Goal: Information Seeking & Learning: Check status

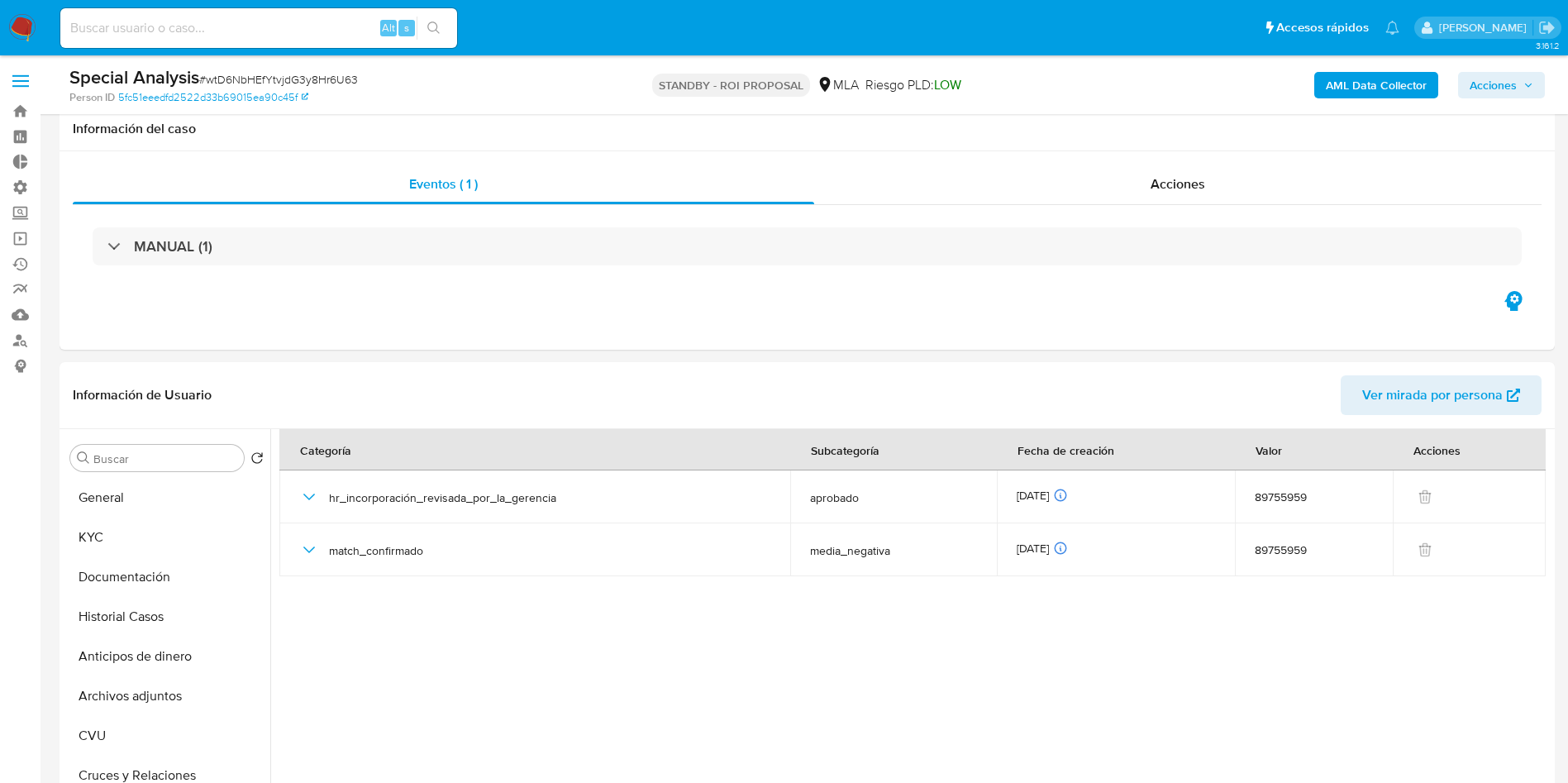
select select "10"
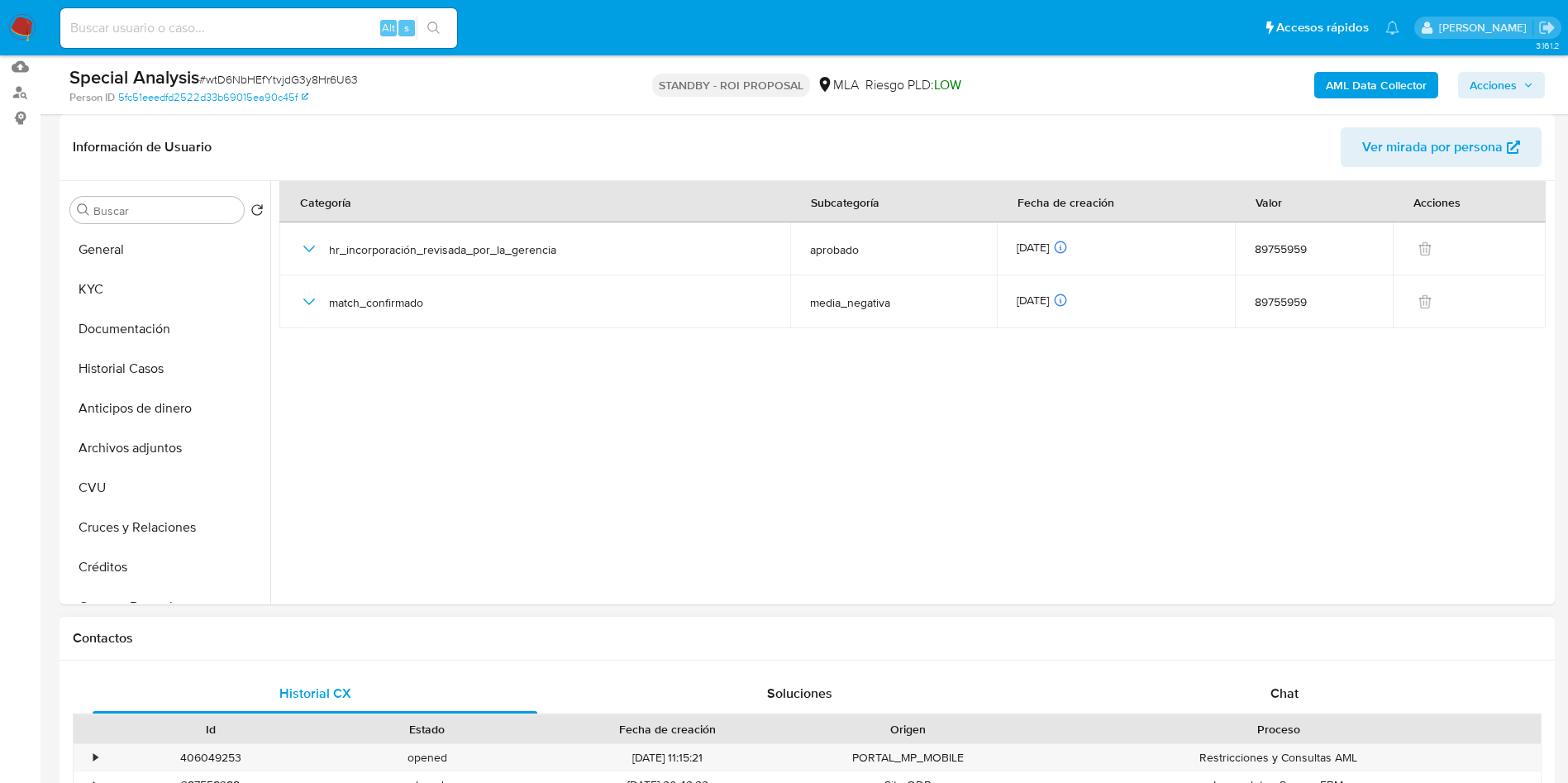
scroll to position [620, 0]
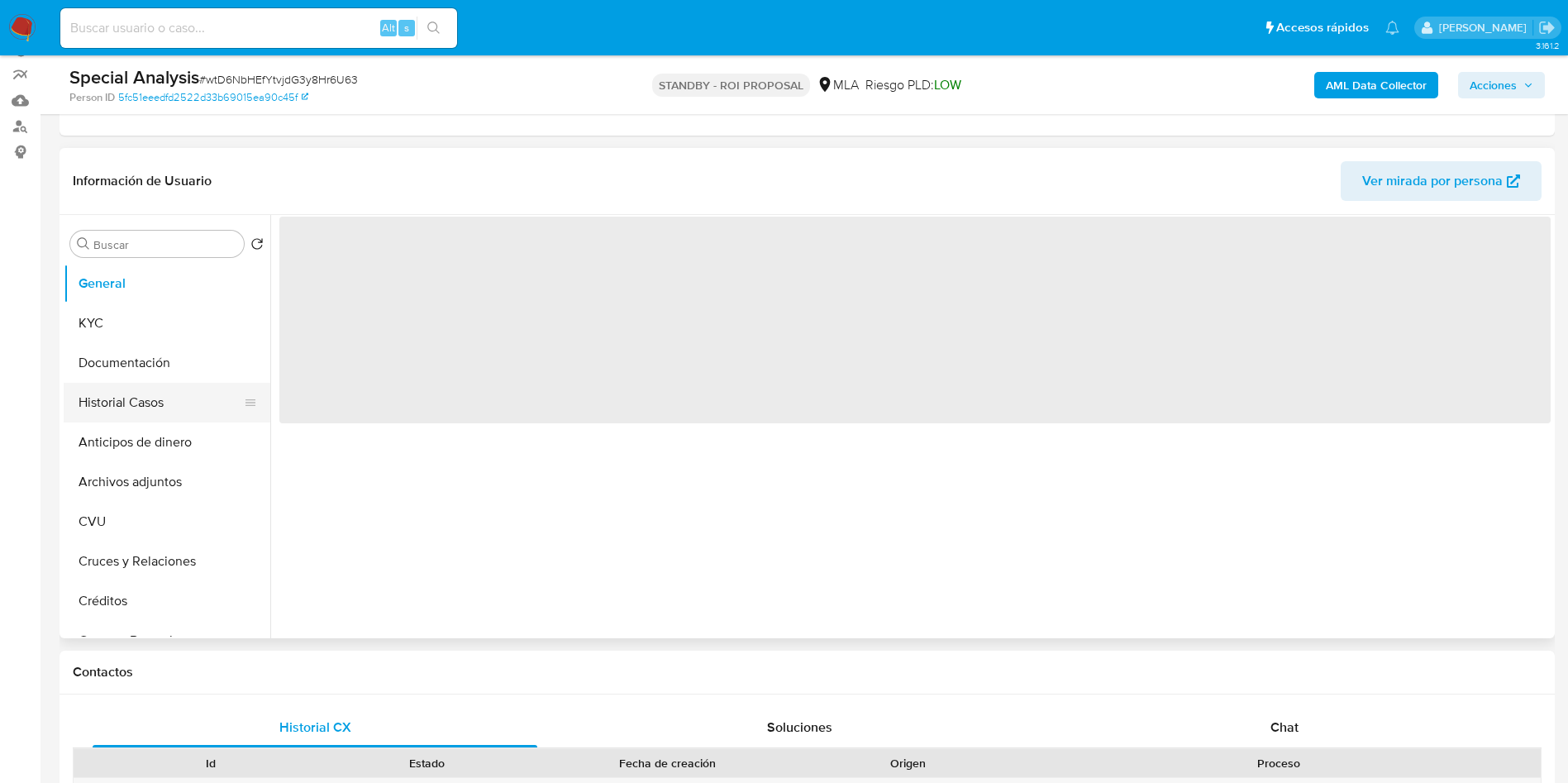
scroll to position [248, 0]
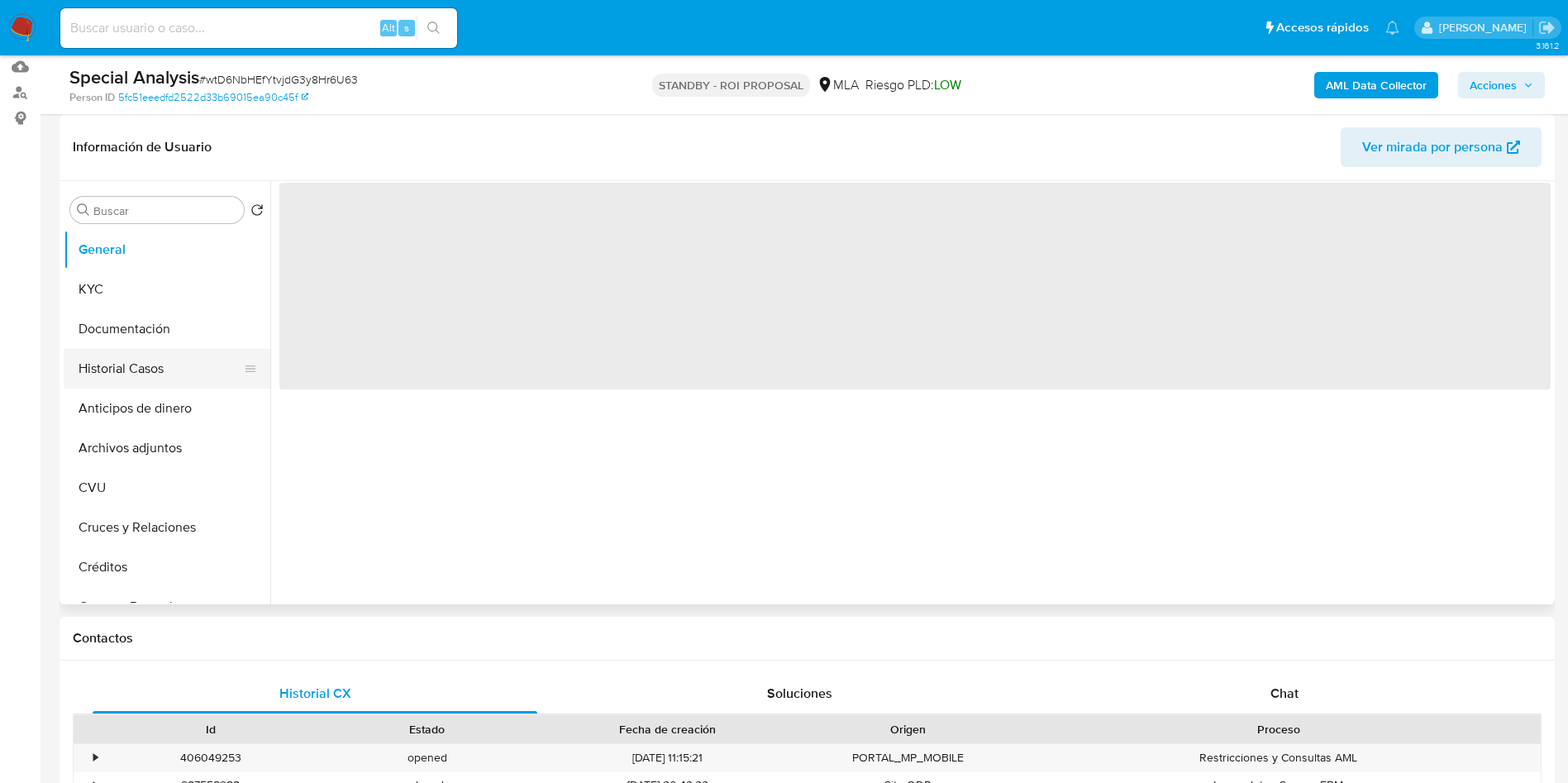
select select "10"
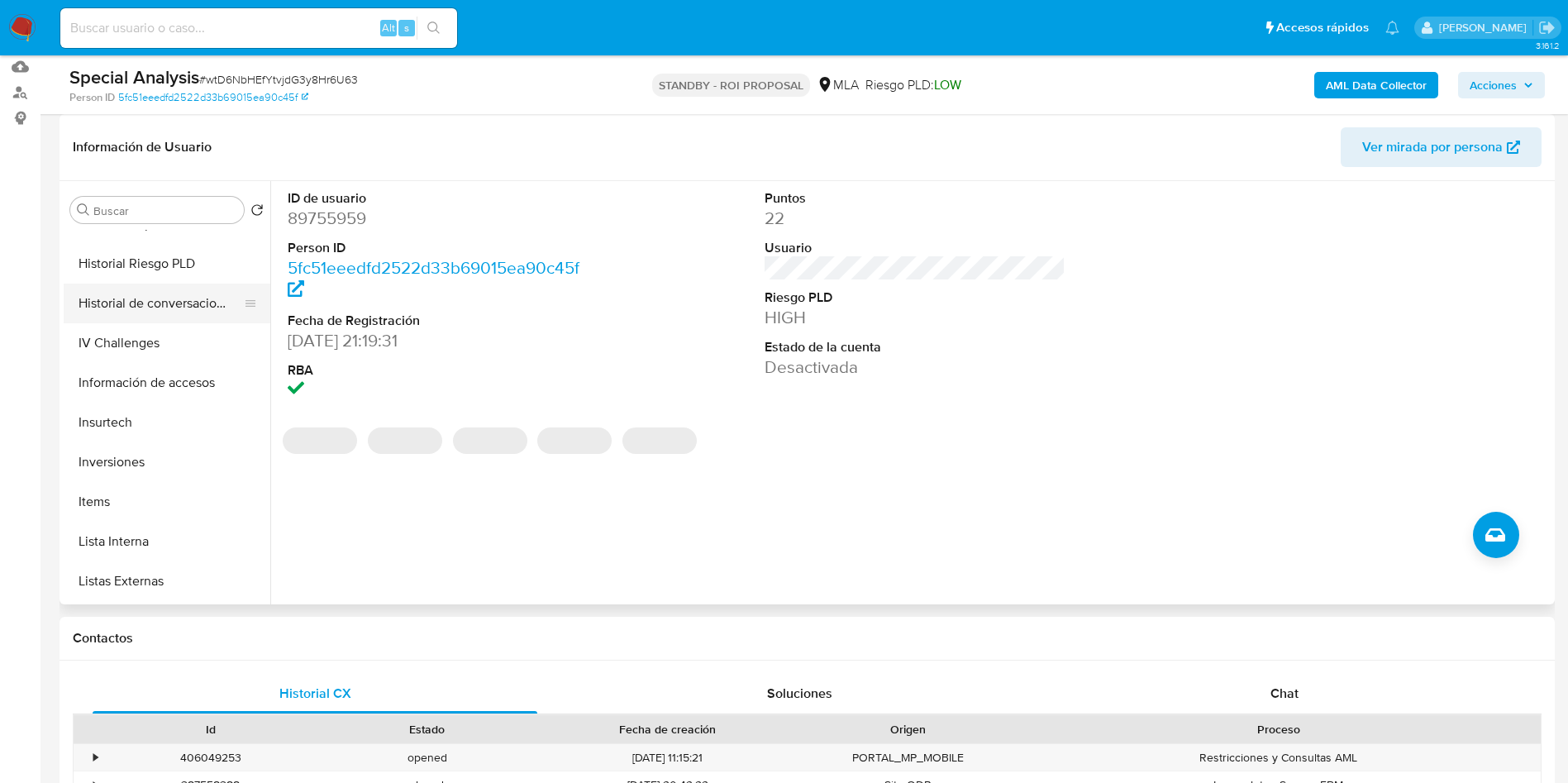
scroll to position [620, 0]
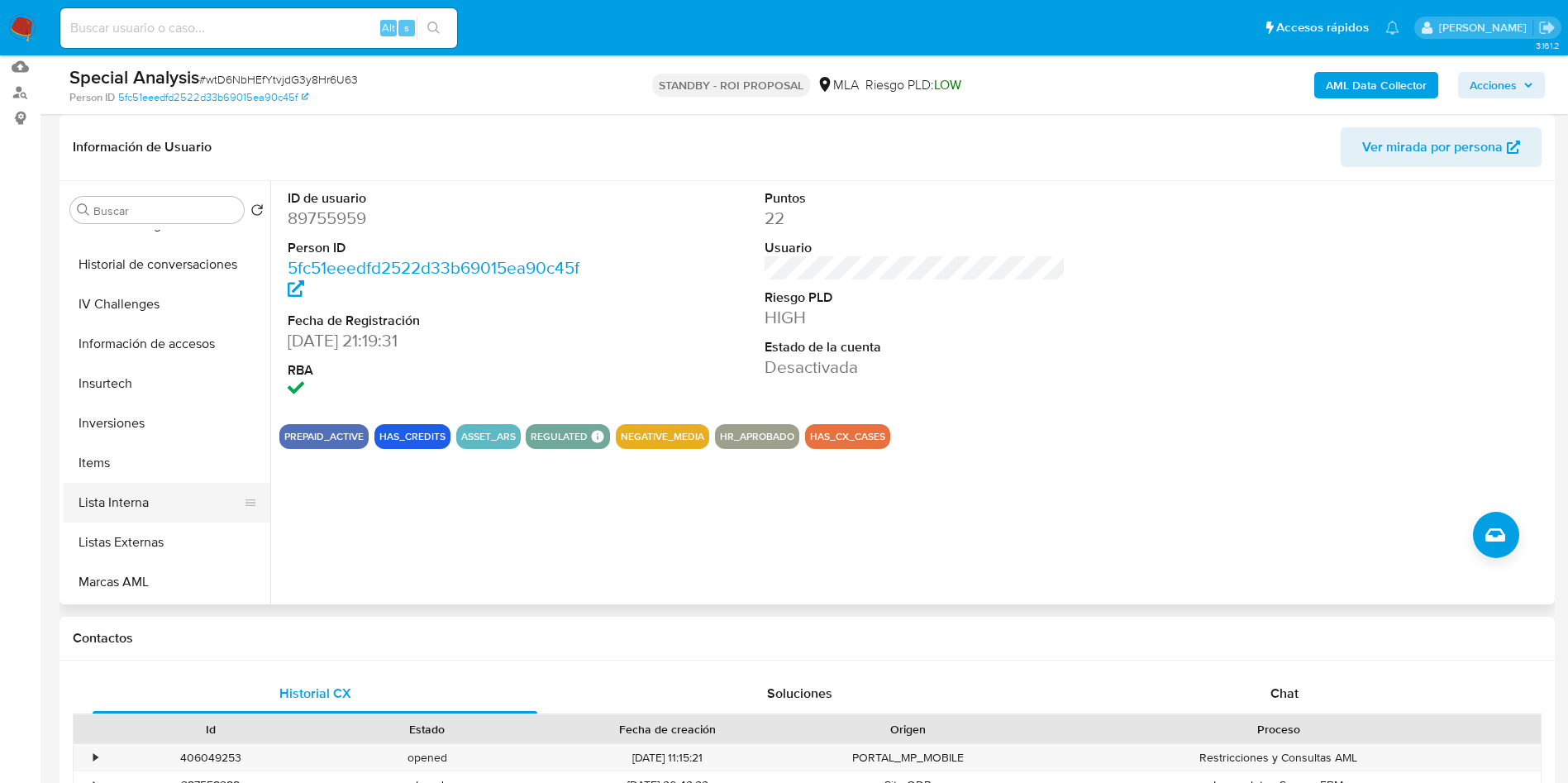
click at [137, 498] on button "Lista Interna" at bounding box center [161, 503] width 194 height 40
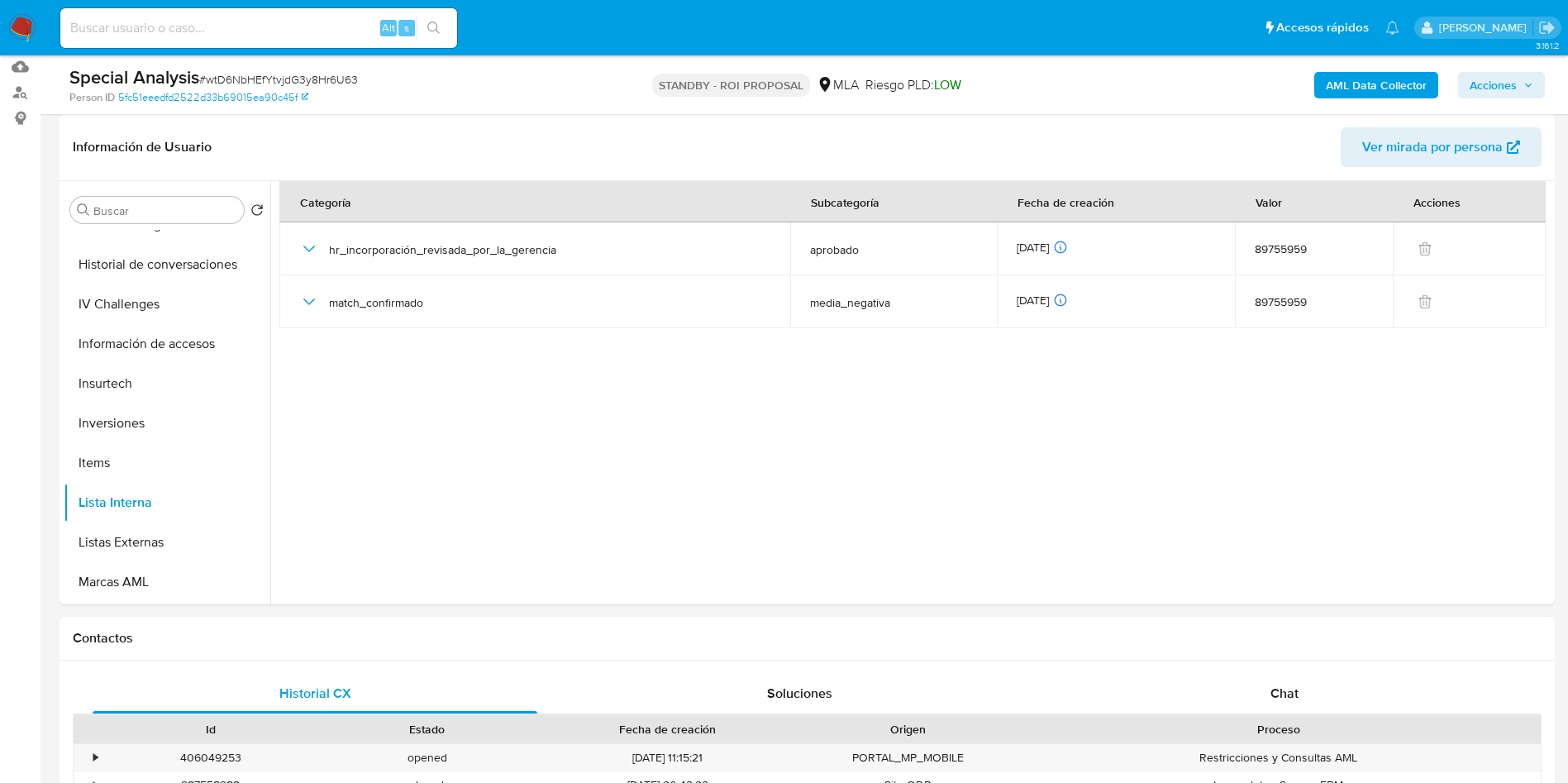
click at [150, 34] on input at bounding box center [259, 28] width 397 height 22
paste input "wtD6NbHEfYtvjdG3y8Hr6U63"
type input "wtD6NbHEfYtvjdG3y8Hr6U63"
click at [437, 34] on icon "search-icon" at bounding box center [433, 28] width 13 height 13
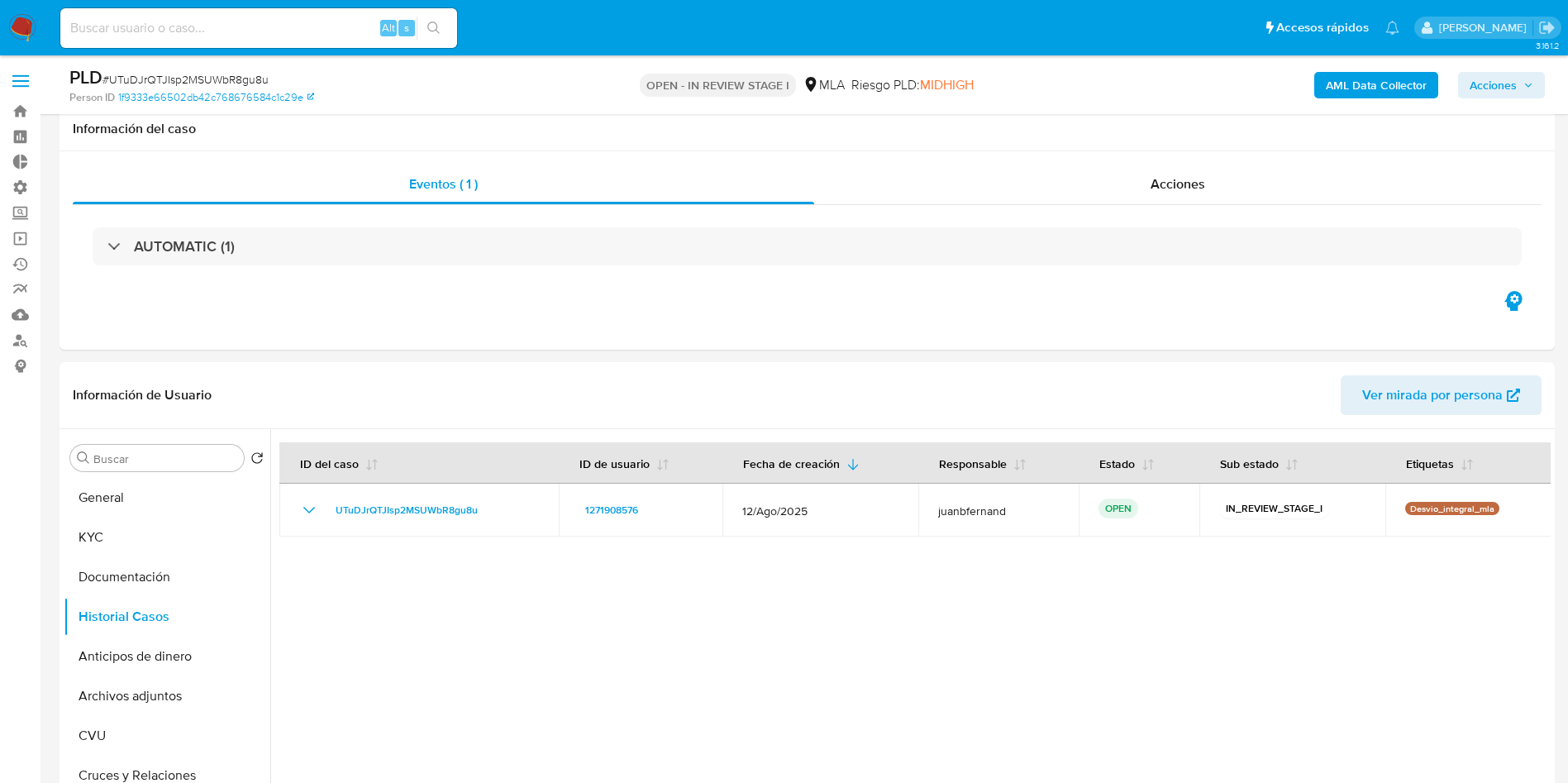
select select "10"
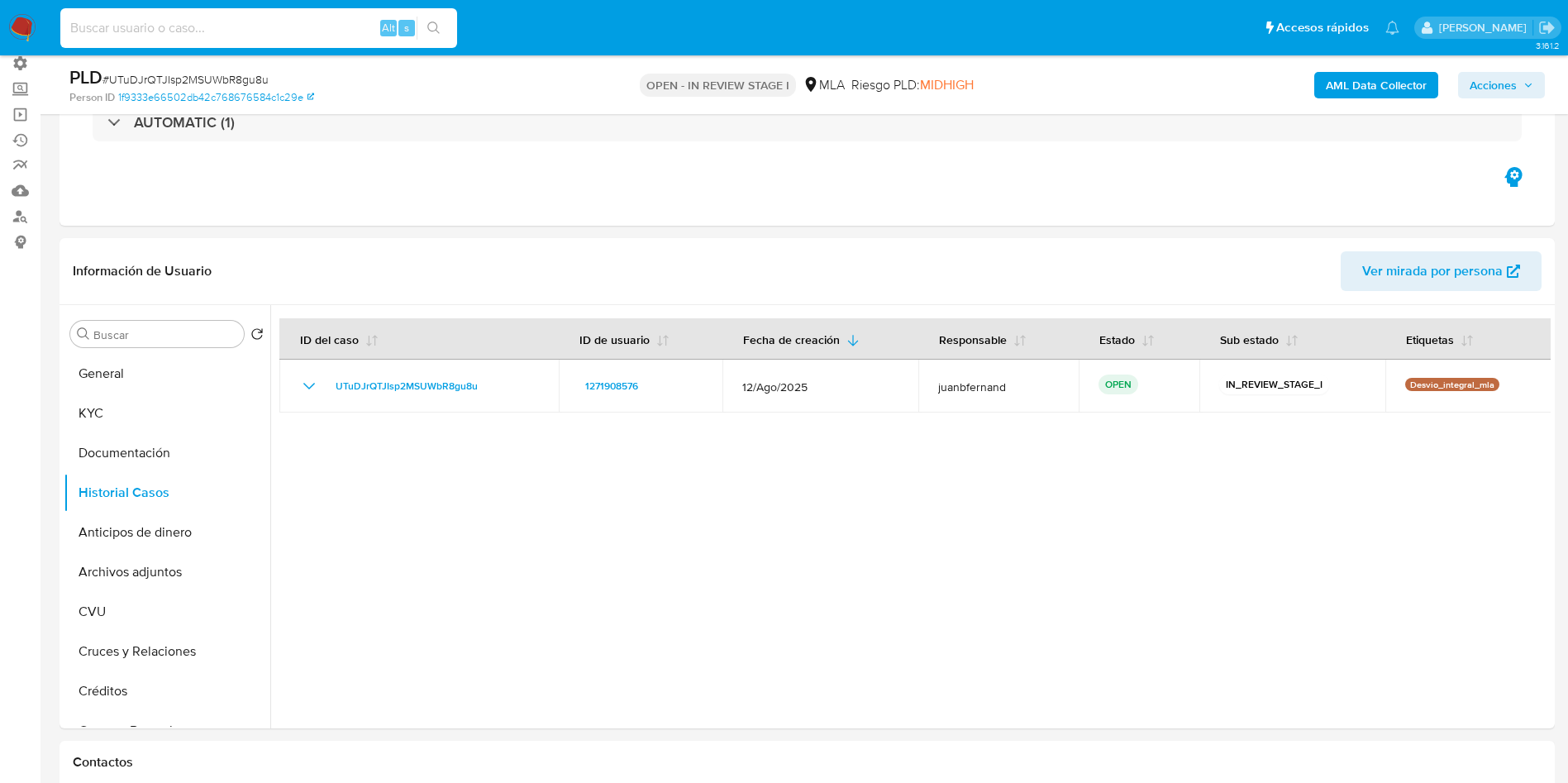
click at [190, 30] on input at bounding box center [259, 28] width 397 height 22
paste input "1725924548"
type input "1725924548"
click at [429, 31] on icon "search-icon" at bounding box center [433, 28] width 13 height 13
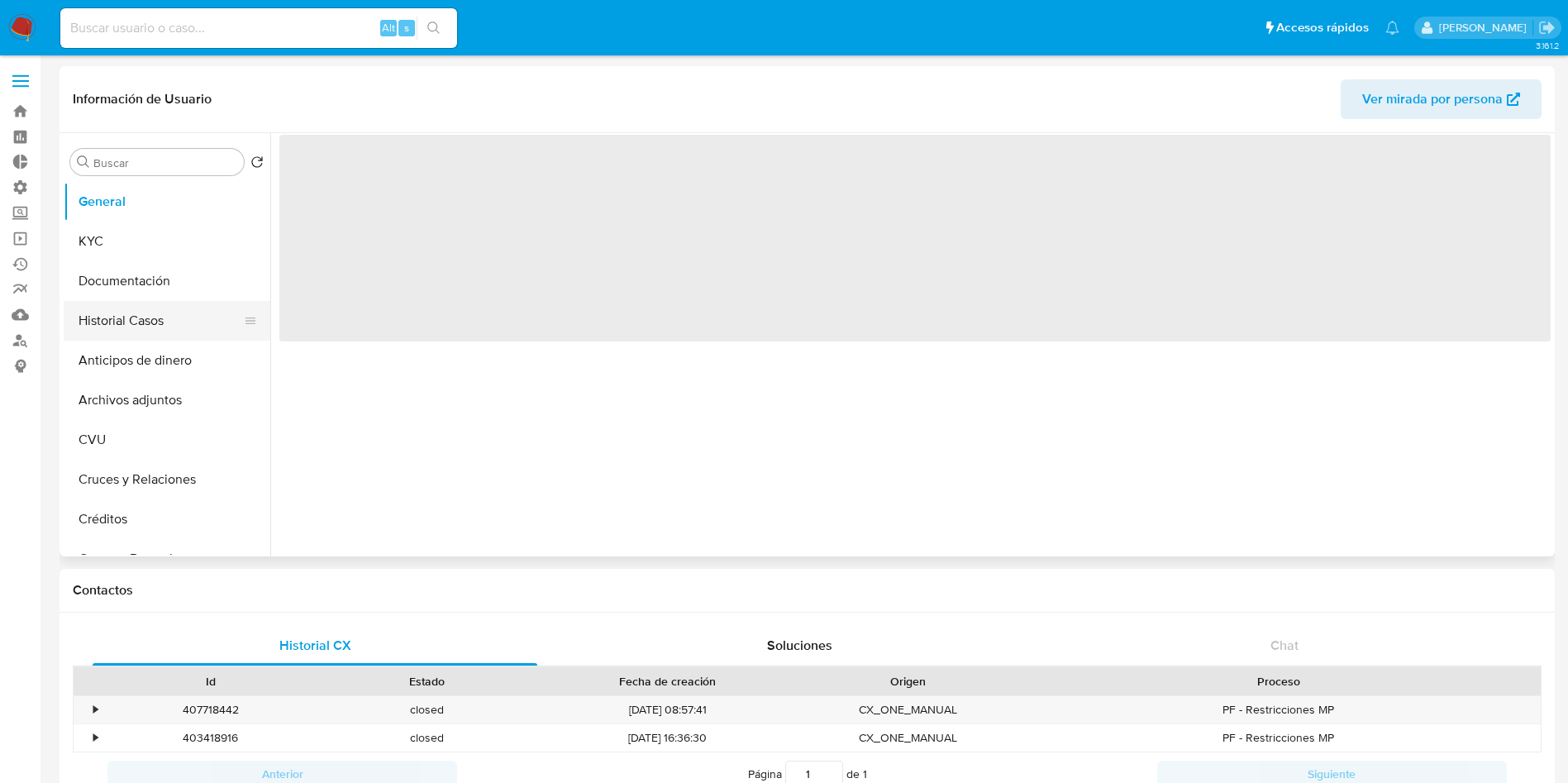
click at [159, 324] on button "Historial Casos" at bounding box center [161, 322] width 194 height 40
select select "10"
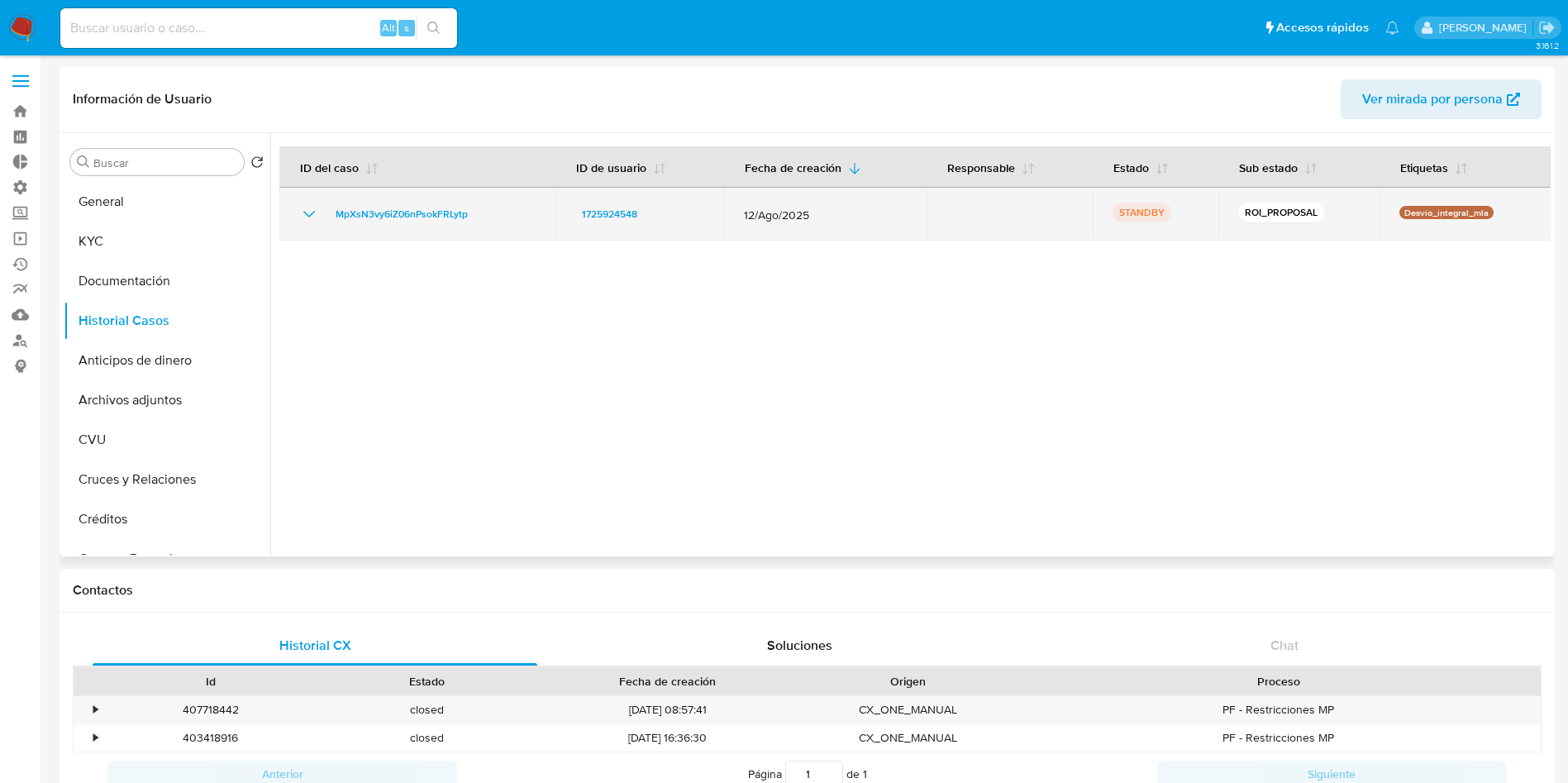
drag, startPoint x: 493, startPoint y: 215, endPoint x: 321, endPoint y: 226, distance: 172.4
click at [321, 226] on td "MpXsN3vy6iZ06nPsokFRLytp" at bounding box center [417, 214] width 276 height 53
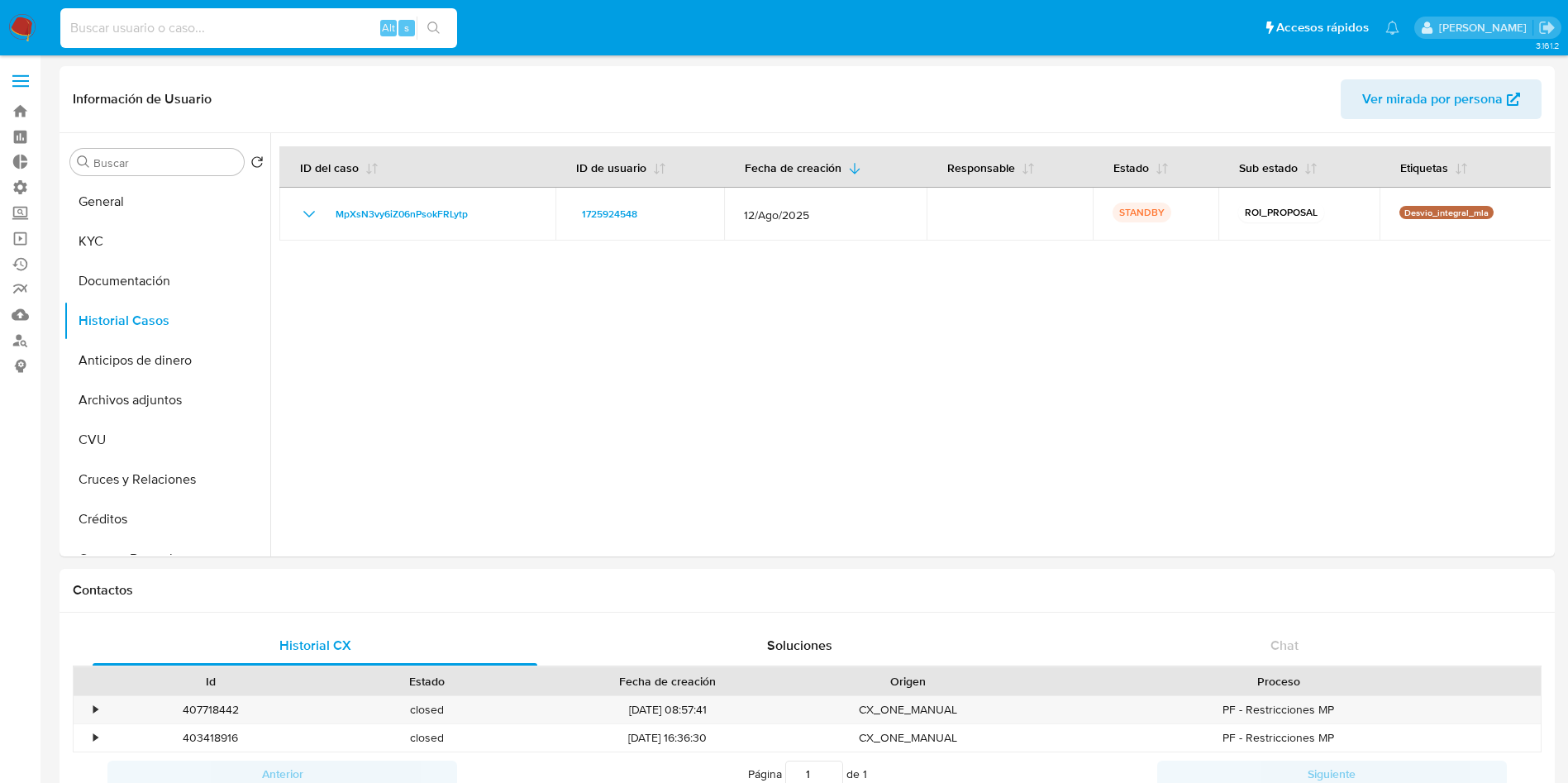
click at [210, 34] on input at bounding box center [259, 28] width 397 height 22
paste input "1904051581"
type input "1904051581"
click at [435, 25] on icon "search-icon" at bounding box center [433, 28] width 13 height 13
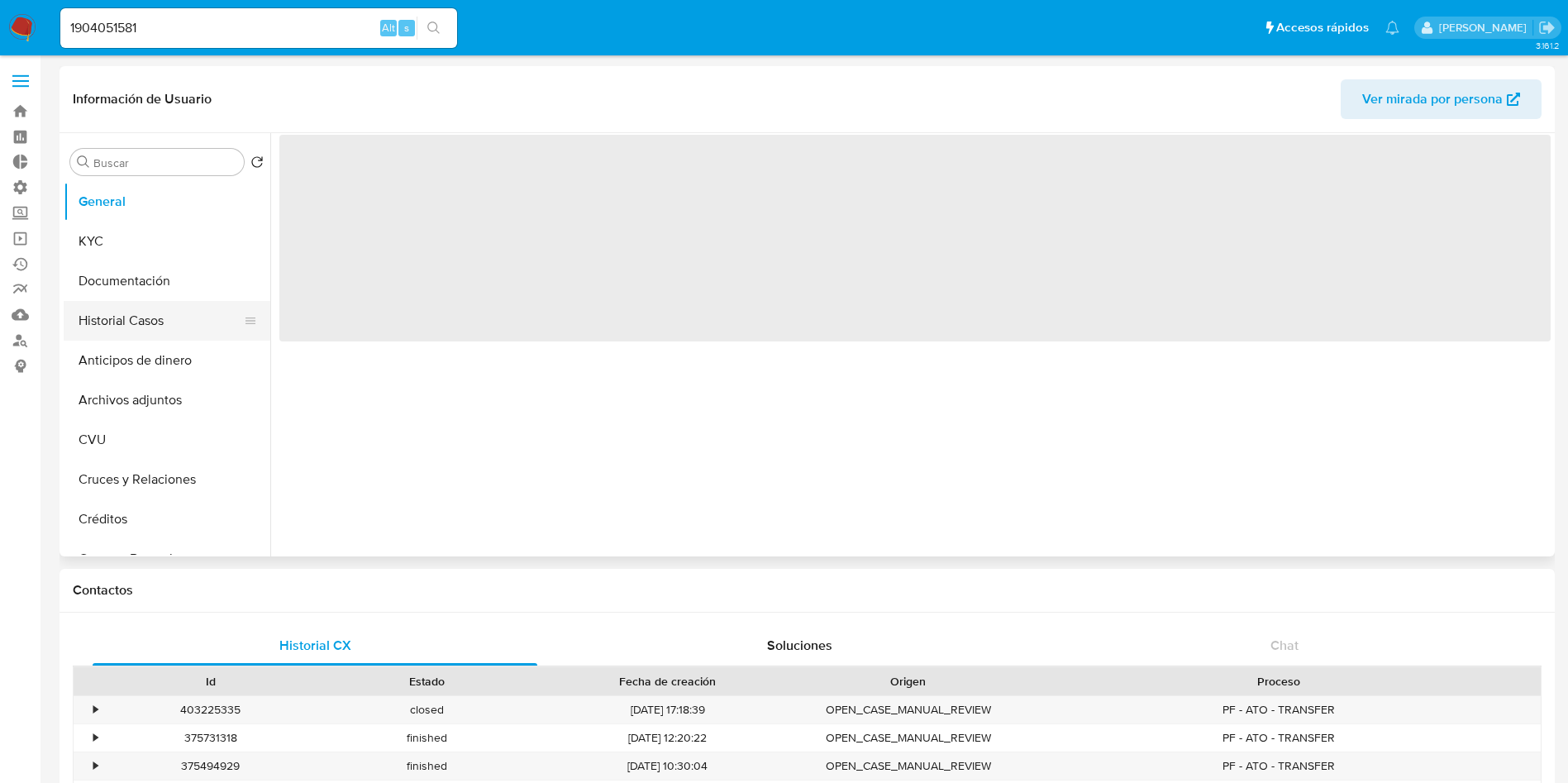
click at [182, 321] on button "Historial Casos" at bounding box center [161, 322] width 194 height 40
select select "10"
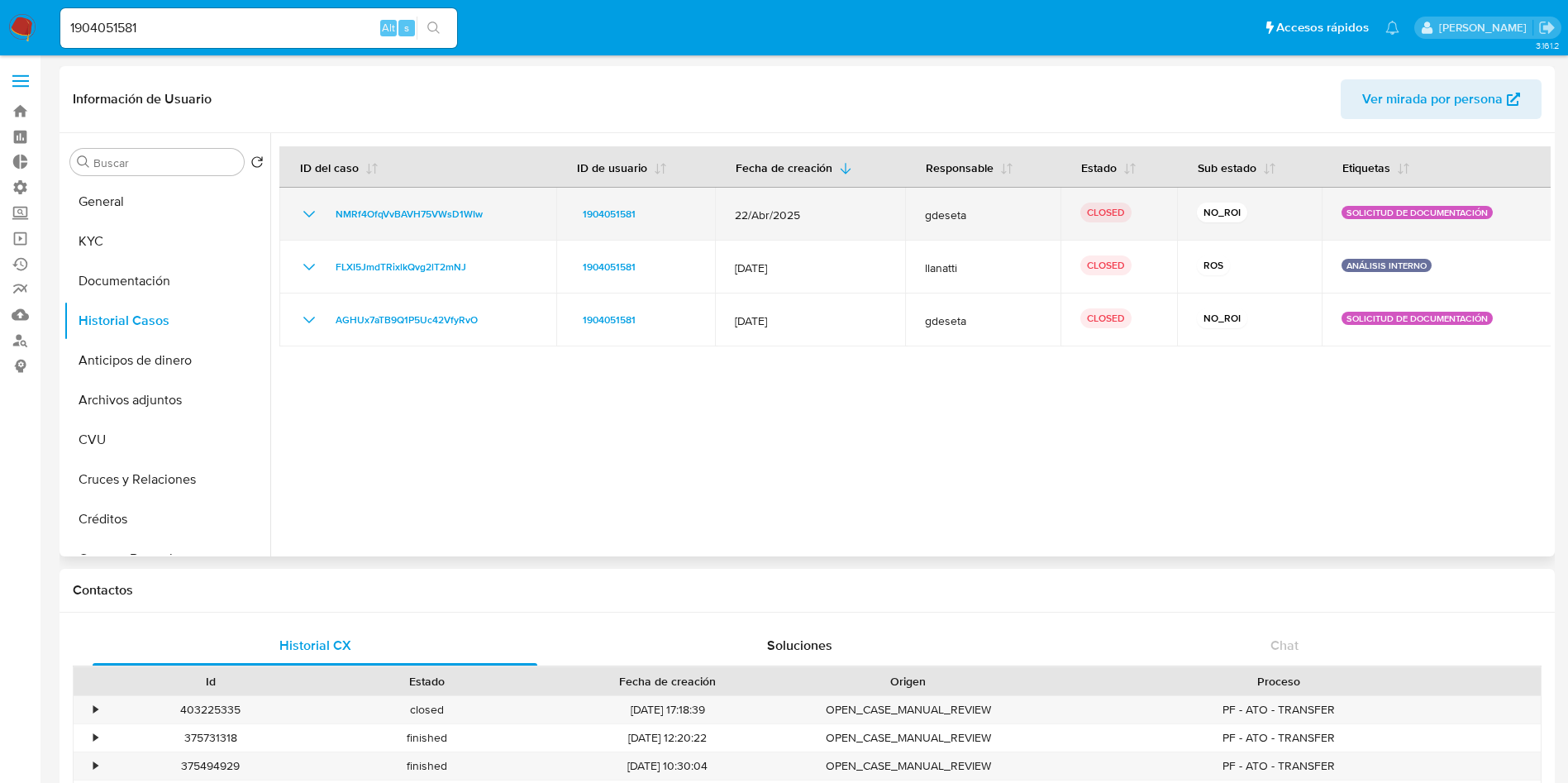
click at [315, 210] on icon "Mostrar/Ocultar" at bounding box center [309, 215] width 20 height 20
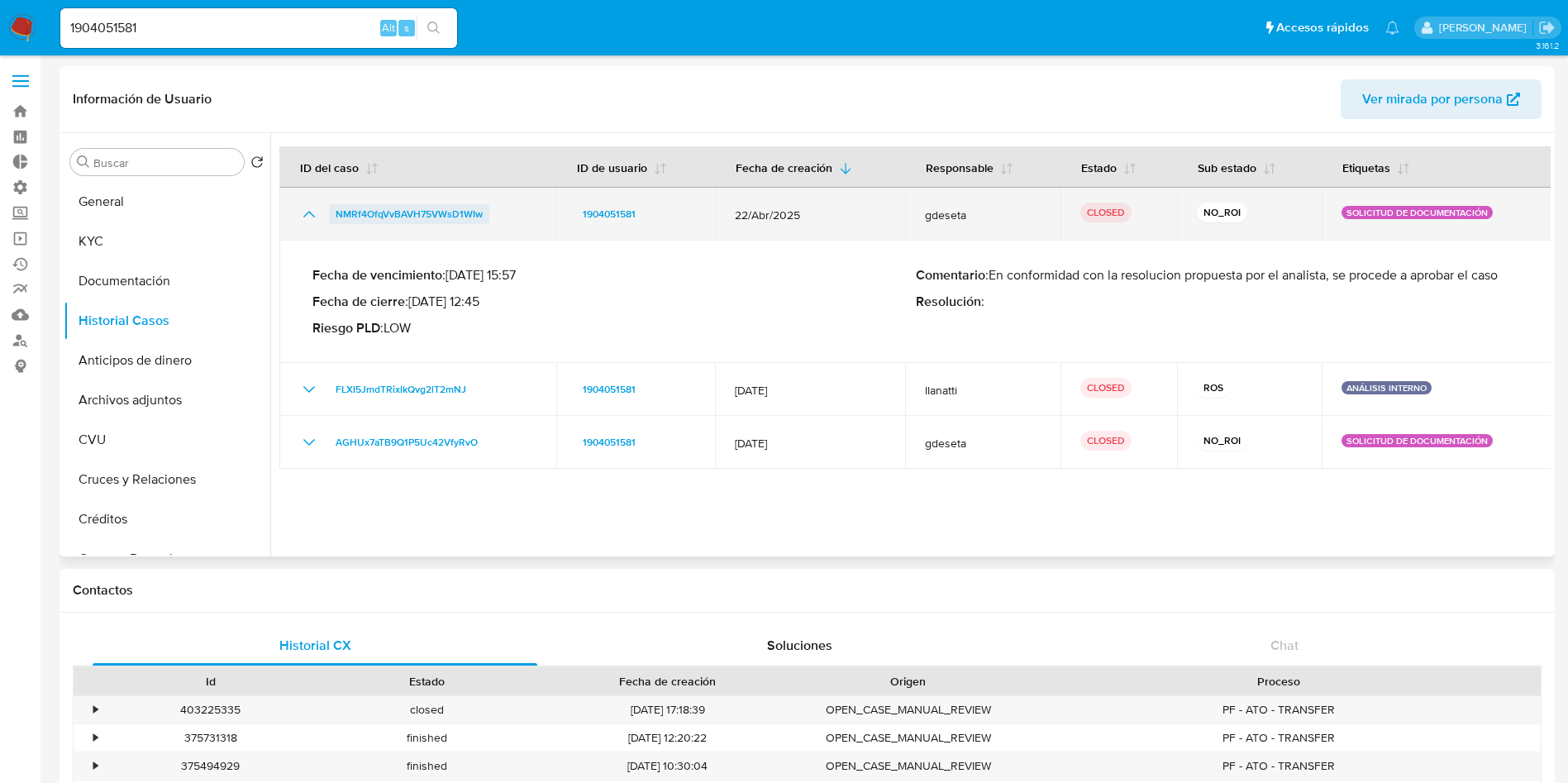
click at [387, 210] on span "NMRf4OfqVvBAVH75VWsD1WIw" at bounding box center [408, 215] width 147 height 20
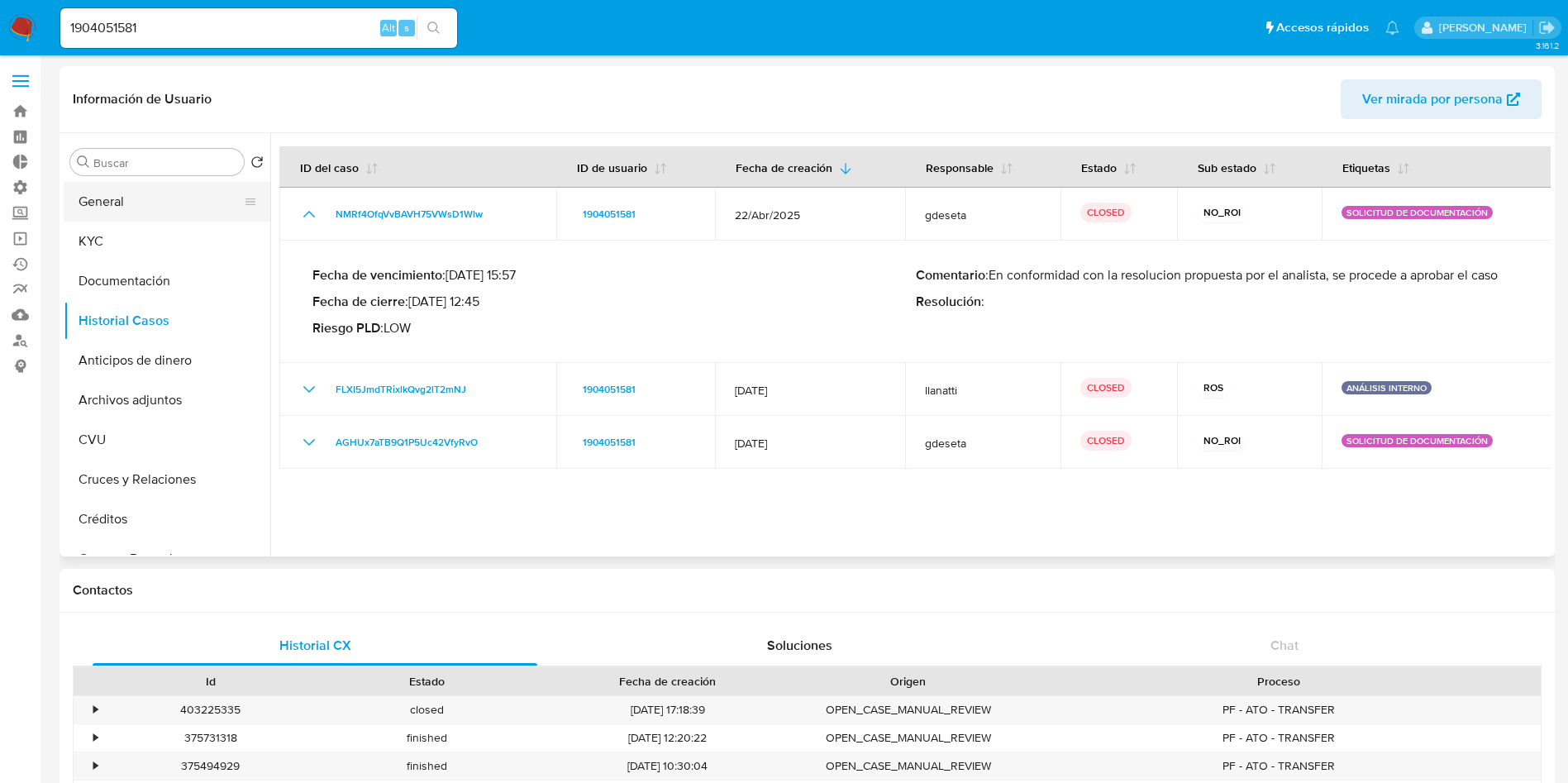
click at [156, 205] on button "General" at bounding box center [161, 202] width 194 height 40
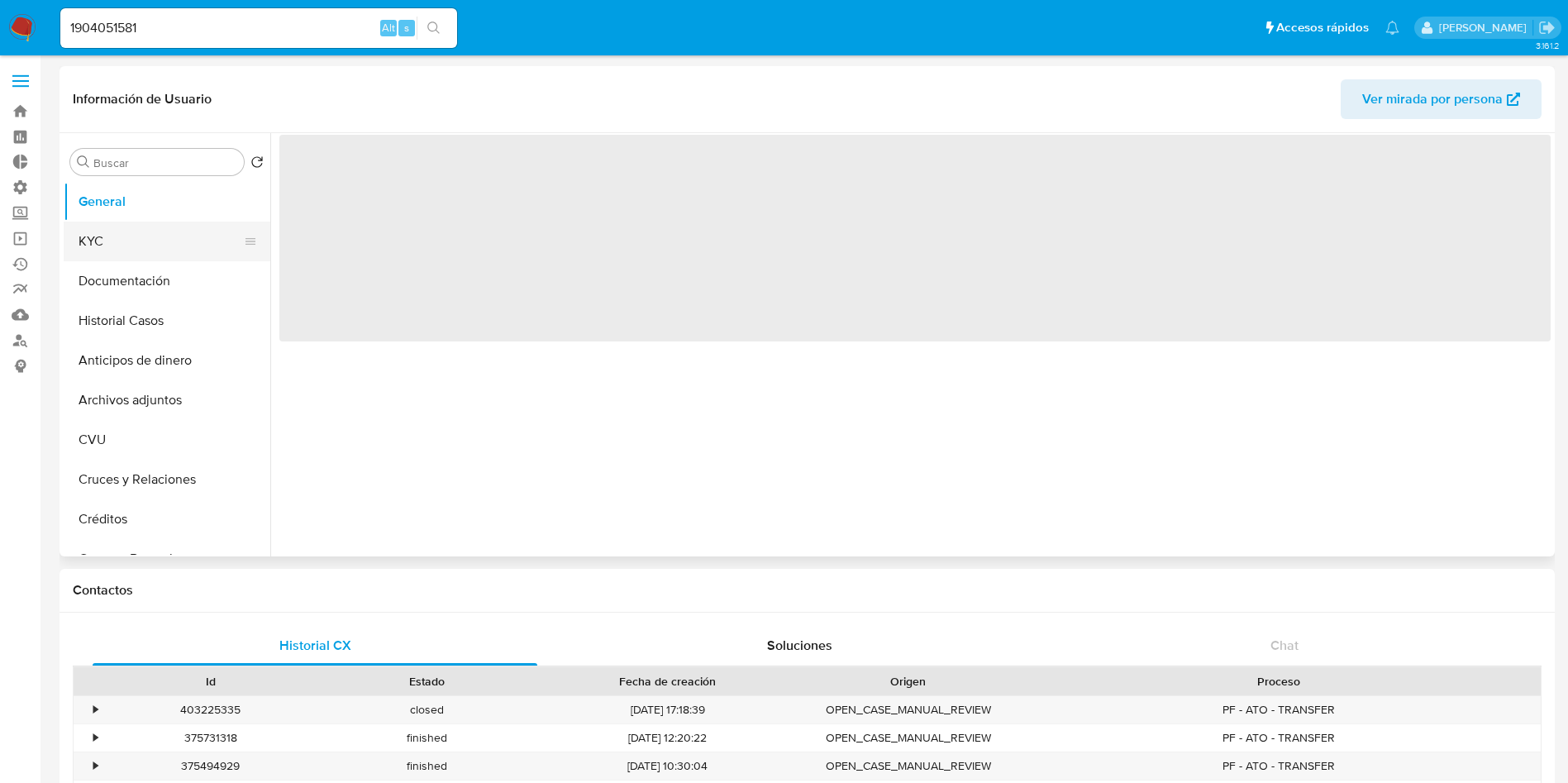
click at [188, 254] on button "KYC" at bounding box center [161, 242] width 194 height 40
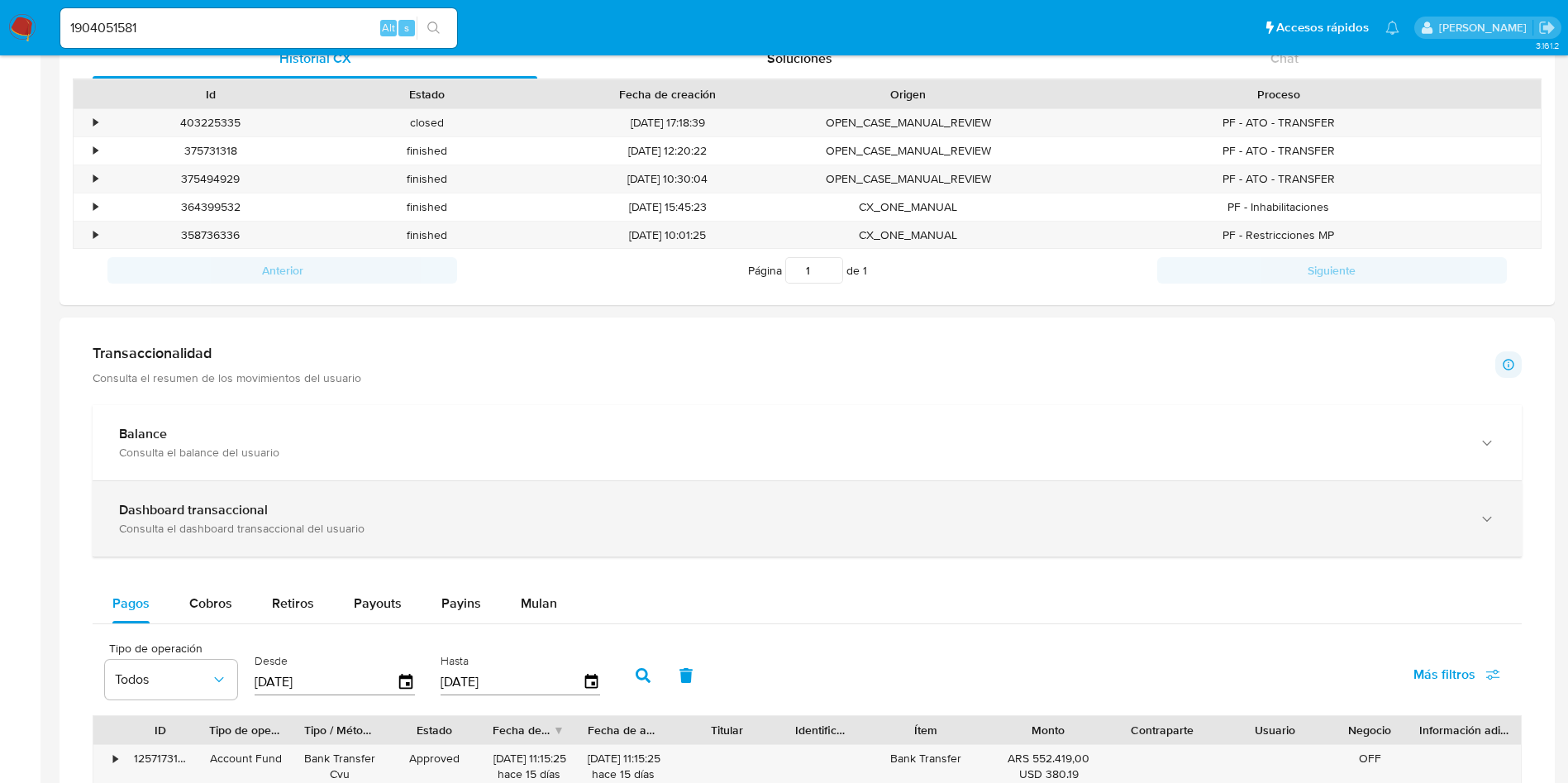
scroll to position [620, 0]
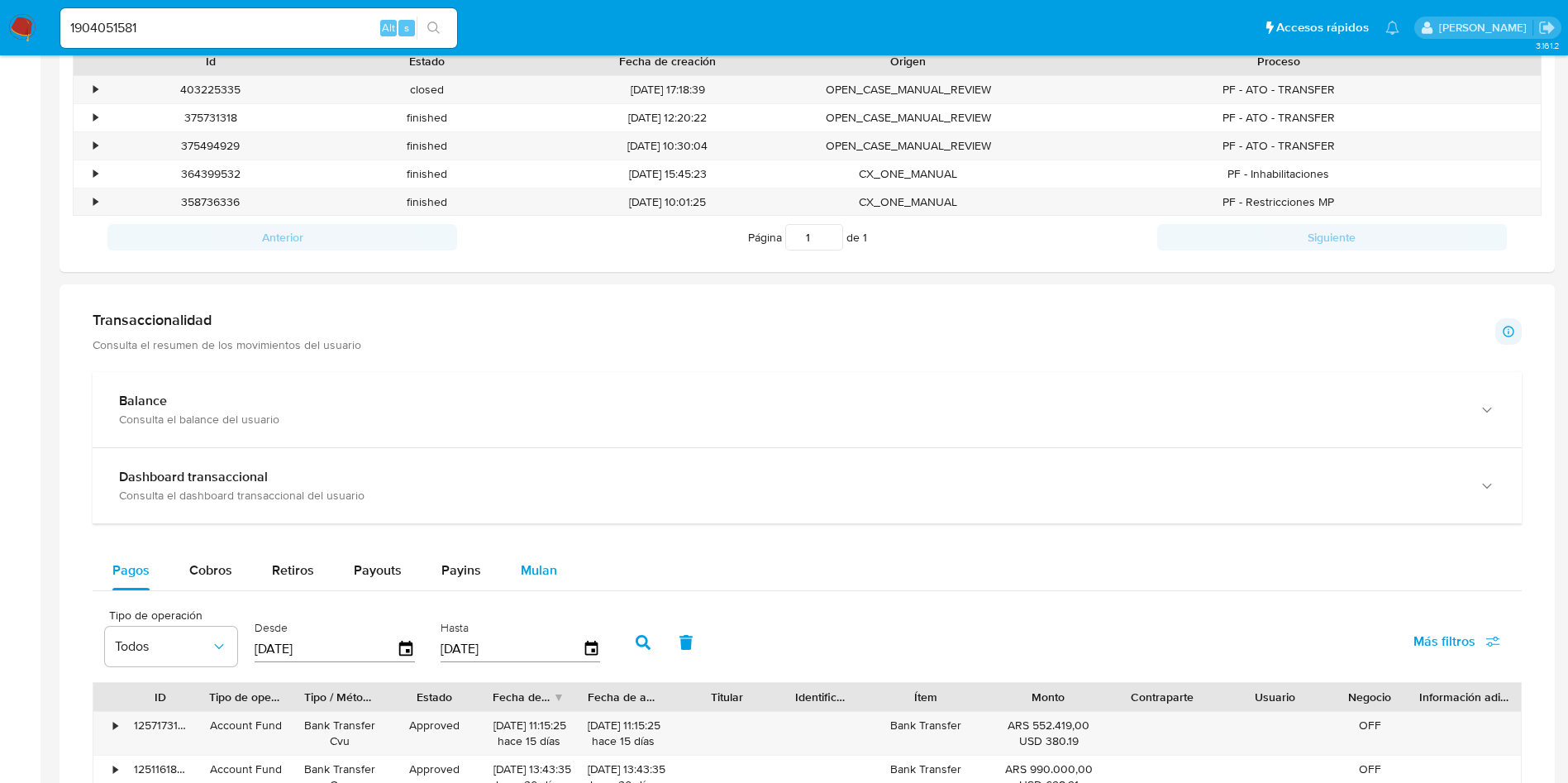
click at [560, 575] on button "Mulan" at bounding box center [539, 571] width 76 height 40
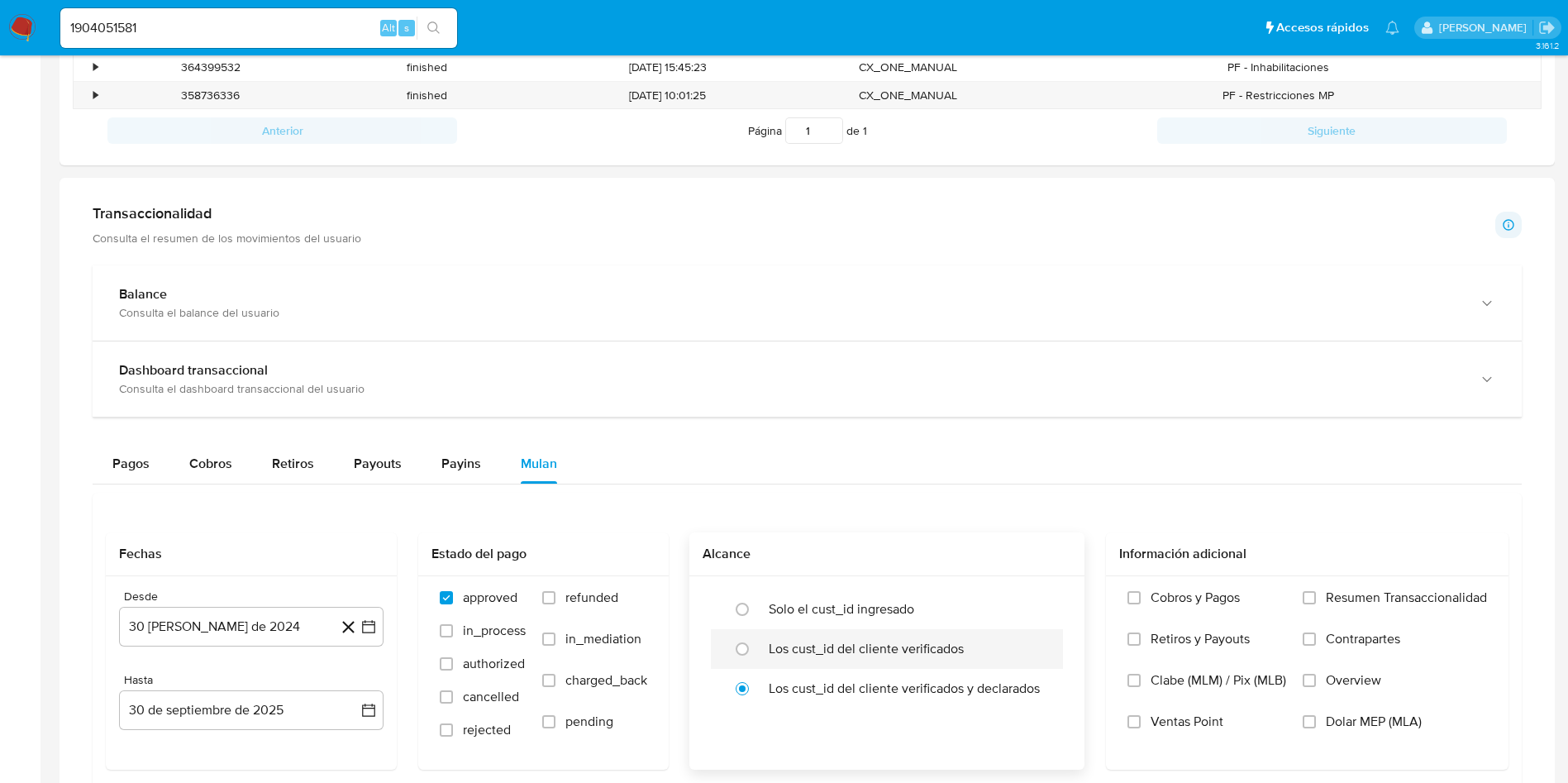
scroll to position [869, 0]
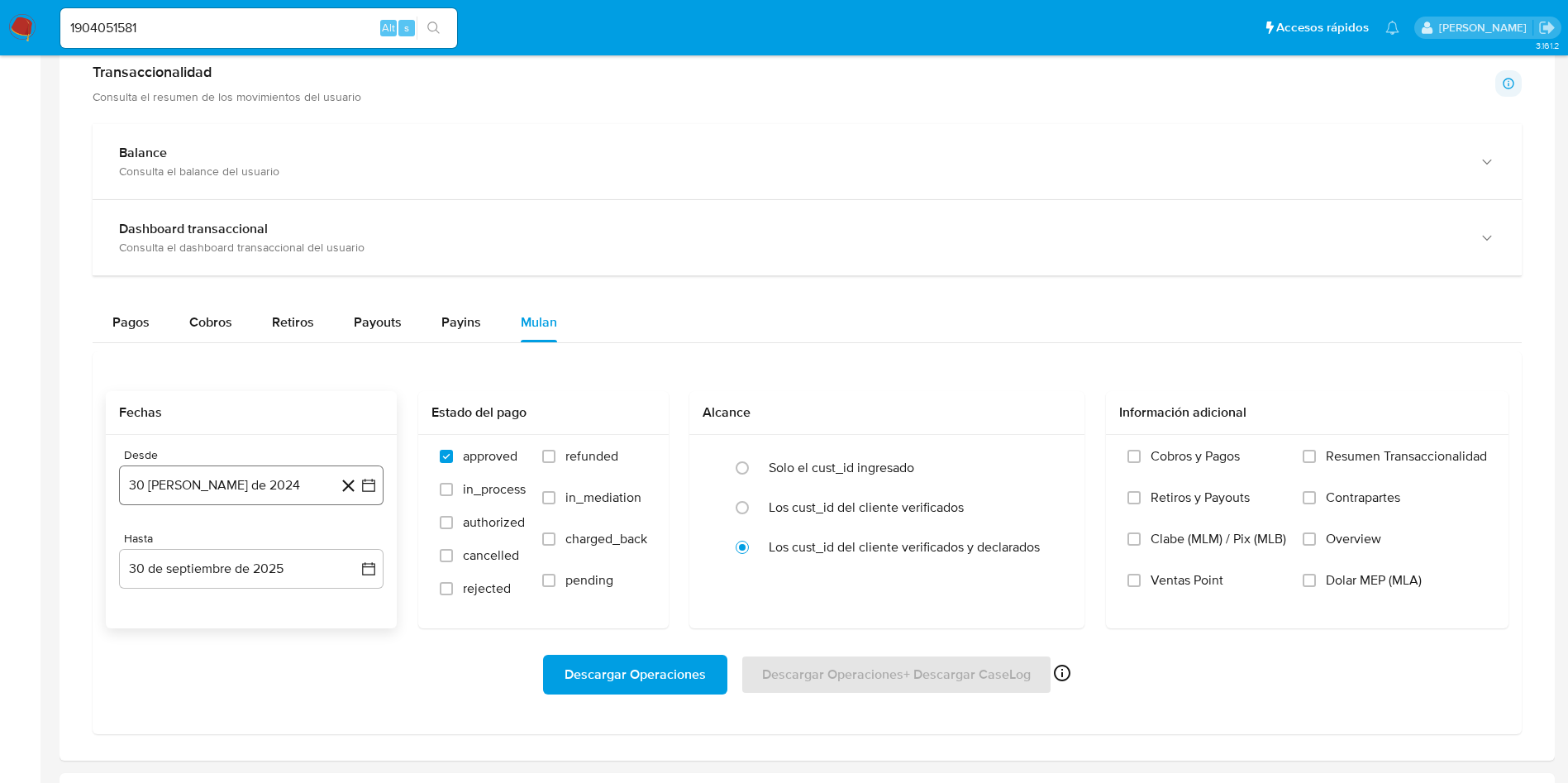
click at [279, 489] on button "30 de agosto de 2024" at bounding box center [251, 485] width 264 height 40
click at [291, 543] on icon "Seleccionar mes y año" at bounding box center [290, 544] width 13 height 13
click at [355, 545] on icon "Año siguiente" at bounding box center [350, 545] width 20 height 20
click at [254, 614] on button "feb" at bounding box center [250, 605] width 46 height 27
click at [261, 638] on button "6" at bounding box center [252, 639] width 27 height 27
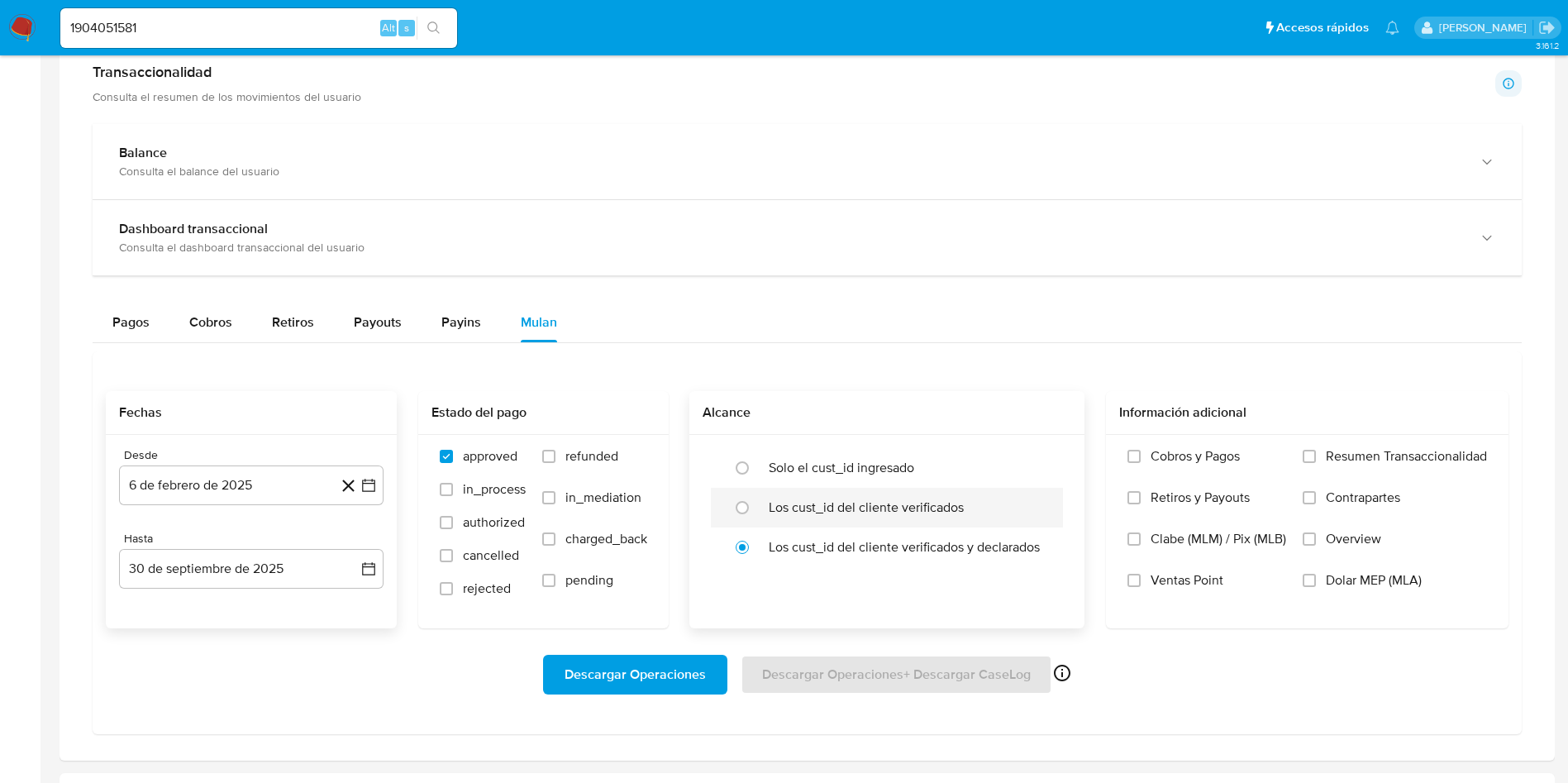
click at [780, 502] on label "Los cust_id del cliente verificados" at bounding box center [865, 507] width 195 height 17
click at [756, 502] on input "radio" at bounding box center [743, 507] width 27 height 27
radio input "true"
click at [1346, 582] on span "Dolar MEP (MLA)" at bounding box center [1374, 580] width 96 height 17
click at [1316, 582] on input "Dolar MEP (MLA)" at bounding box center [1308, 580] width 13 height 13
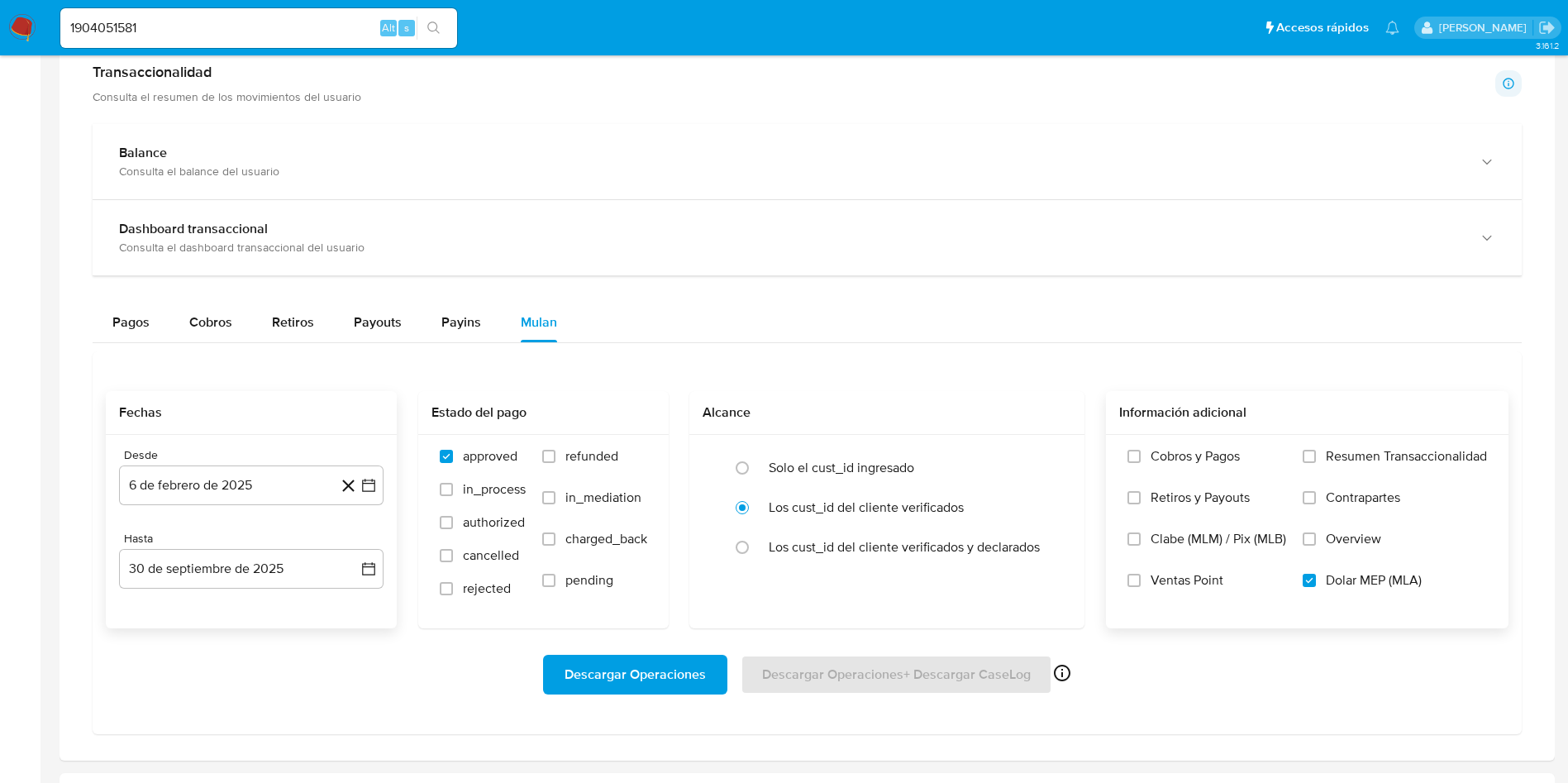
click at [621, 678] on span "Descargar Operaciones" at bounding box center [636, 675] width 142 height 36
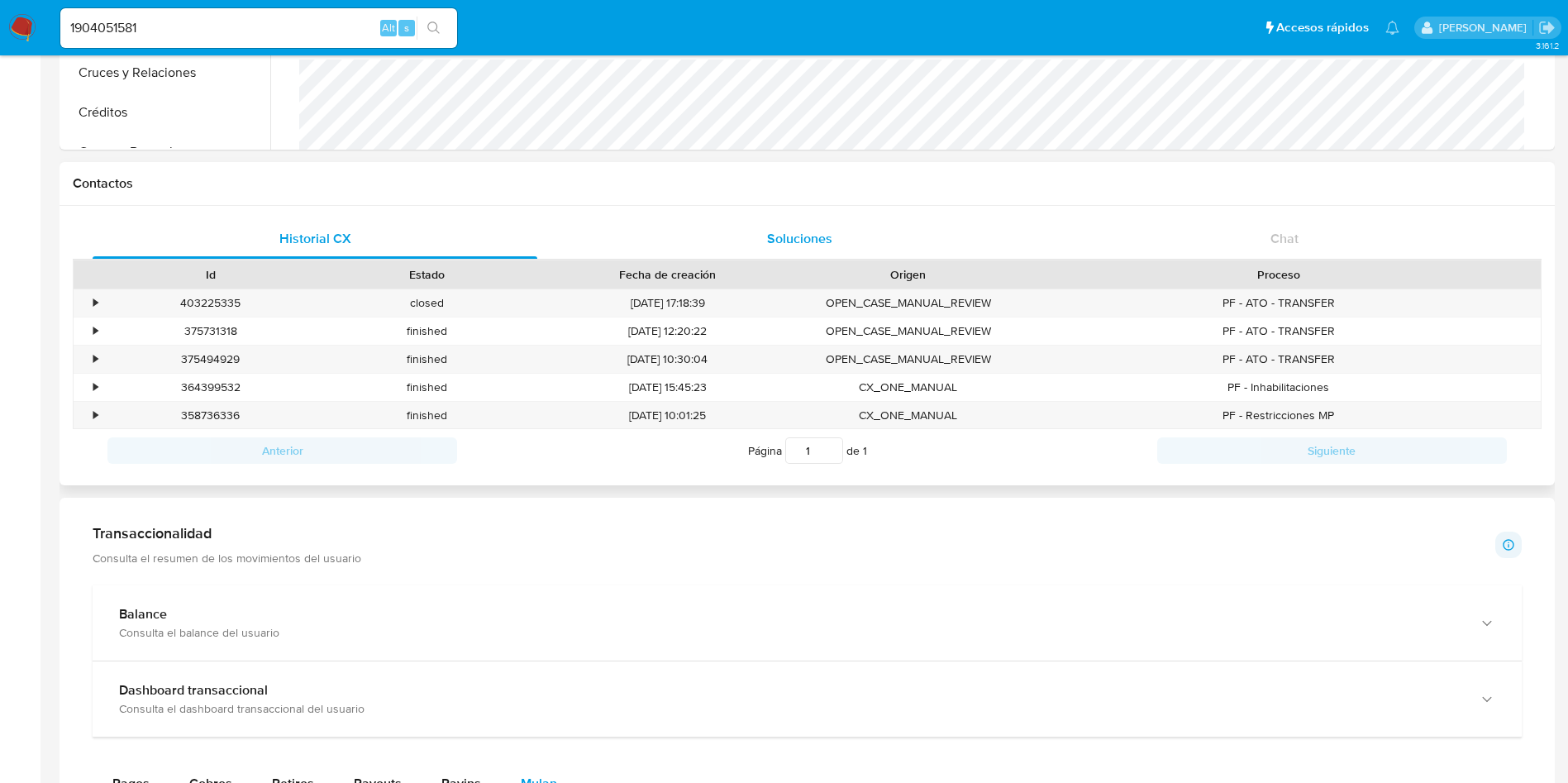
scroll to position [744, 0]
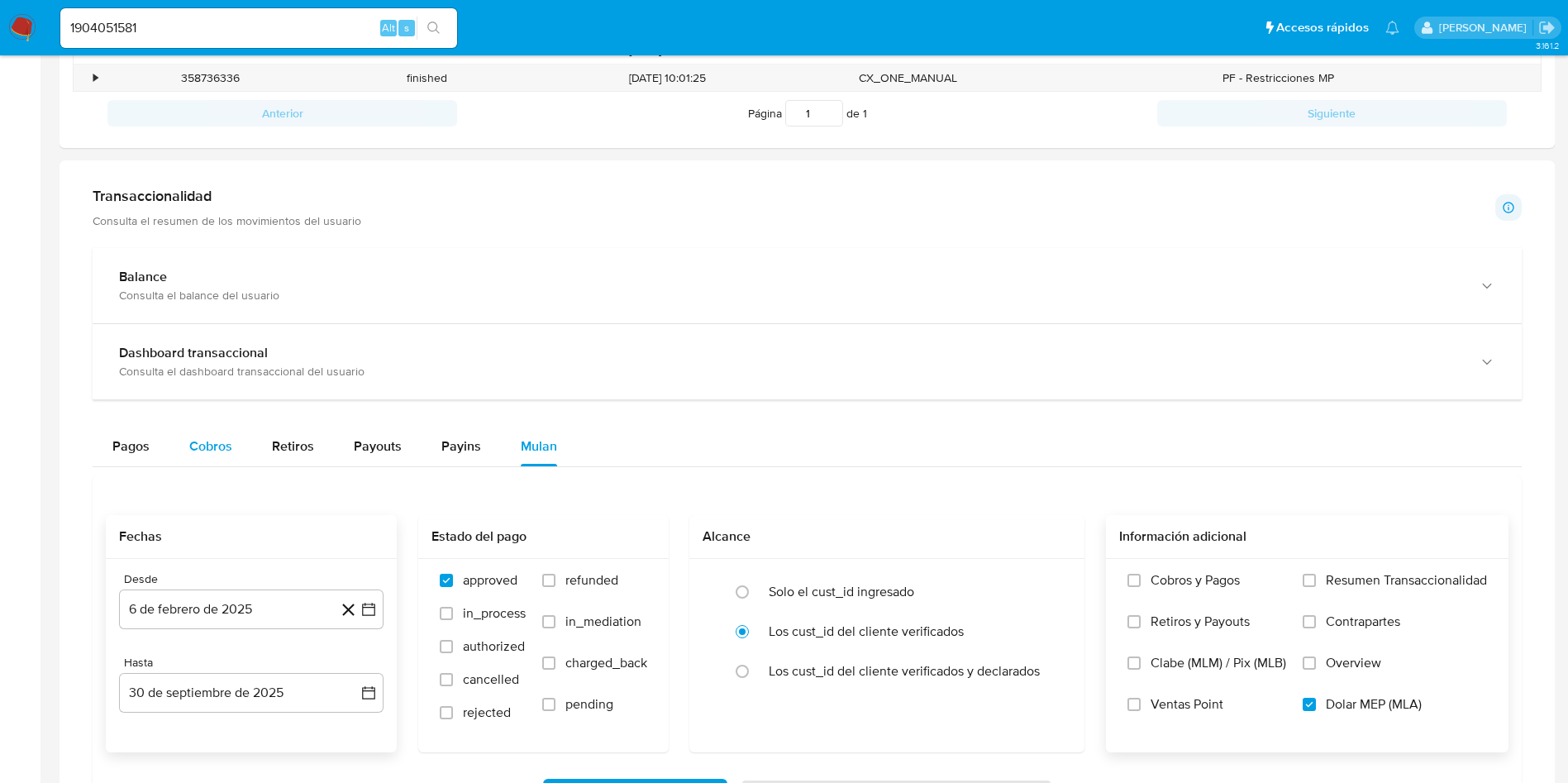
click at [214, 450] on span "Cobros" at bounding box center [211, 445] width 43 height 19
select select "10"
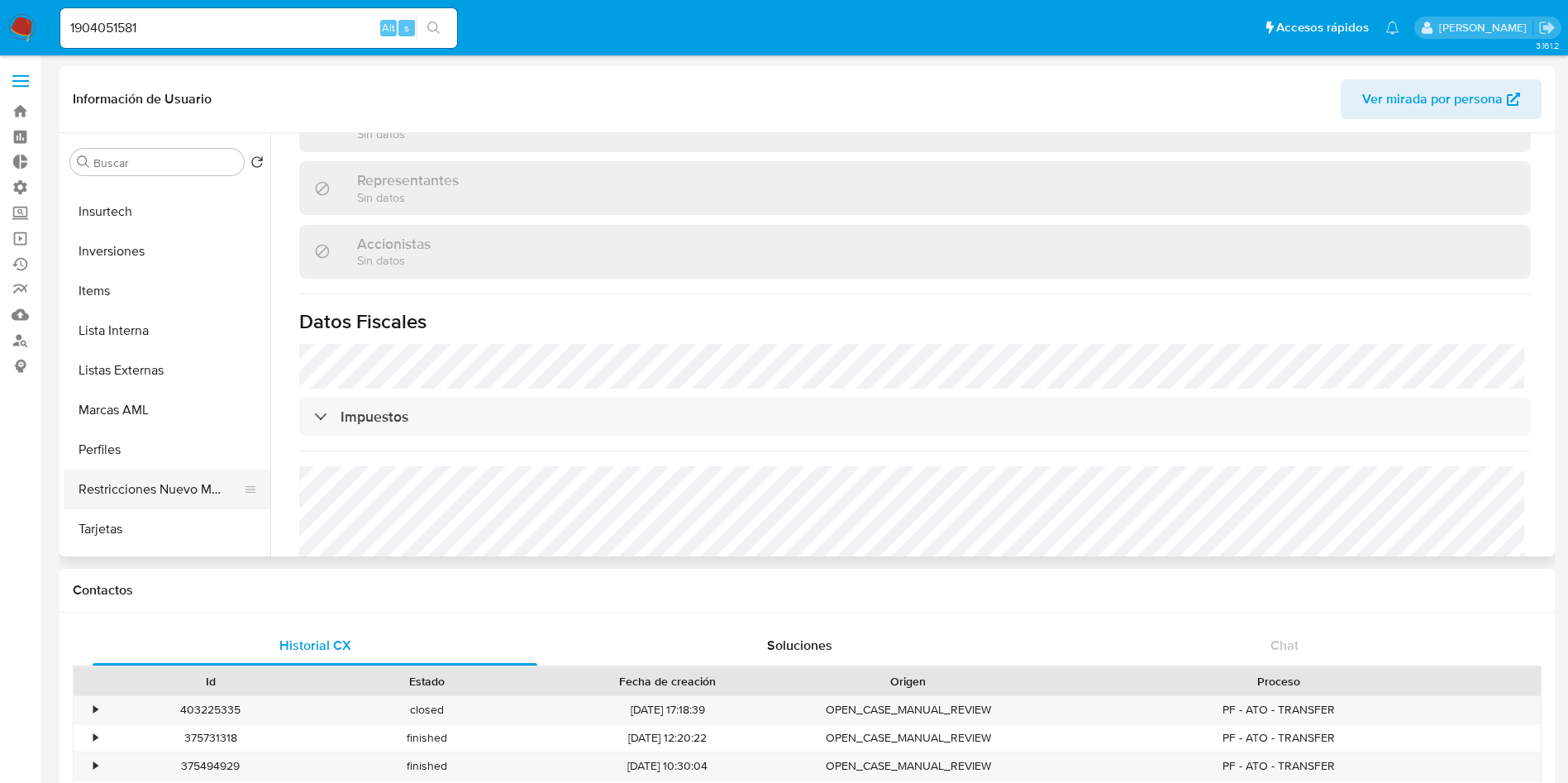
click at [141, 495] on button "Restricciones Nuevo Mundo" at bounding box center [161, 489] width 194 height 40
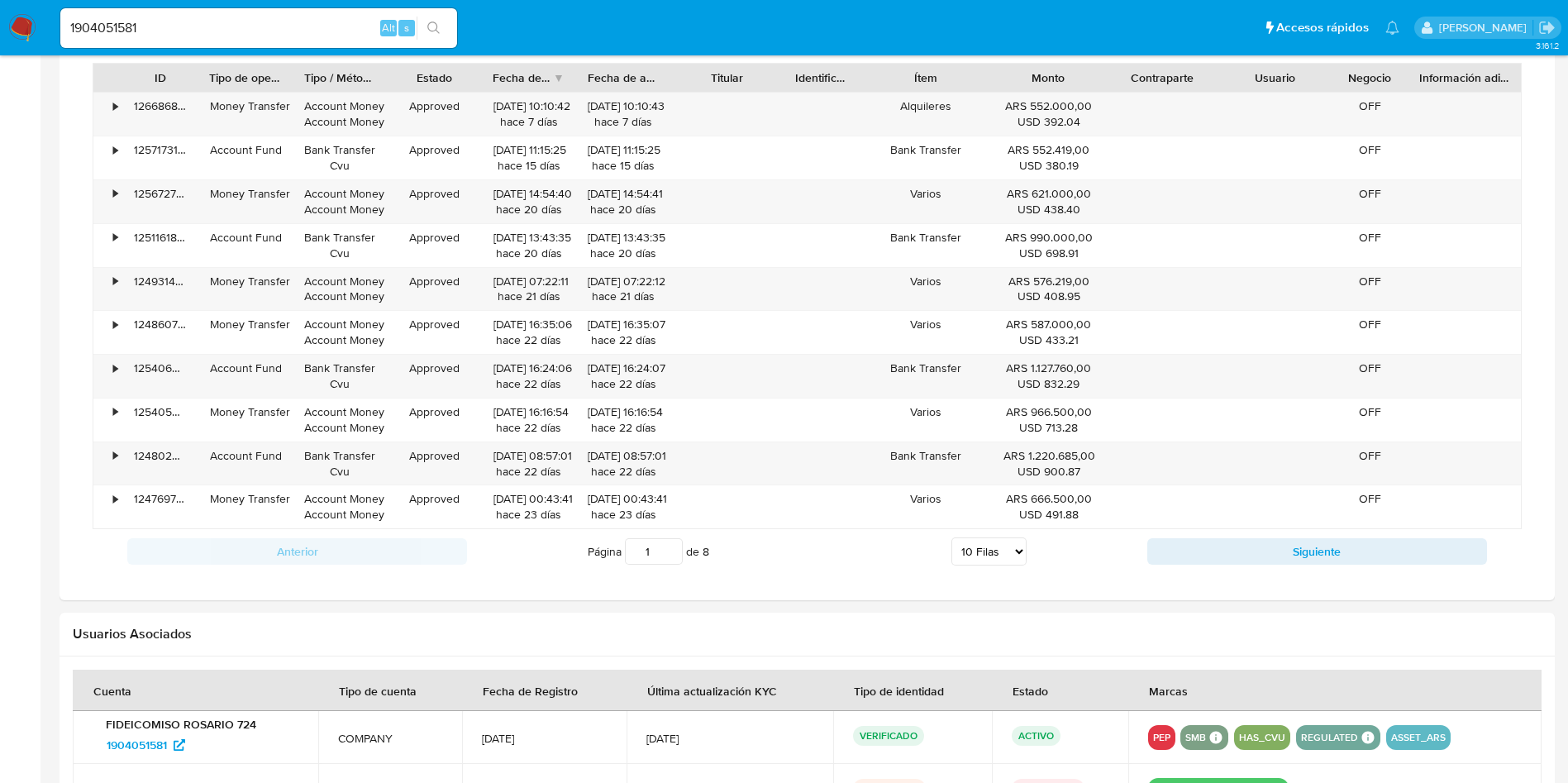
scroll to position [1365, 0]
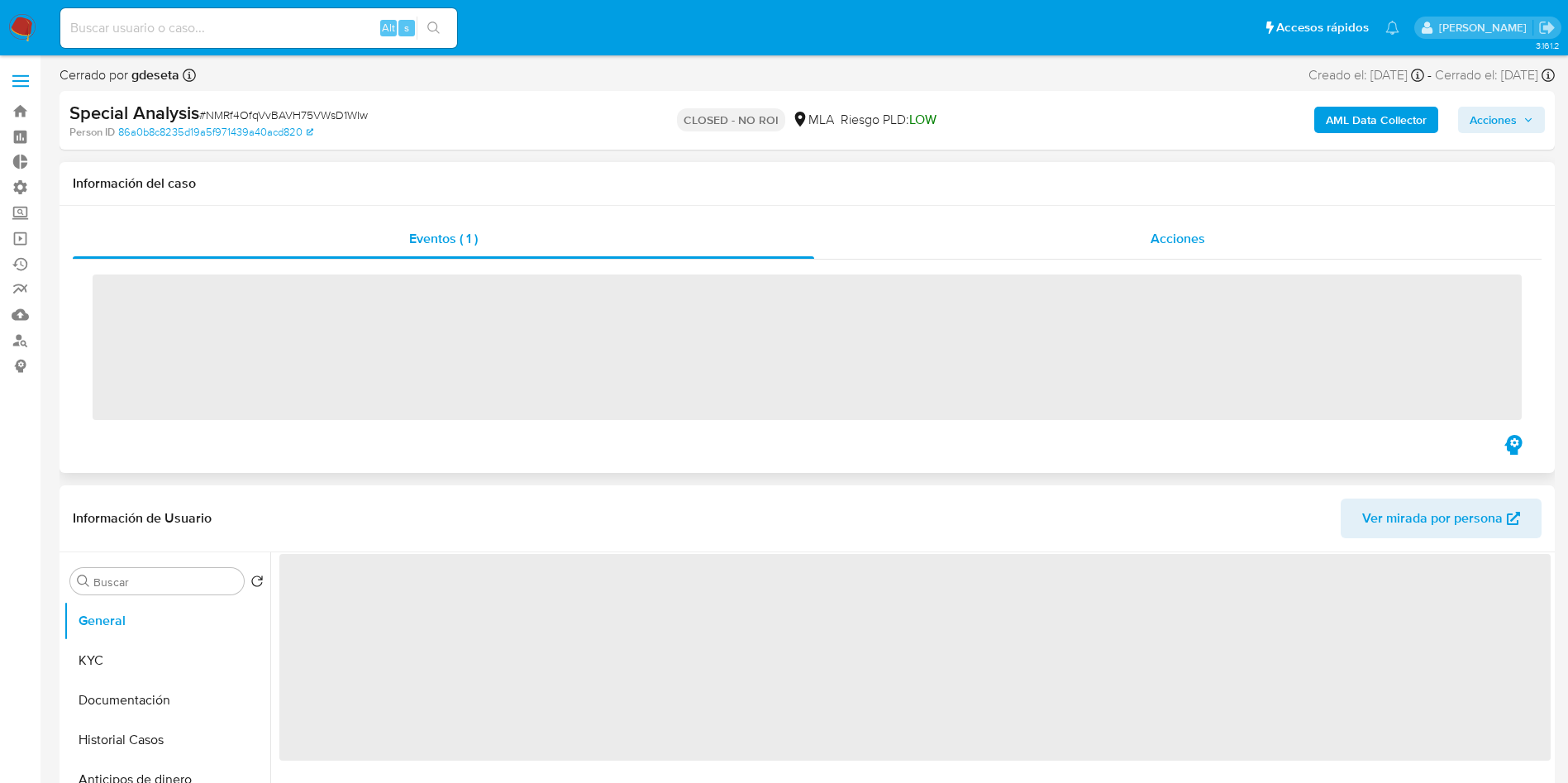
click at [1207, 236] on div "Acciones" at bounding box center [1178, 240] width 728 height 40
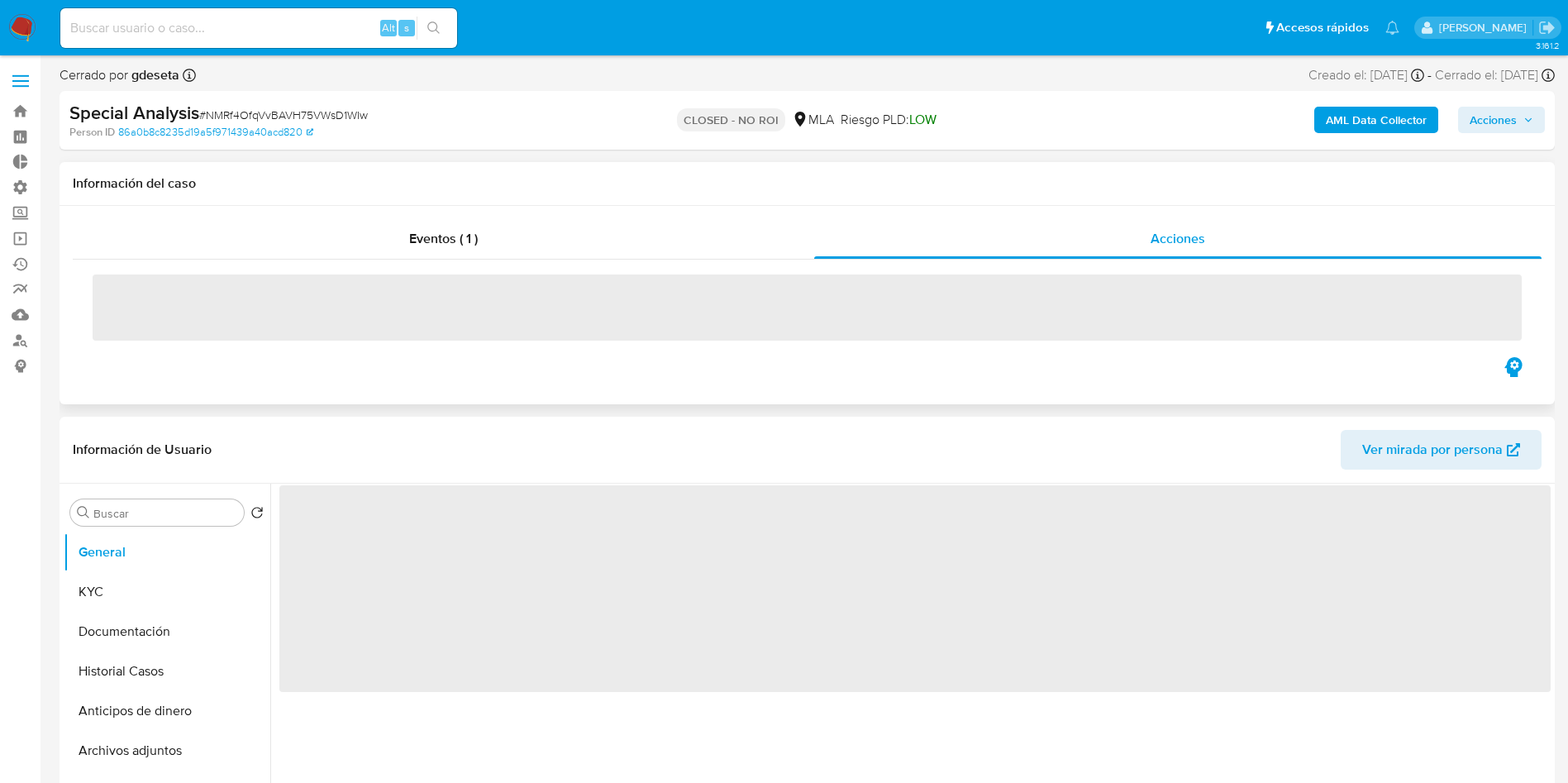
select select "10"
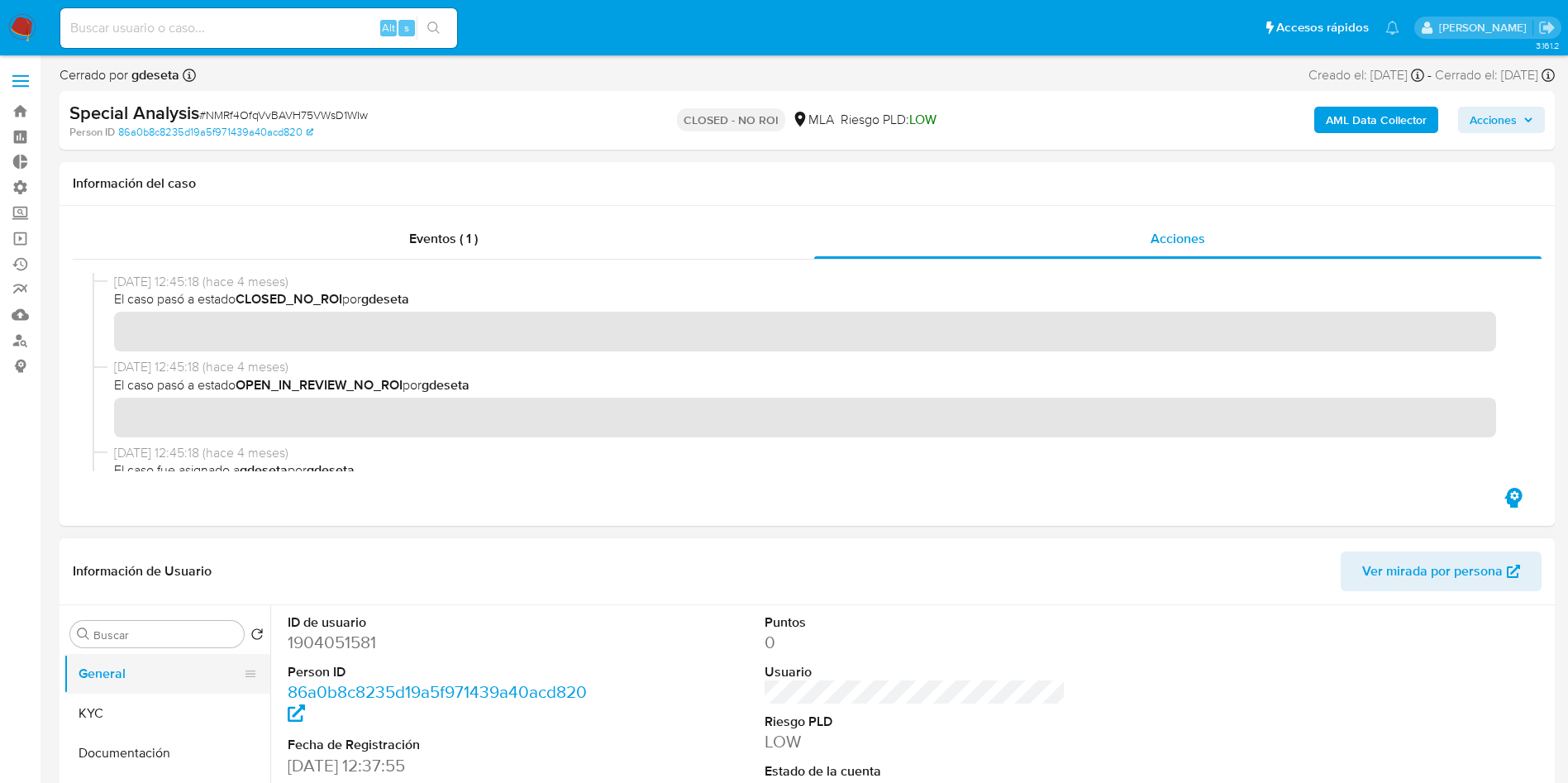
scroll to position [124, 0]
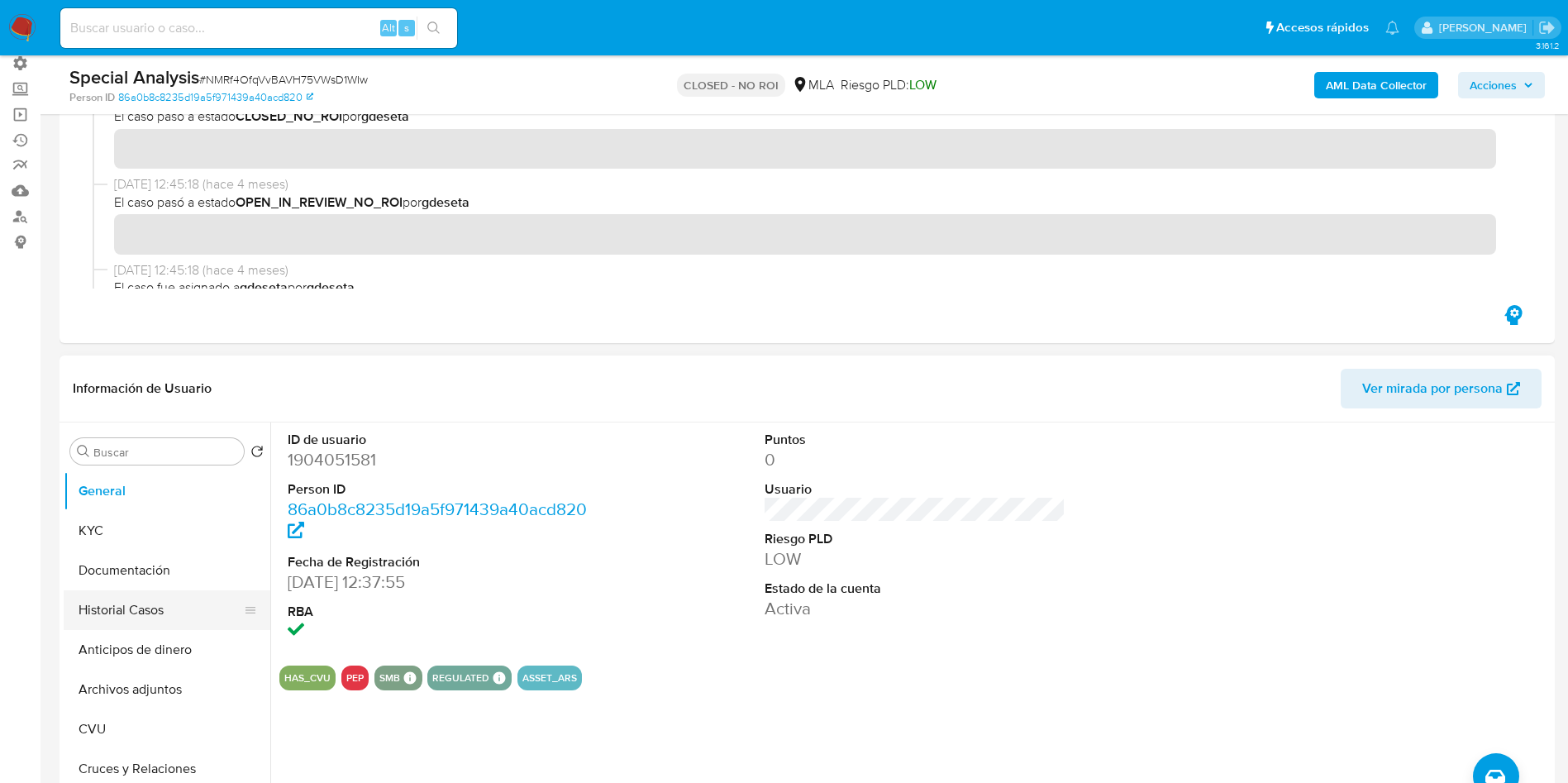
click at [142, 603] on button "Historial Casos" at bounding box center [161, 610] width 194 height 40
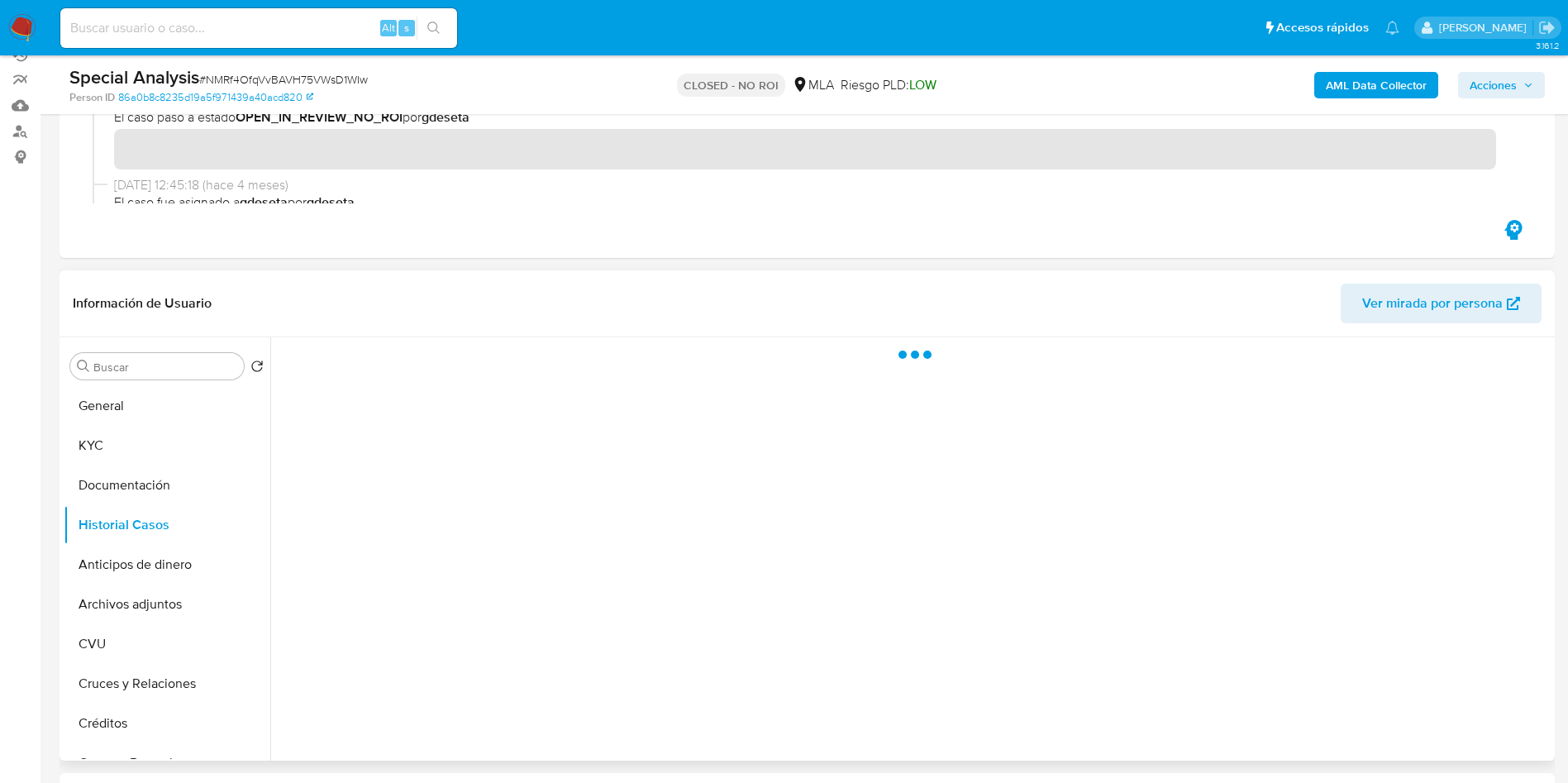
scroll to position [248, 0]
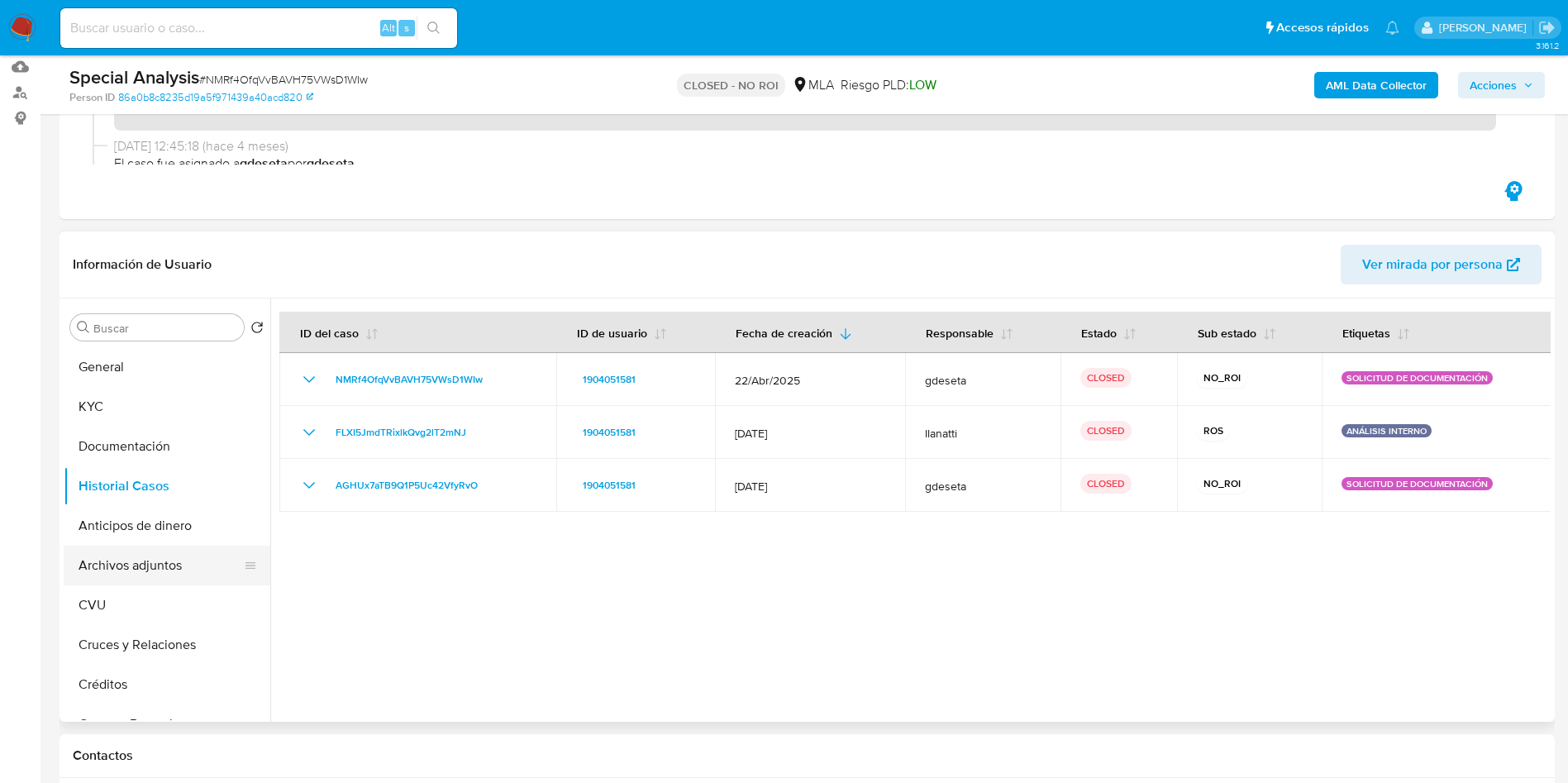
click at [140, 563] on button "Archivos adjuntos" at bounding box center [161, 566] width 194 height 40
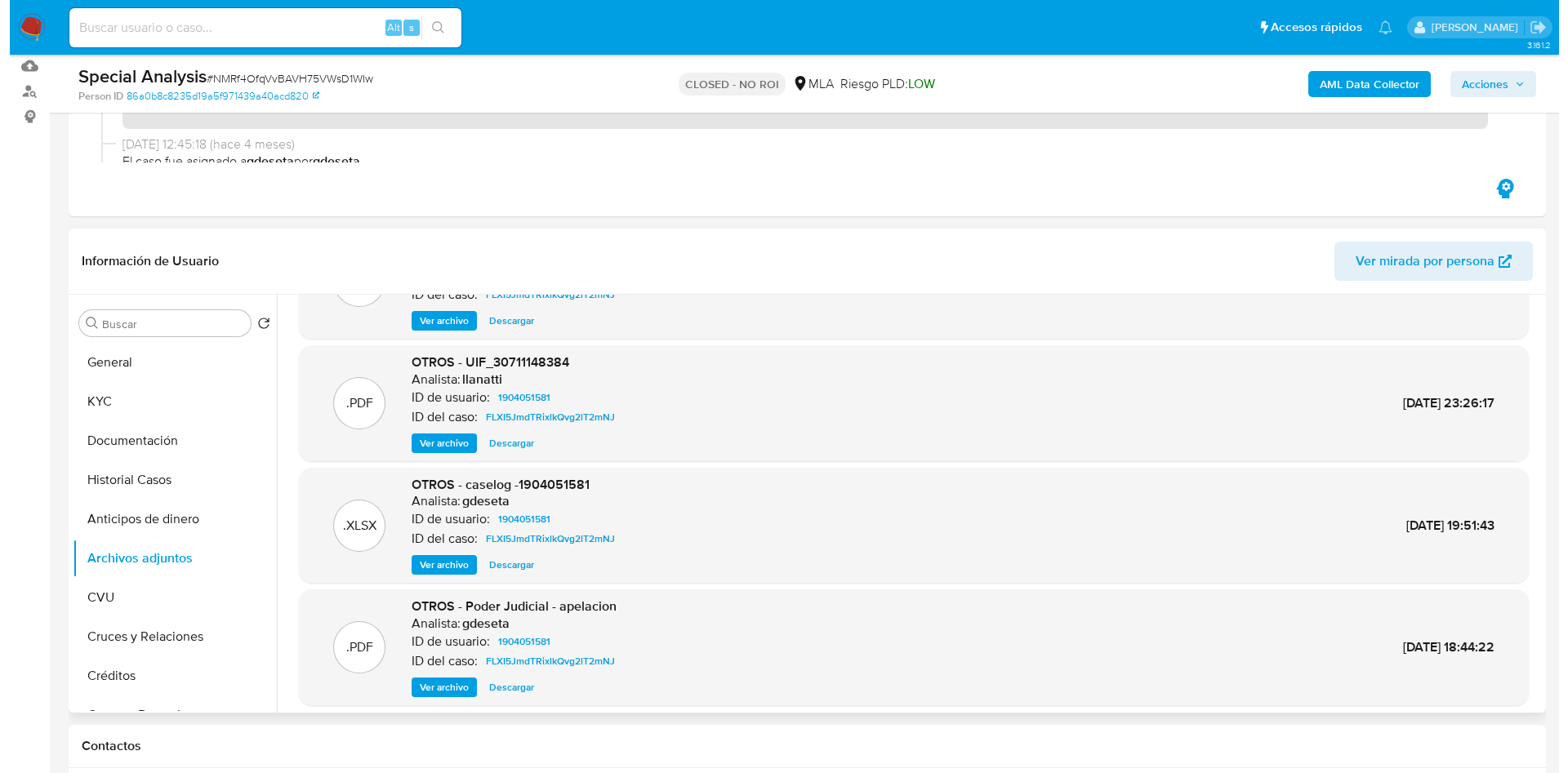
scroll to position [122, 0]
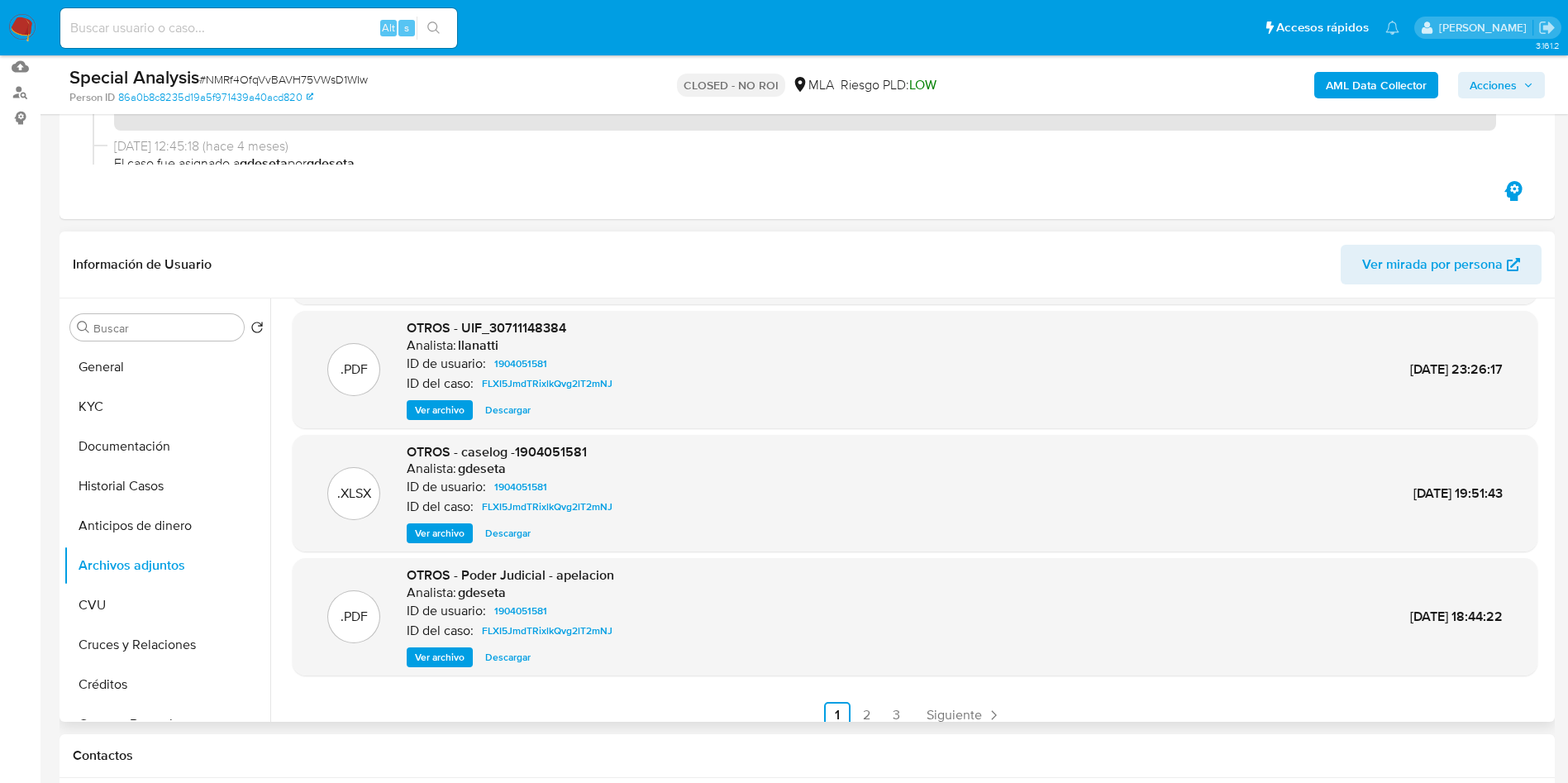
click at [451, 535] on span "Ver archivo" at bounding box center [440, 533] width 50 height 17
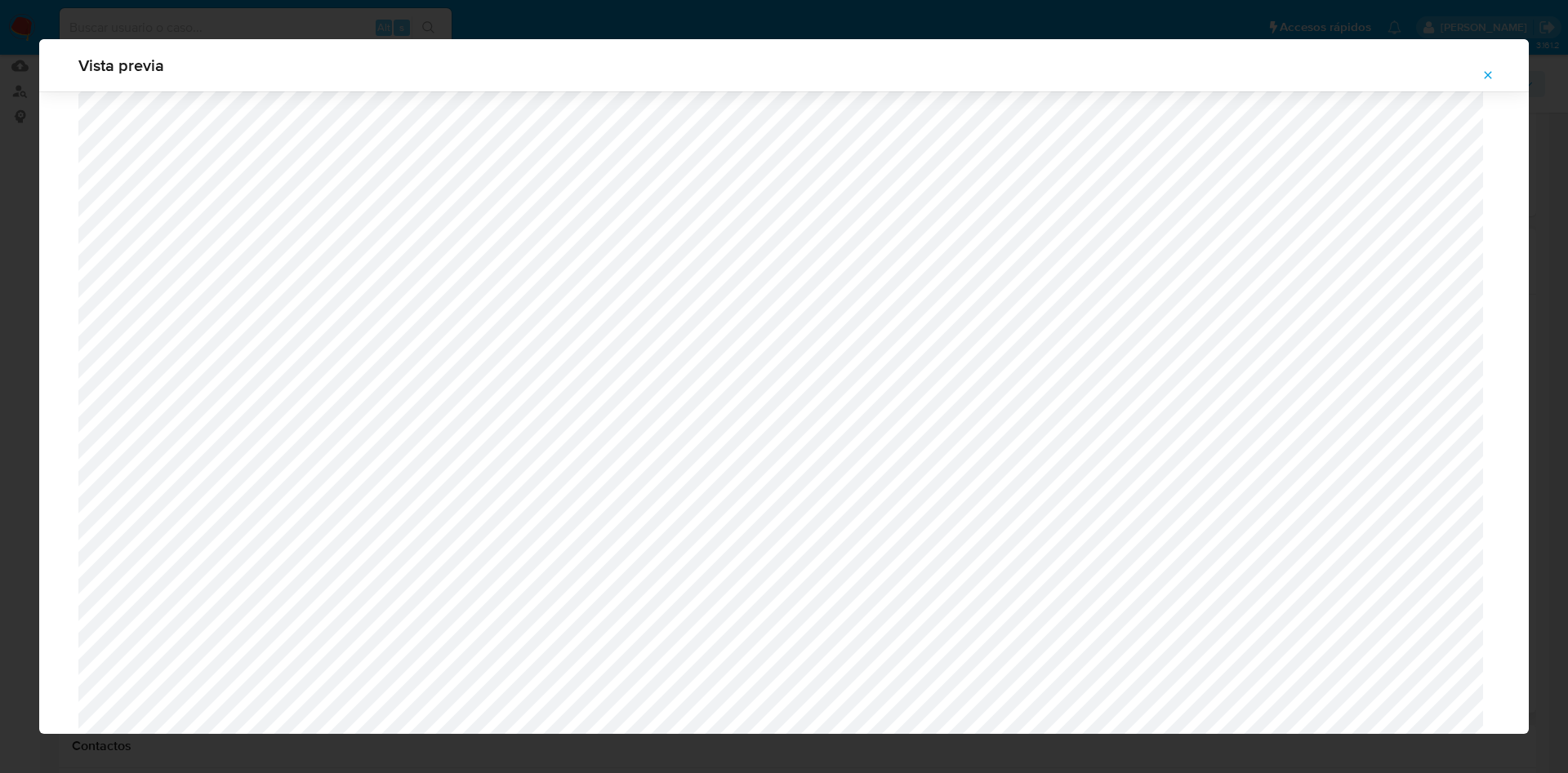
scroll to position [825, 0]
click at [1478, 83] on button "Attachment preview" at bounding box center [1488, 75] width 36 height 27
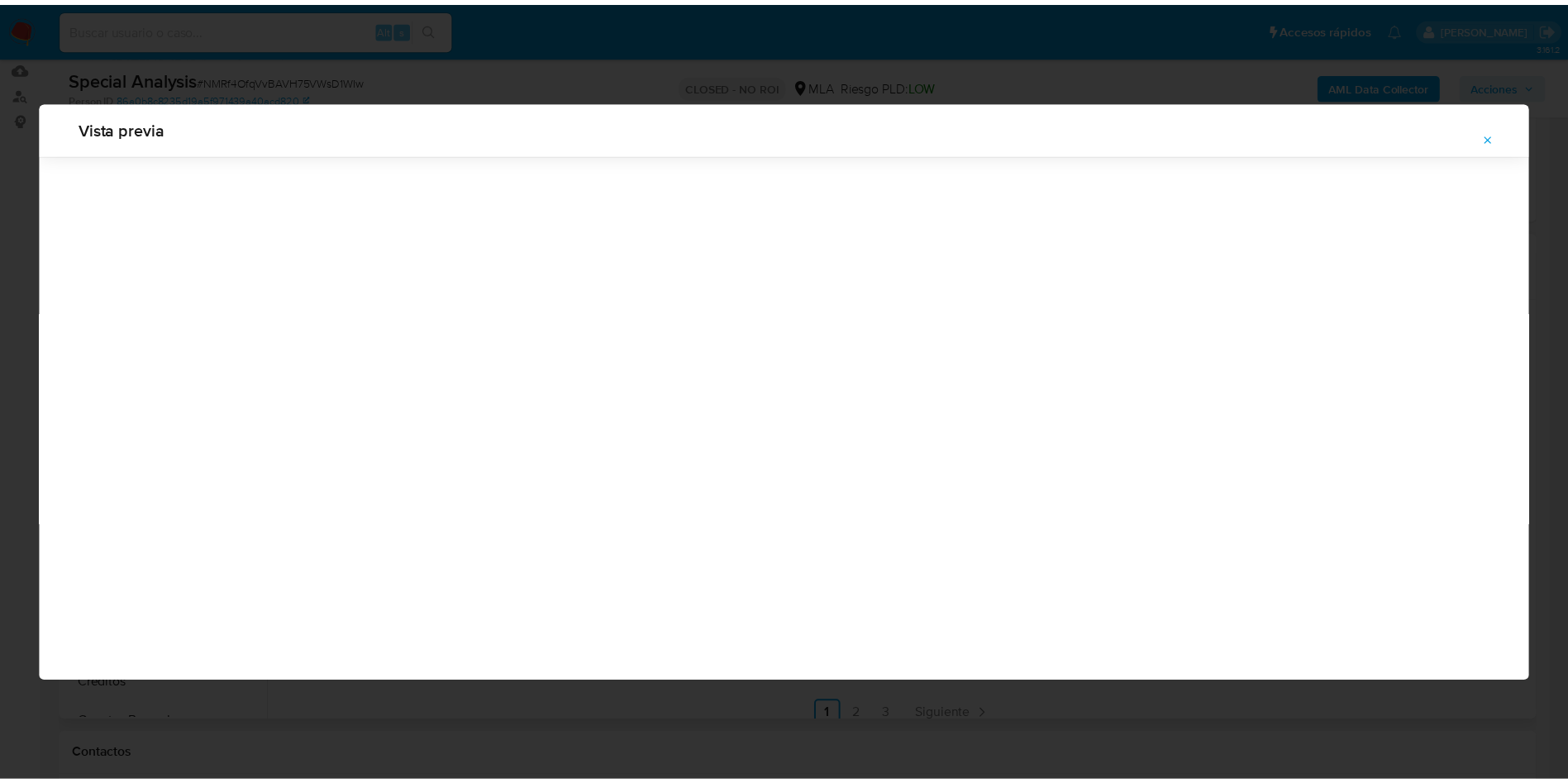
scroll to position [0, 0]
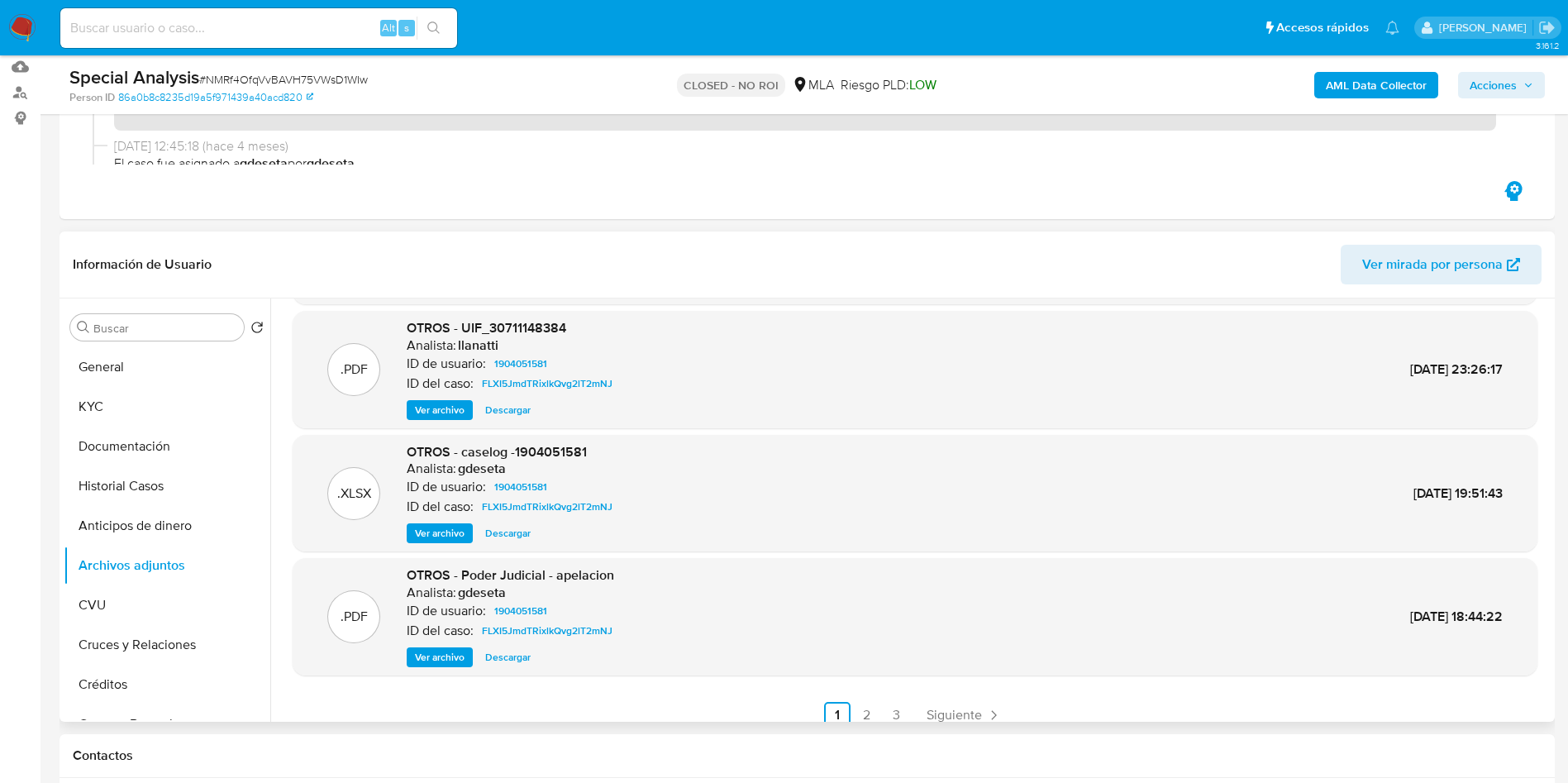
click at [529, 540] on span "Descargar" at bounding box center [508, 533] width 46 height 17
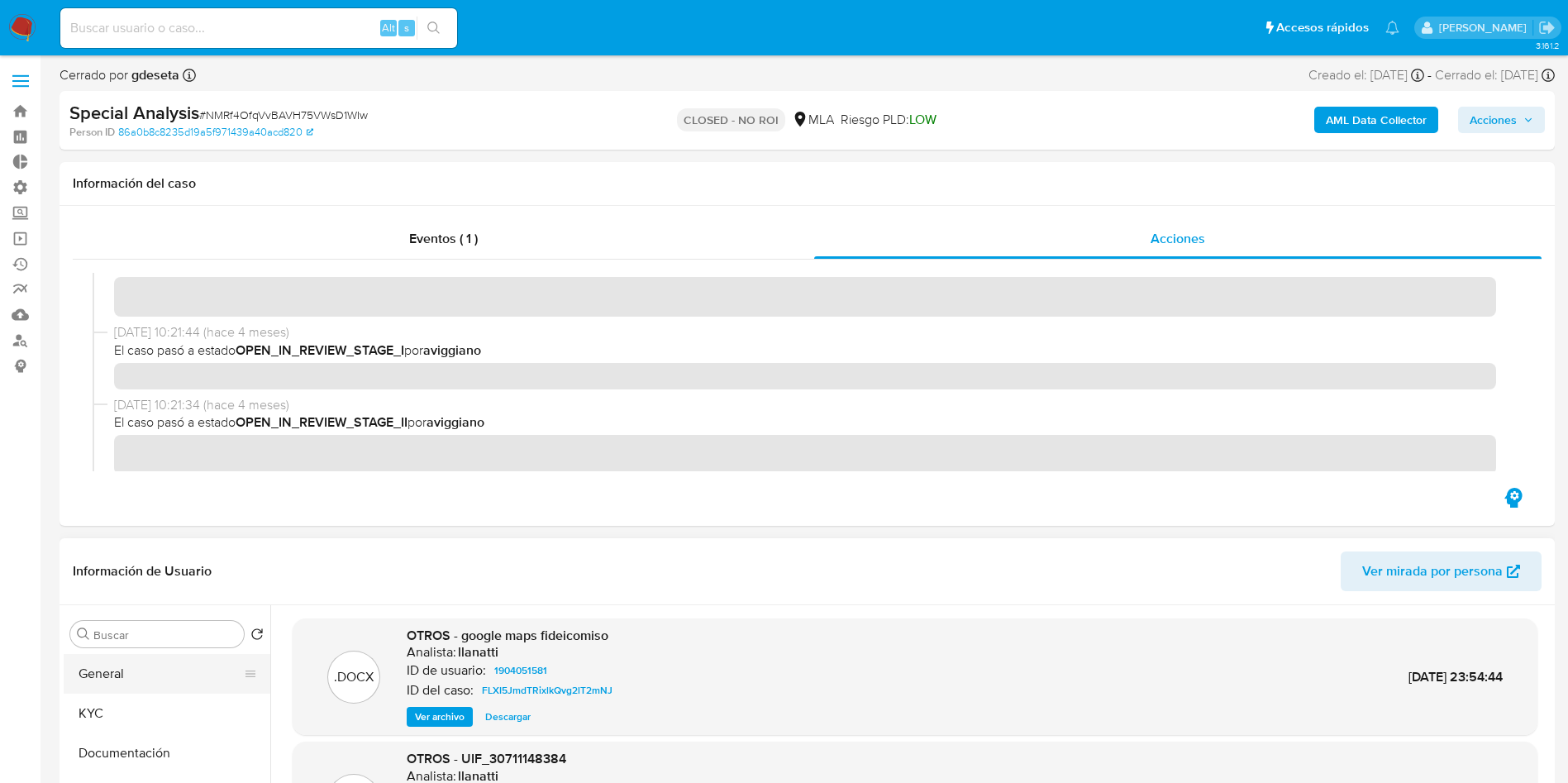
scroll to position [124, 0]
click at [100, 677] on button "Historial Casos" at bounding box center [161, 669] width 194 height 40
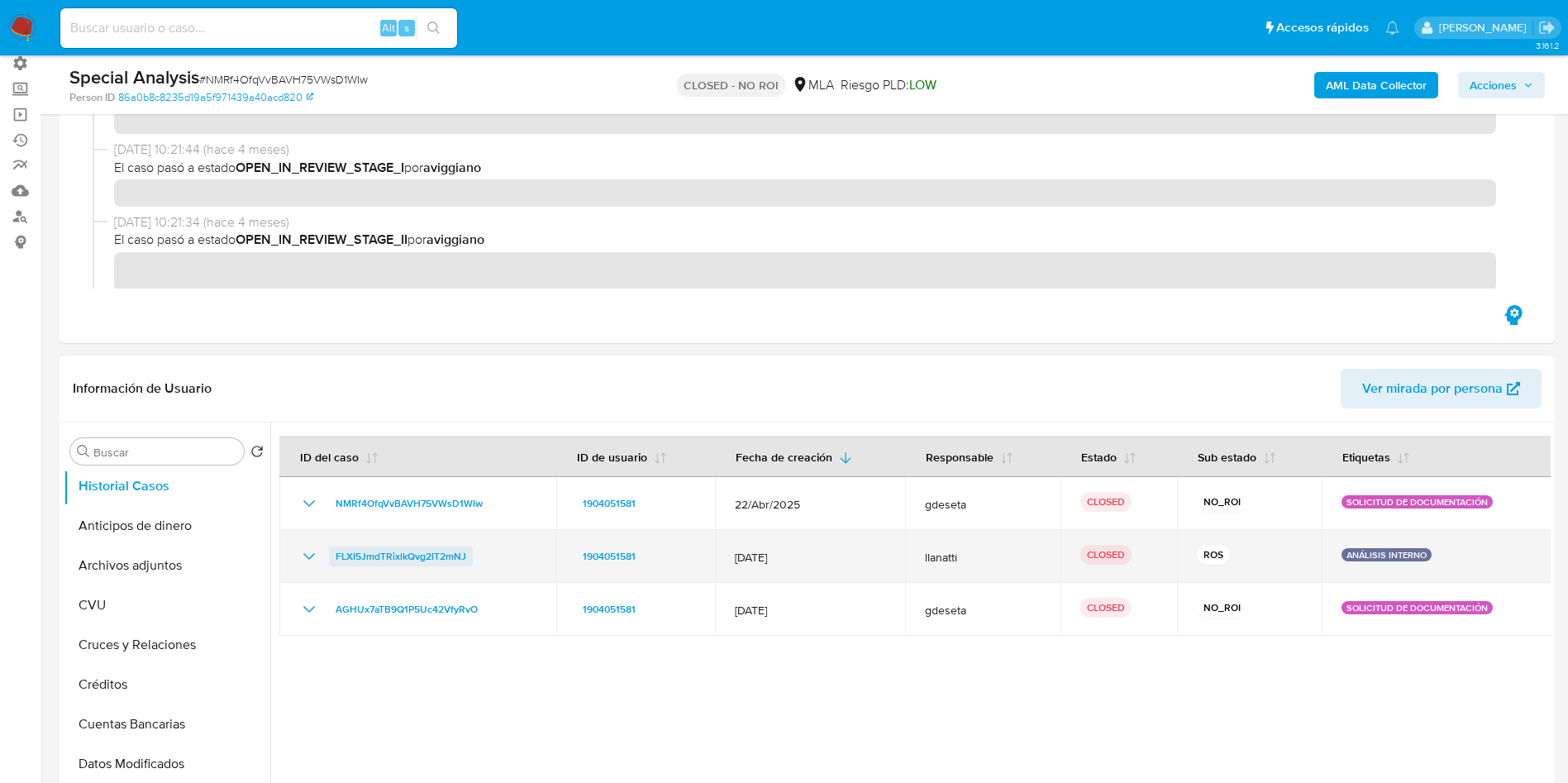
click at [439, 557] on span "FLXI5JmdTRixlkQvg2lT2mNJ" at bounding box center [400, 557] width 131 height 20
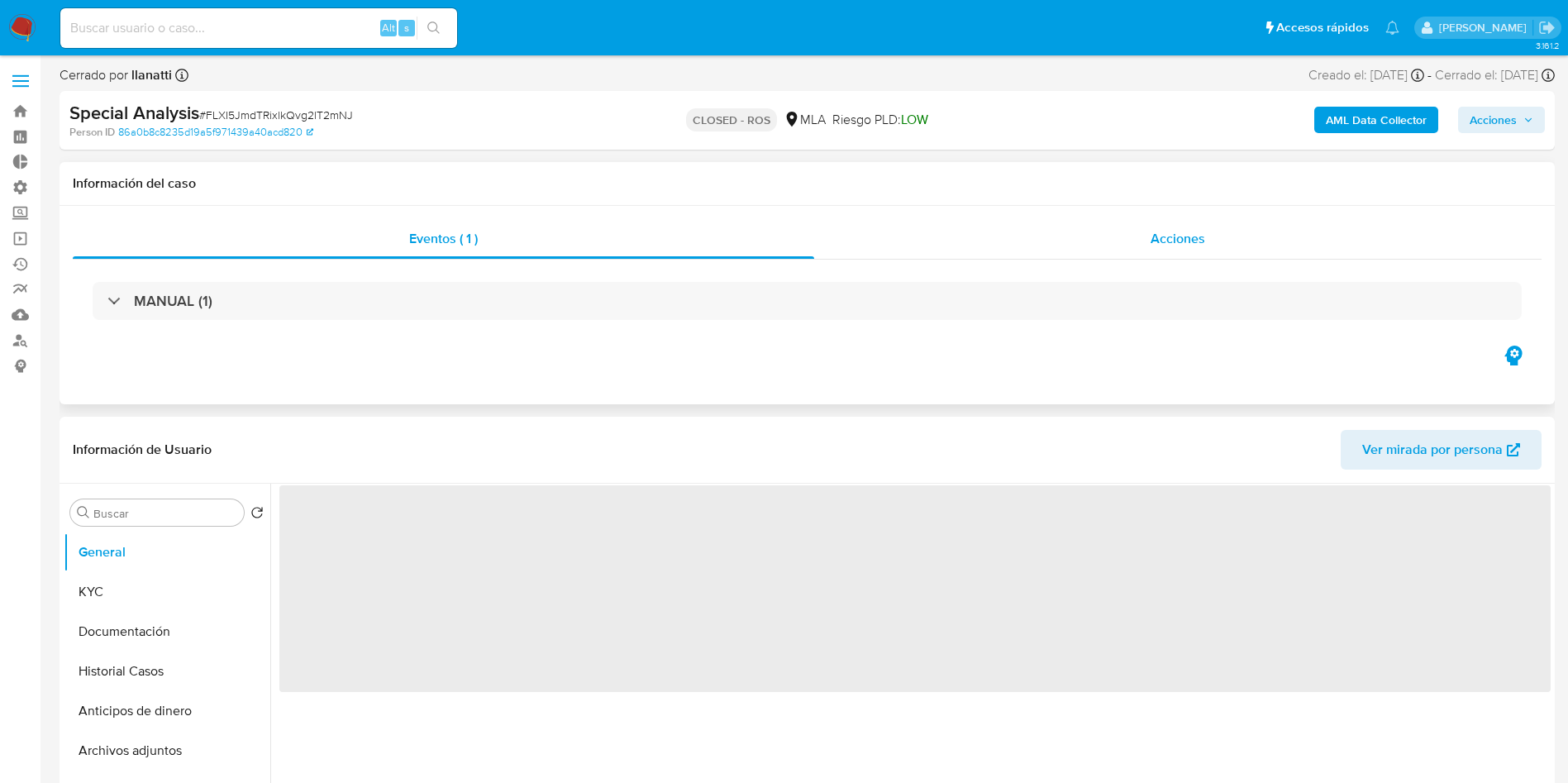
click at [1139, 251] on div "Acciones" at bounding box center [1178, 240] width 728 height 40
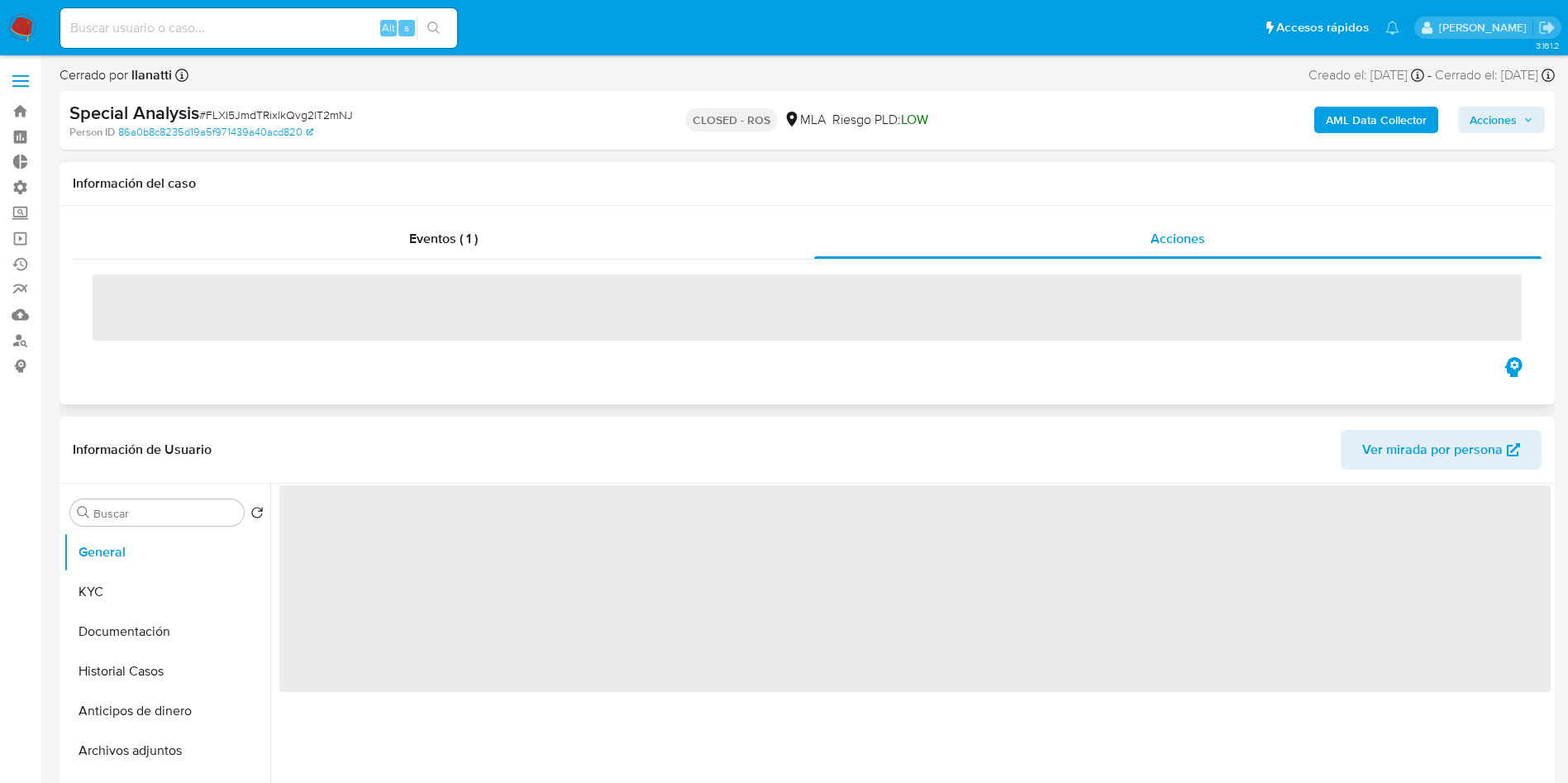
select select "10"
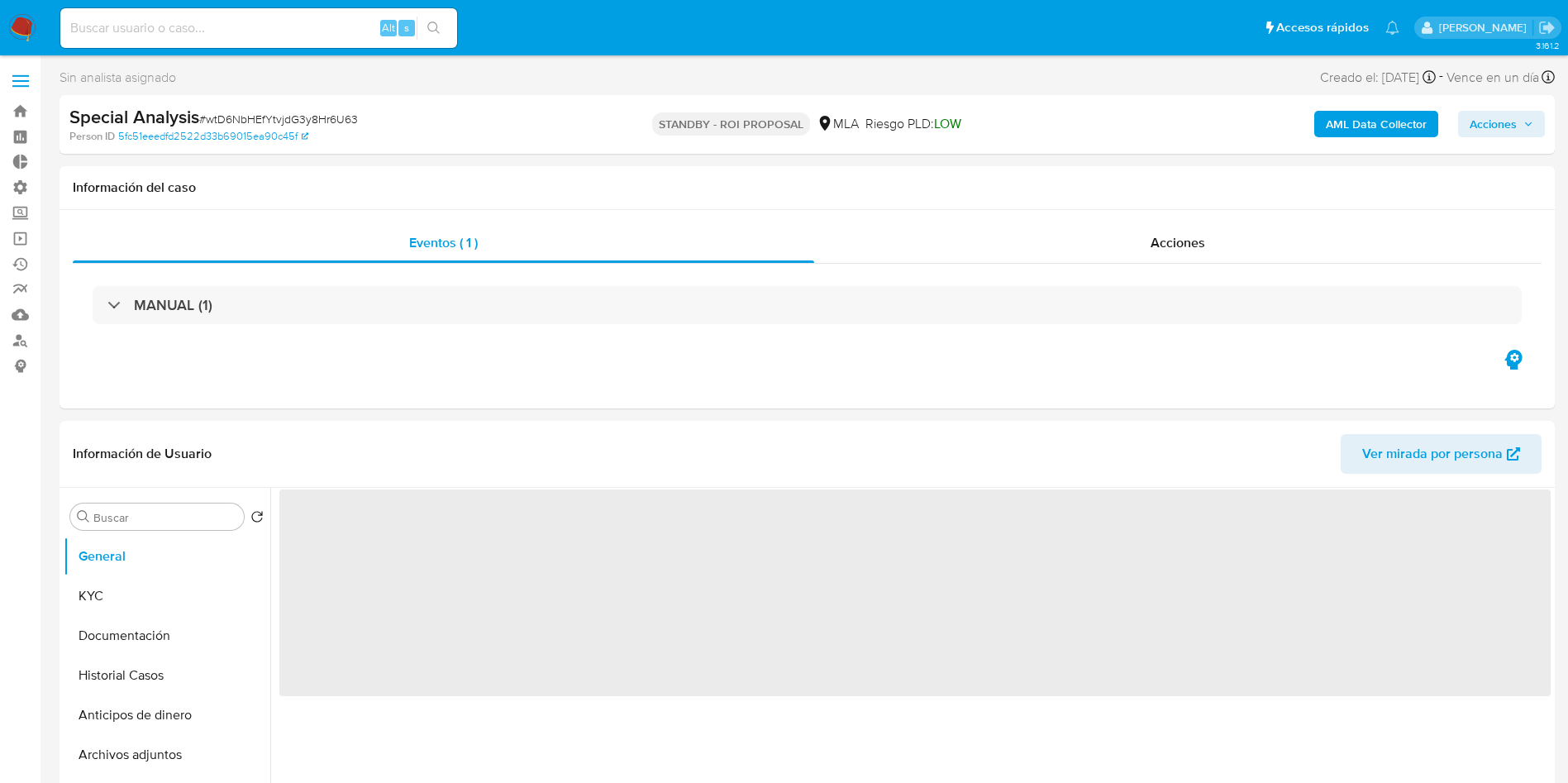
select select "10"
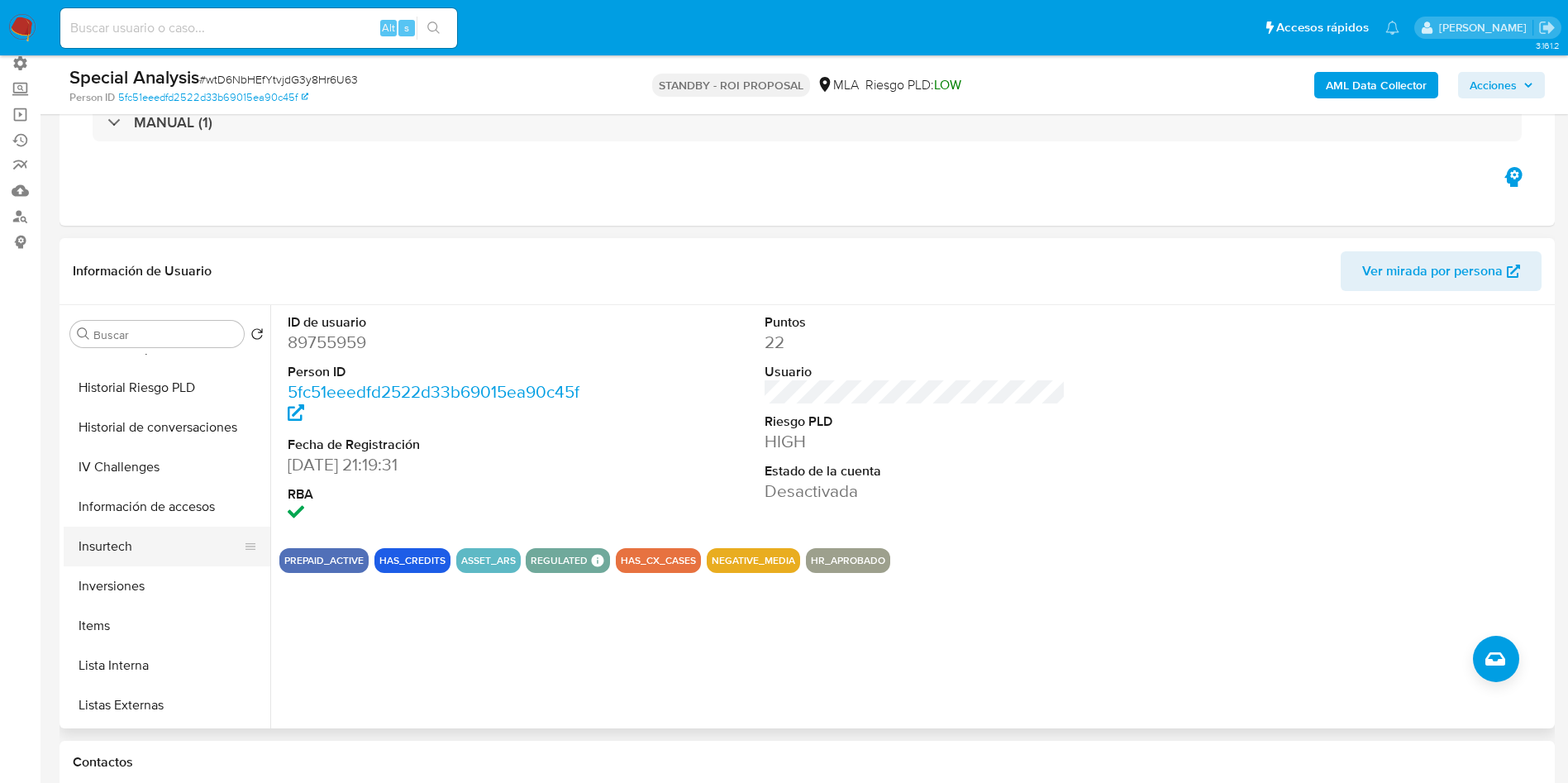
scroll to position [620, 0]
click at [153, 624] on button "Lista Interna" at bounding box center [161, 627] width 194 height 40
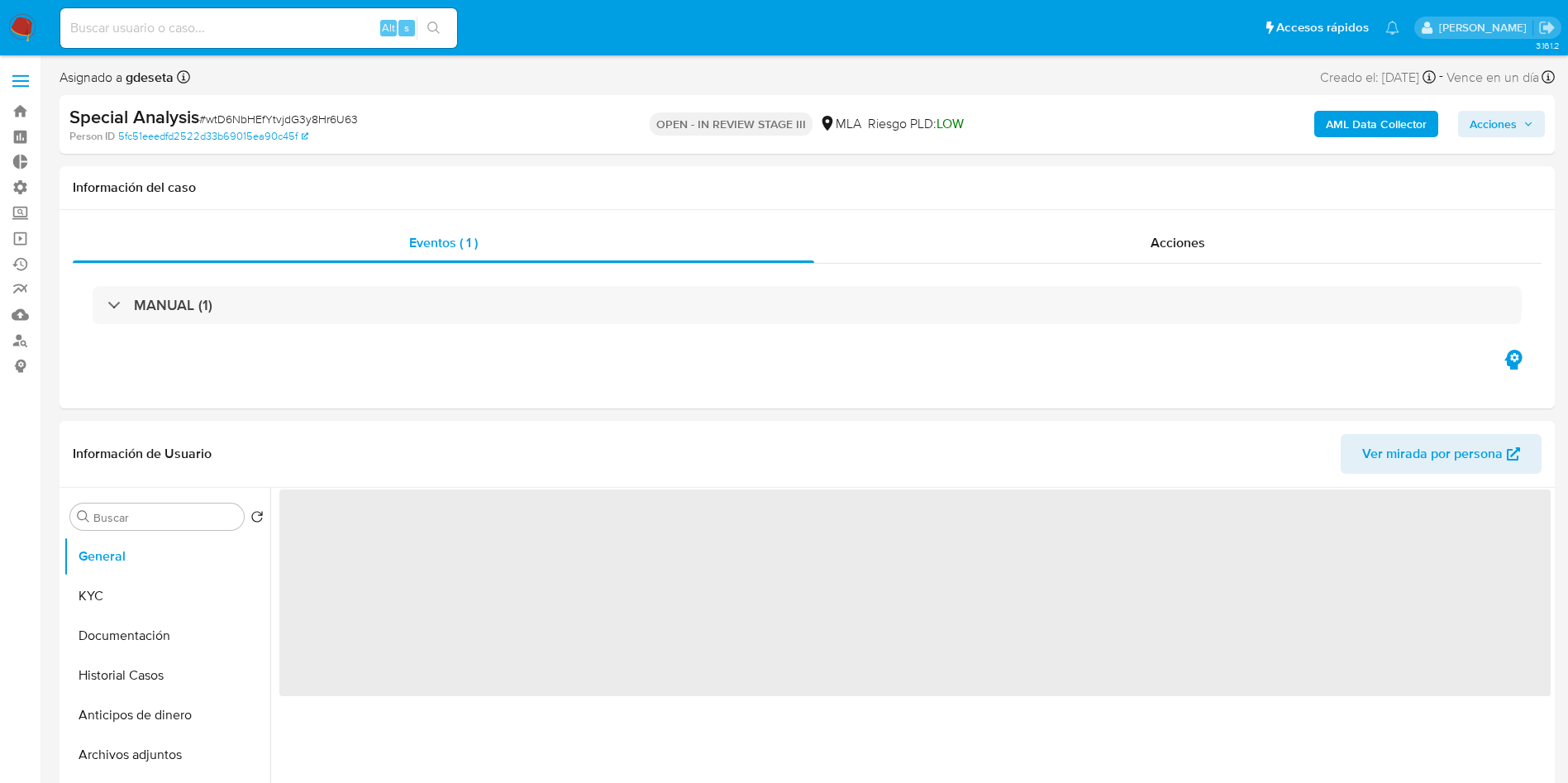
select select "10"
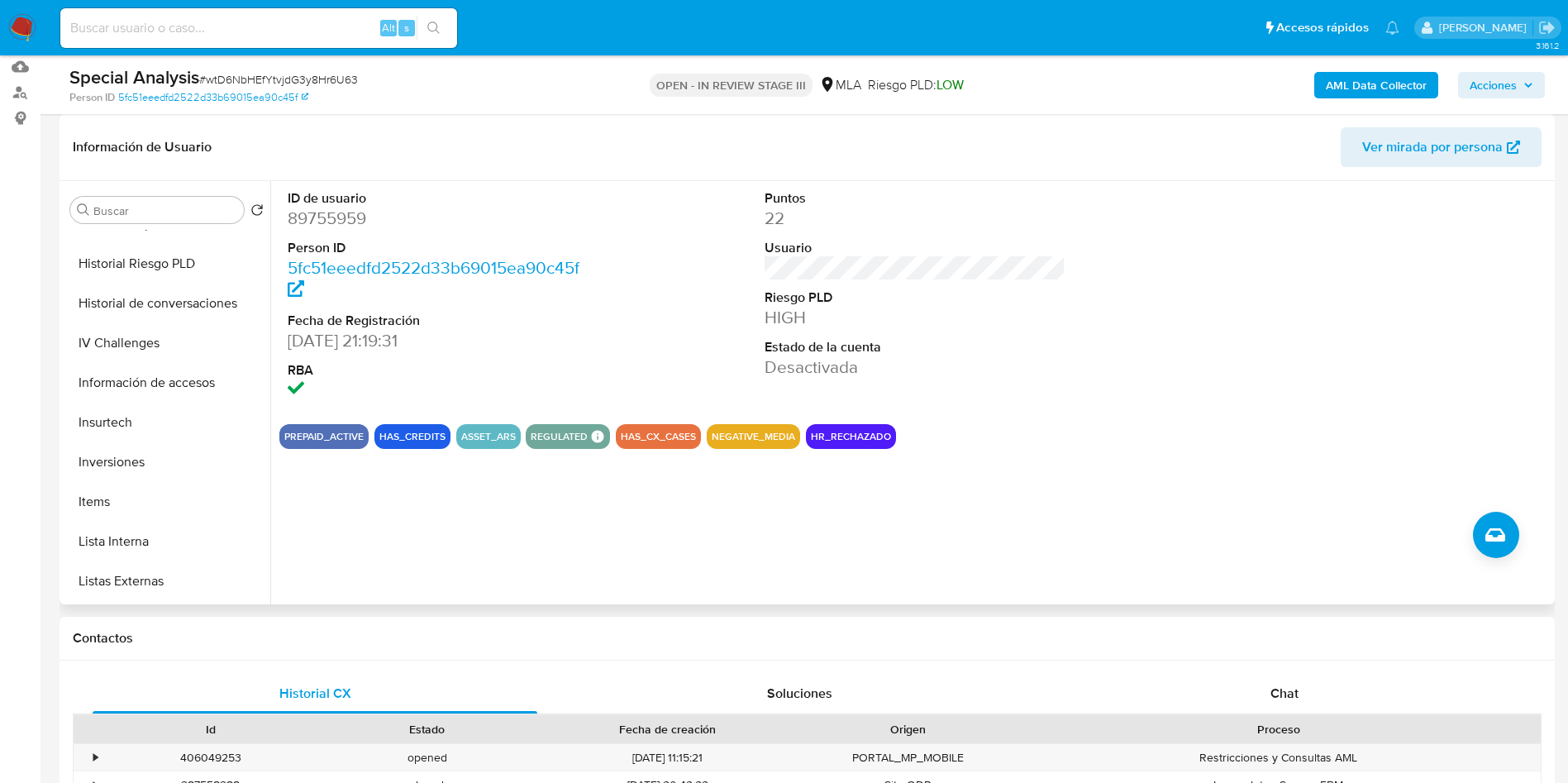
scroll to position [620, 0]
click at [147, 509] on button "Lista Interna" at bounding box center [161, 503] width 194 height 40
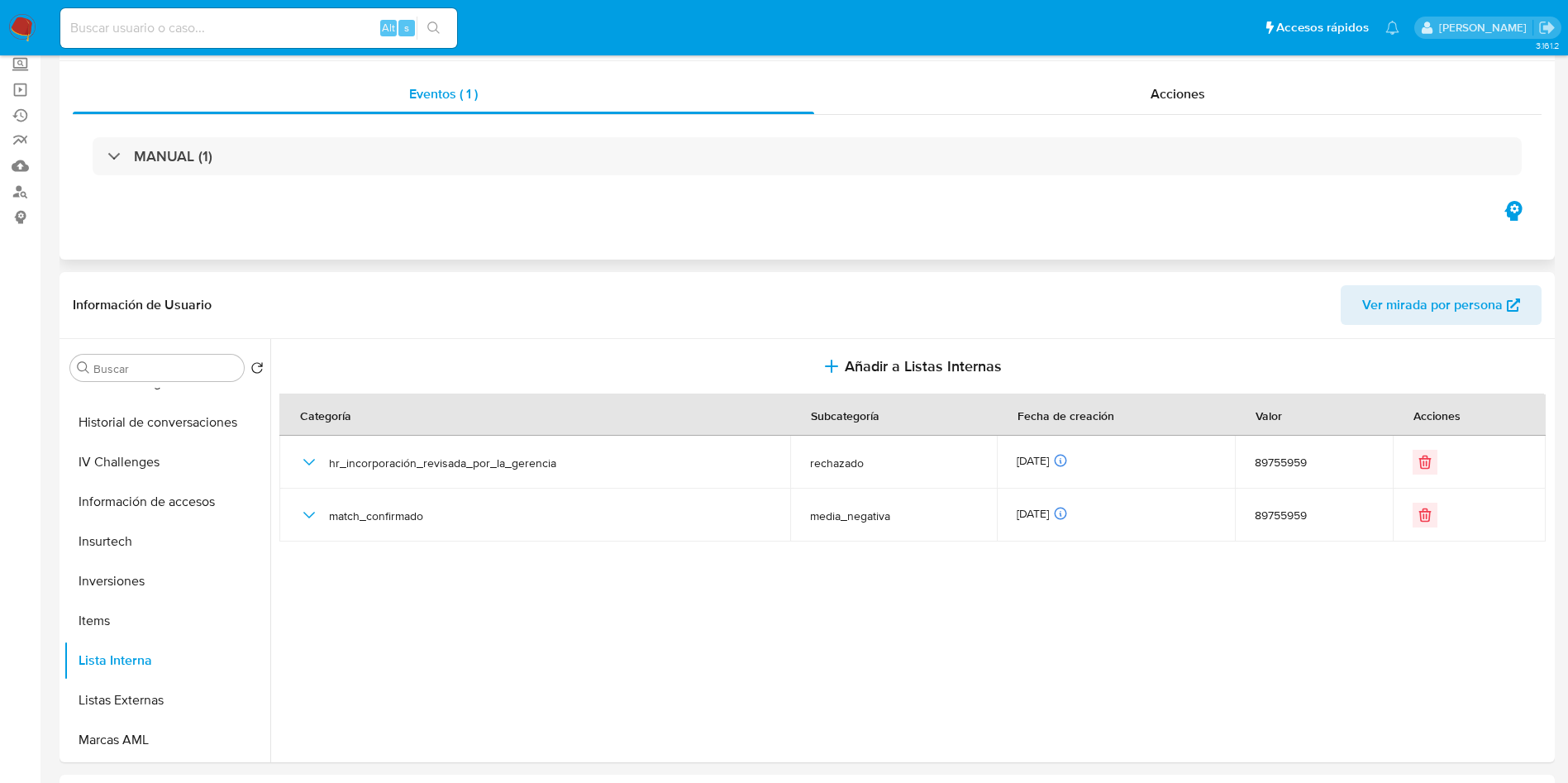
scroll to position [0, 0]
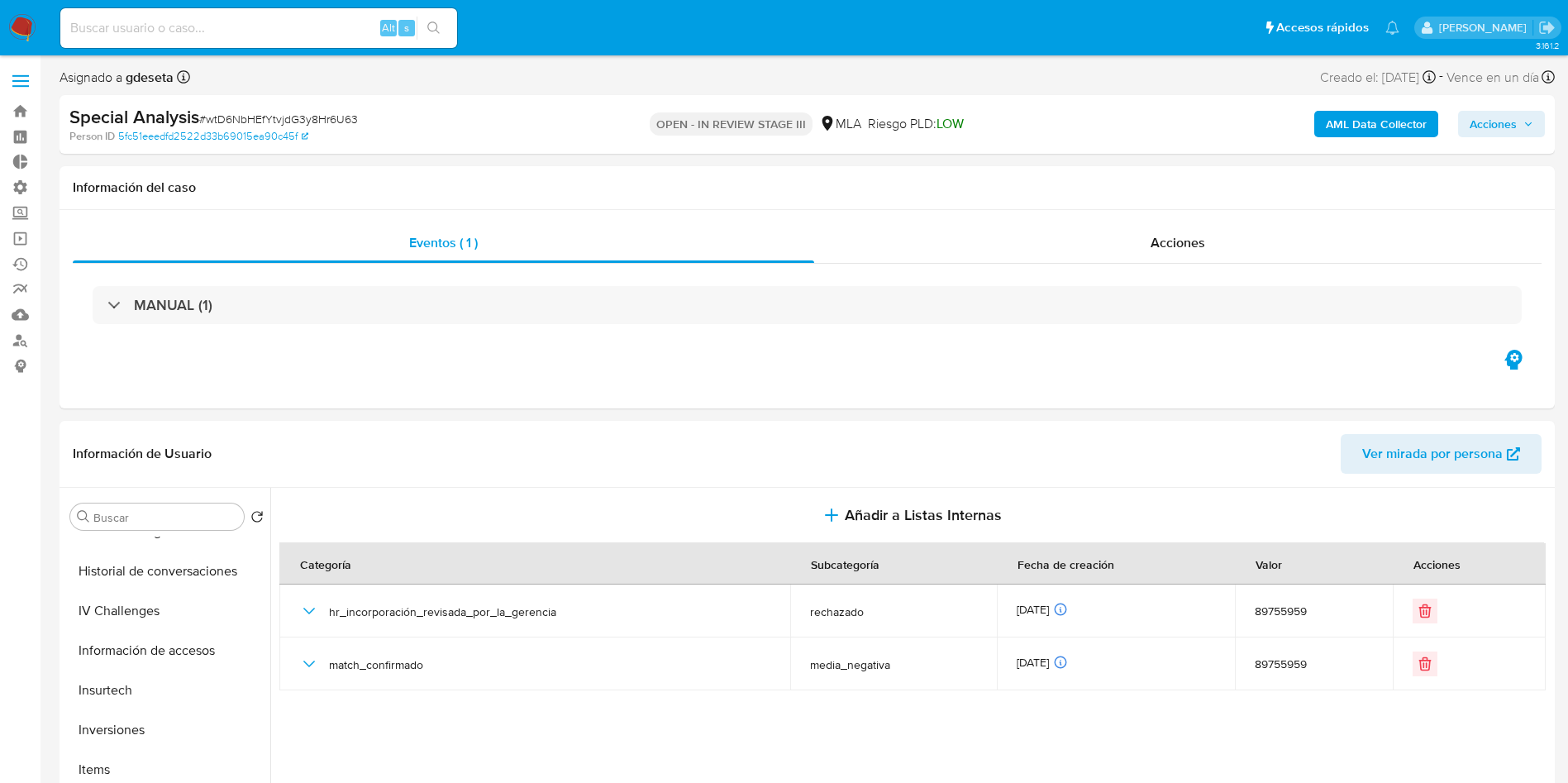
click at [262, 123] on span "# wtD6NbHEfYtvjdG3y8Hr6U63" at bounding box center [278, 119] width 159 height 17
click at [16, 29] on img at bounding box center [22, 28] width 28 height 28
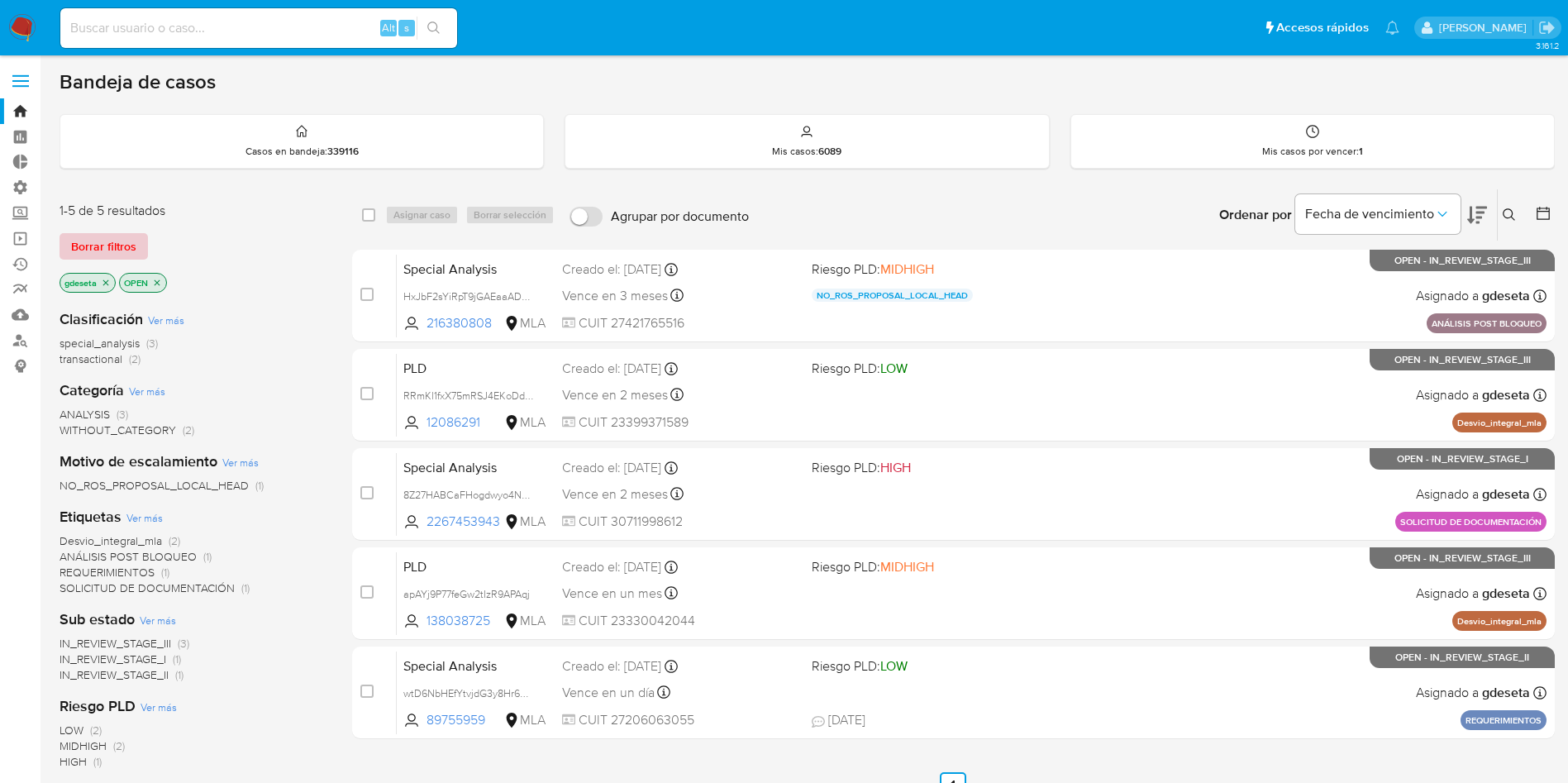
click at [75, 252] on span "Borrar filtros" at bounding box center [103, 246] width 65 height 23
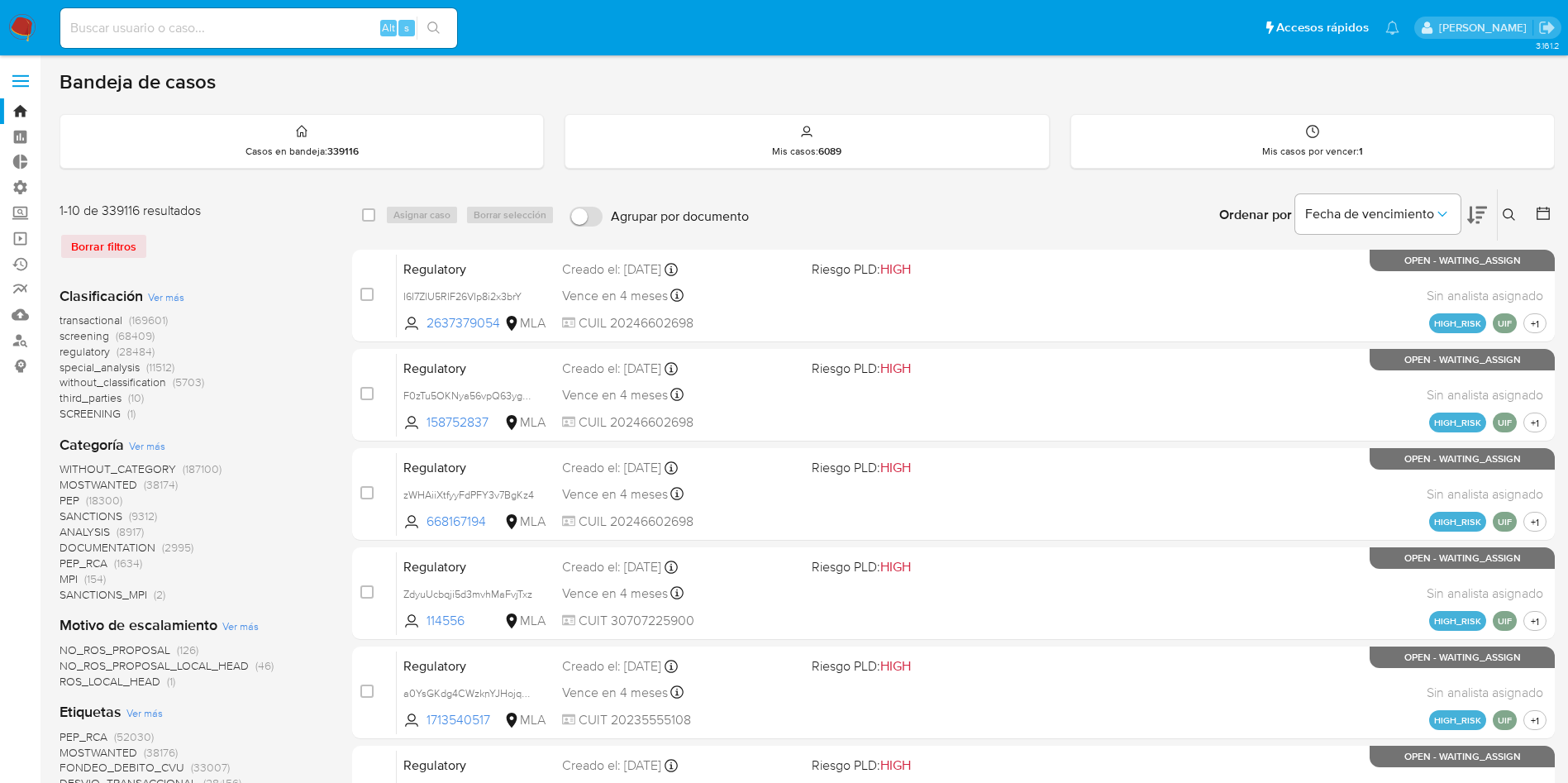
click at [1507, 210] on icon at bounding box center [1509, 215] width 13 height 13
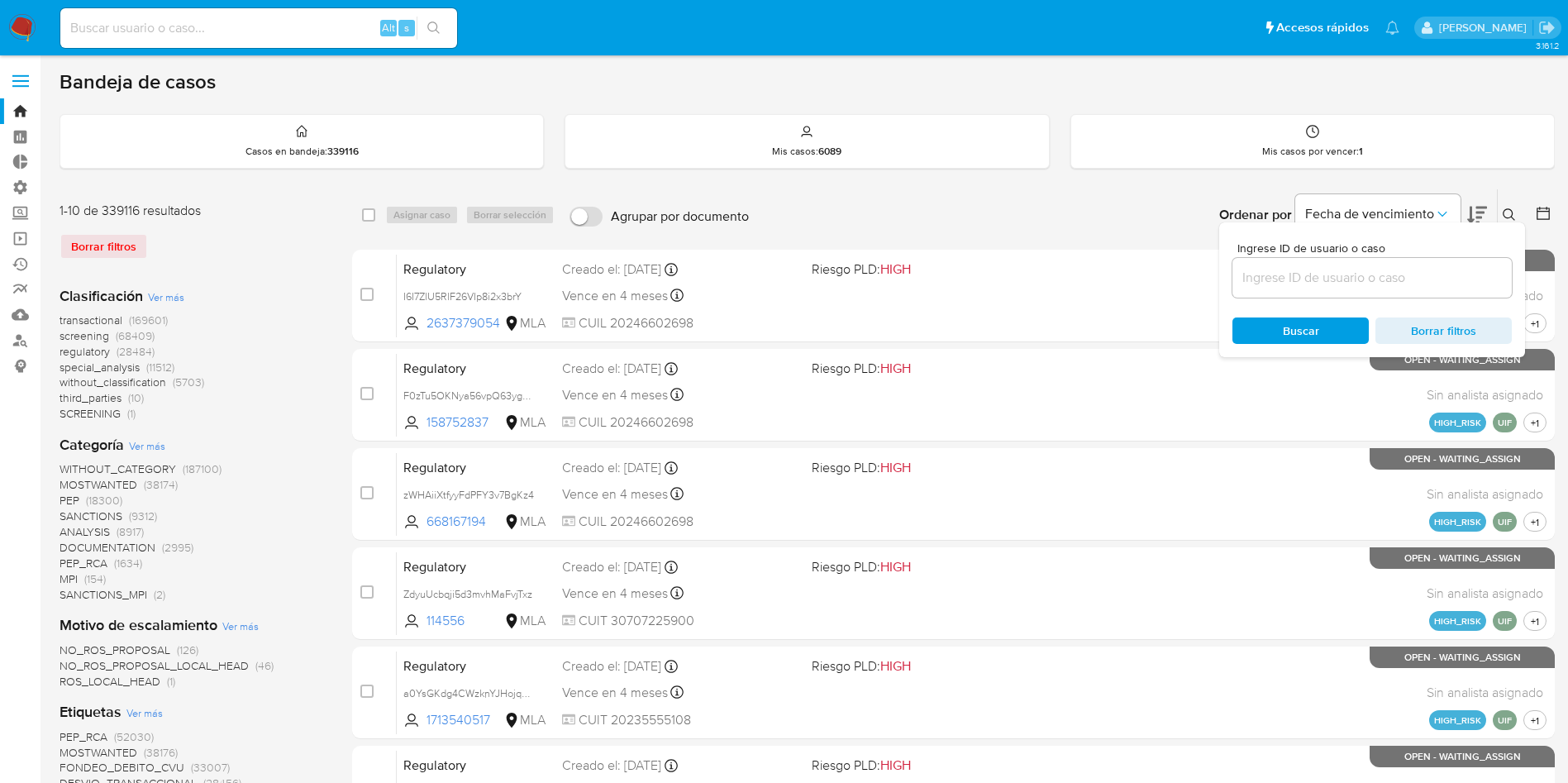
click at [1384, 279] on input at bounding box center [1372, 279] width 279 height 22
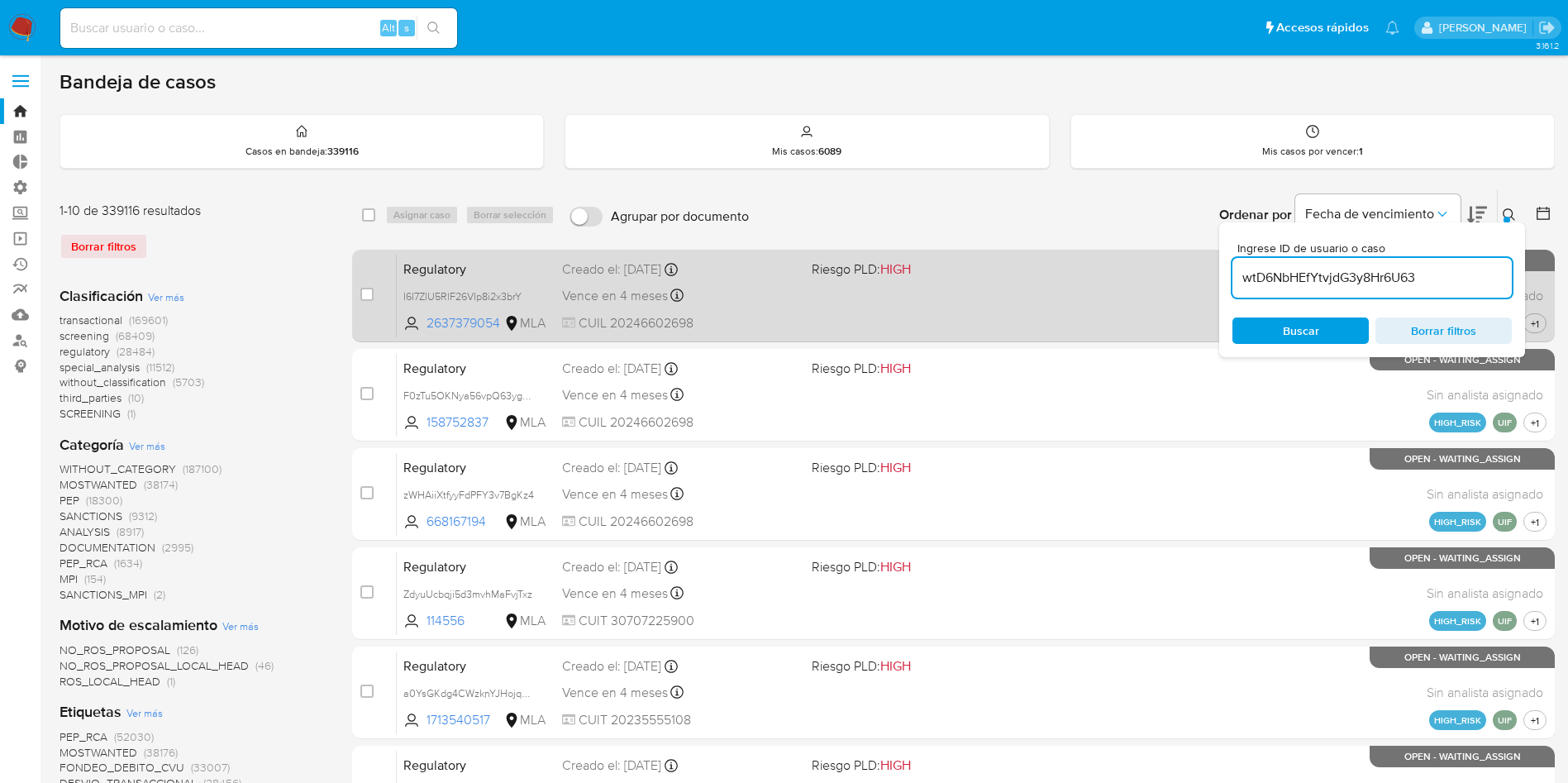
type input "wtD6NbHEfYtvjdG3y8Hr6U63"
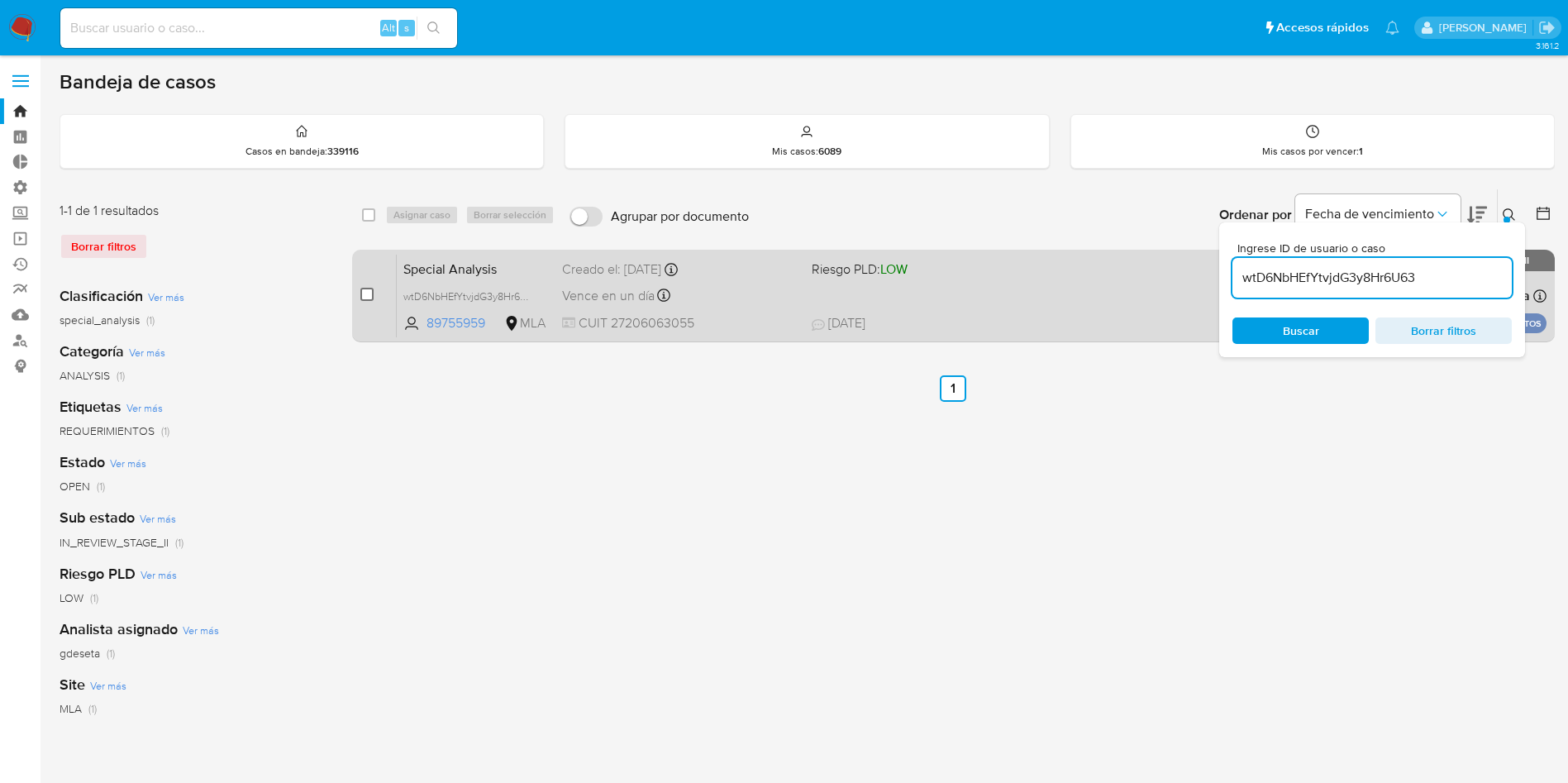
click at [365, 295] on input "checkbox" at bounding box center [366, 294] width 13 height 13
checkbox input "true"
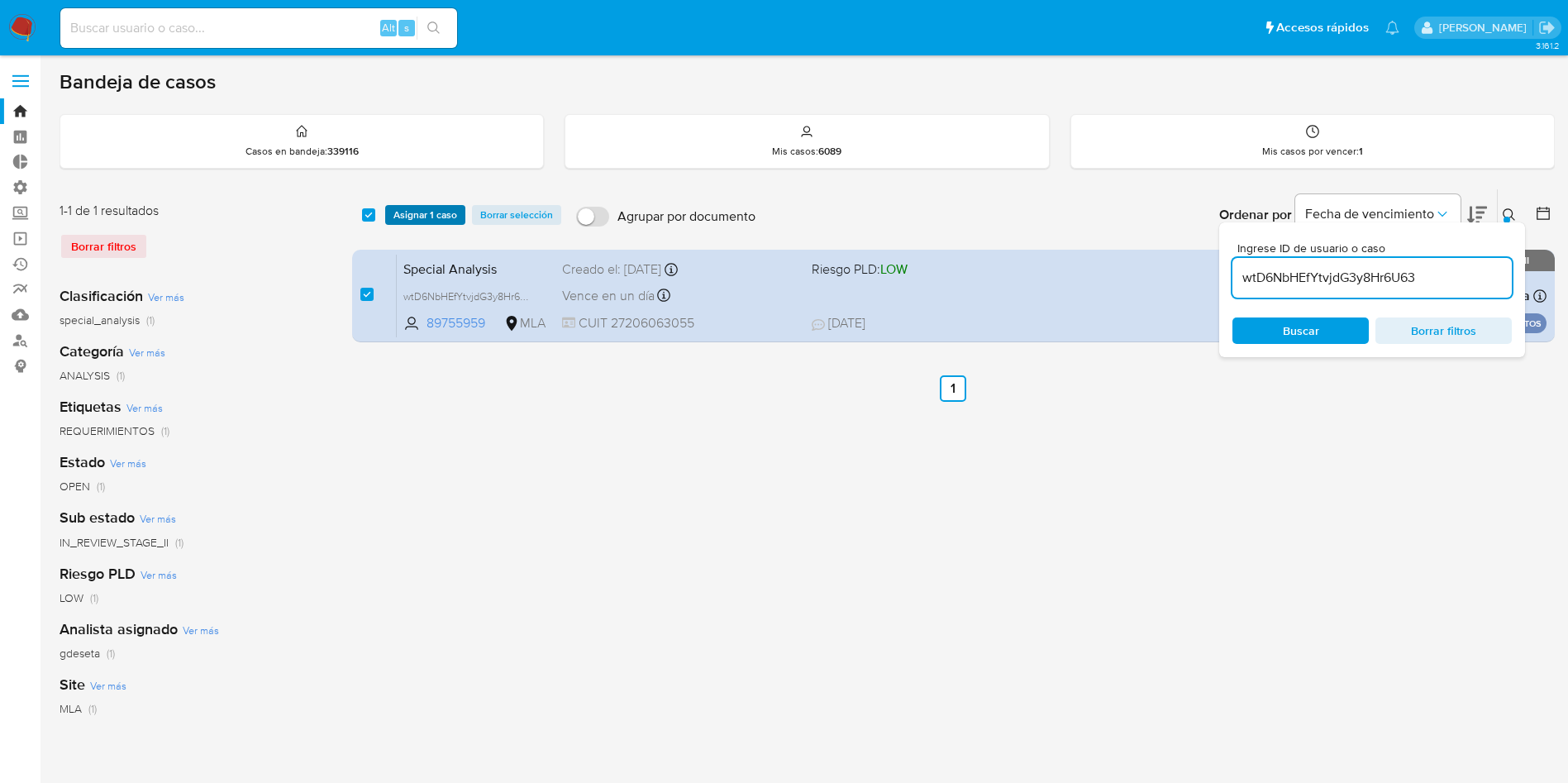
click at [421, 218] on span "Asignar 1 caso" at bounding box center [425, 215] width 64 height 17
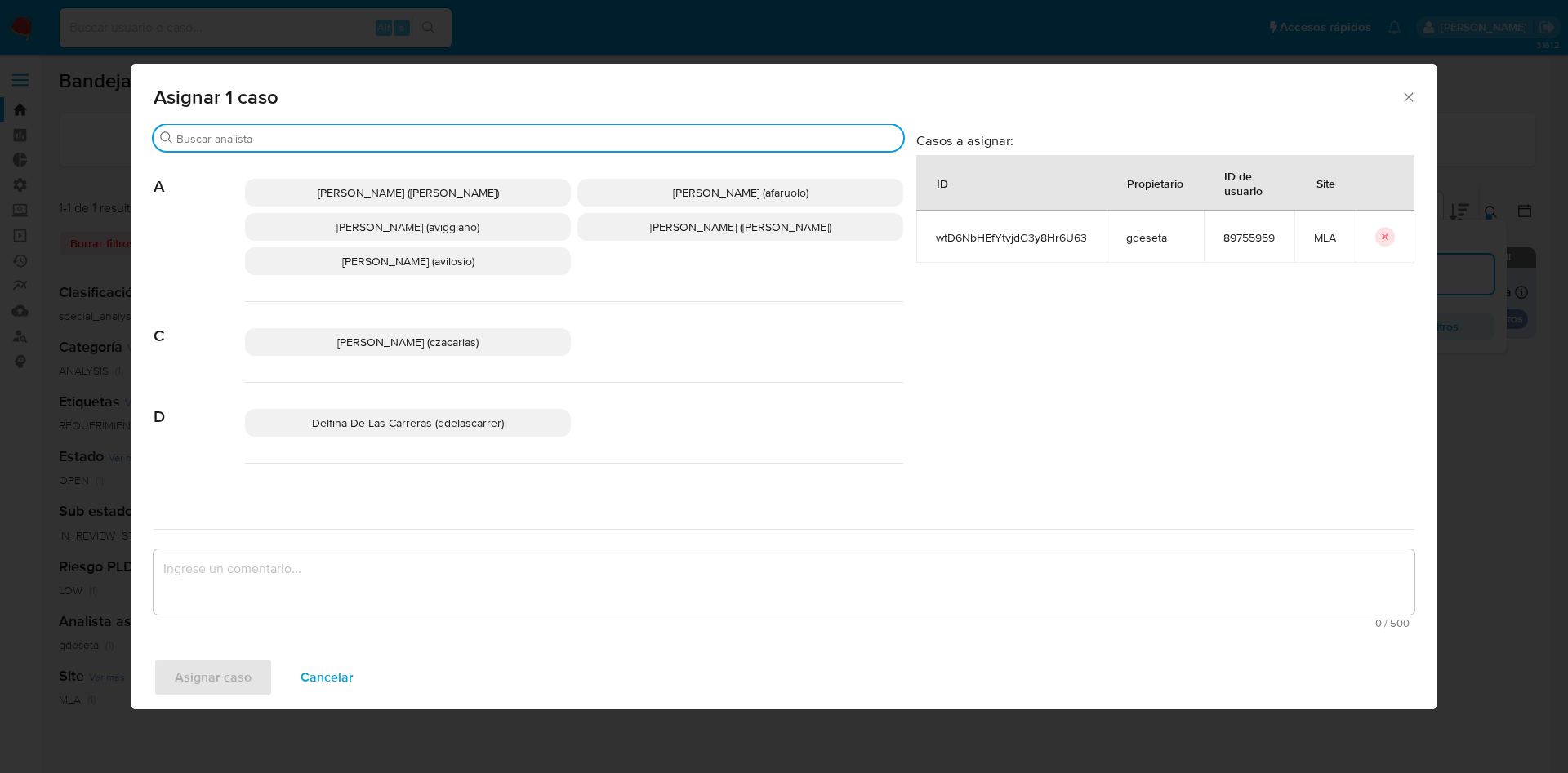
click at [383, 139] on input "Buscar" at bounding box center [536, 138] width 721 height 15
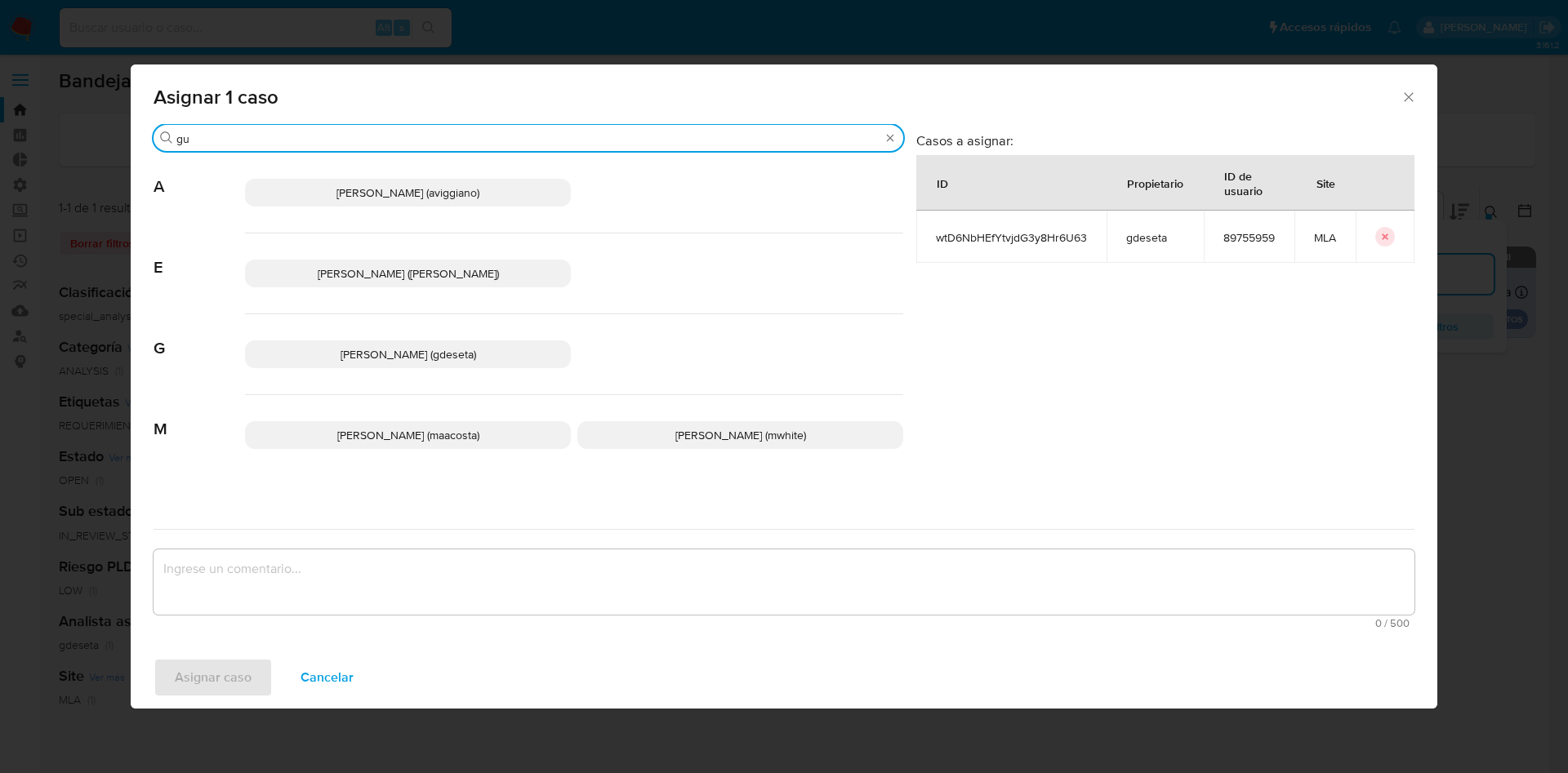
type input "gu"
click at [379, 356] on span "Gustavo Andres De Seta (gdeseta)" at bounding box center [407, 354] width 135 height 17
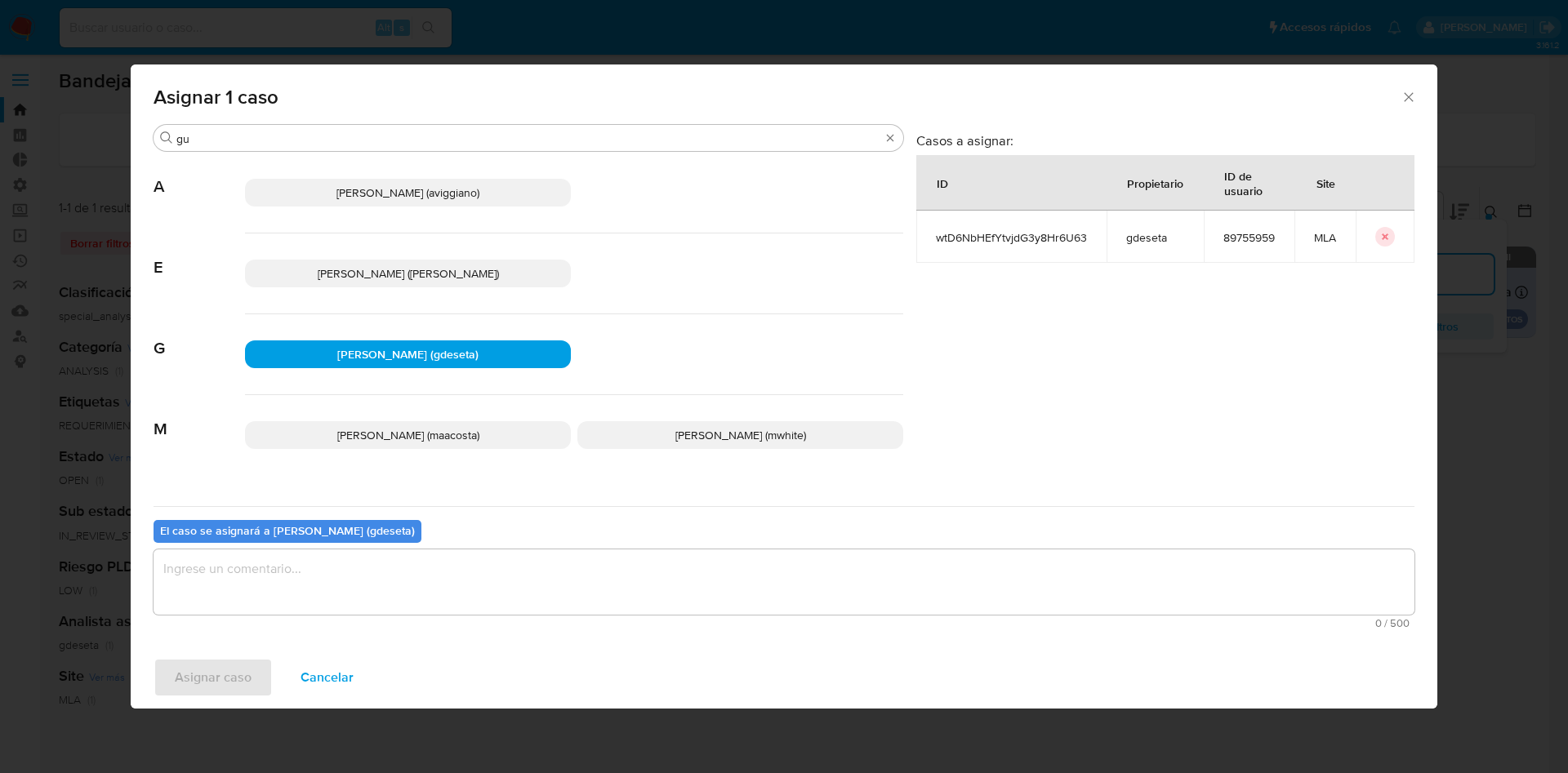
click at [379, 601] on textarea "assign-modal" at bounding box center [784, 582] width 1261 height 65
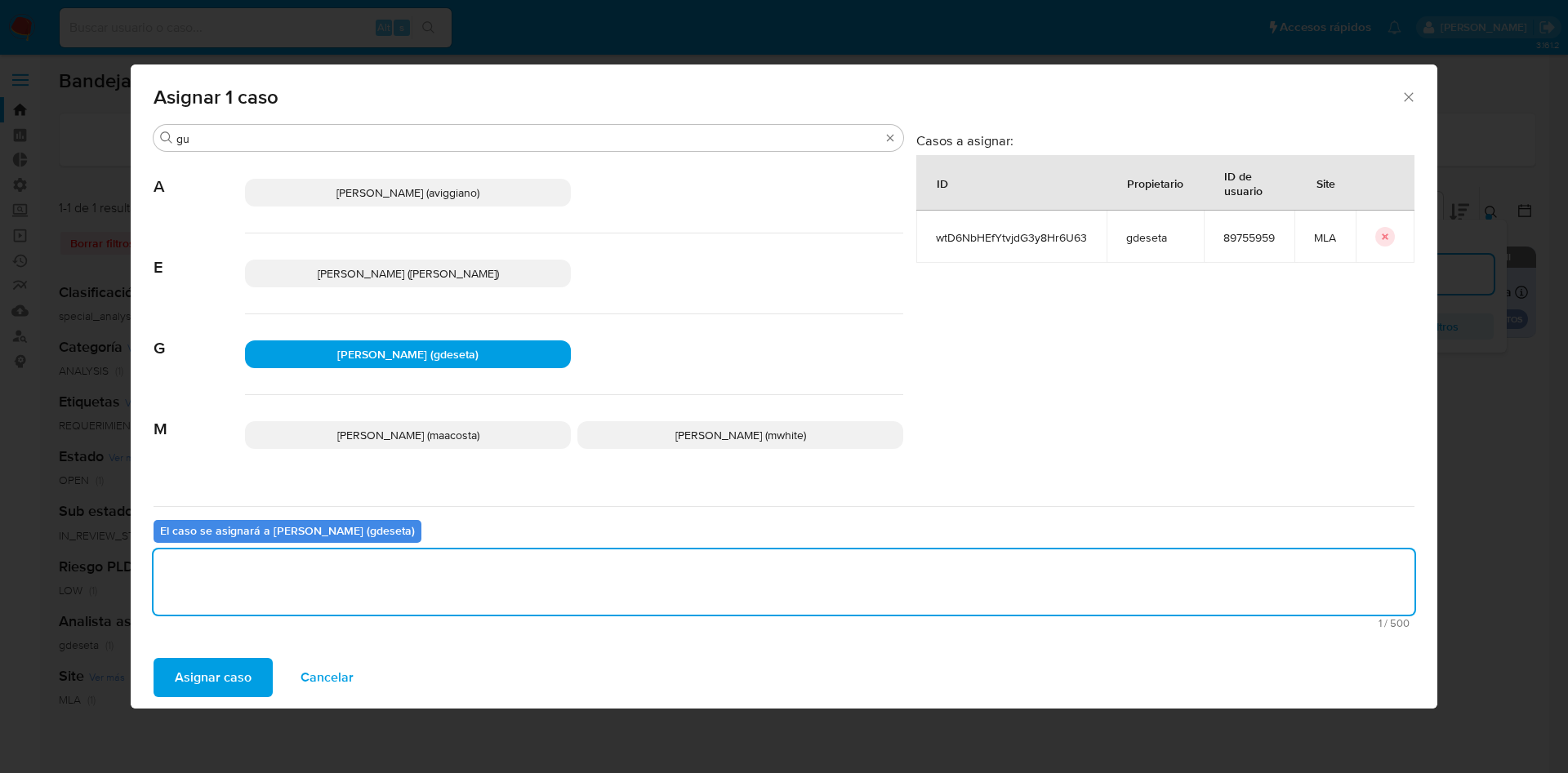
click at [236, 683] on span "Asignar caso" at bounding box center [213, 677] width 77 height 35
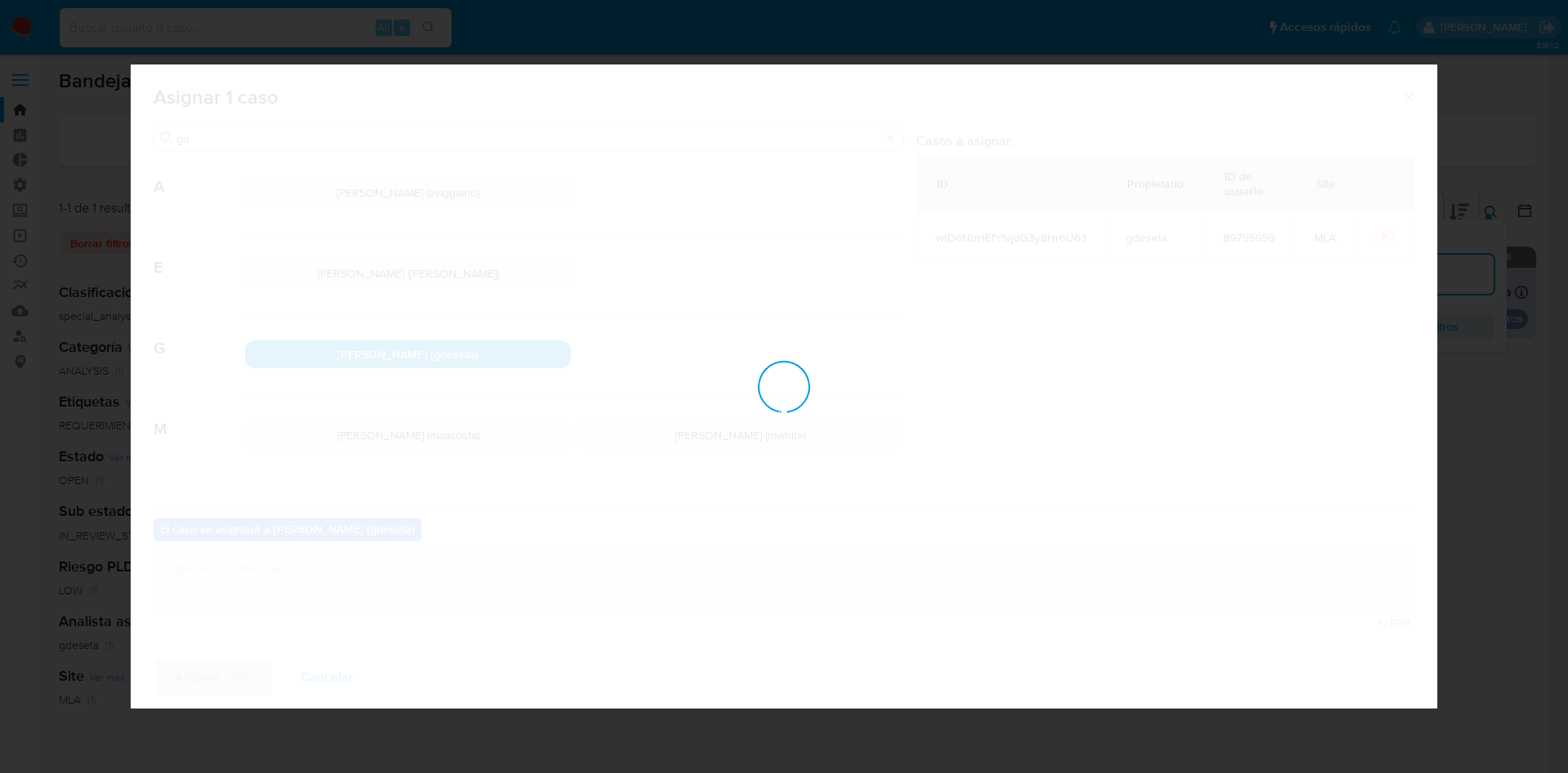
checkbox input "false"
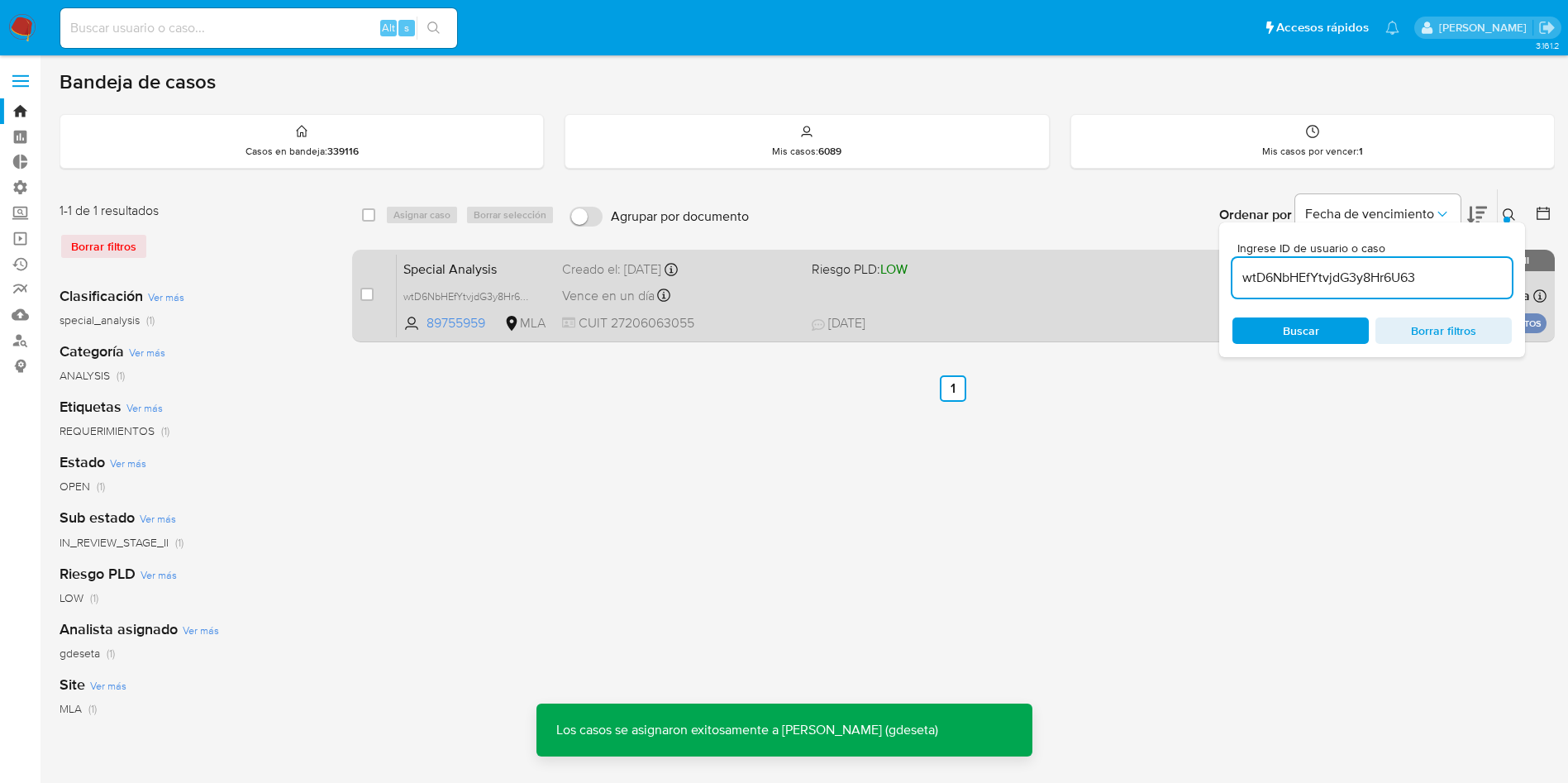
click at [416, 265] on span "Special Analysis" at bounding box center [476, 269] width 146 height 22
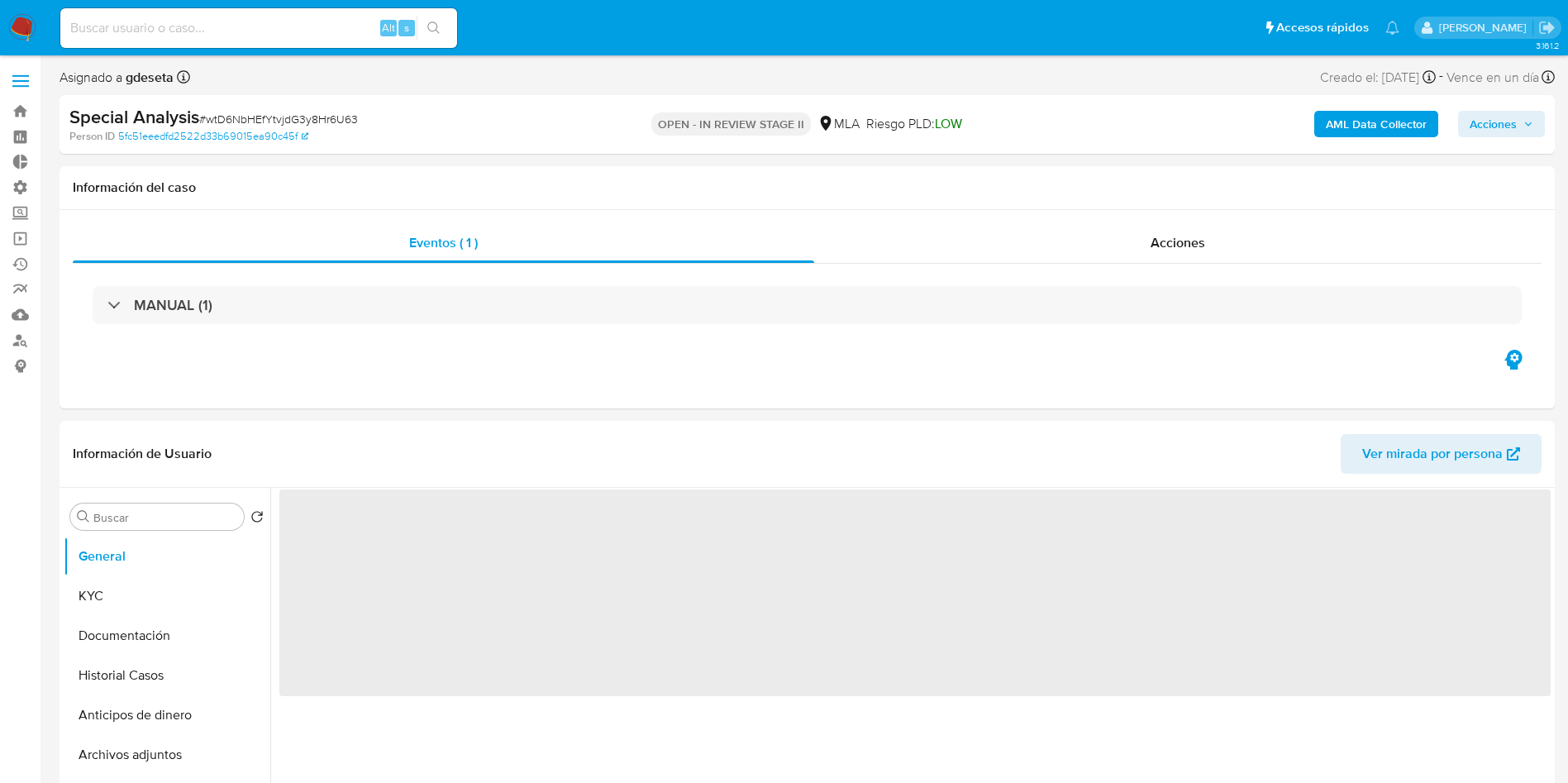
click at [1485, 126] on span "Acciones" at bounding box center [1493, 124] width 47 height 27
select select "10"
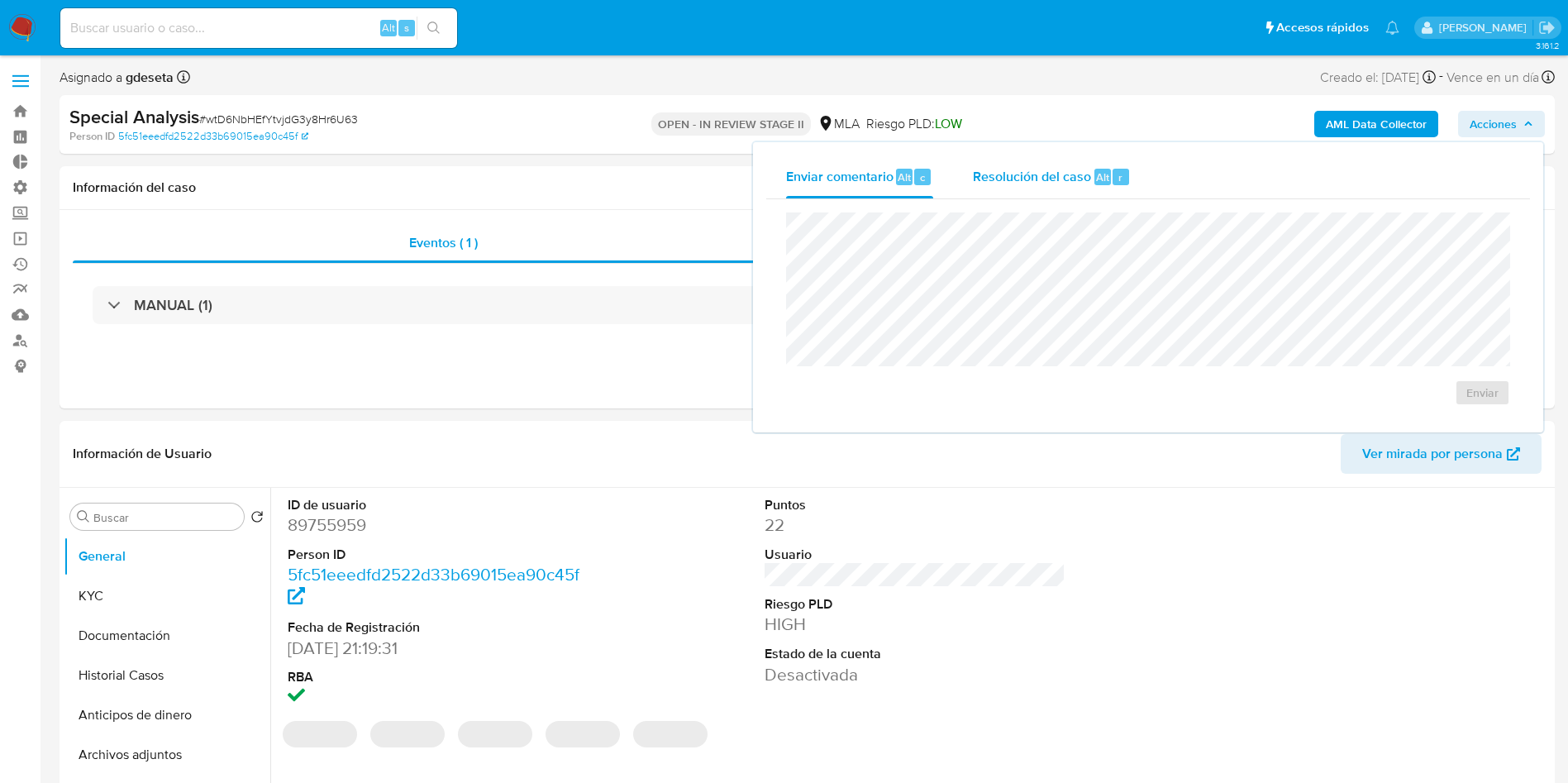
click at [1096, 178] on span "Alt" at bounding box center [1102, 178] width 13 height 16
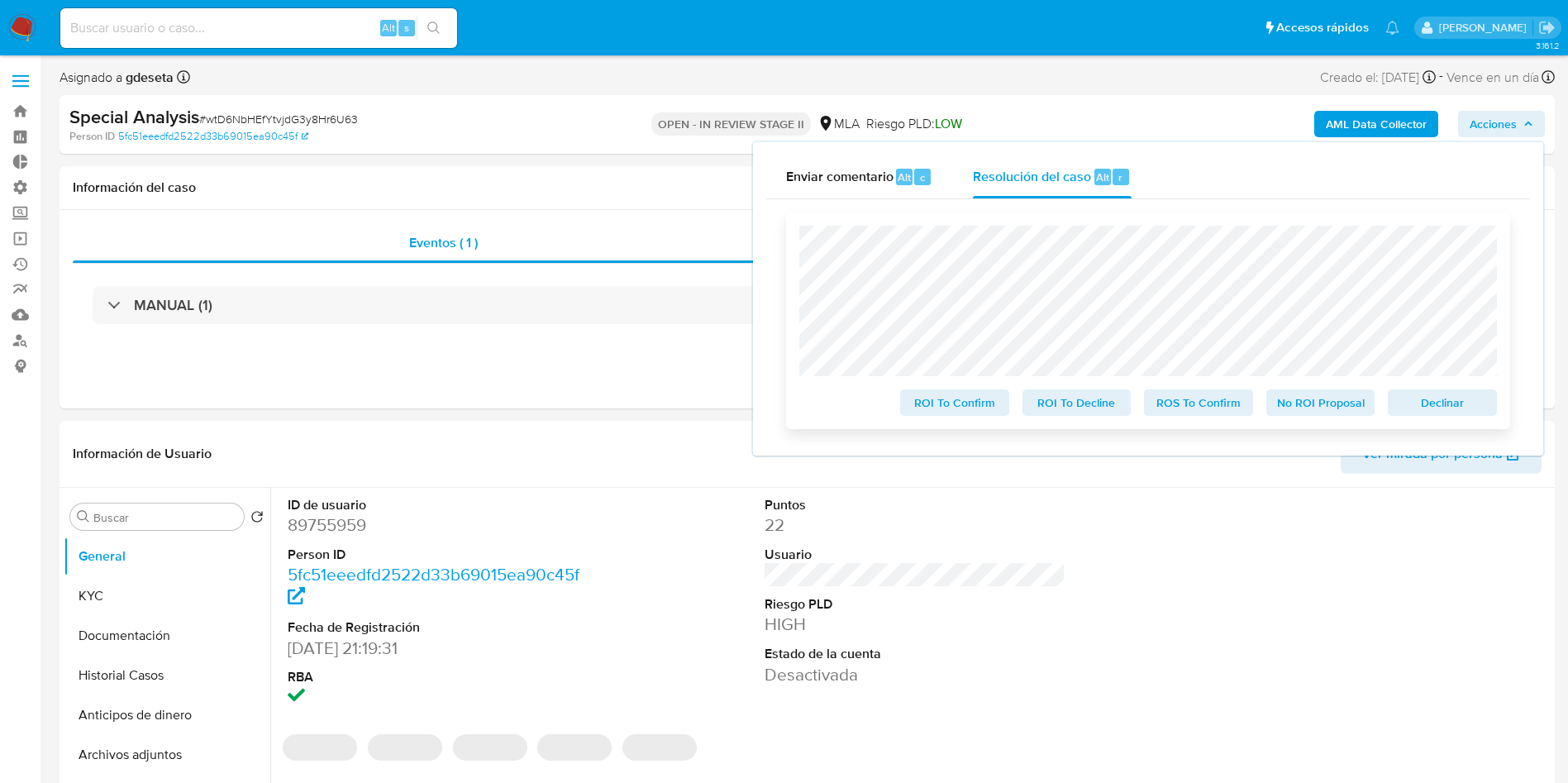
click at [1463, 406] on span "Declinar" at bounding box center [1442, 402] width 86 height 23
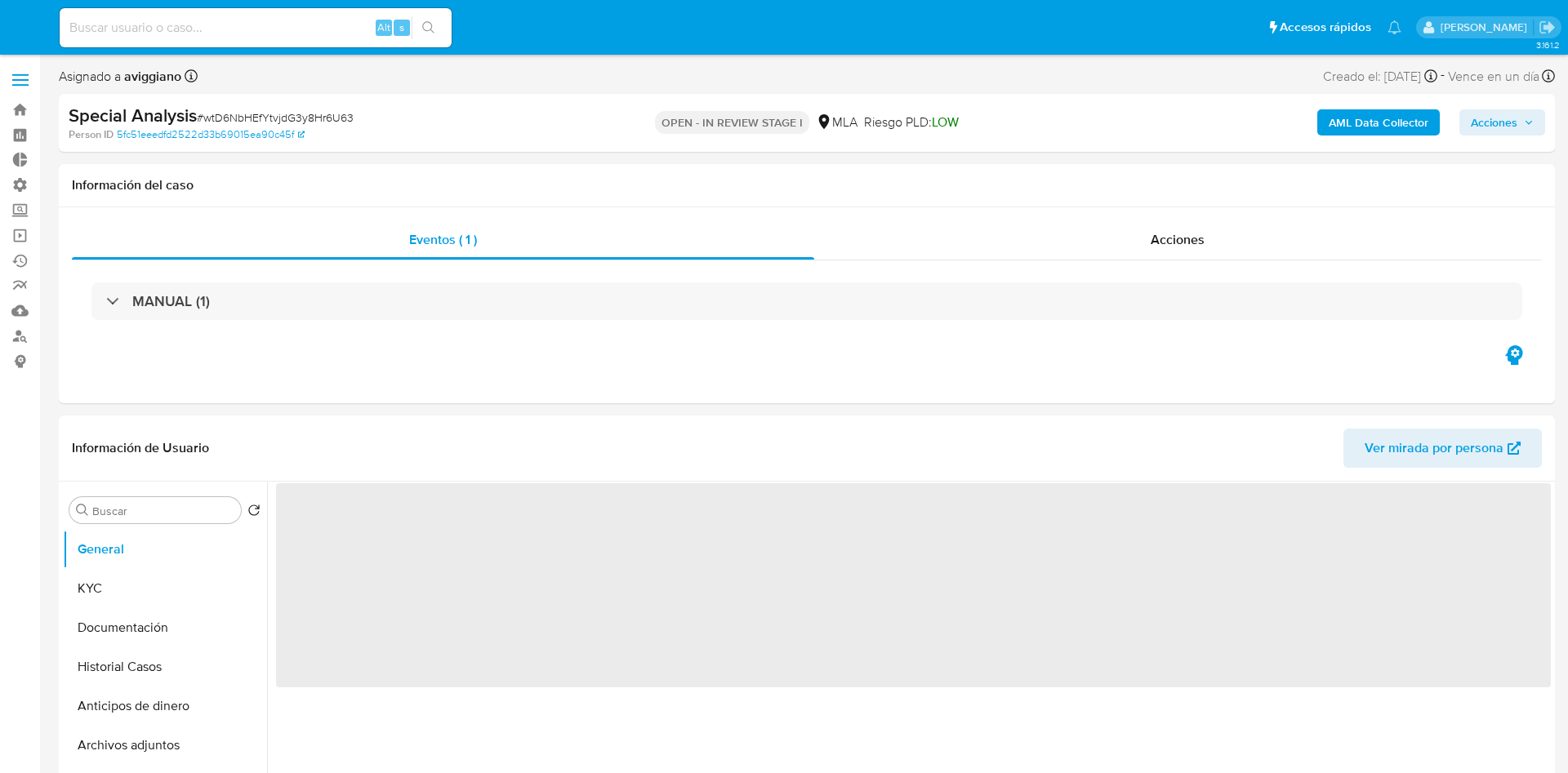
select select "10"
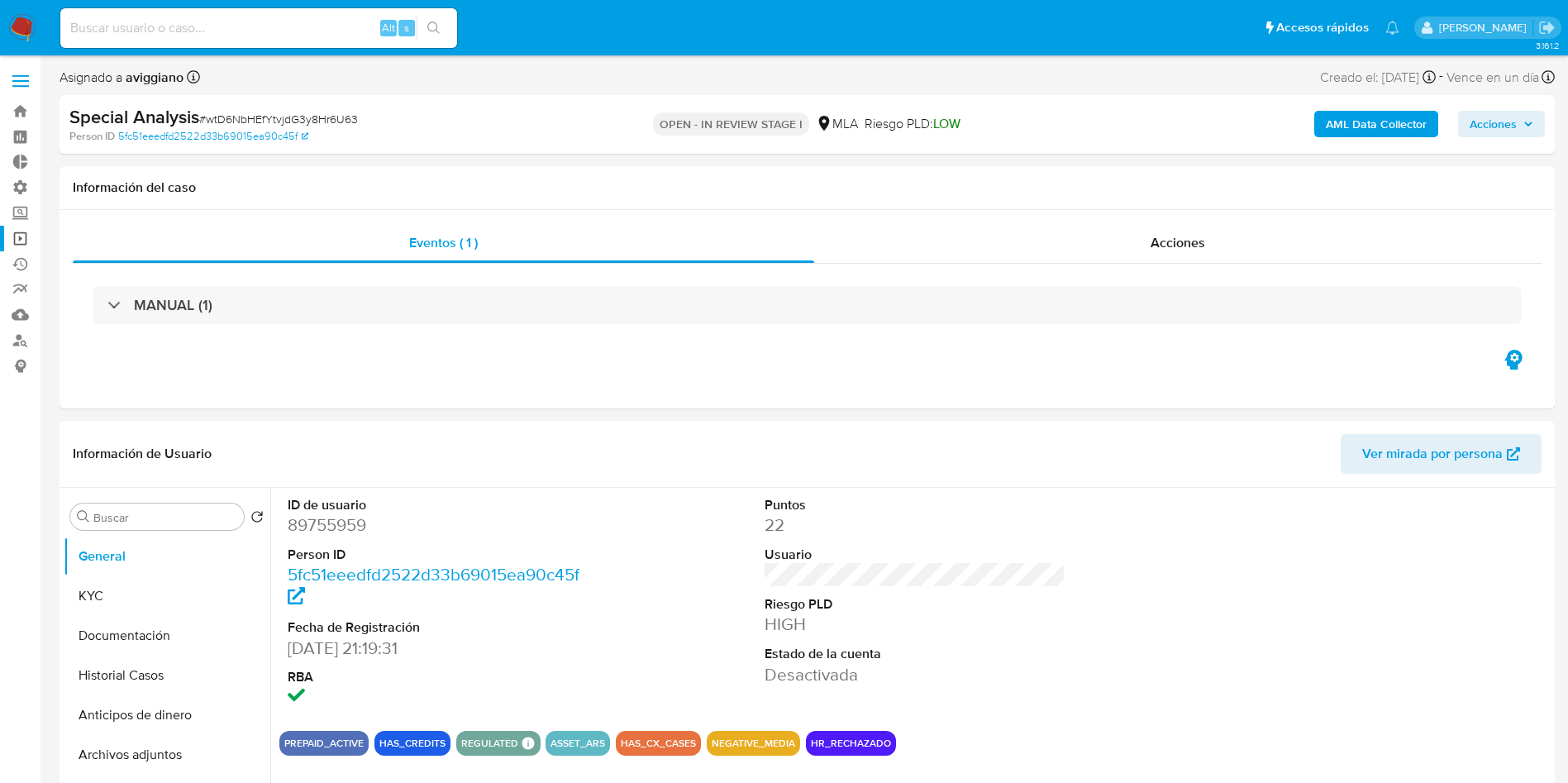
click at [20, 242] on link "Operaciones masivas" at bounding box center [98, 239] width 197 height 26
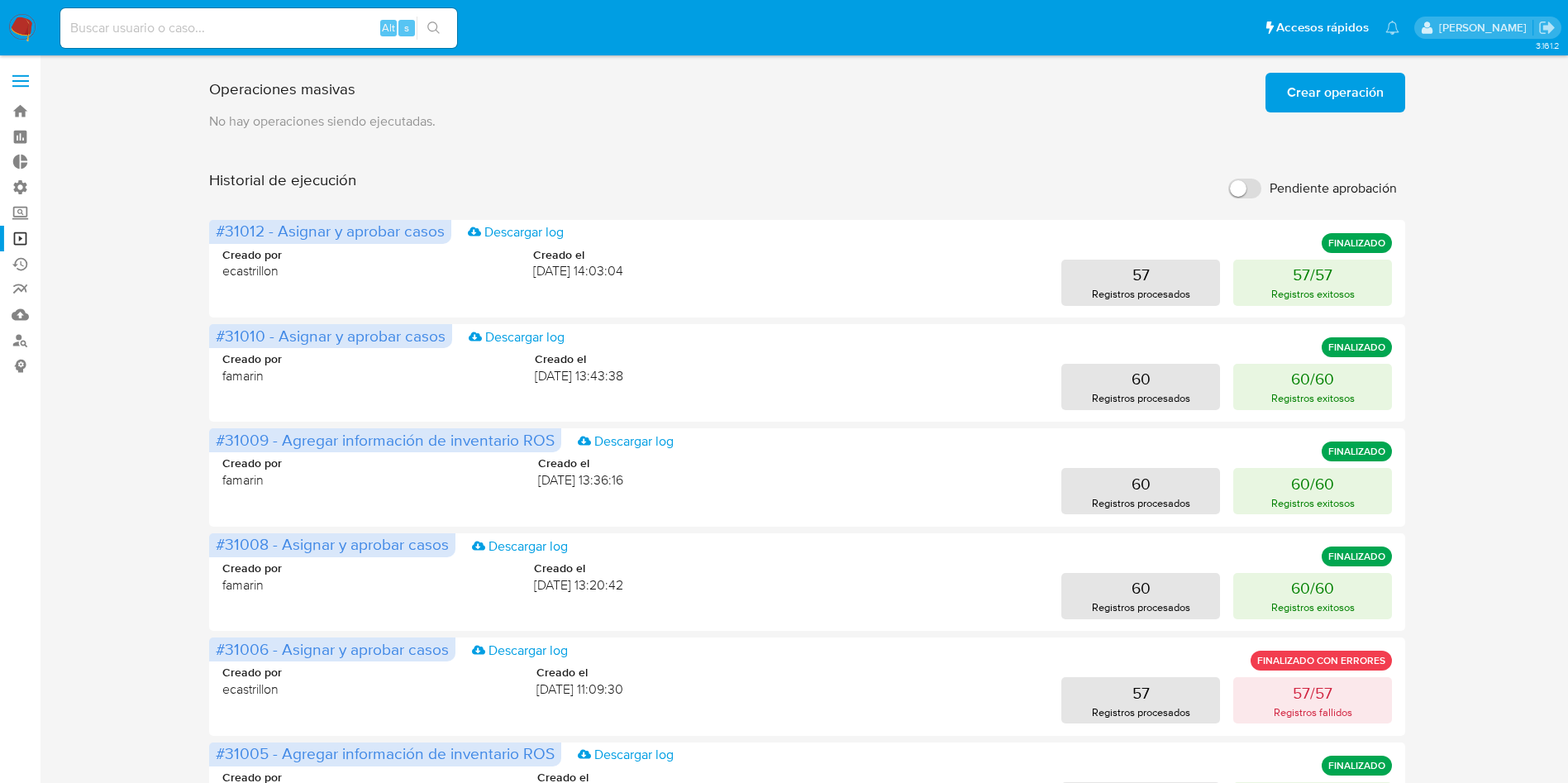
click at [1287, 101] on button "Crear operación" at bounding box center [1335, 93] width 140 height 40
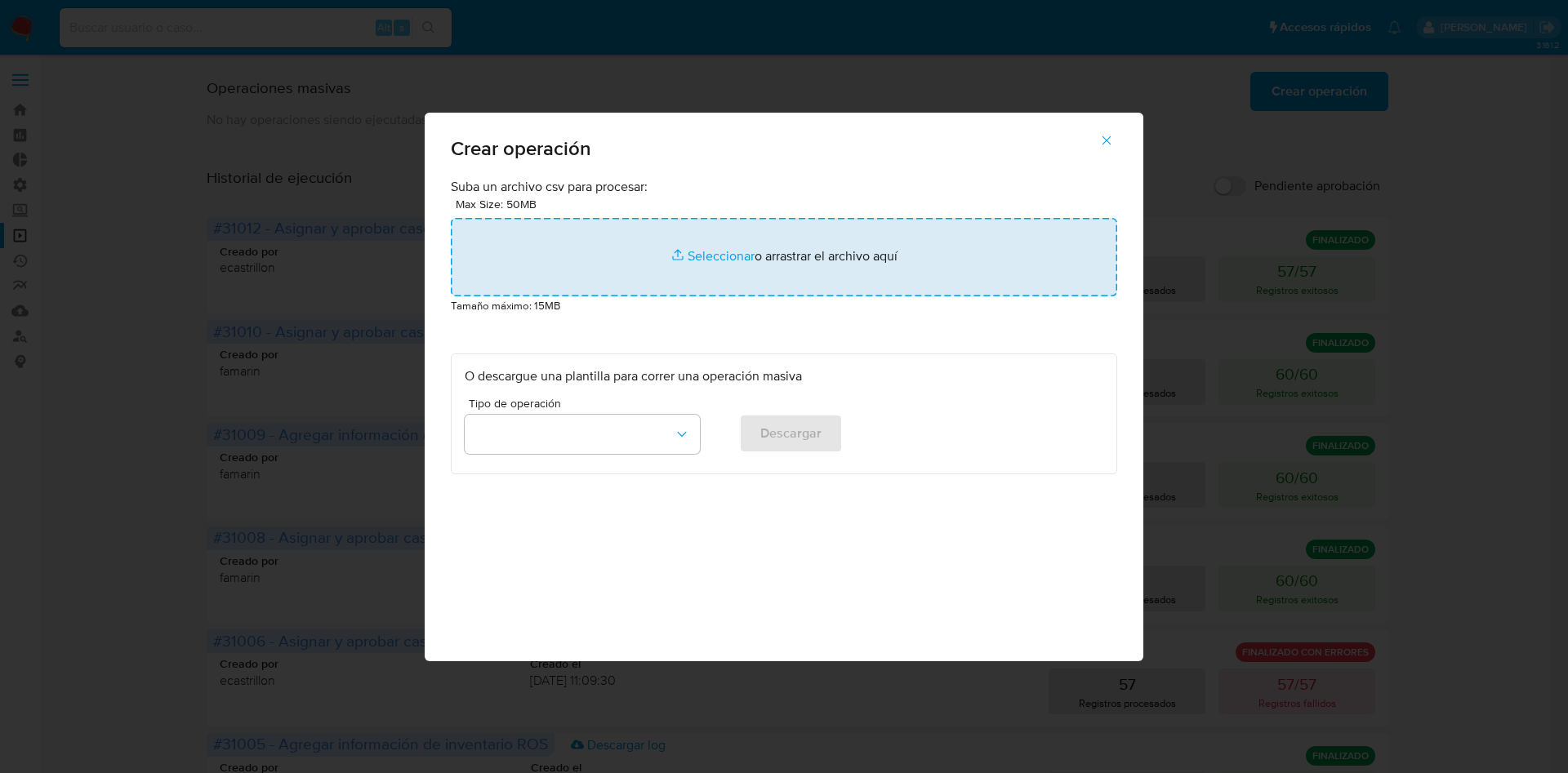
click at [901, 265] on input "file" at bounding box center [784, 257] width 667 height 79
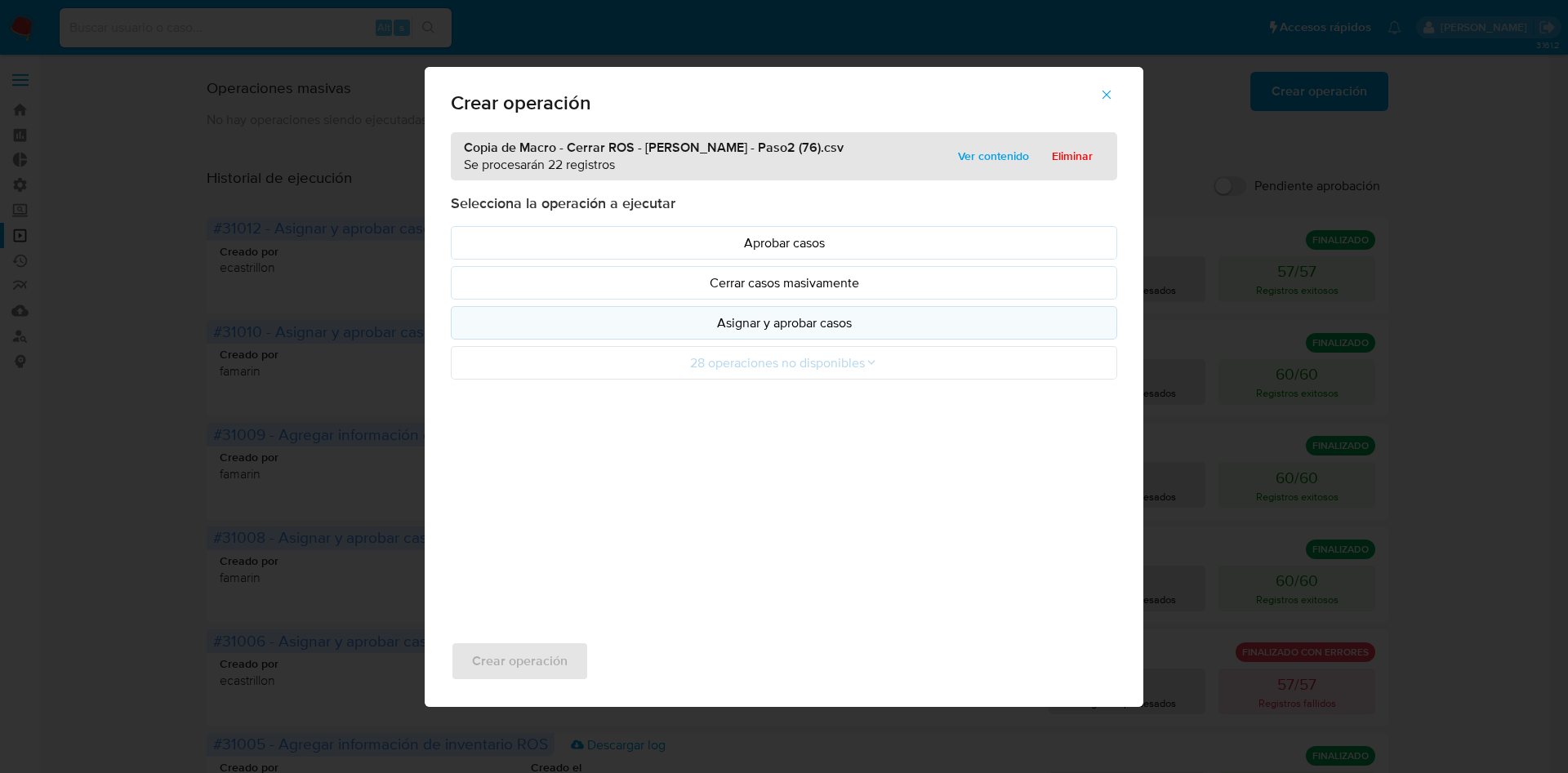
drag, startPoint x: 901, startPoint y: 265, endPoint x: 797, endPoint y: 325, distance: 120.1
click at [797, 325] on p "Asignar y aprobar casos" at bounding box center [784, 322] width 639 height 19
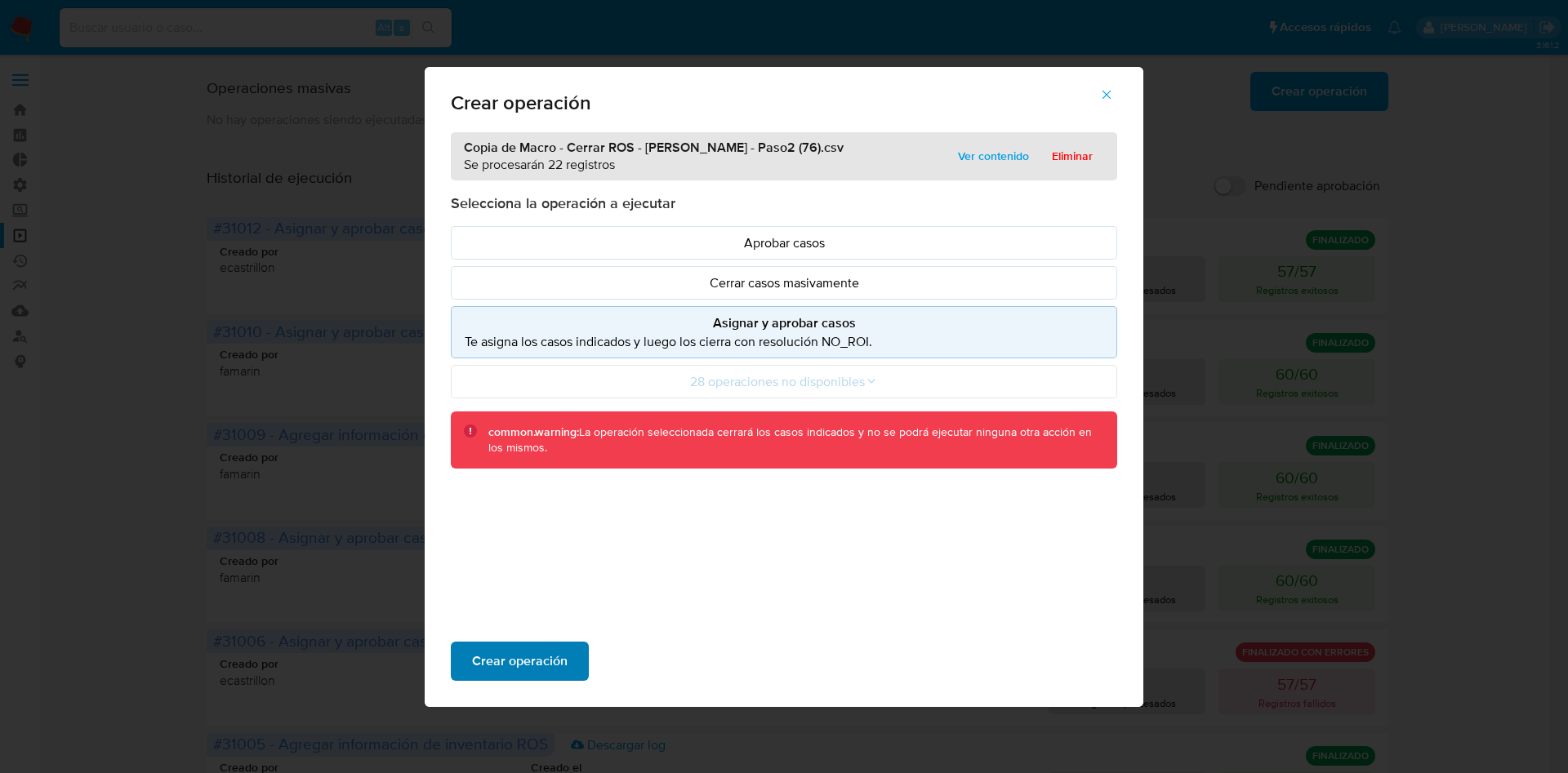
click at [554, 656] on span "Crear operación" at bounding box center [520, 662] width 96 height 35
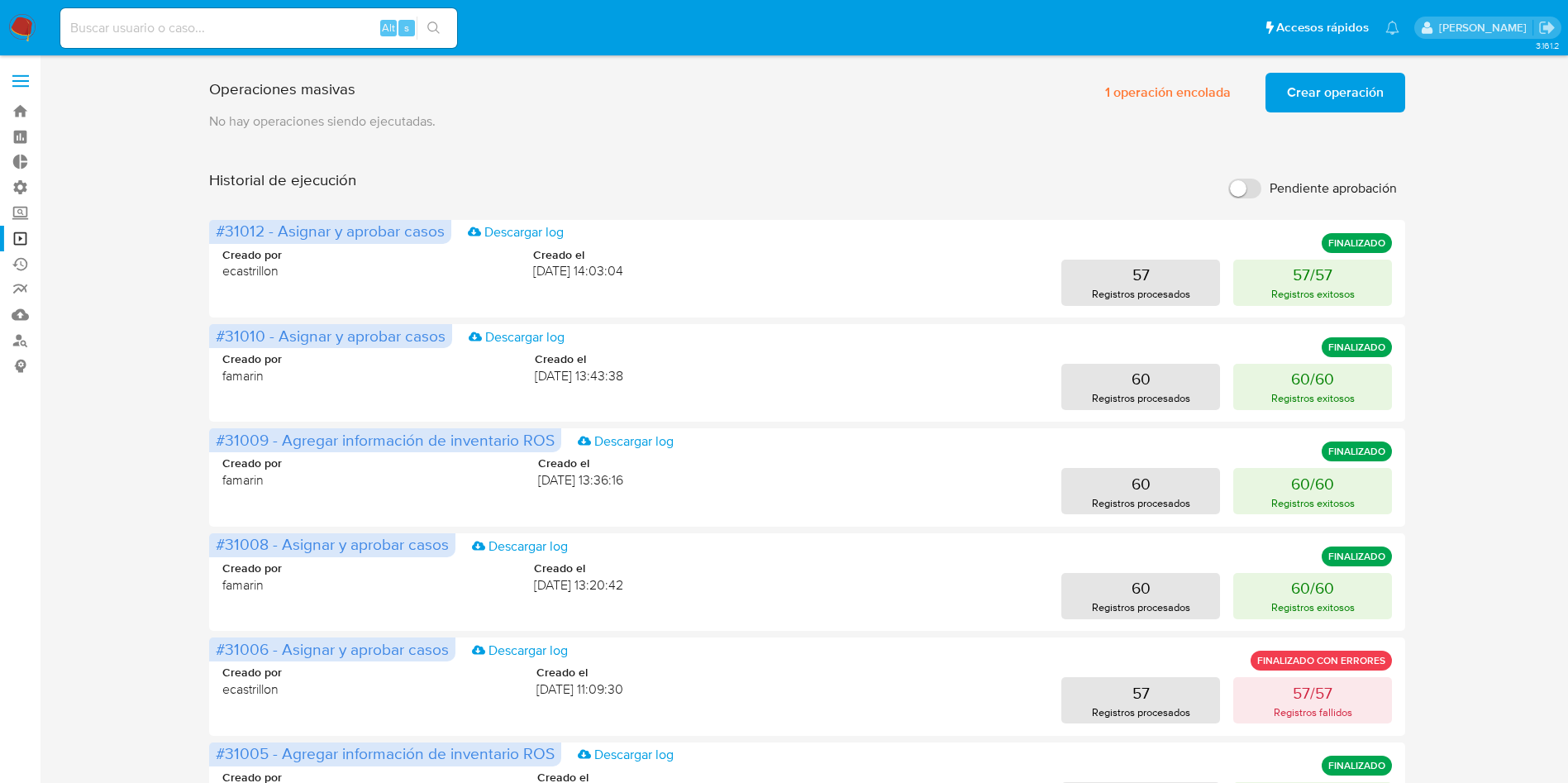
drag, startPoint x: 1498, startPoint y: 225, endPoint x: 1491, endPoint y: 212, distance: 14.8
click at [1498, 225] on div "Operaciones masivas 1 operación encolada Crear operación Sólo puede haber hasta…" at bounding box center [807, 688] width 1495 height 1245
click at [1336, 89] on span "Crear operación" at bounding box center [1335, 93] width 97 height 36
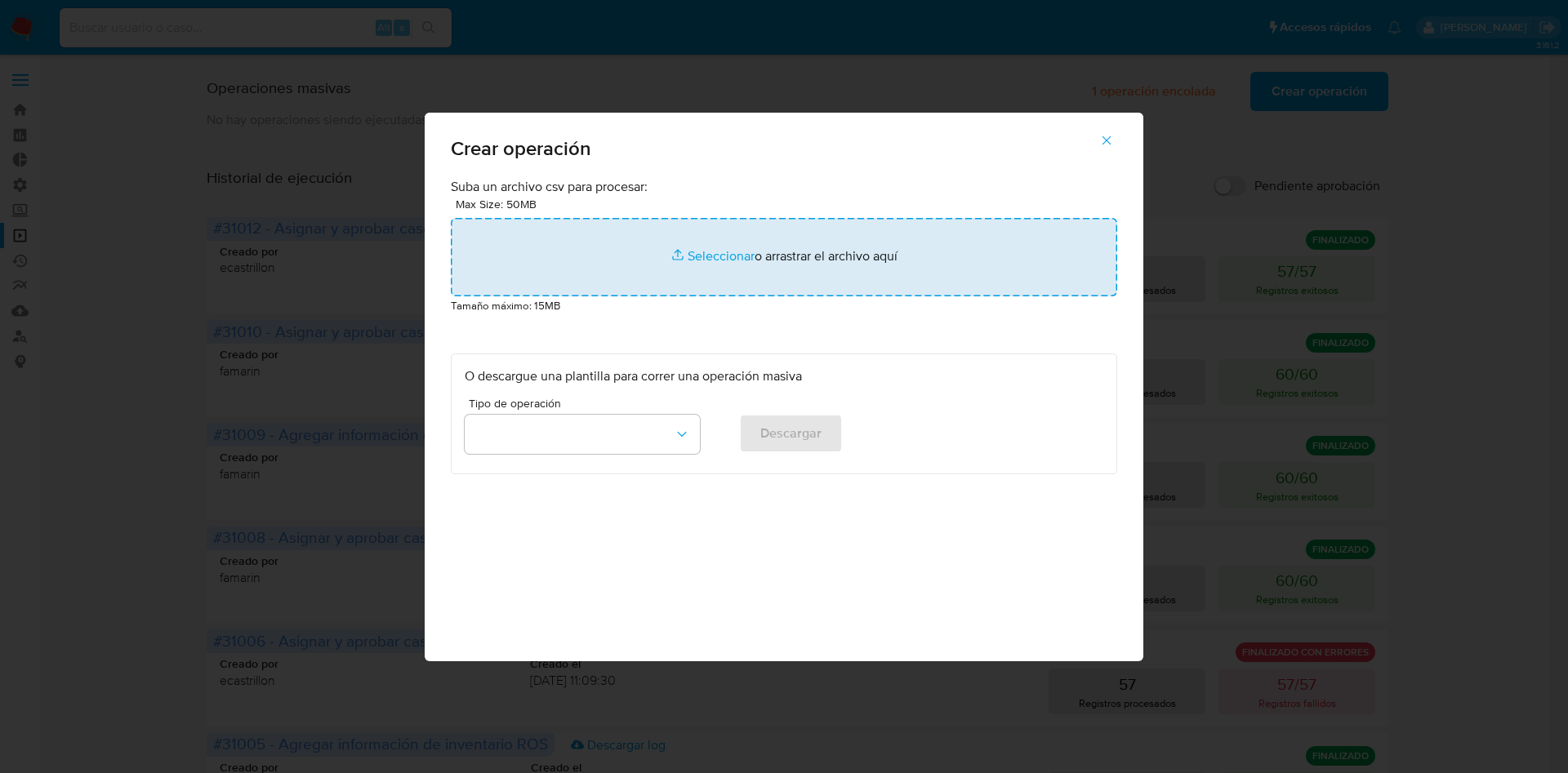
click at [873, 244] on input "file" at bounding box center [784, 257] width 667 height 79
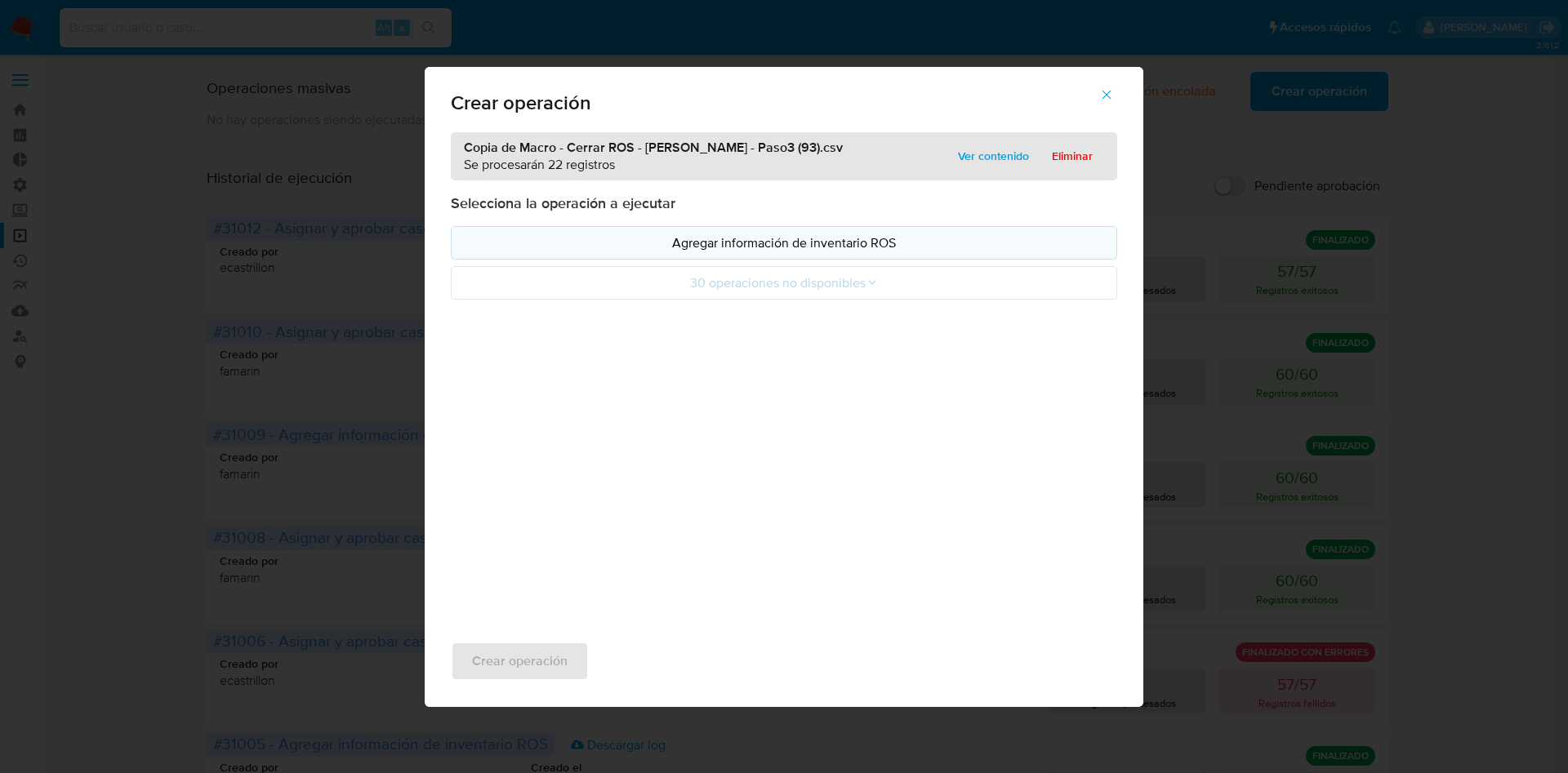
click at [737, 250] on p "Agregar información de inventario ROS" at bounding box center [784, 243] width 639 height 19
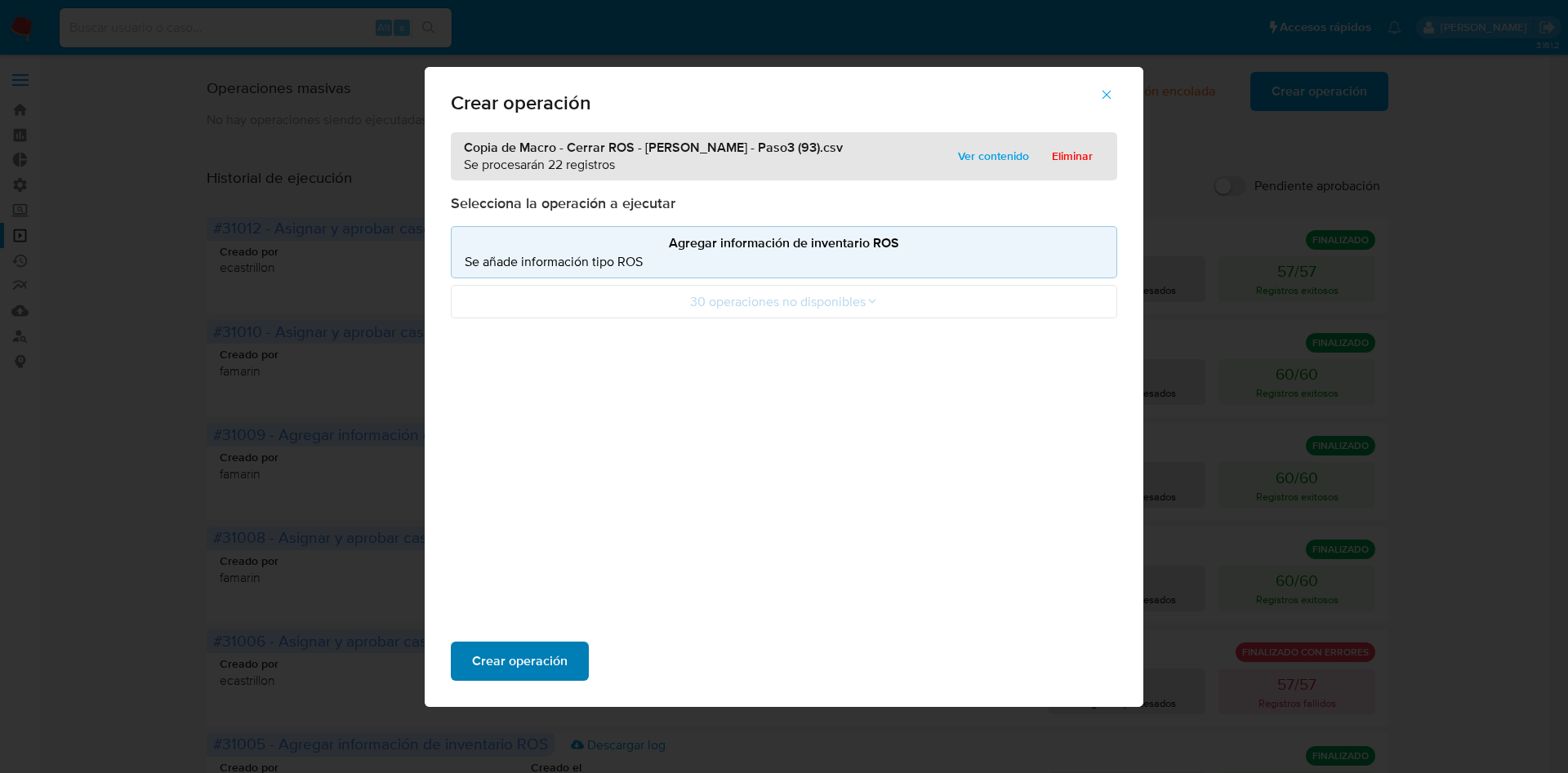
click at [512, 668] on span "Crear operación" at bounding box center [520, 662] width 96 height 35
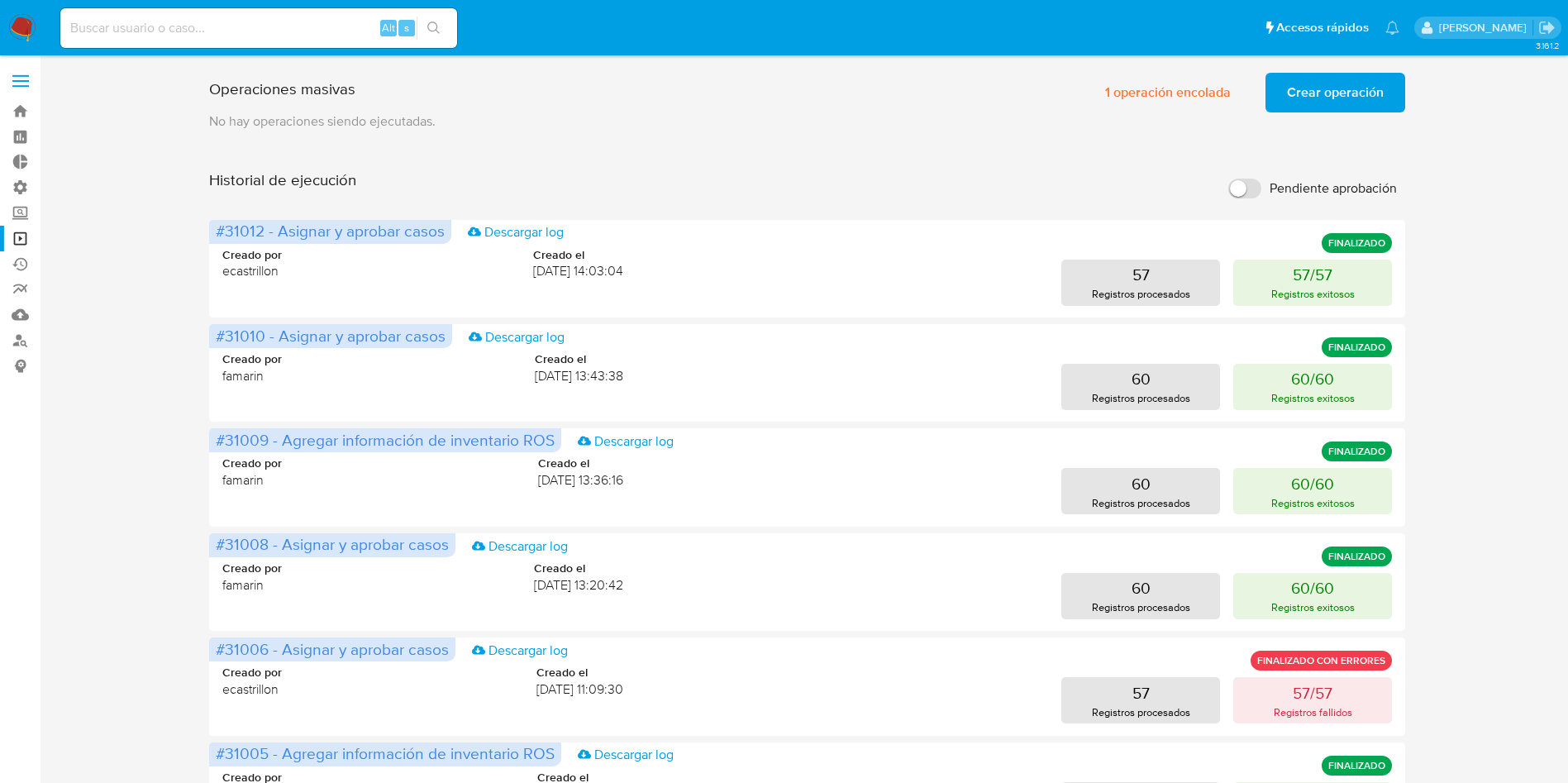
click at [1497, 247] on div "Operaciones masivas 1 operación encolada Crear operación Sólo puede haber hasta…" at bounding box center [807, 688] width 1495 height 1245
click at [1316, 92] on span "Crear operación" at bounding box center [1335, 93] width 97 height 36
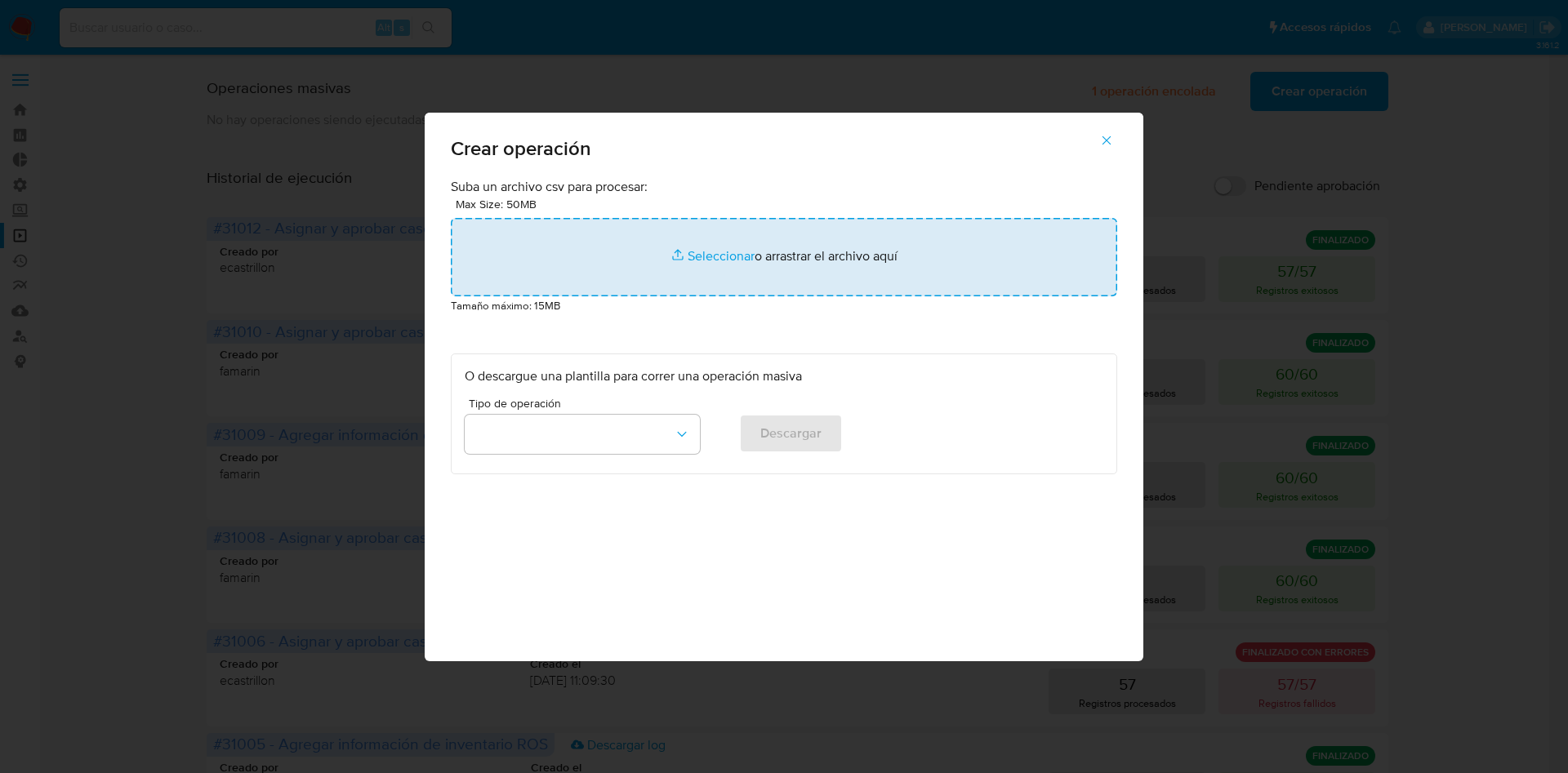
click at [770, 247] on input "file" at bounding box center [784, 257] width 667 height 79
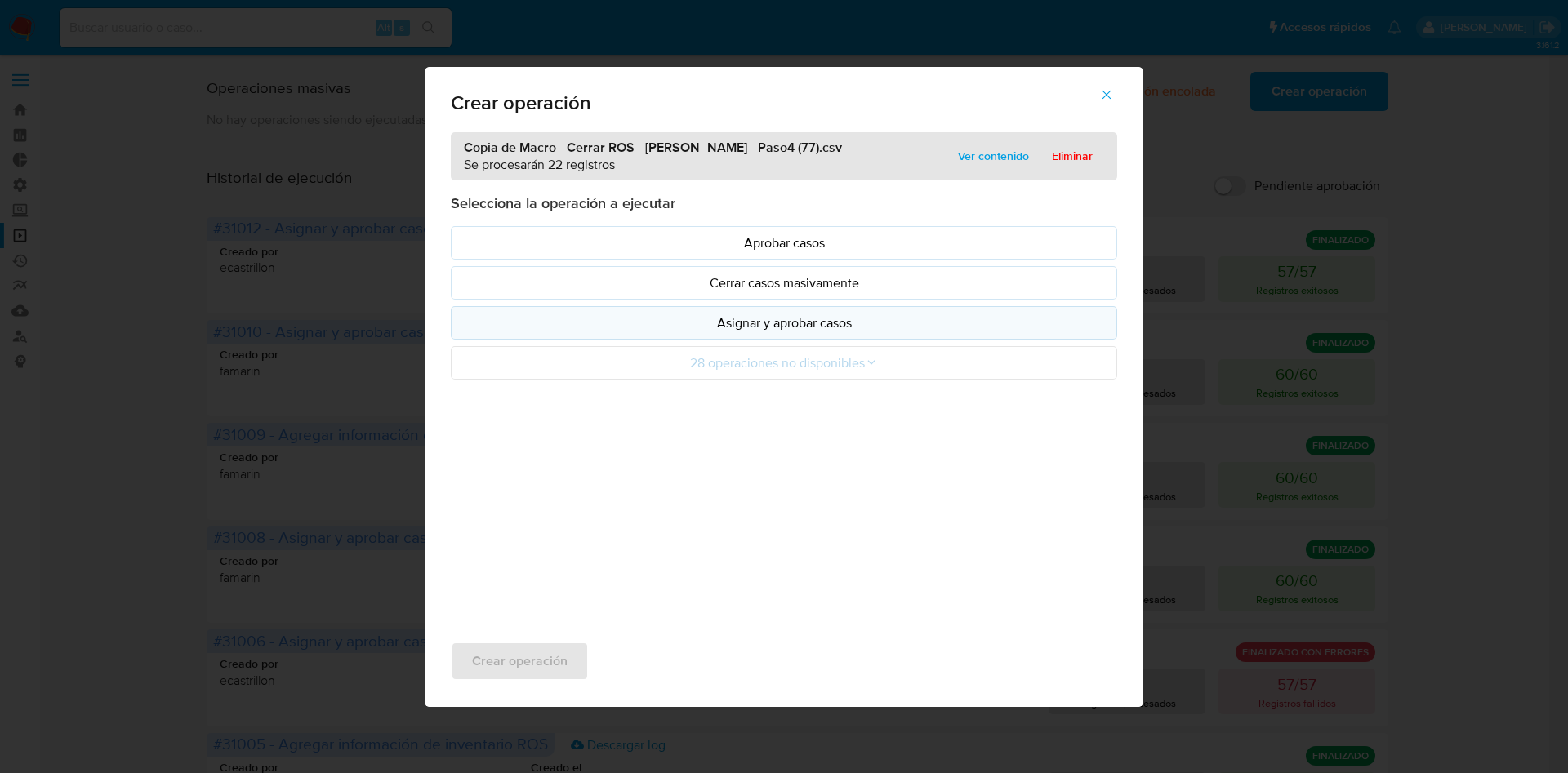
drag, startPoint x: 770, startPoint y: 247, endPoint x: 840, endPoint y: 334, distance: 111.7
click at [840, 334] on button "Asignar y aprobar casos" at bounding box center [784, 323] width 667 height 34
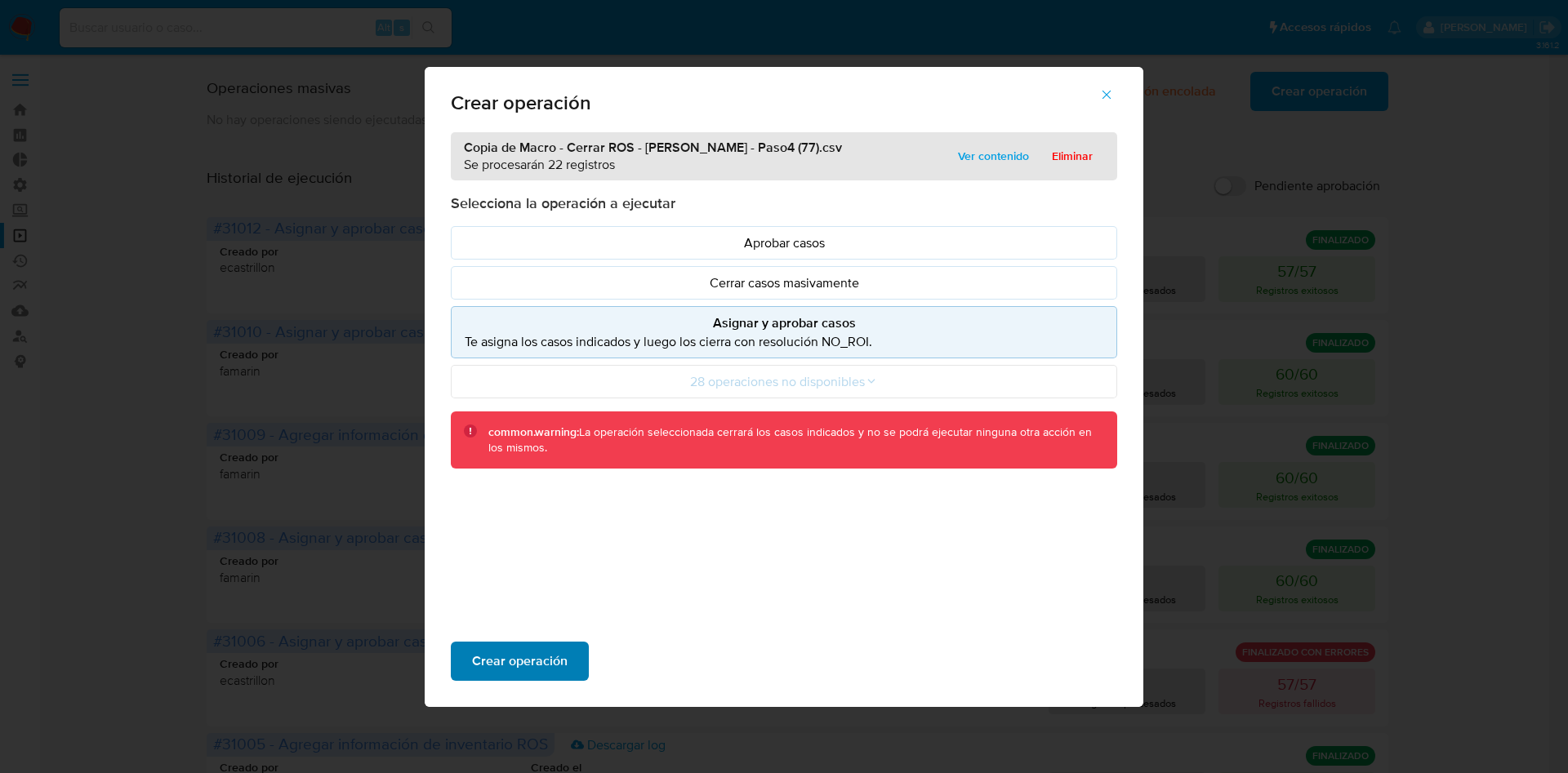
click at [558, 675] on span "Crear operación" at bounding box center [520, 662] width 96 height 35
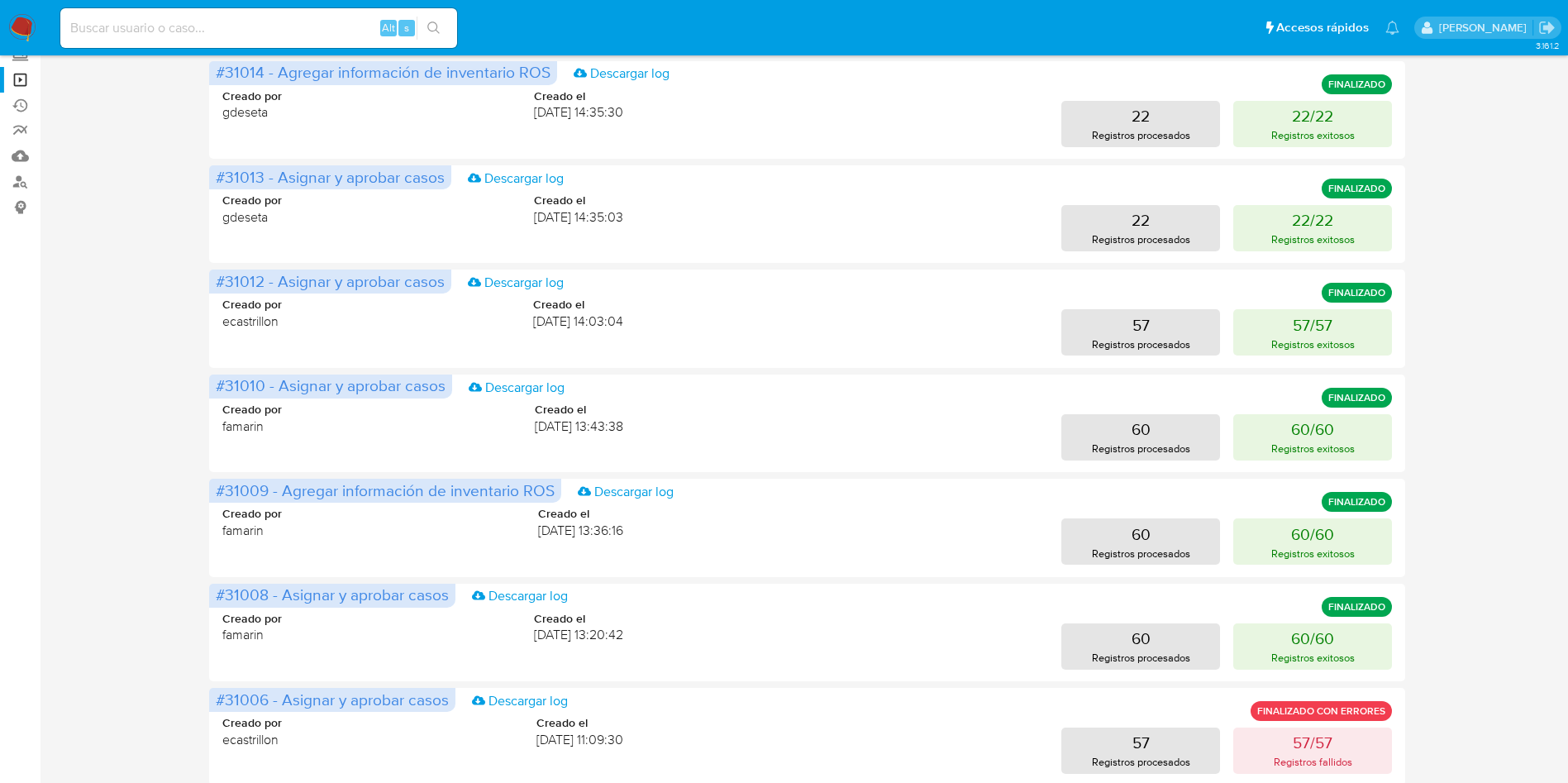
scroll to position [124, 0]
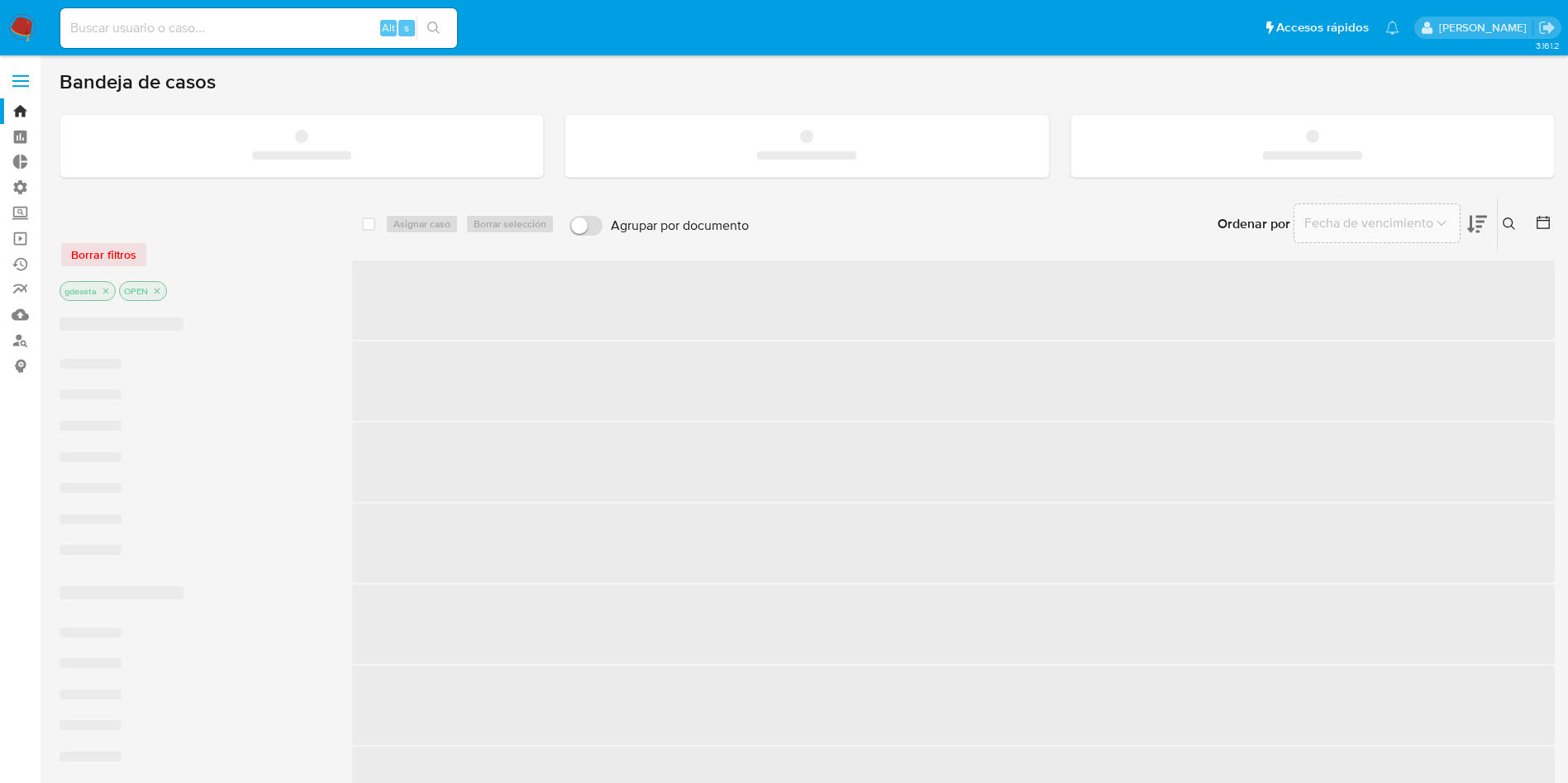
click at [175, 27] on input at bounding box center [259, 28] width 397 height 22
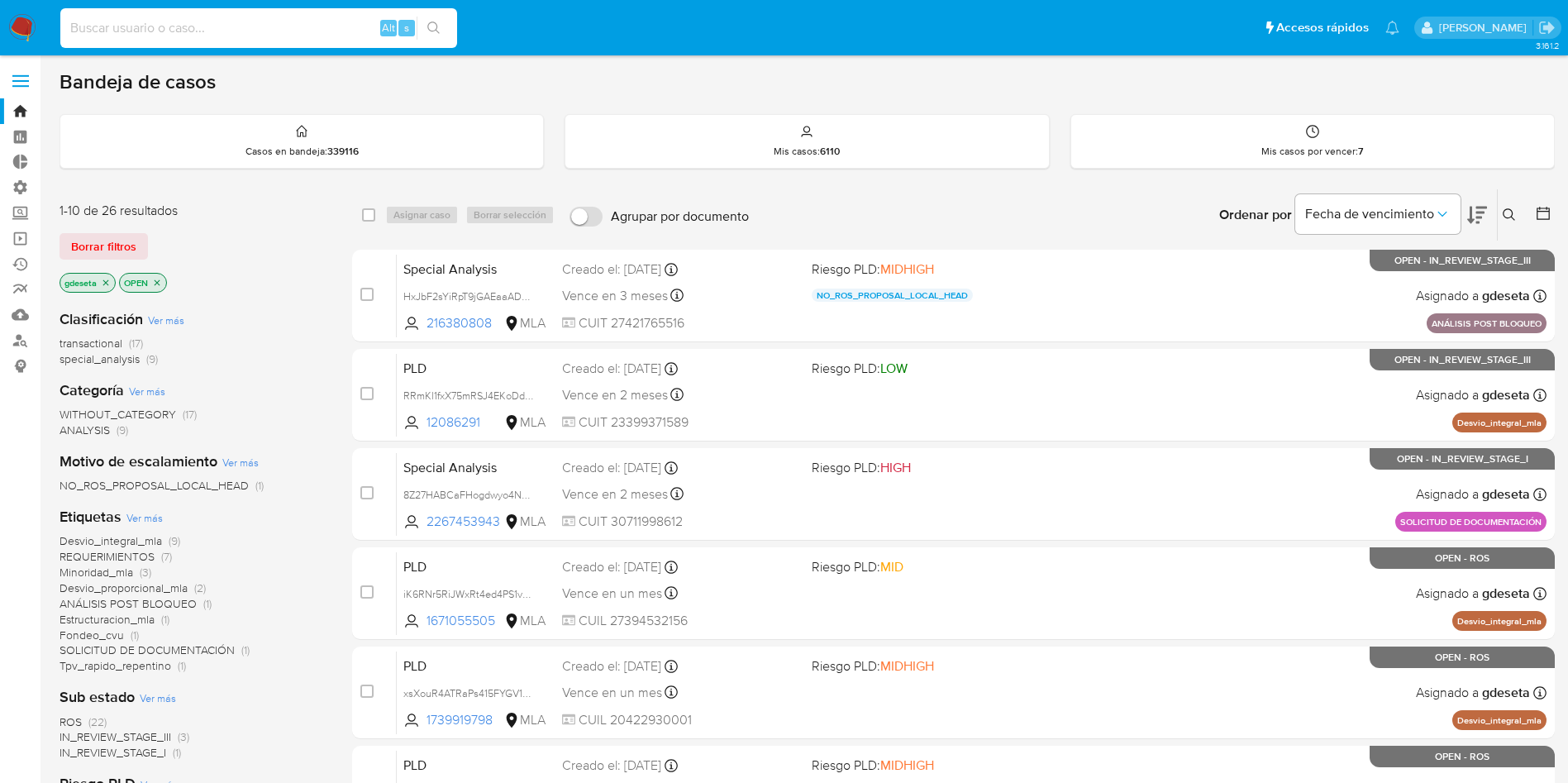
paste input "2235236073"
type input "2235236073"
click at [431, 29] on icon "search-icon" at bounding box center [433, 28] width 13 height 13
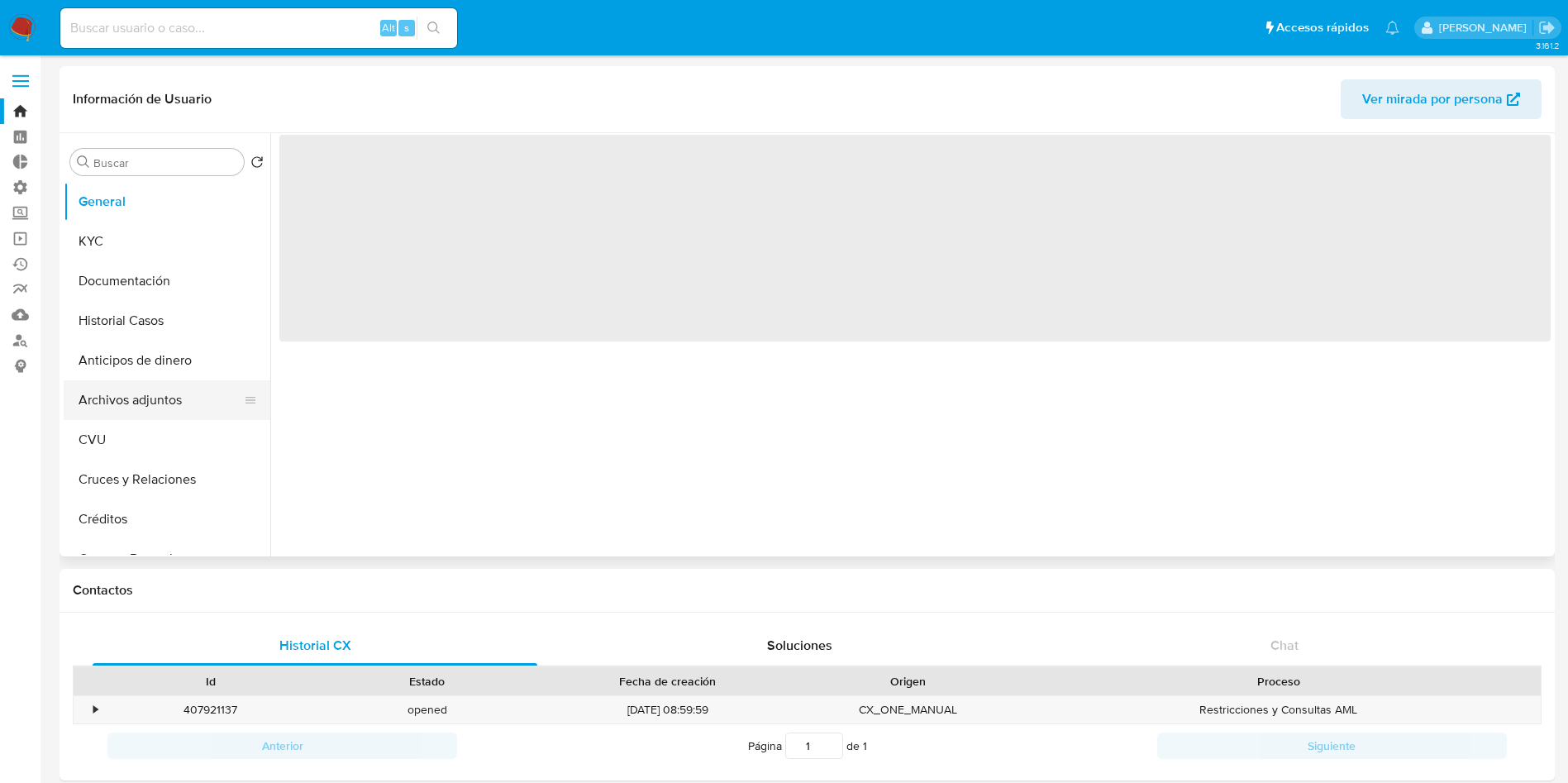
select select "10"
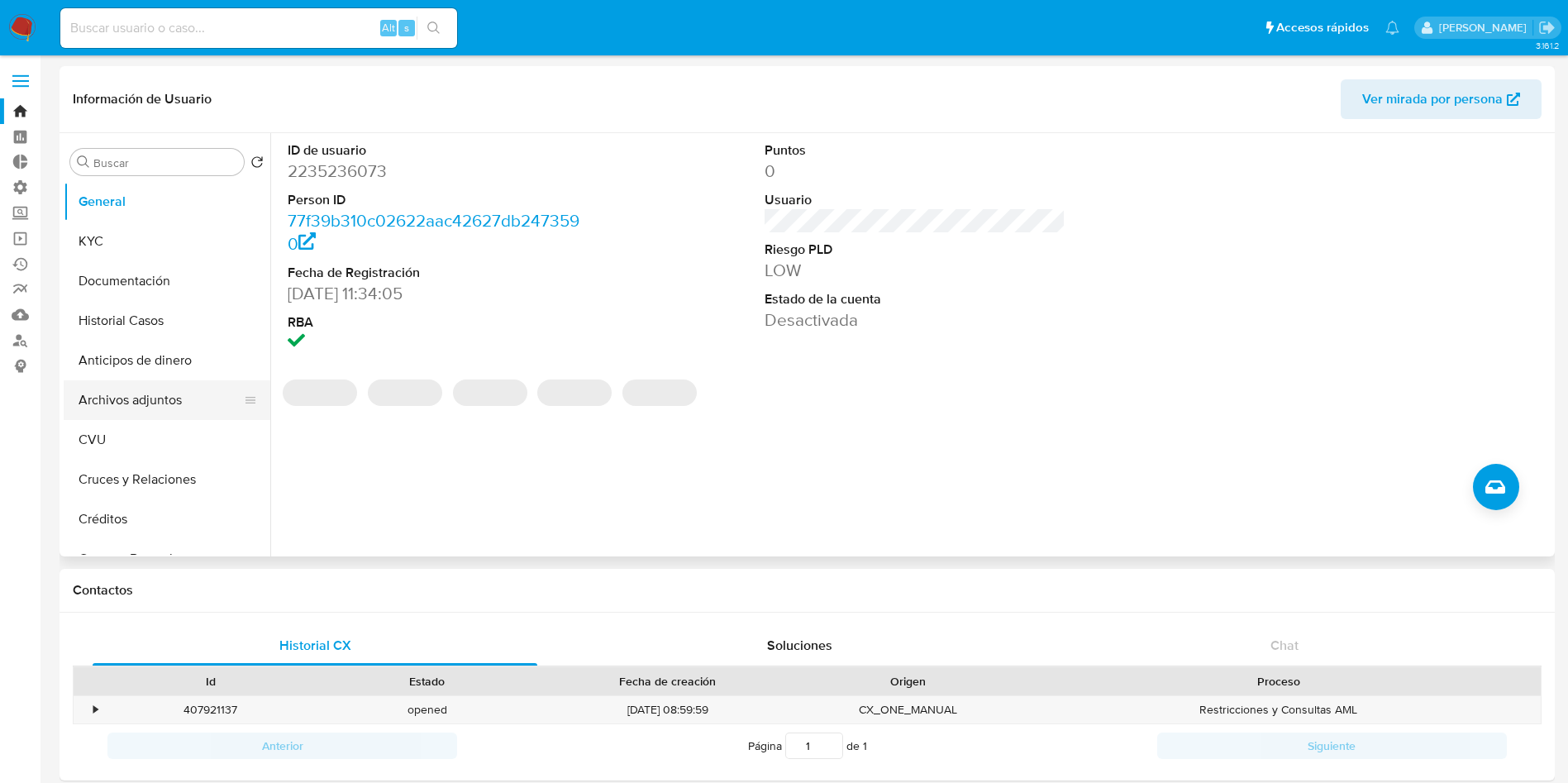
click at [120, 403] on button "Archivos adjuntos" at bounding box center [161, 400] width 194 height 40
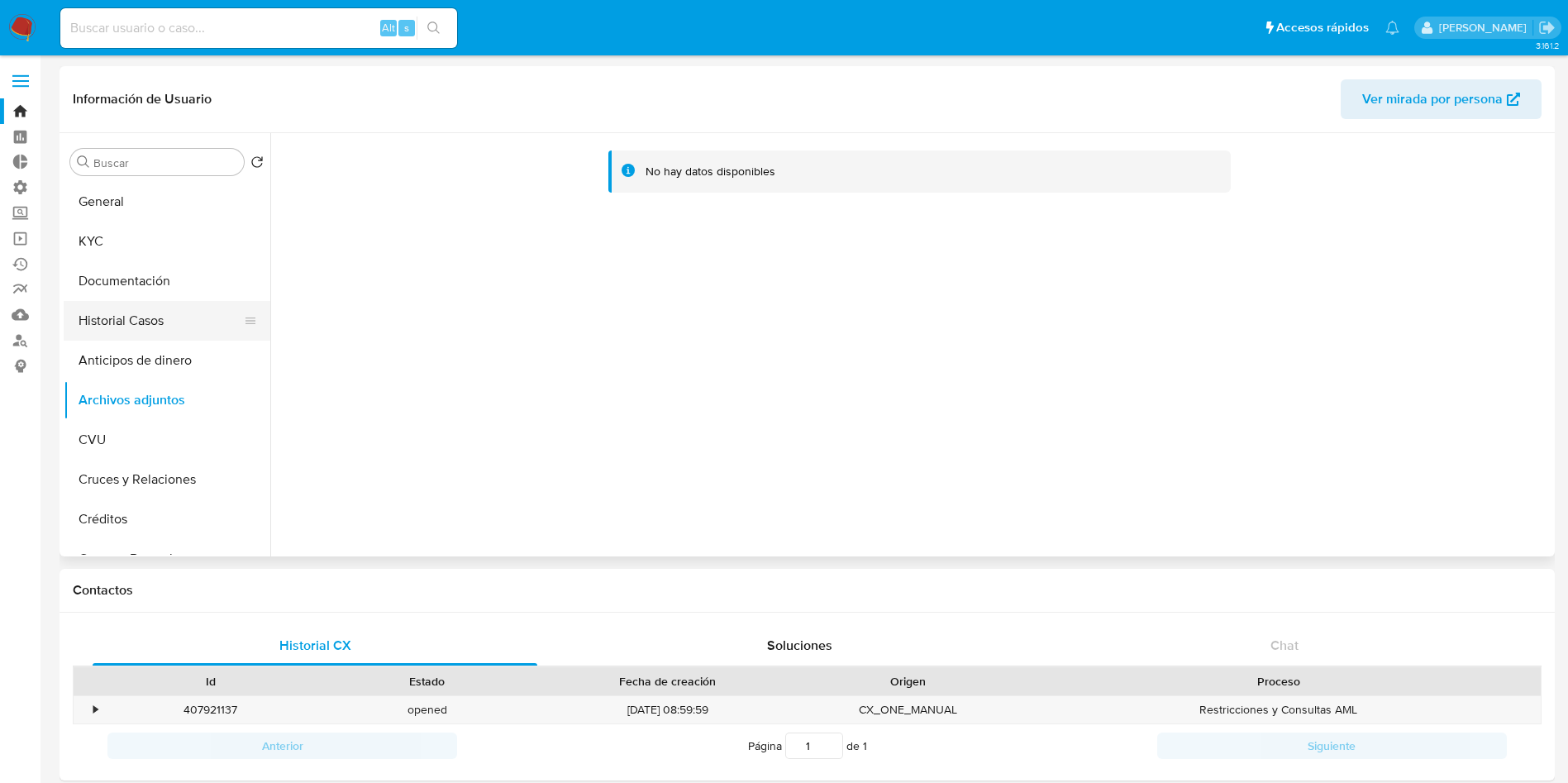
click at [177, 331] on button "Historial Casos" at bounding box center [161, 322] width 194 height 40
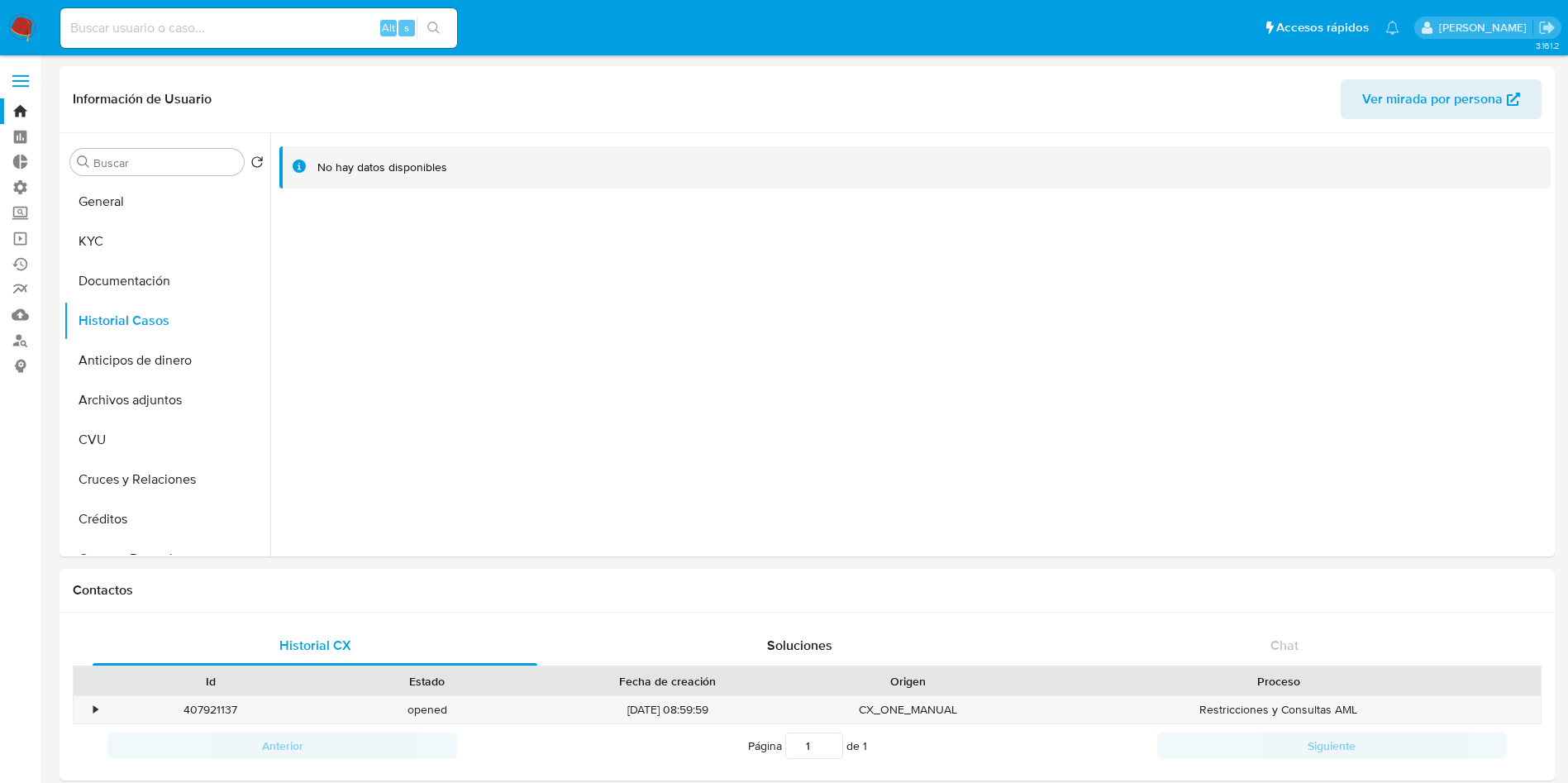
click at [250, 21] on input at bounding box center [259, 28] width 397 height 22
paste input "7cj3baKDHQdcXQ4S2S2EwPkP"
click at [454, 19] on input "7cj3baKDHQdcXQ4S2S2EwPkP" at bounding box center [259, 28] width 397 height 22
type input "7cj3baKDHQdcXQ4S2S2EwPkP"
click at [428, 22] on icon "search-icon" at bounding box center [433, 28] width 13 height 13
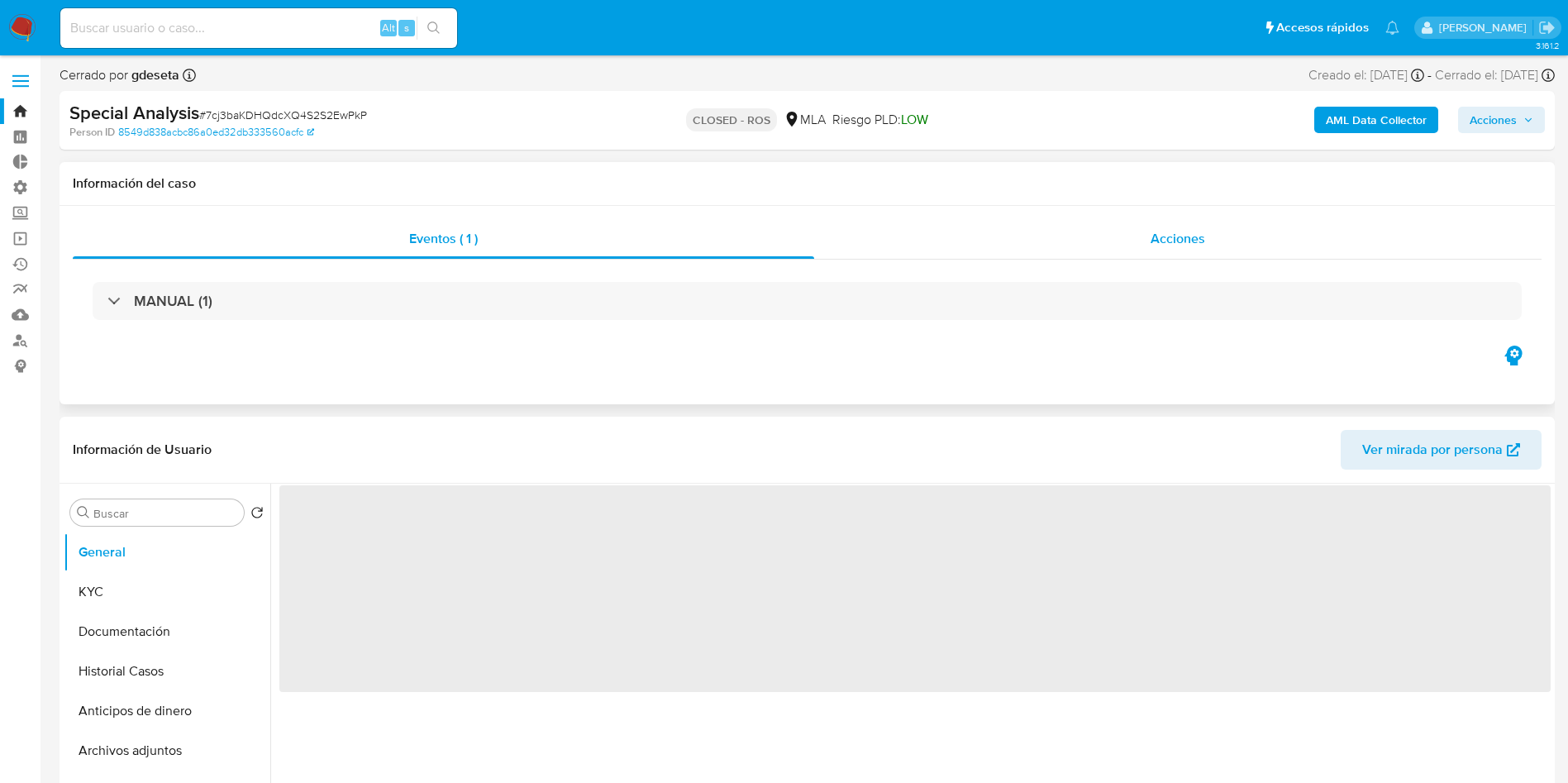
click at [1178, 235] on span "Acciones" at bounding box center [1178, 238] width 55 height 19
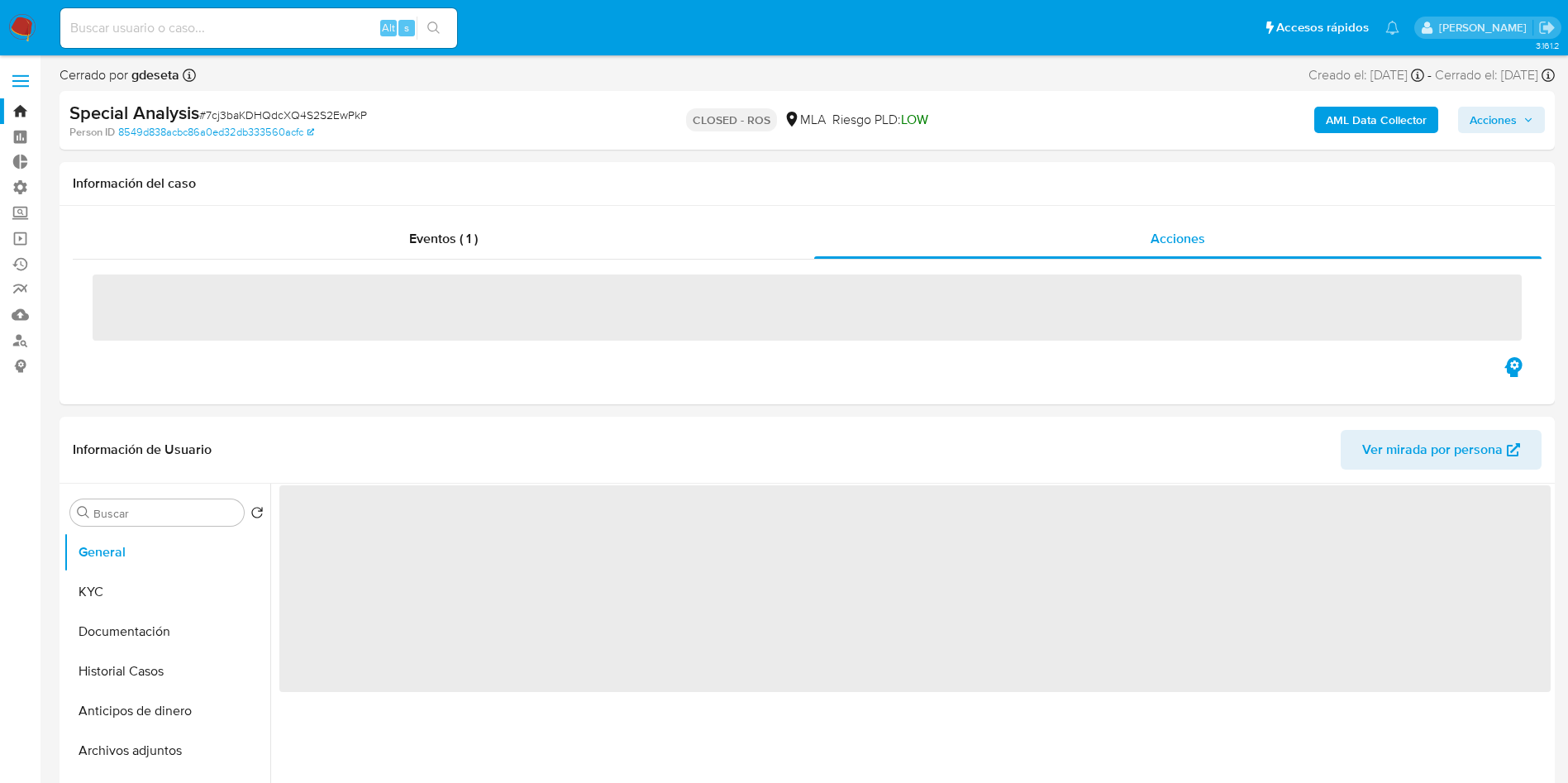
select select "10"
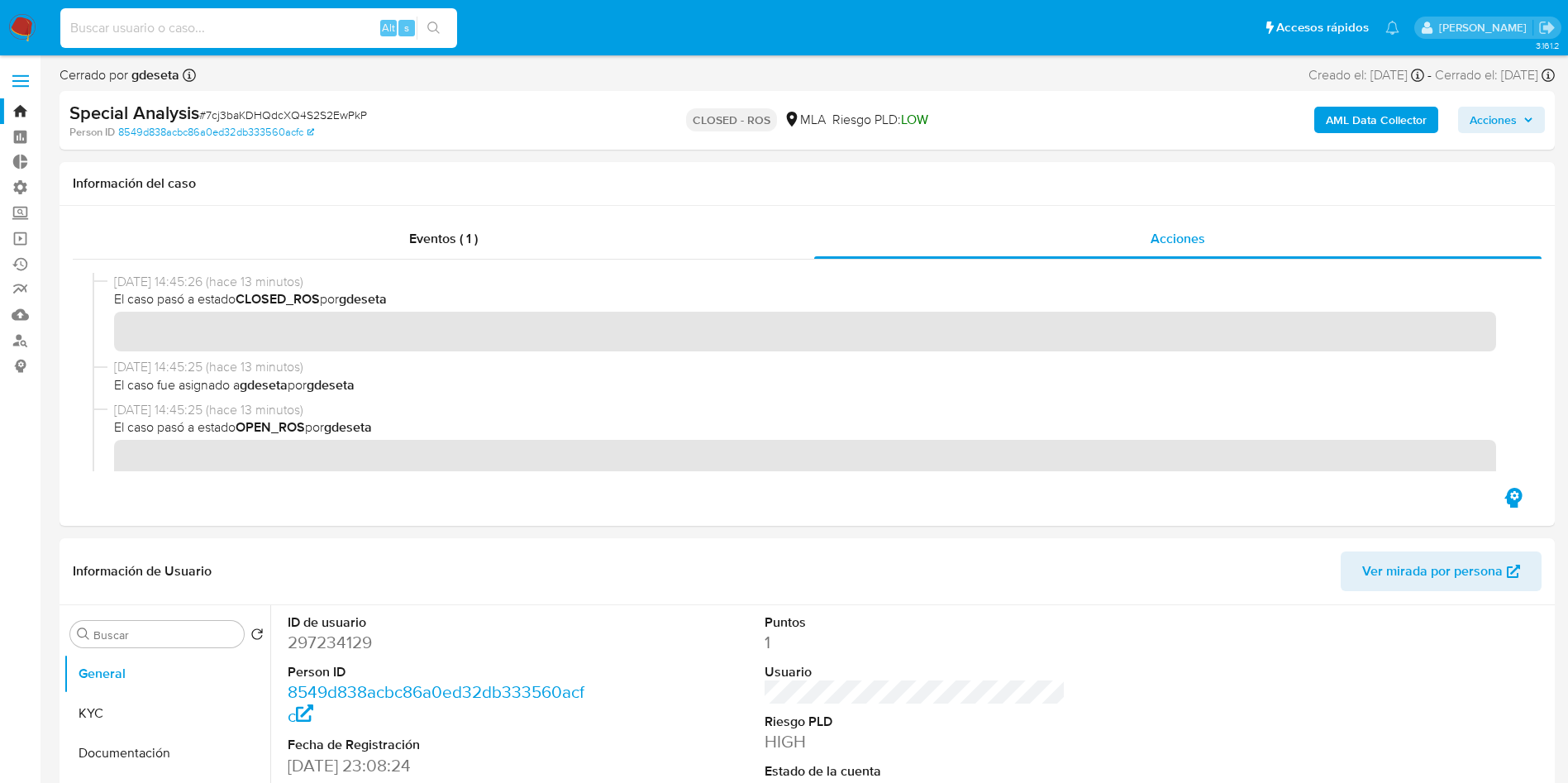
click at [261, 27] on input at bounding box center [259, 28] width 397 height 22
paste input "wtD6NbHEfYtvjdG3y8Hr6U63"
type input "wtD6NbHEfYtvjdG3y8Hr6U63"
click at [439, 31] on icon "search-icon" at bounding box center [433, 28] width 13 height 13
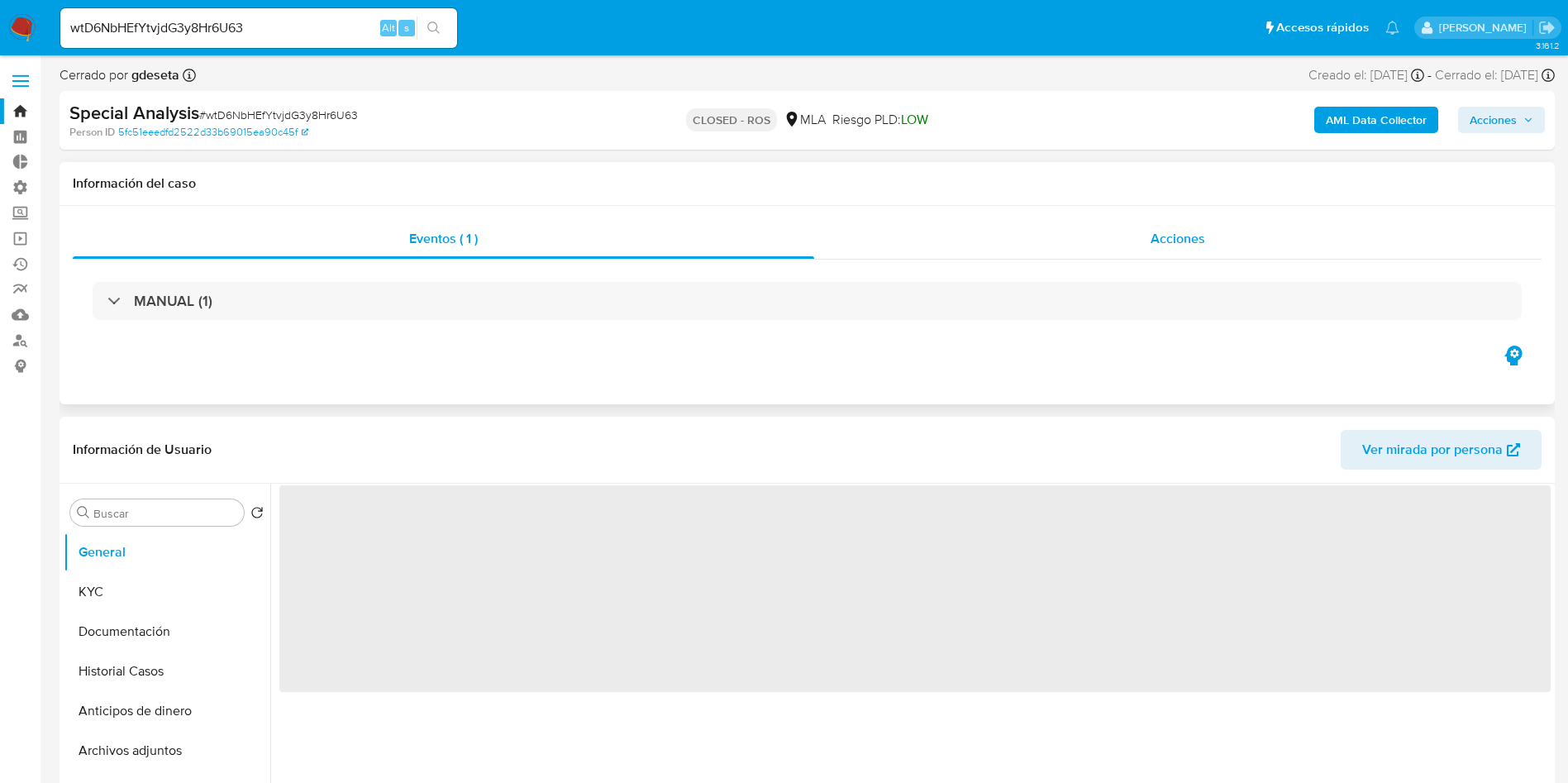
click at [1194, 251] on div "Acciones" at bounding box center [1178, 240] width 728 height 40
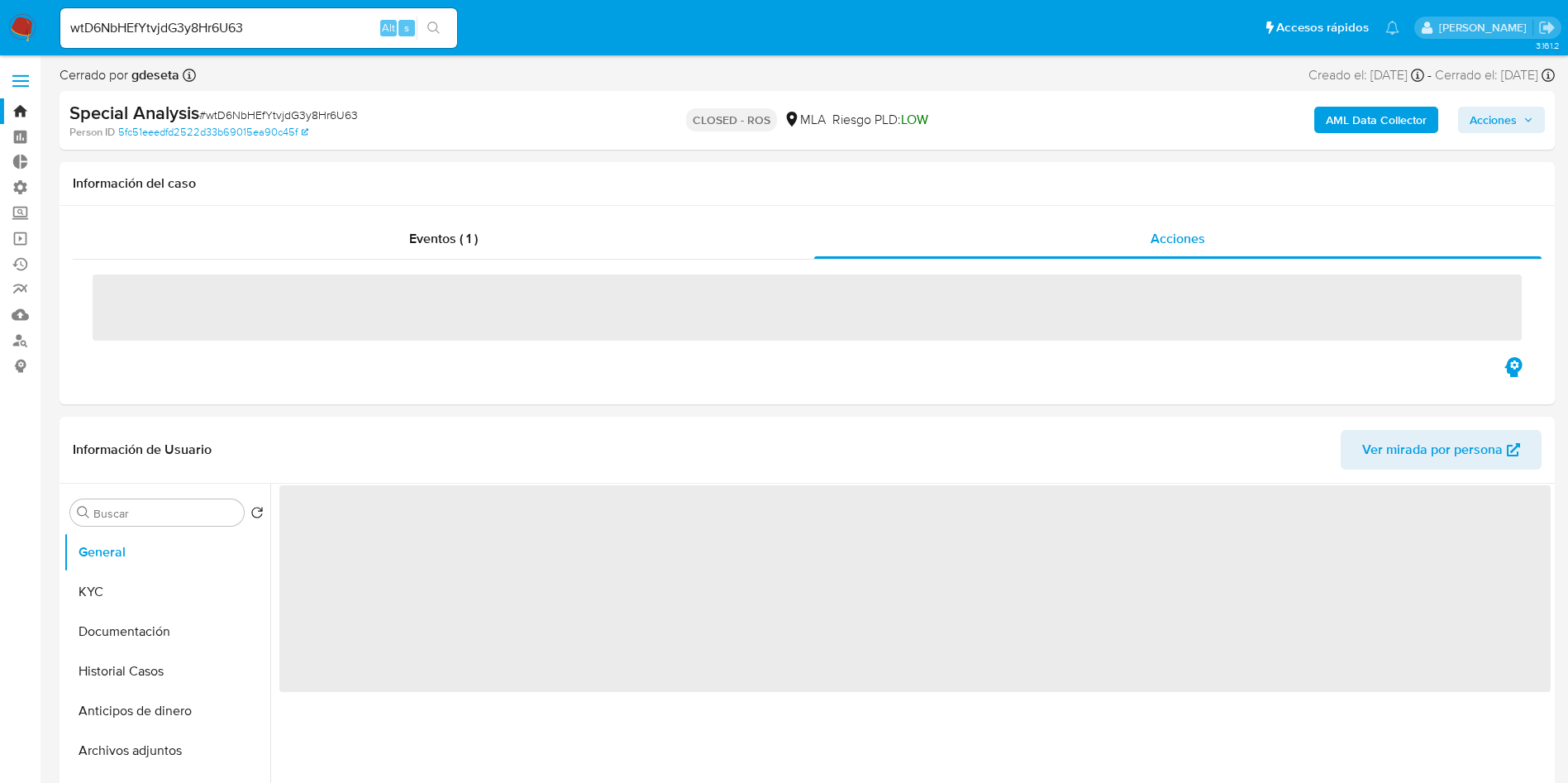
select select "10"
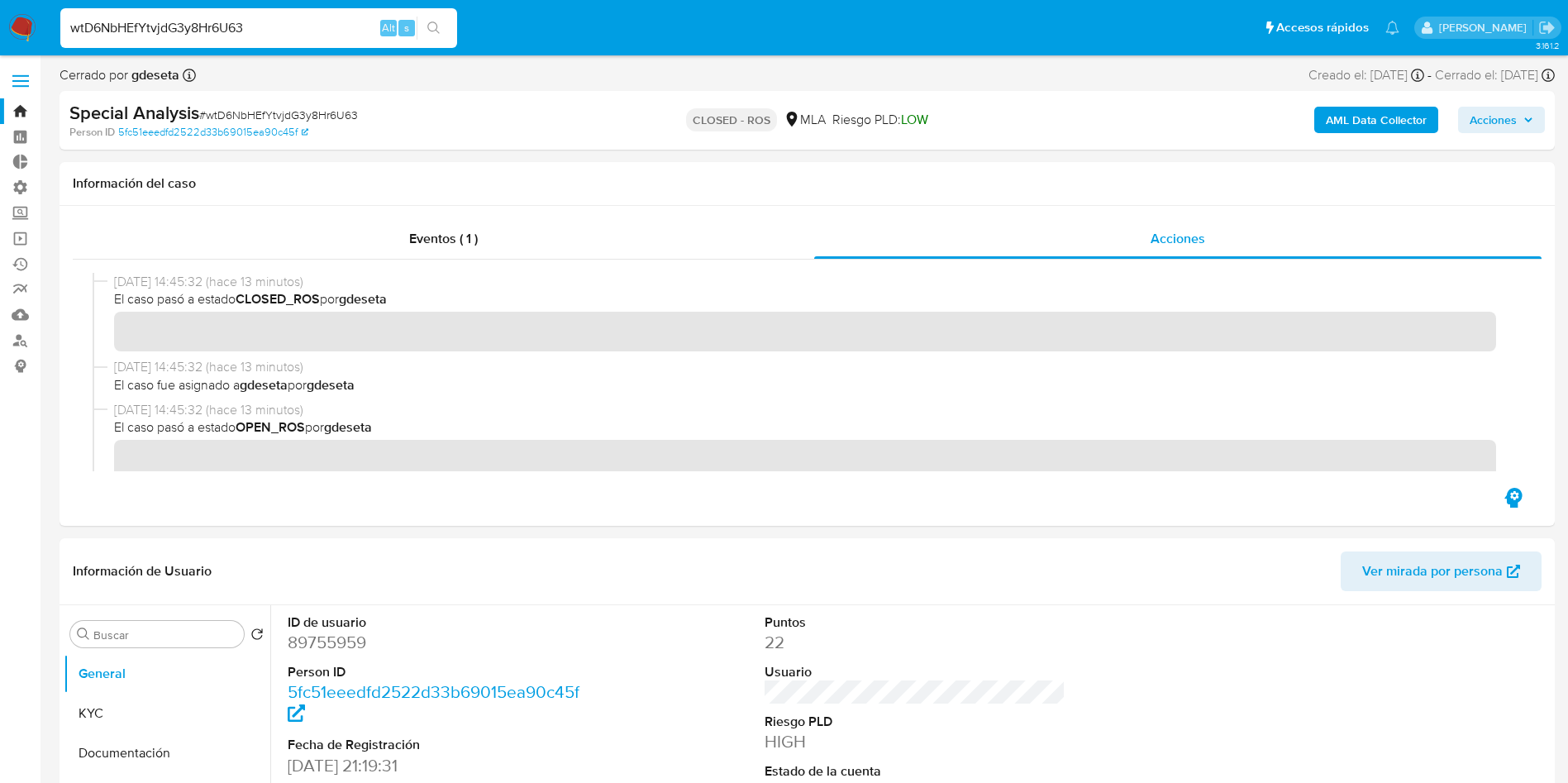
click at [286, 22] on input "wtD6NbHEfYtvjdG3y8Hr6U63" at bounding box center [259, 28] width 397 height 22
paste input "noW5coqnyvSCe9tP96ssD7Qh"
type input "noW5coqnyvSCe9tP96ssD7Qh"
click at [444, 37] on button "search-icon" at bounding box center [433, 28] width 34 height 23
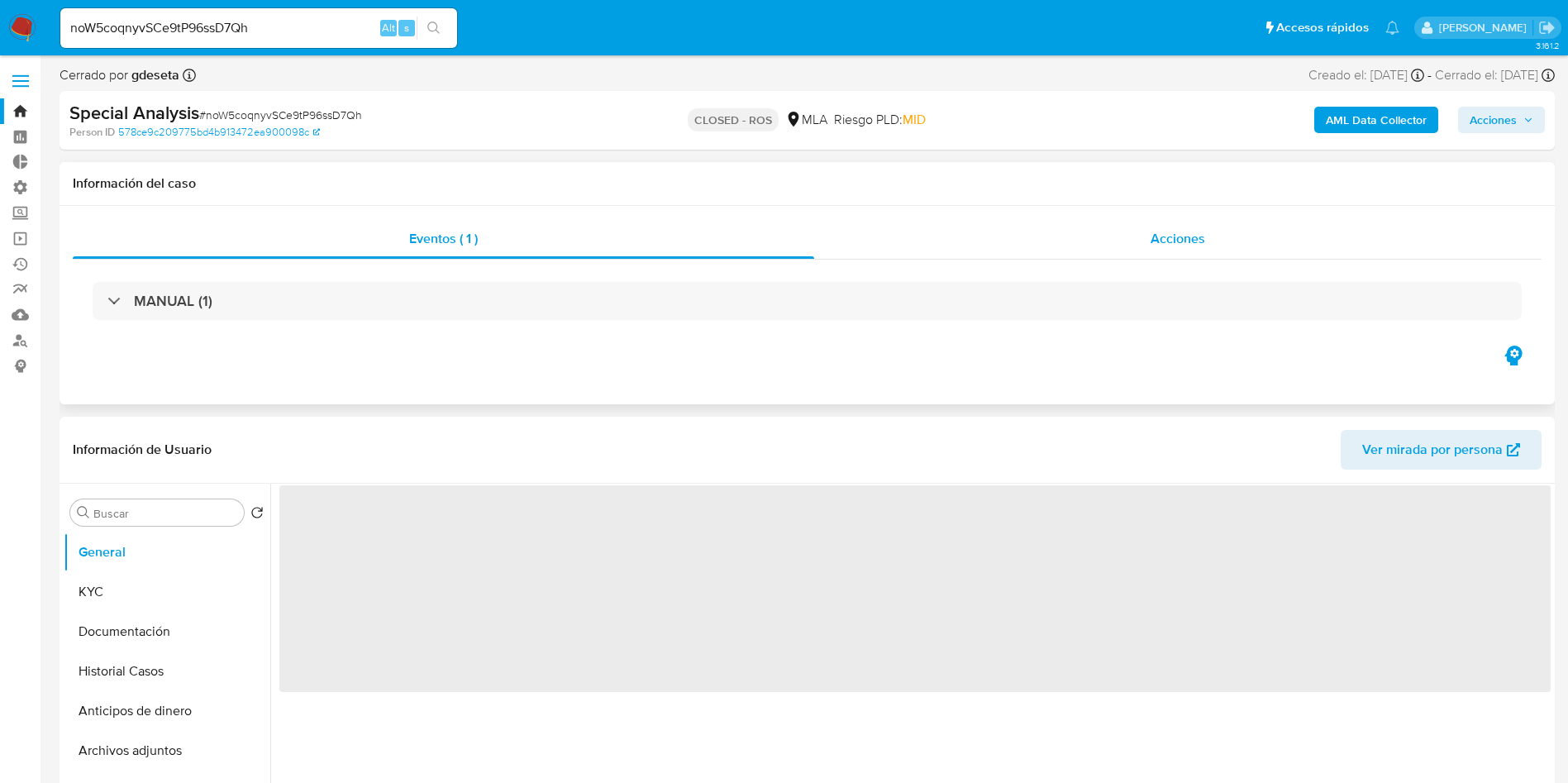
click at [1192, 229] on span "Acciones" at bounding box center [1178, 238] width 55 height 19
select select "10"
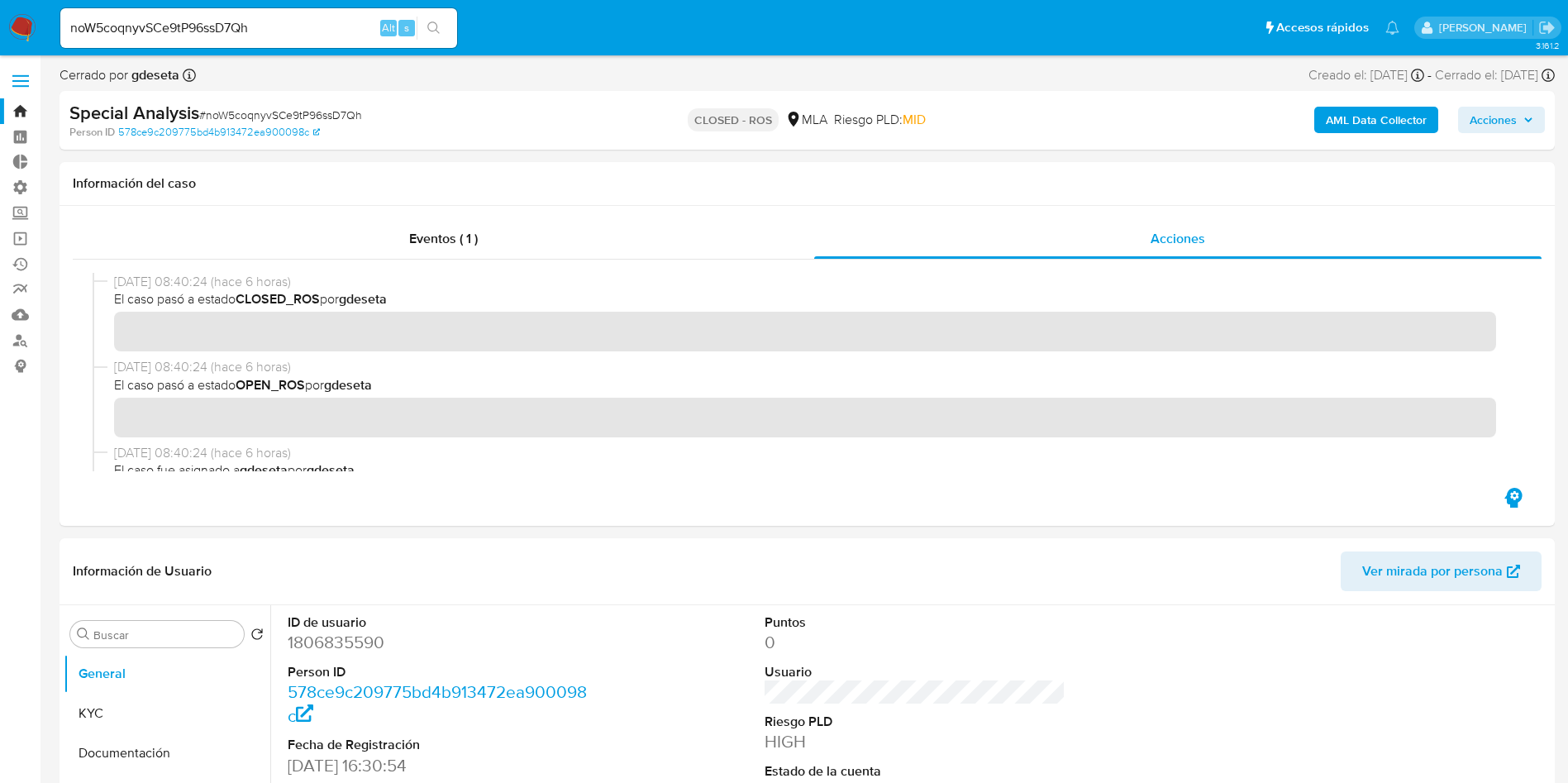
click at [224, 25] on input "noW5coqnyvSCe9tP96ssD7Qh" at bounding box center [259, 28] width 397 height 22
paste input "lgqwwlxhdb9ZW5fdoIGeYC0Y"
type input "lgqwwlxhdb9ZW5fdoIGeYC0Y"
click at [436, 36] on button "search-icon" at bounding box center [433, 28] width 34 height 23
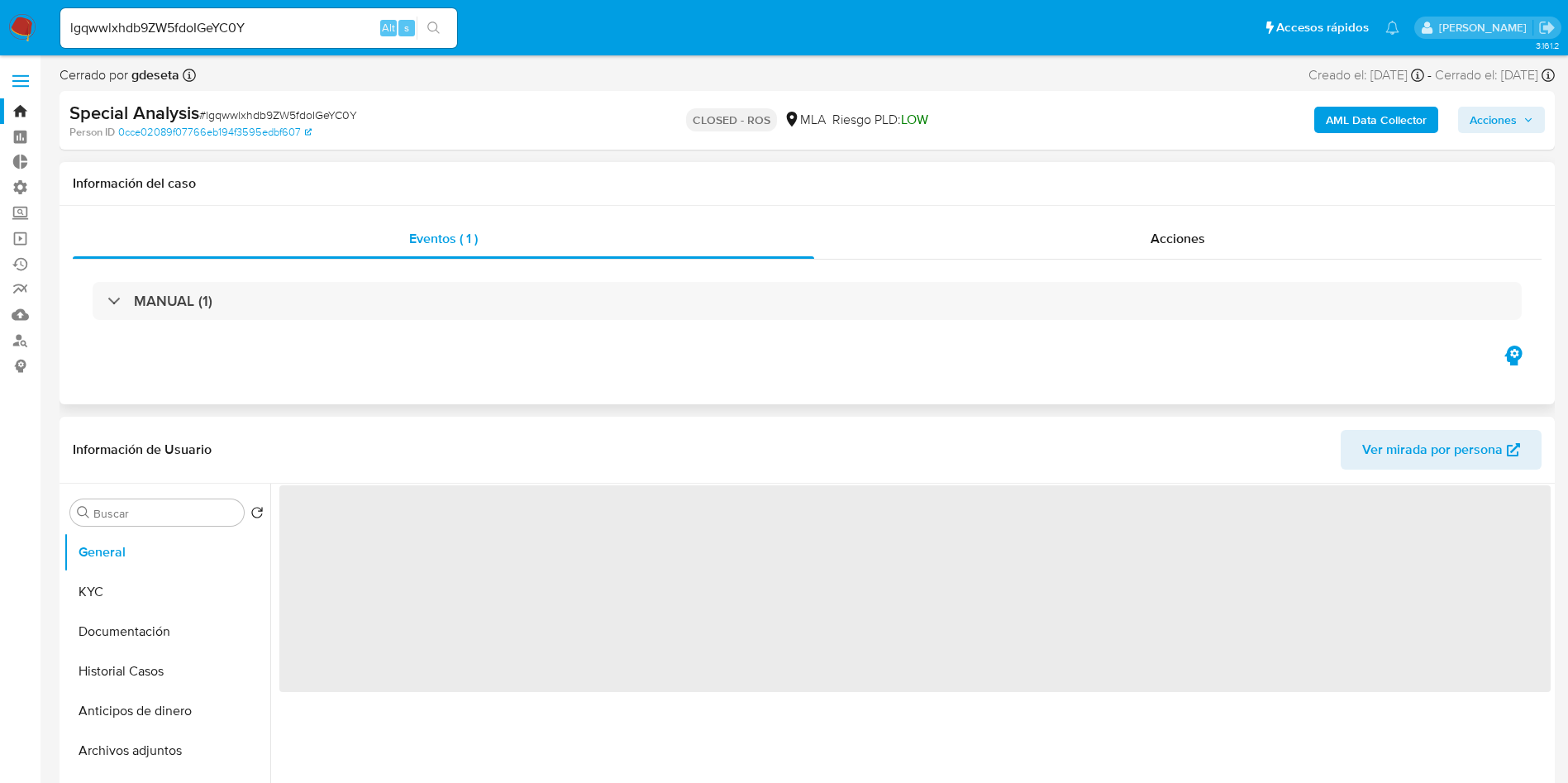
select select "10"
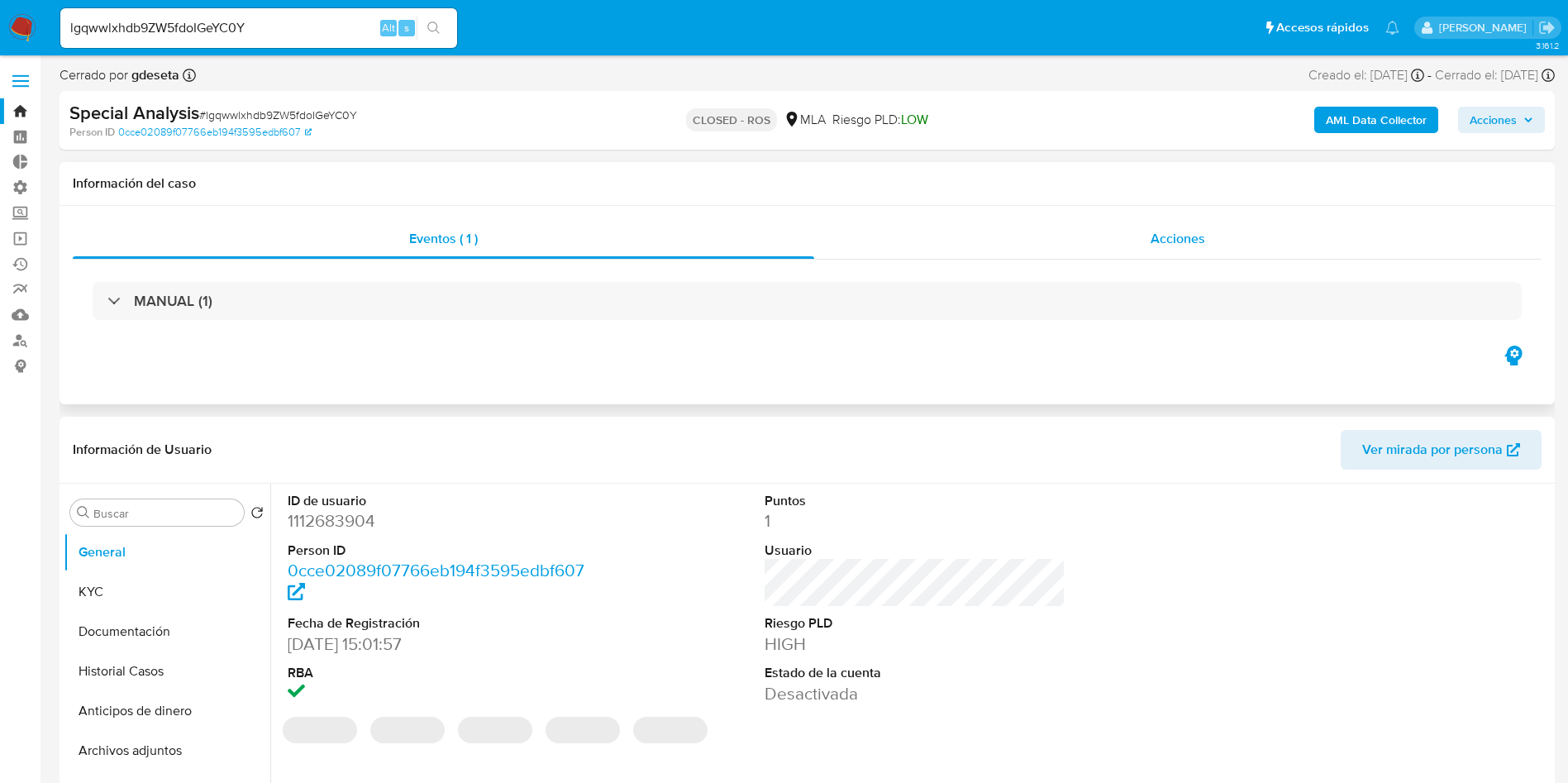
click at [1202, 244] on span "Acciones" at bounding box center [1178, 238] width 55 height 19
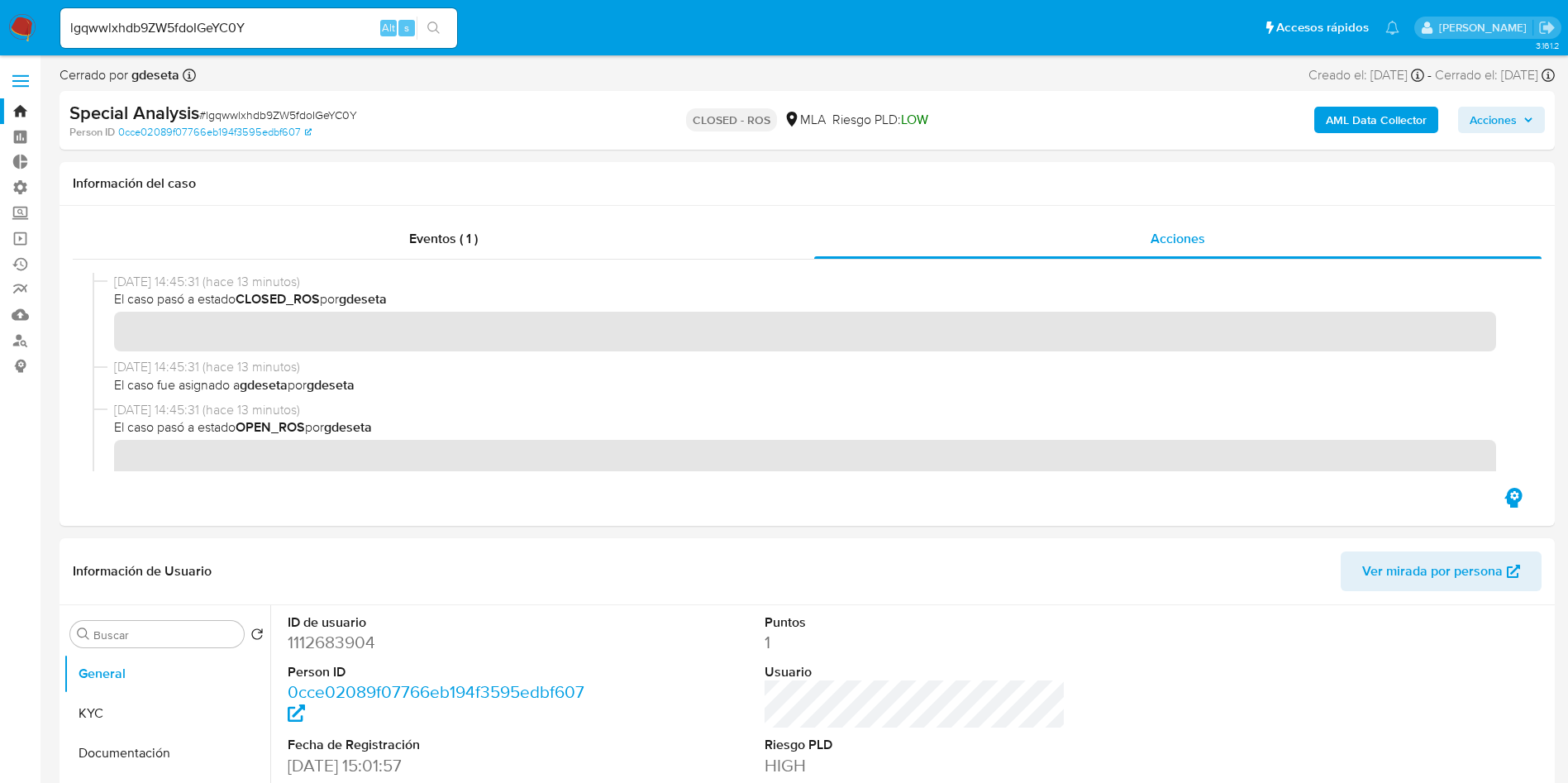
click at [287, 32] on input "lgqwwlxhdb9ZW5fdoIGeYC0Y" at bounding box center [259, 28] width 397 height 22
paste input "QH8Sq3uESWrqpn6r9Ieixgn3"
type input "QH8Sq3uESWrqpn6r9Ieixgn3"
click at [441, 34] on button "search-icon" at bounding box center [433, 28] width 34 height 23
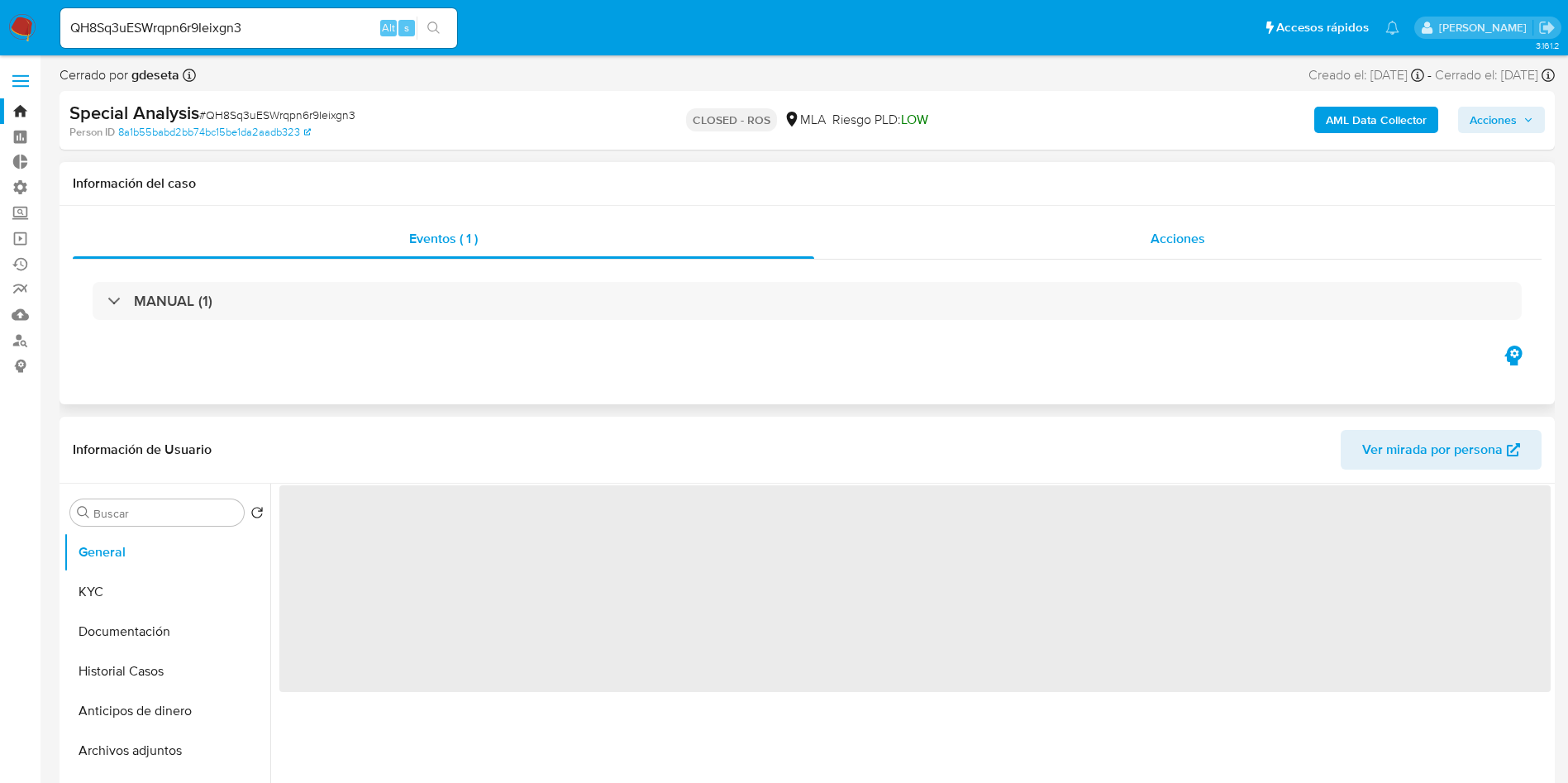
click at [1165, 236] on span "Acciones" at bounding box center [1178, 238] width 55 height 19
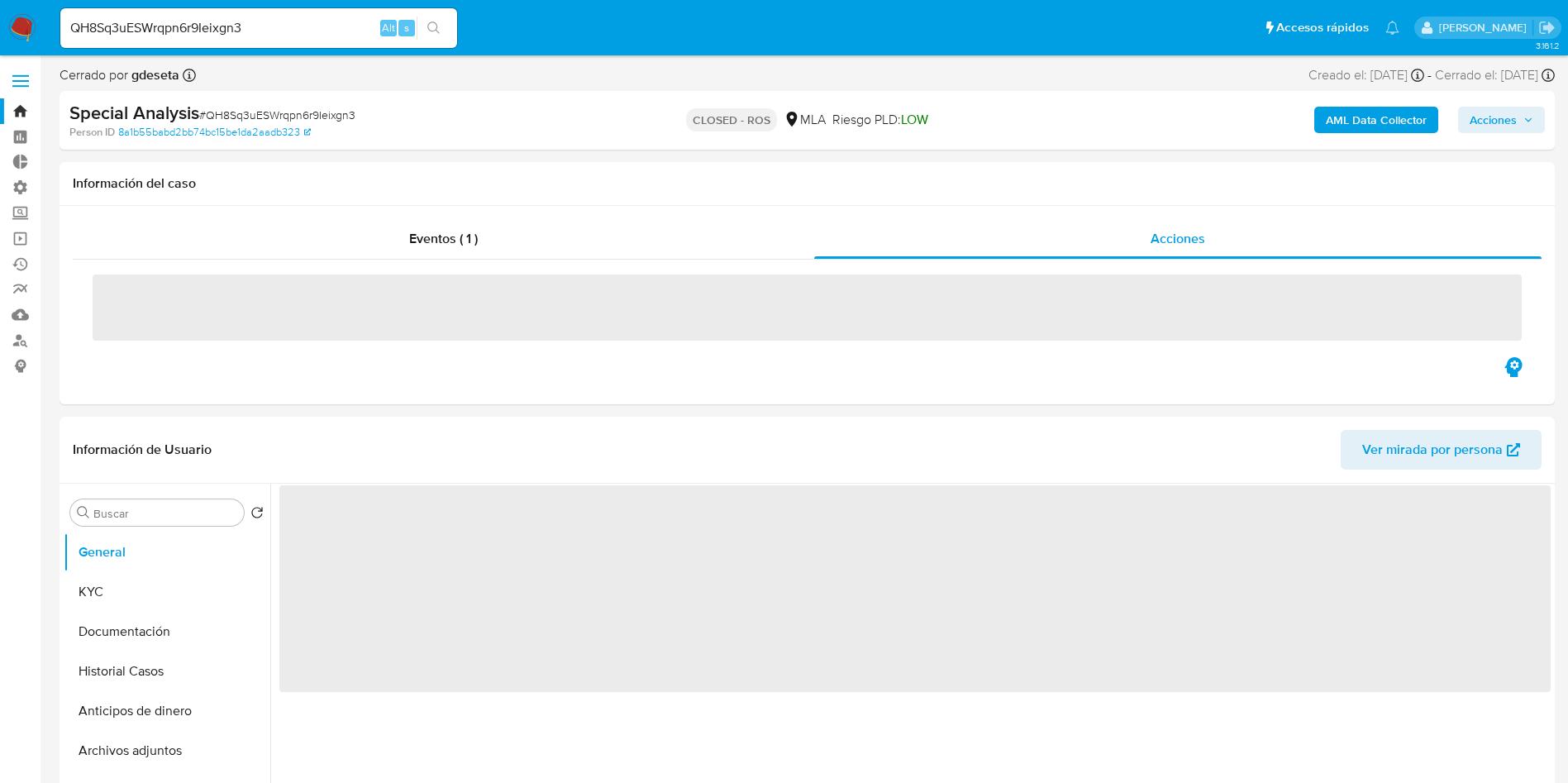
select select "10"
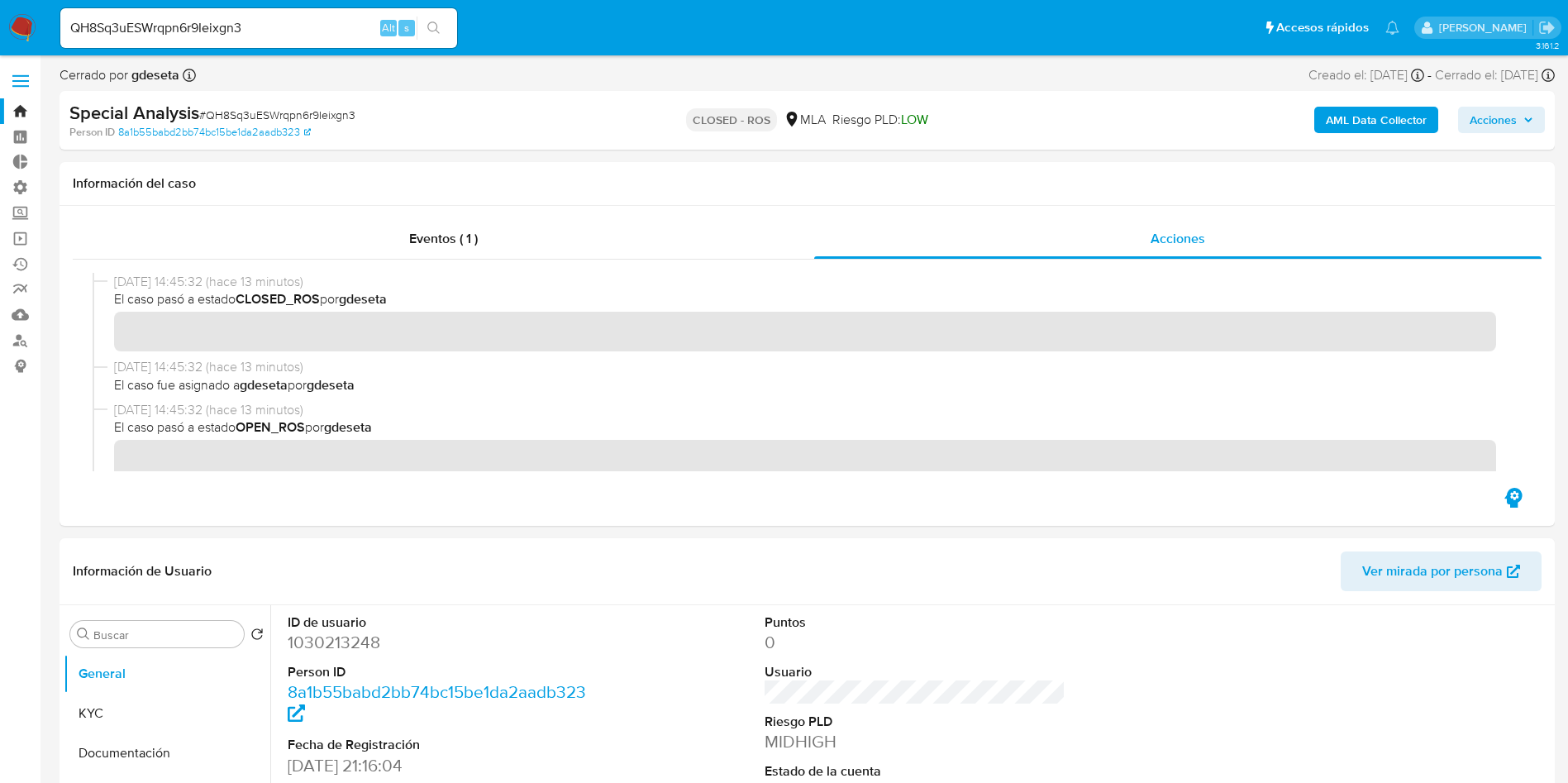
click at [224, 25] on input "QH8Sq3uESWrqpn6r9Ieixgn3" at bounding box center [259, 28] width 397 height 22
paste input "4YpRrYTCqVHg8c2qPIf7K7zI"
type input "4YpRrYTCqVHg8c2qPIf7K7zI"
click at [429, 31] on icon "search-icon" at bounding box center [433, 28] width 13 height 13
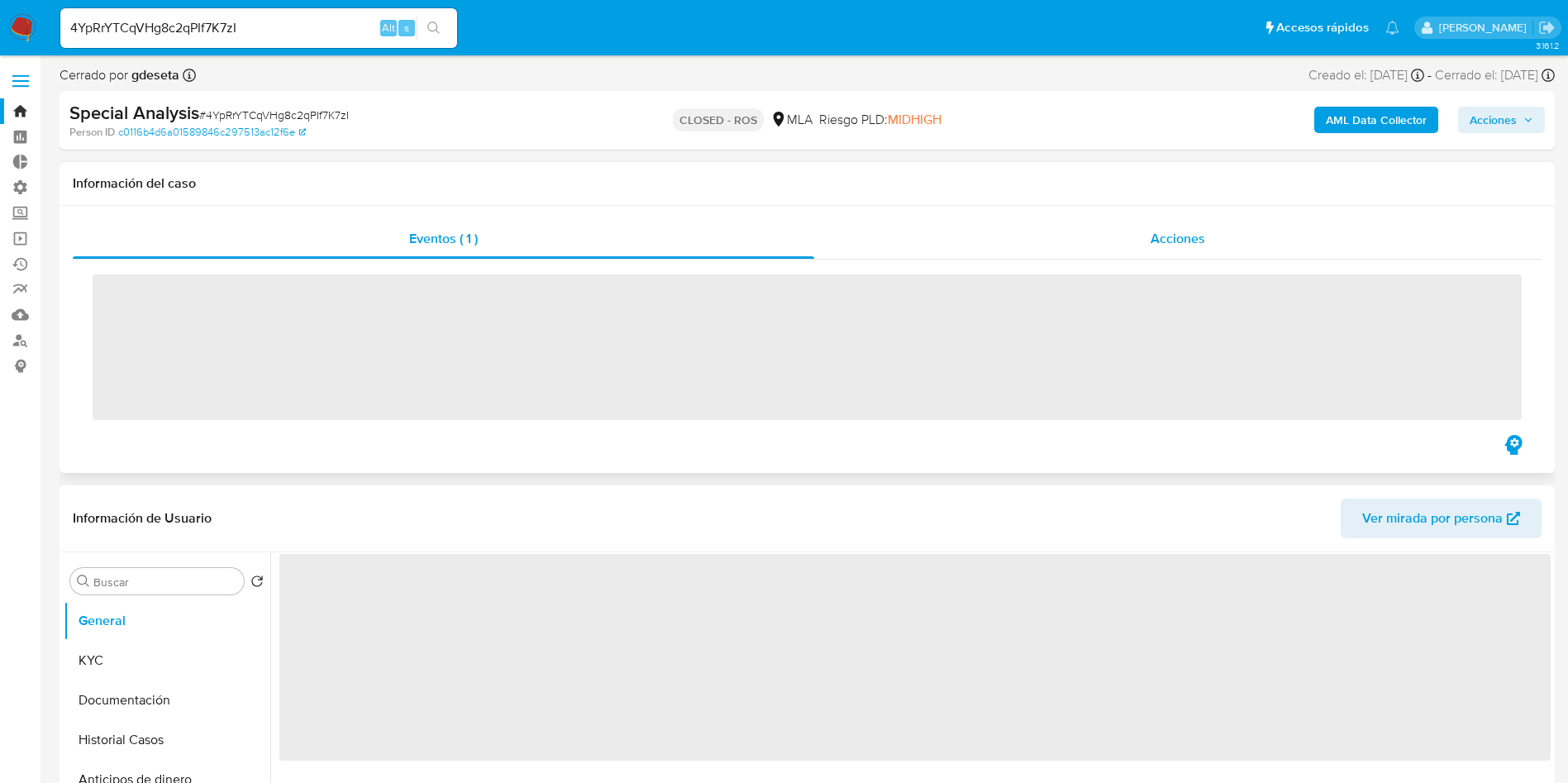
click at [1172, 238] on span "Acciones" at bounding box center [1178, 238] width 55 height 19
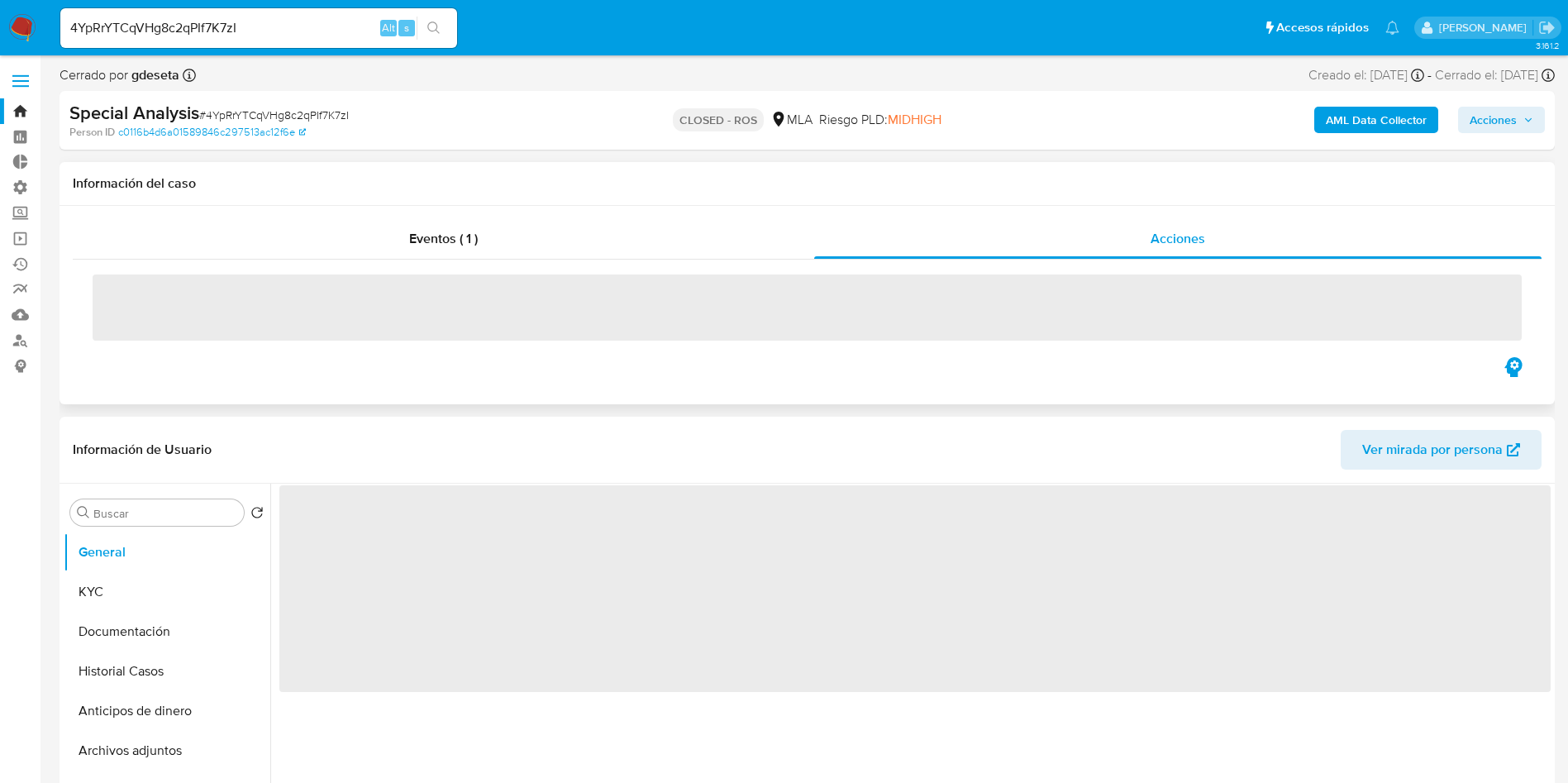
select select "10"
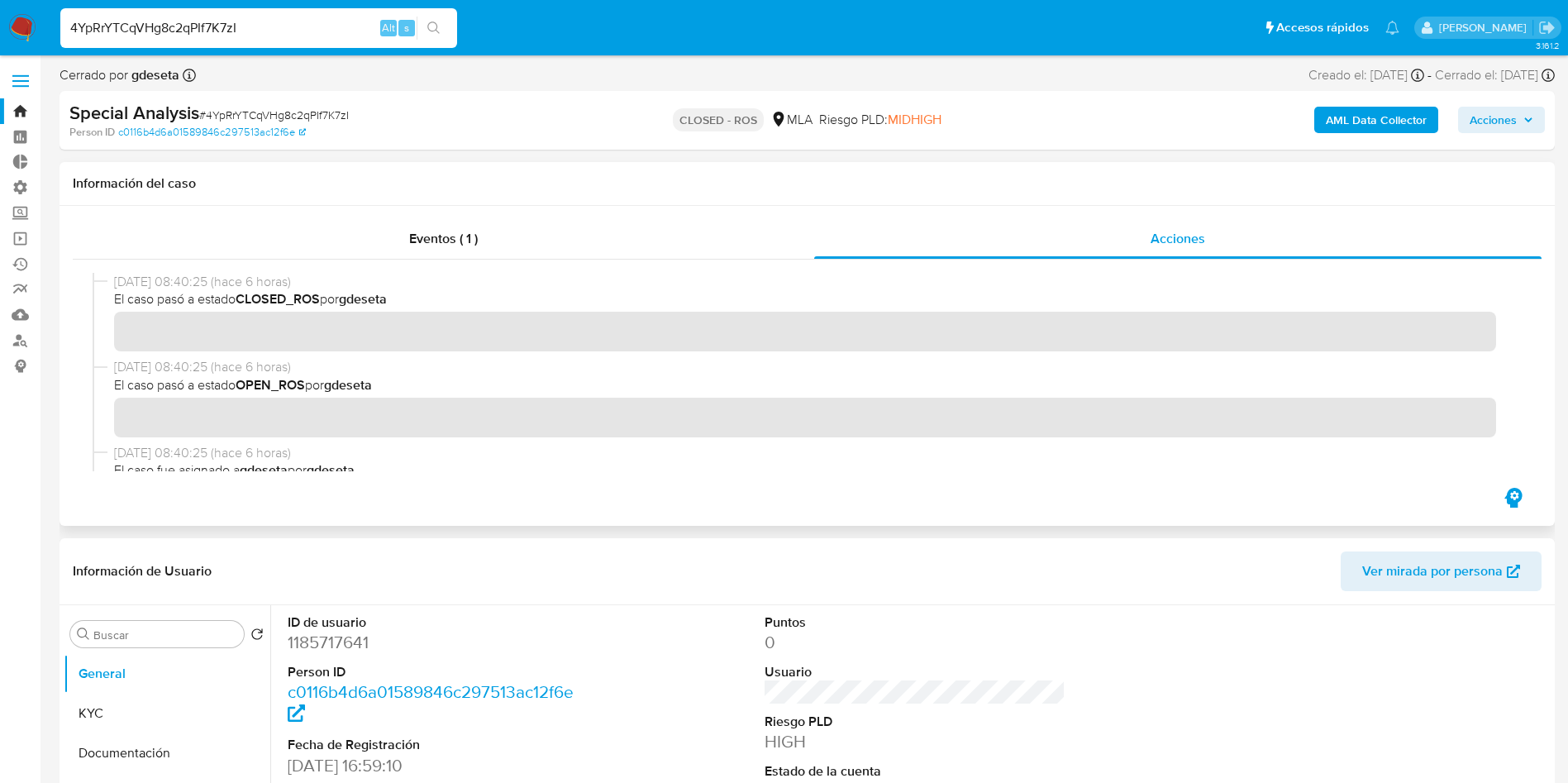
click at [195, 32] on input "4YpRrYTCqVHg8c2qPIf7K7zI" at bounding box center [259, 28] width 397 height 22
paste input "0I7LQkGQ6AzDE4JqF17QzGd5"
type input "0I7LQkGQ6AzDE4JqF17QzGd5"
click at [447, 31] on button "search-icon" at bounding box center [433, 28] width 34 height 23
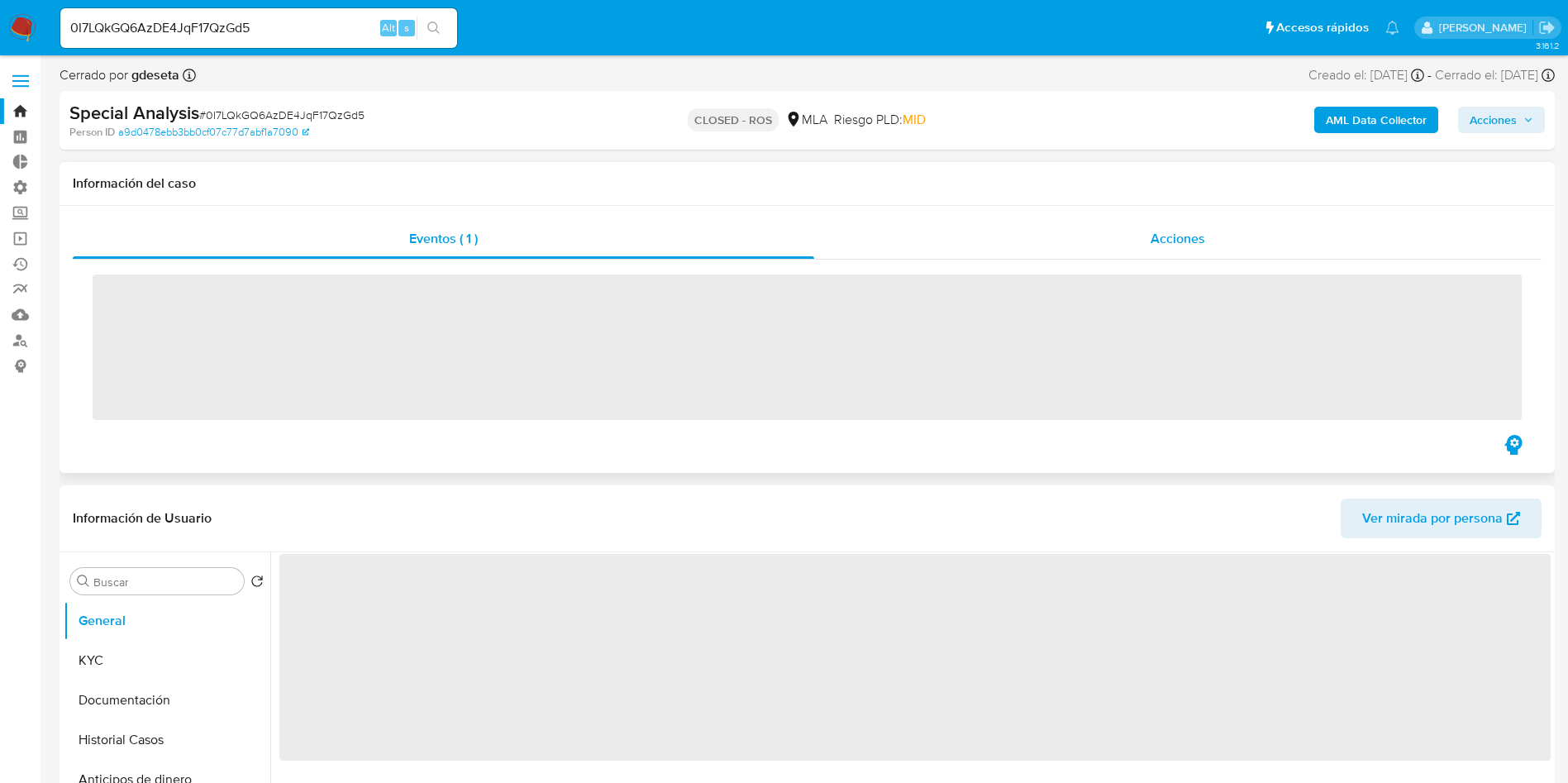
click at [1168, 237] on span "Acciones" at bounding box center [1178, 238] width 55 height 19
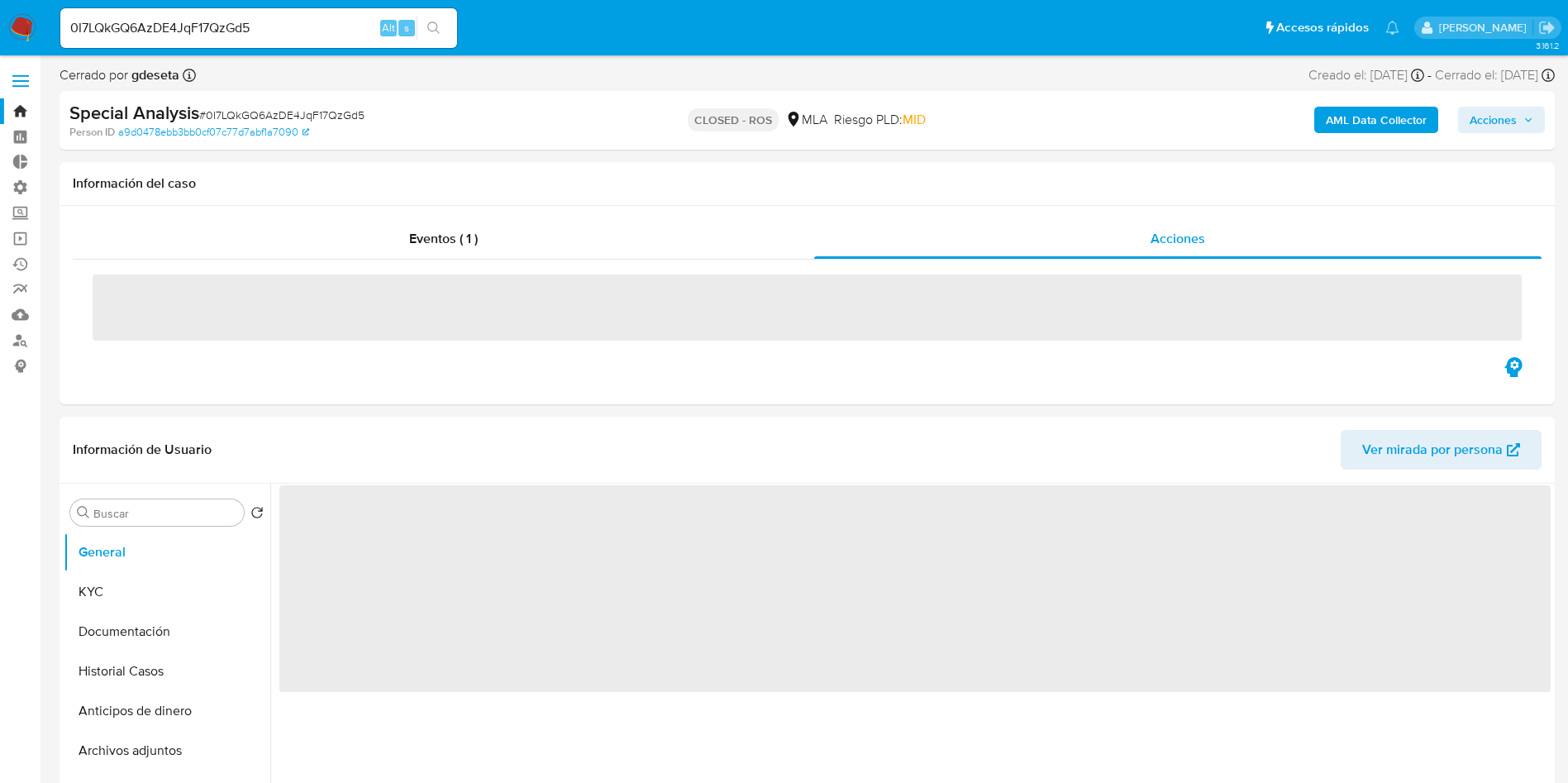
select select "10"
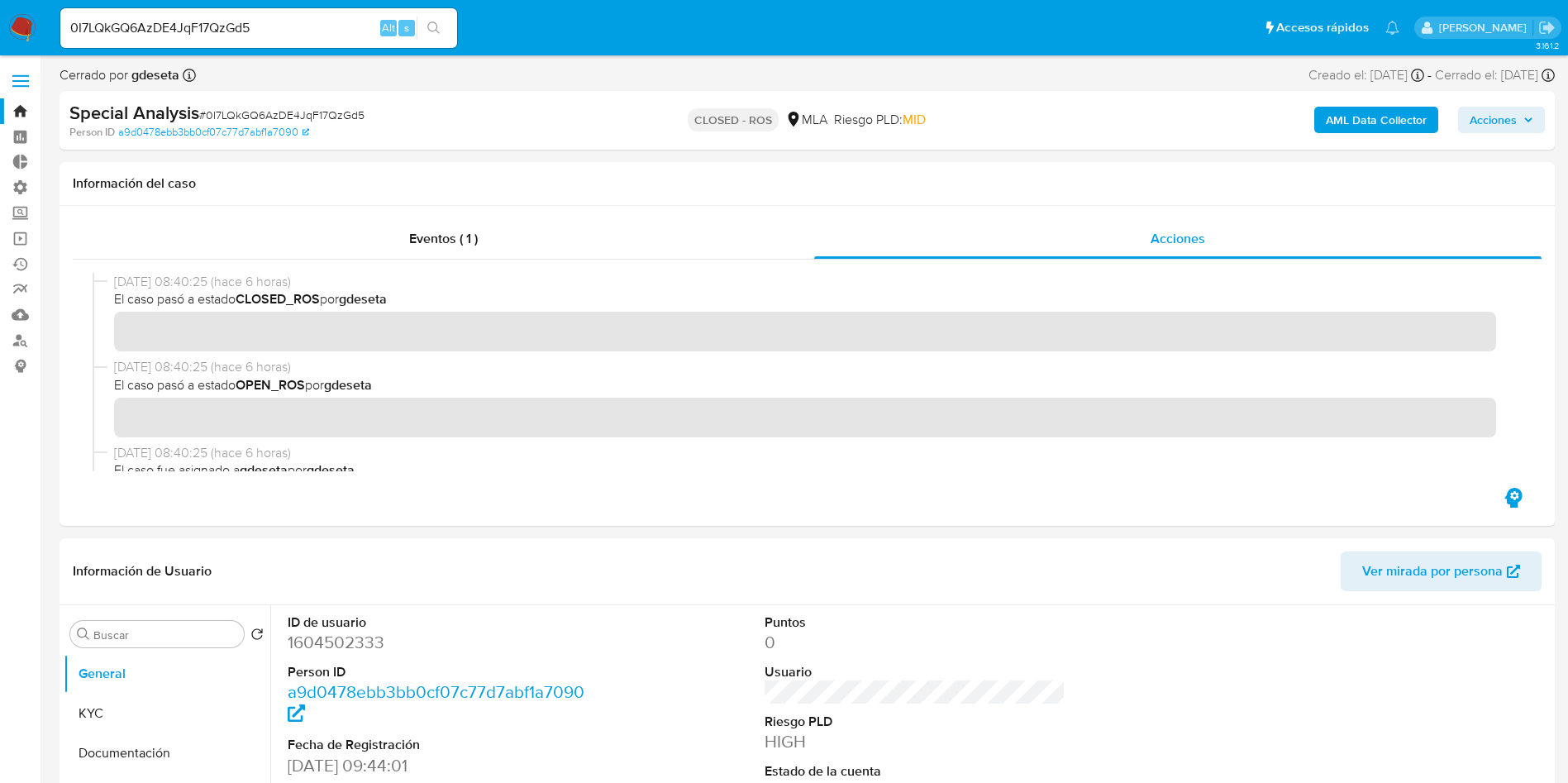
click at [234, 31] on input "0I7LQkGQ6AzDE4JqF17QzGd5" at bounding box center [259, 28] width 397 height 22
paste input "KdDJzO13sJt9cJPEIgAYmQ3l"
type input "KdDJzO13sJt9cJPEIgAYmQ3l"
click at [460, 33] on li "KdDJzO13sJt9cJPEIgAYmQ3l Alt s" at bounding box center [259, 27] width 405 height 41
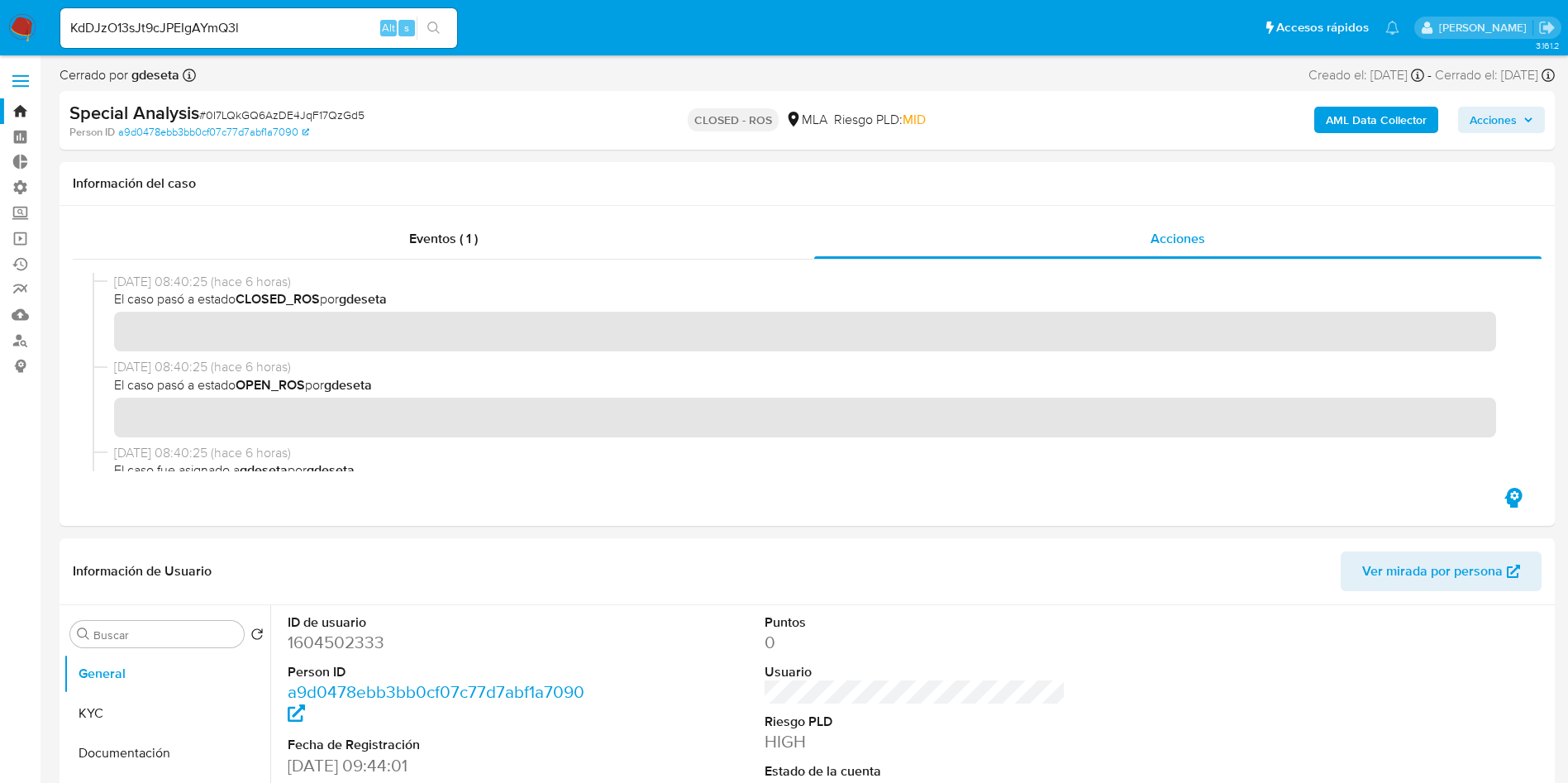
click at [442, 31] on button "search-icon" at bounding box center [433, 28] width 34 height 23
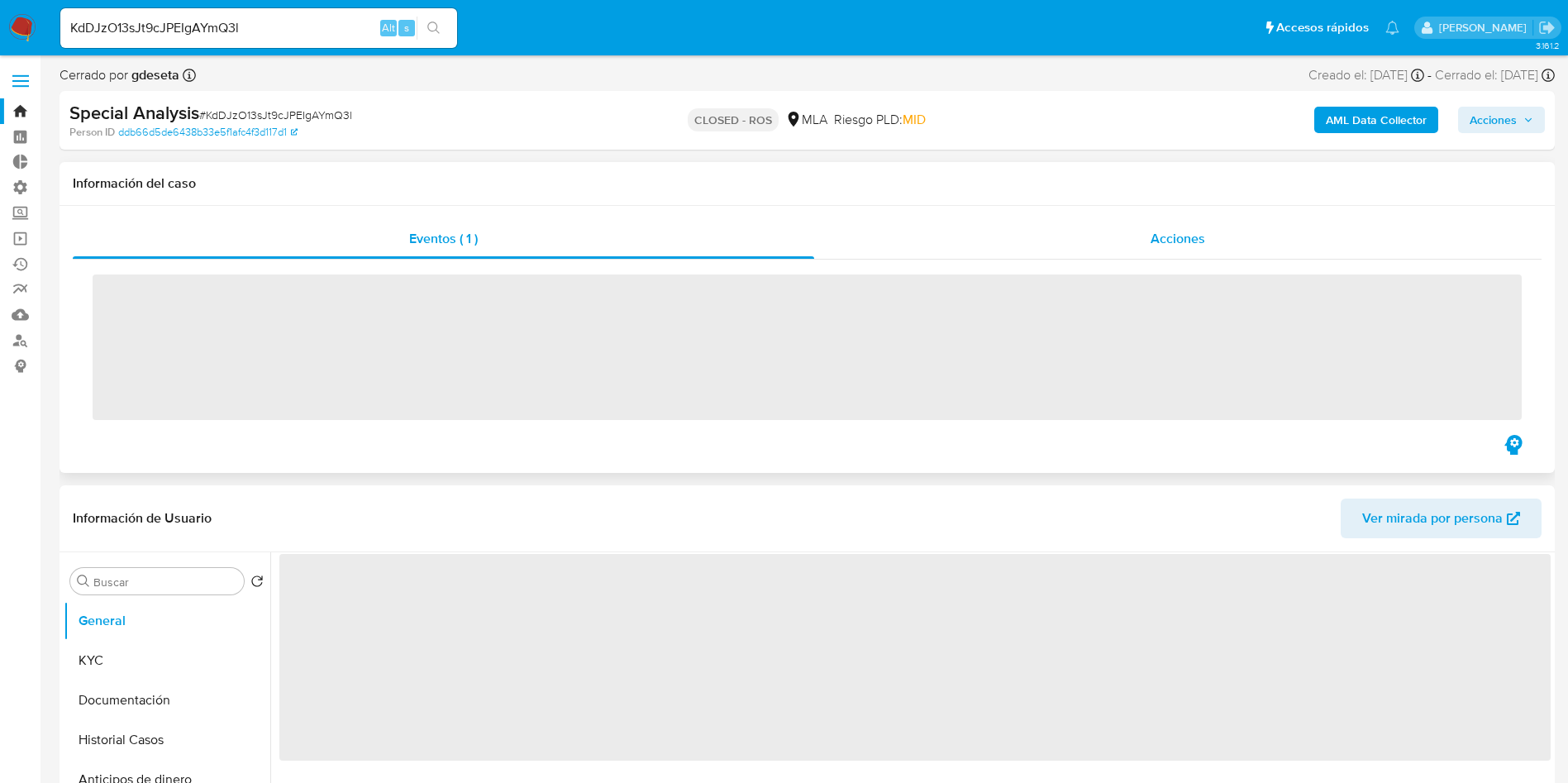
click at [1146, 243] on div "Acciones" at bounding box center [1178, 240] width 728 height 40
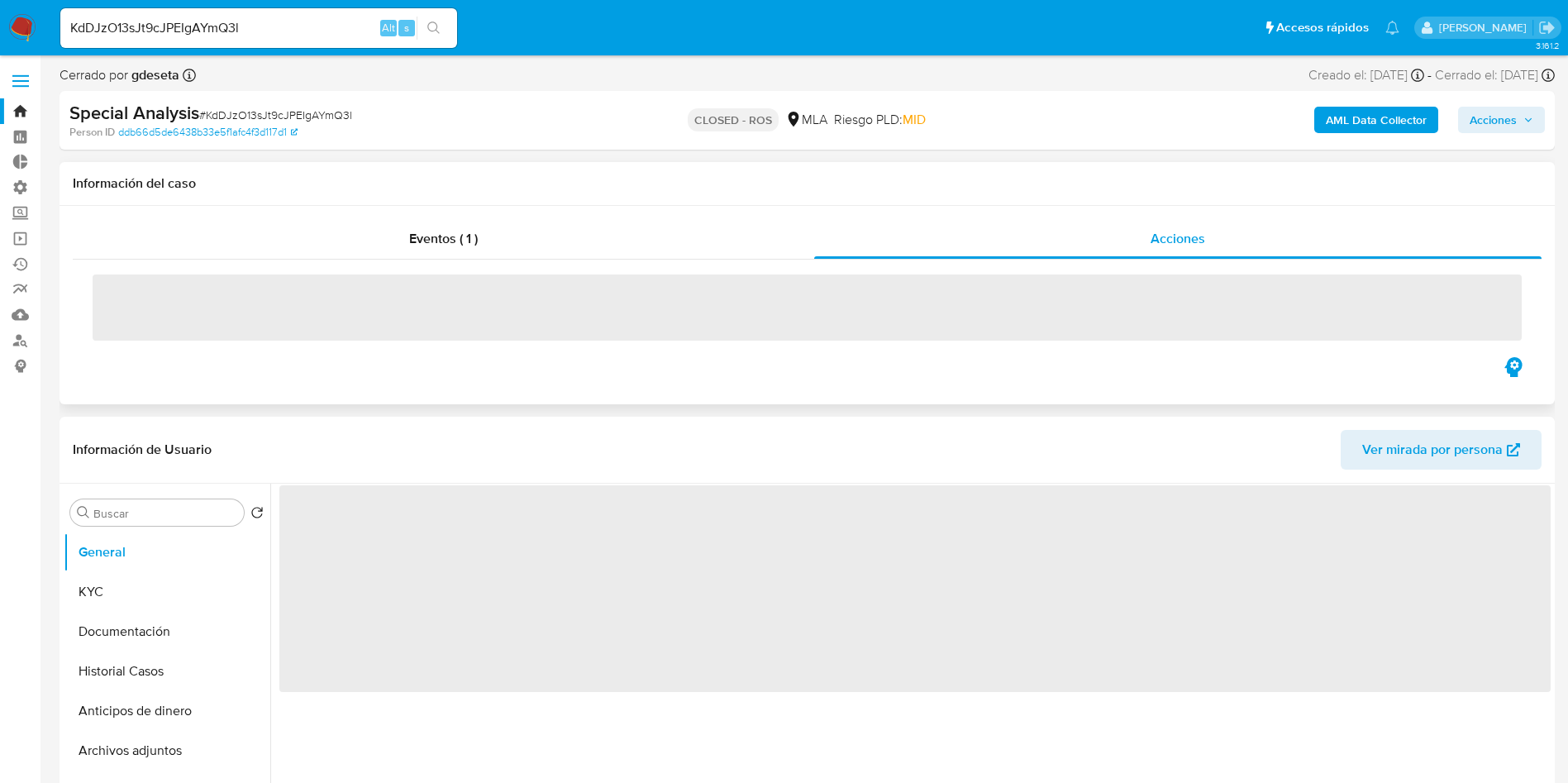
select select "10"
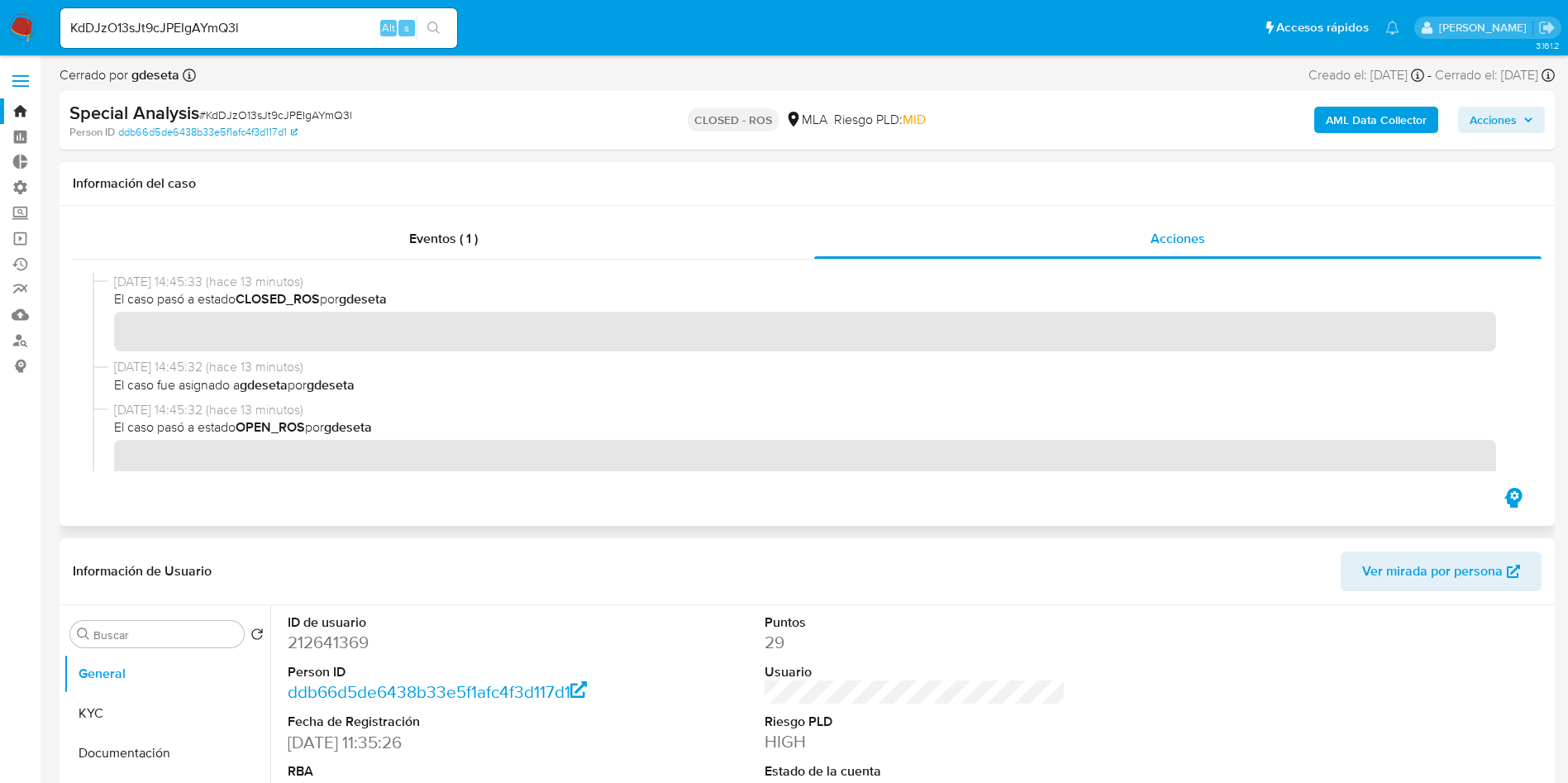
click at [186, 35] on input "KdDJzO13sJt9cJPEIgAYmQ3l" at bounding box center [259, 28] width 397 height 22
paste input "7Bx06TvtZowrWPfTtmoXv69m"
type input "7Bx06TvtZowrWPfTtmoXv69m"
click at [440, 25] on icon "search-icon" at bounding box center [433, 28] width 13 height 13
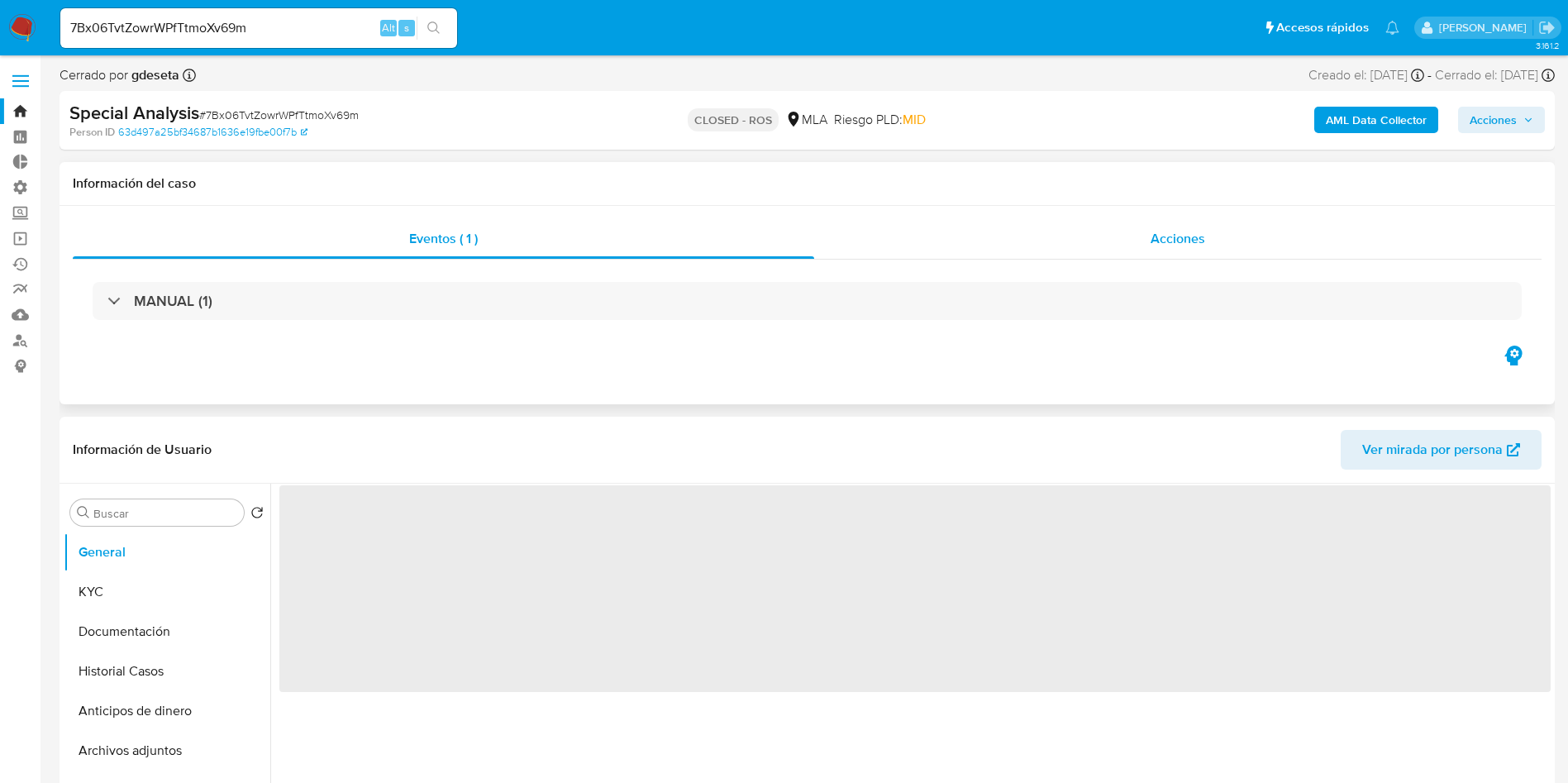
click at [1187, 253] on div "Acciones" at bounding box center [1178, 240] width 728 height 40
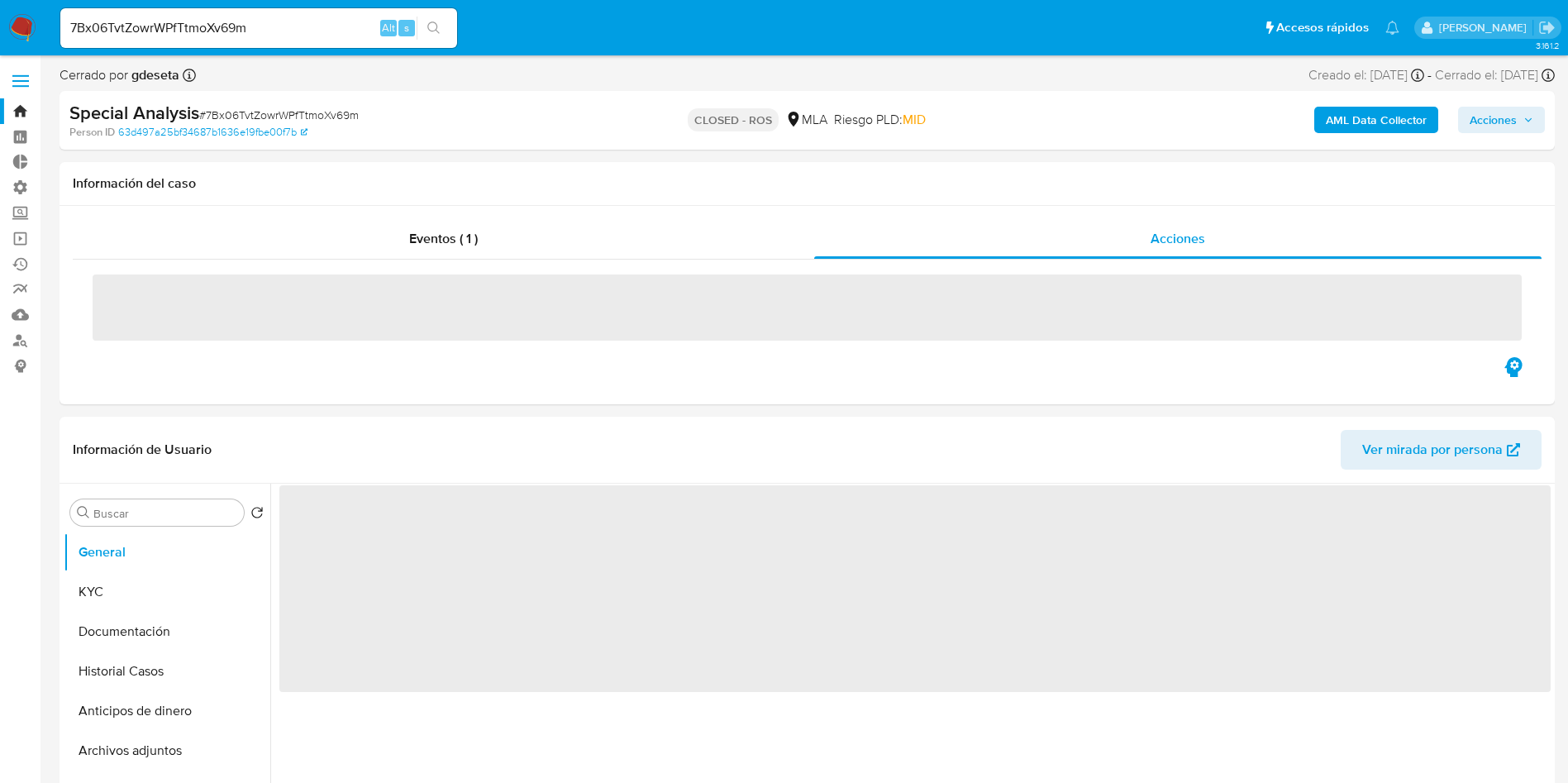
select select "10"
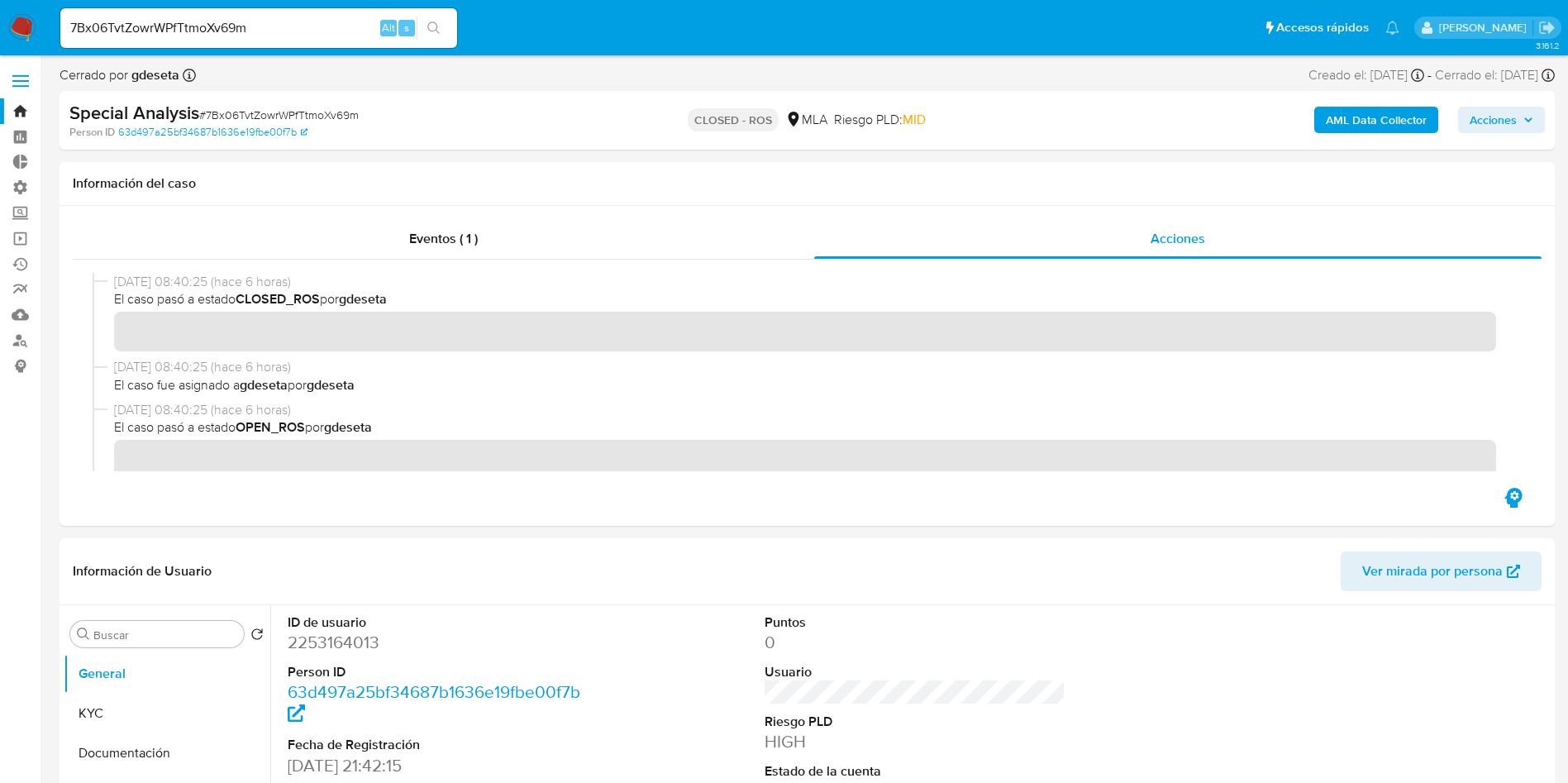
click at [165, 29] on input "7Bx06TvtZowrWPfTtmoXv69m" at bounding box center [259, 28] width 397 height 22
paste input "fXb5LP2MACKDfy24j9deHlC"
type input "fXb5LP2MACKDfy24j9deHlCm"
click at [432, 27] on icon "search-icon" at bounding box center [433, 28] width 13 height 13
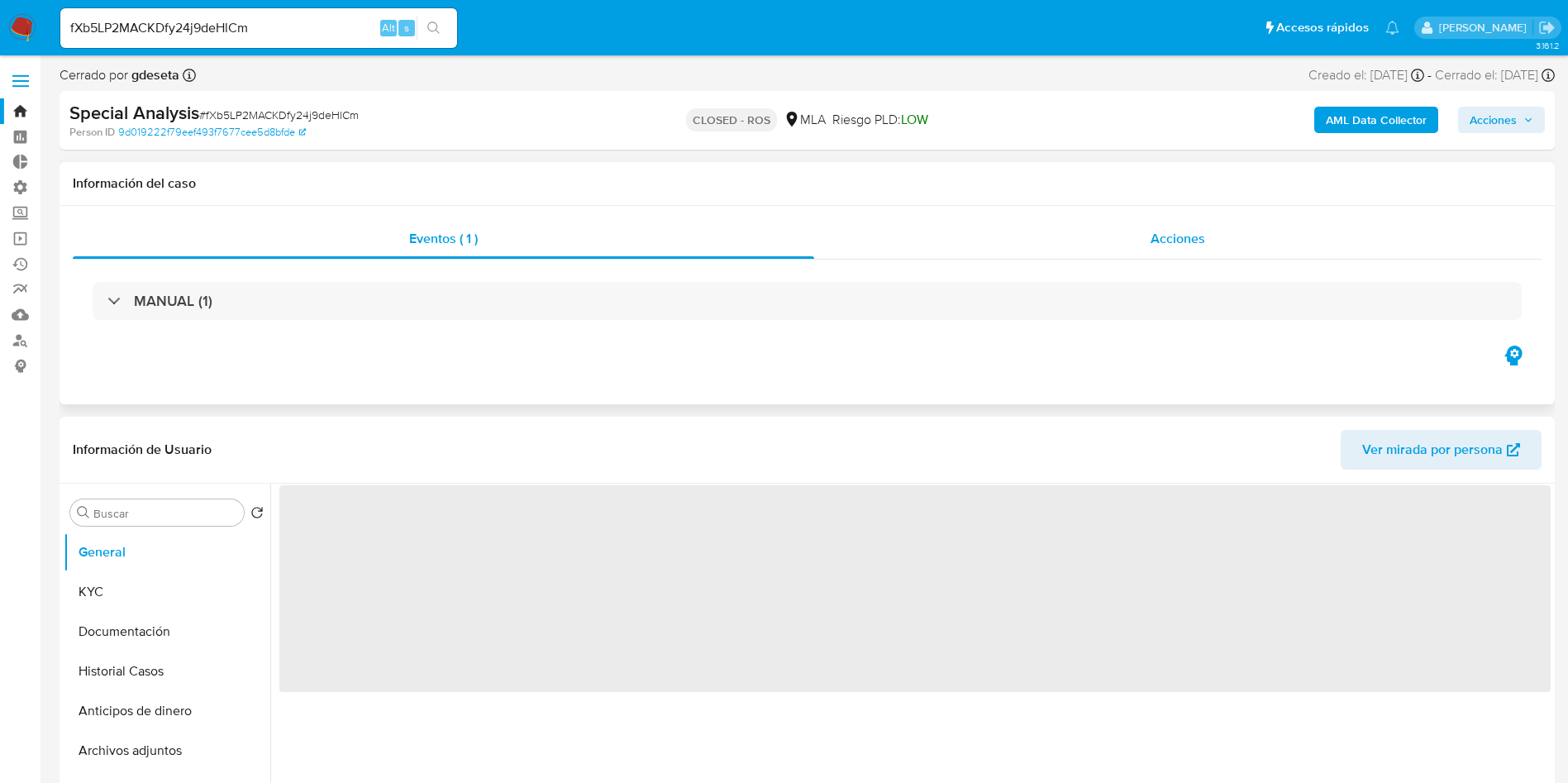
click at [1112, 245] on div "Acciones" at bounding box center [1178, 240] width 728 height 40
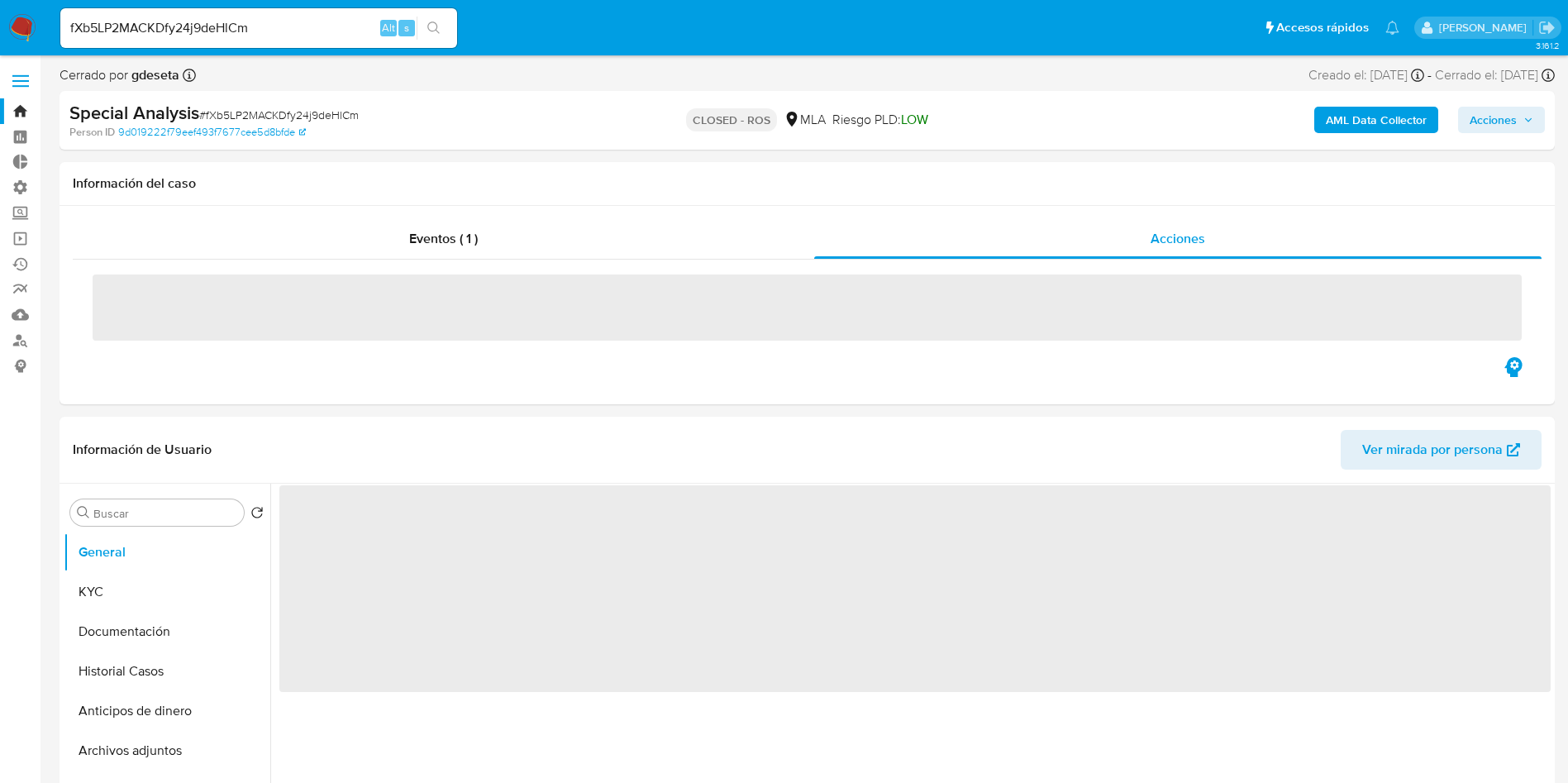
select select "10"
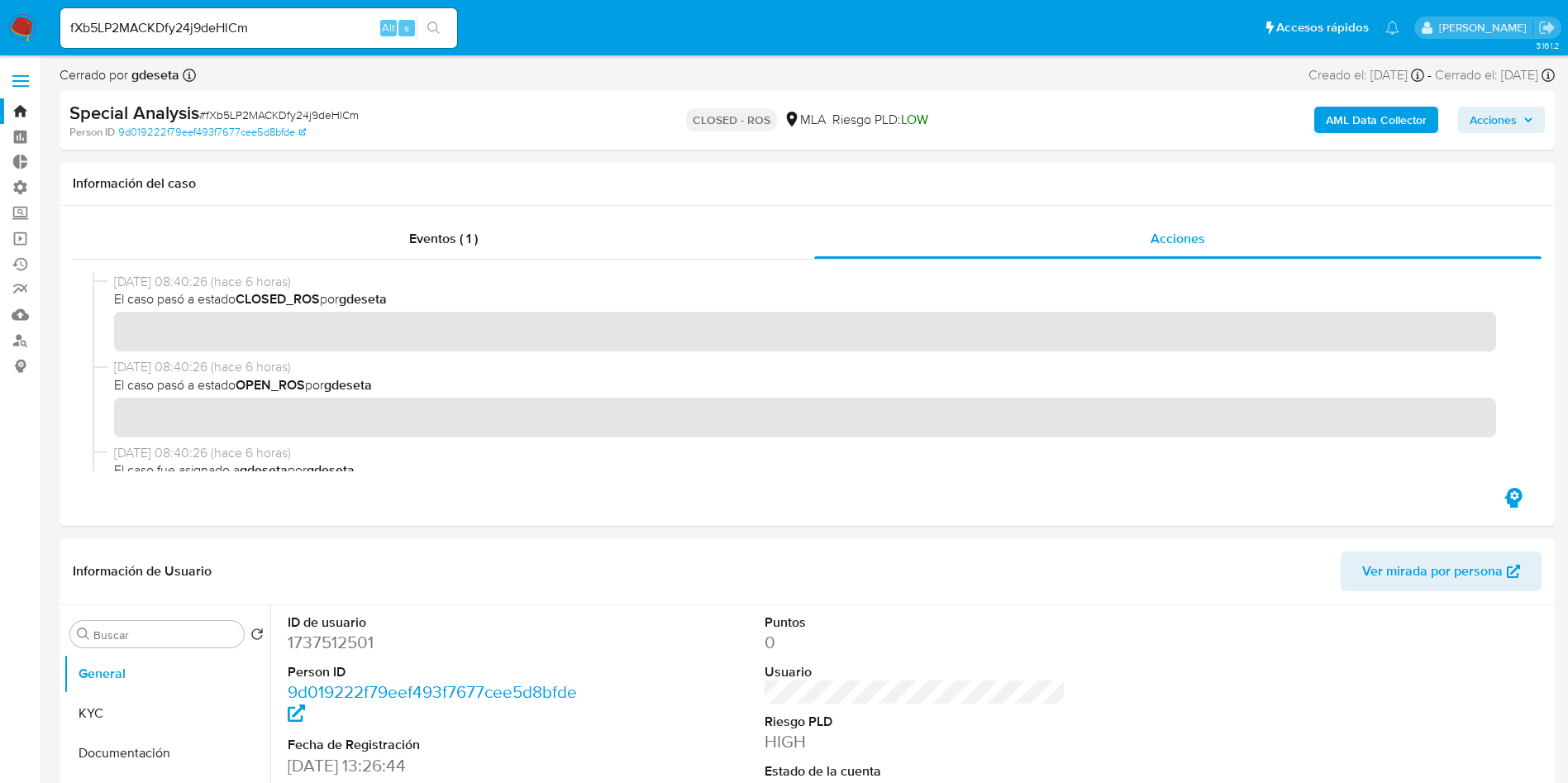
click at [173, 21] on input "fXb5LP2MACKDfy24j9deHlCm" at bounding box center [259, 28] width 397 height 22
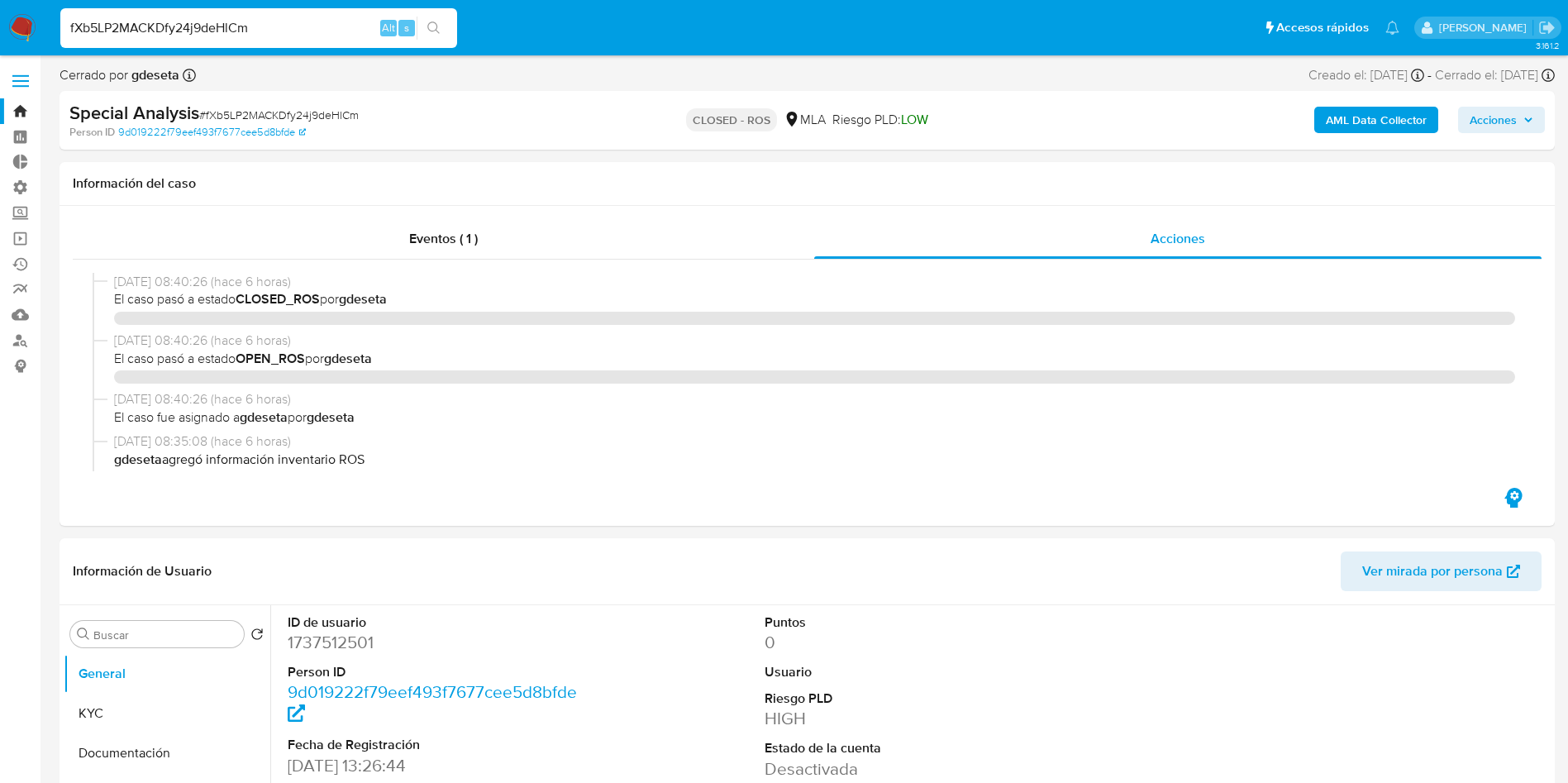
select select "10"
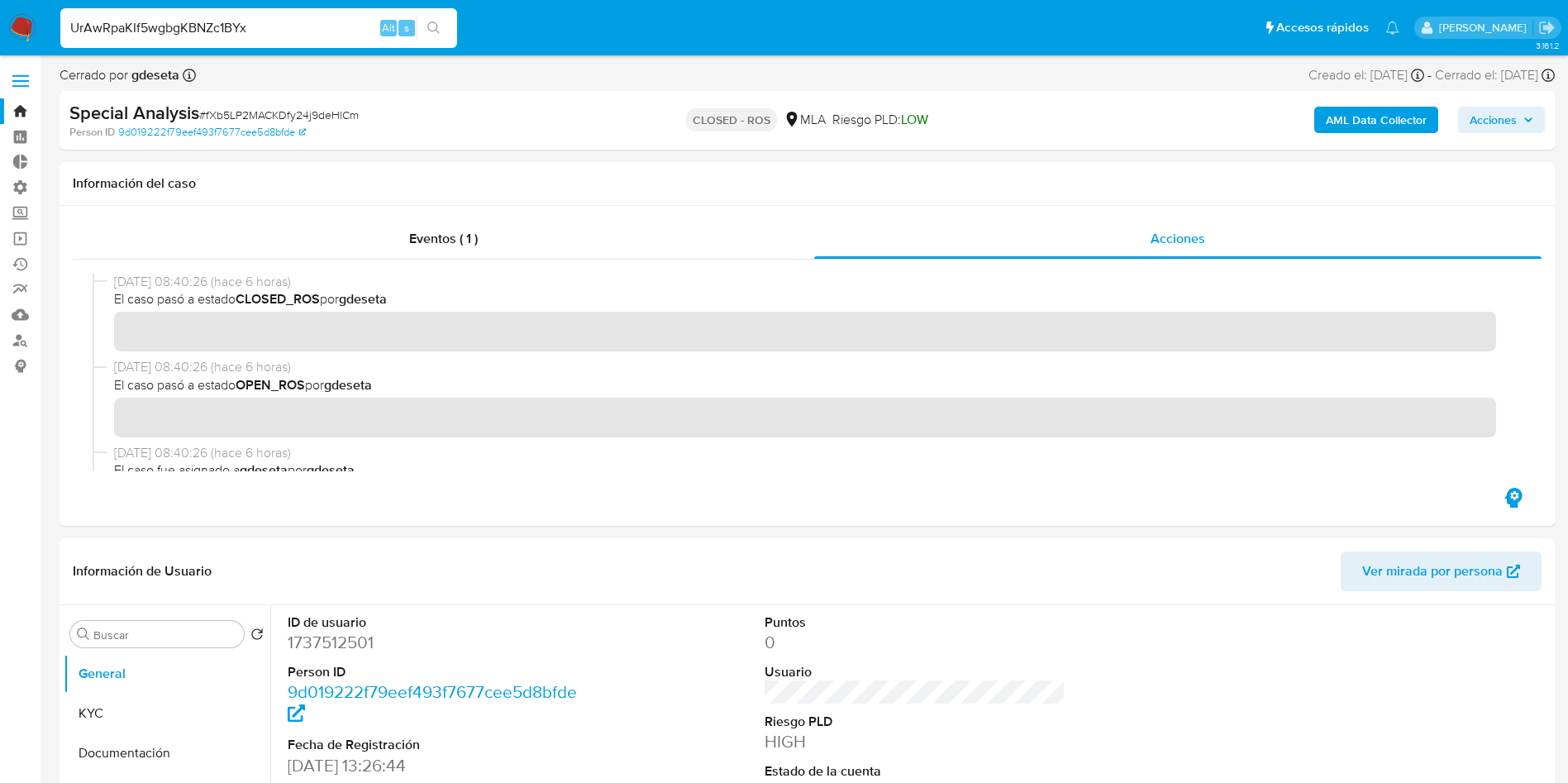
type input "UrAwRpaKIf5wgbgKBNZc1BYx"
click at [430, 31] on icon "search-icon" at bounding box center [433, 28] width 13 height 13
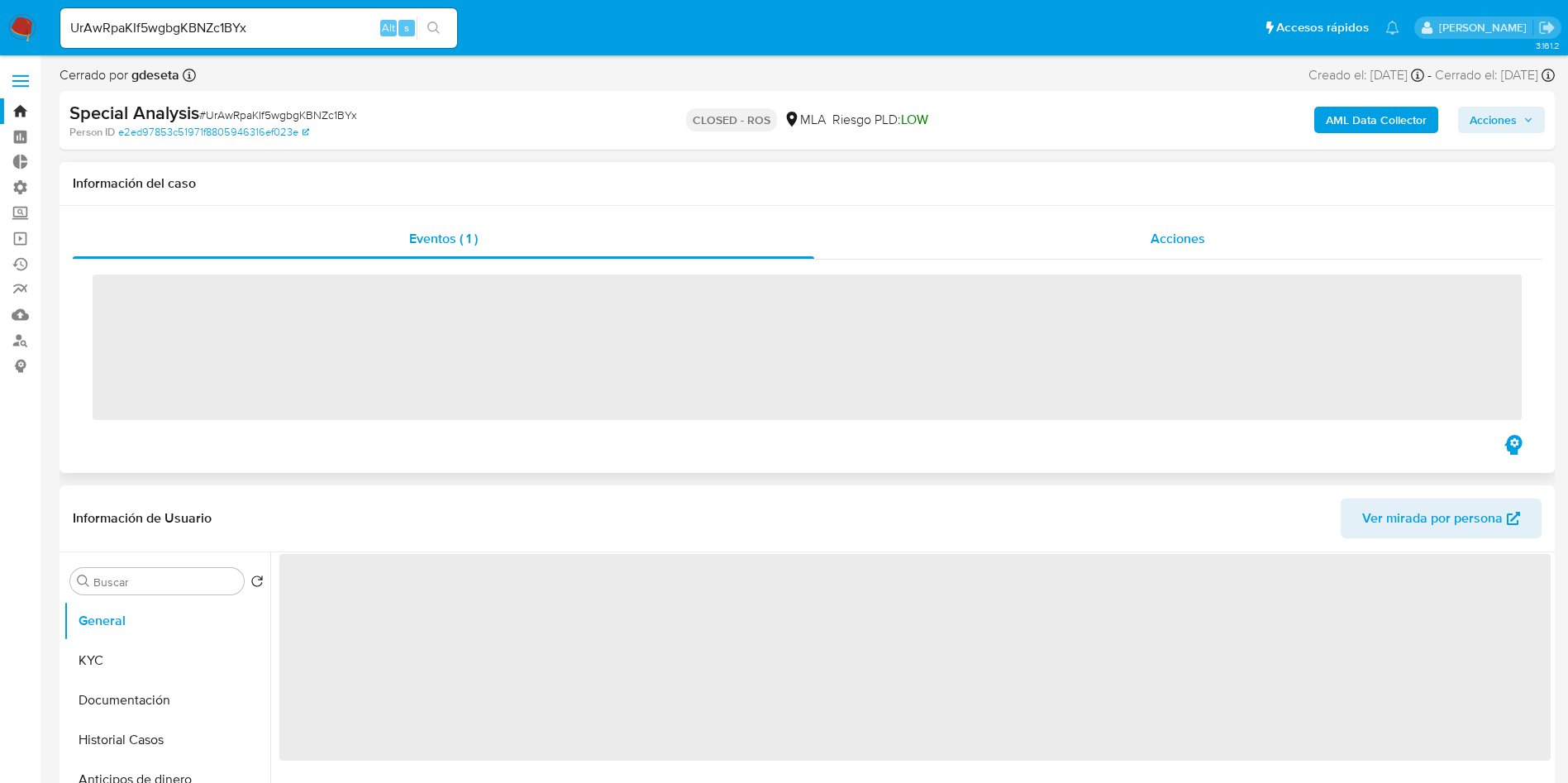
click at [1115, 239] on div "Acciones" at bounding box center [1178, 240] width 728 height 40
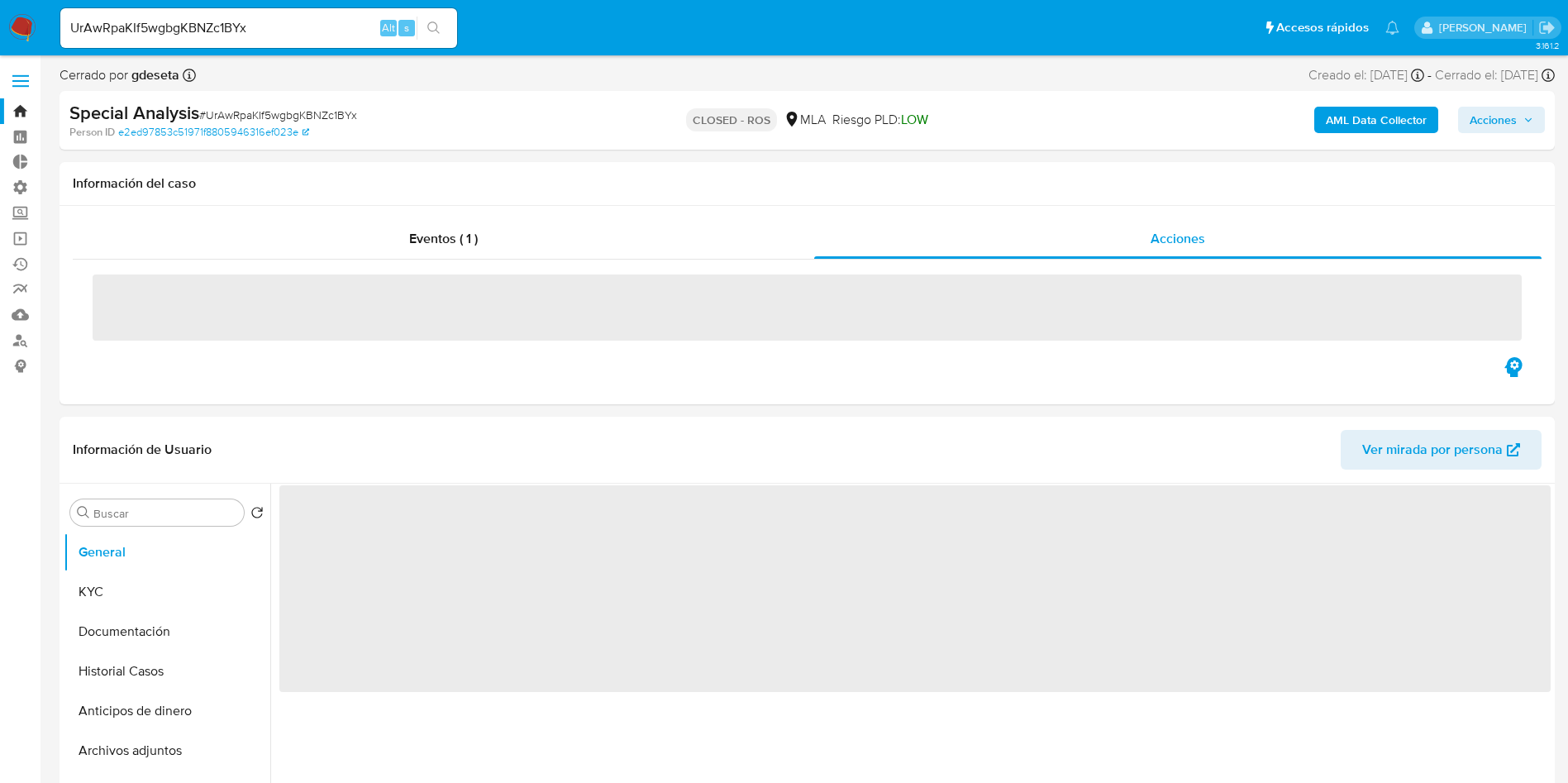
select select "10"
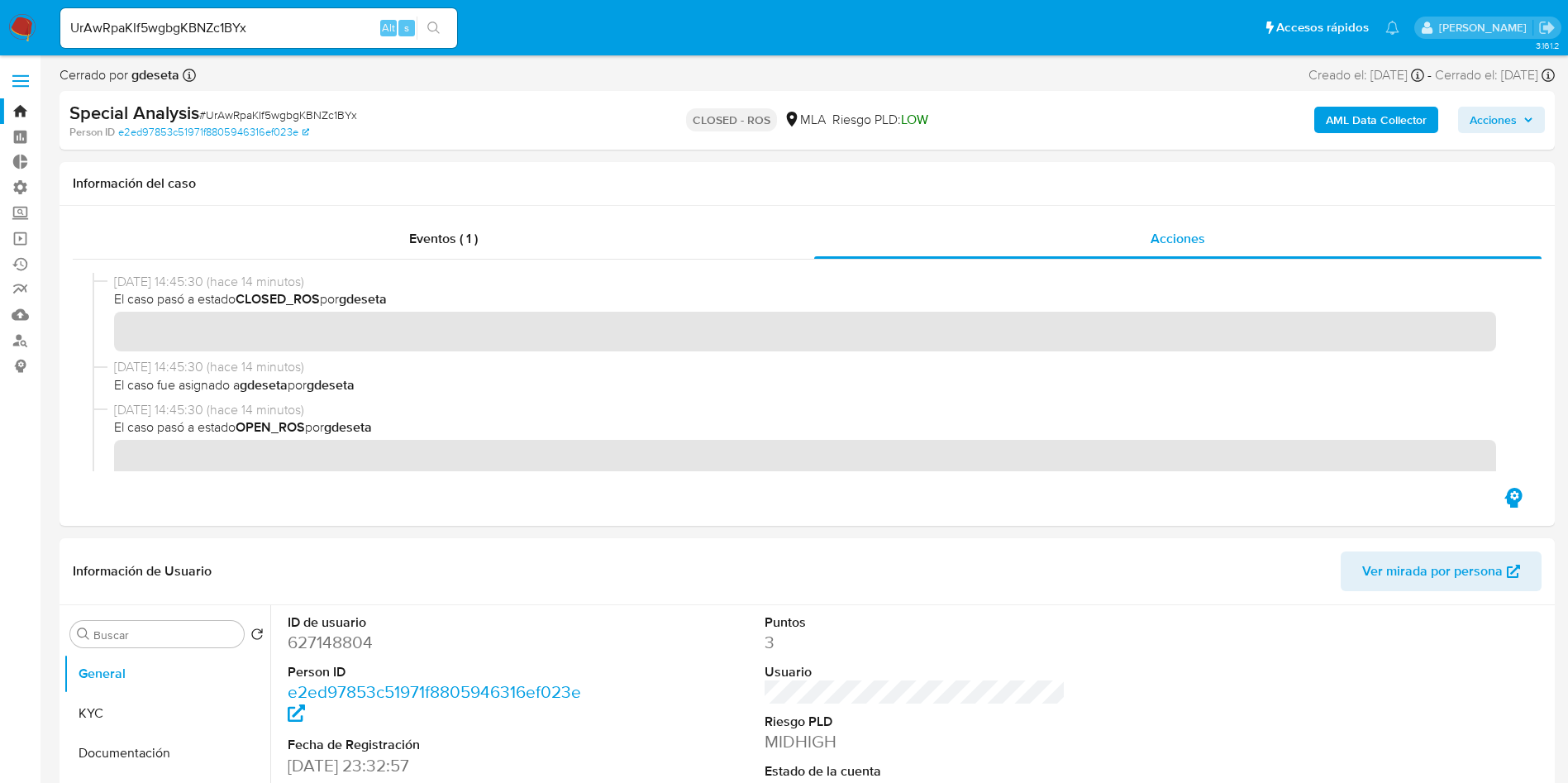
click at [171, 23] on input "UrAwRpaKIf5wgbgKBNZc1BYx" at bounding box center [259, 28] width 397 height 22
paste input "xu1kpulN63S4kHGJYRy008Ks"
type input "xu1kpulN63S4kHGJYRy008Ks"
click at [440, 30] on icon "search-icon" at bounding box center [433, 28] width 13 height 13
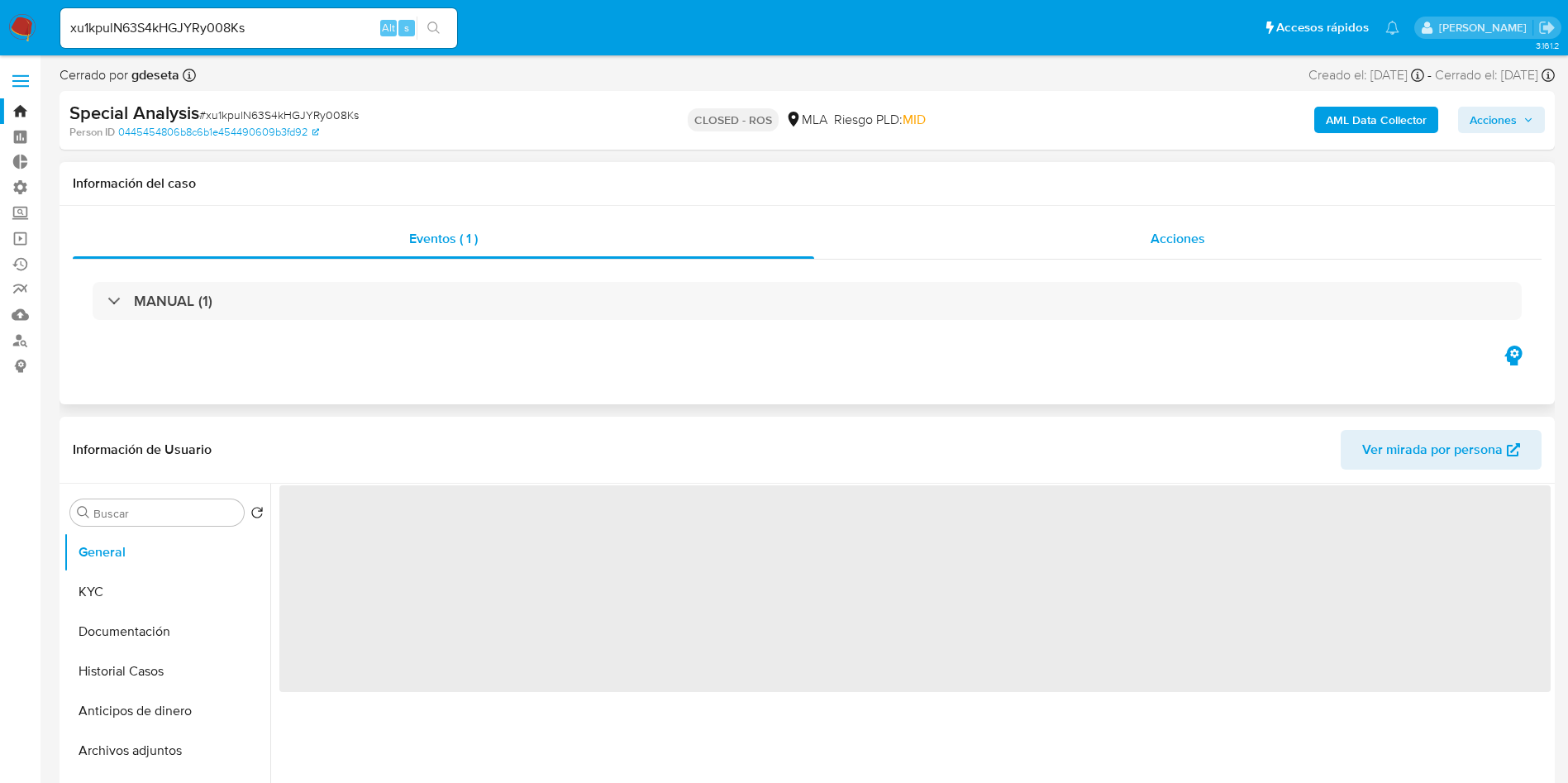
click at [1110, 246] on div "Acciones" at bounding box center [1178, 240] width 728 height 40
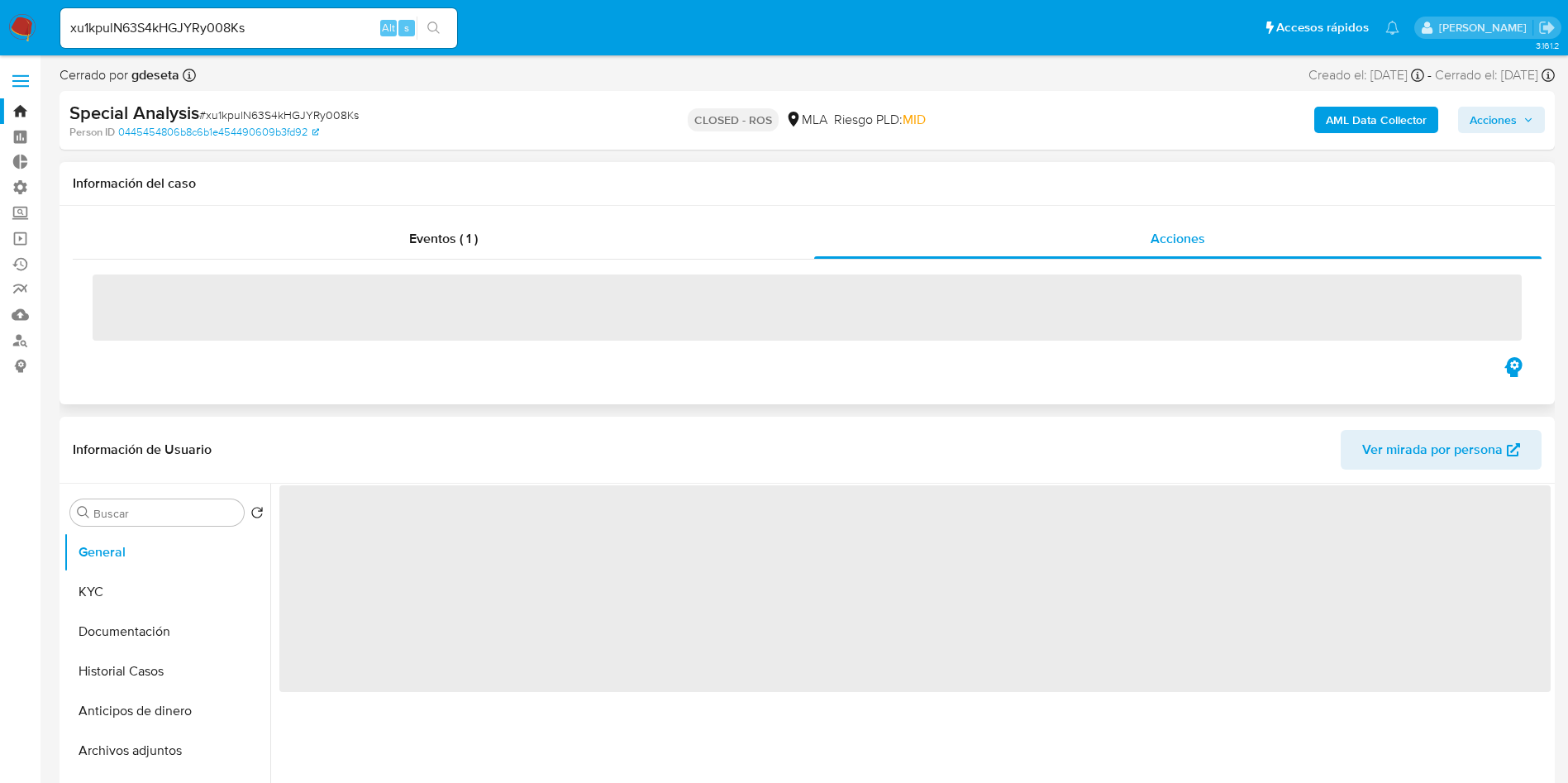
select select "10"
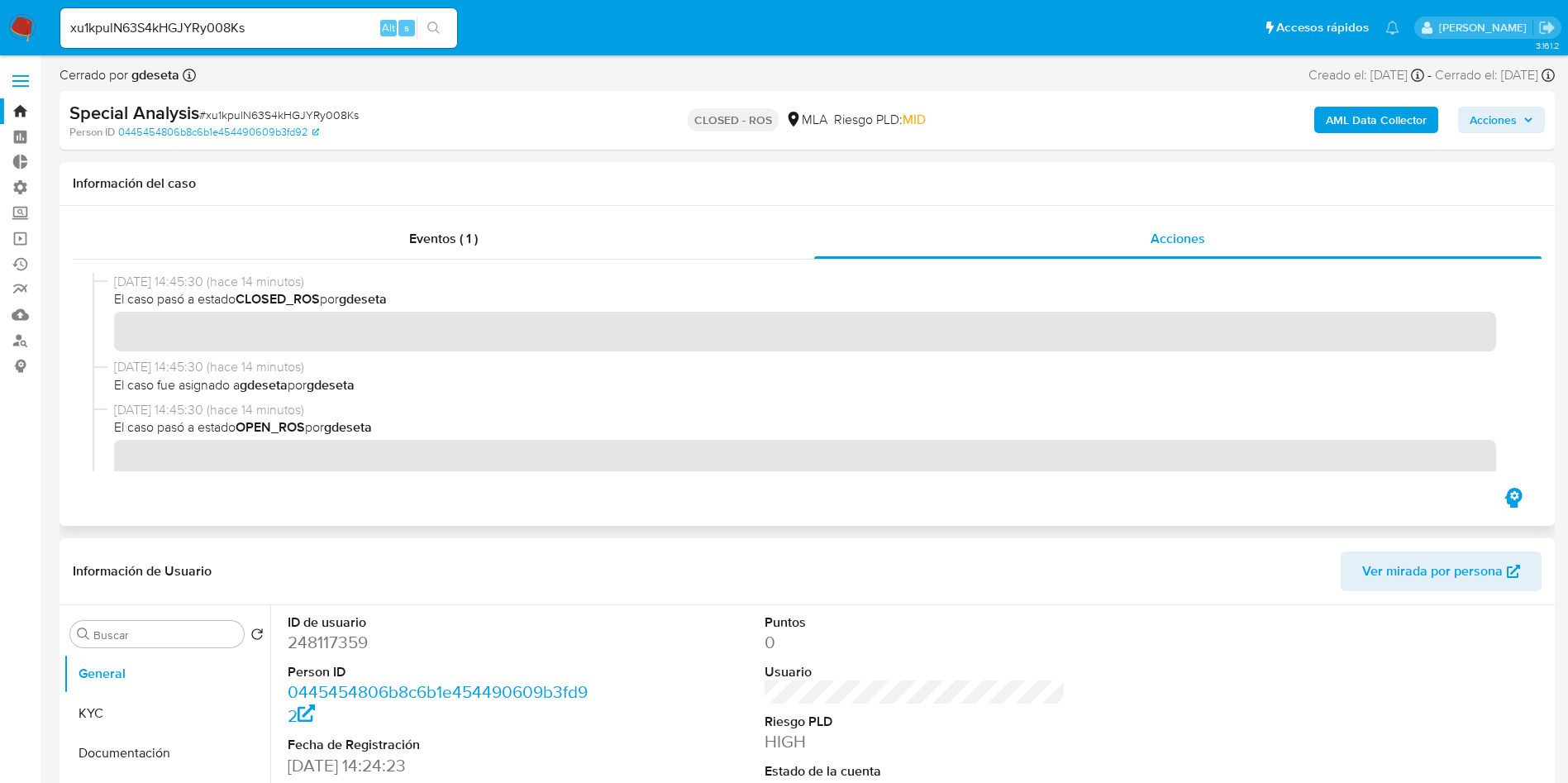
click at [262, 29] on input "xu1kpulN63S4kHGJYRy008Ks" at bounding box center [259, 28] width 397 height 22
paste input "TO1cLK33Tww4khudw2bJjCmJ"
type input "TO1cLK33Tww4khudw2bJjCmJ"
click at [438, 19] on button "search-icon" at bounding box center [433, 28] width 34 height 23
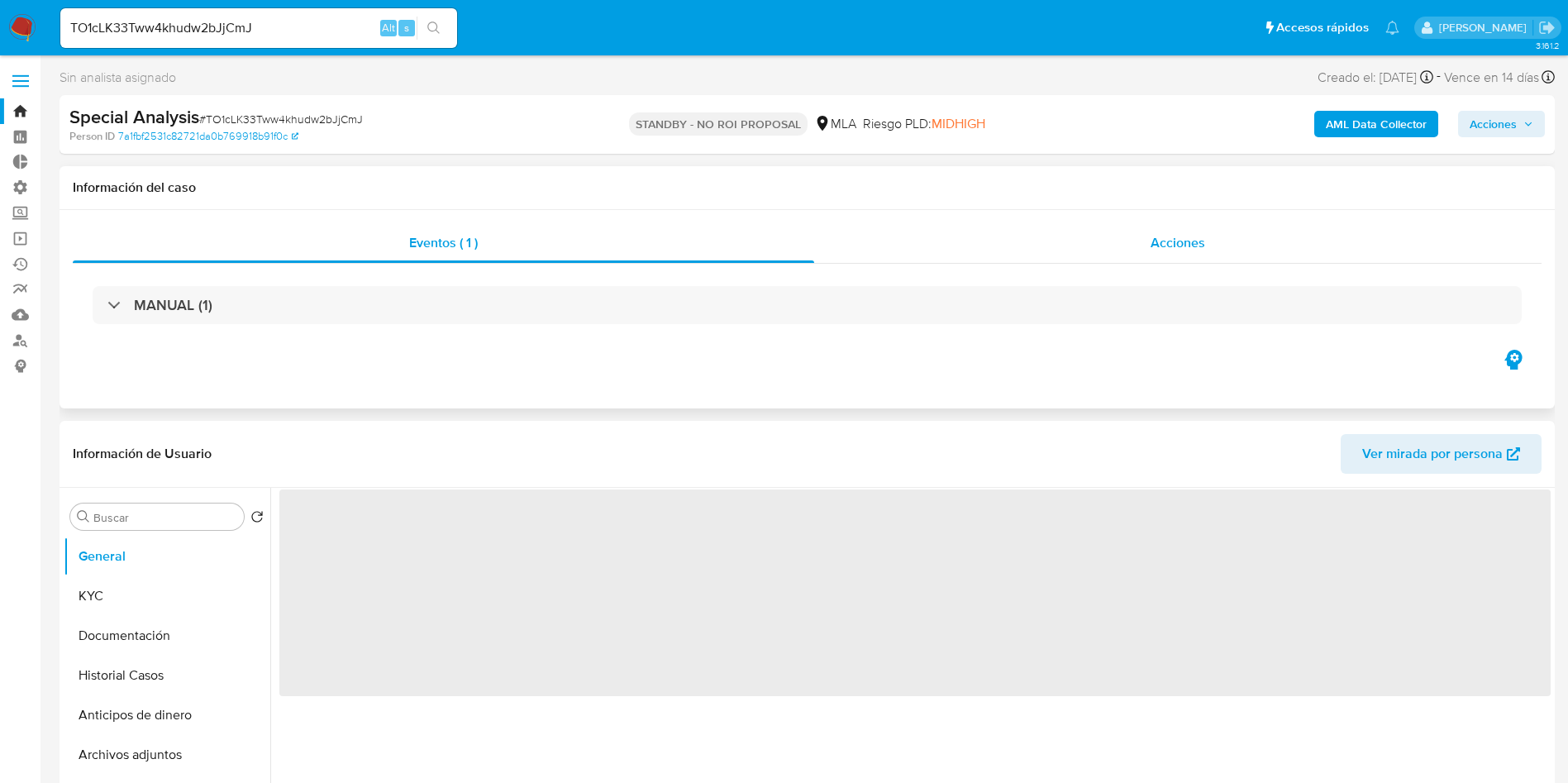
click at [1198, 235] on span "Acciones" at bounding box center [1178, 243] width 55 height 19
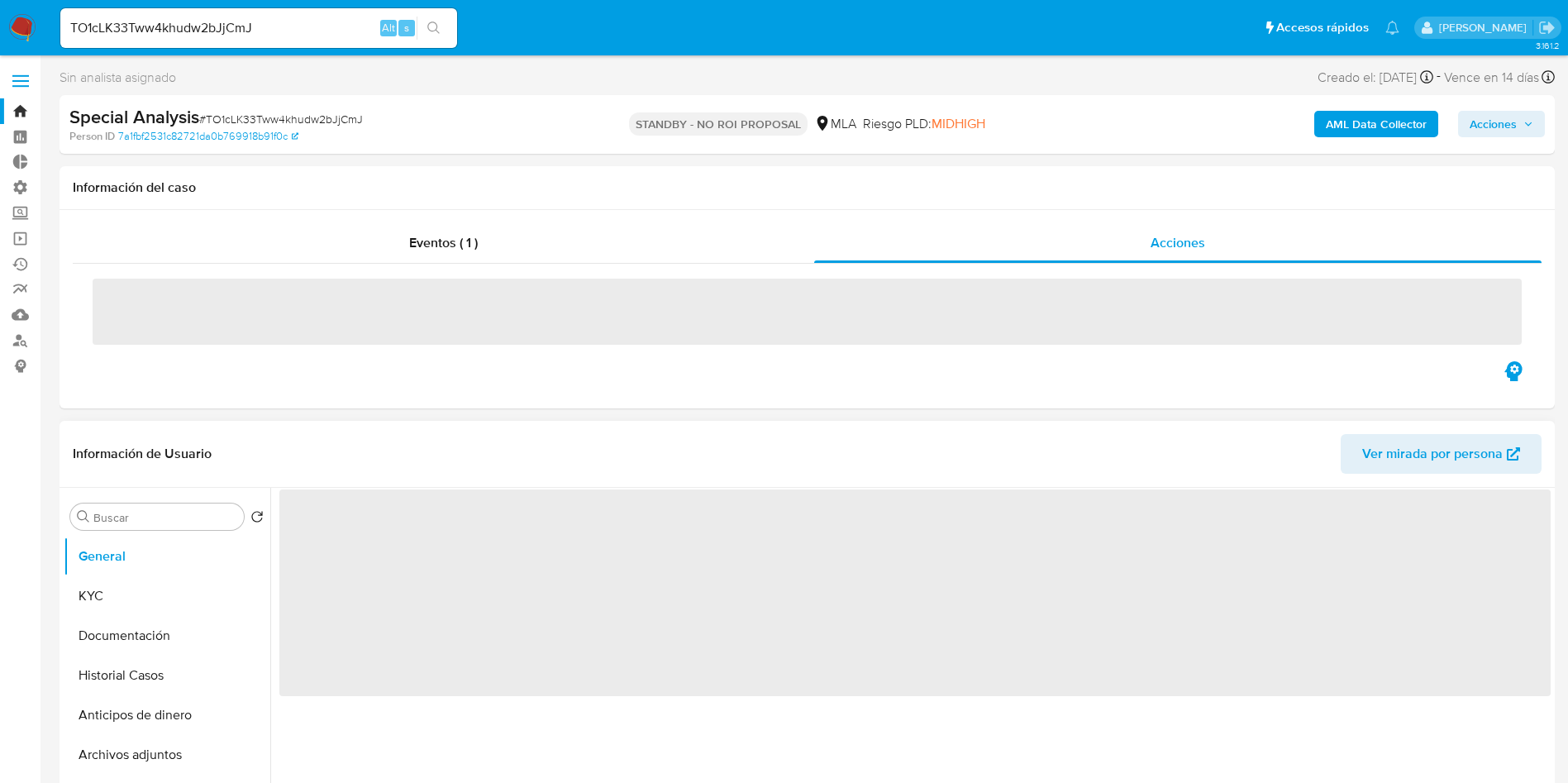
select select "10"
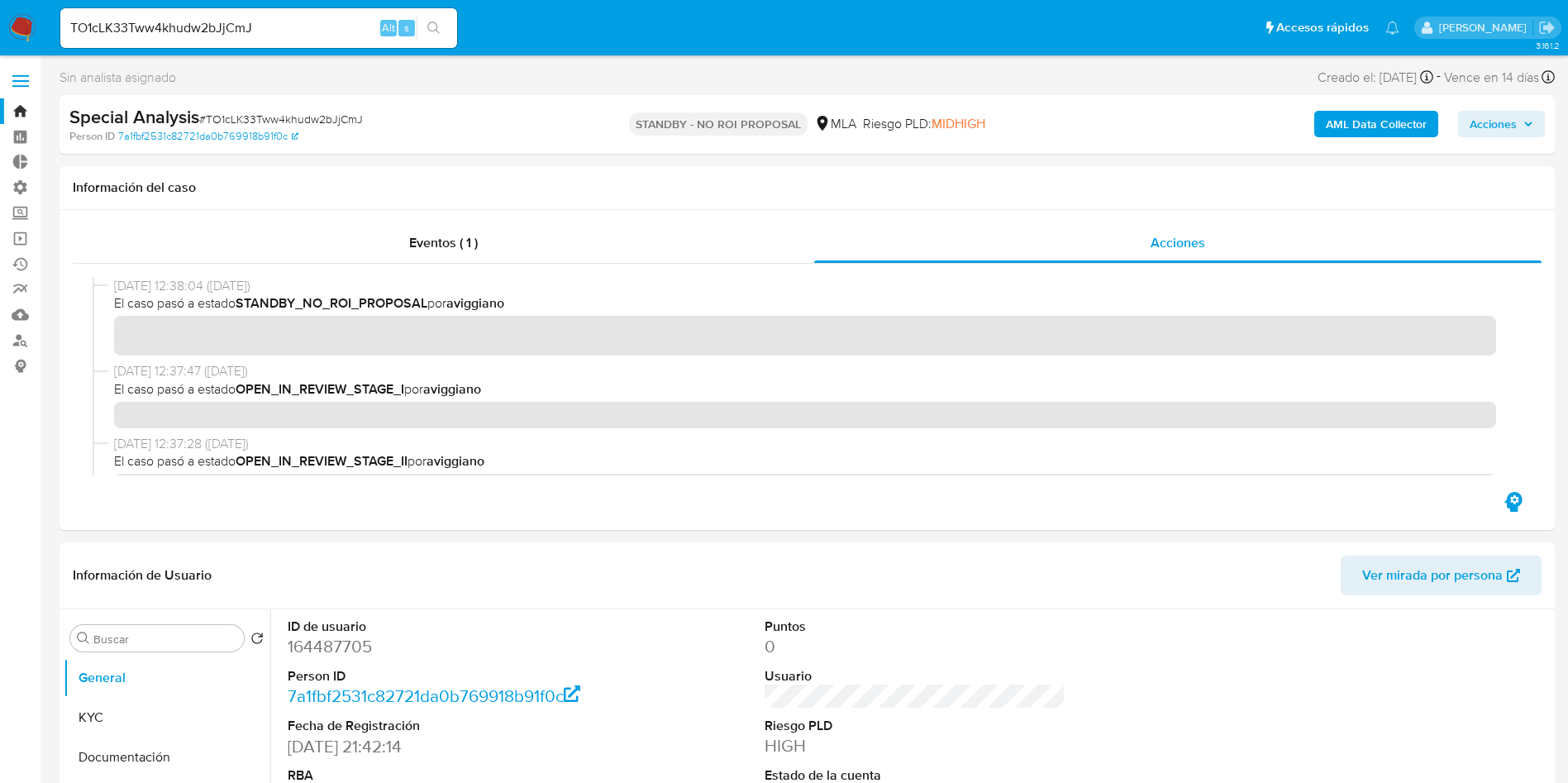
click at [254, 43] on div "TO1cLK33Tww4khudw2bJjCmJ Alt s" at bounding box center [259, 28] width 397 height 40
click at [254, 36] on input "TO1cLK33Tww4khudw2bJjCmJ" at bounding box center [259, 28] width 397 height 22
paste input "8HpvYhS9irisklFmKijvFhFE"
type input "8HpvYhS9irisklFmKijvFhFE"
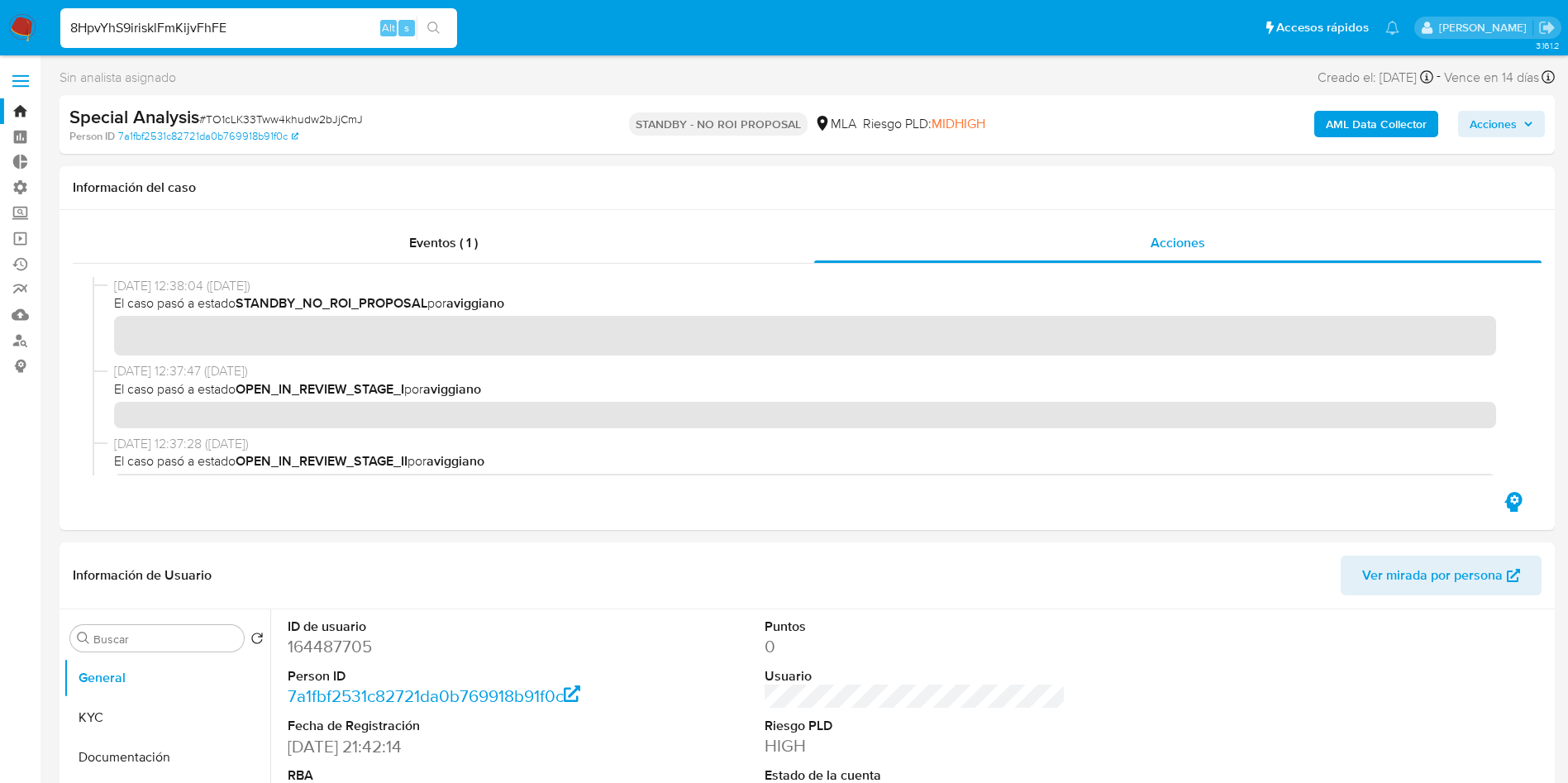
click at [439, 32] on icon "search-icon" at bounding box center [433, 28] width 12 height 12
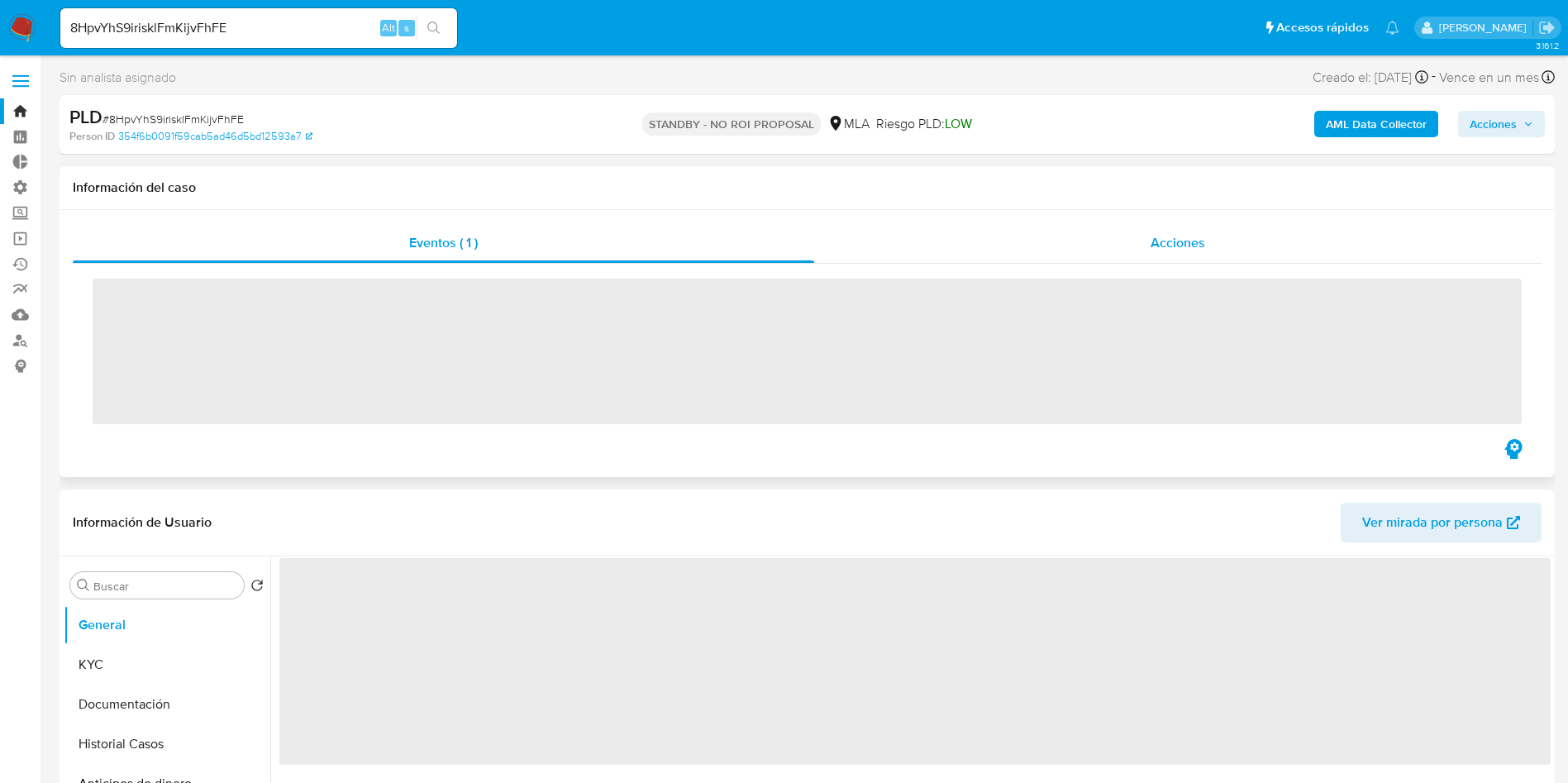
click at [1211, 229] on div "Acciones" at bounding box center [1178, 244] width 728 height 40
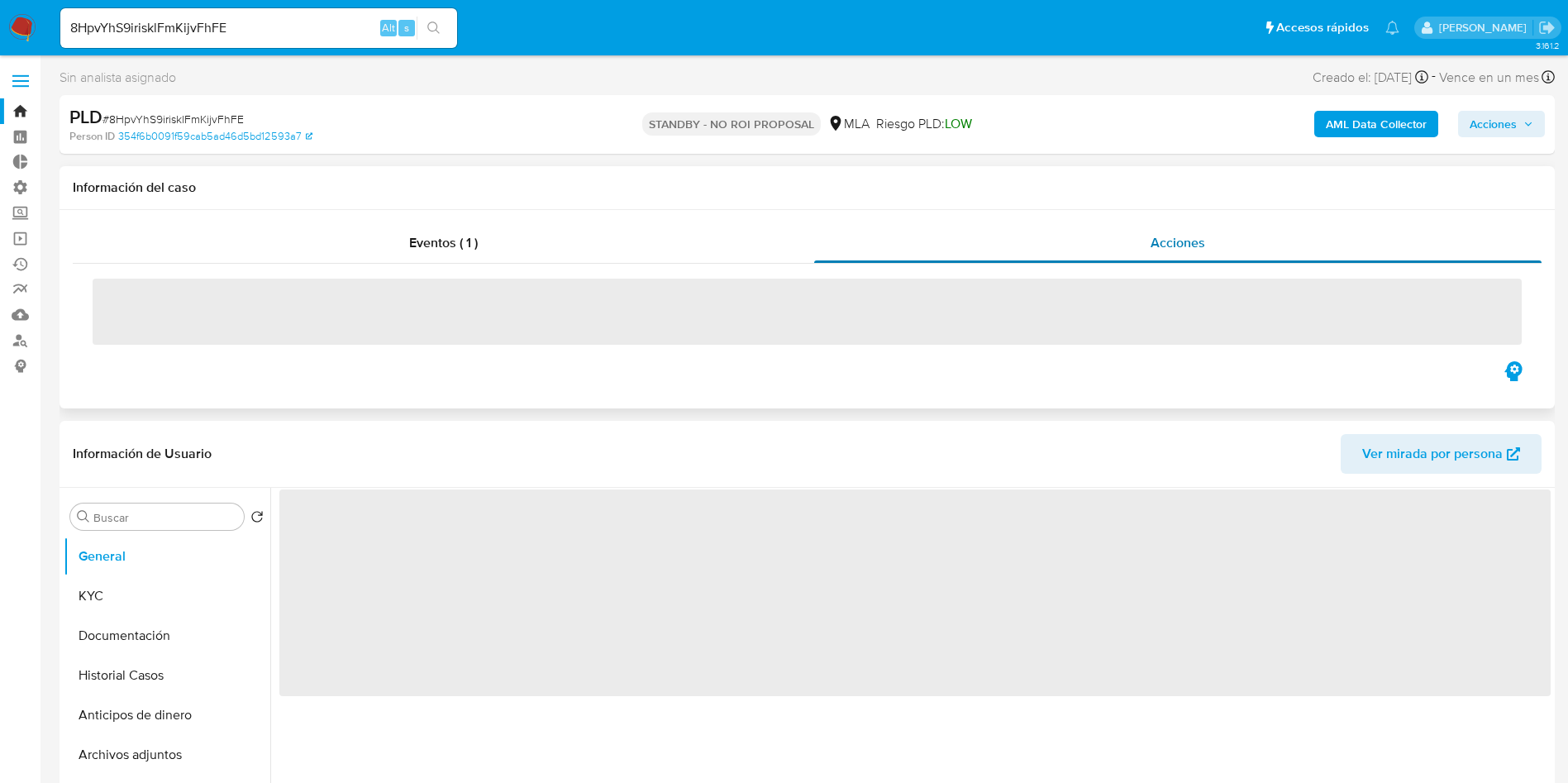
select select "10"
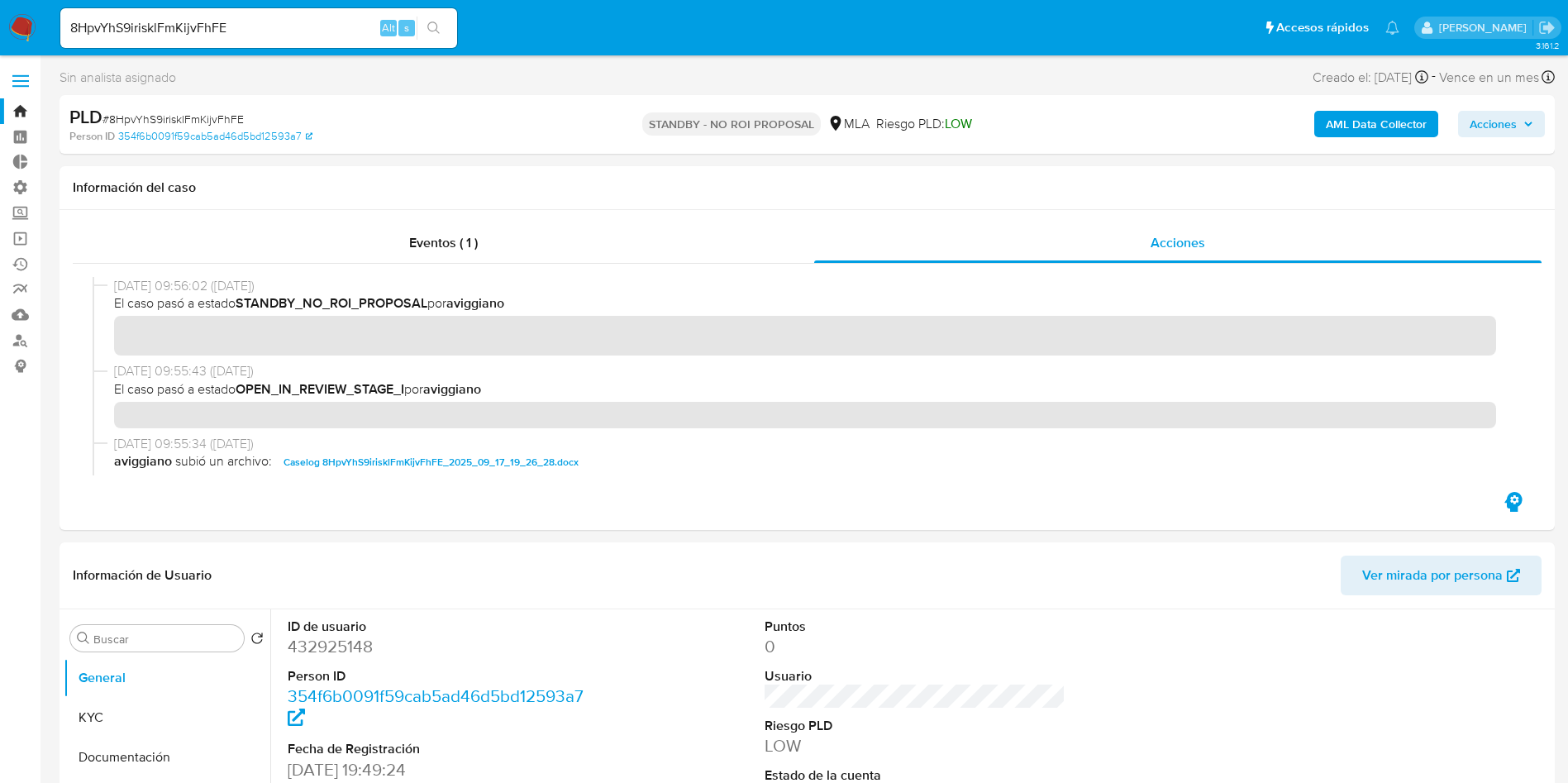
click at [277, 15] on div "8HpvYhS9irisklFmKijvFhFE Alt s" at bounding box center [259, 28] width 397 height 40
click at [269, 31] on input "8HpvYhS9irisklFmKijvFhFE" at bounding box center [259, 28] width 397 height 22
paste input "g3rgGWqKHSZf8au39KBr2HM7"
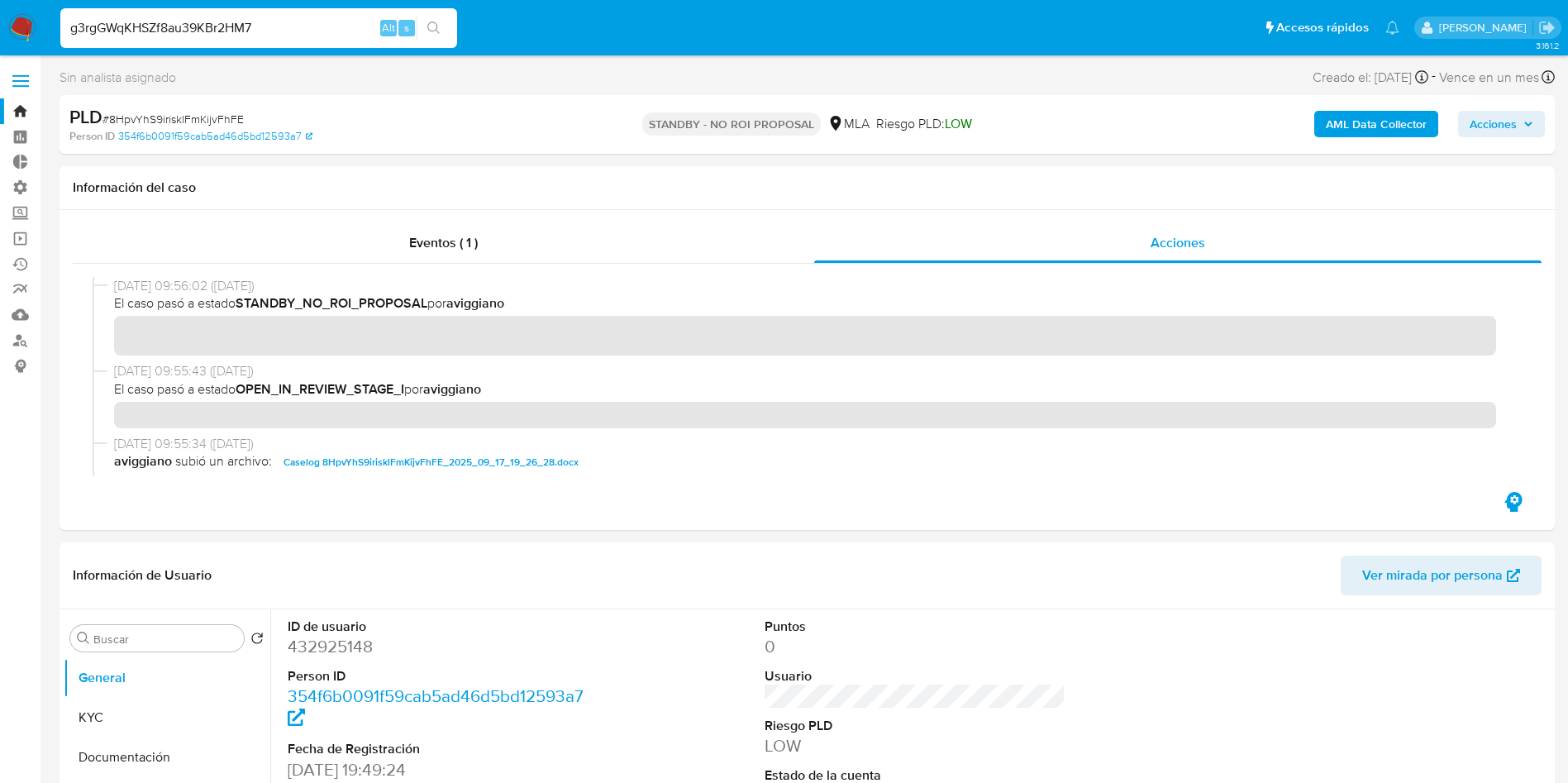
type input "g3rgGWqKHSZf8au39KBr2HM7"
click at [446, 32] on button "search-icon" at bounding box center [433, 28] width 34 height 23
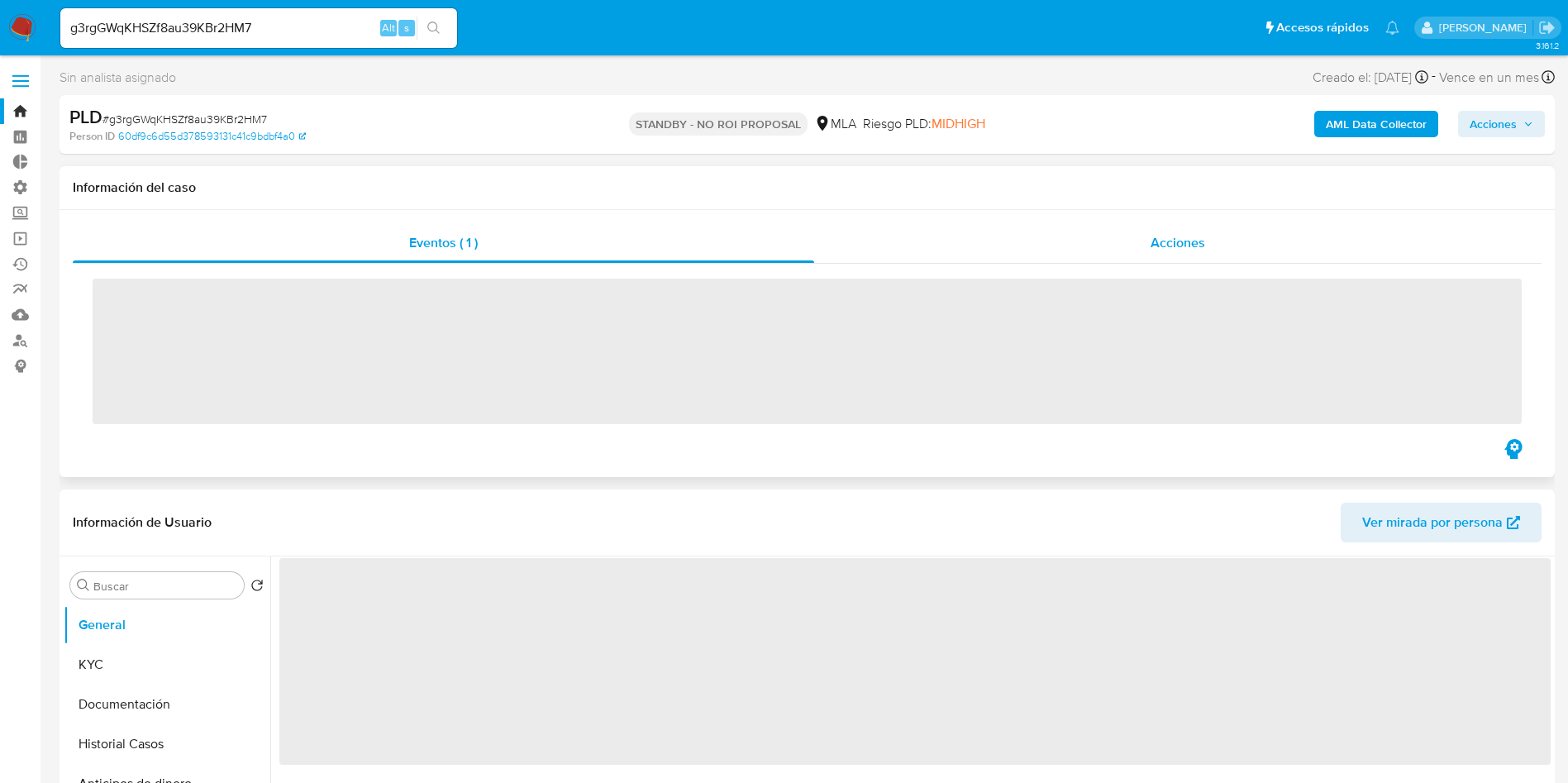
click at [1192, 242] on span "Acciones" at bounding box center [1178, 243] width 55 height 19
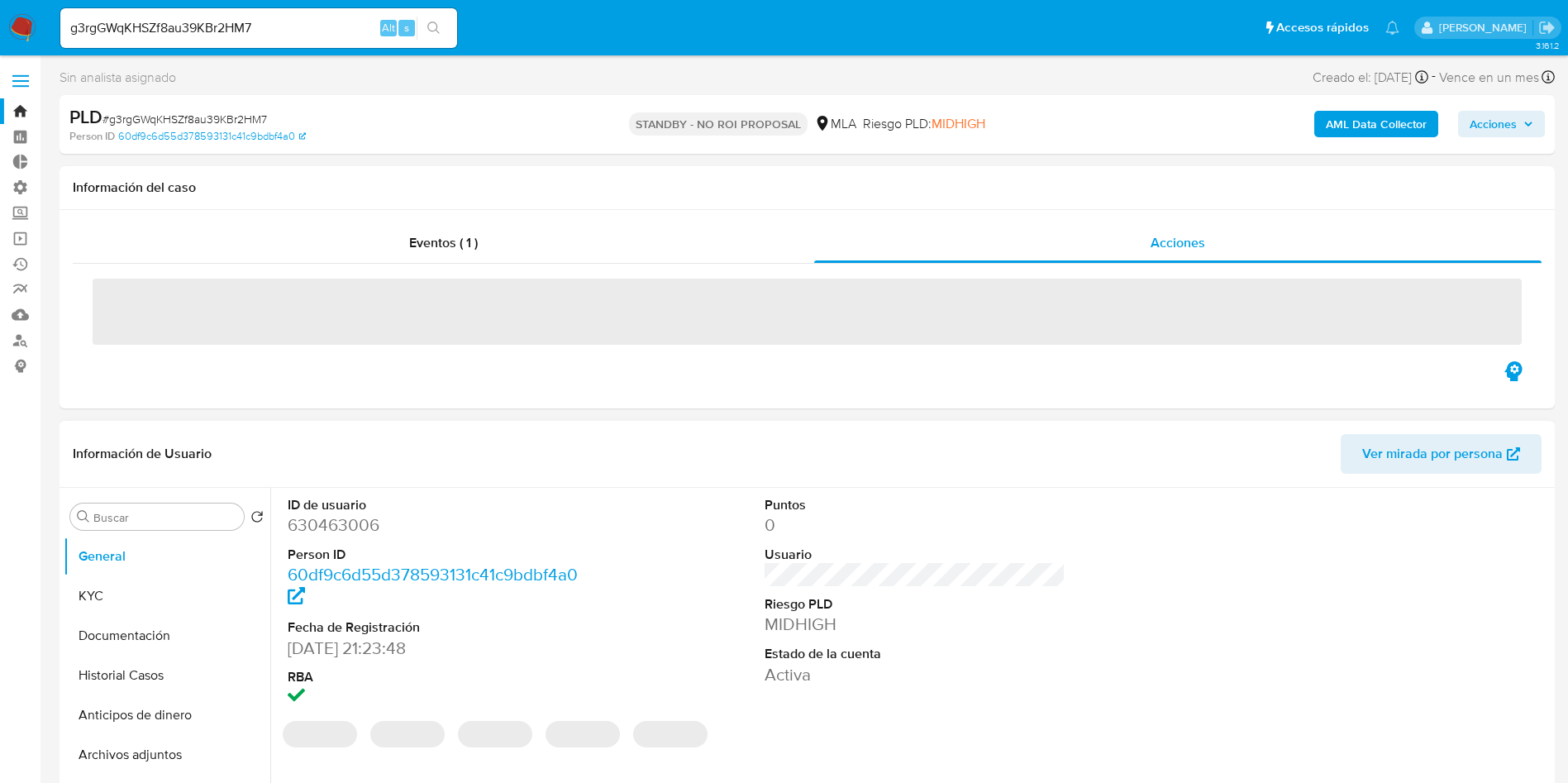
select select "10"
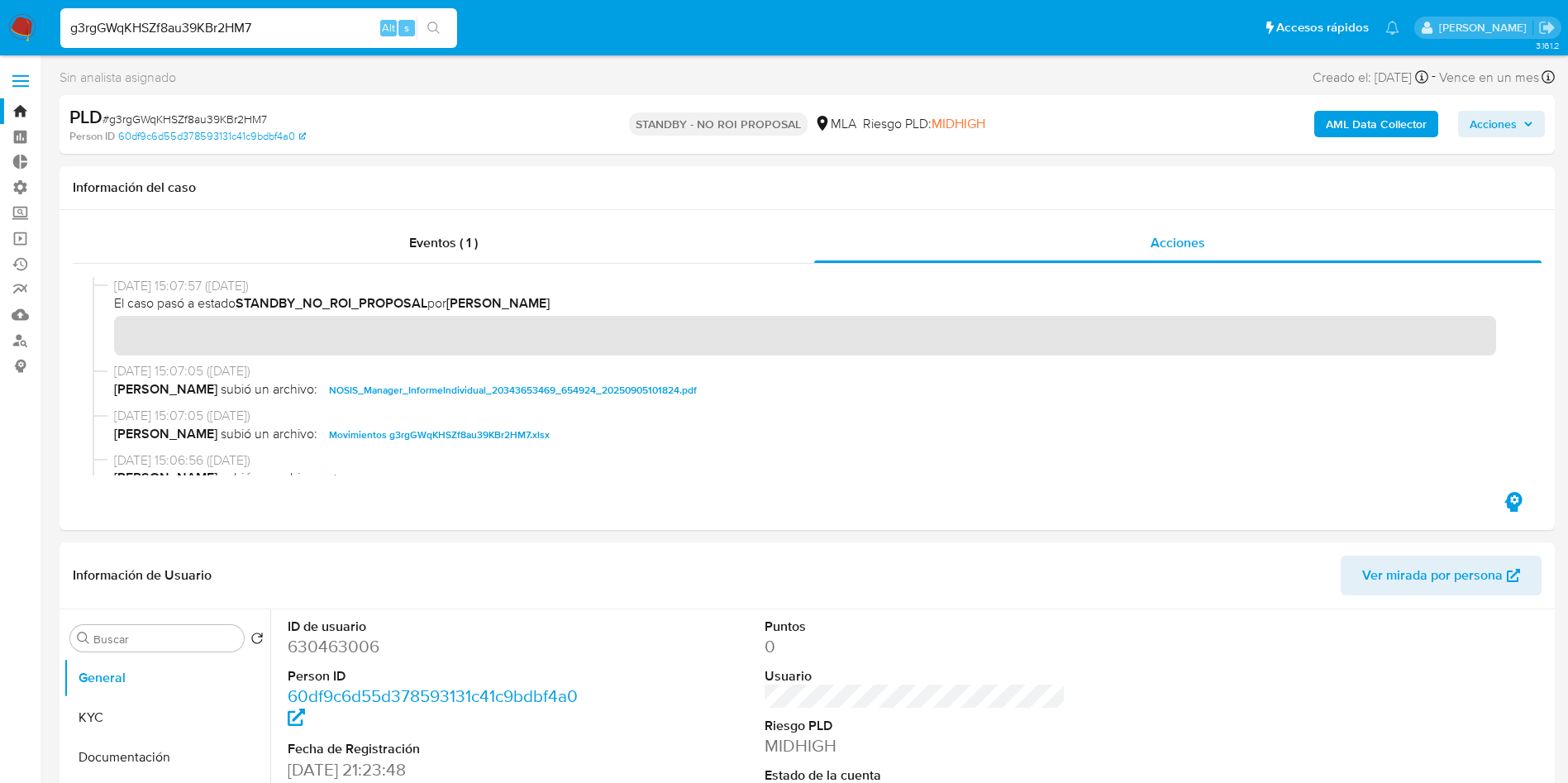
click at [253, 22] on input "g3rgGWqKHSZf8au39KBr2HM7" at bounding box center [259, 28] width 397 height 22
paste input "KS8sIN3JJJXEl0DOxxFzF4QK"
type input "KS8sIN3JJJXEl0DOxxFzF4QK"
click at [445, 27] on button "search-icon" at bounding box center [433, 28] width 34 height 23
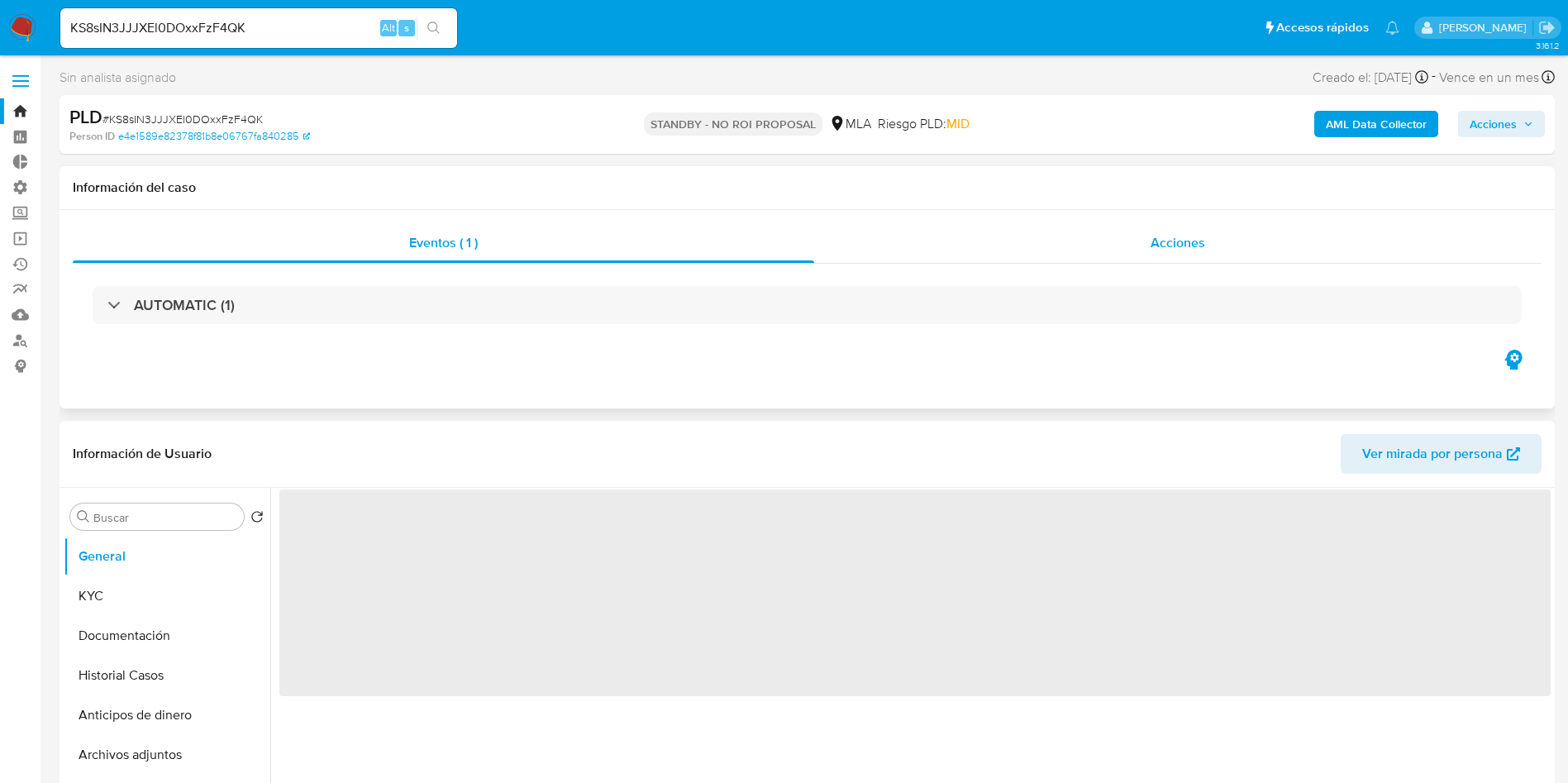
click at [1188, 234] on span "Acciones" at bounding box center [1178, 243] width 55 height 19
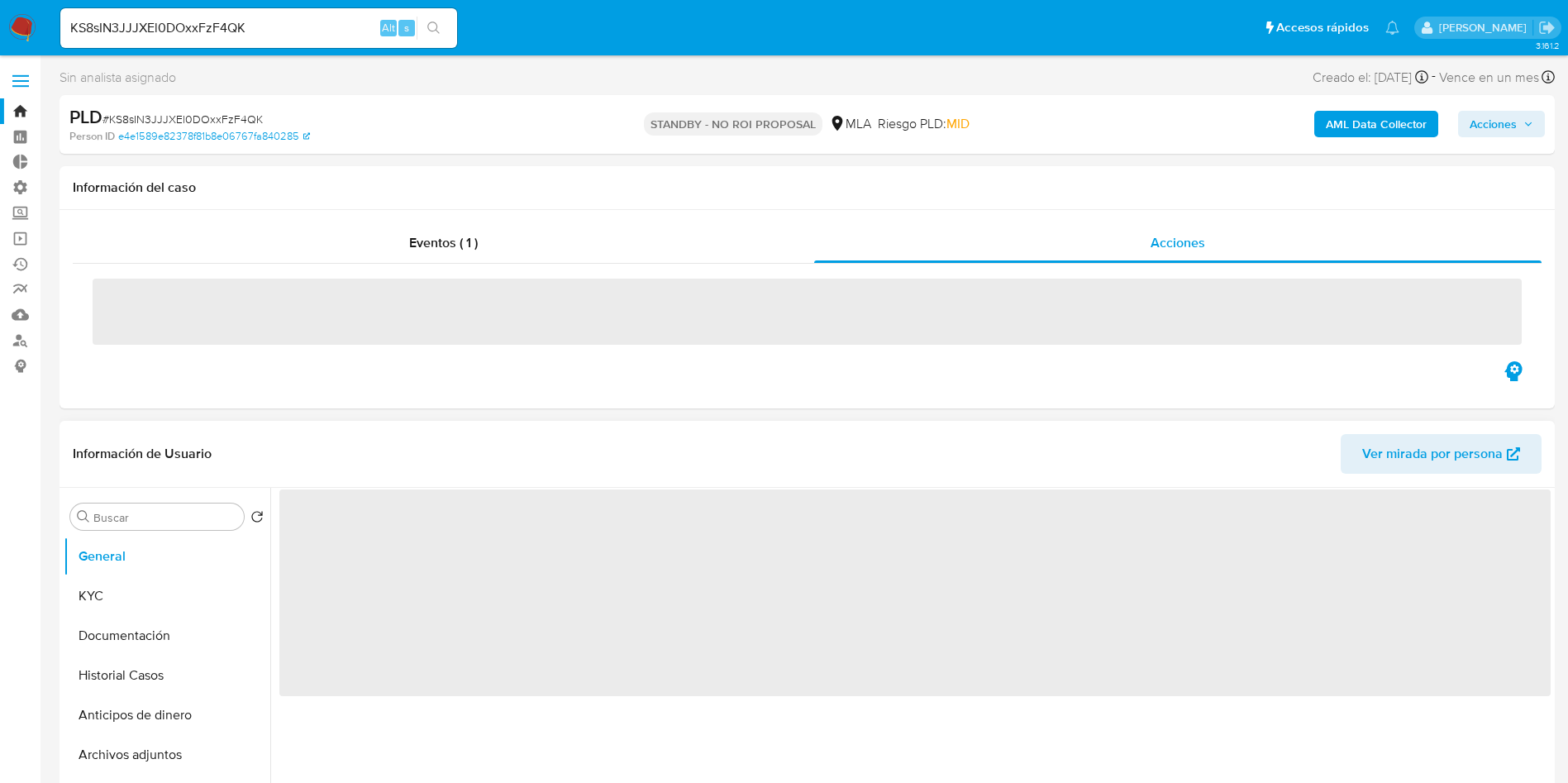
select select "10"
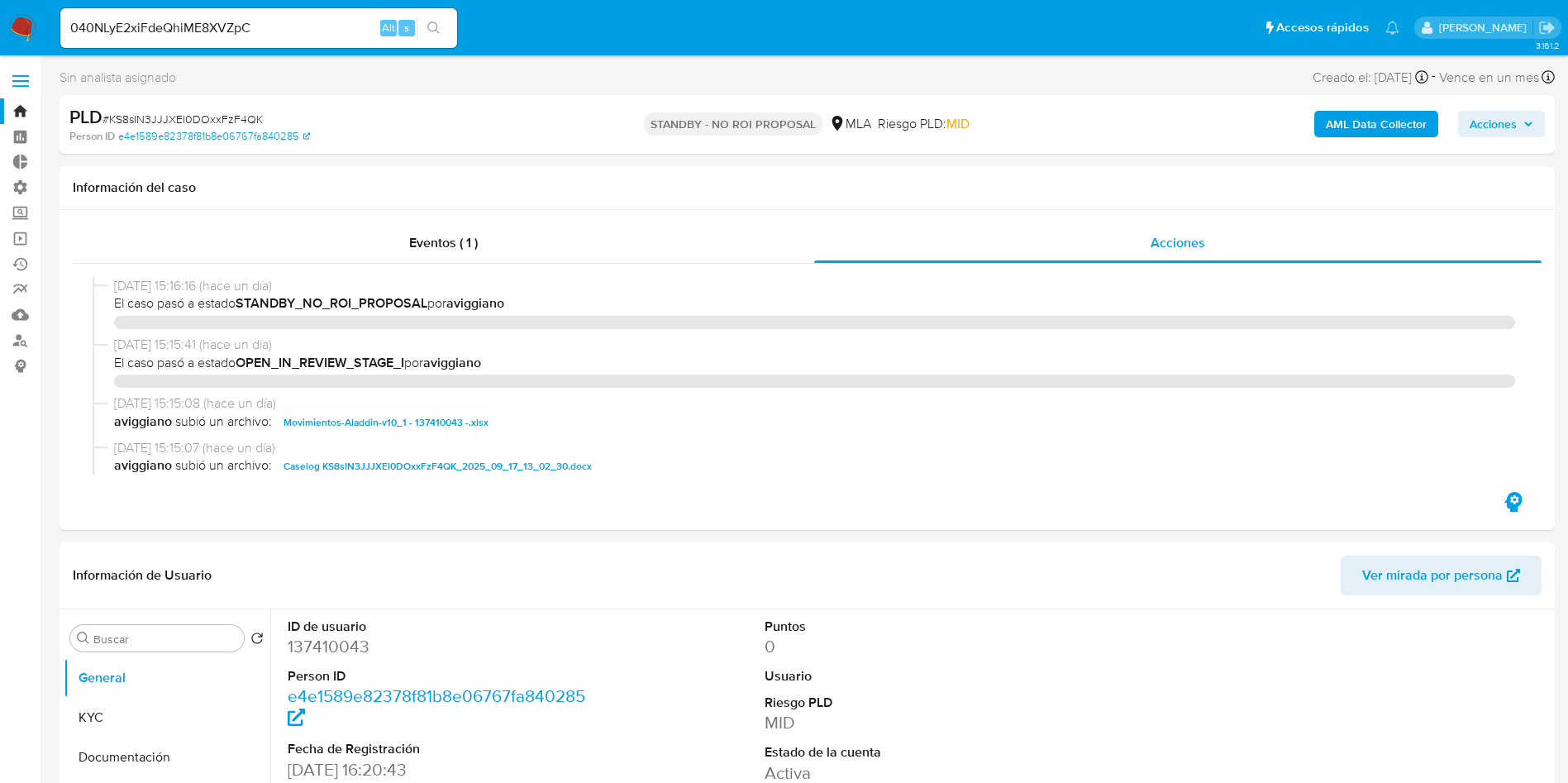
select select "10"
click at [432, 27] on icon "search-icon" at bounding box center [433, 28] width 13 height 13
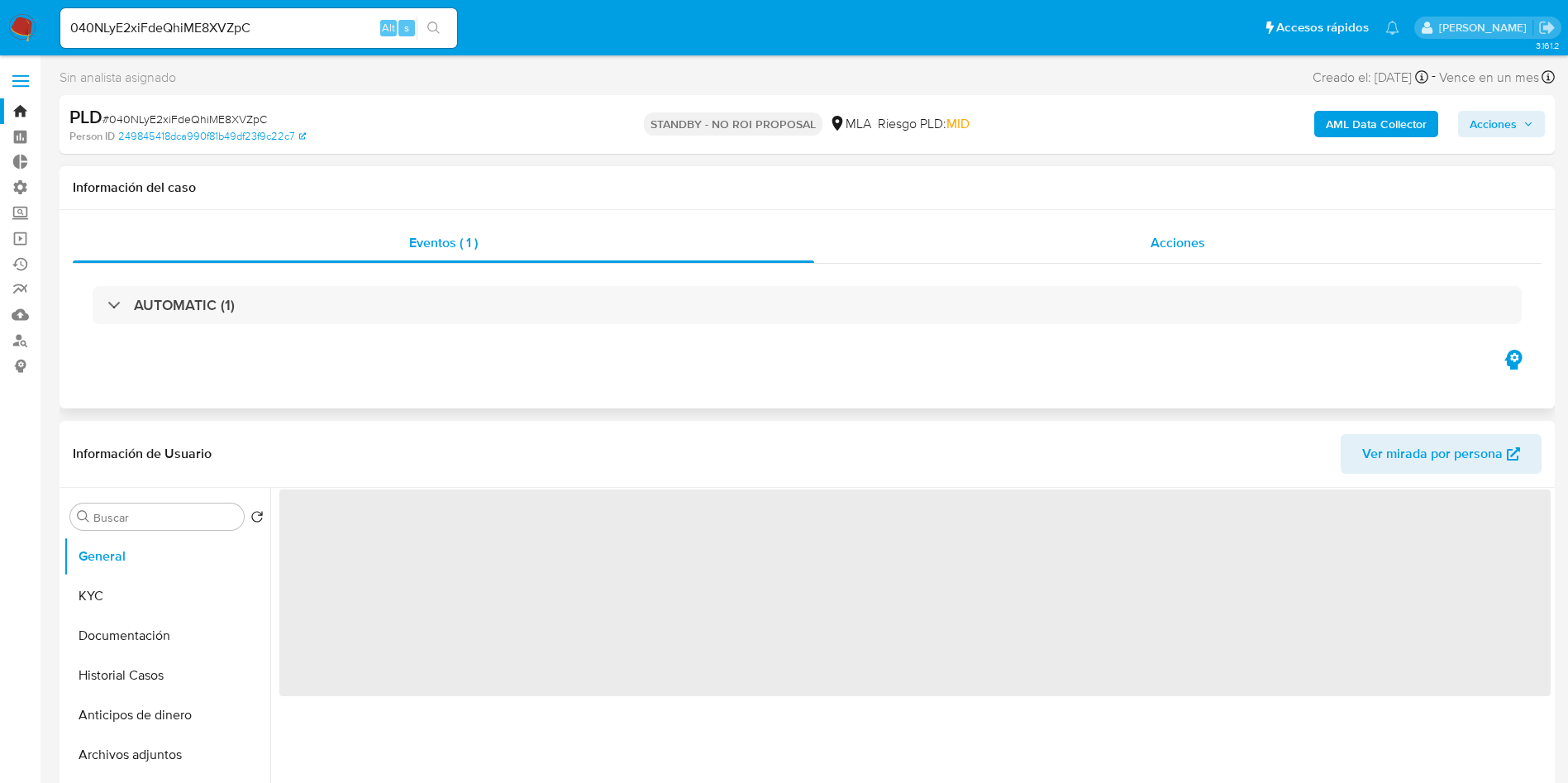
click at [1158, 248] on span "Acciones" at bounding box center [1178, 243] width 55 height 19
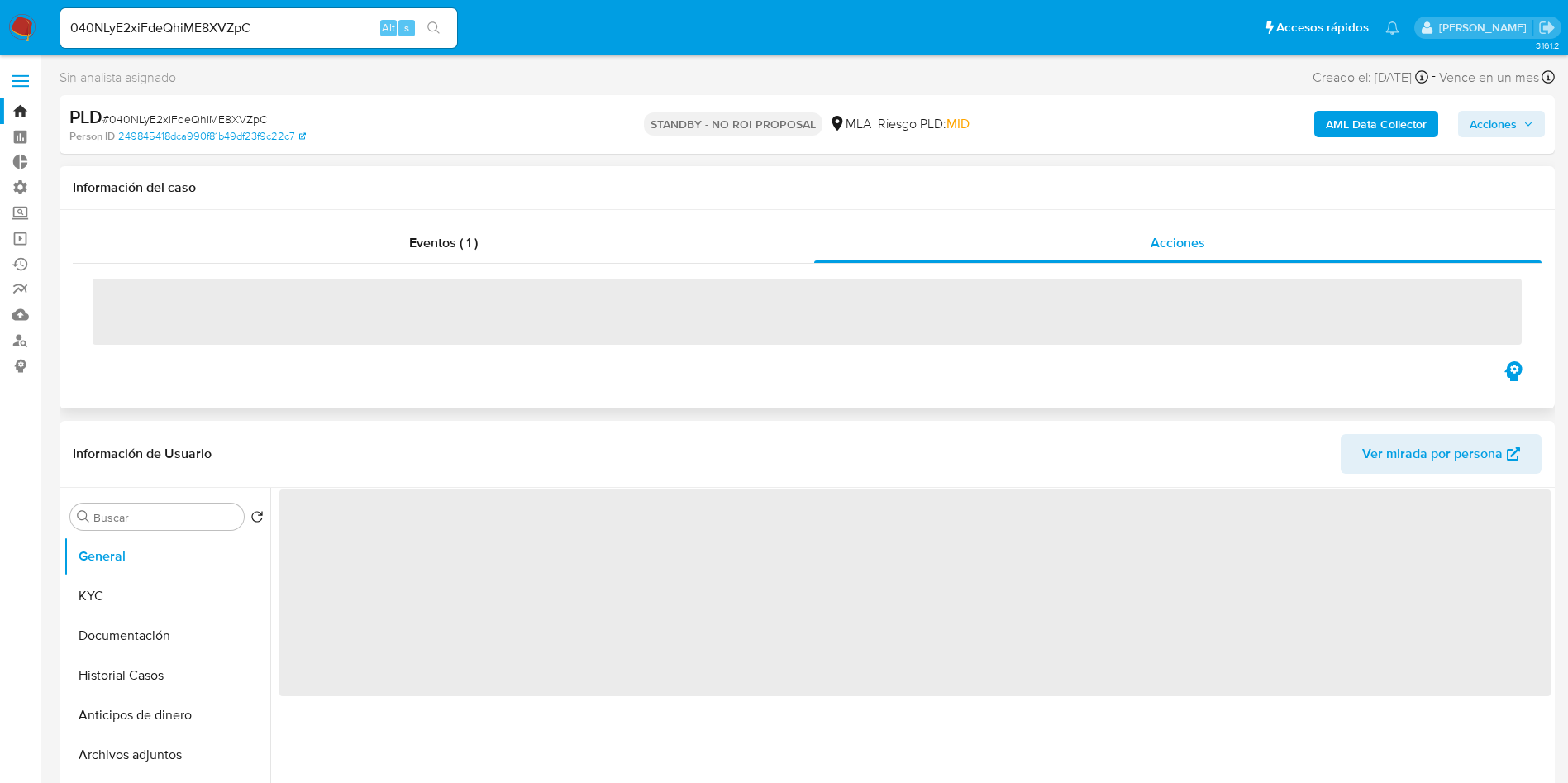
select select "10"
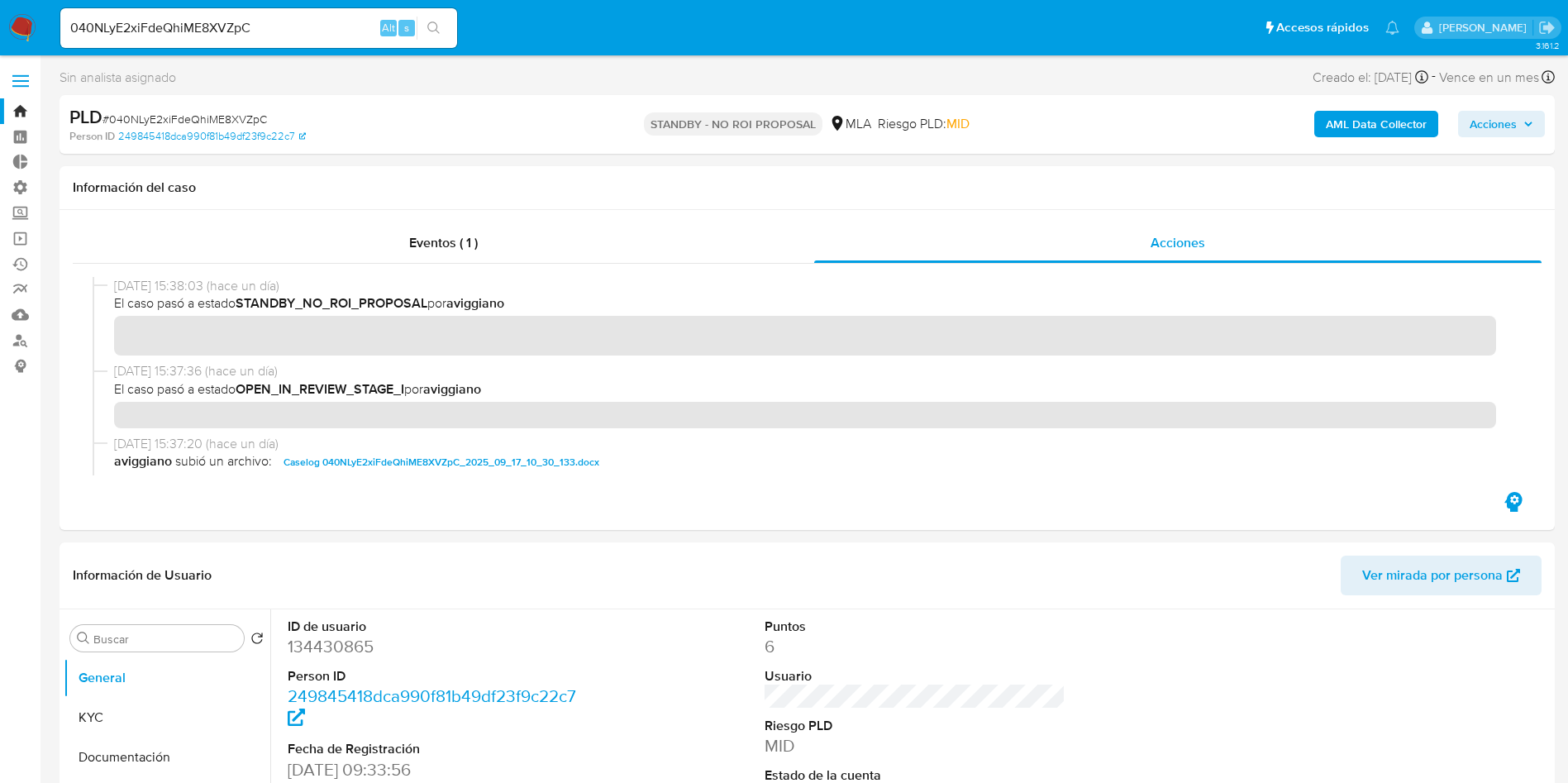
click at [264, 28] on input "040NLyE2xiFdeQhiME8XVZpC" at bounding box center [259, 28] width 397 height 22
paste input "R61jx1UpoDUlKoJsglTmH4xt"
type input "R61jx1UpoDUlKoJsglTmH4xt"
click at [436, 31] on icon "search-icon" at bounding box center [433, 28] width 13 height 13
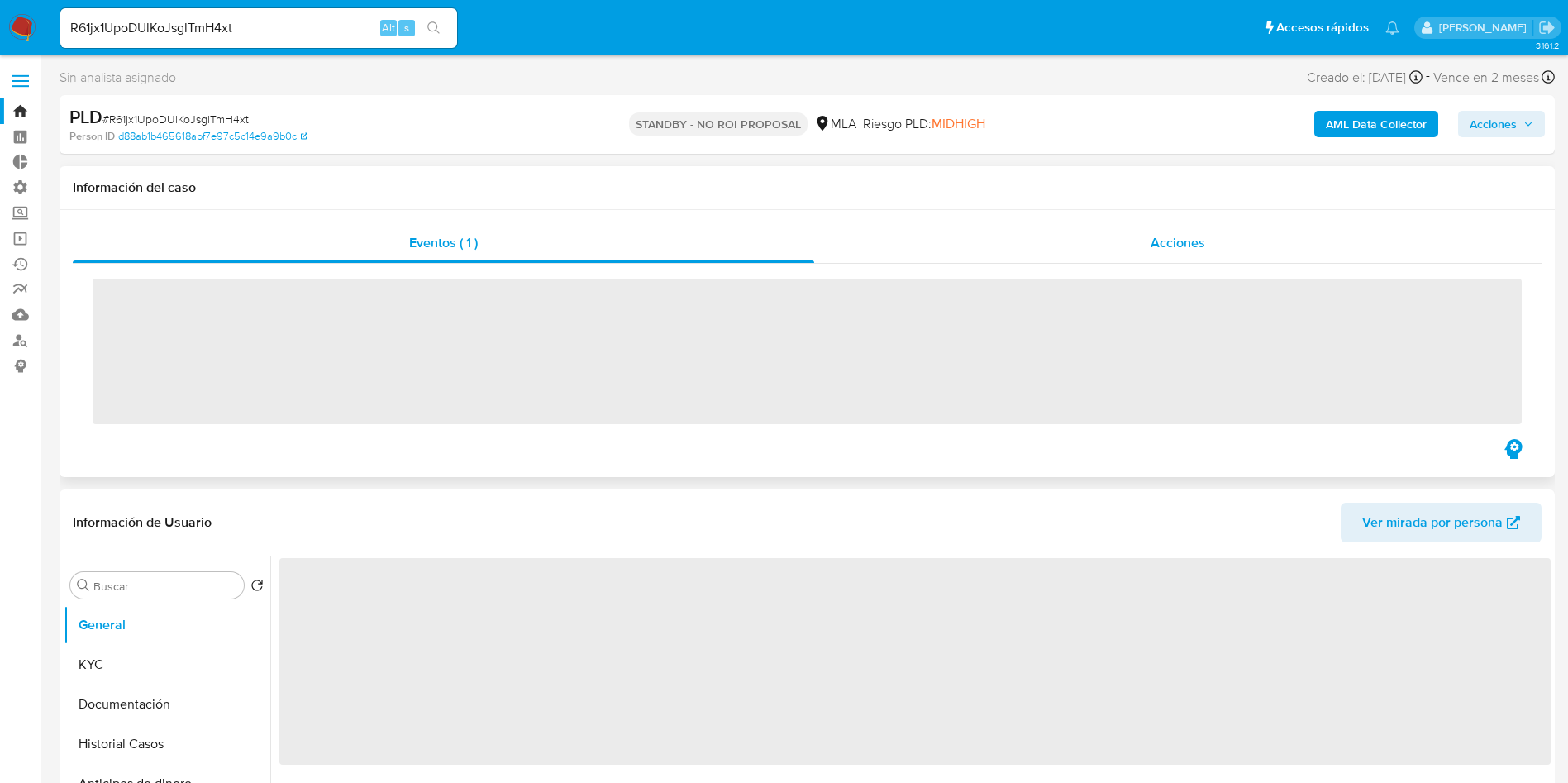
click at [1215, 238] on div "Acciones" at bounding box center [1178, 244] width 728 height 40
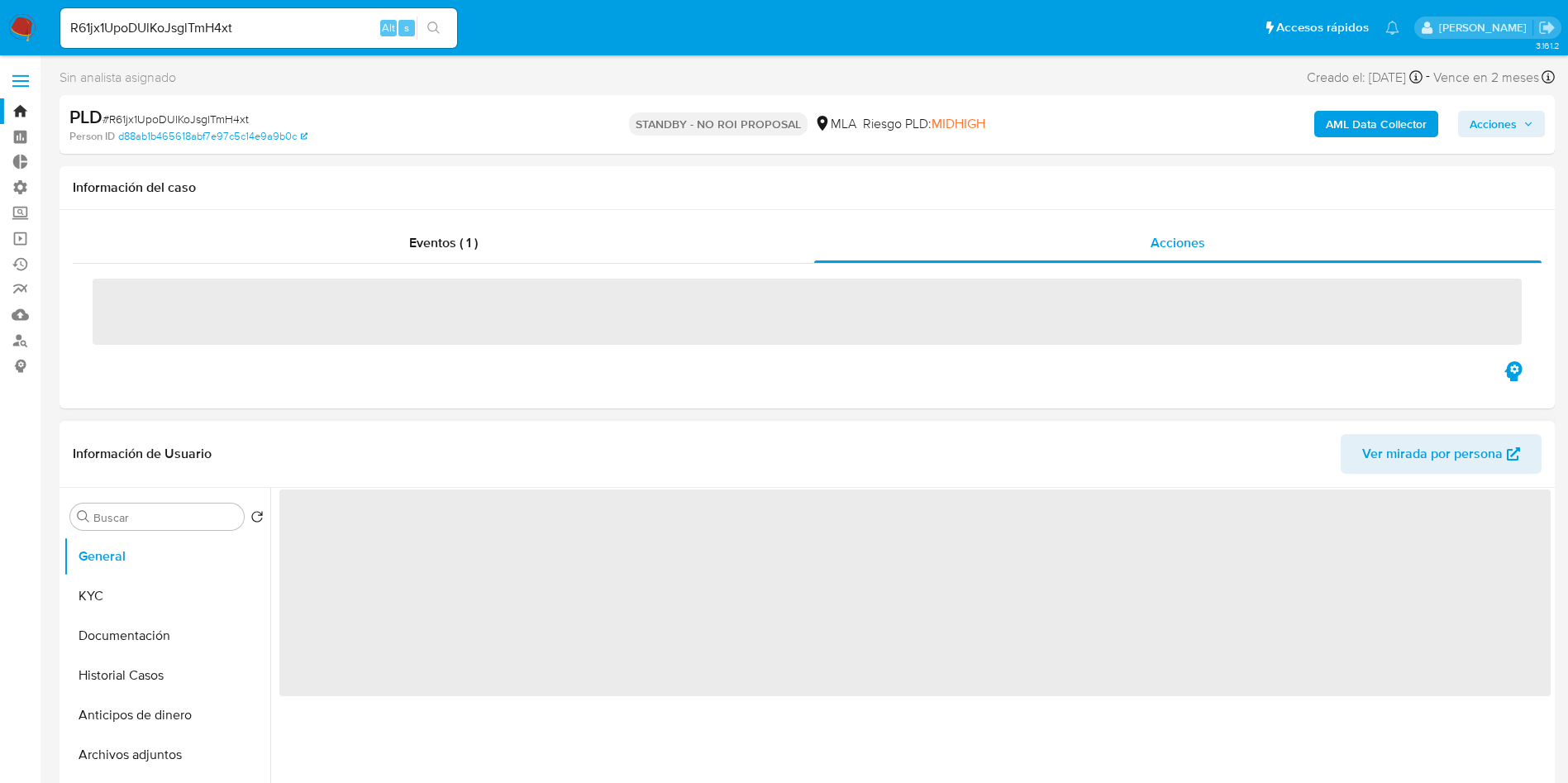
select select "10"
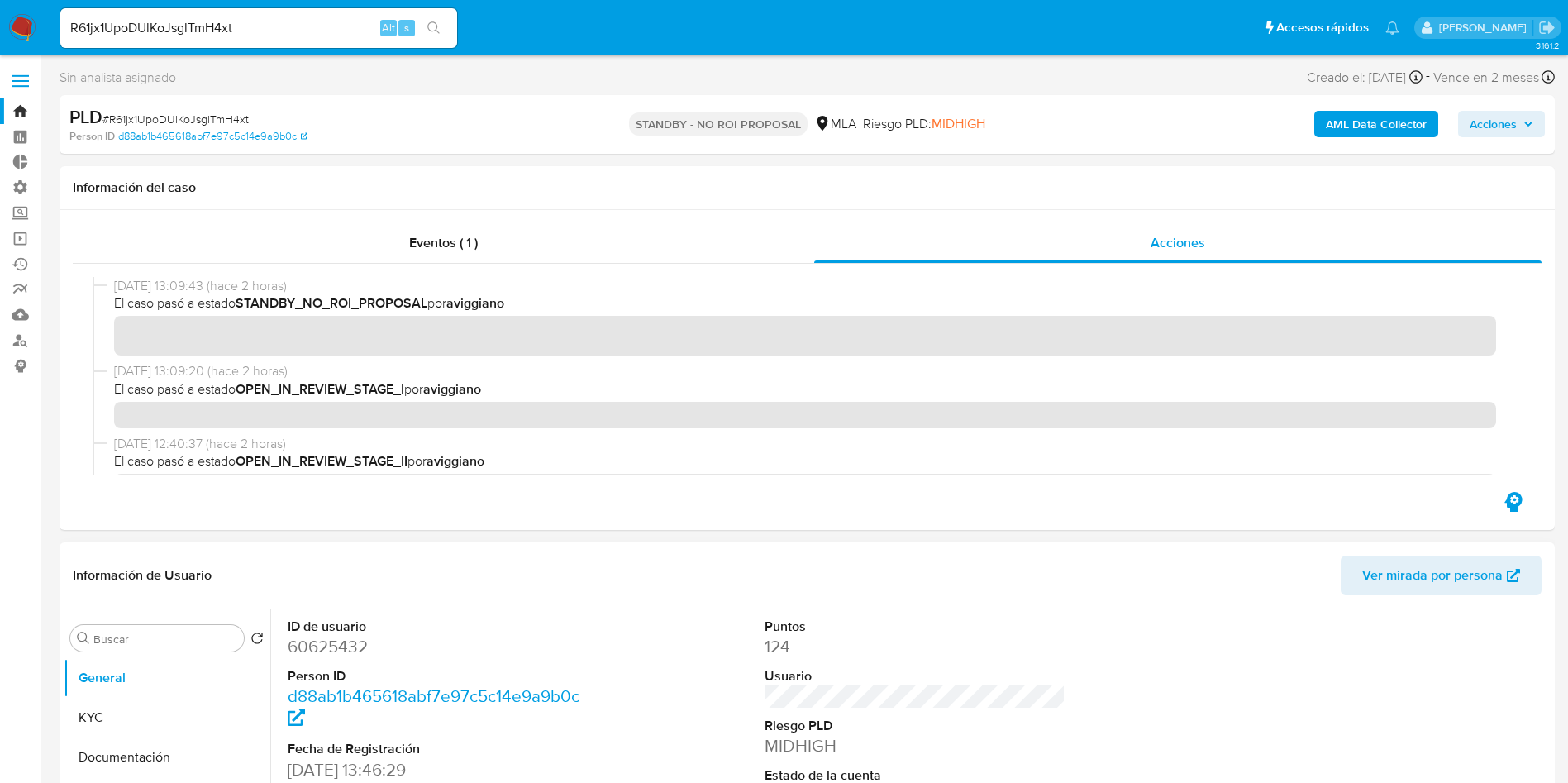
click at [207, 22] on input "R61jx1UpoDUlKoJsglTmH4xt" at bounding box center [259, 28] width 397 height 22
paste input "XtGsEFScPkZUZ8517PIiKRGK"
type input "XtGsEFScPkZUZ8517PIiKRGK"
click at [426, 33] on button "search-icon" at bounding box center [433, 28] width 34 height 23
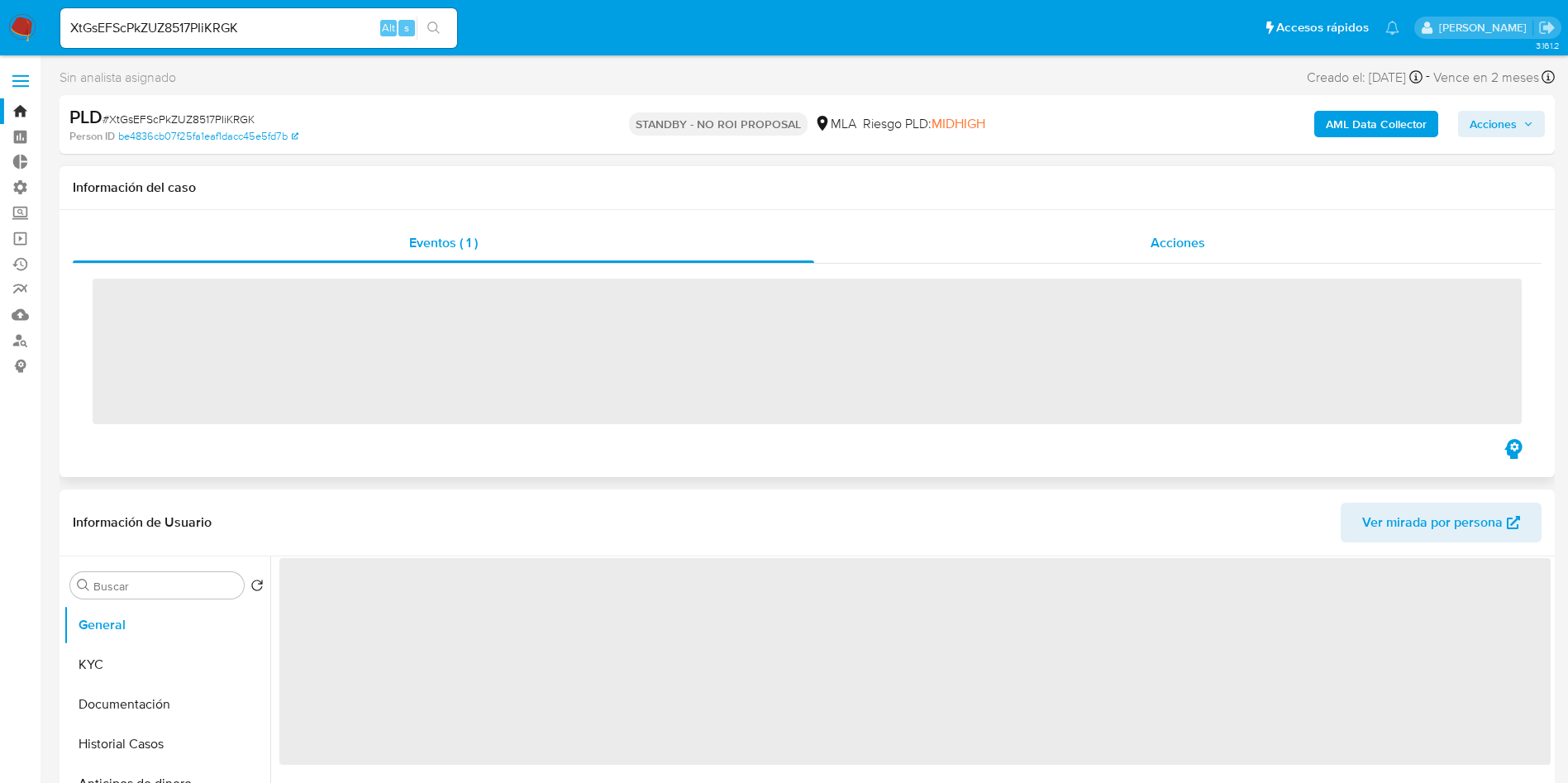
click at [1186, 255] on div "Acciones" at bounding box center [1178, 244] width 728 height 40
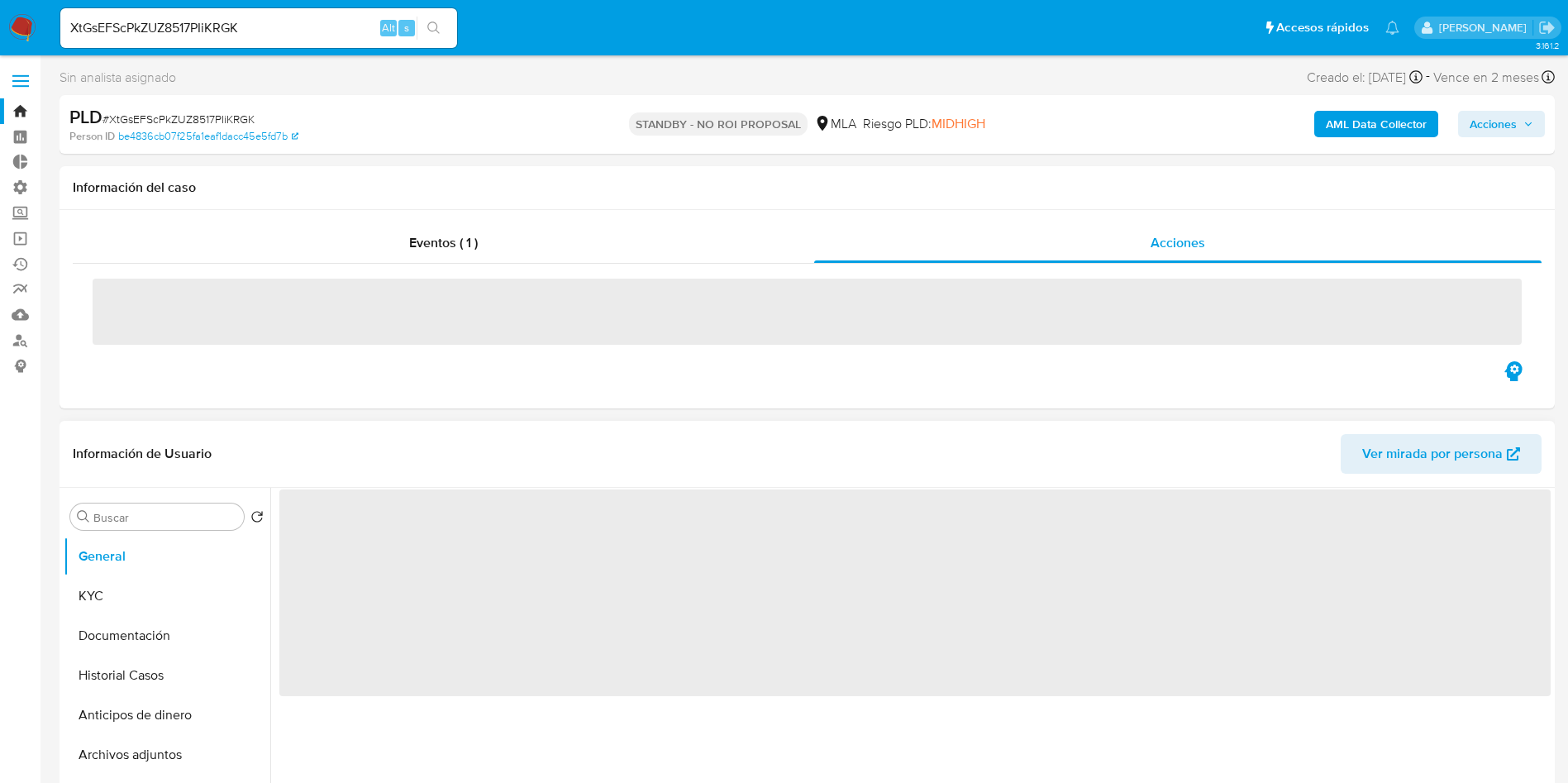
select select "10"
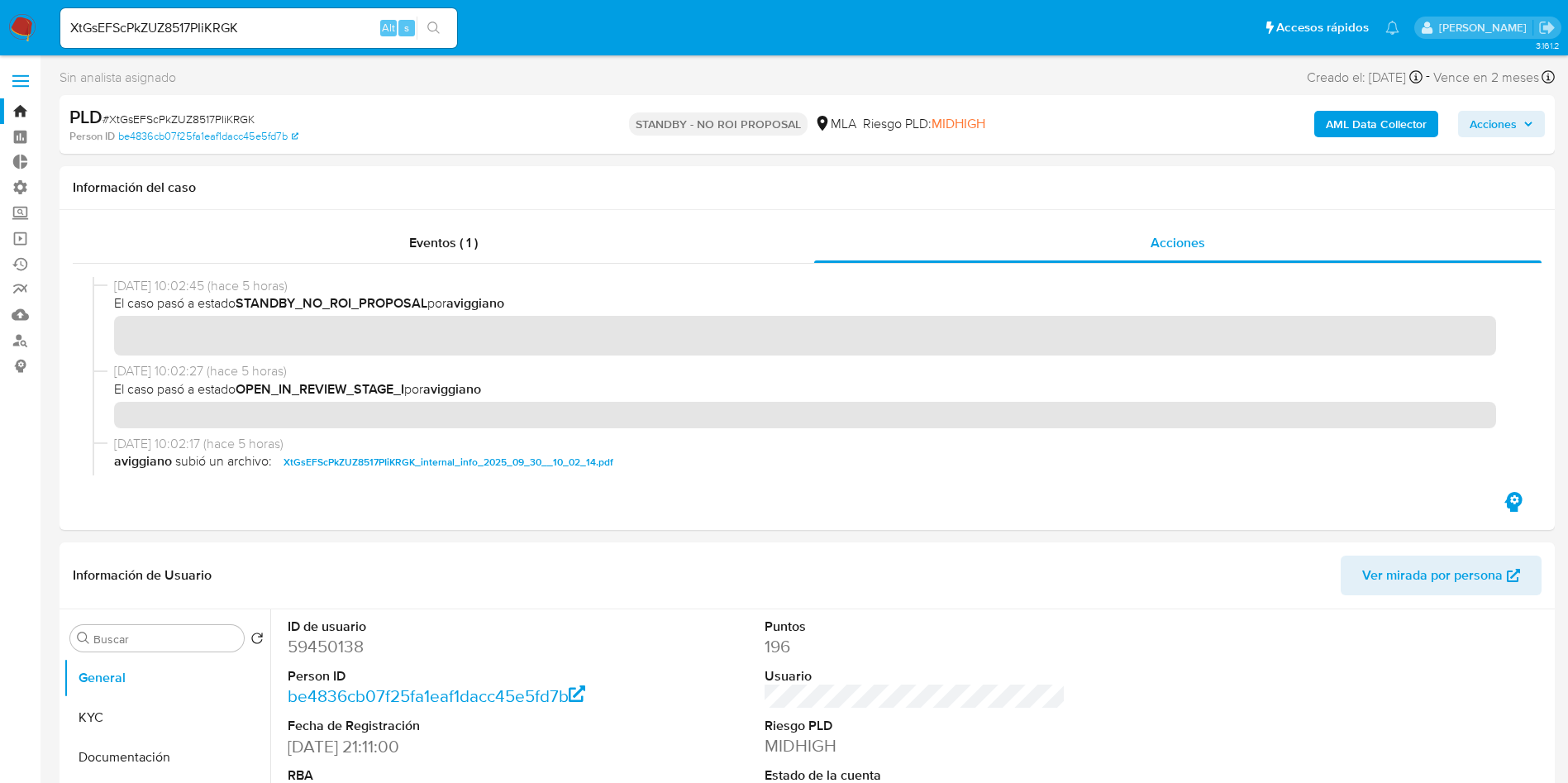
click at [229, 29] on input "XtGsEFScPkZUZ8517PIiKRGK" at bounding box center [259, 28] width 397 height 22
paste input "rXbbtpuSE85ezXov4WgKf669"
type input "rXbbtpuSE85ezXov4WgKf669"
click at [438, 36] on button "search-icon" at bounding box center [433, 28] width 34 height 23
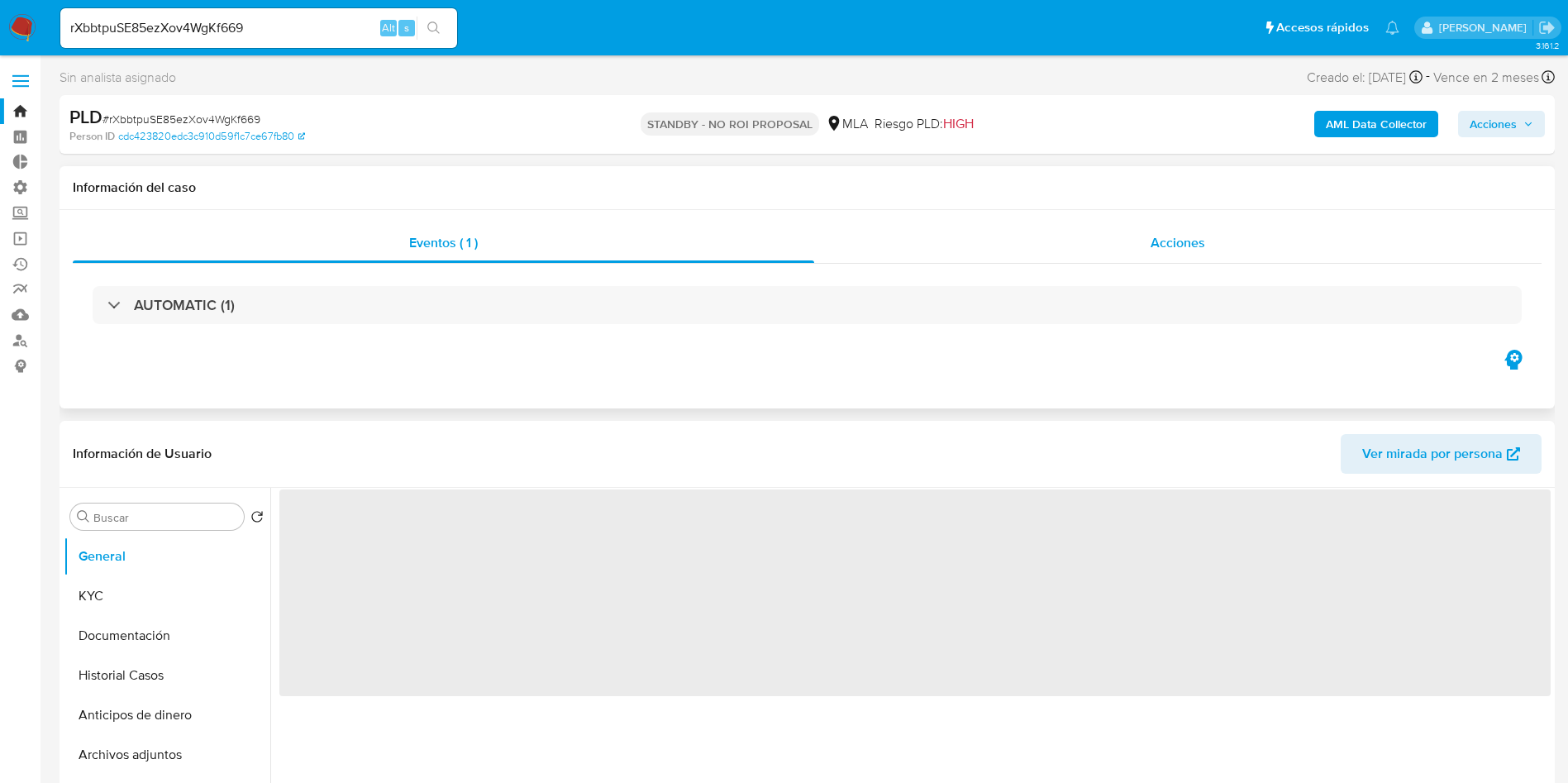
click at [1170, 239] on span "Acciones" at bounding box center [1178, 243] width 55 height 19
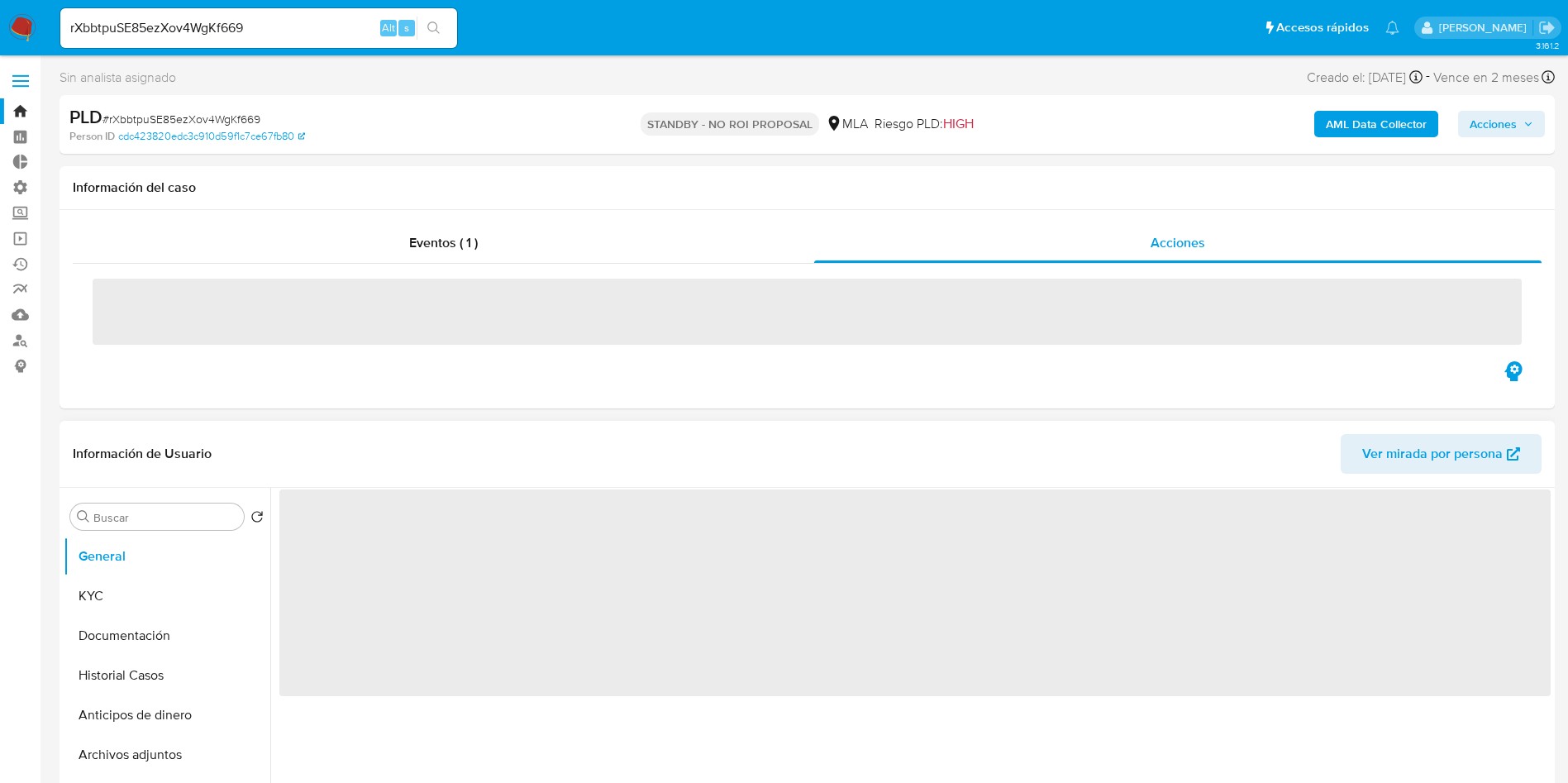
select select "10"
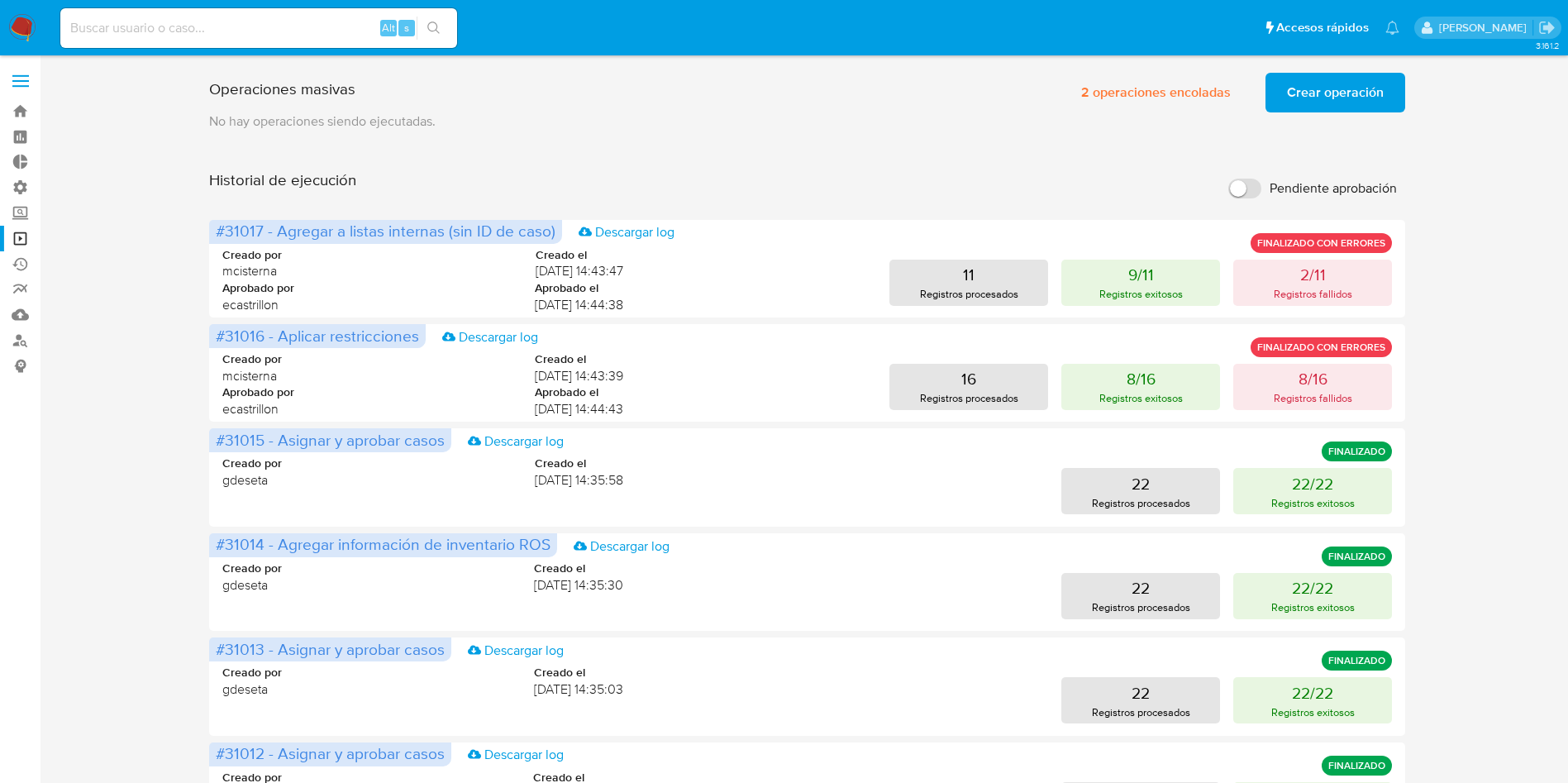
click at [1319, 101] on span "Crear operación" at bounding box center [1335, 93] width 97 height 36
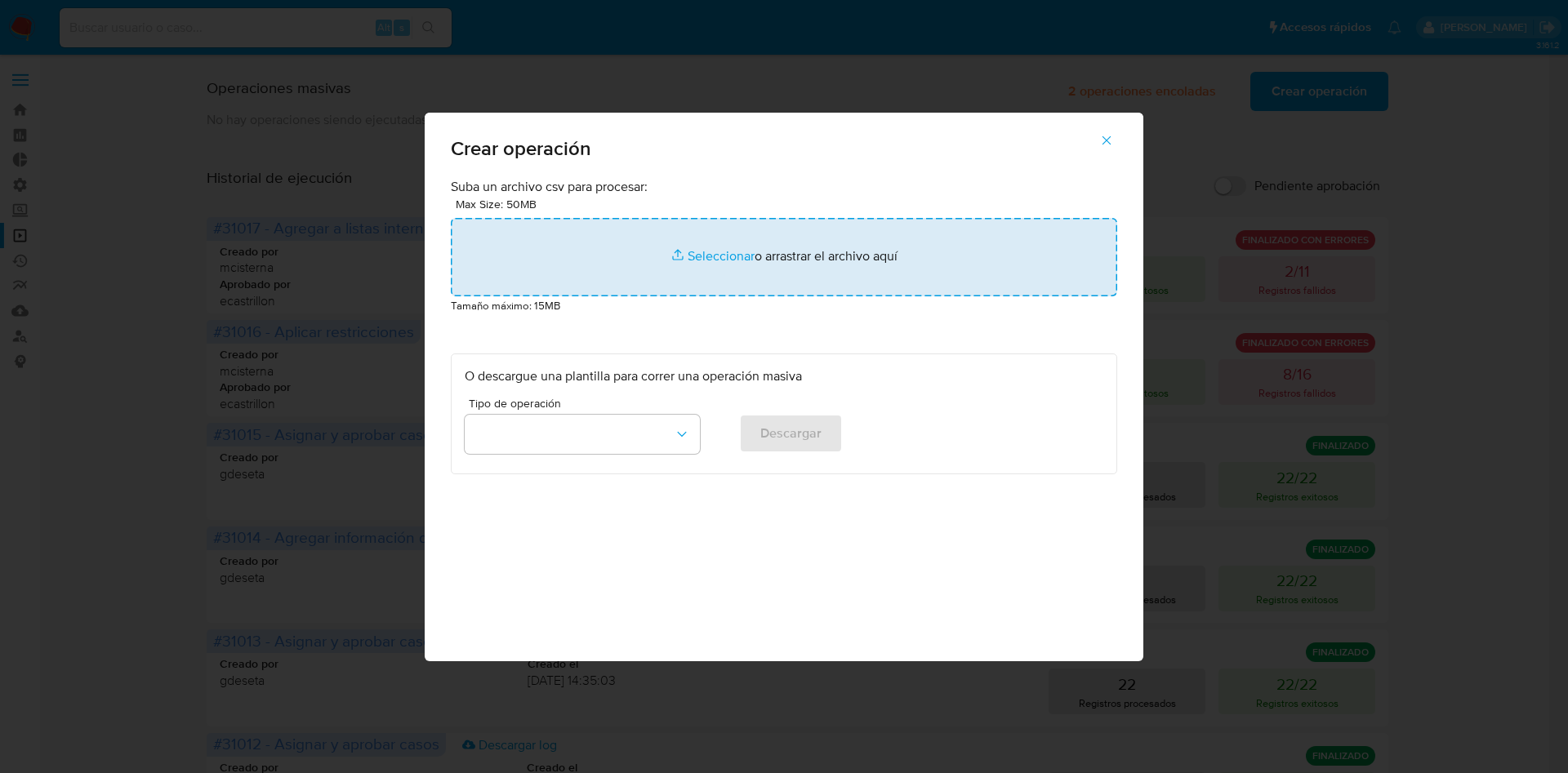
click at [866, 251] on input "file" at bounding box center [784, 257] width 667 height 79
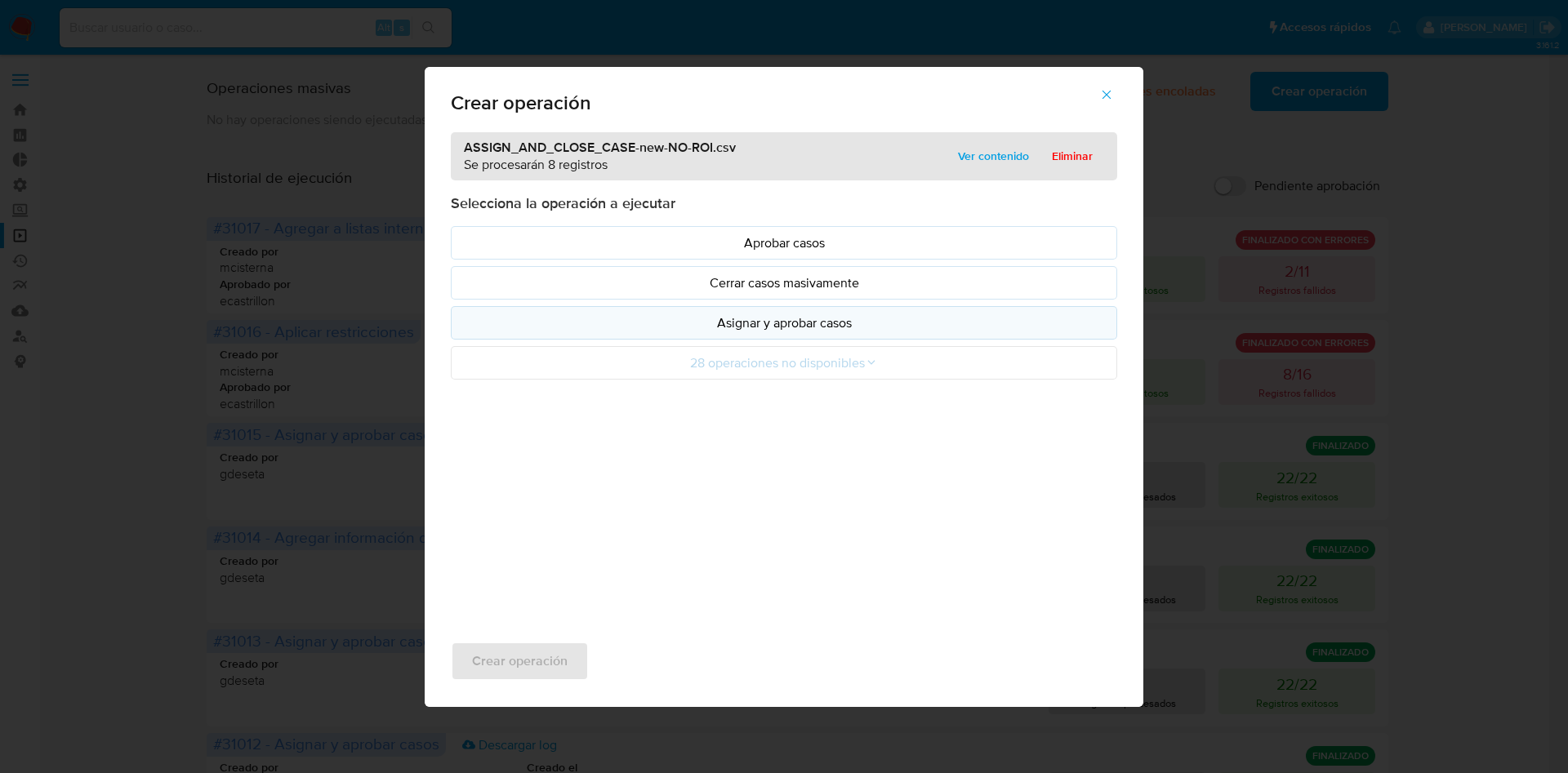
drag, startPoint x: 866, startPoint y: 251, endPoint x: 826, endPoint y: 322, distance: 81.5
click at [826, 322] on p "Asignar y aprobar casos" at bounding box center [784, 322] width 639 height 19
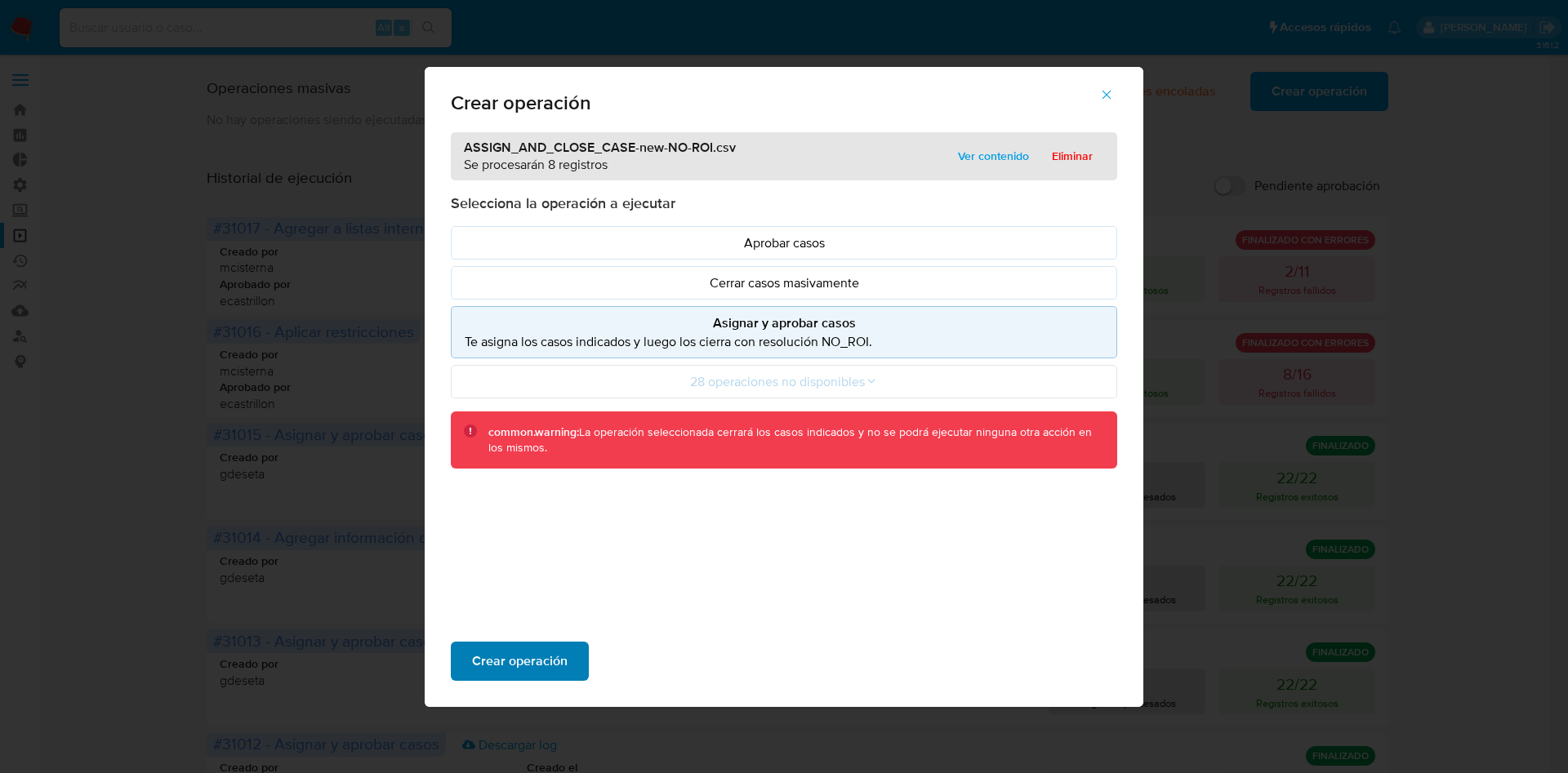
click at [475, 666] on span "Crear operación" at bounding box center [520, 662] width 96 height 35
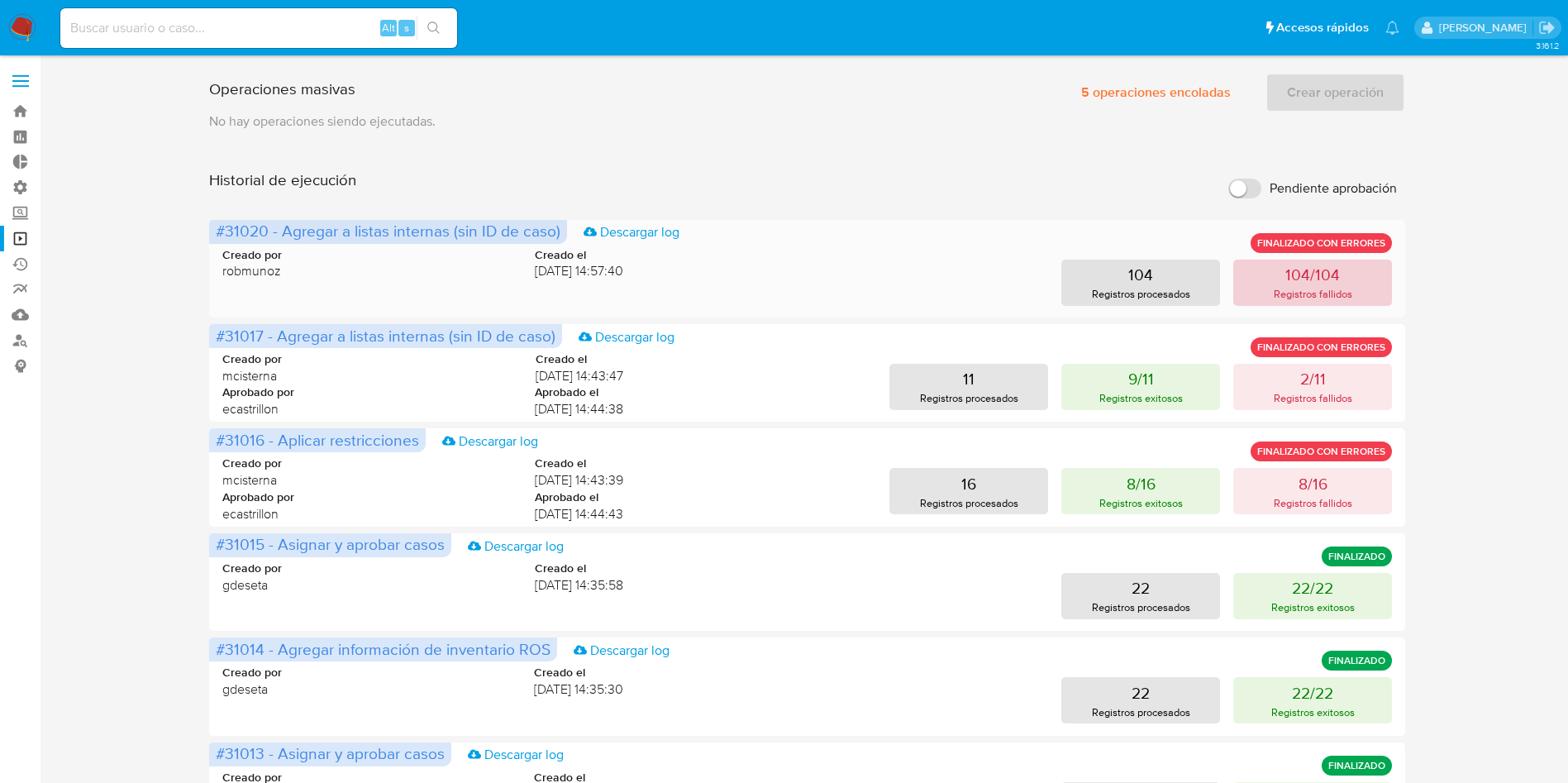
click at [1324, 275] on p "104/104" at bounding box center [1312, 274] width 55 height 23
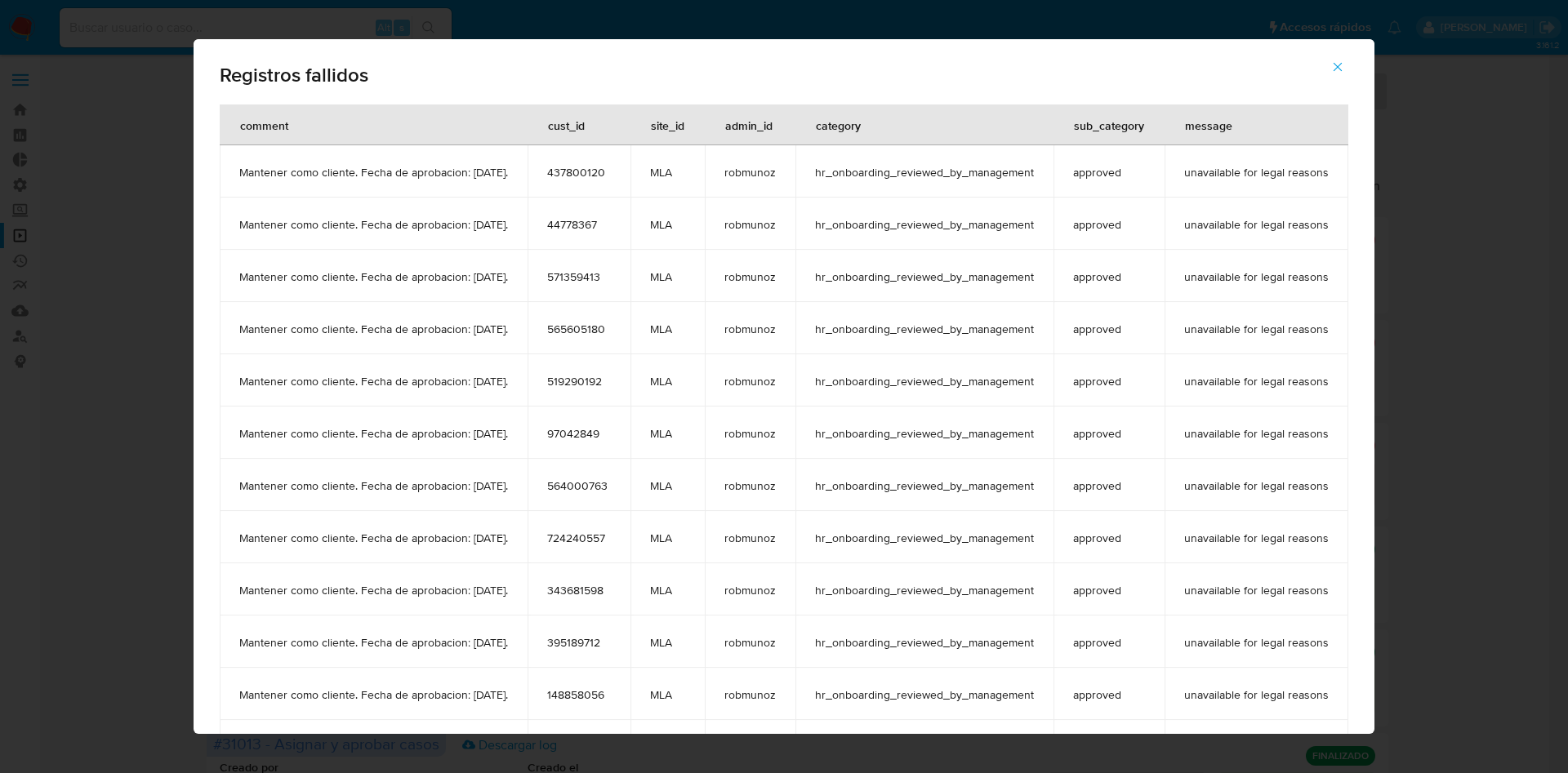
click at [1345, 62] on icon "button" at bounding box center [1337, 66] width 15 height 15
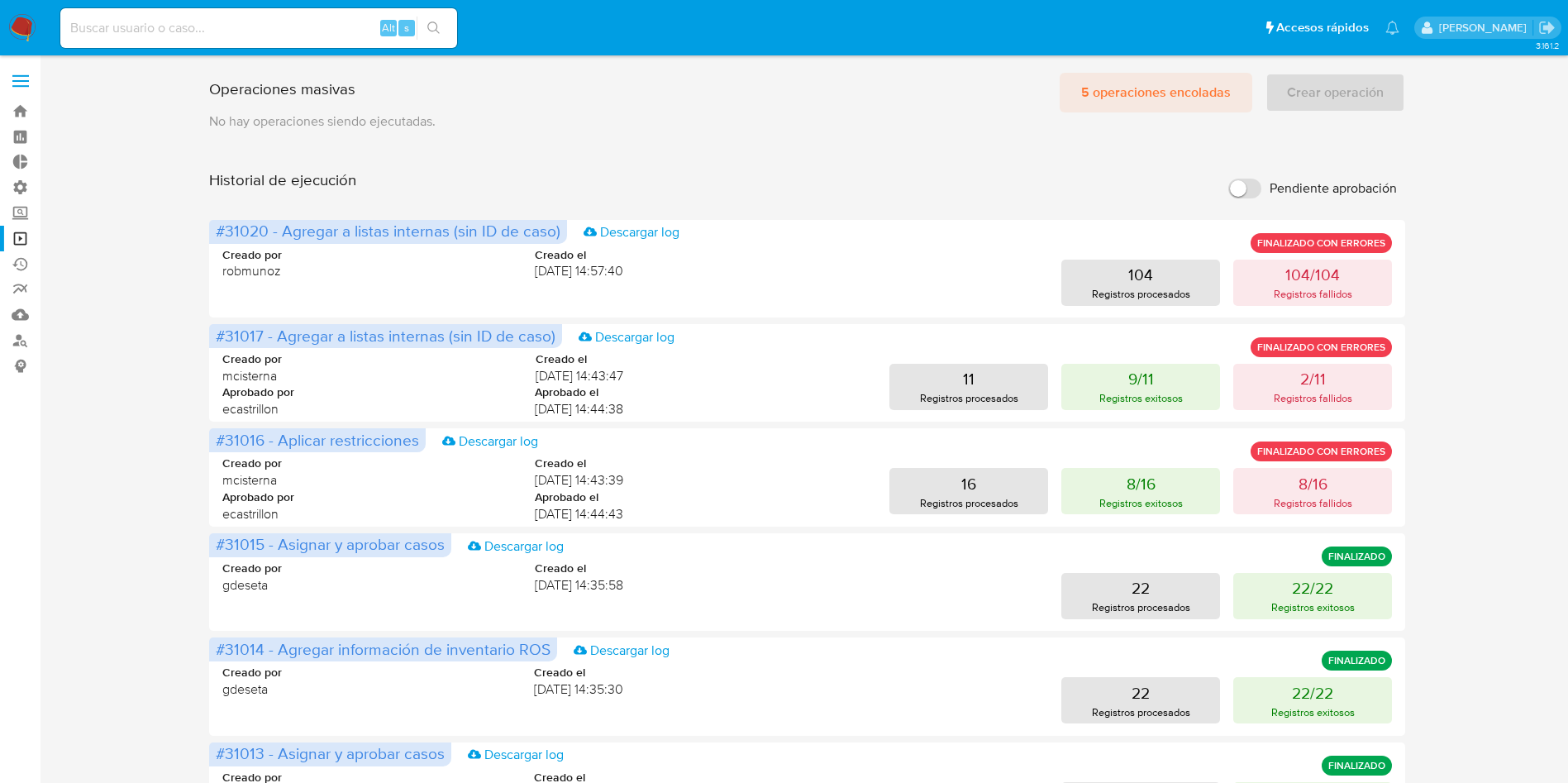
click at [1191, 101] on span "5 operaciones encoladas" at bounding box center [1156, 93] width 150 height 36
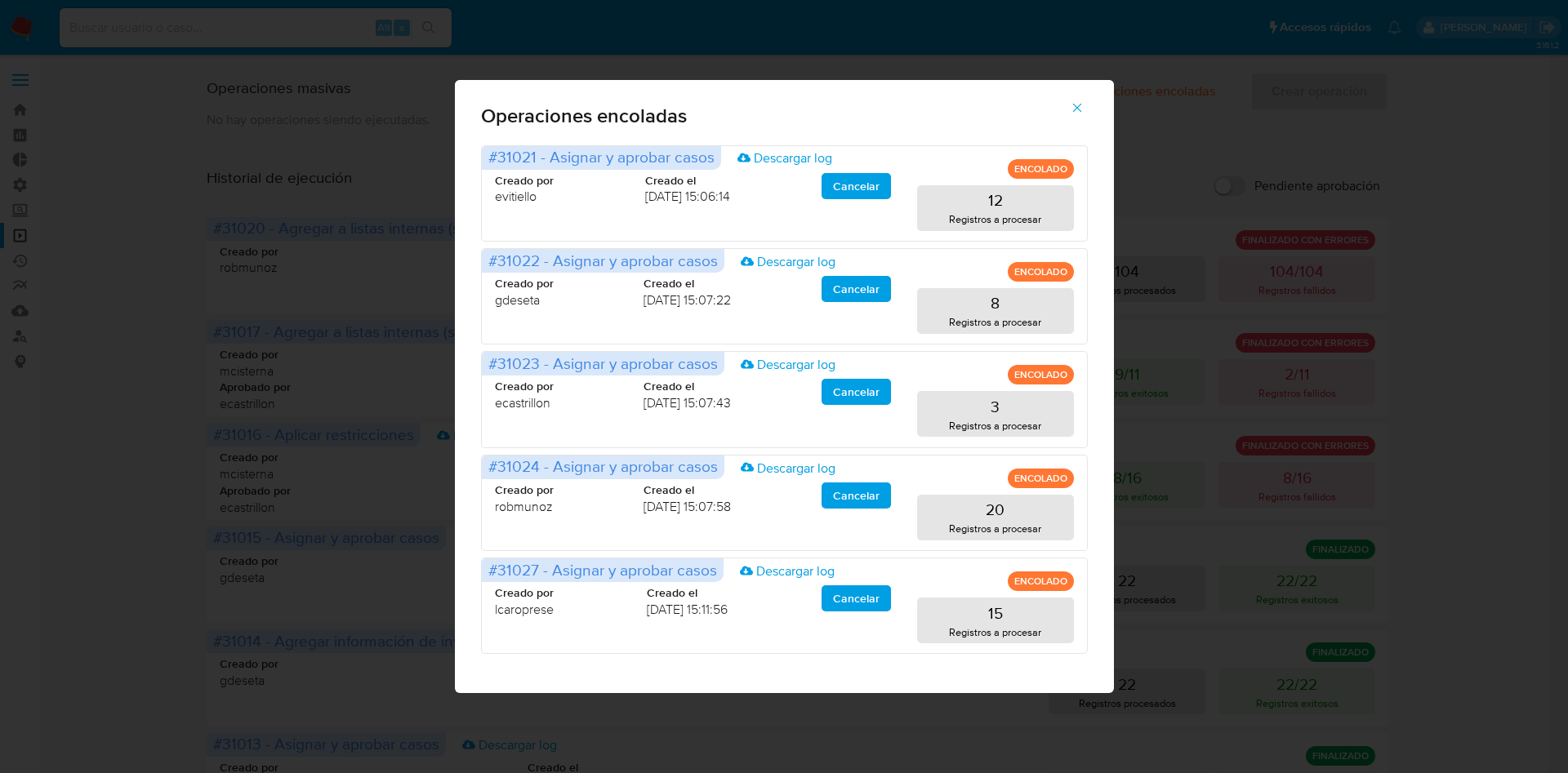
click at [1078, 111] on icon "button" at bounding box center [1077, 107] width 15 height 15
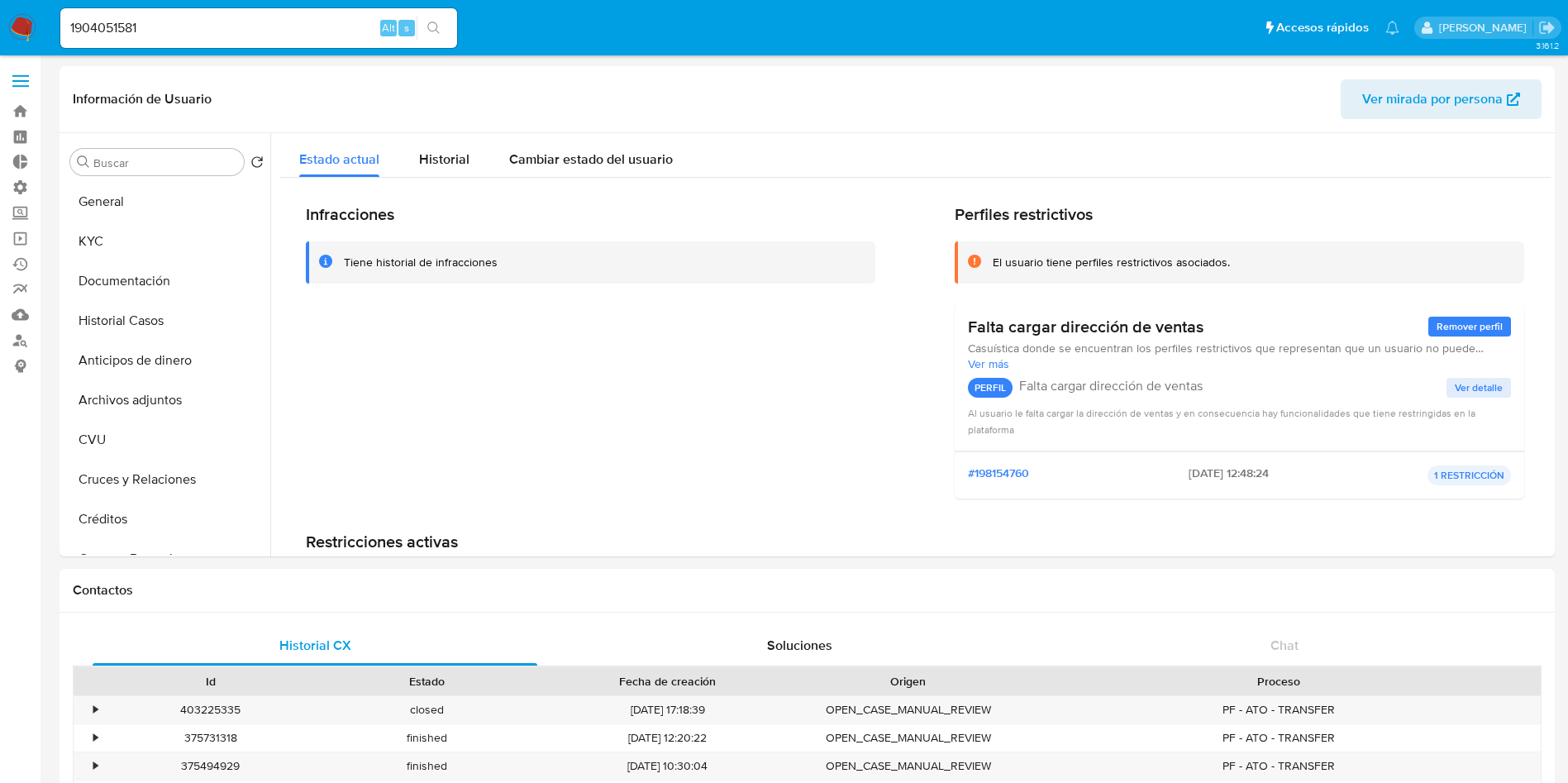
select select "10"
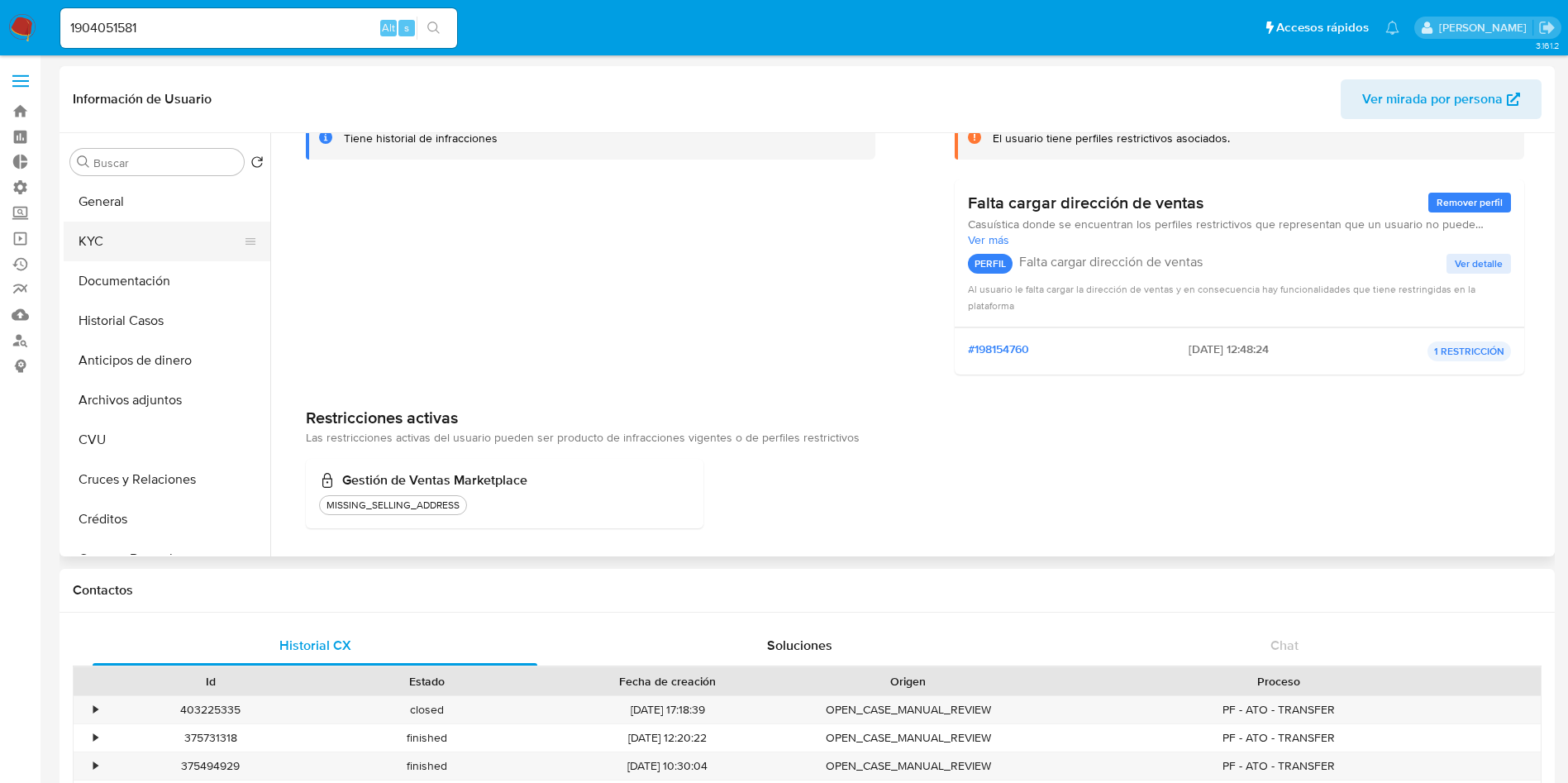
click at [140, 243] on button "KYC" at bounding box center [161, 242] width 194 height 40
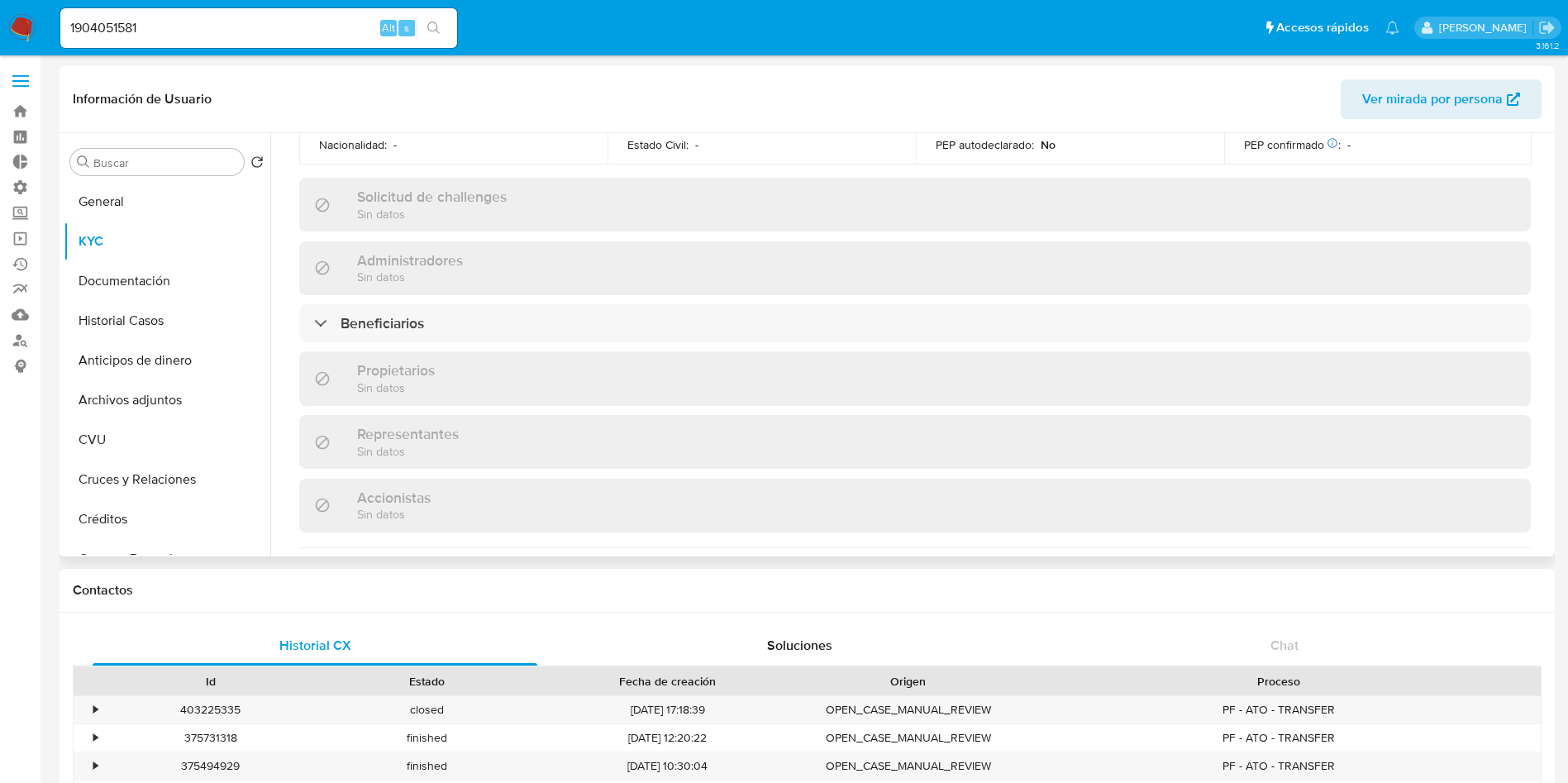
scroll to position [1060, 0]
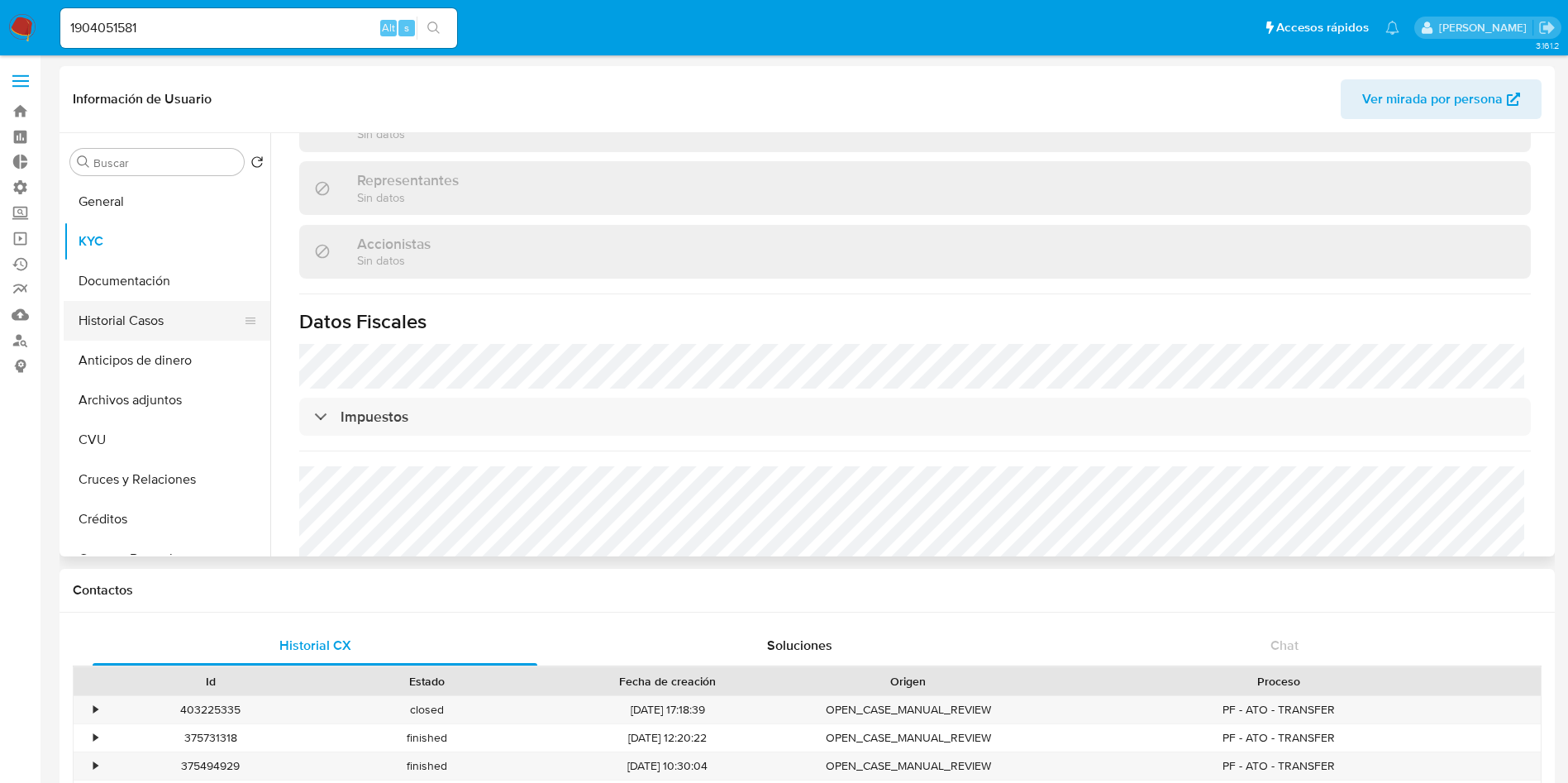
click at [144, 317] on button "Historial Casos" at bounding box center [161, 322] width 194 height 40
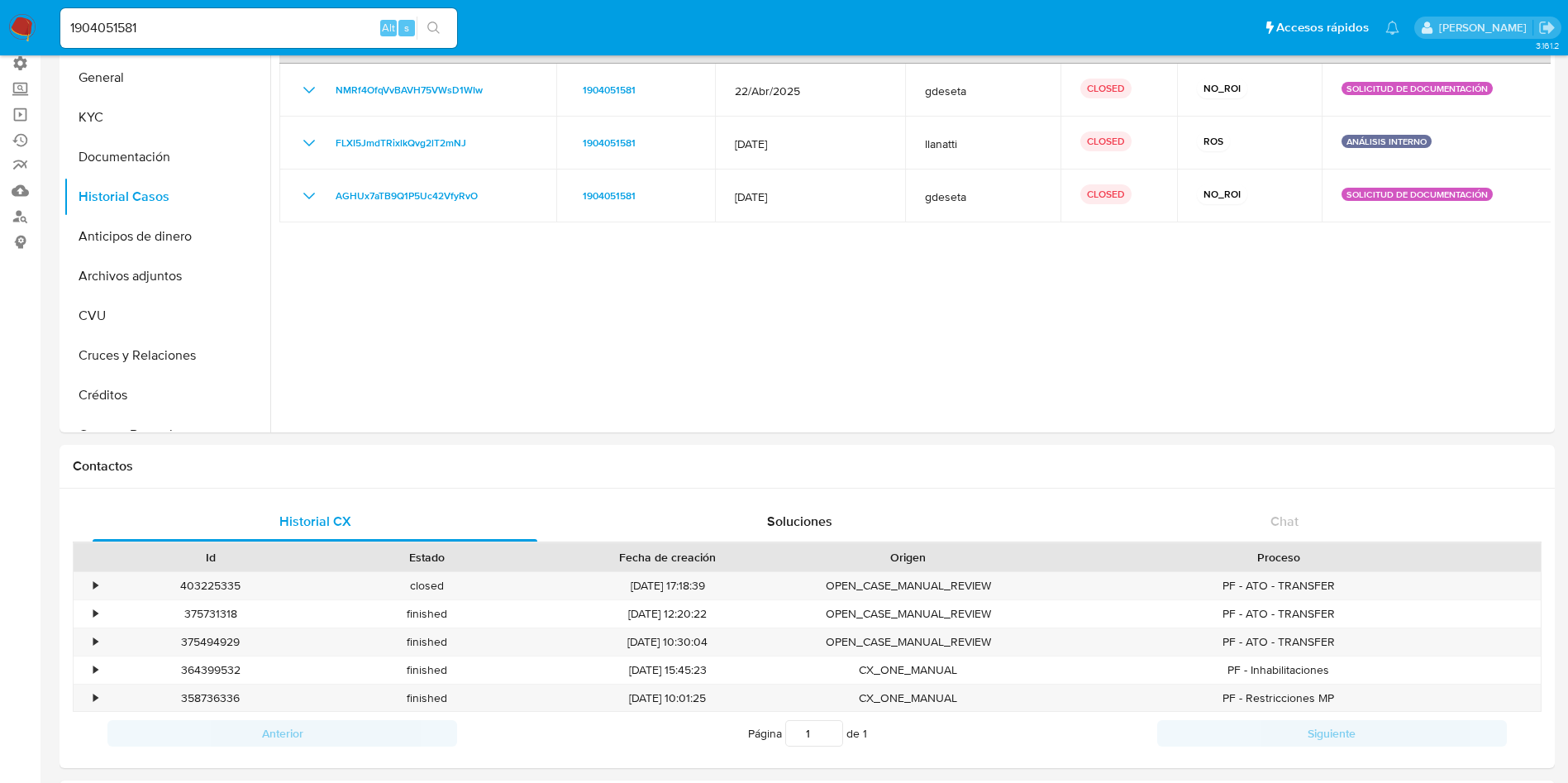
scroll to position [0, 0]
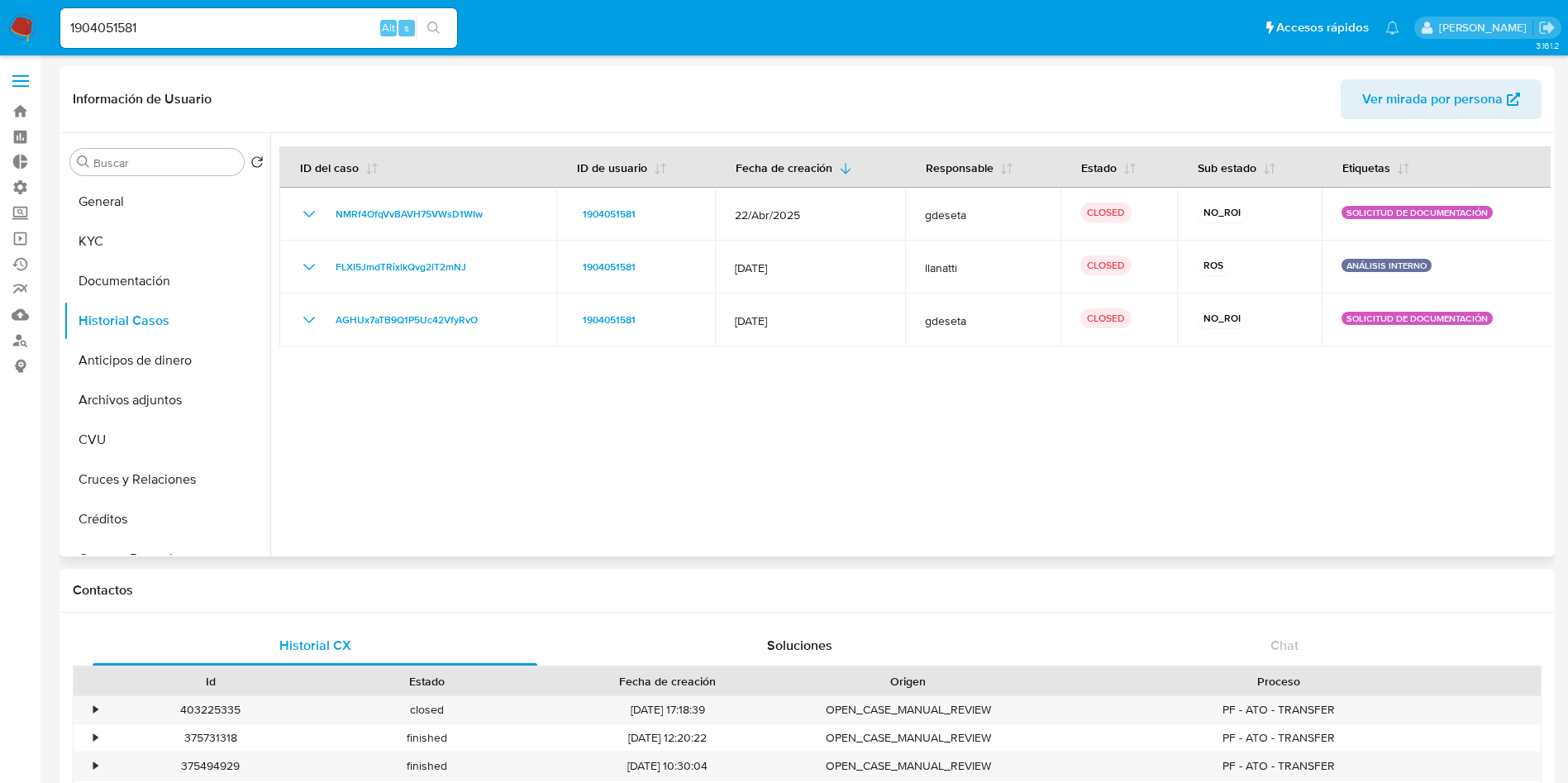
click at [1374, 103] on span "Ver mirada por persona" at bounding box center [1432, 100] width 141 height 40
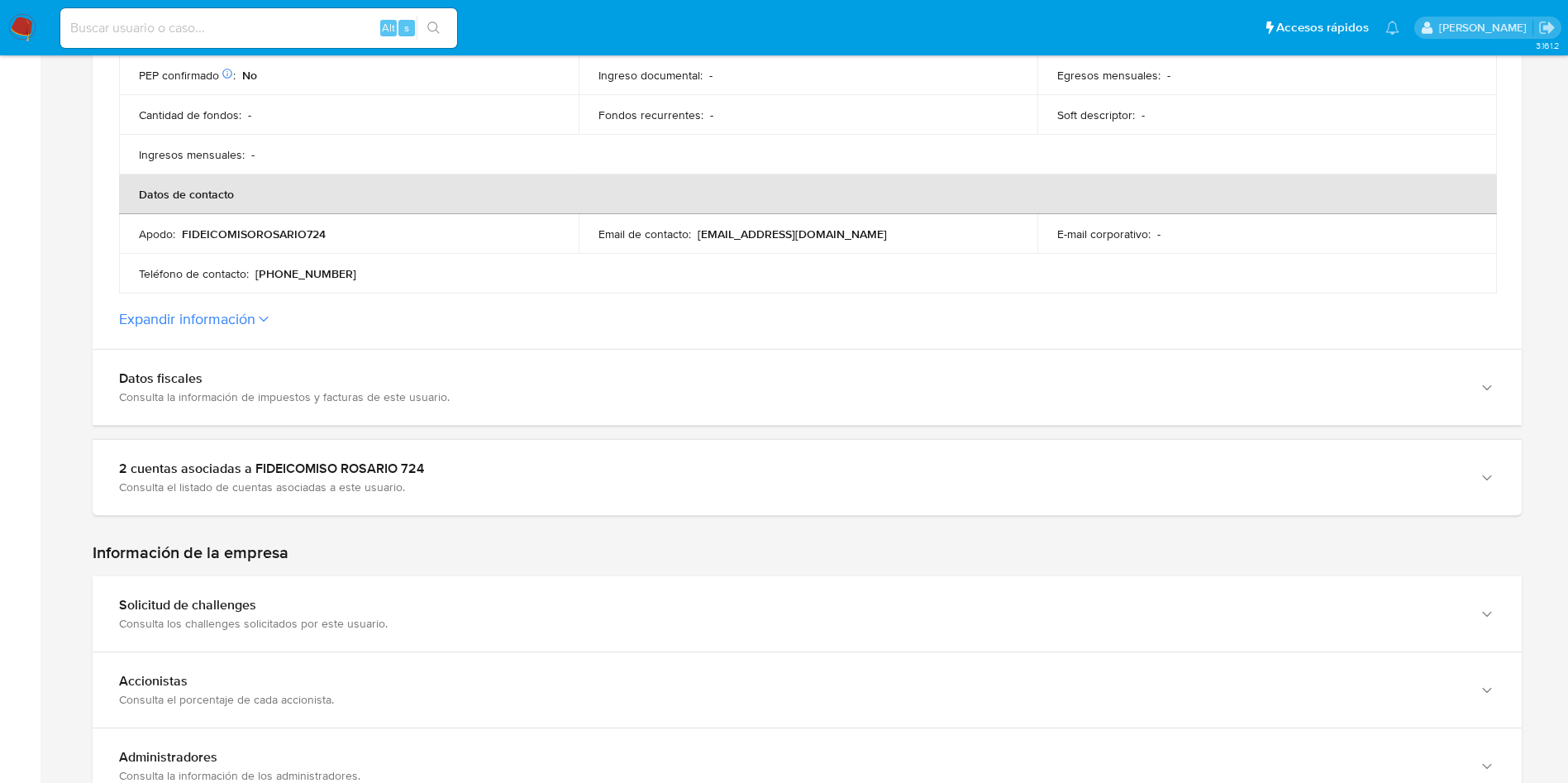
scroll to position [744, 0]
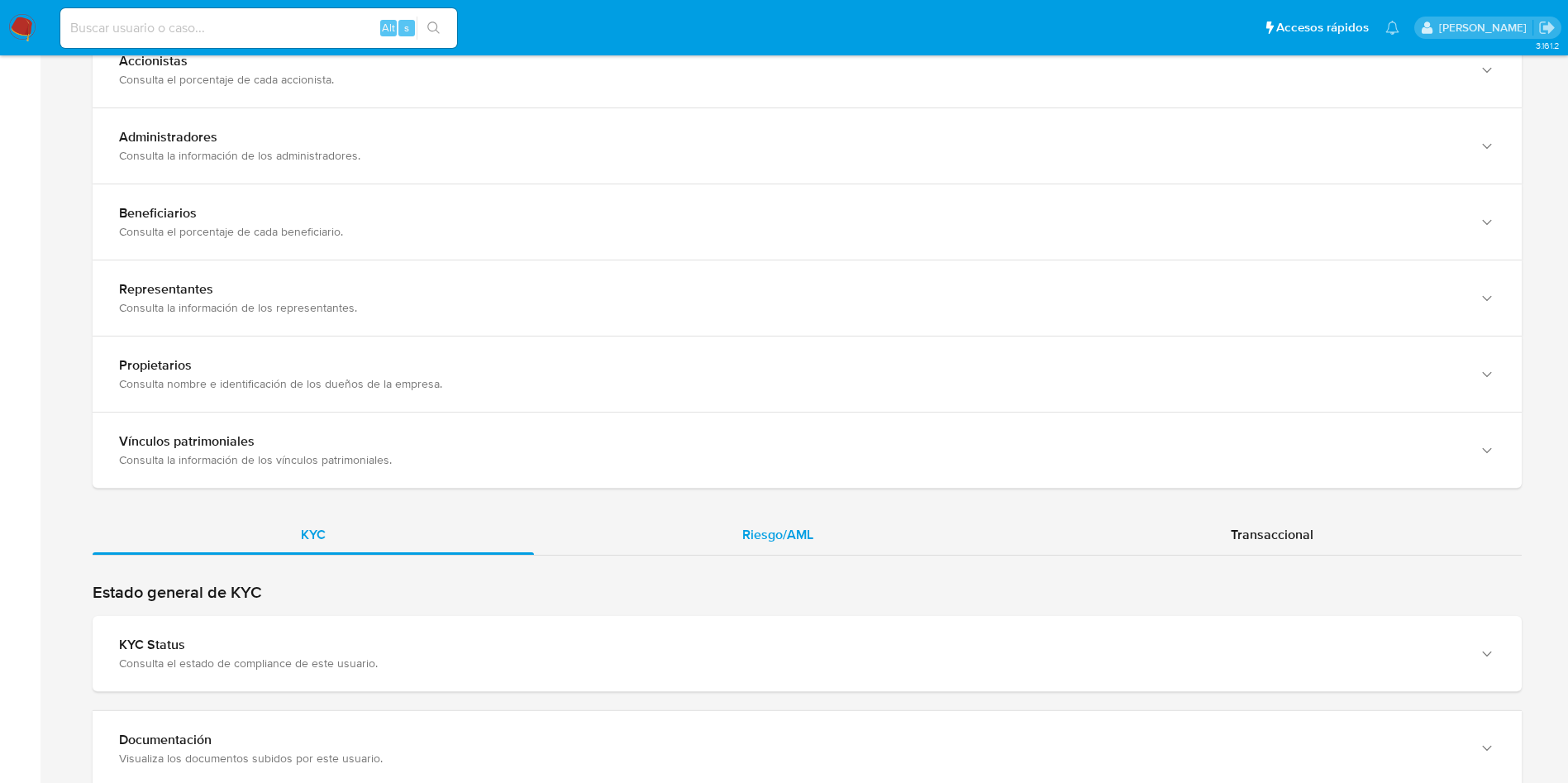
click at [777, 534] on span "Riesgo/AML" at bounding box center [778, 534] width 71 height 19
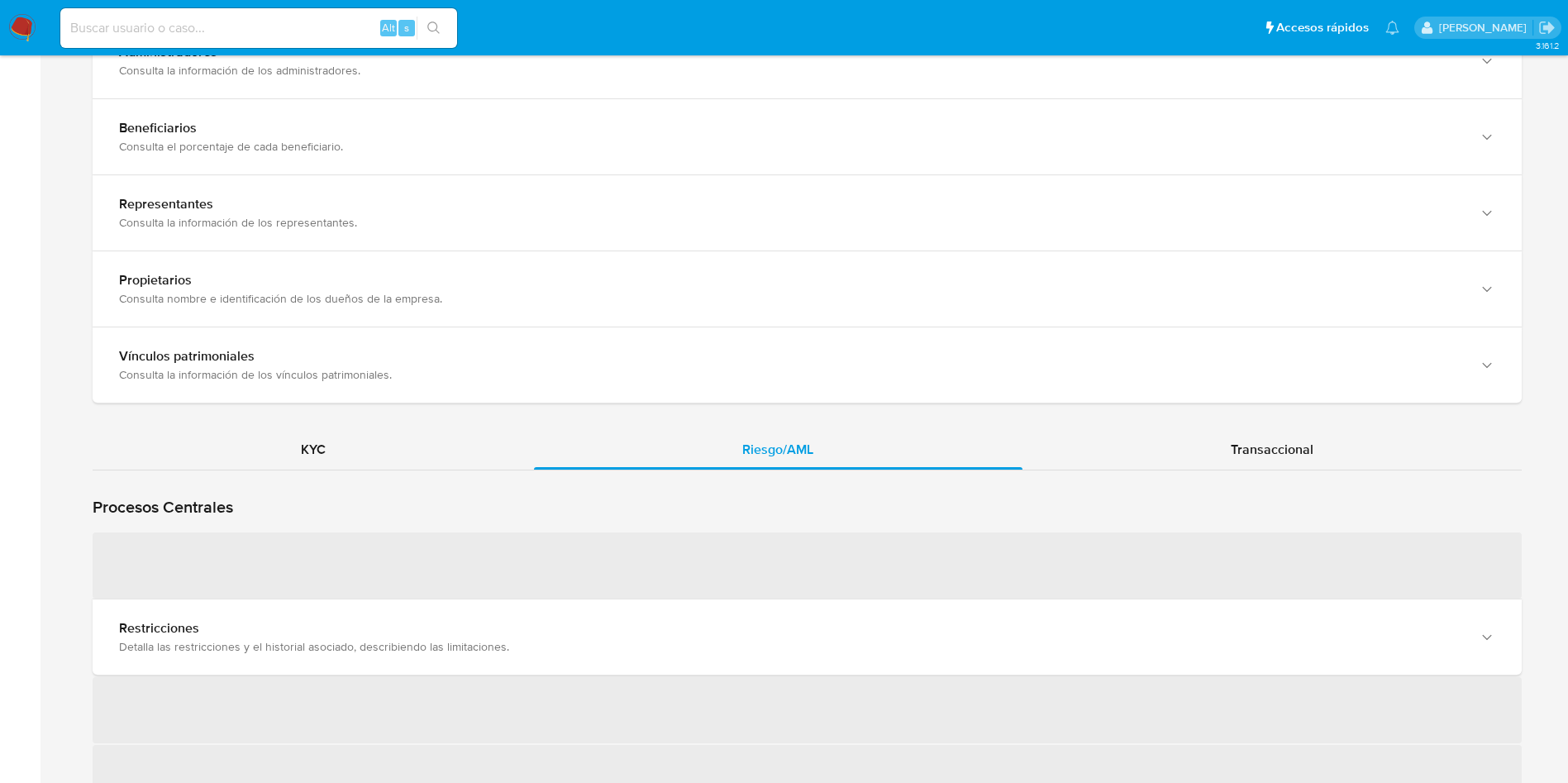
scroll to position [1365, 0]
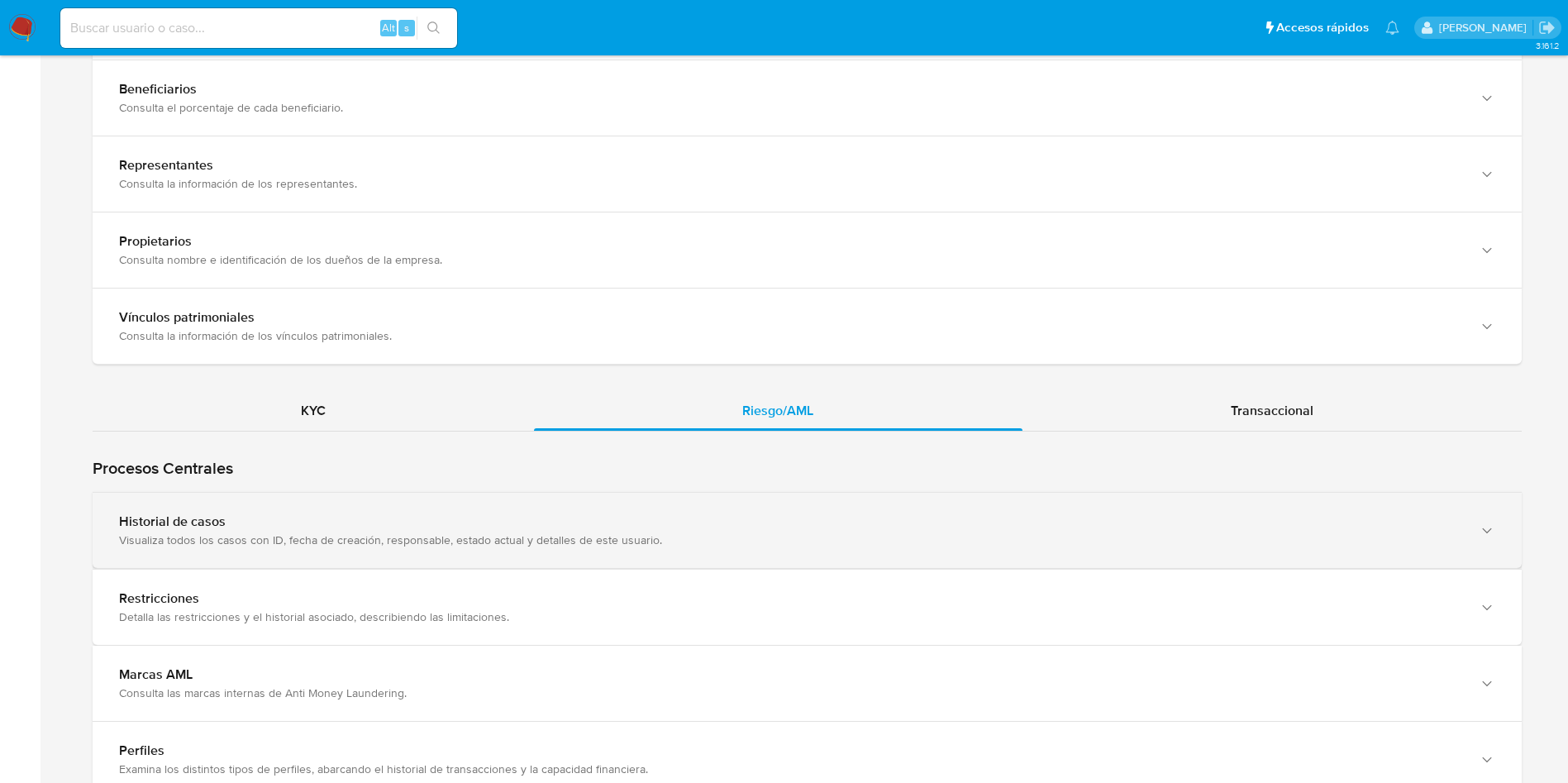
click at [430, 532] on div "Visualiza todos los casos con ID, fecha de creación, responsable, estado actual…" at bounding box center [790, 539] width 1343 height 15
click at [407, 493] on div "Historial de casos Visualiza todos los casos con ID, fecha de creación, respons…" at bounding box center [807, 530] width 1429 height 75
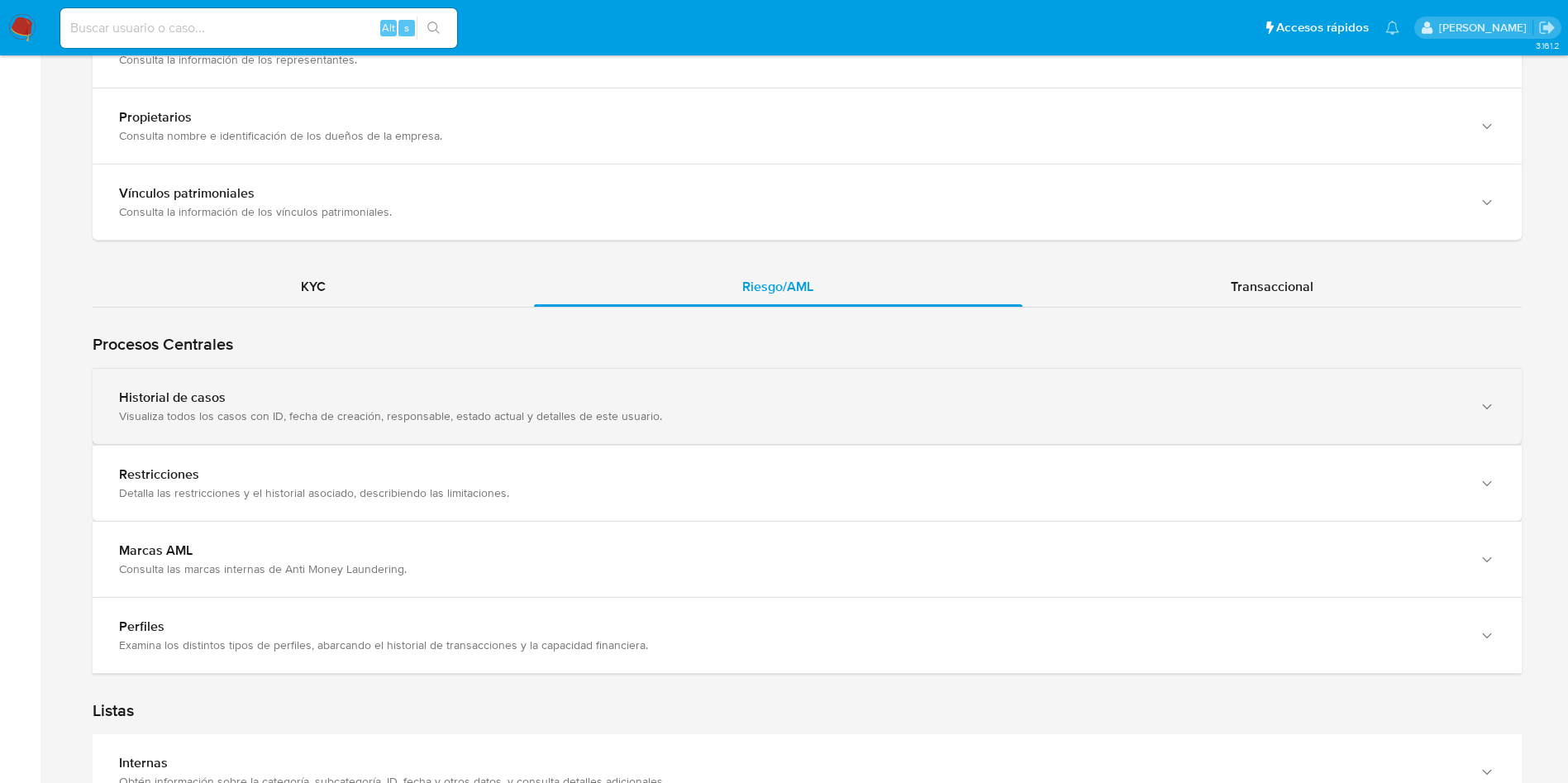
click at [407, 408] on div "Visualiza todos los casos con ID, fecha de creación, responsable, estado actual…" at bounding box center [790, 415] width 1343 height 15
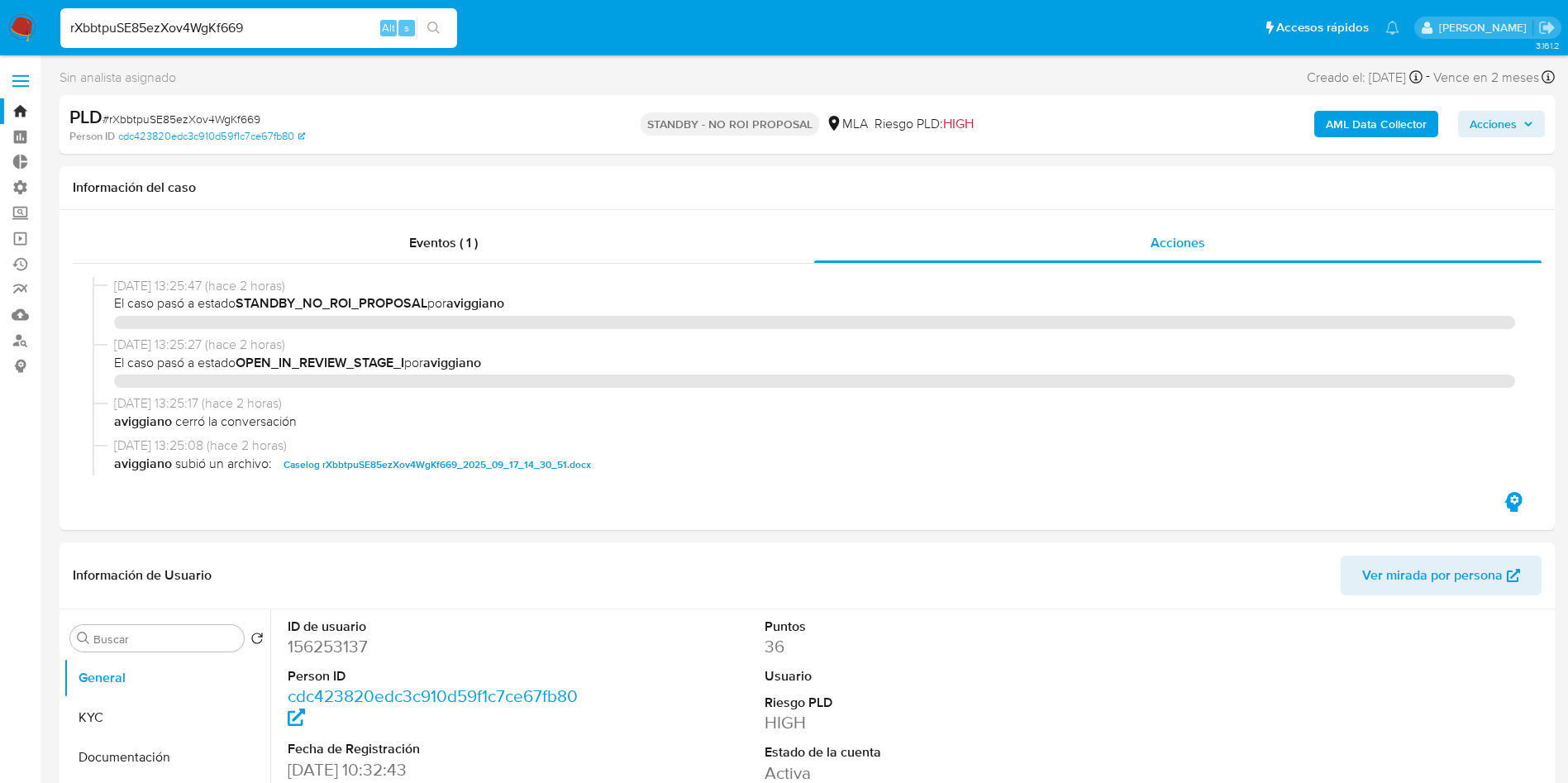
select select "10"
click at [281, 36] on input "rXbbtpuSE85ezXov4WgKf669" at bounding box center [259, 28] width 397 height 22
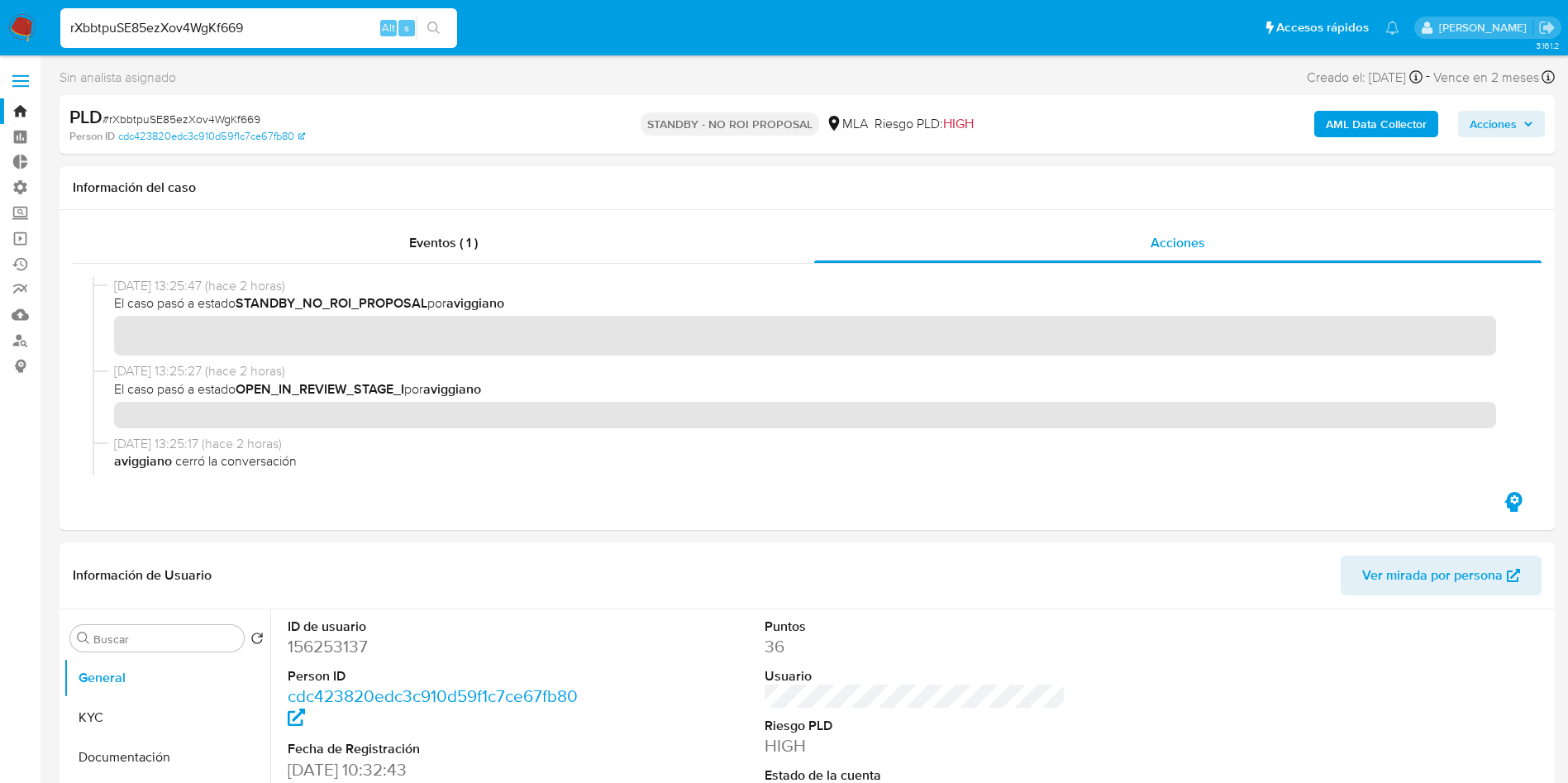
click at [281, 36] on input "rXbbtpuSE85ezXov4WgKf669" at bounding box center [259, 28] width 397 height 22
type input "1772296979"
click at [440, 33] on icon "search-icon" at bounding box center [433, 28] width 13 height 13
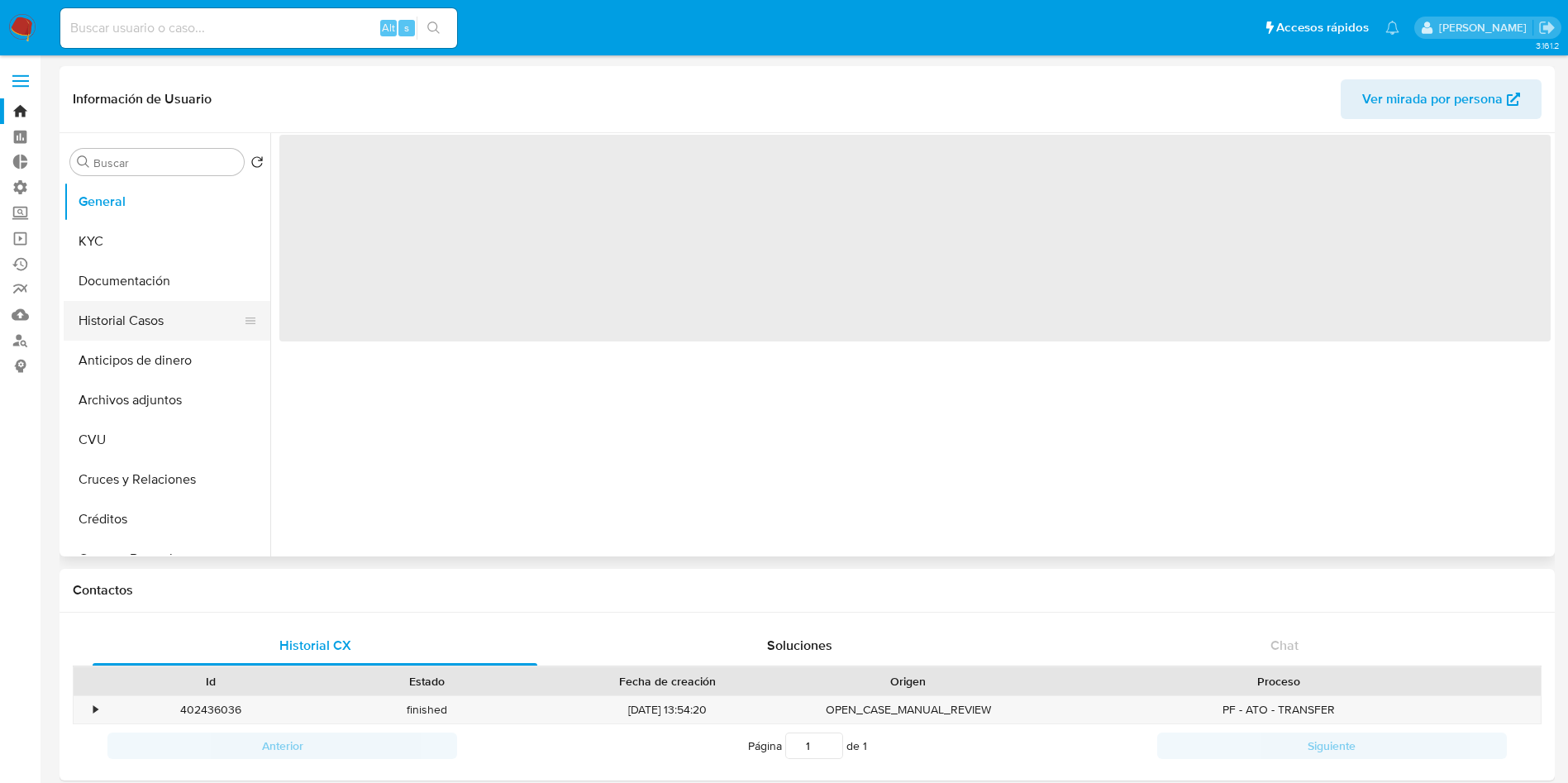
select select "10"
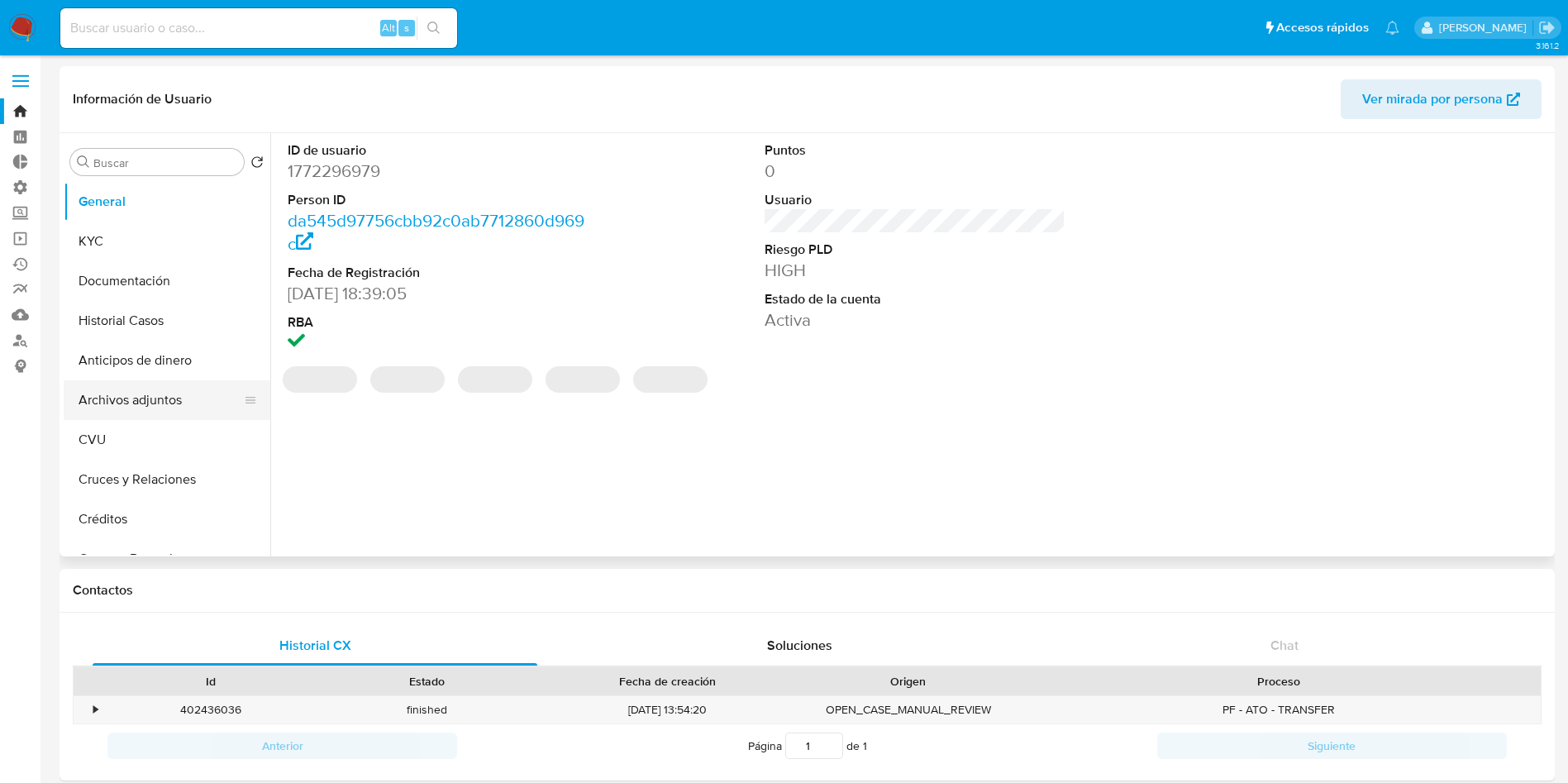
click at [143, 386] on button "Archivos adjuntos" at bounding box center [161, 400] width 194 height 40
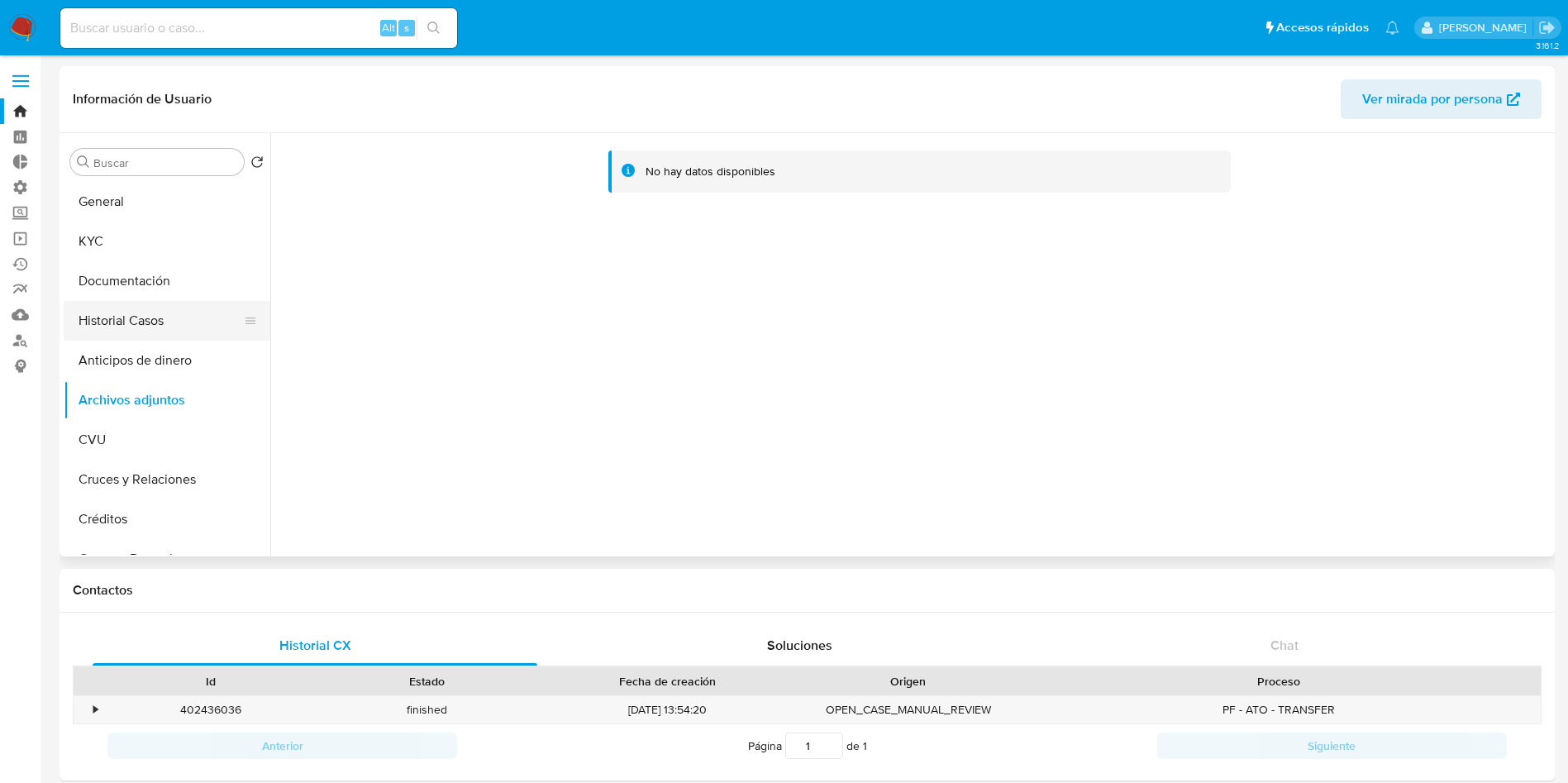
click at [151, 326] on button "Historial Casos" at bounding box center [161, 322] width 194 height 40
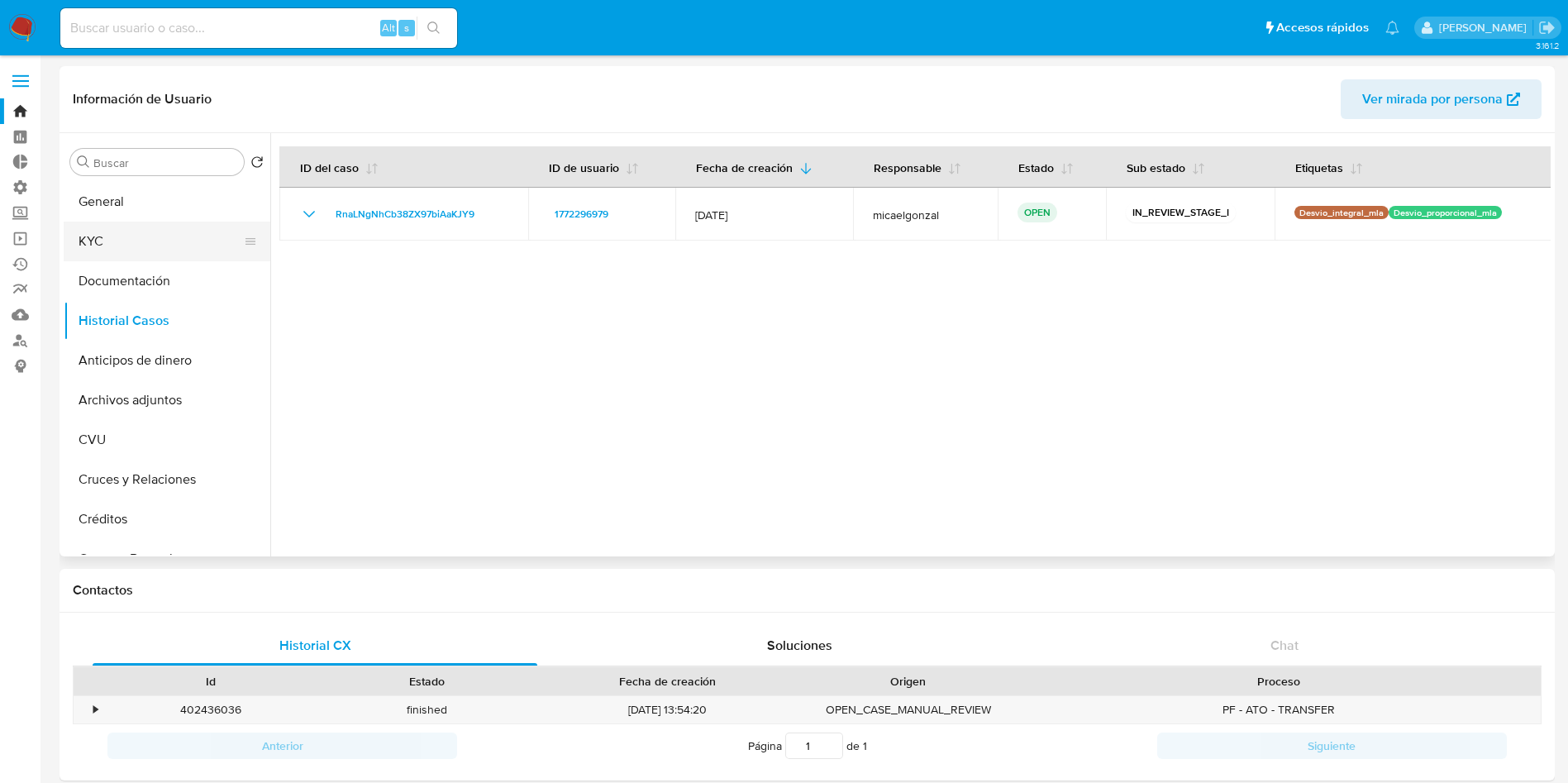
click at [118, 244] on button "KYC" at bounding box center [161, 242] width 194 height 40
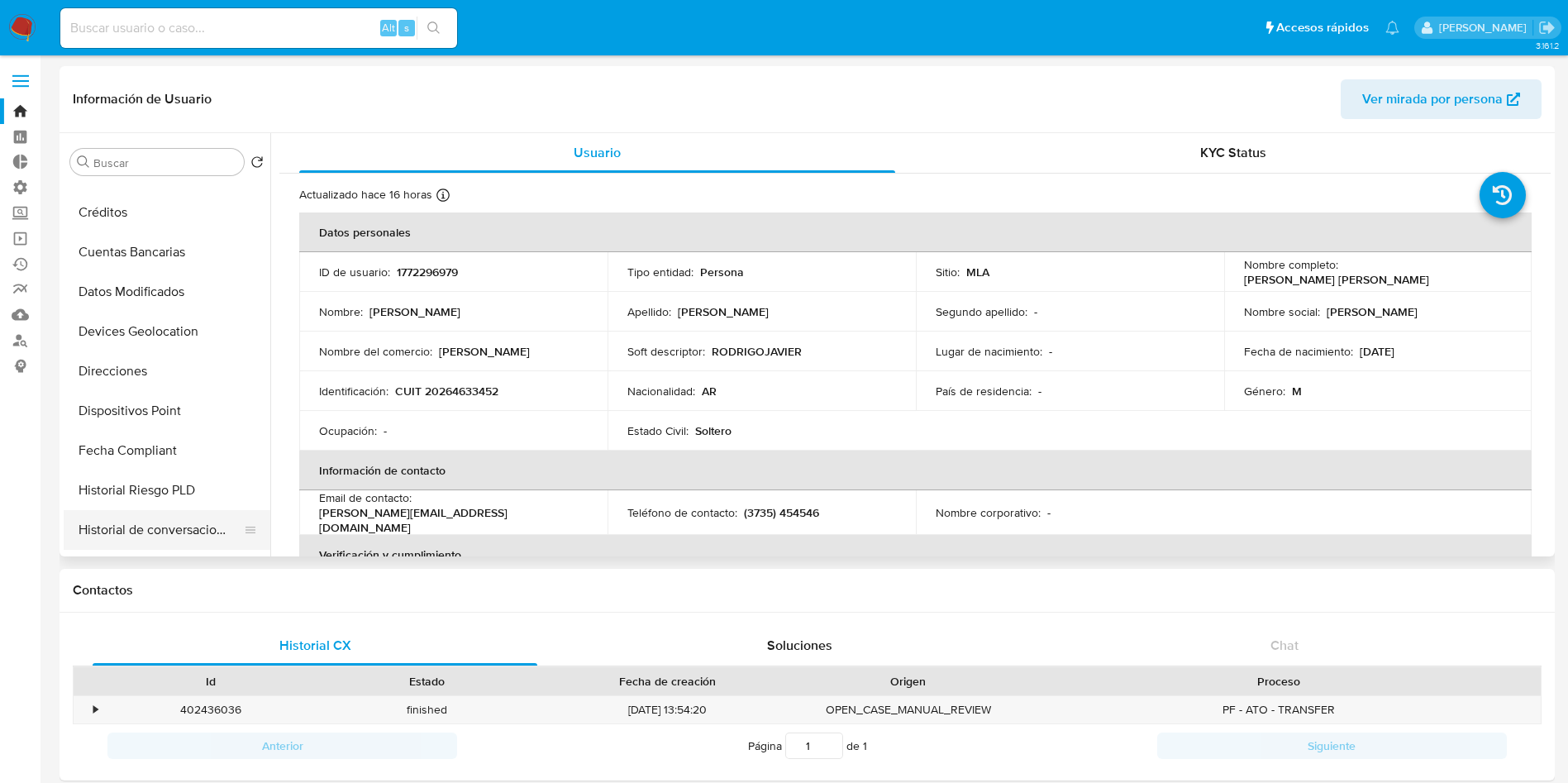
scroll to position [858, 0]
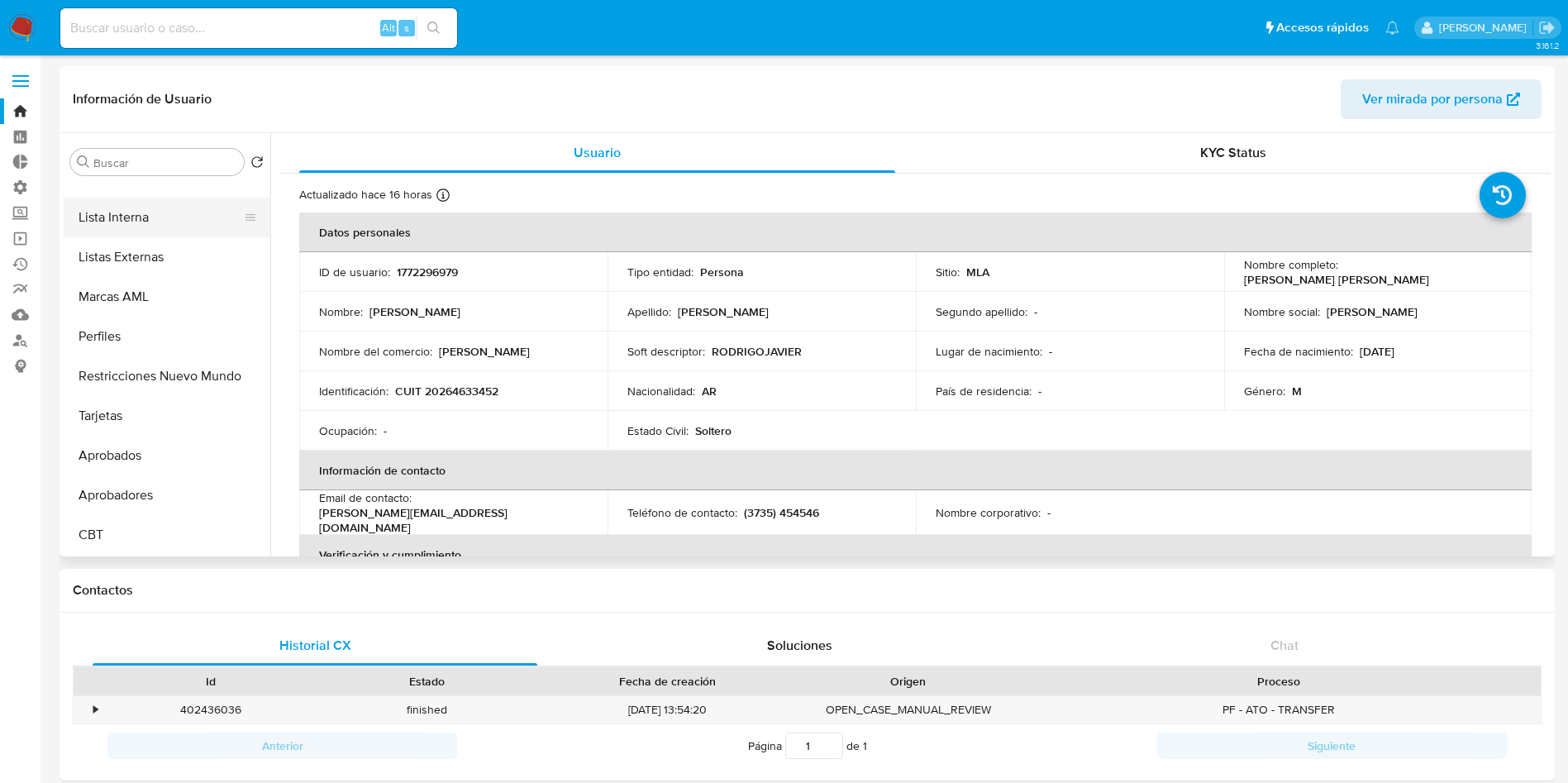
click at [135, 220] on button "Lista Interna" at bounding box center [161, 218] width 194 height 40
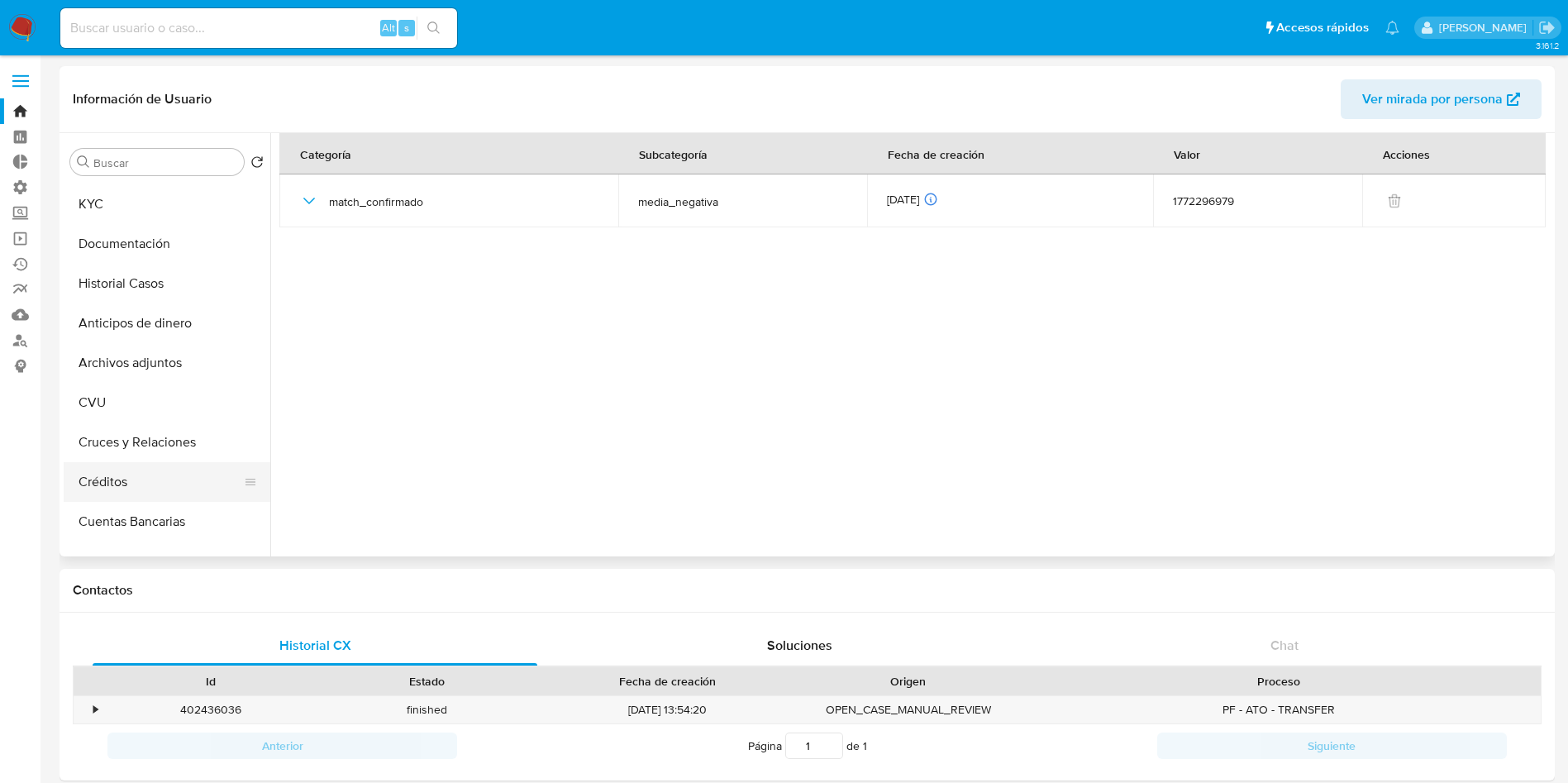
scroll to position [0, 0]
click at [151, 318] on button "Historial Casos" at bounding box center [161, 322] width 194 height 40
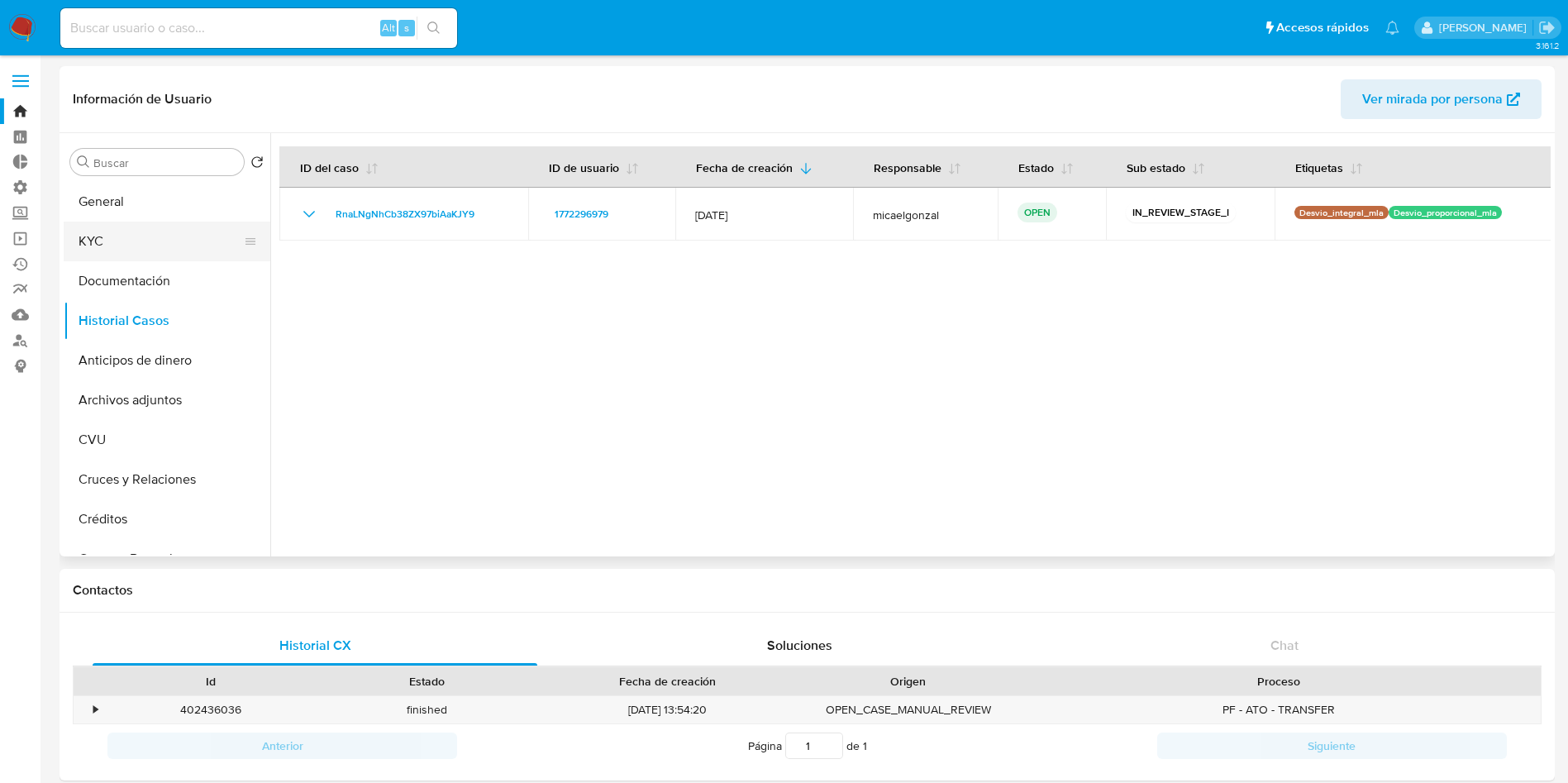
click at [112, 237] on button "KYC" at bounding box center [161, 242] width 194 height 40
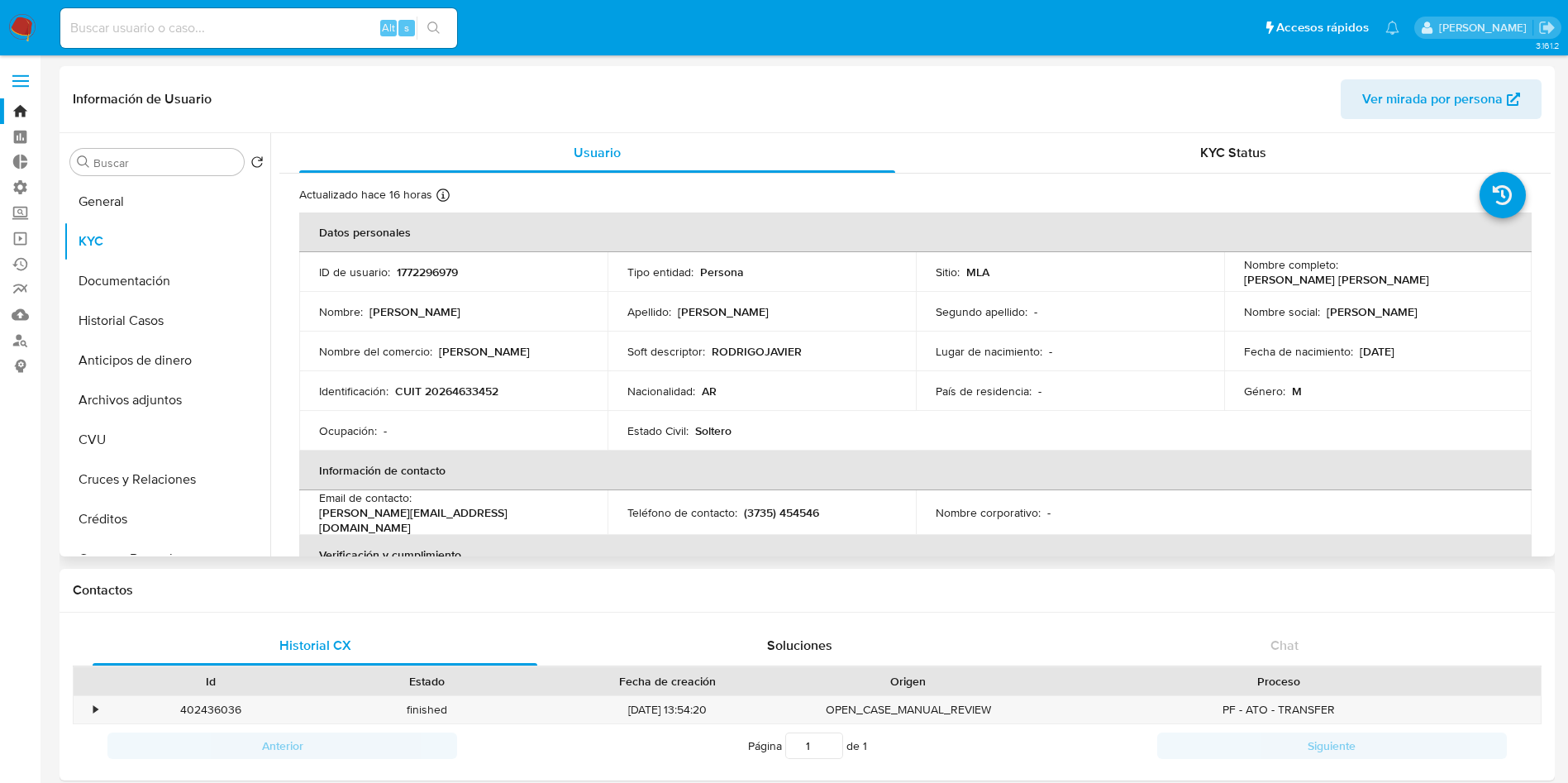
click at [471, 390] on p "CUIT 20264633452" at bounding box center [447, 391] width 104 height 15
copy p "20264633452"
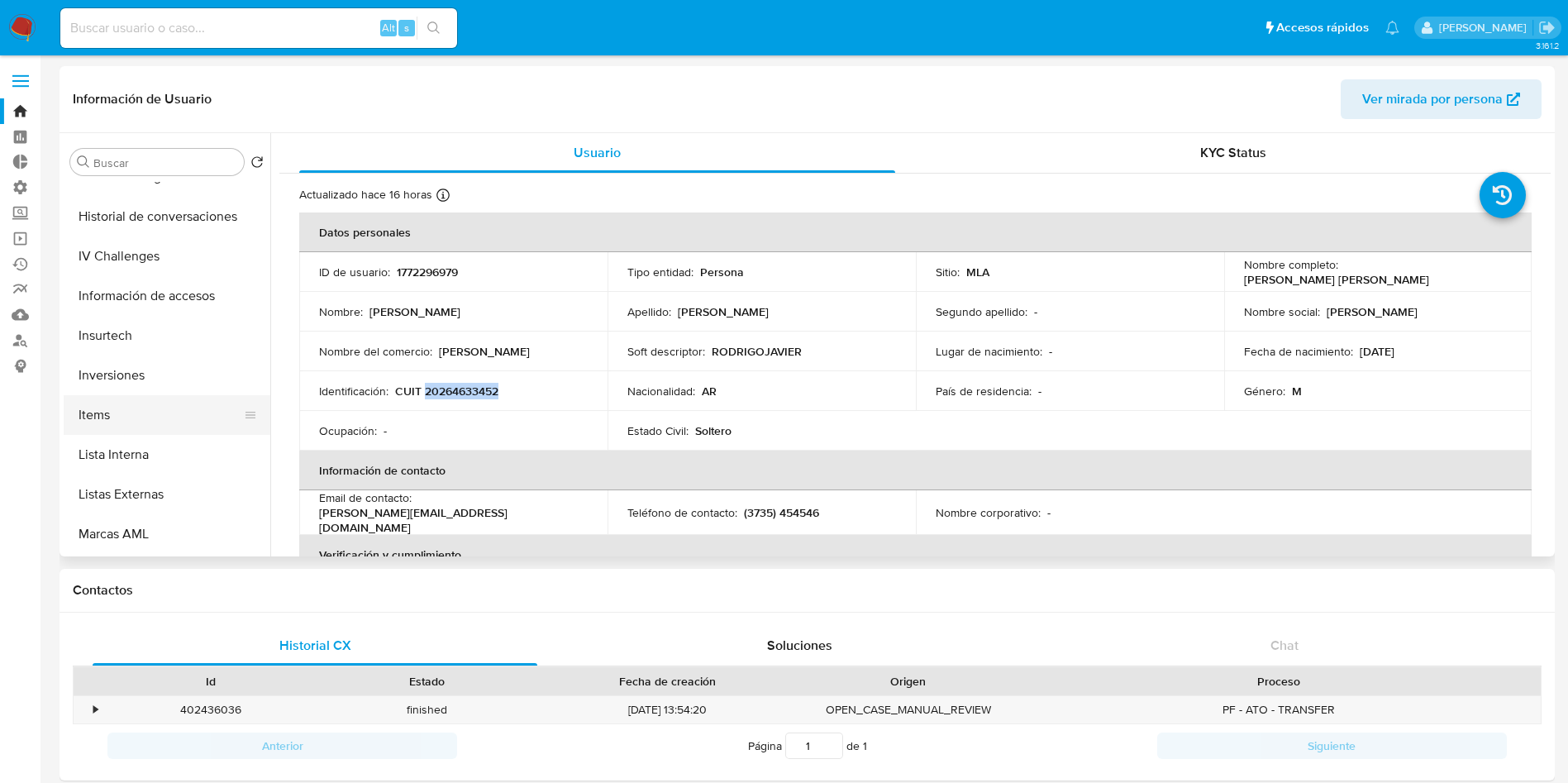
scroll to position [744, 0]
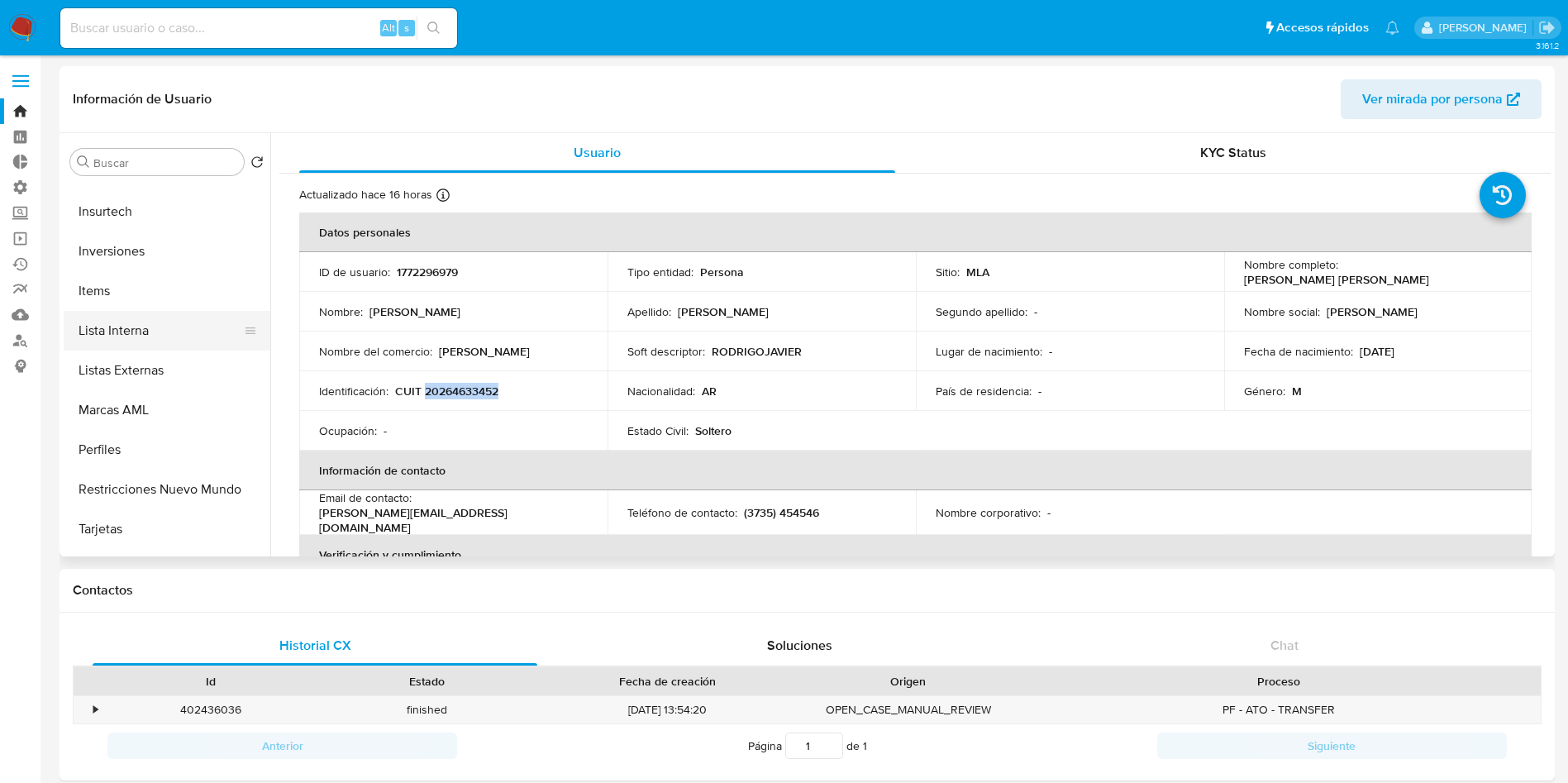
click at [130, 336] on button "Lista Interna" at bounding box center [161, 331] width 194 height 40
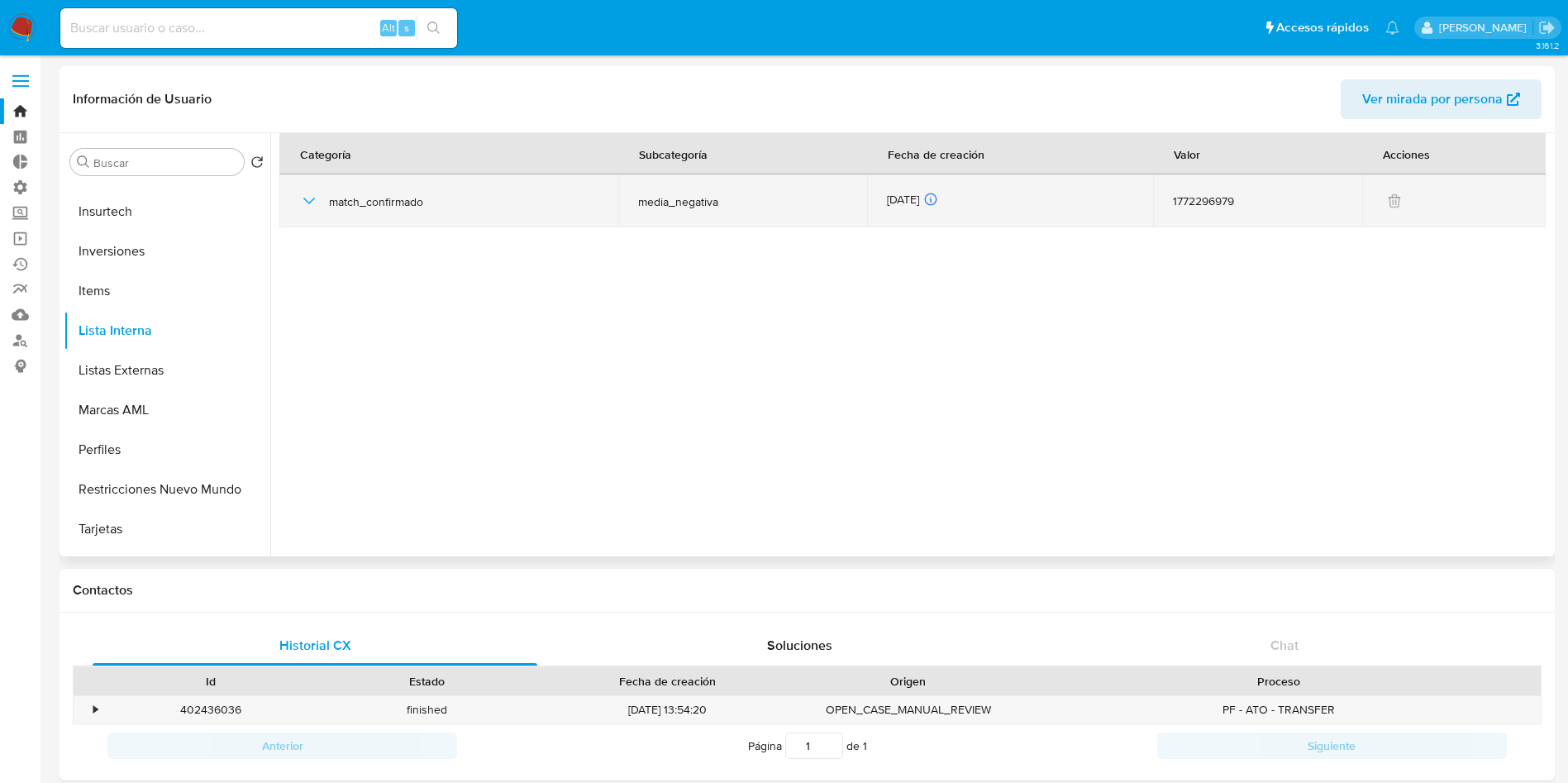
click at [313, 205] on icon "button" at bounding box center [309, 201] width 20 height 20
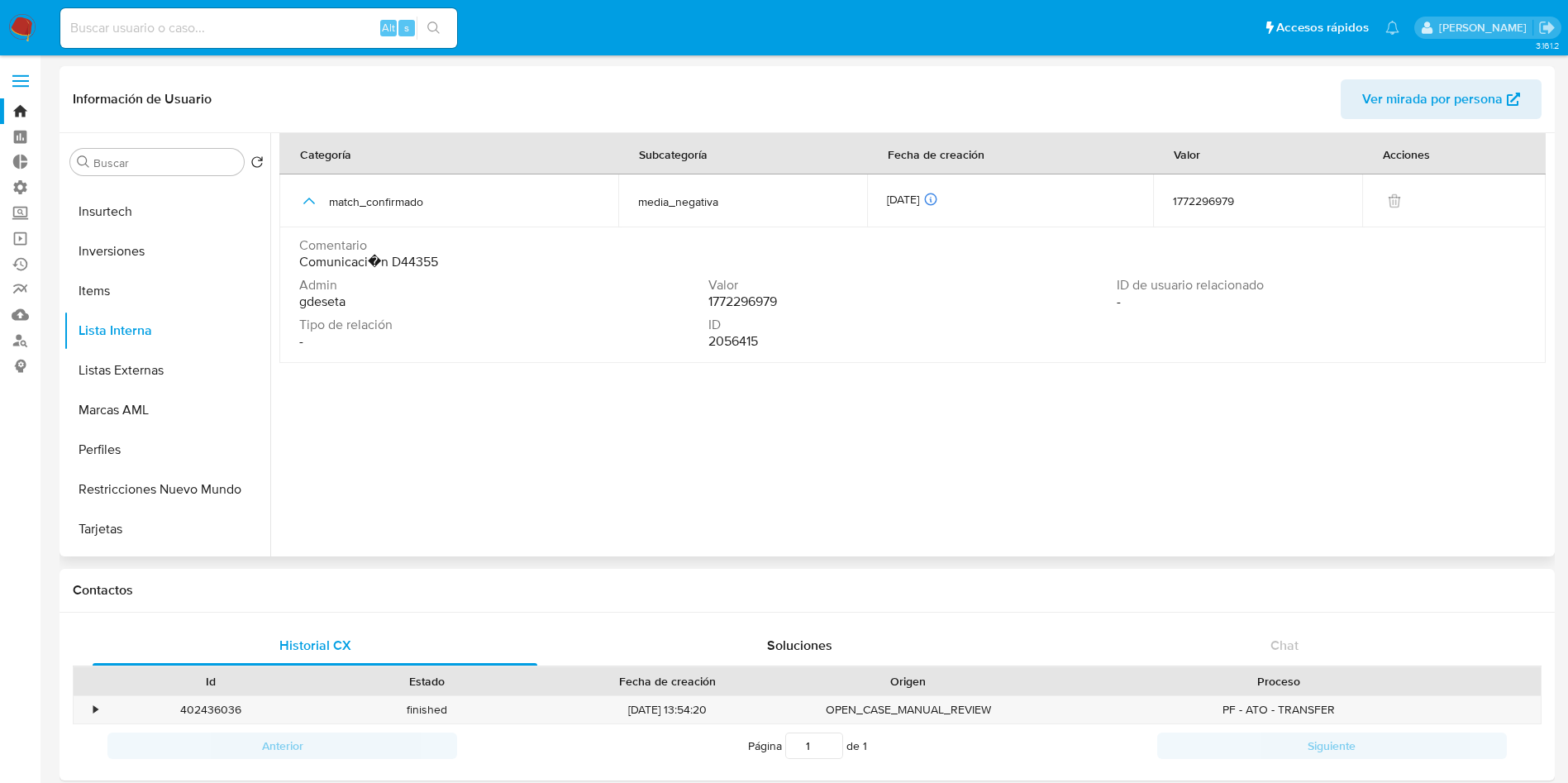
drag, startPoint x: 453, startPoint y: 265, endPoint x: 400, endPoint y: 263, distance: 53.0
click at [400, 263] on div "Comentario Comunicaci�n D44355" at bounding box center [912, 254] width 1227 height 33
click at [413, 263] on span "Comunicaci�n D44355" at bounding box center [368, 262] width 139 height 17
click at [1399, 86] on span "Ver mirada por persona" at bounding box center [1432, 100] width 141 height 40
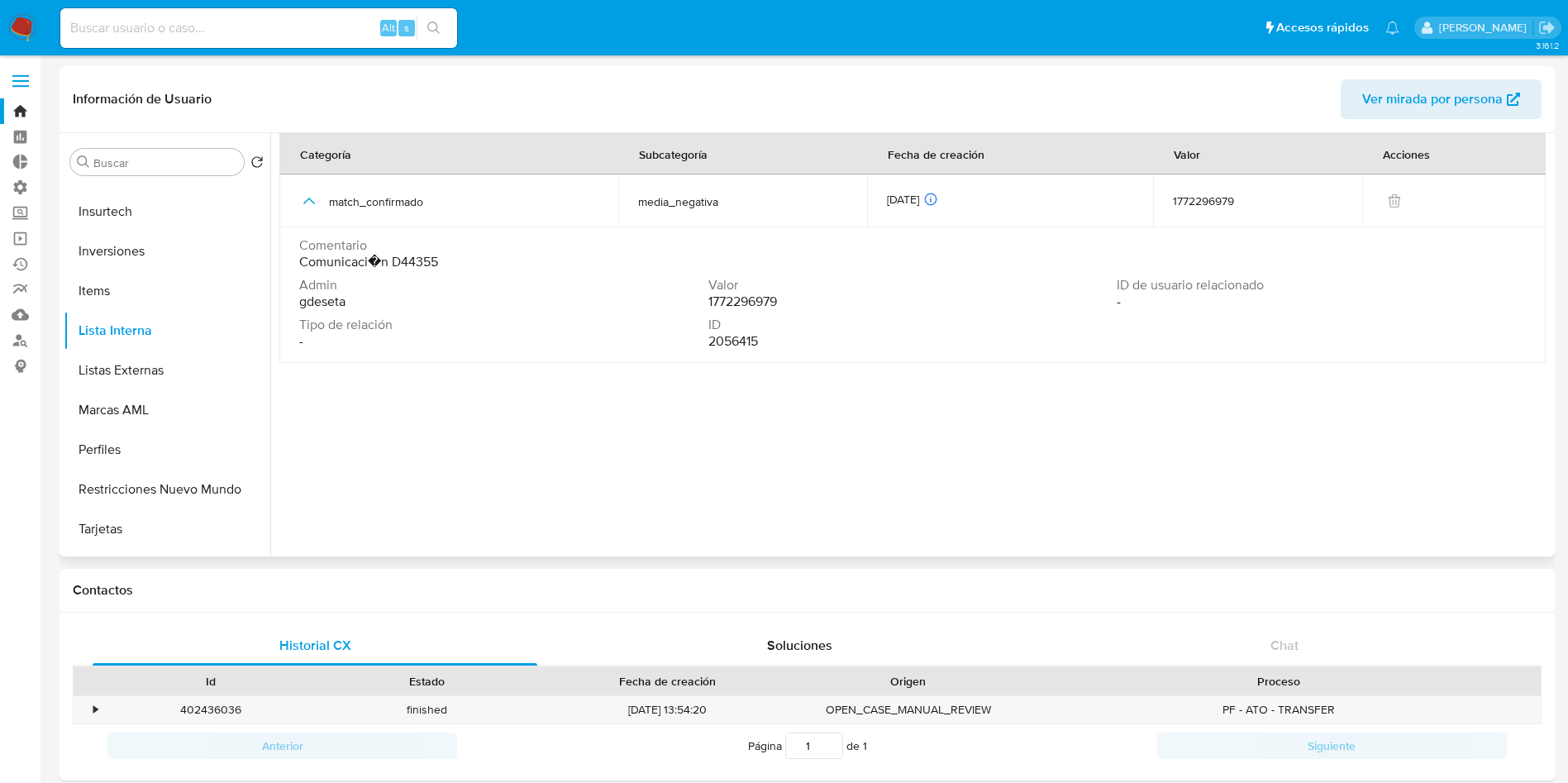
click at [413, 264] on span "Comunicaci�n D44355" at bounding box center [368, 262] width 139 height 17
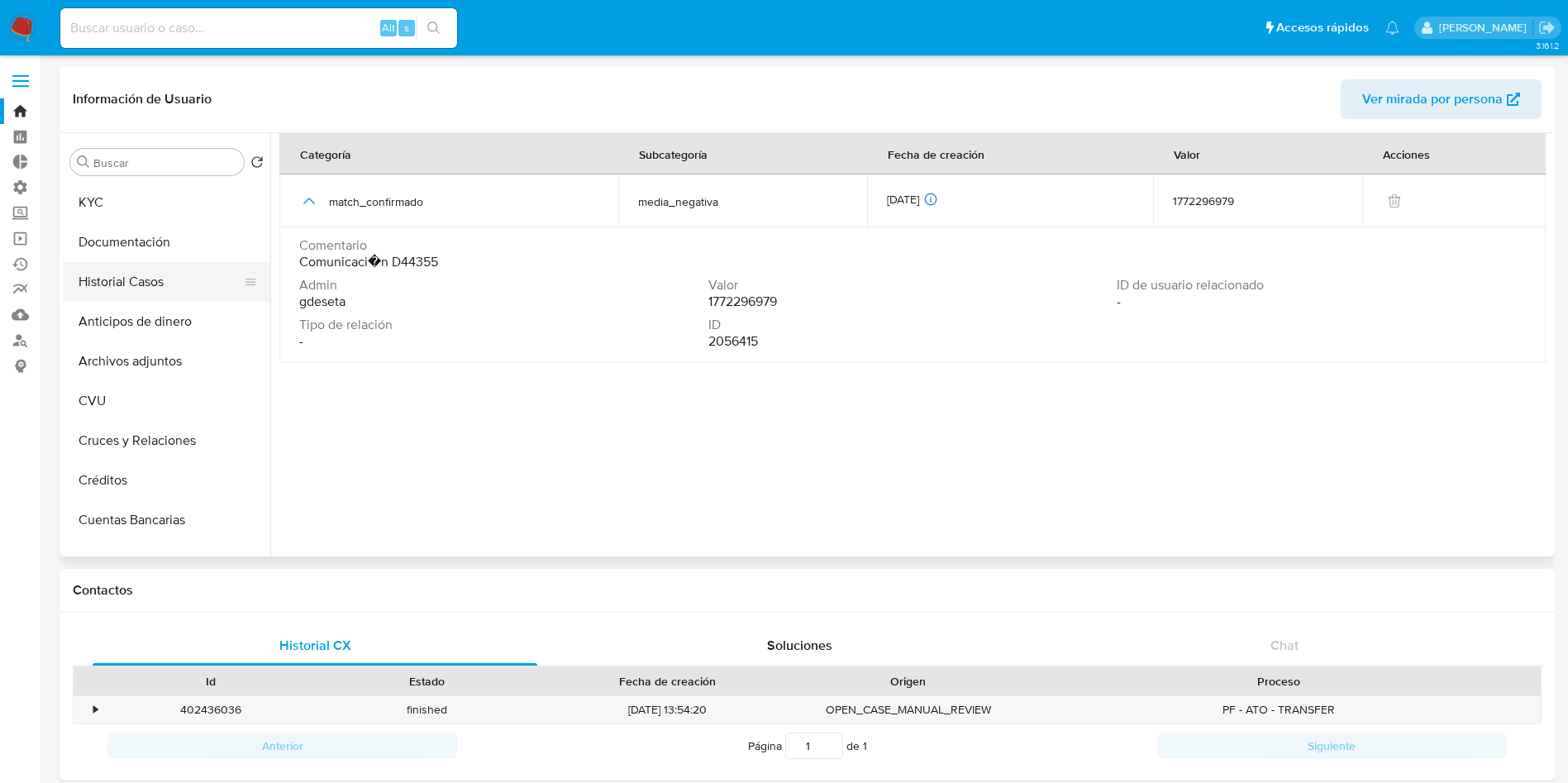
scroll to position [0, 0]
click at [140, 248] on button "KYC" at bounding box center [161, 242] width 194 height 40
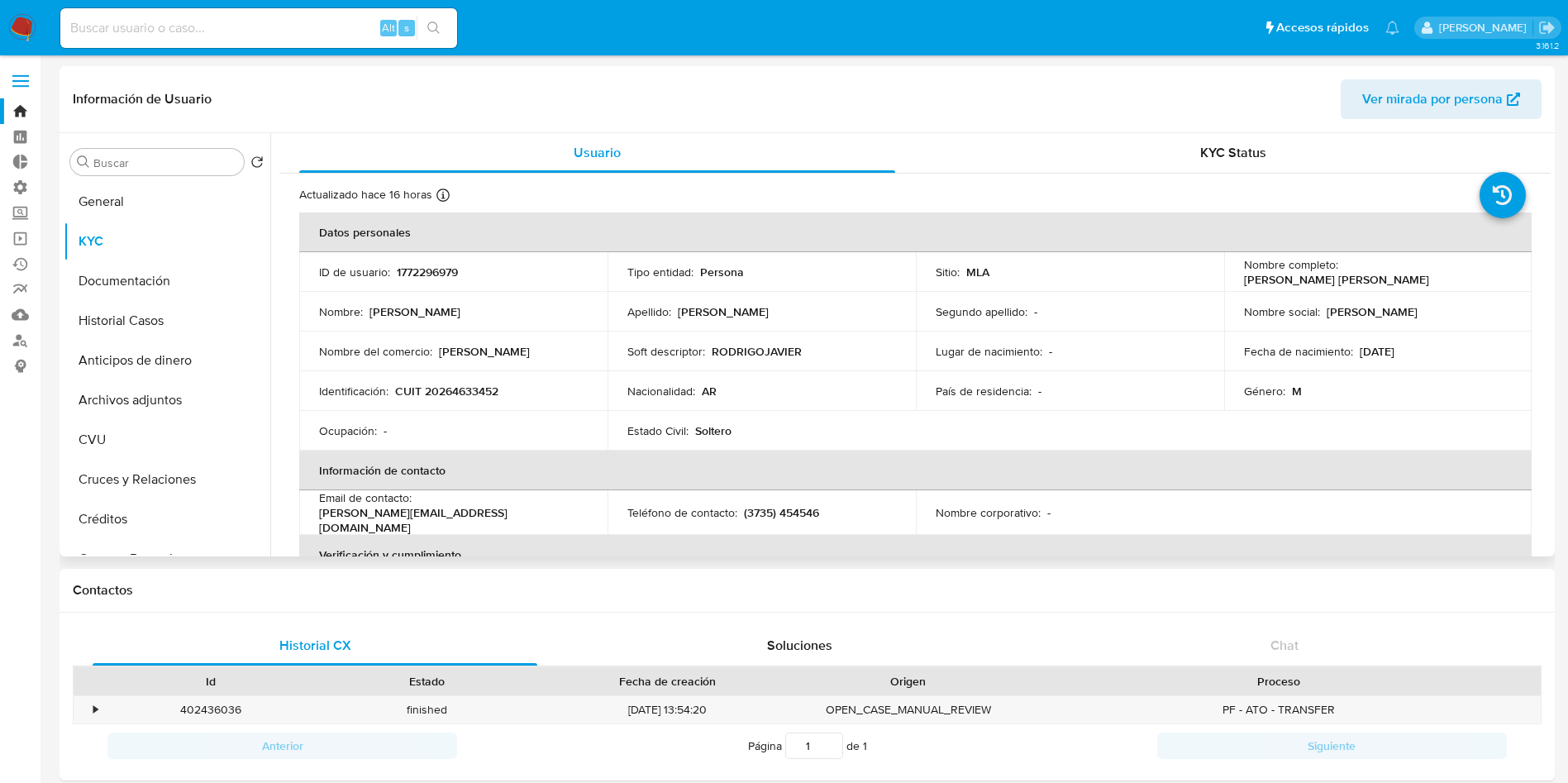
click at [473, 390] on p "CUIT 20264633452" at bounding box center [447, 391] width 104 height 15
copy p "20264633452"
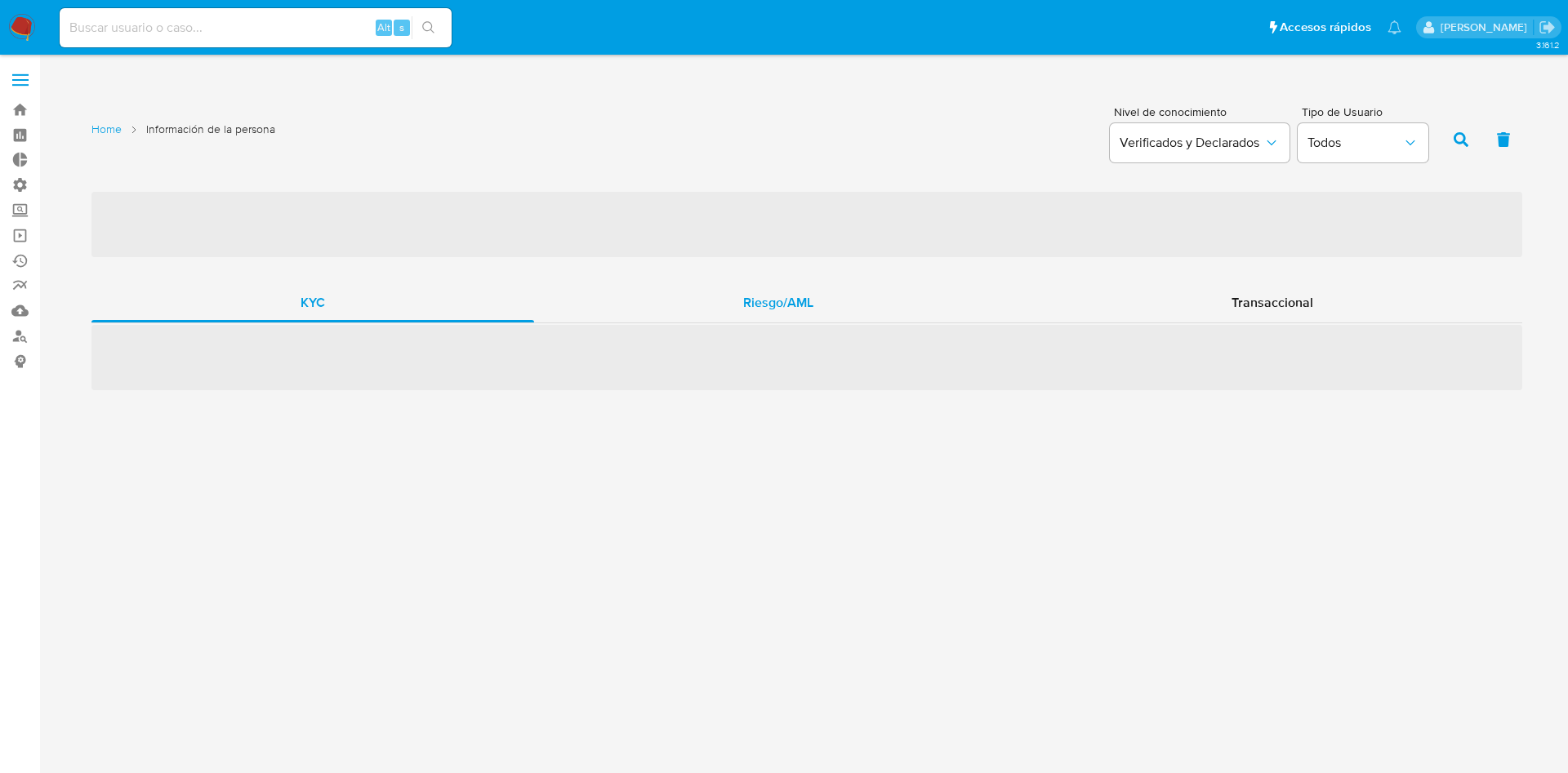
click at [813, 308] on span "Riesgo/AML" at bounding box center [778, 302] width 70 height 19
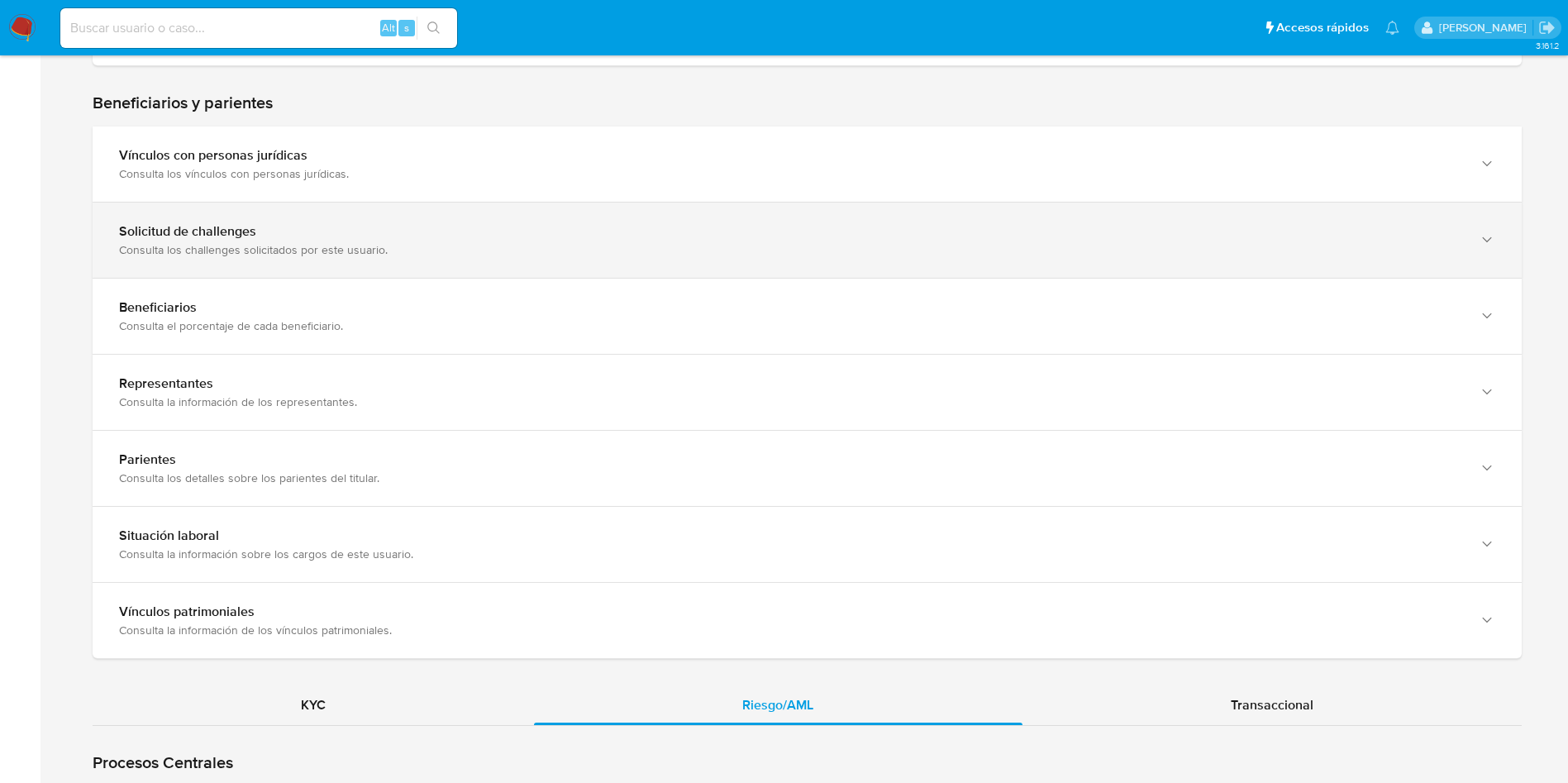
scroll to position [1240, 0]
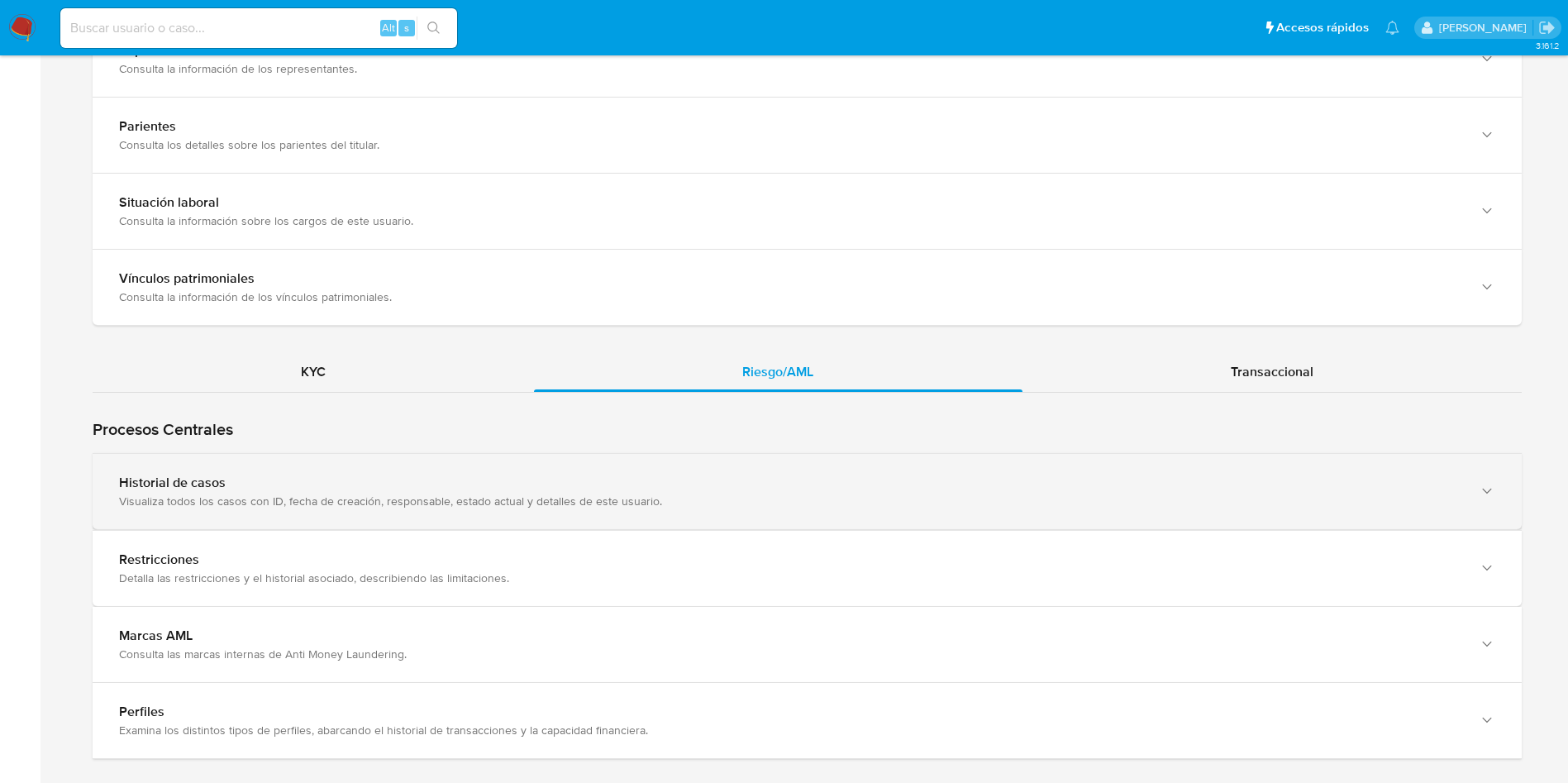
click at [533, 481] on div "Historial de casos" at bounding box center [790, 482] width 1343 height 17
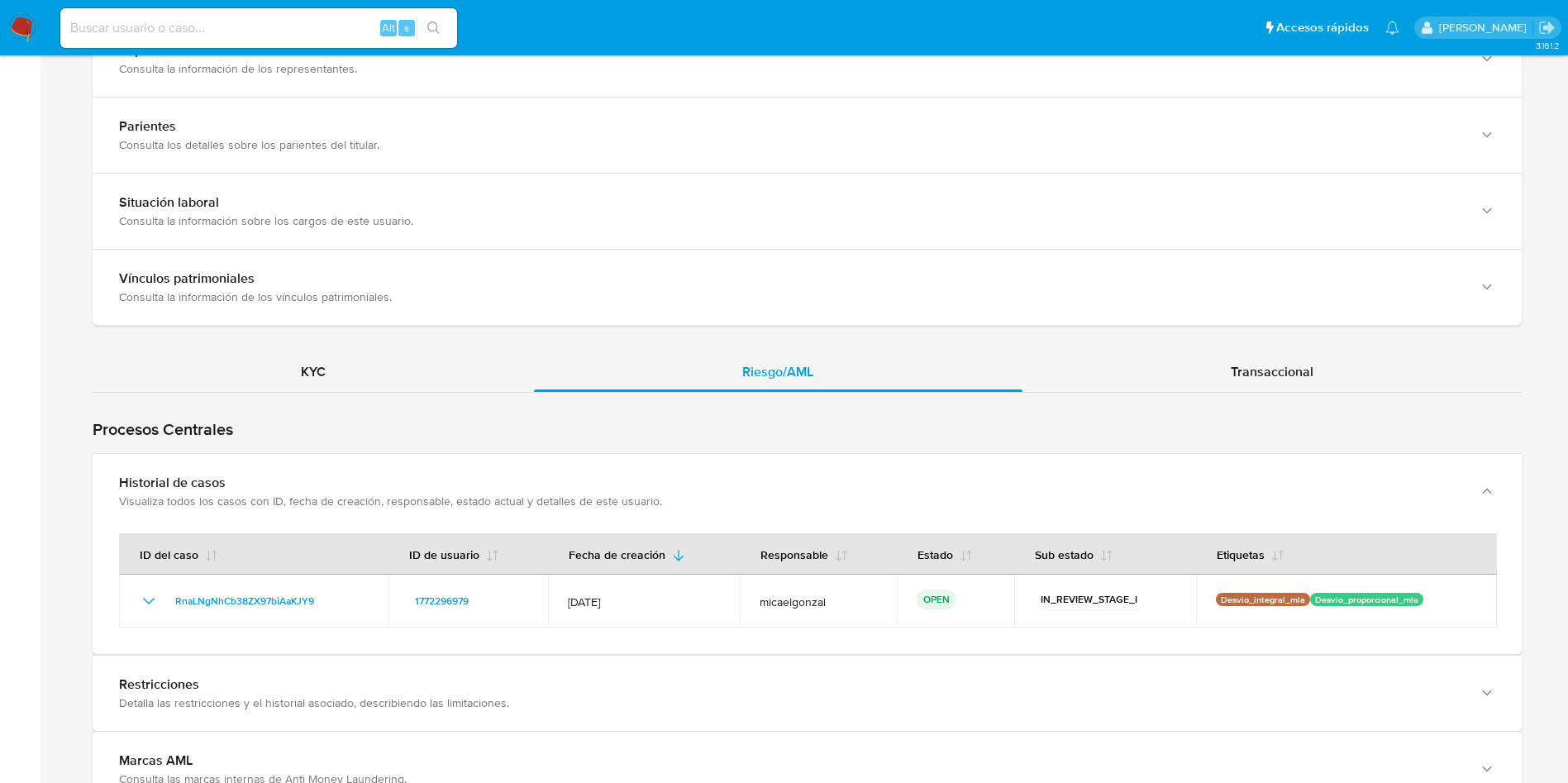
click at [315, 19] on input at bounding box center [259, 28] width 397 height 22
paste input "303753320"
type input "303753320"
click at [448, 24] on button "search-icon" at bounding box center [433, 28] width 34 height 23
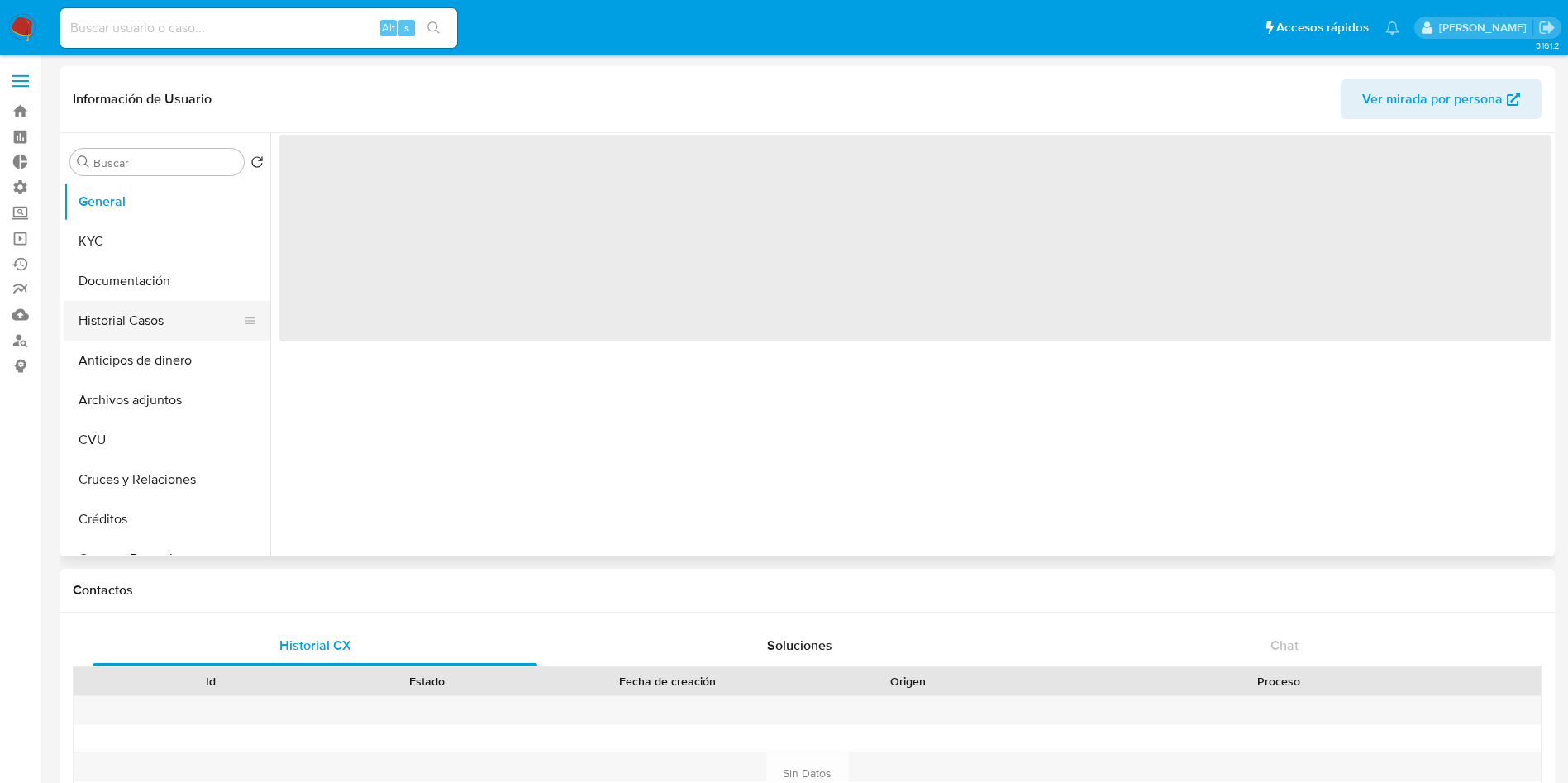
click at [176, 327] on button "Historial Casos" at bounding box center [161, 322] width 194 height 40
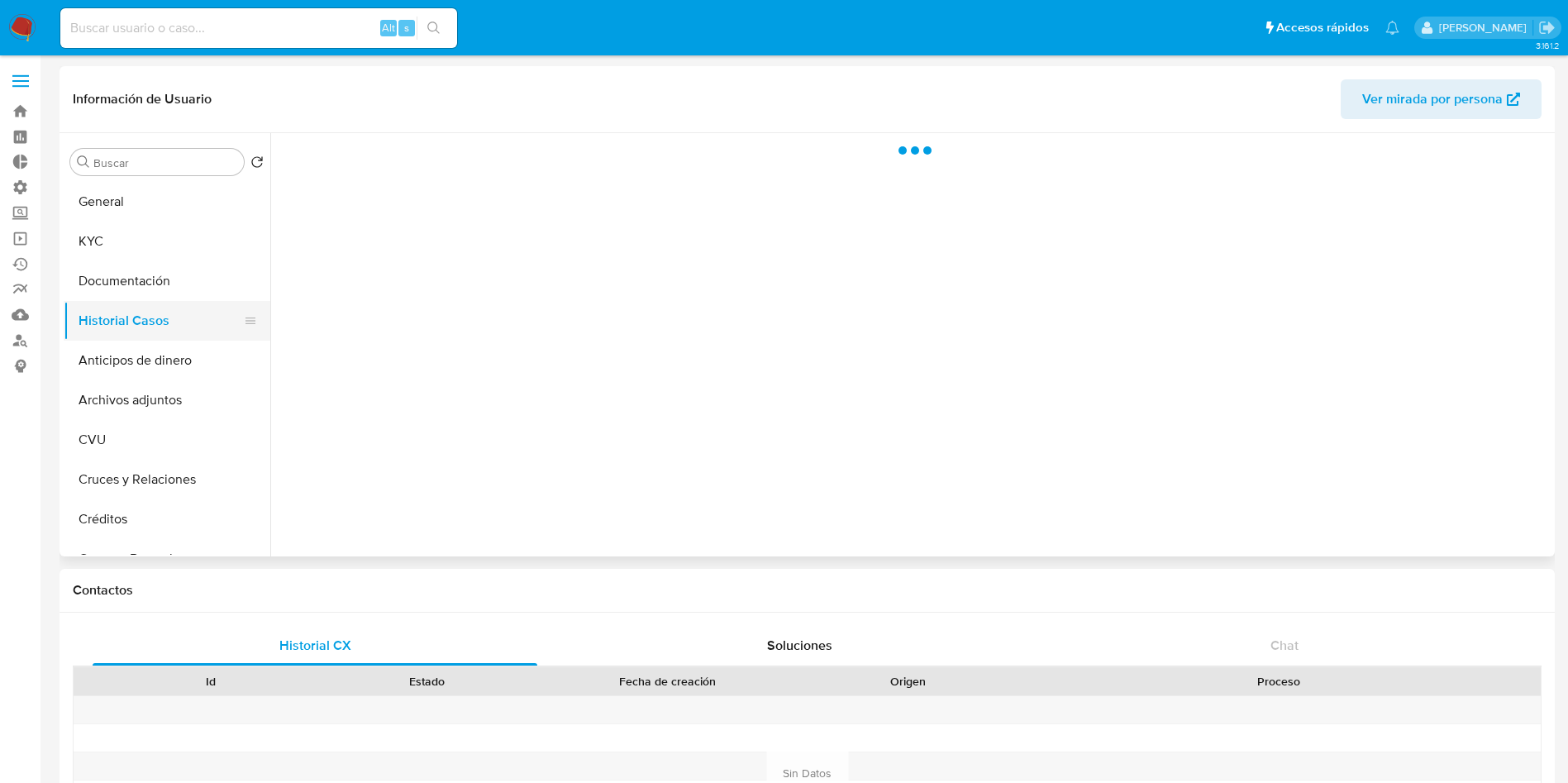
select select "10"
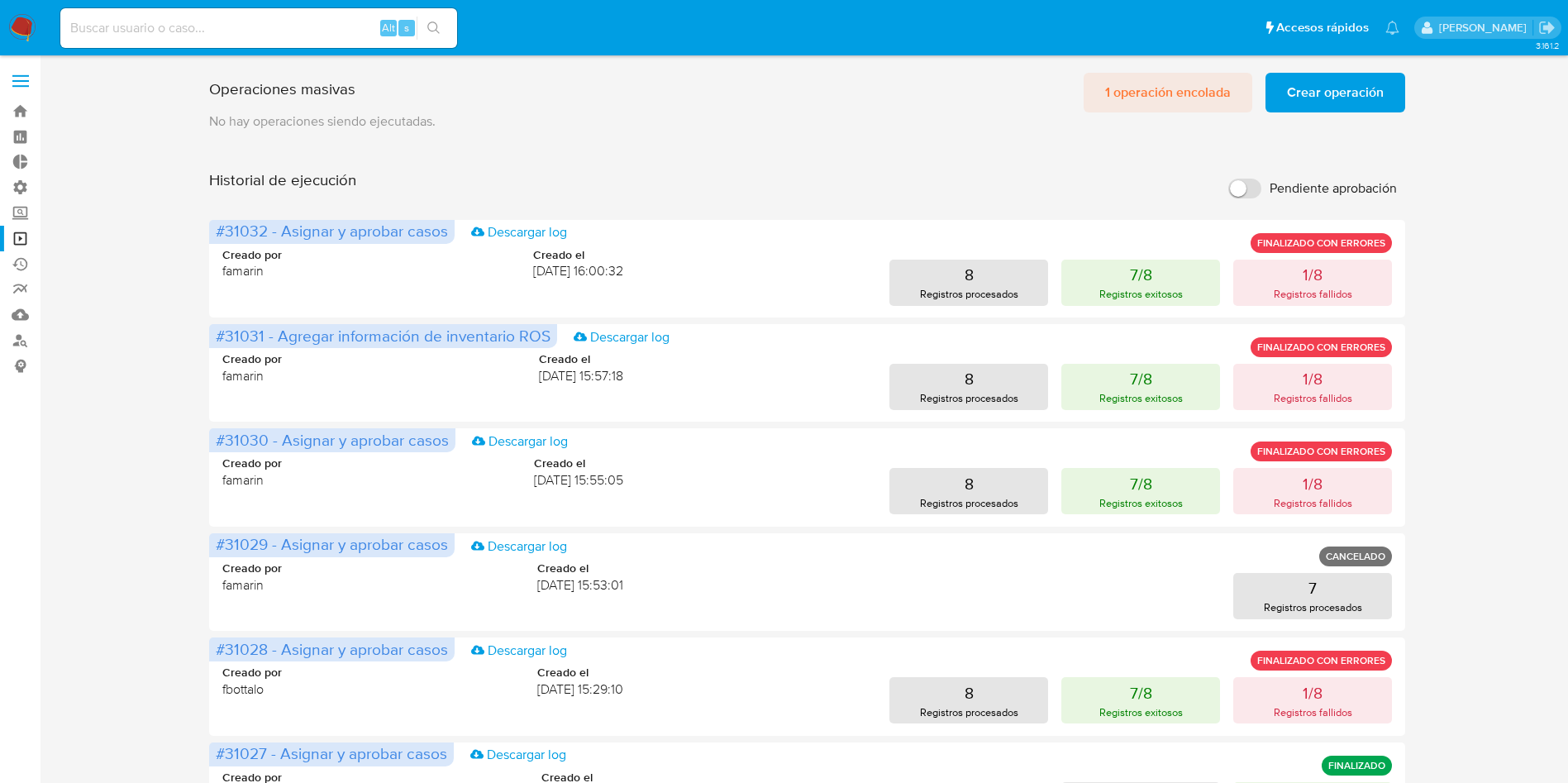
click at [1146, 82] on span "1 operación encolada" at bounding box center [1168, 93] width 126 height 36
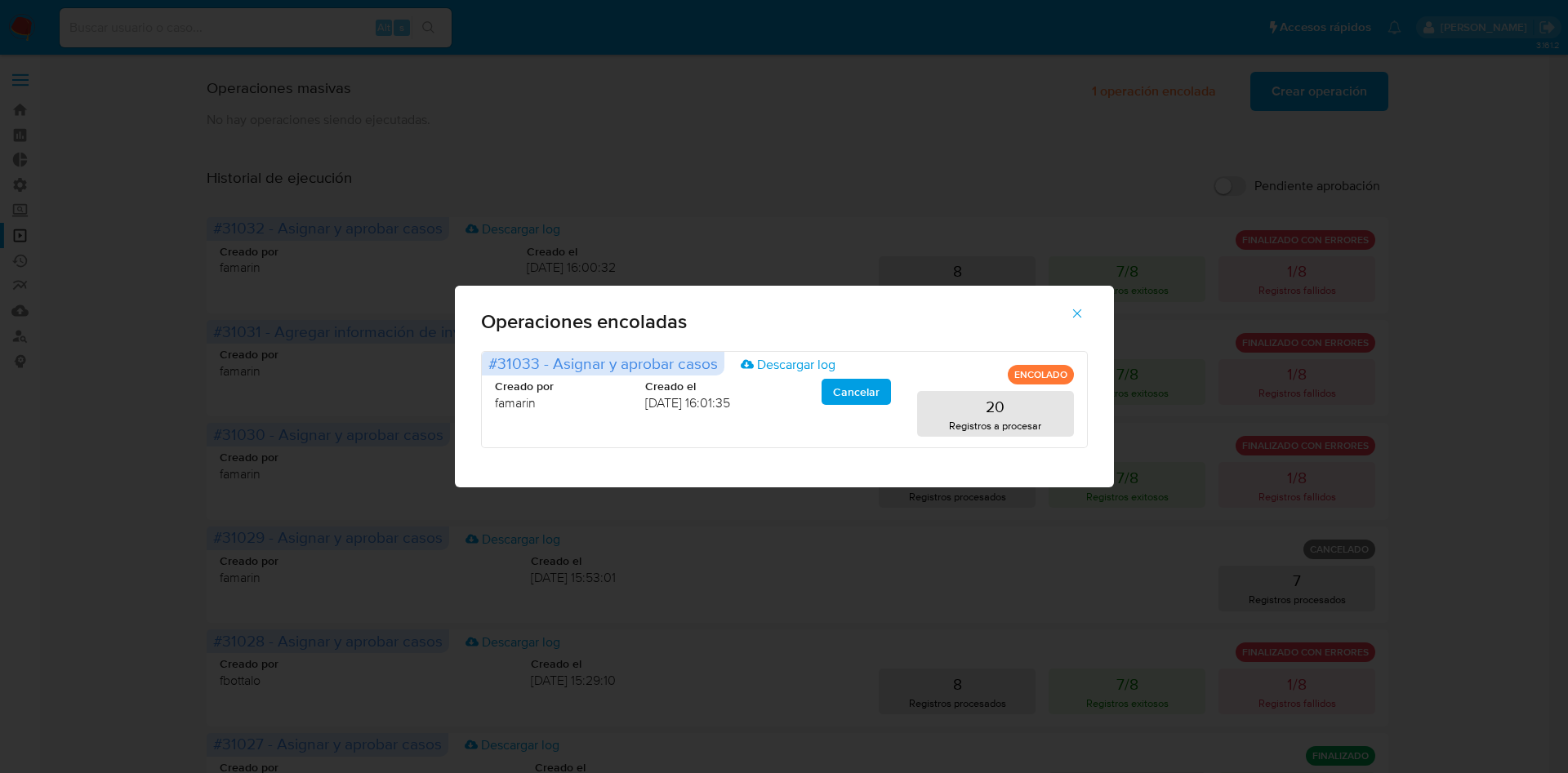
click at [1073, 314] on icon "button" at bounding box center [1077, 314] width 15 height 15
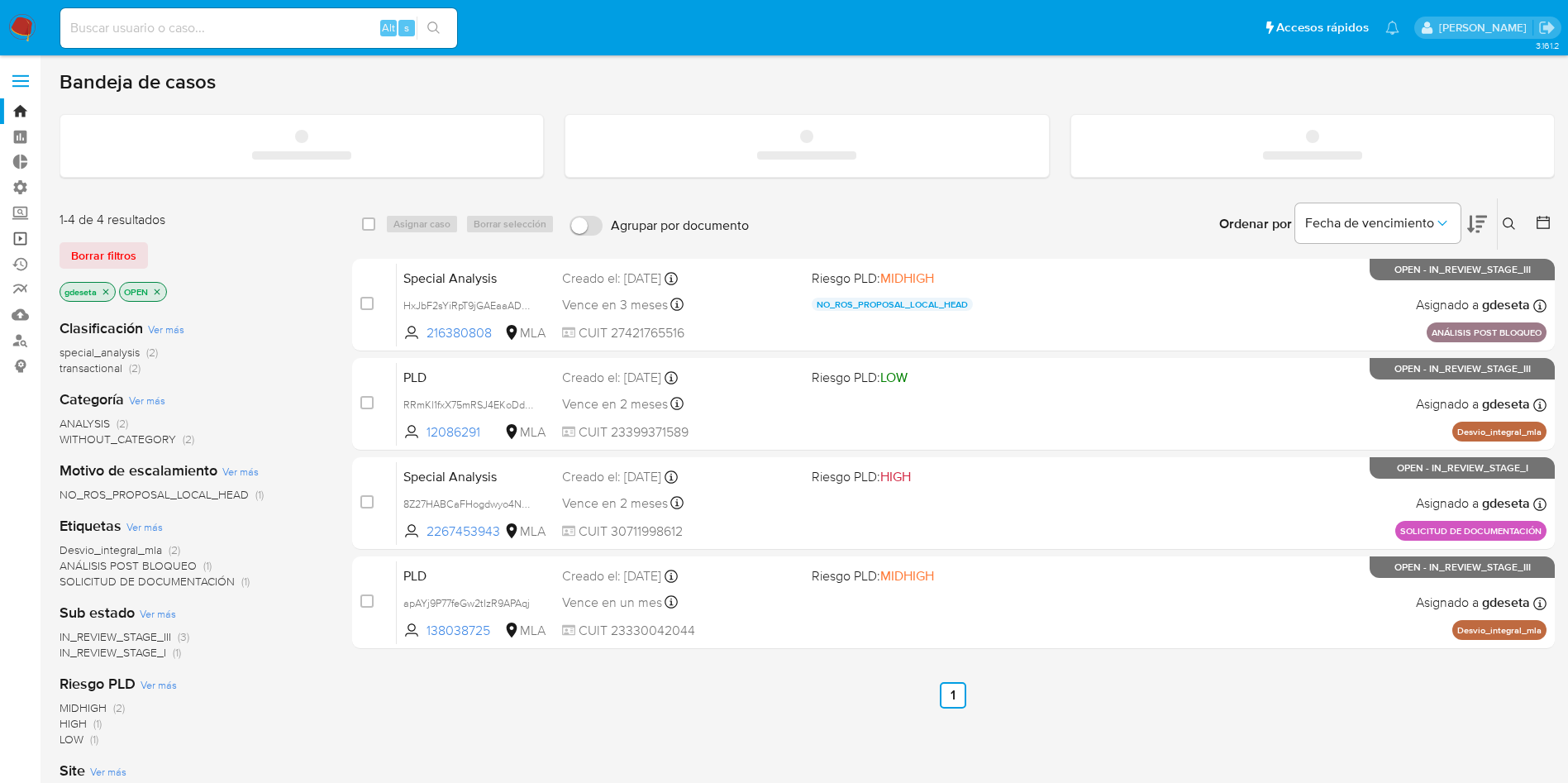
click at [17, 247] on link "Operaciones masivas" at bounding box center [98, 239] width 197 height 26
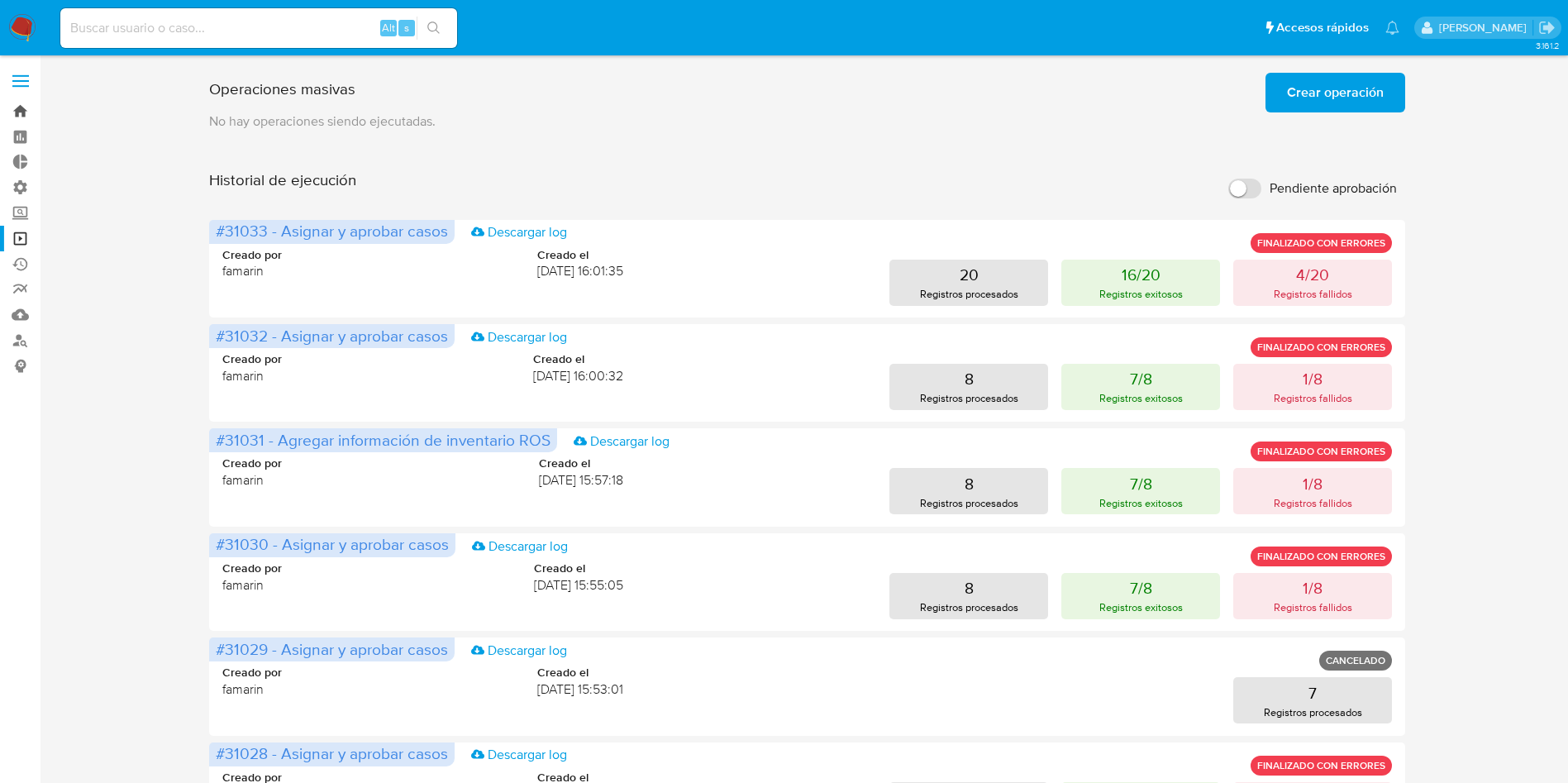
click at [6, 109] on link "Bandeja" at bounding box center [98, 112] width 197 height 26
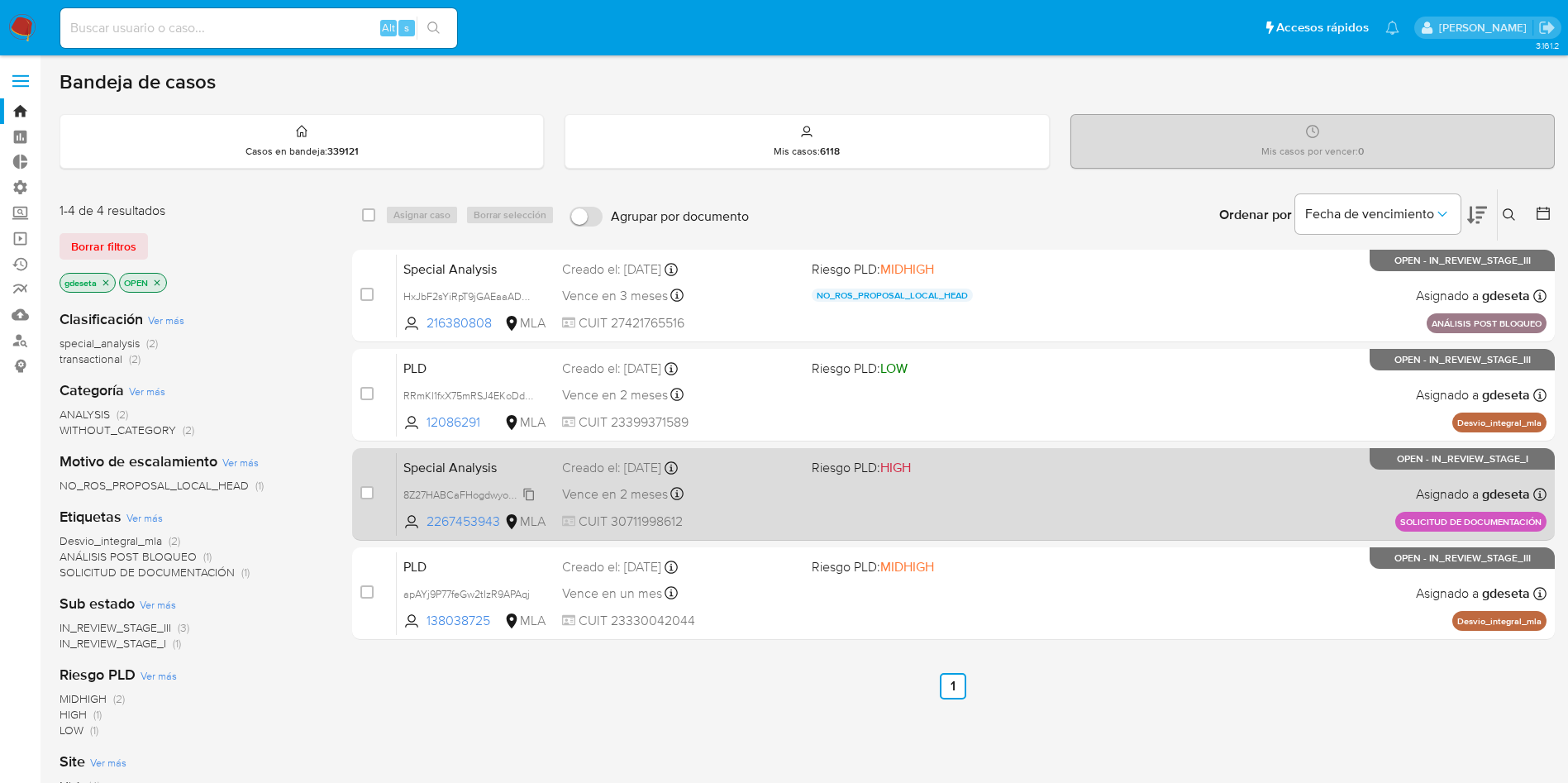
click at [483, 493] on span "8Z27HABCaFHogdwyo4N0zMhh" at bounding box center [478, 493] width 150 height 18
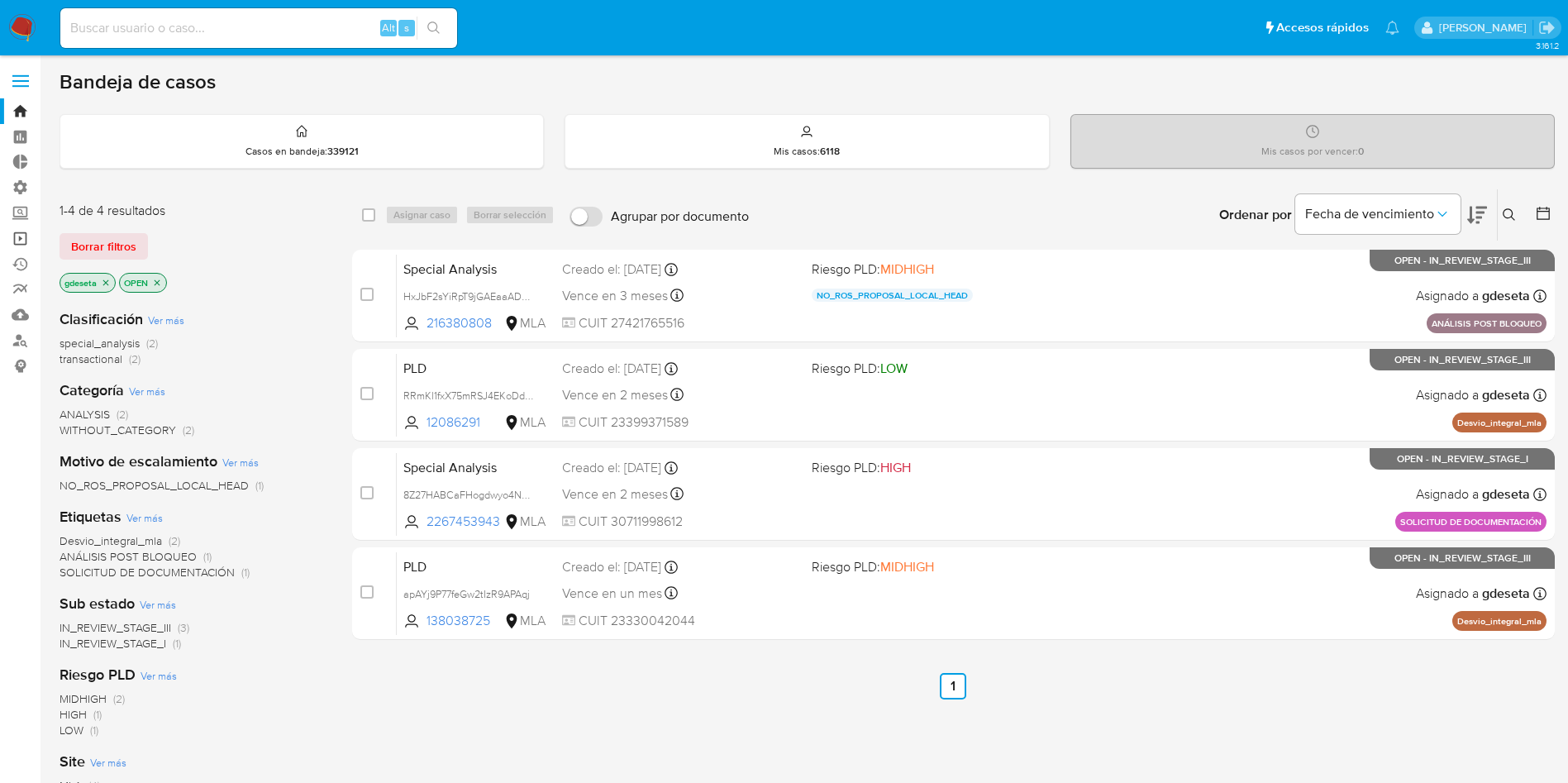
click at [13, 242] on link "Operaciones masivas" at bounding box center [98, 239] width 197 height 26
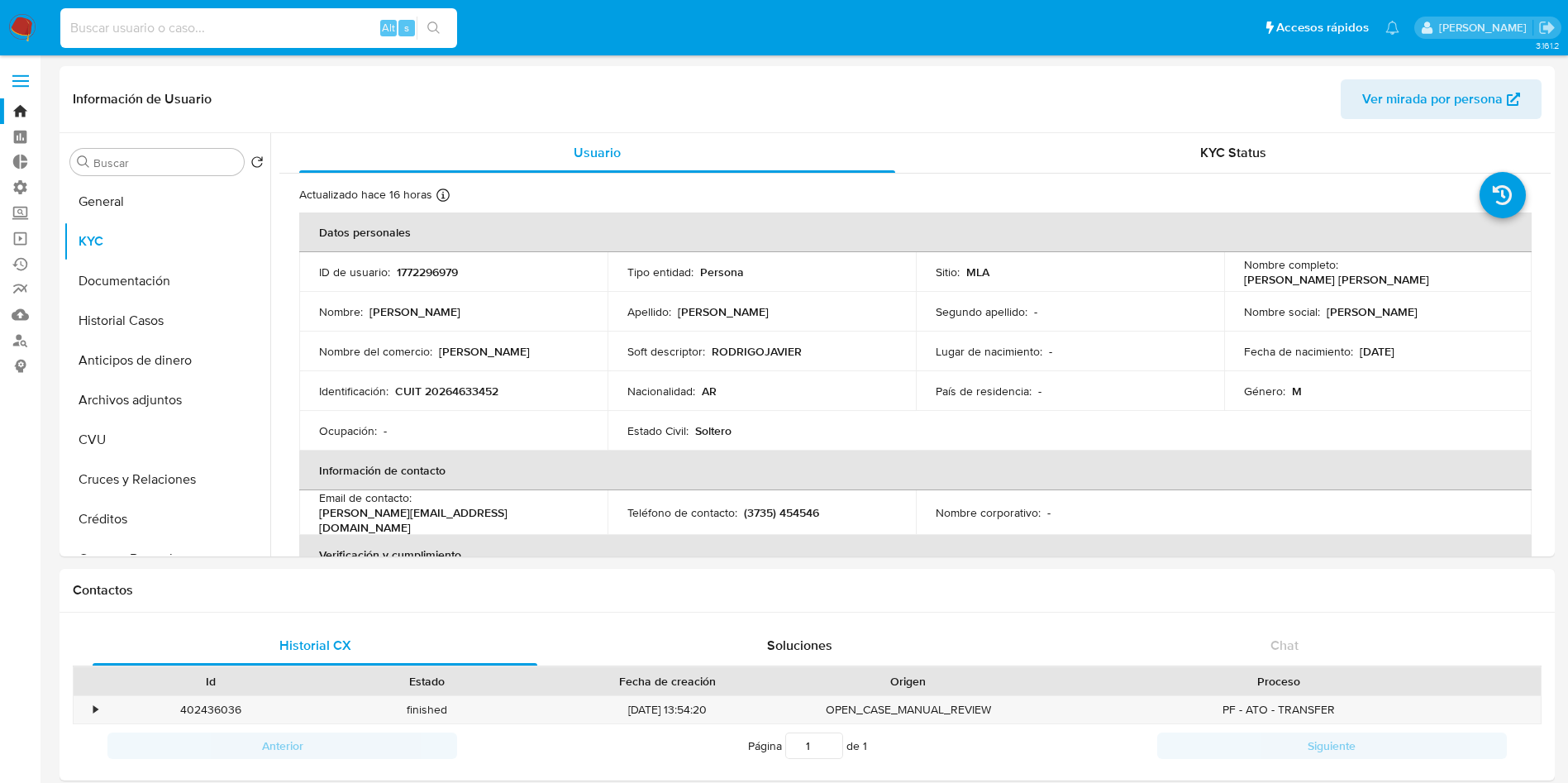
select select "10"
type input "tJFXuoIHvlXq643zziOY9WMP"
click at [443, 30] on button "search-icon" at bounding box center [433, 28] width 34 height 23
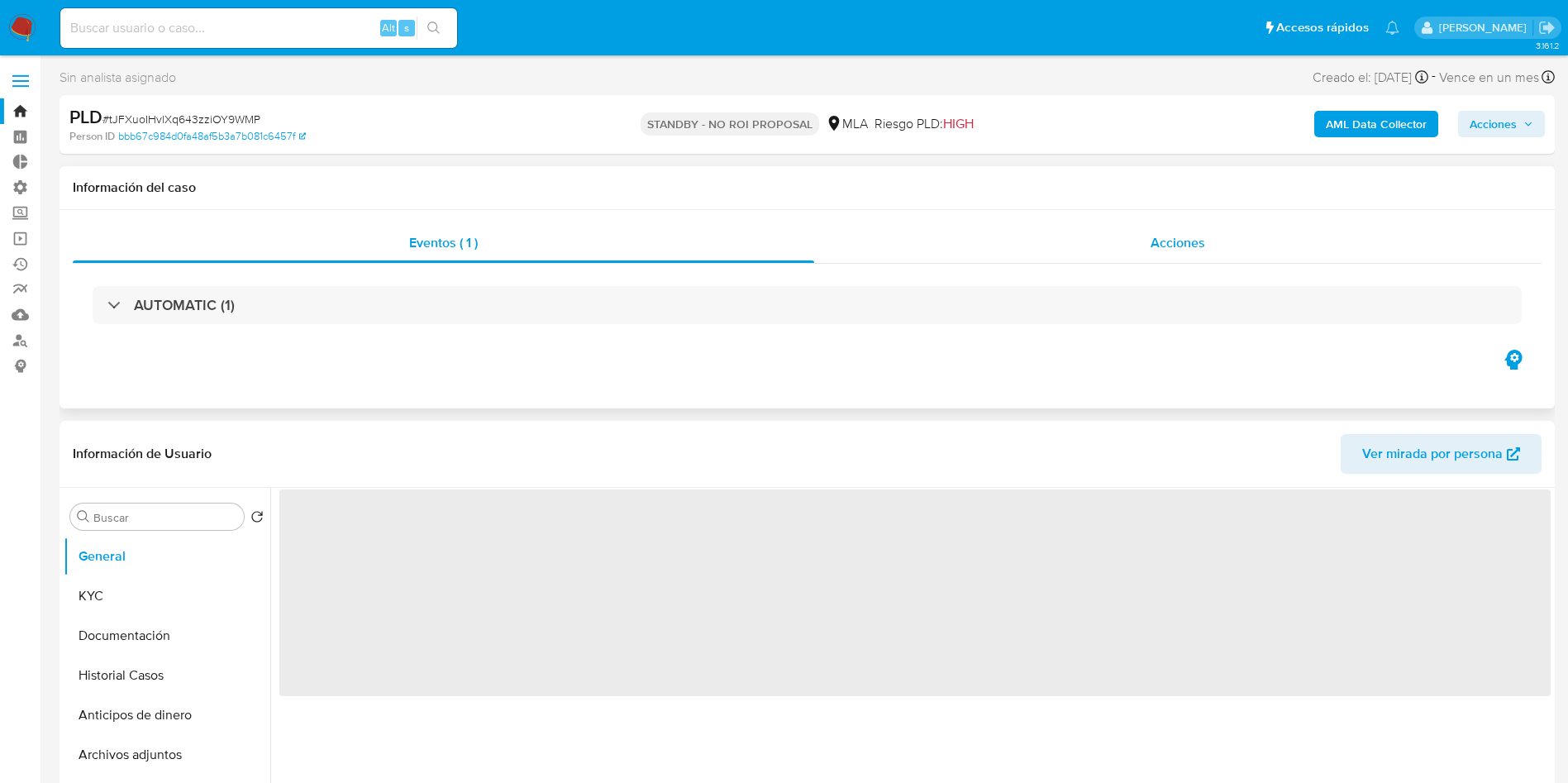
click at [1163, 237] on span "Acciones" at bounding box center [1178, 243] width 55 height 19
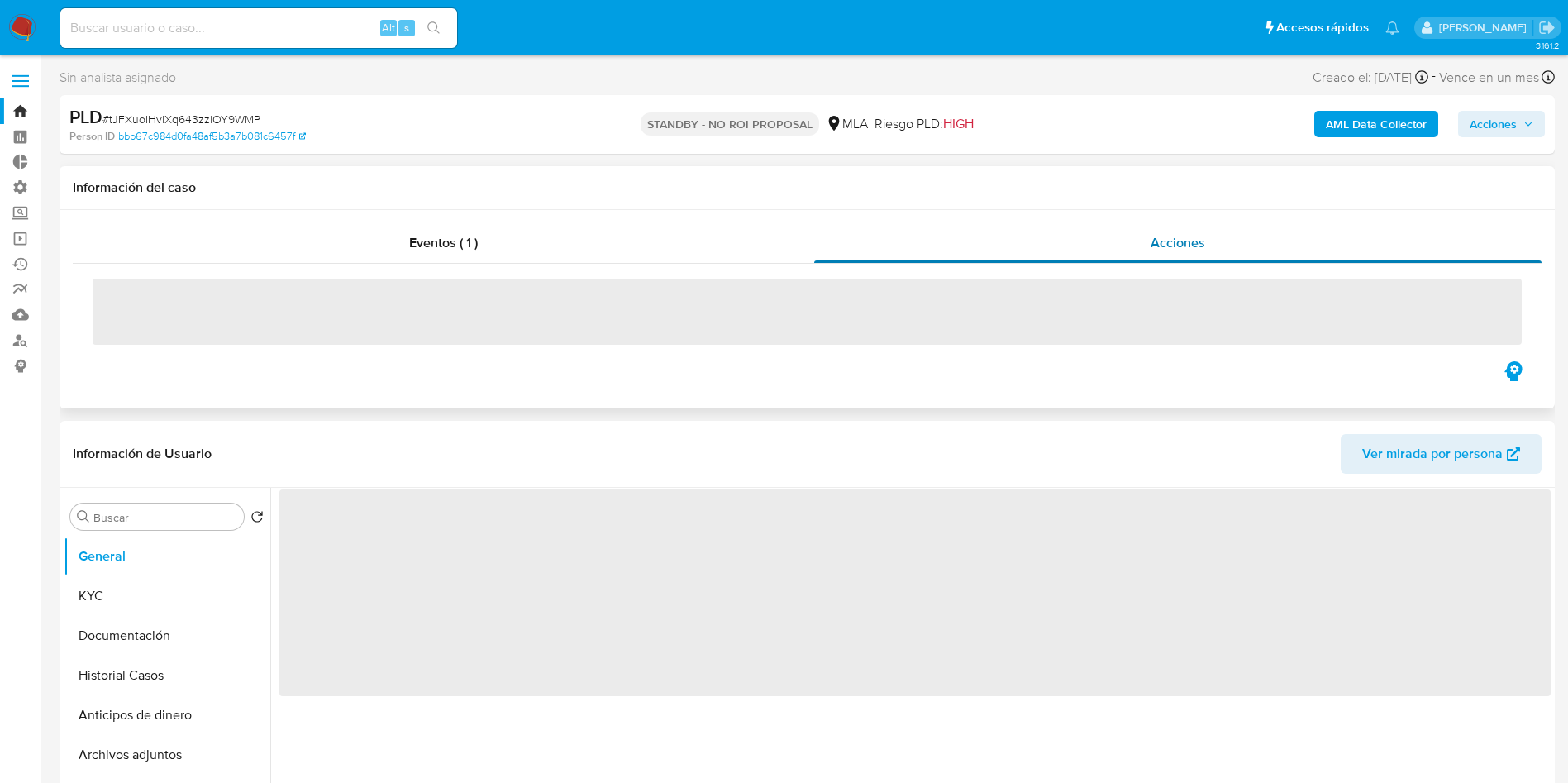
select select "10"
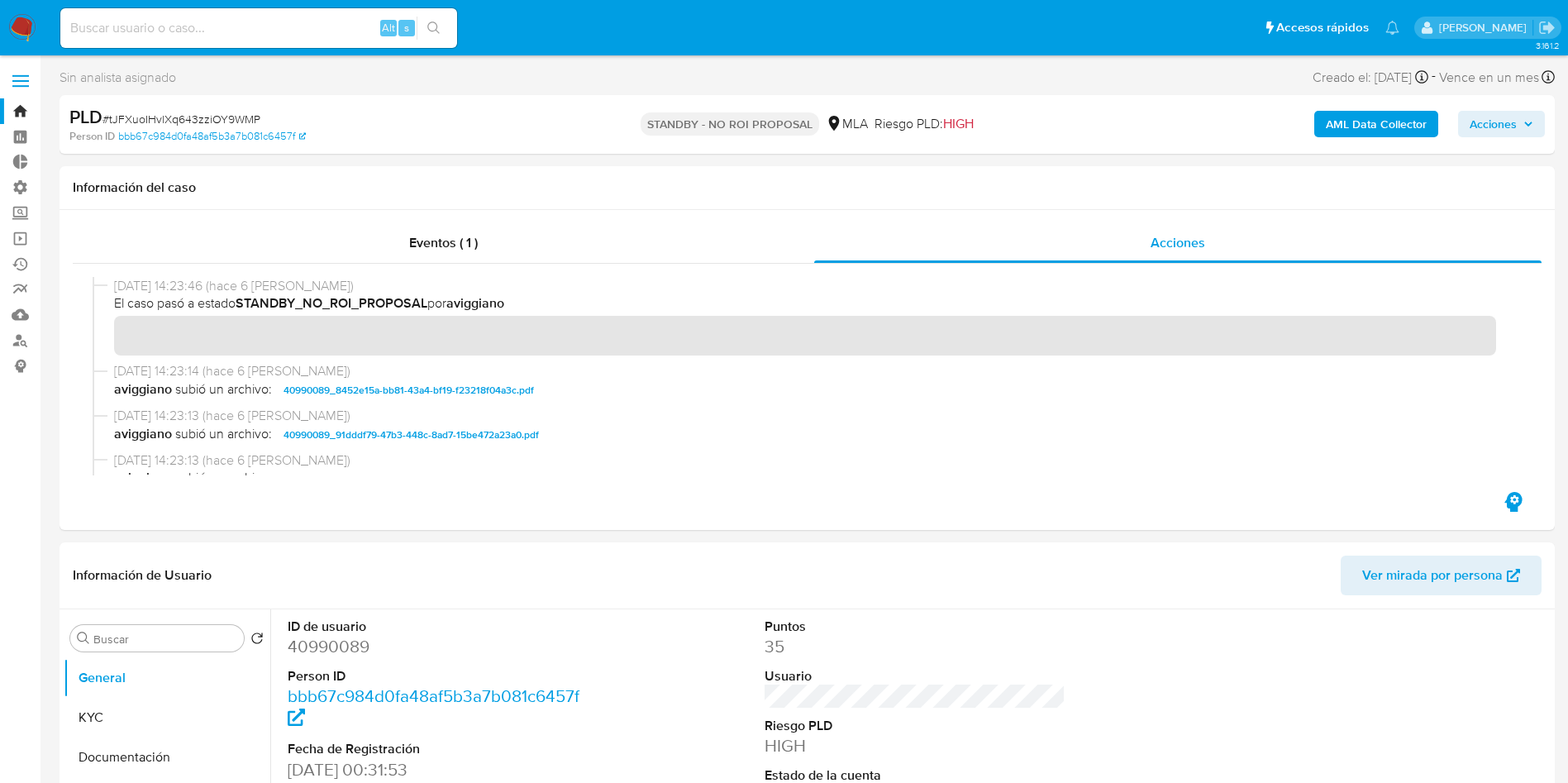
click at [229, 16] on div "Alt s" at bounding box center [259, 28] width 397 height 40
click at [237, 21] on input at bounding box center [259, 28] width 397 height 22
paste input "EwH4COFYNoQLXSuLTmDShQUt"
type input "EwH4COFYNoQLXSuLTmDShQUt"
click at [440, 27] on icon "search-icon" at bounding box center [433, 28] width 13 height 13
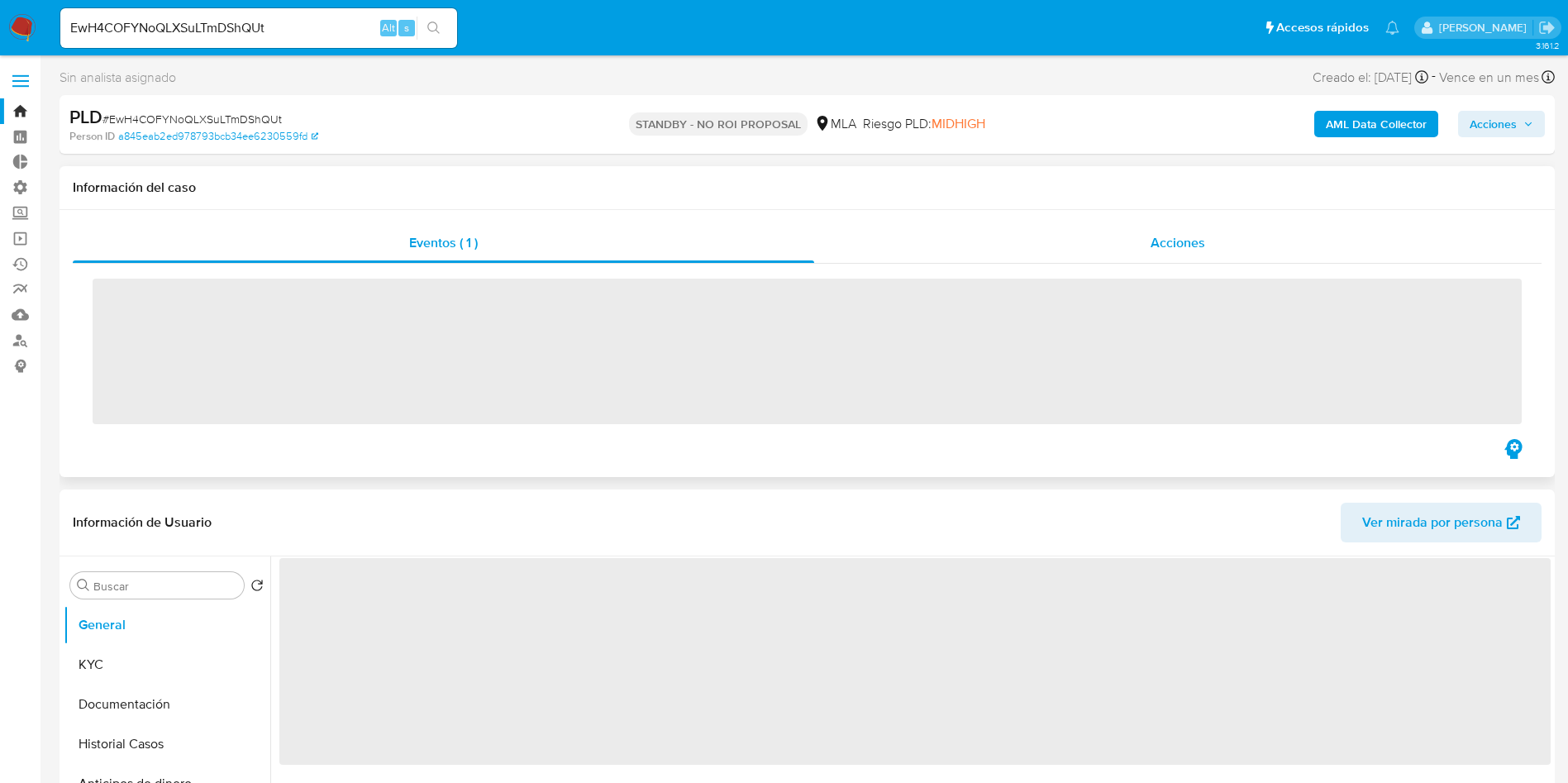
click at [1200, 245] on span "Acciones" at bounding box center [1178, 243] width 55 height 19
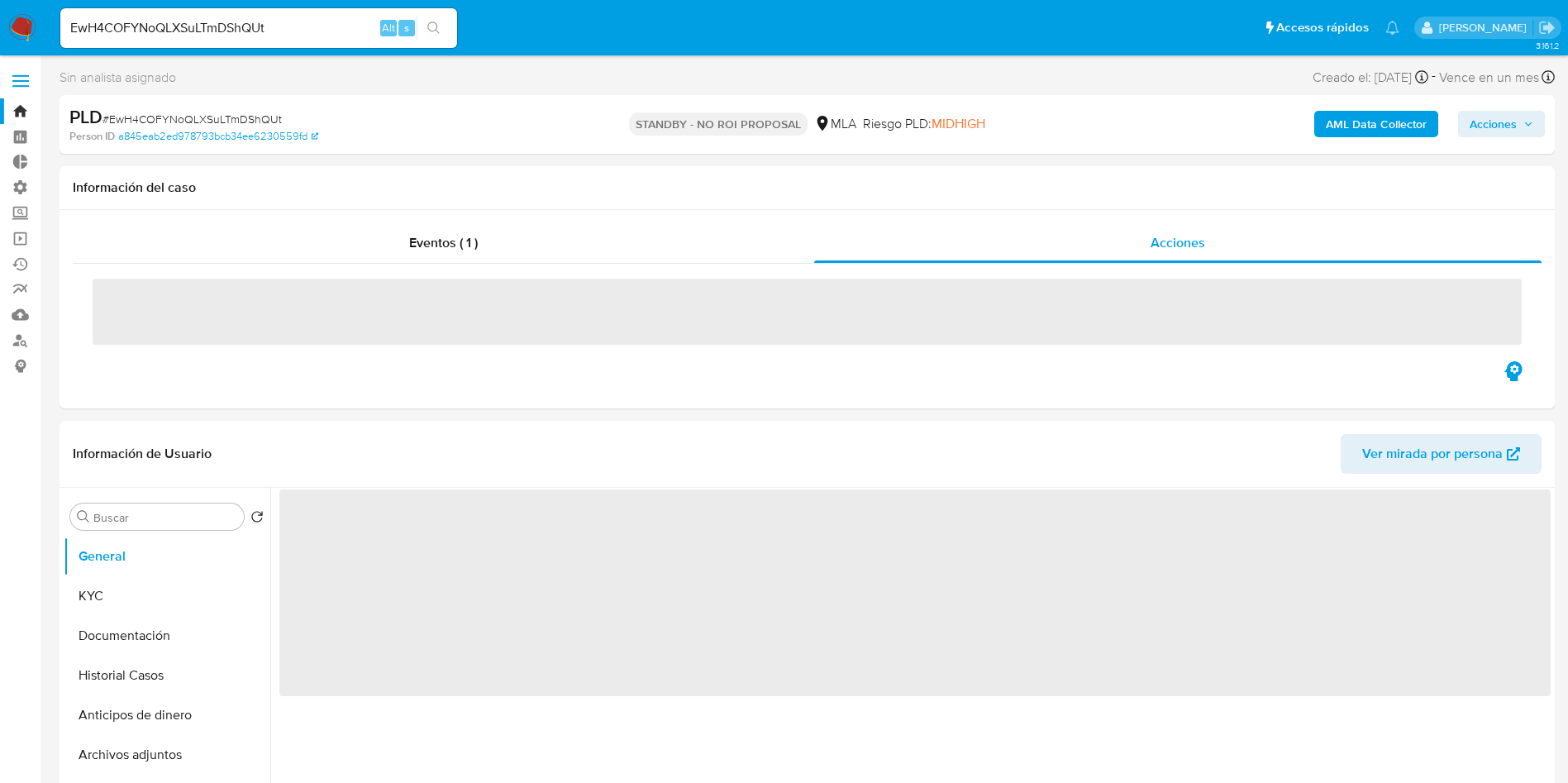
select select "10"
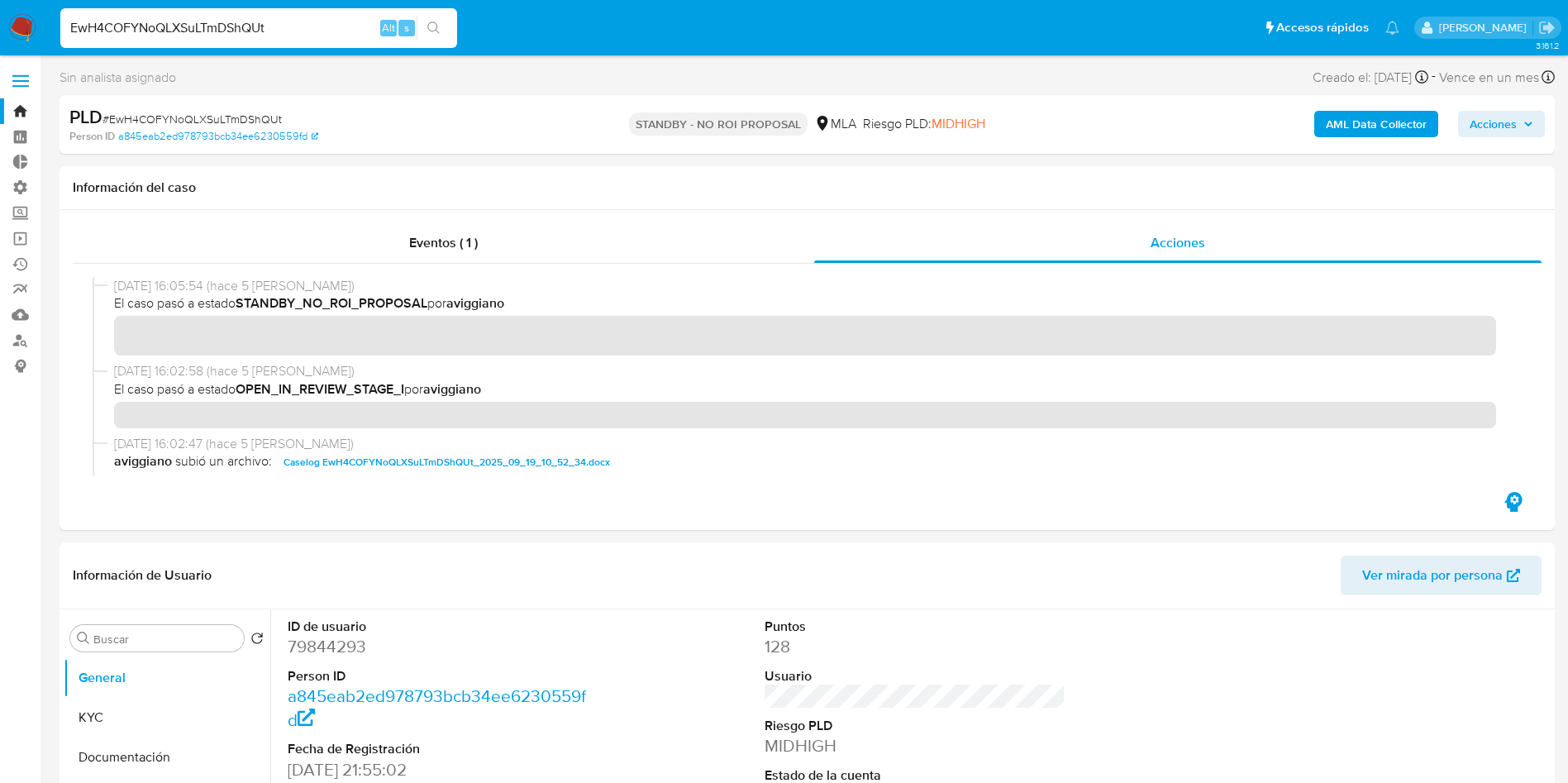
click at [243, 22] on input "EwH4COFYNoQLXSuLTmDShQUt" at bounding box center [259, 28] width 397 height 22
paste input "FcOfgaFWOSAfbymIZY4gvgb4"
type input "FcOfgaFWOSAfbymIZY4gvgb4"
click at [433, 31] on icon "search-icon" at bounding box center [433, 28] width 13 height 13
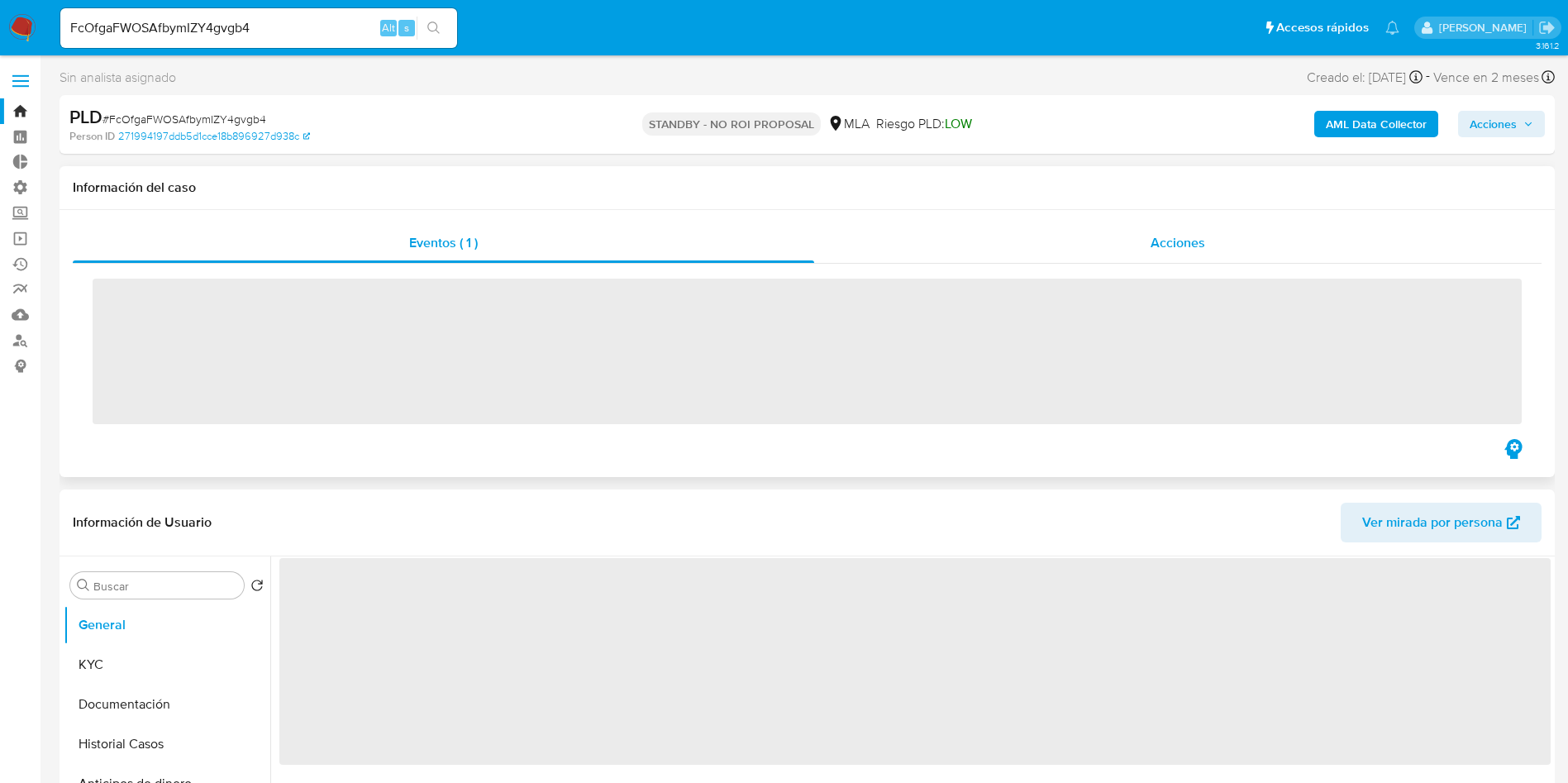
click at [1240, 242] on div "Acciones" at bounding box center [1178, 244] width 728 height 40
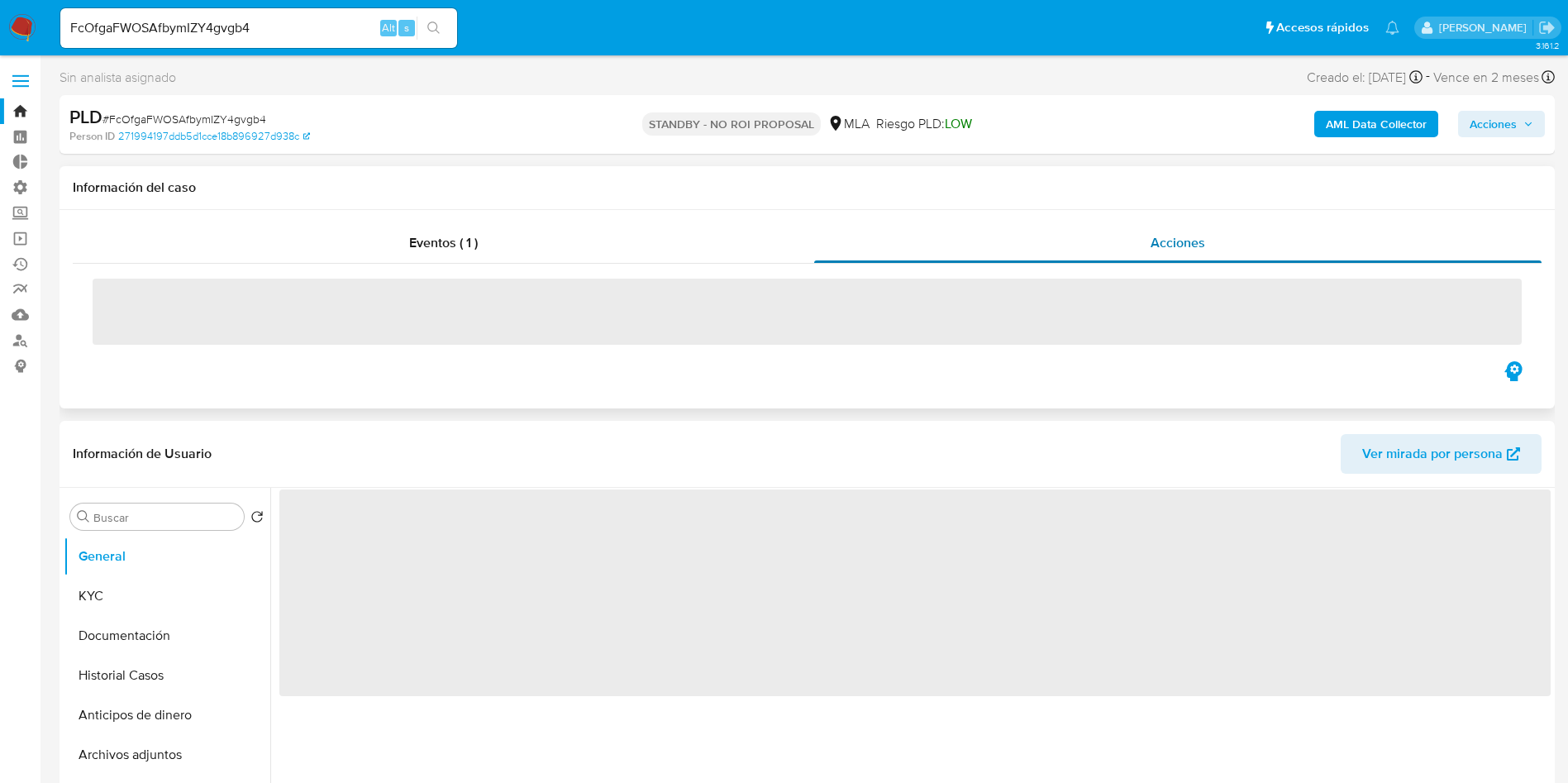
select select "10"
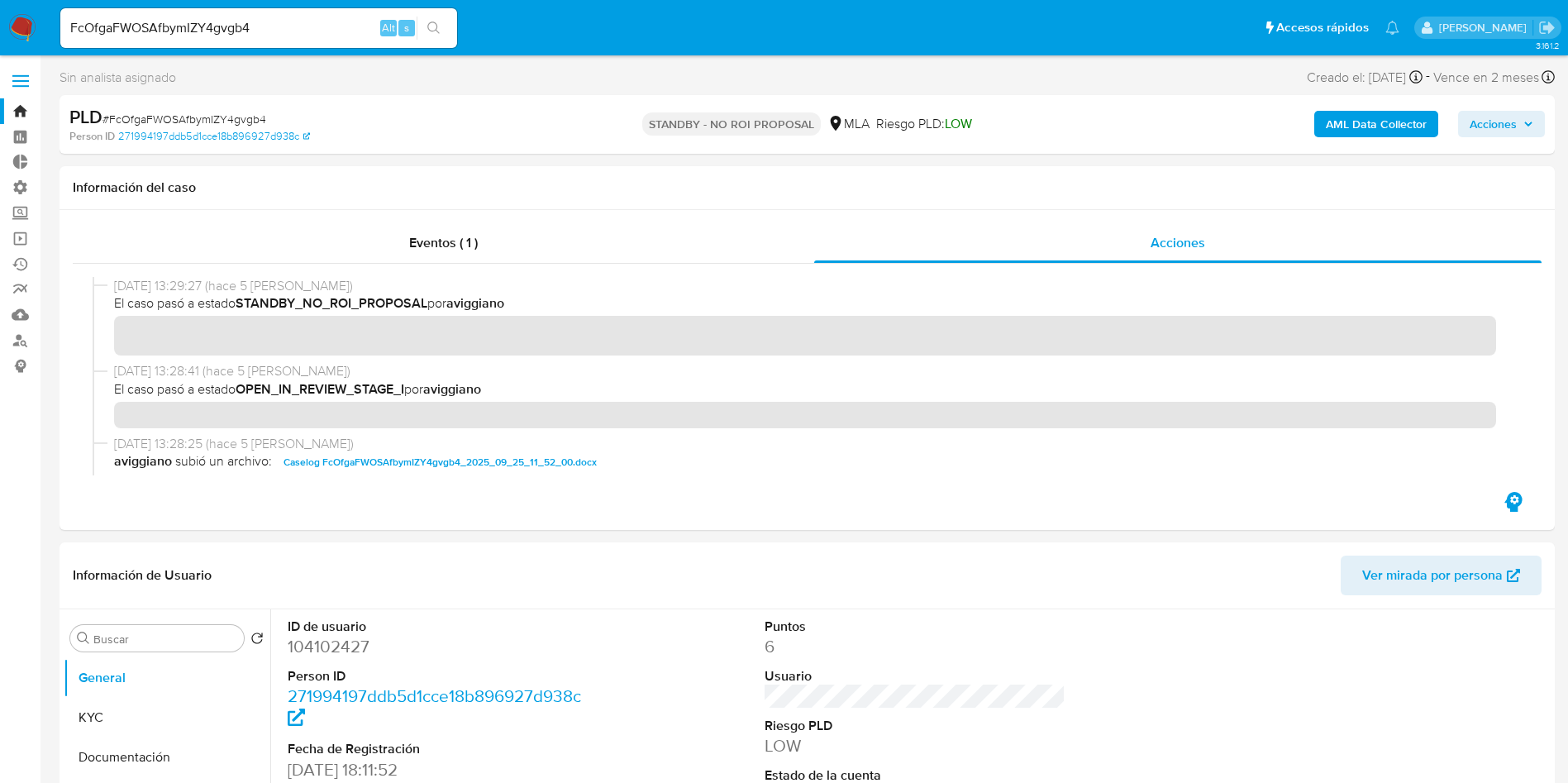
click at [316, 28] on input "FcOfgaFWOSAfbymIZY4gvgb4" at bounding box center [259, 28] width 397 height 22
paste input "HxJbF2sYiRpT9jGAEaaADOGy"
type input "HxJbF2sYiRpT9jGAEaaADOGy"
click at [435, 32] on icon "search-icon" at bounding box center [433, 28] width 13 height 13
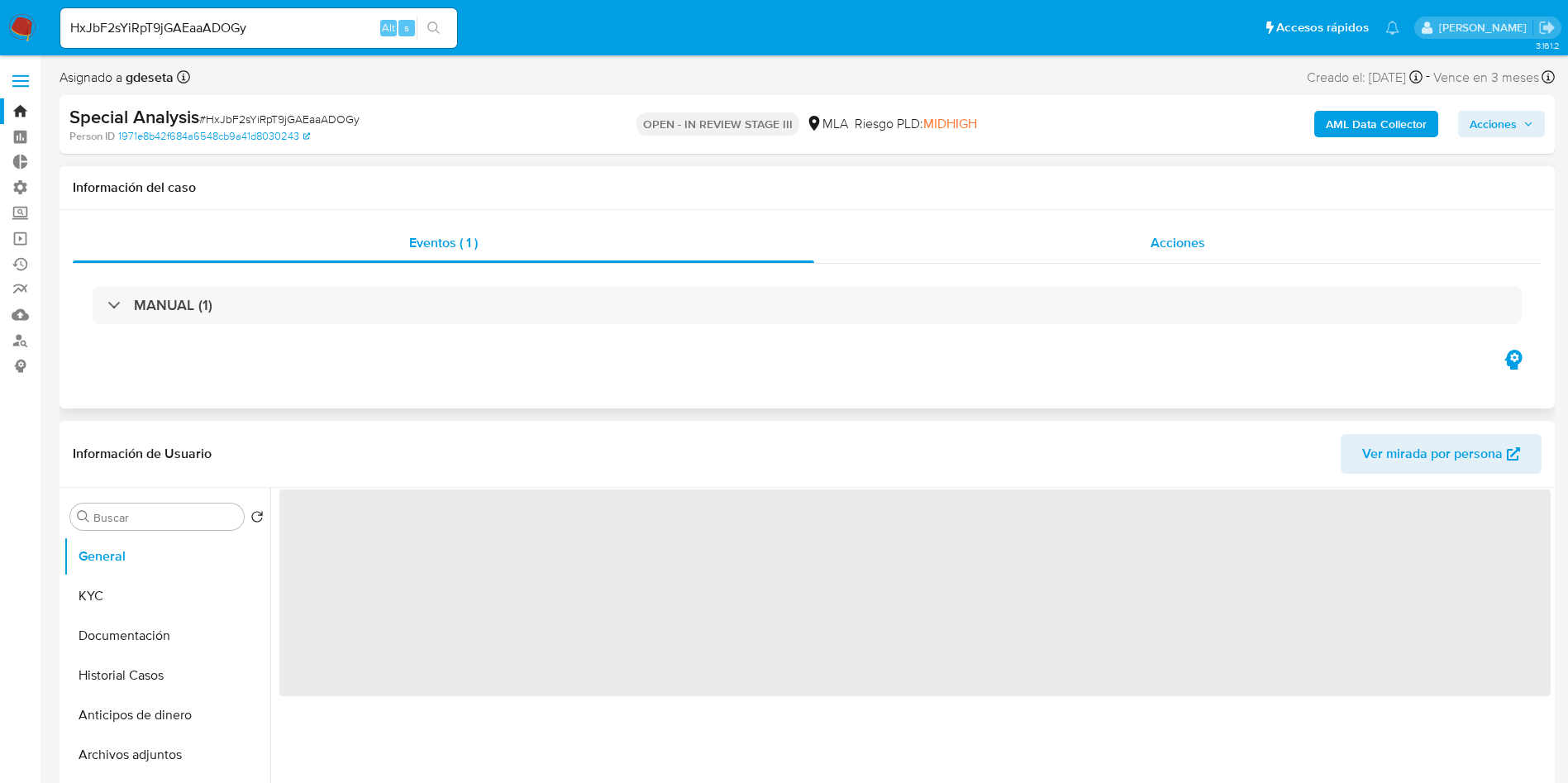
click at [1211, 253] on div "Acciones" at bounding box center [1178, 244] width 728 height 40
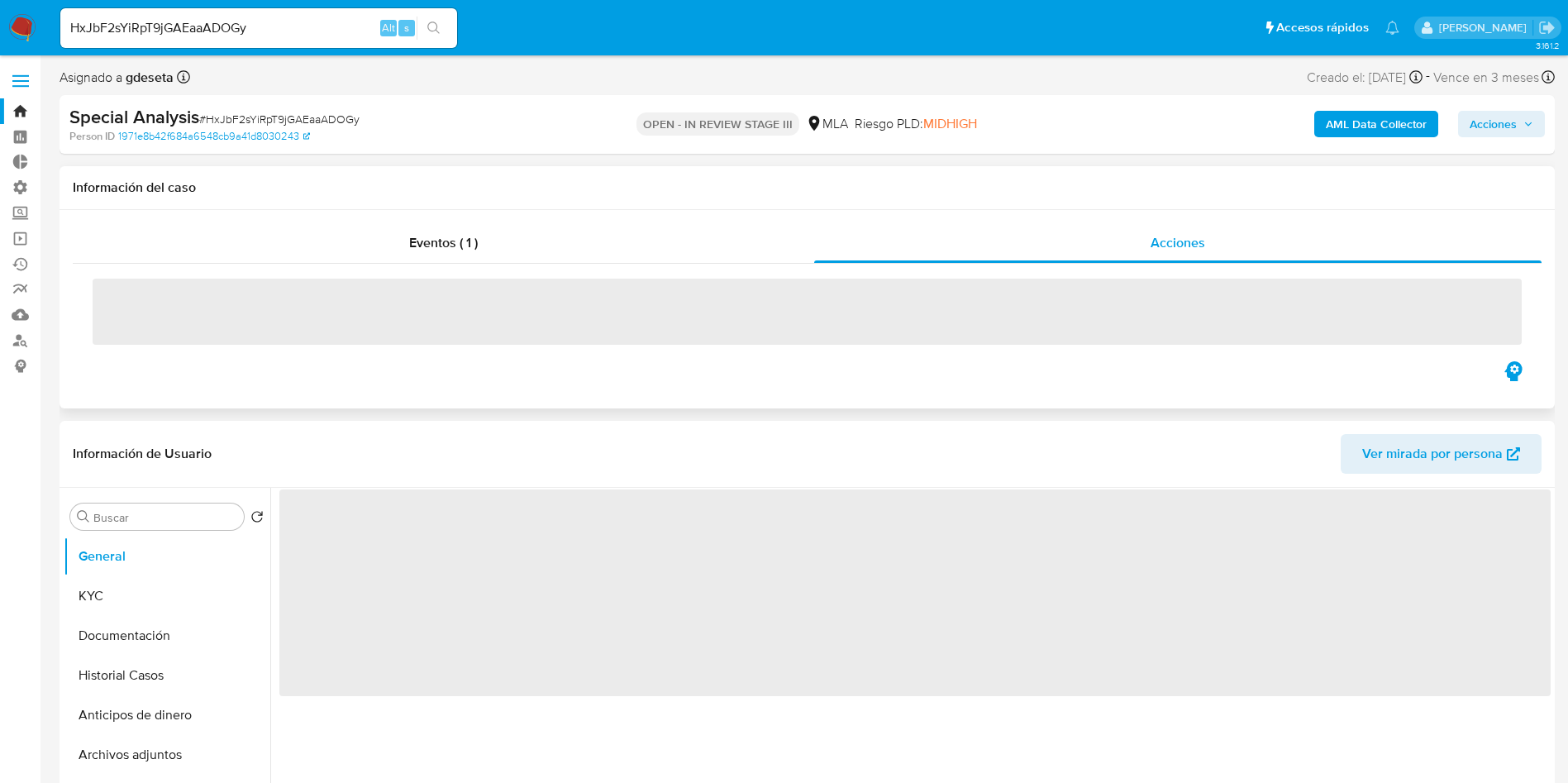
select select "10"
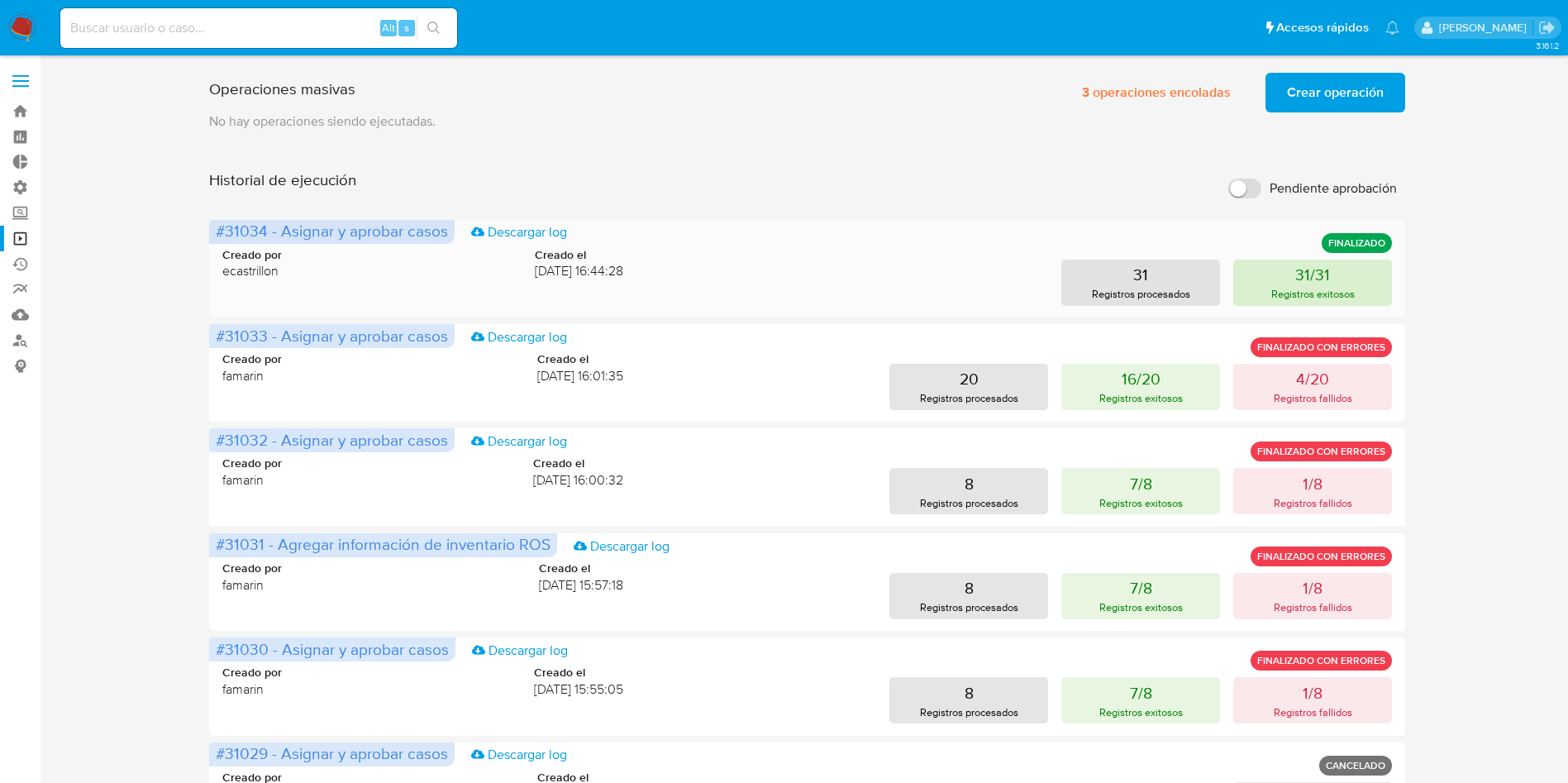
click at [1360, 285] on button "31/31 Registros exitosos" at bounding box center [1312, 283] width 159 height 46
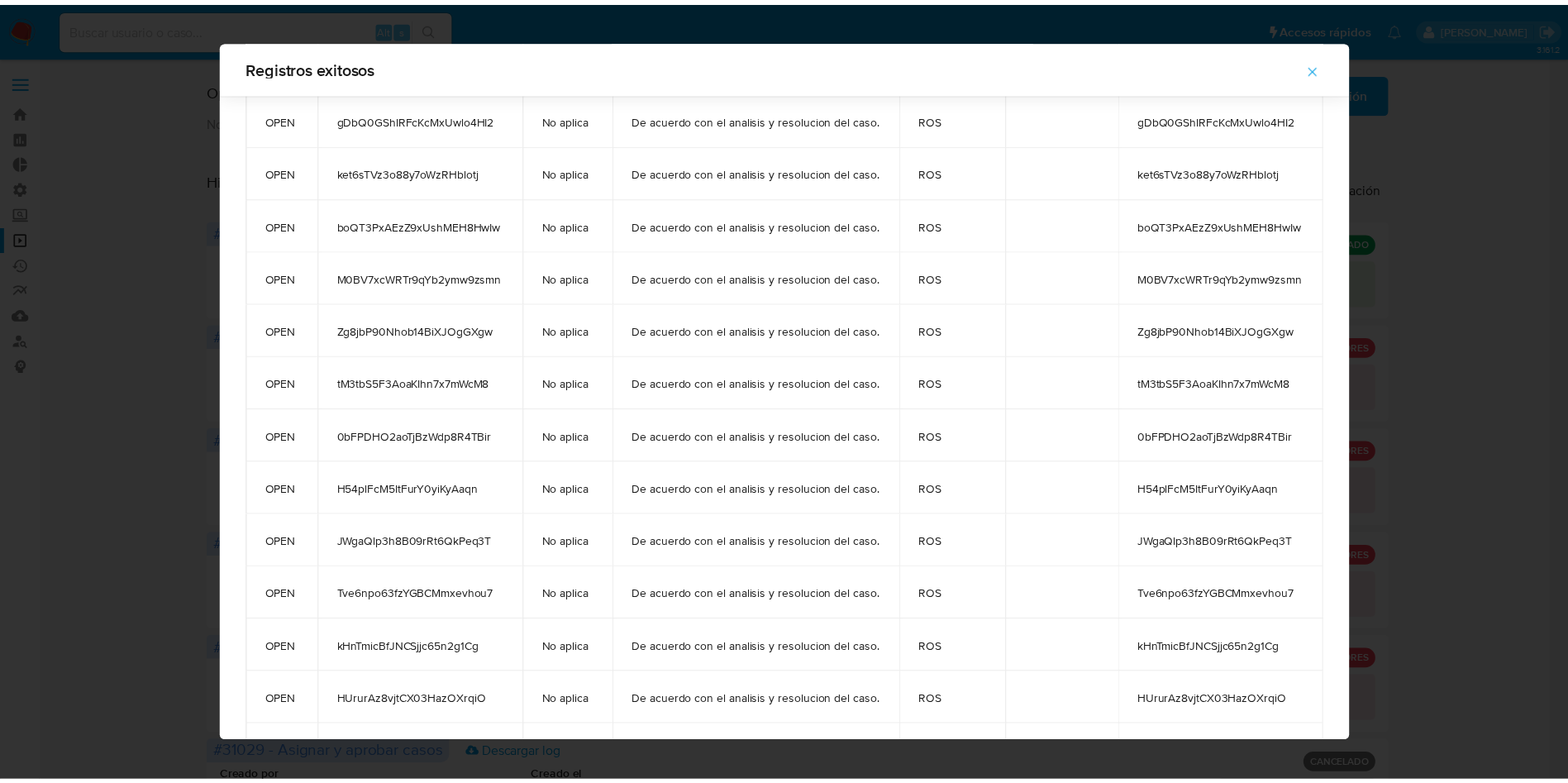
scroll to position [190, 0]
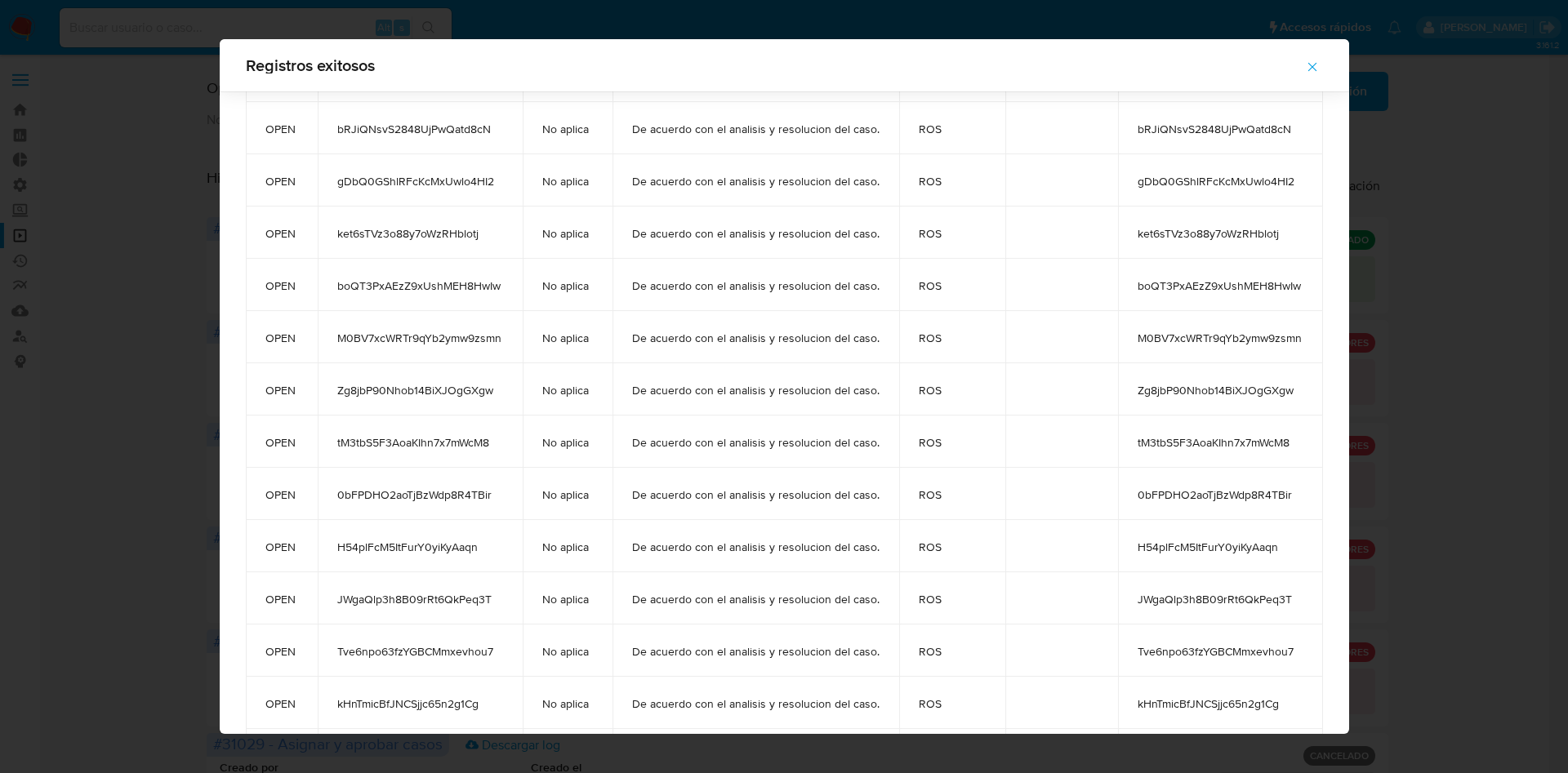
click at [1320, 70] on icon "button" at bounding box center [1313, 66] width 15 height 15
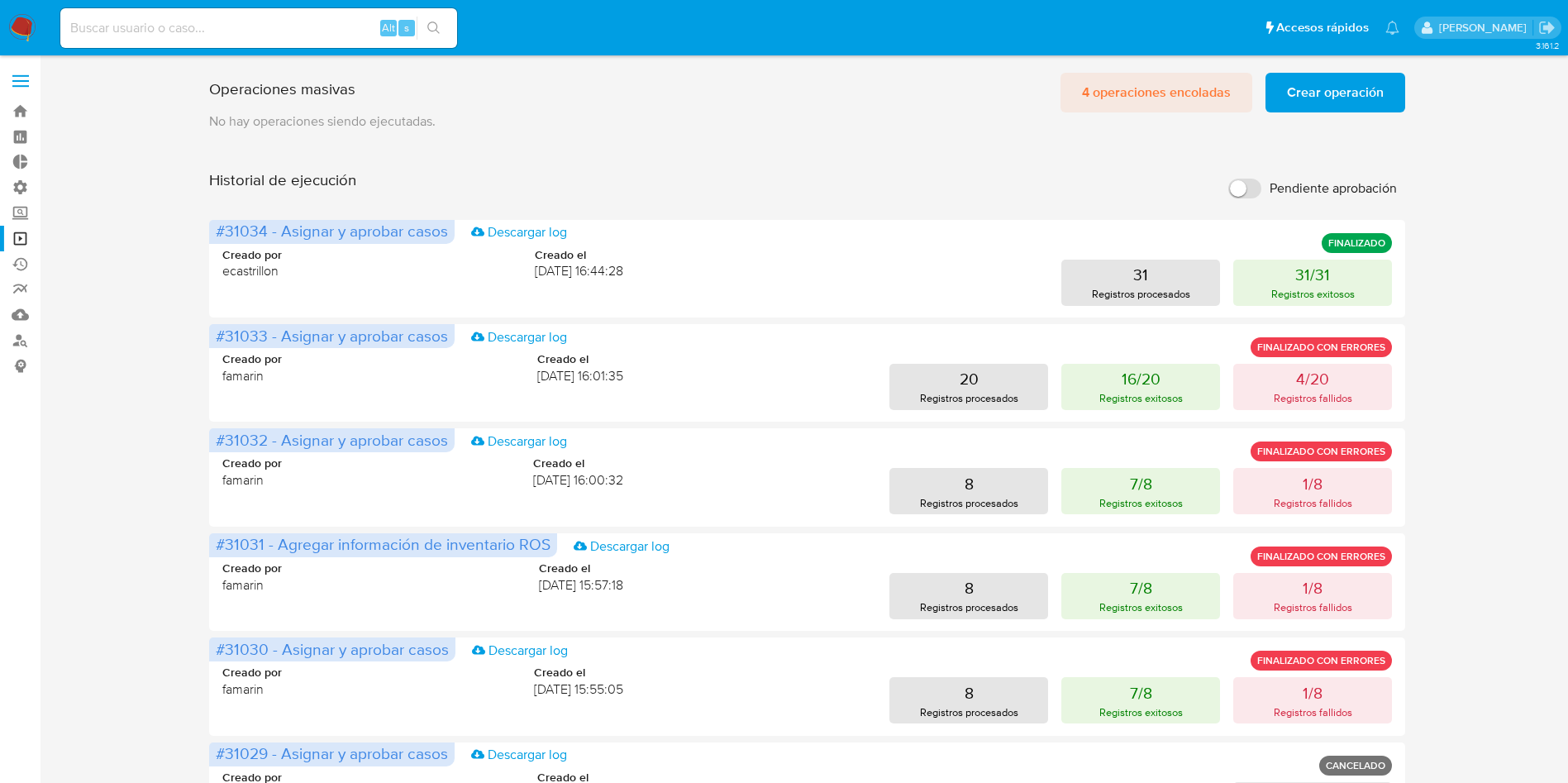
click at [1159, 105] on span "4 operaciones encoladas" at bounding box center [1156, 93] width 149 height 36
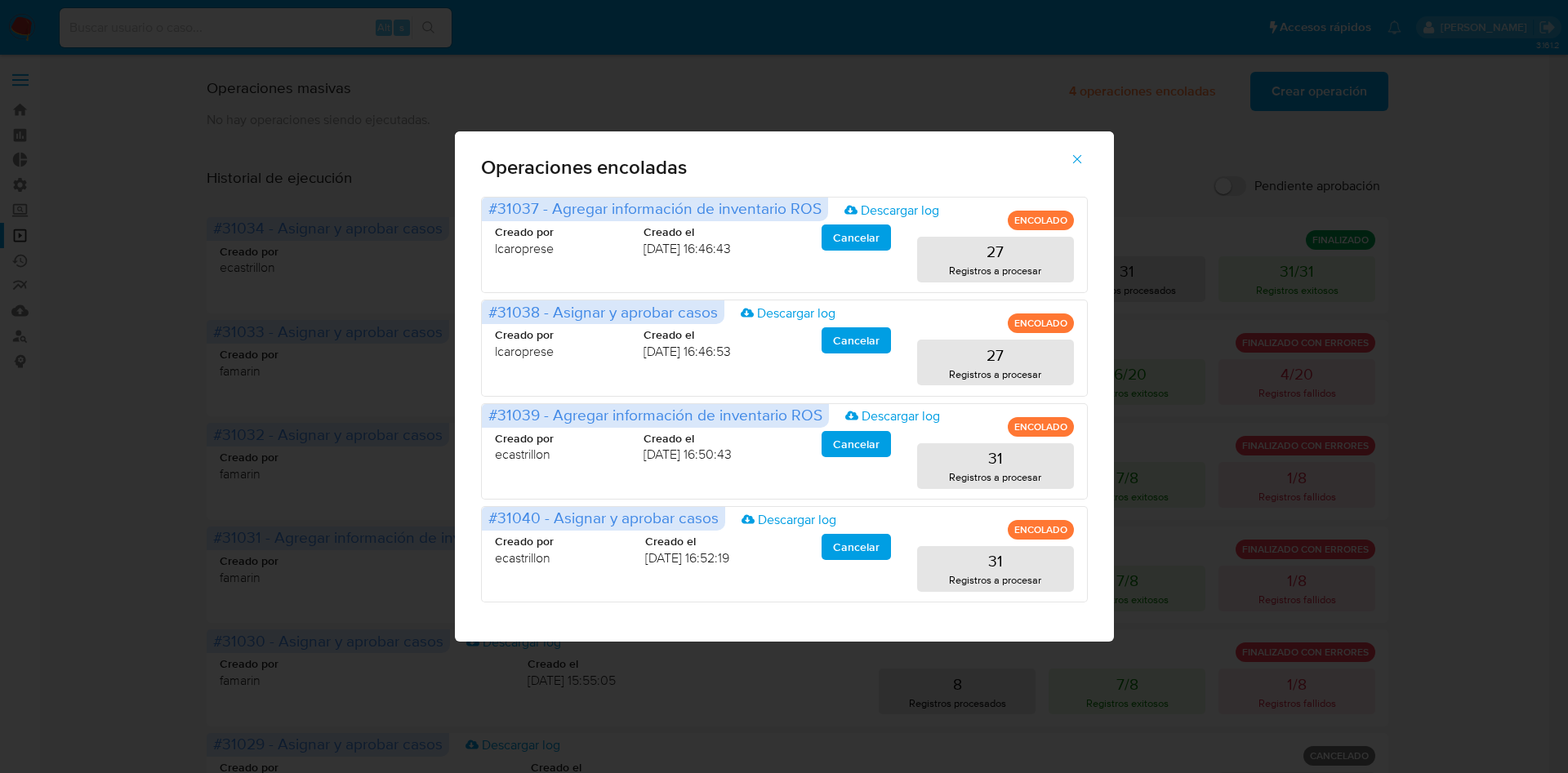
click at [1078, 156] on icon "button" at bounding box center [1077, 159] width 15 height 15
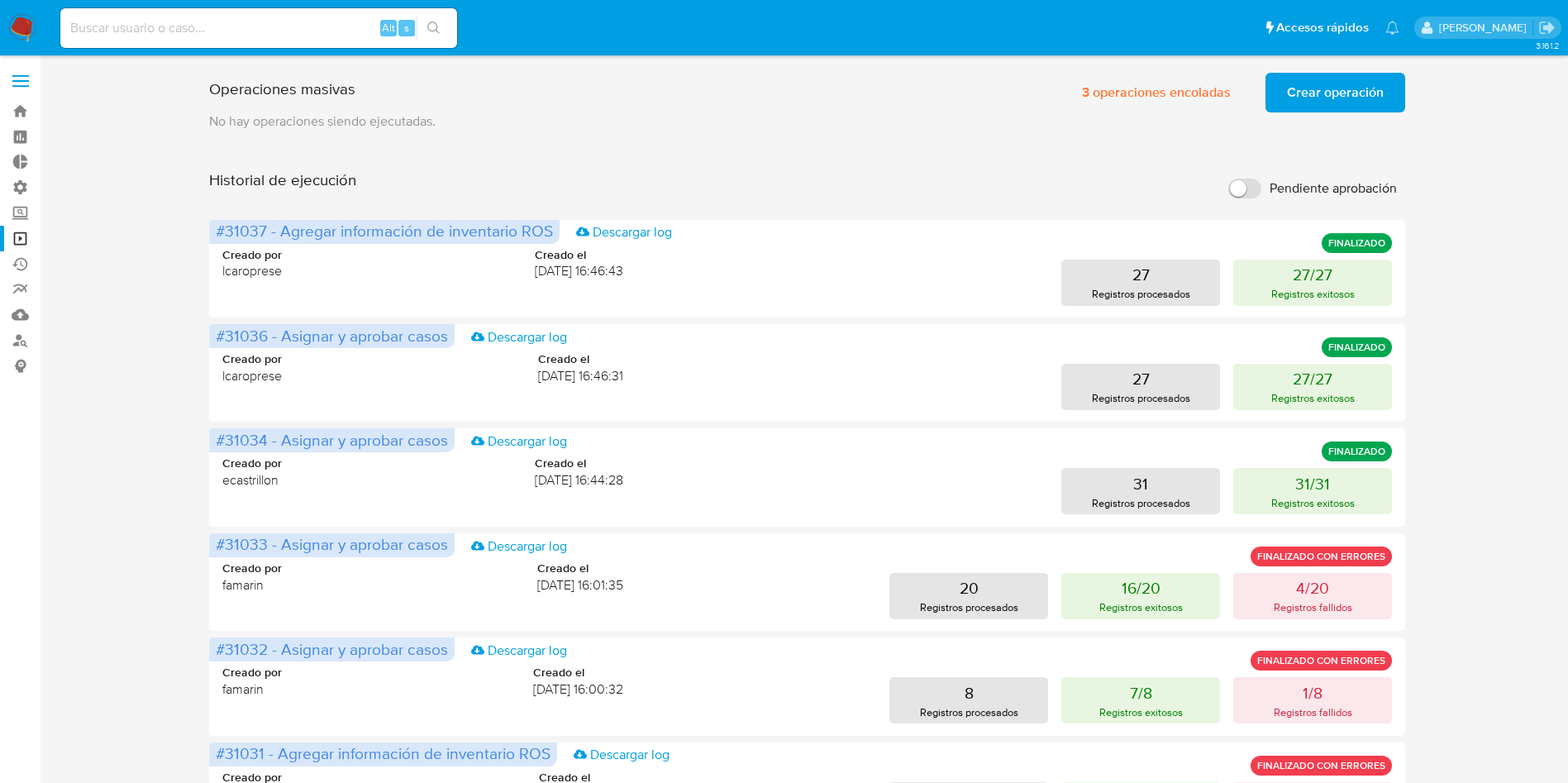
click at [344, 29] on input at bounding box center [259, 28] width 397 height 22
paste input "gcSkF7niLeUH393cbDl51JnN"
type input "gcSkF7niLeUH393cbDl51JnN"
click at [438, 27] on icon "search-icon" at bounding box center [433, 28] width 13 height 13
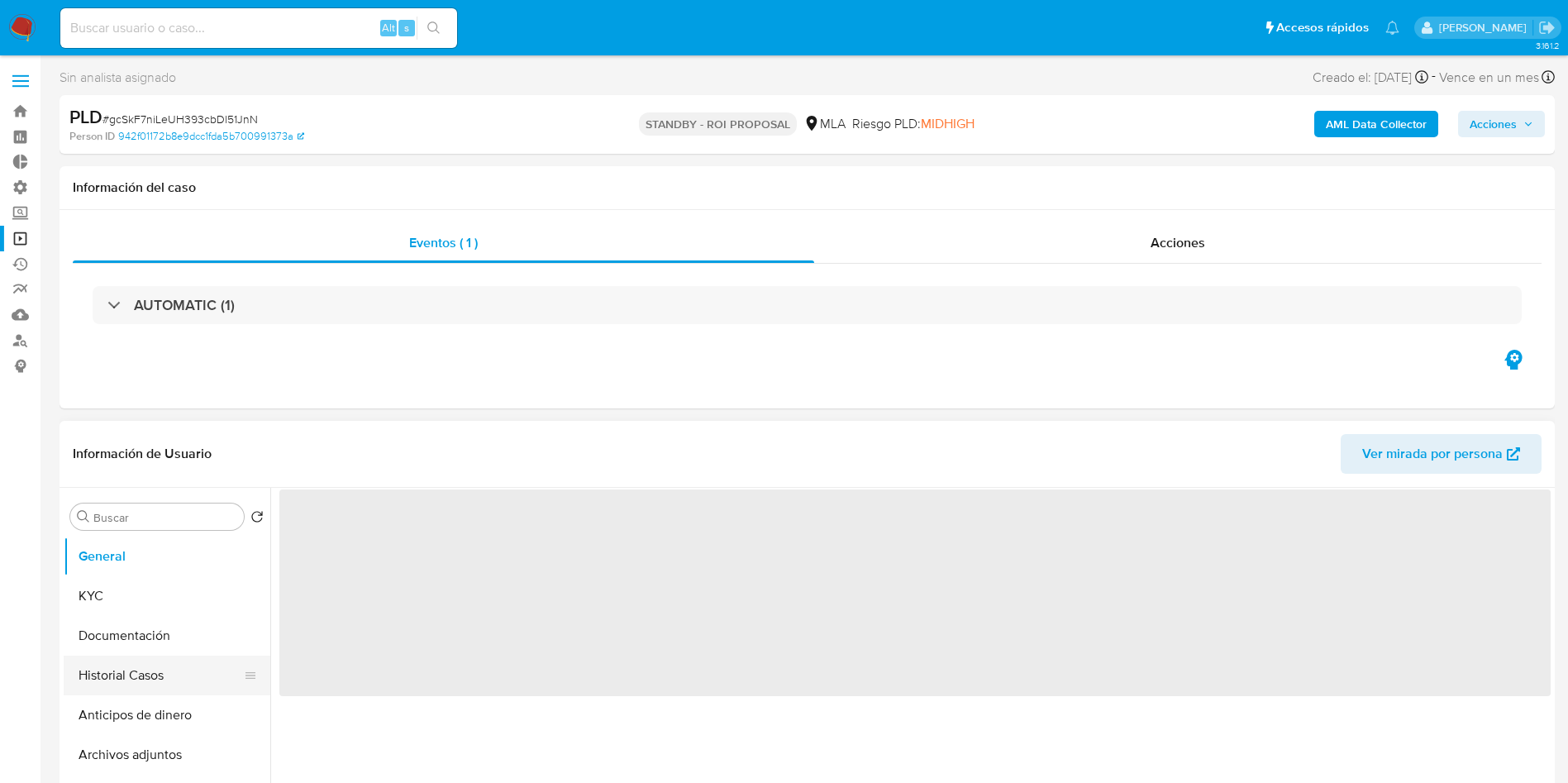
click at [118, 679] on button "Historial Casos" at bounding box center [161, 676] width 194 height 40
select select "10"
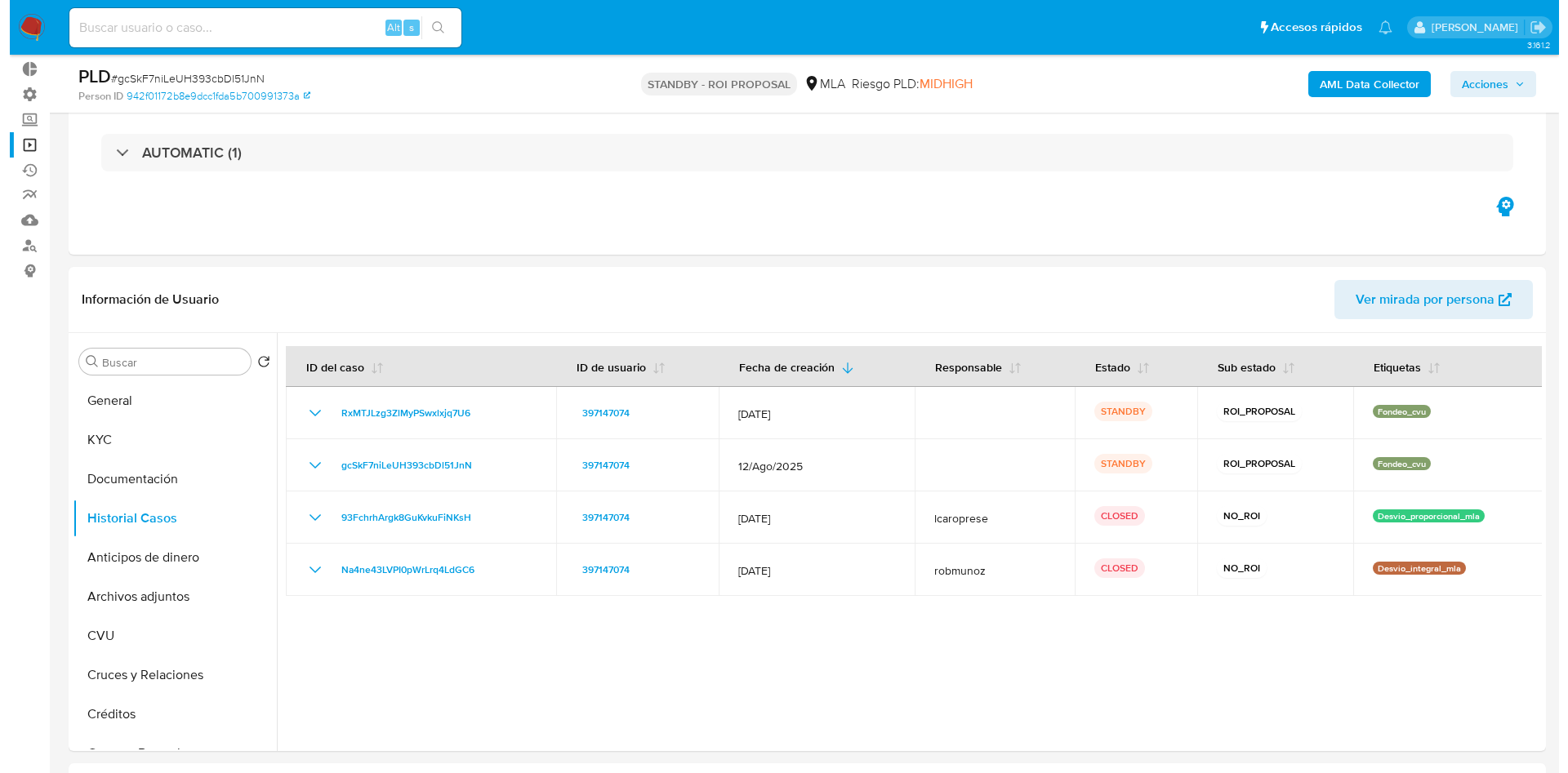
scroll to position [122, 0]
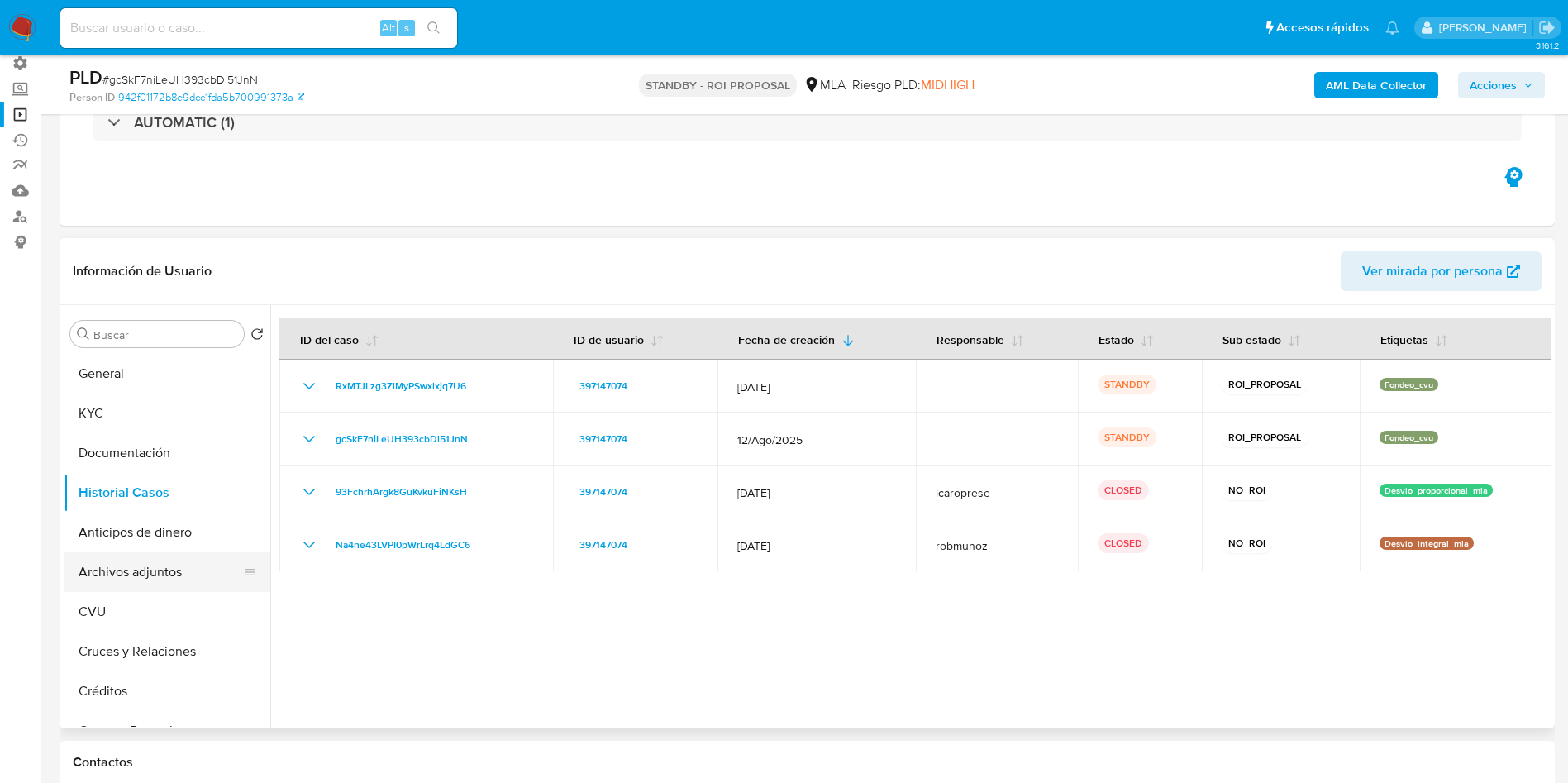
click at [159, 564] on button "Archivos adjuntos" at bounding box center [161, 572] width 194 height 40
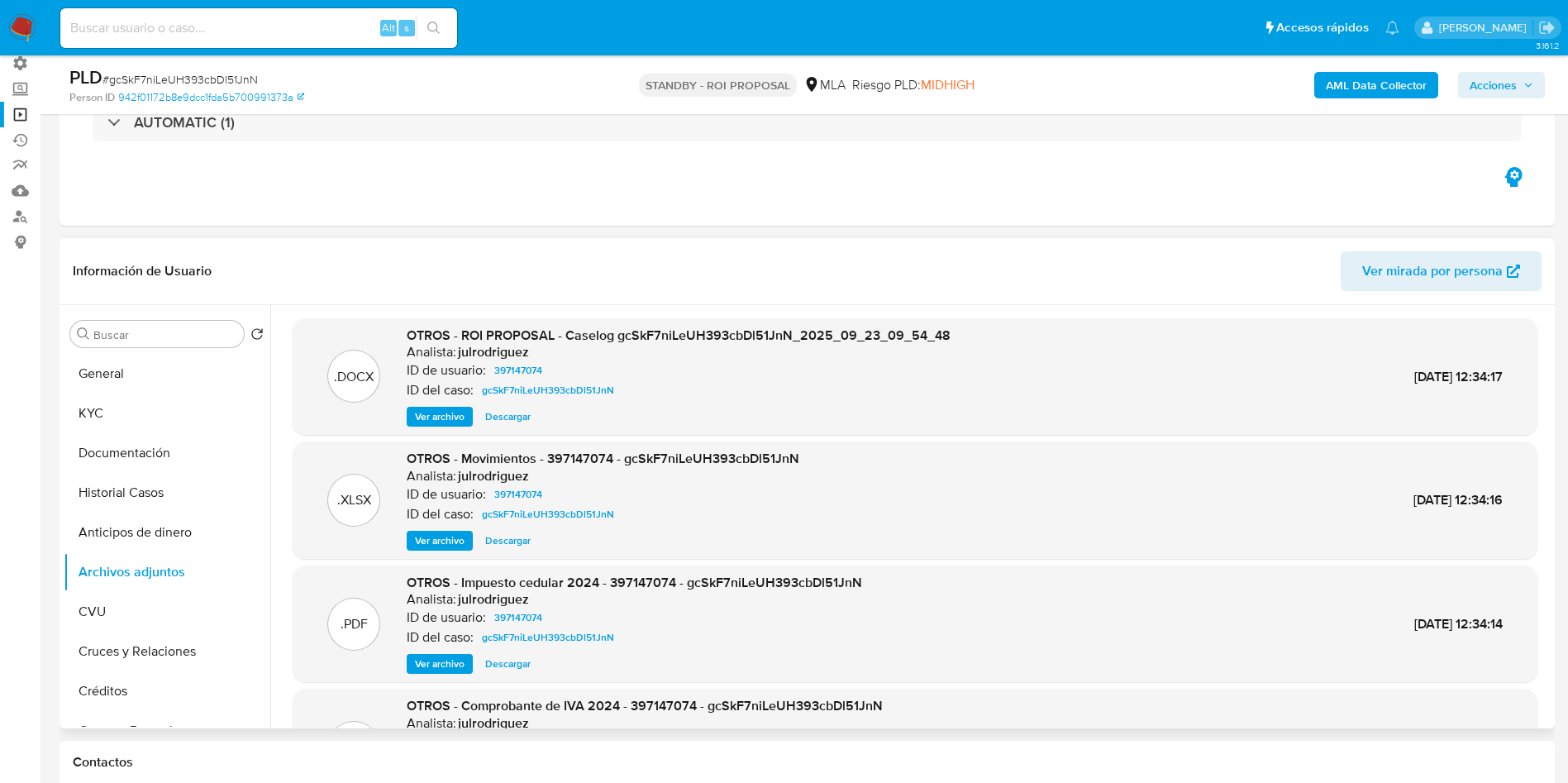
click at [433, 411] on span "Ver archivo" at bounding box center [440, 416] width 50 height 17
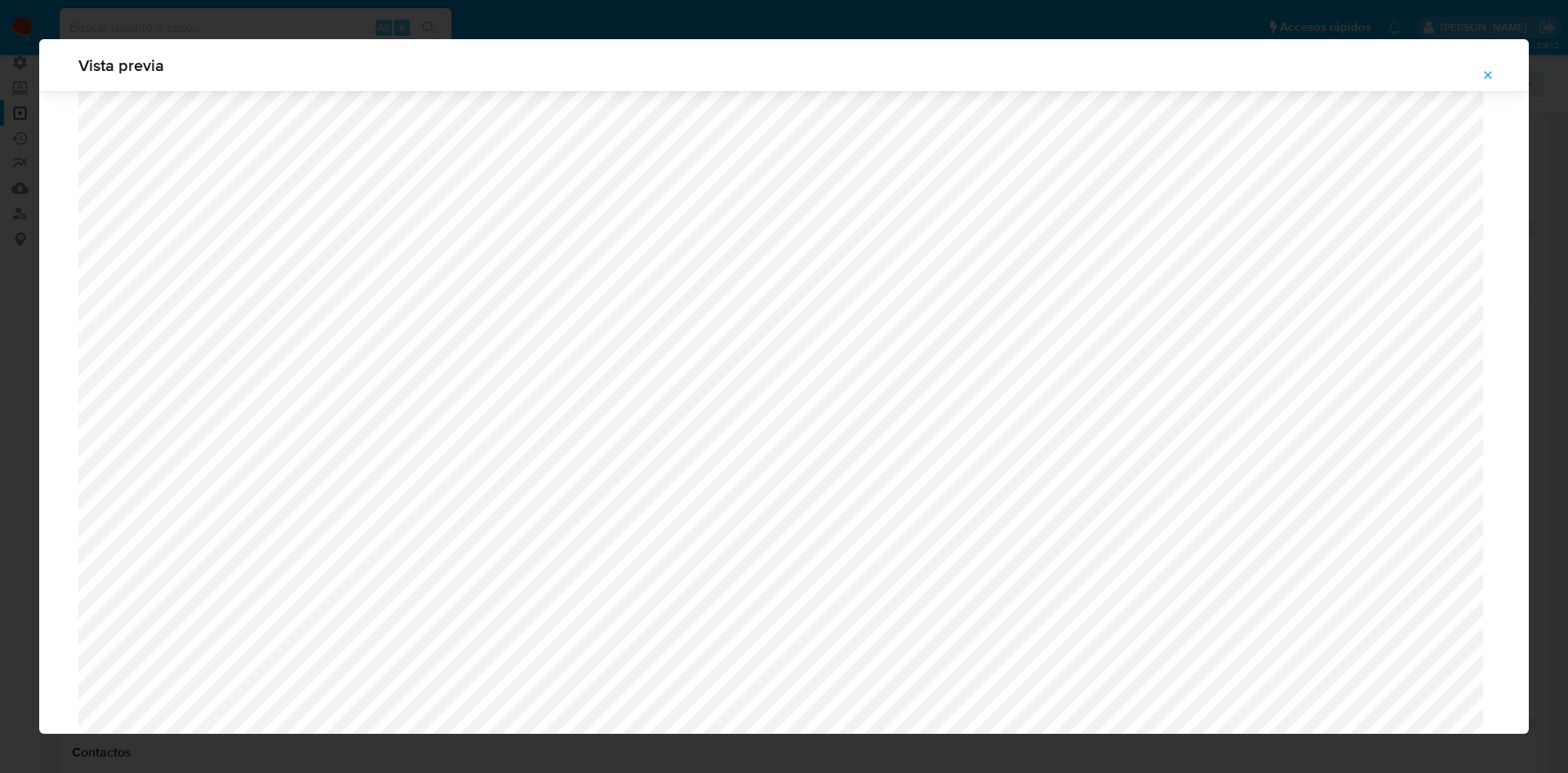
scroll to position [580, 0]
click at [1494, 79] on icon "Attachment preview" at bounding box center [1488, 75] width 13 height 13
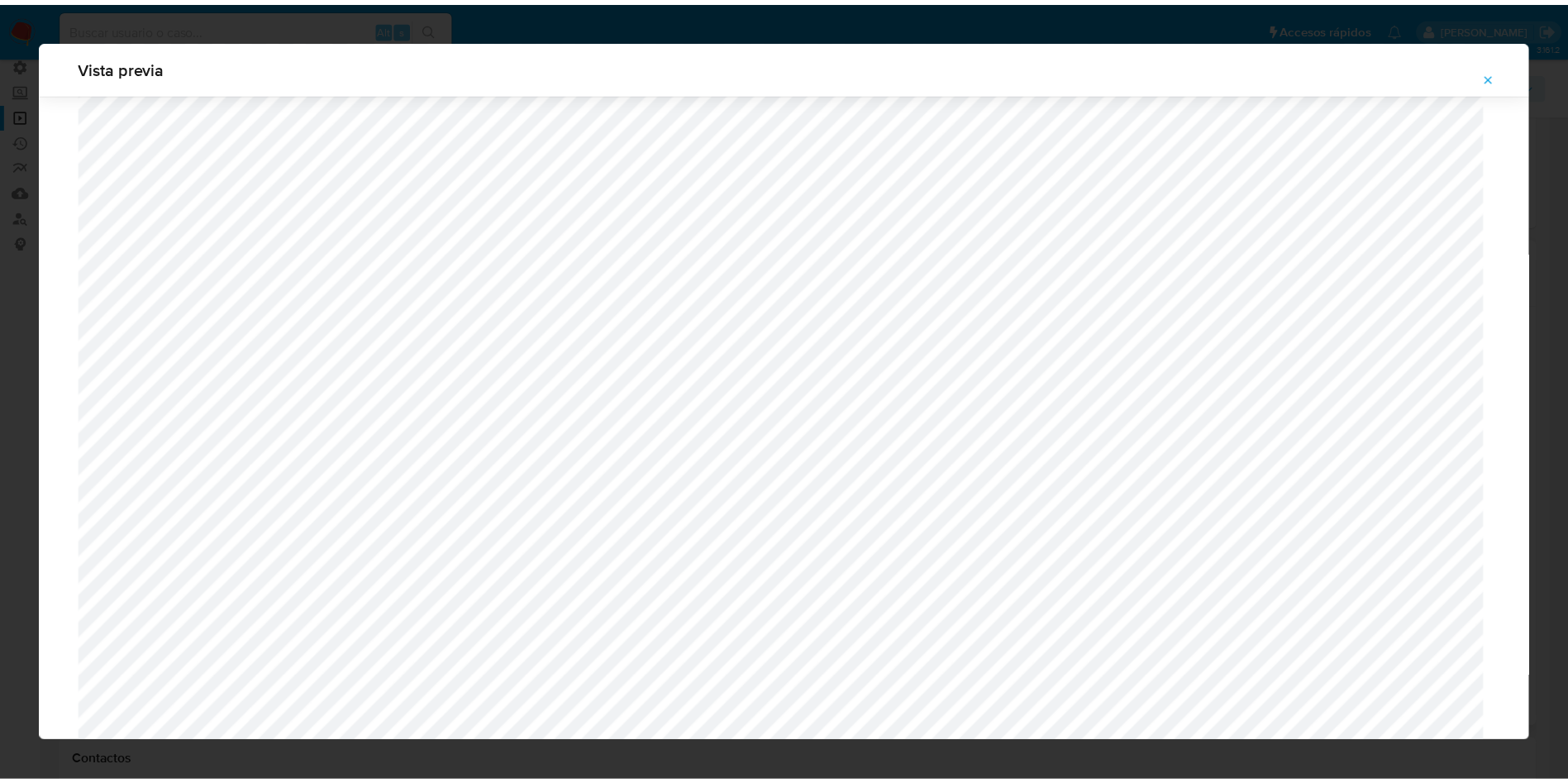
scroll to position [0, 0]
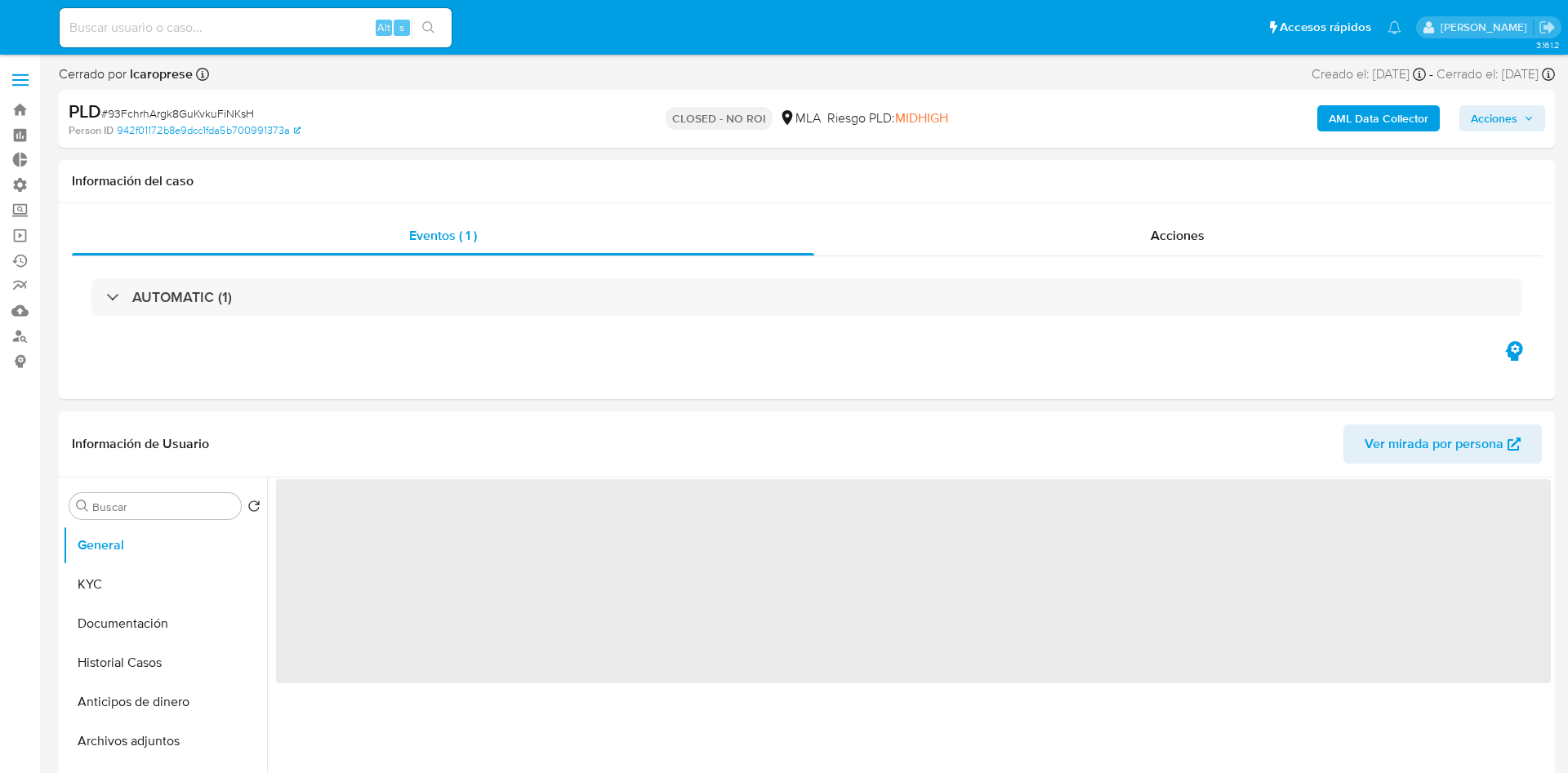
select select "10"
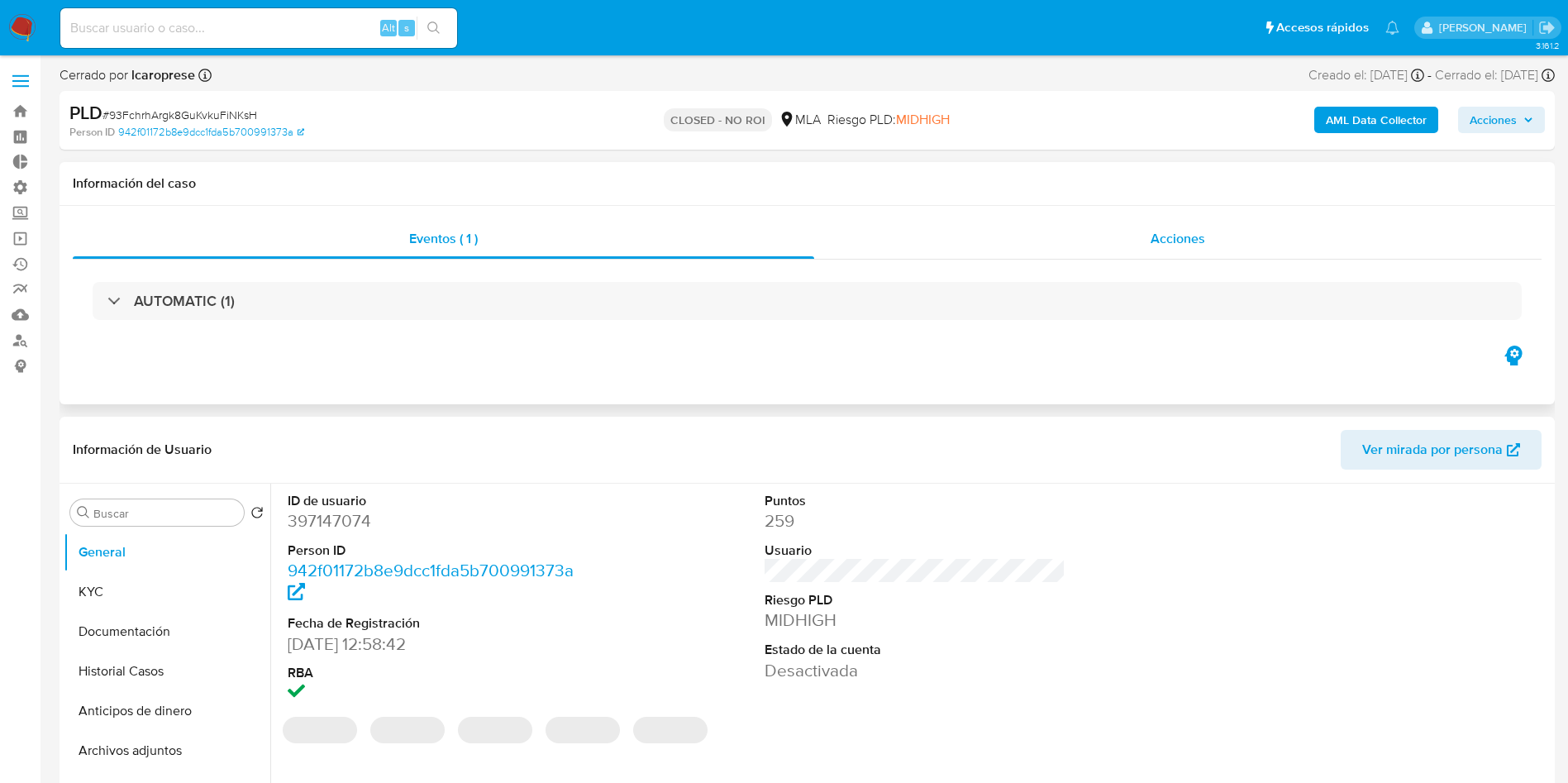
click at [1160, 236] on span "Acciones" at bounding box center [1178, 238] width 55 height 19
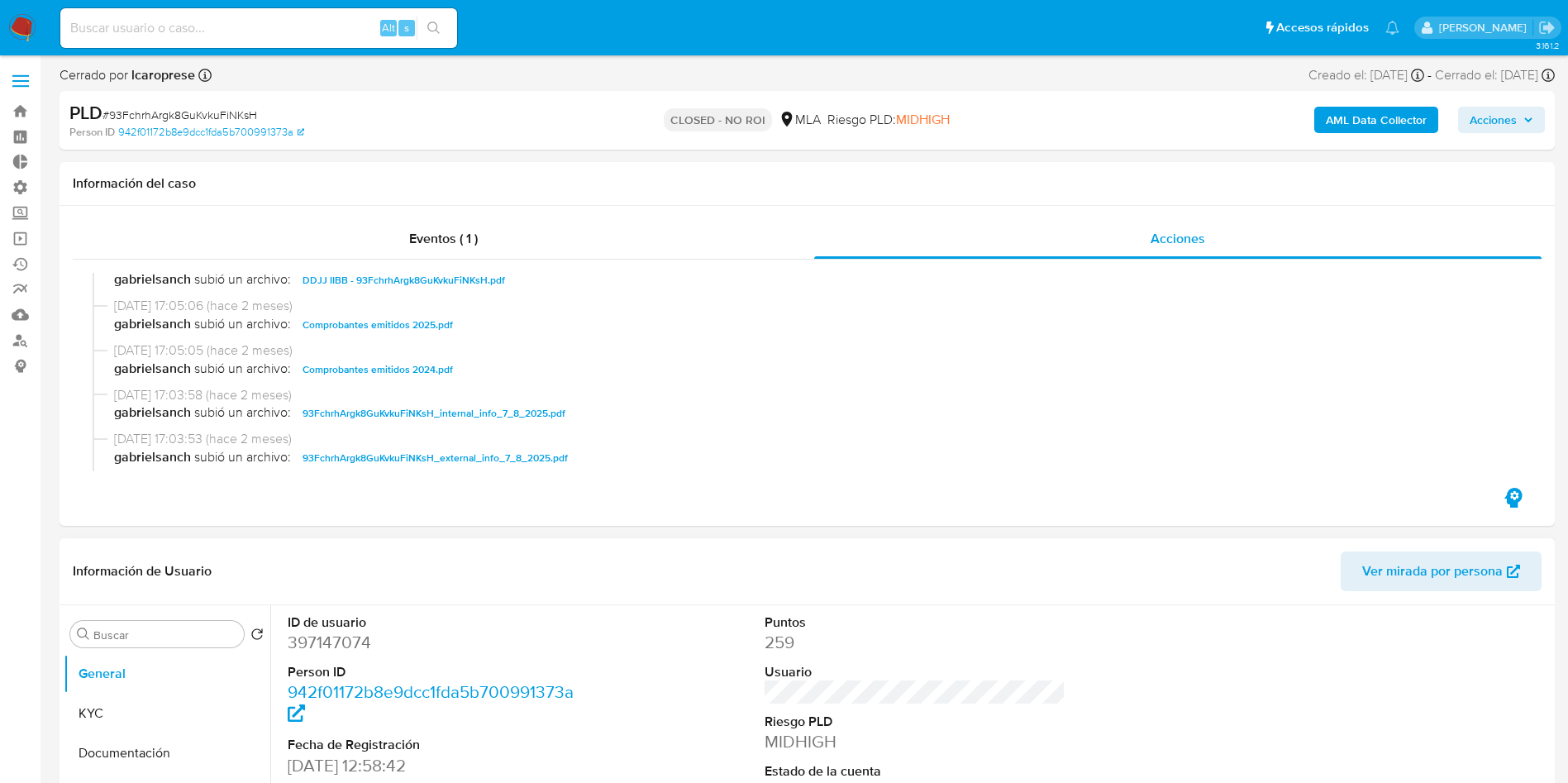
scroll to position [248, 0]
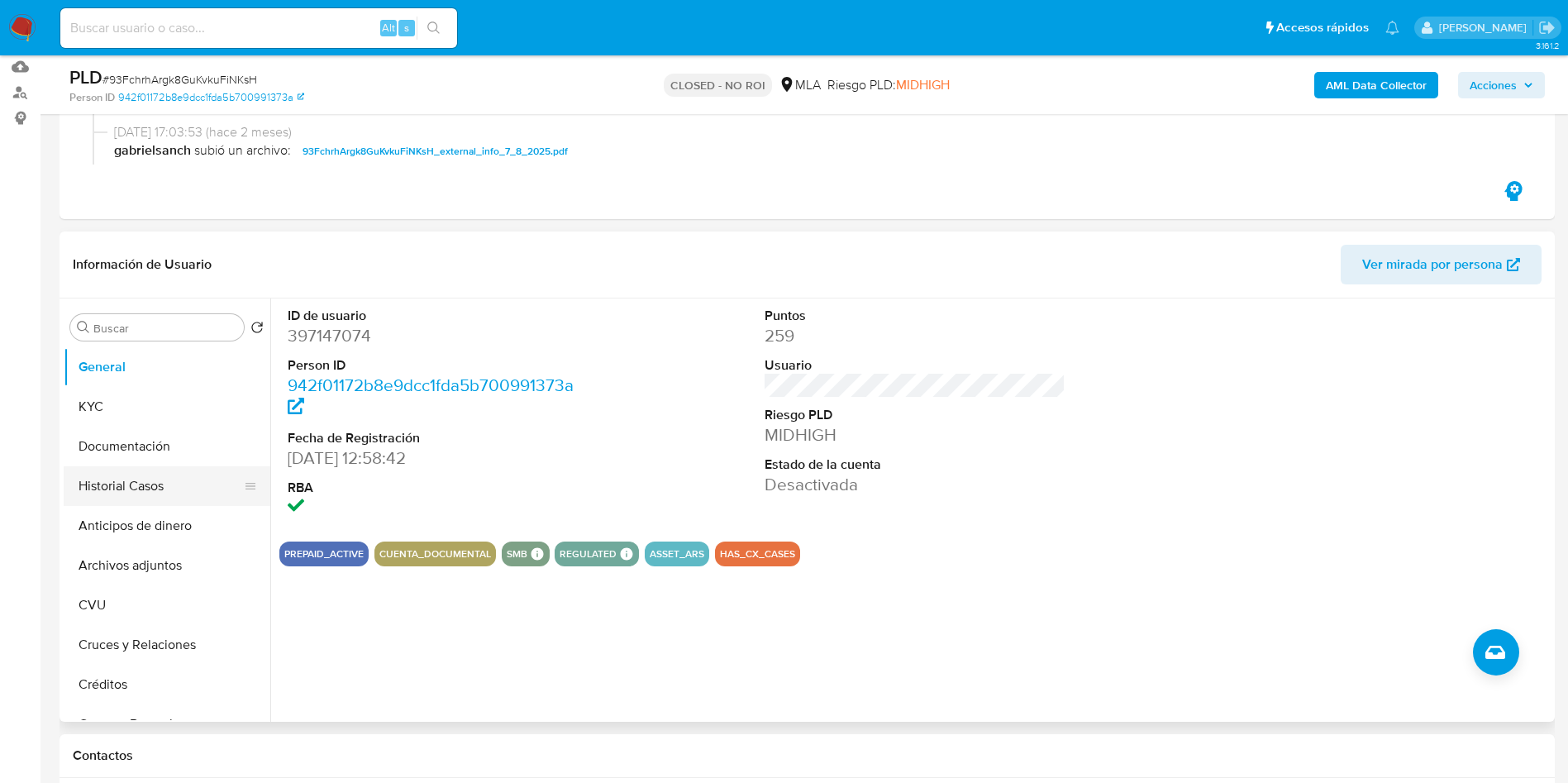
click at [134, 495] on button "Historial Casos" at bounding box center [161, 486] width 194 height 40
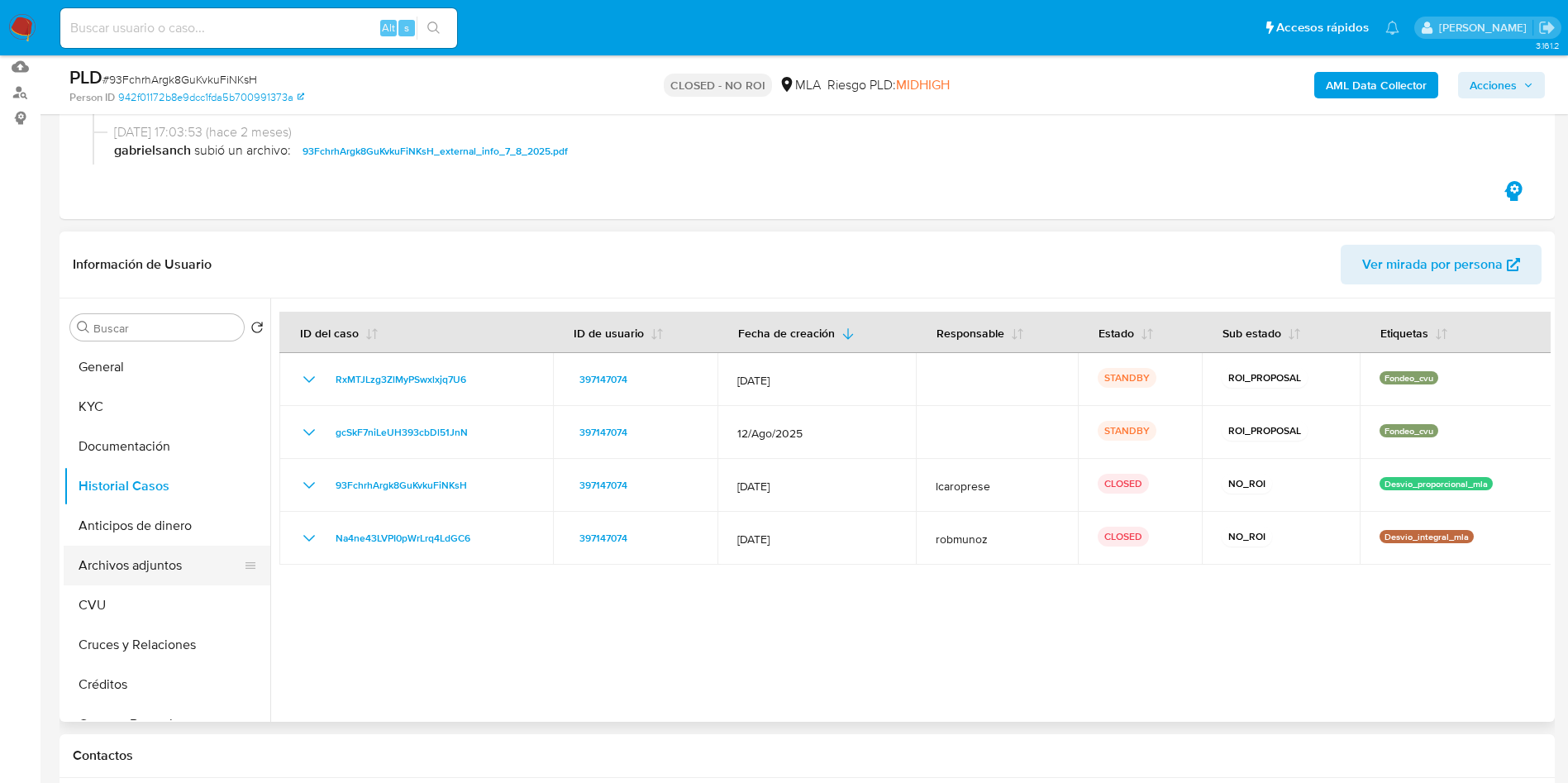
click at [111, 564] on button "Archivos adjuntos" at bounding box center [161, 566] width 194 height 40
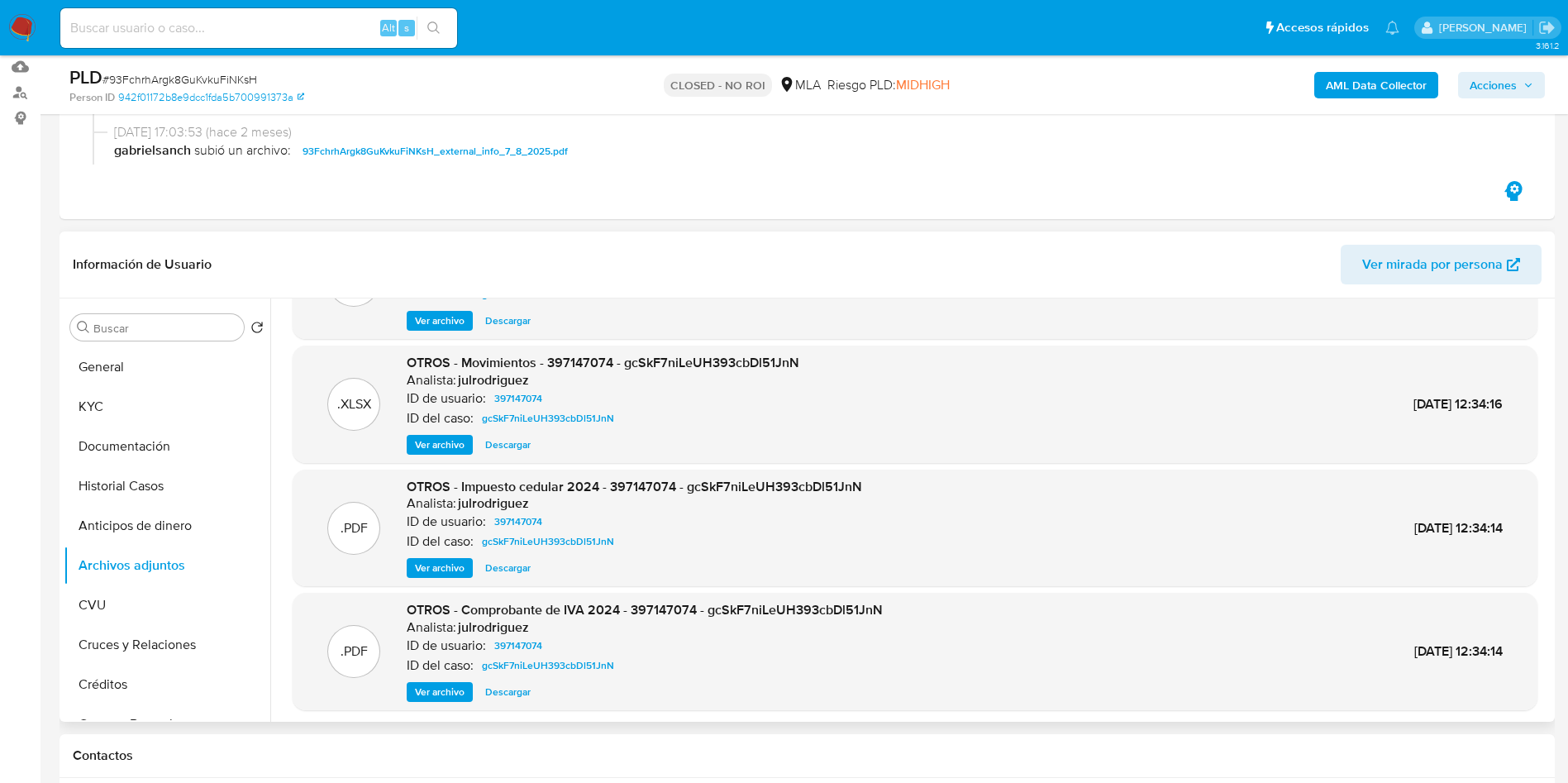
scroll to position [124, 0]
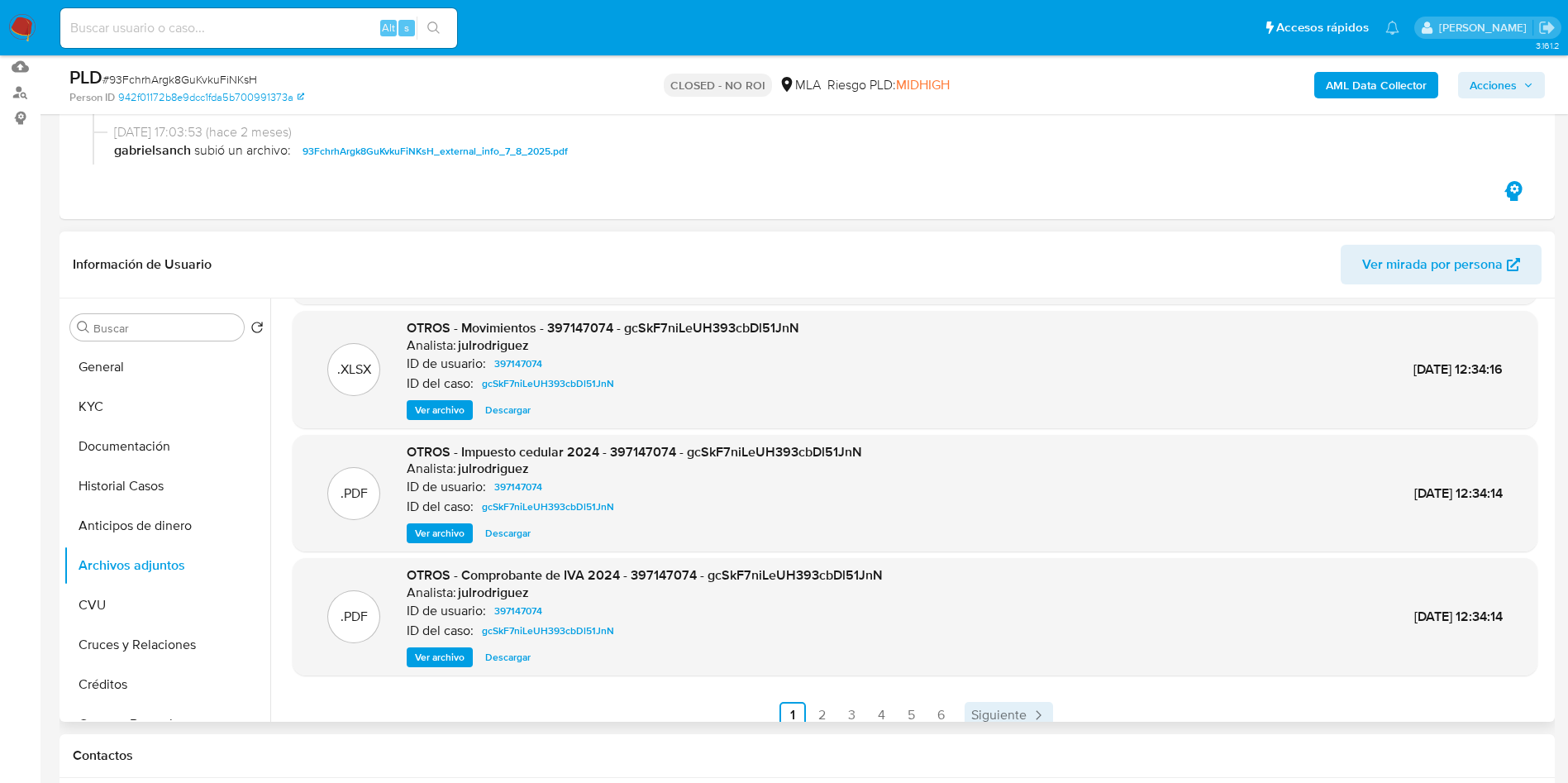
click at [1018, 715] on span "Siguiente" at bounding box center [998, 715] width 55 height 13
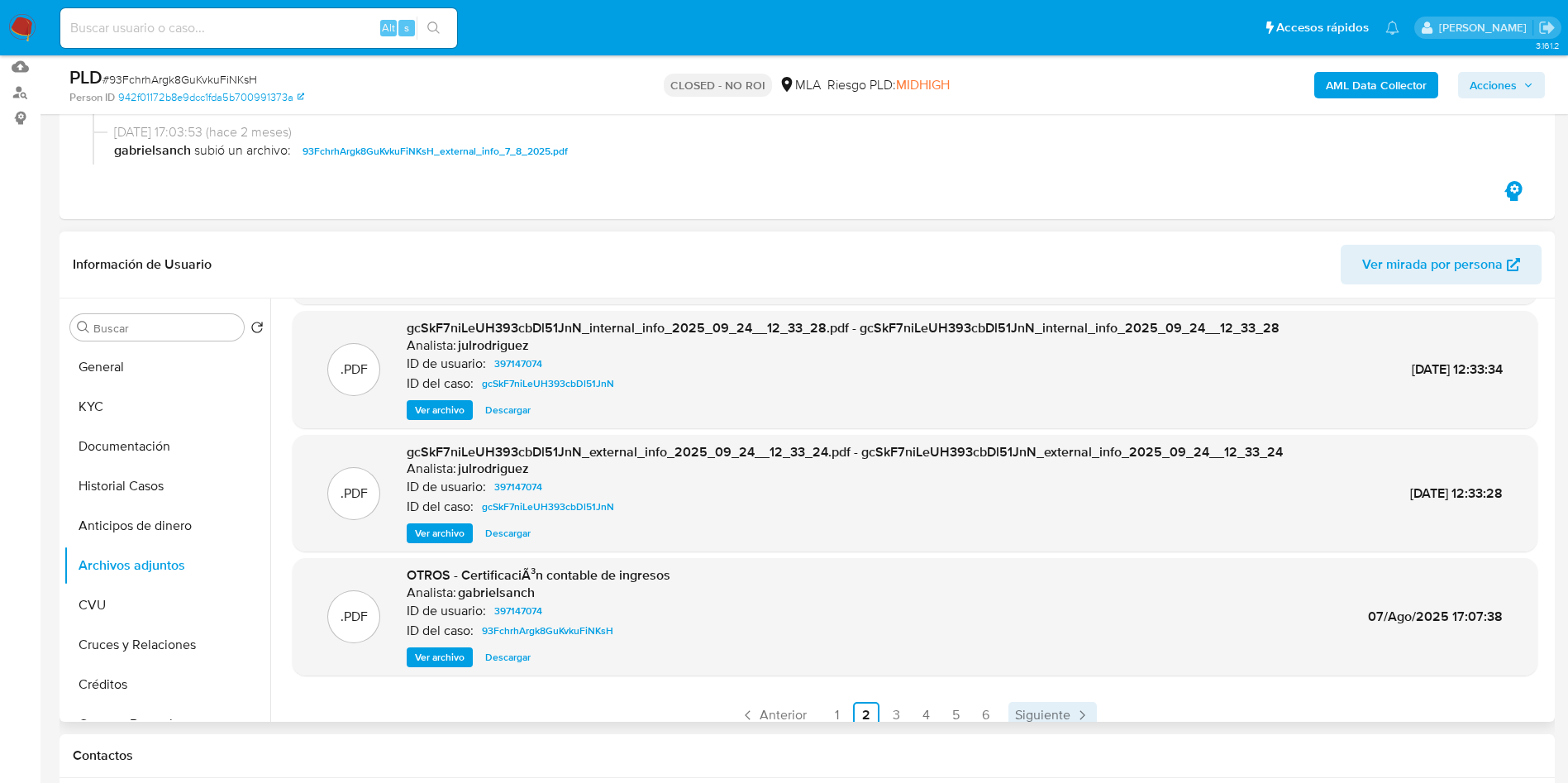
click at [1035, 714] on span "Siguiente" at bounding box center [1042, 715] width 55 height 13
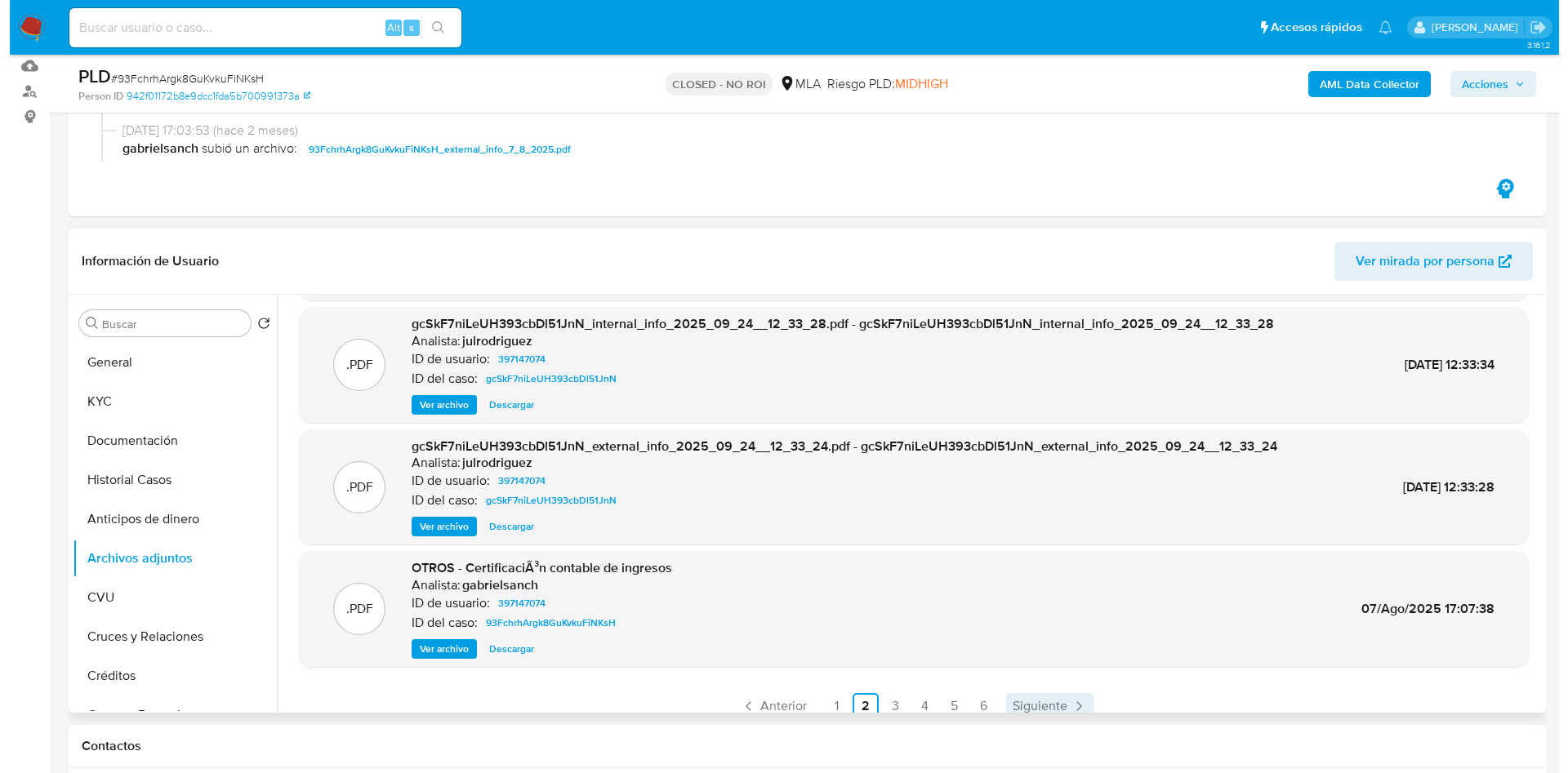
scroll to position [0, 0]
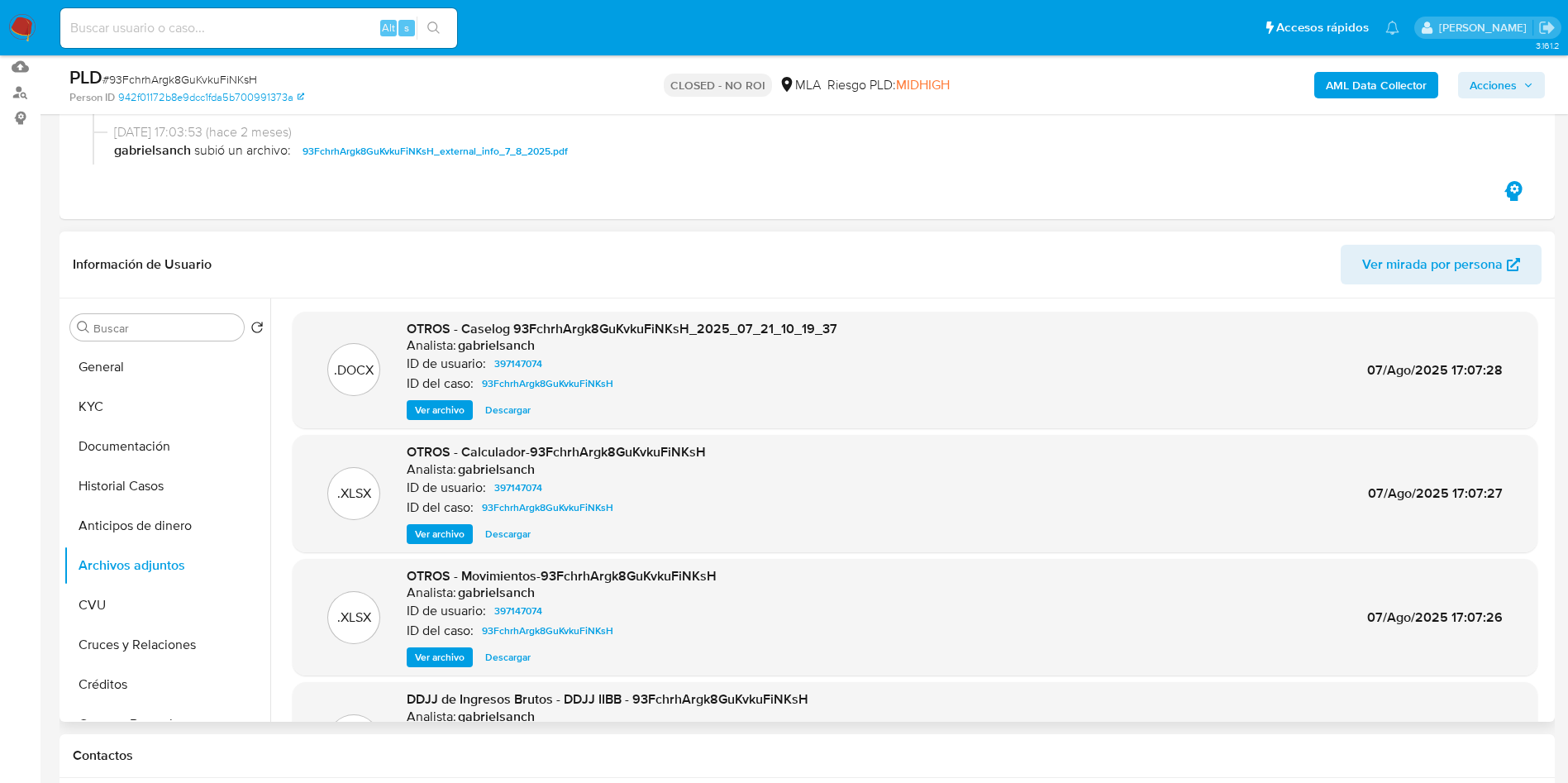
click at [445, 403] on span "Ver archivo" at bounding box center [440, 410] width 50 height 17
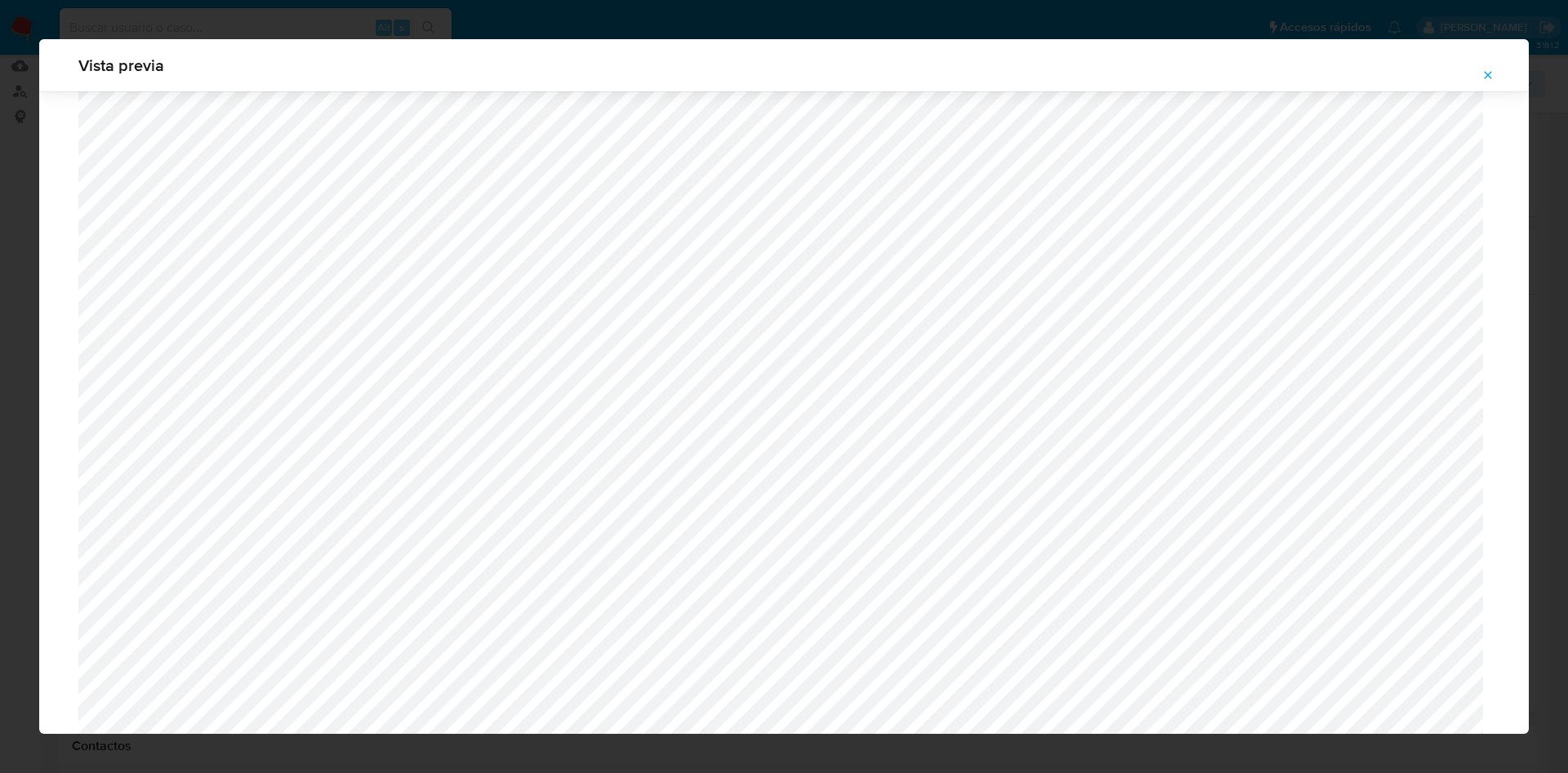
scroll to position [335, 0]
click at [1488, 77] on icon "Attachment preview" at bounding box center [1488, 75] width 13 height 13
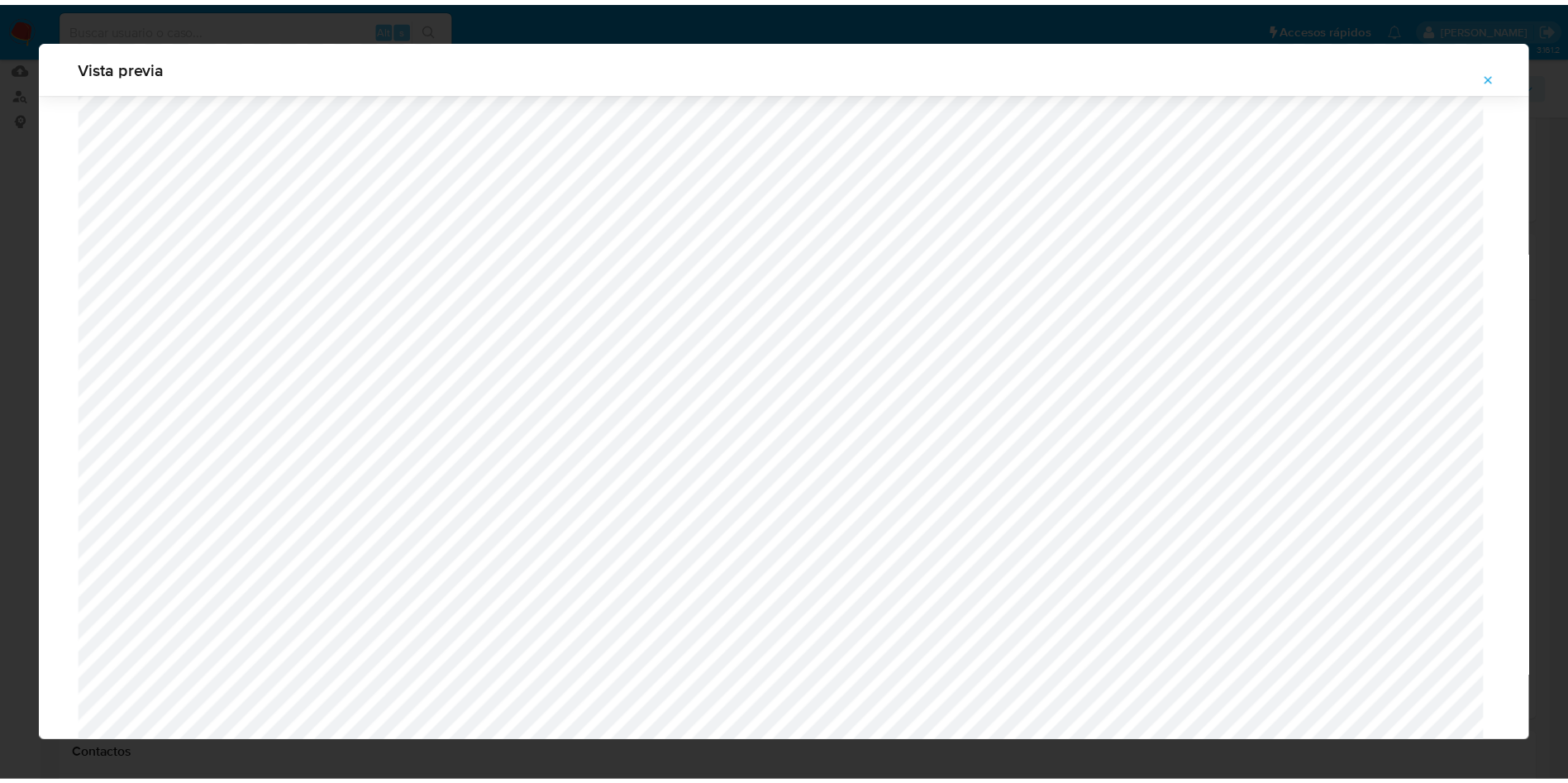
scroll to position [0, 0]
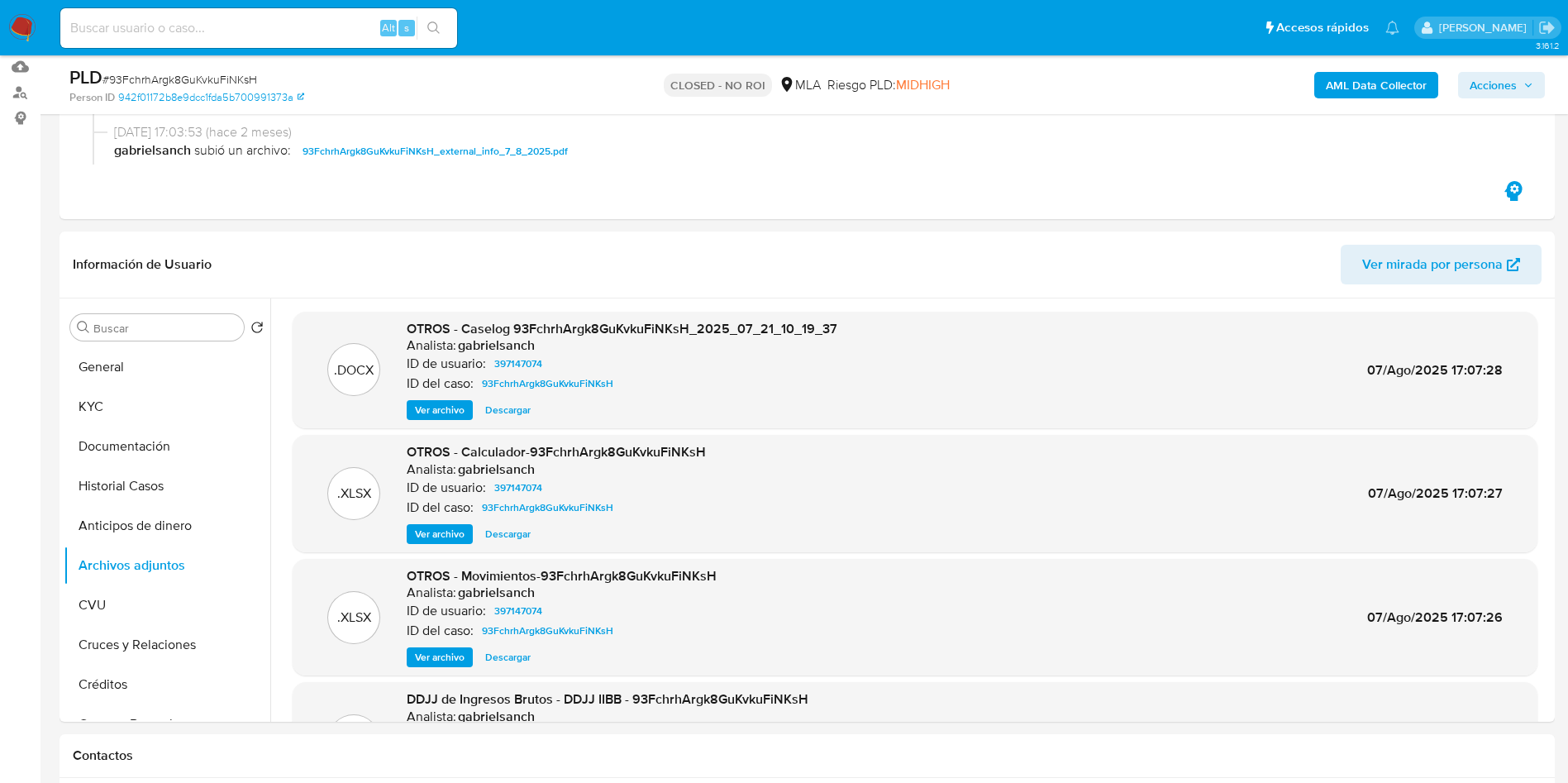
click at [272, 25] on input at bounding box center [259, 28] width 397 height 22
paste input "M0BV7xcWRTr9qYb2ymw9zsmn"
type input "M0BV7xcWRTr9qYb2ymw9zsmn"
click at [440, 18] on button "search-icon" at bounding box center [433, 28] width 34 height 23
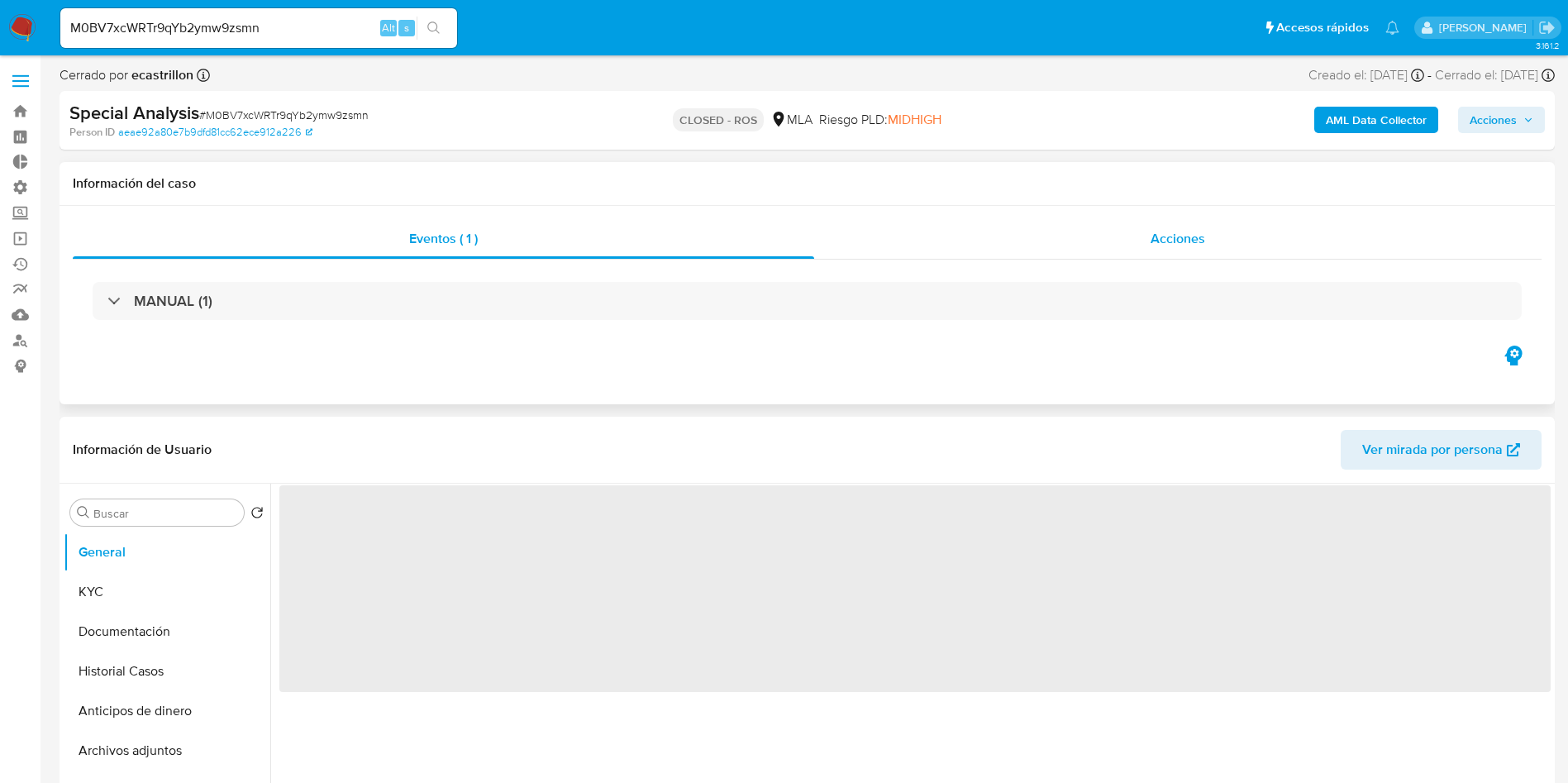
click at [1211, 248] on div "Acciones" at bounding box center [1178, 240] width 728 height 40
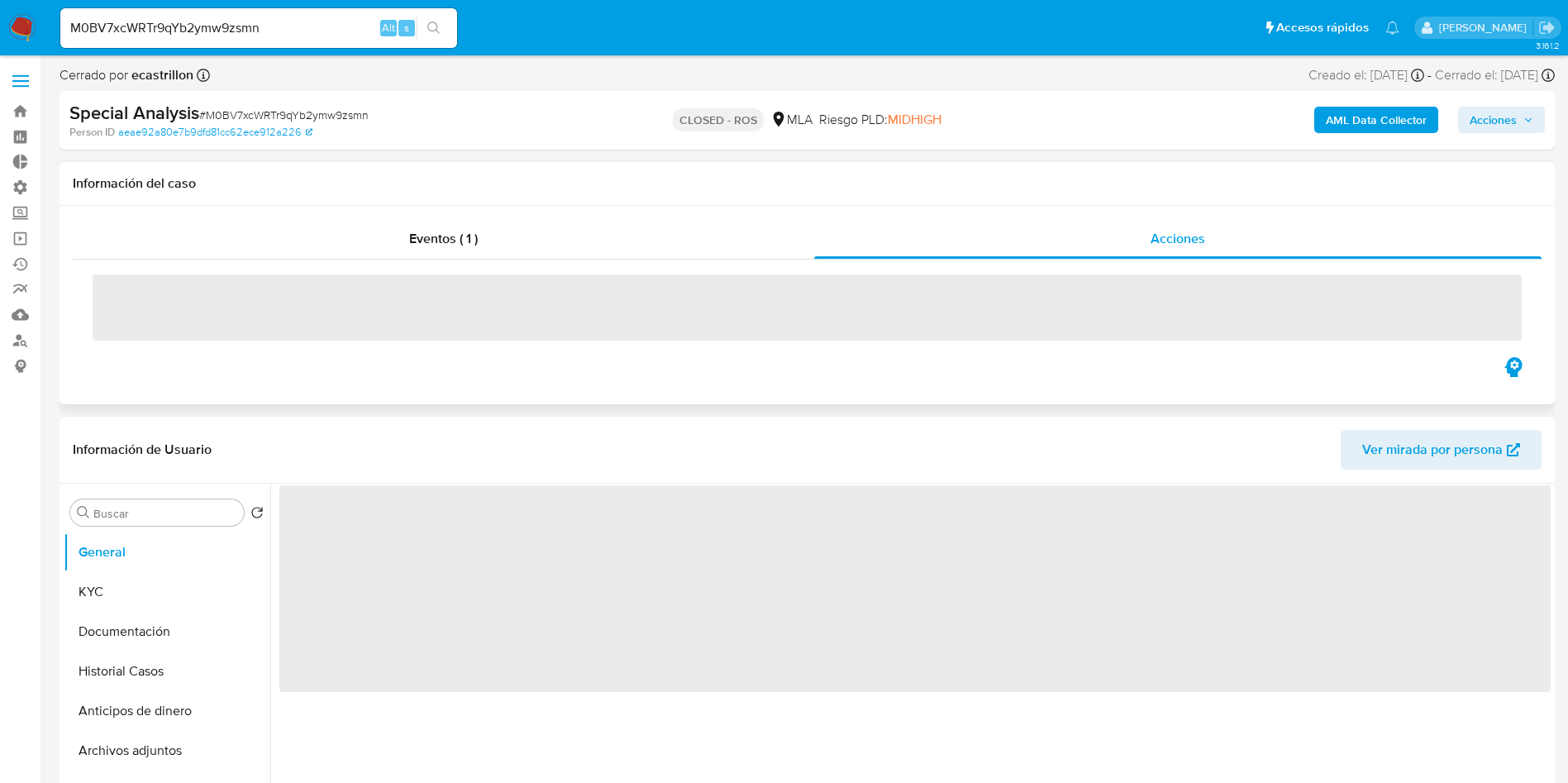
select select "10"
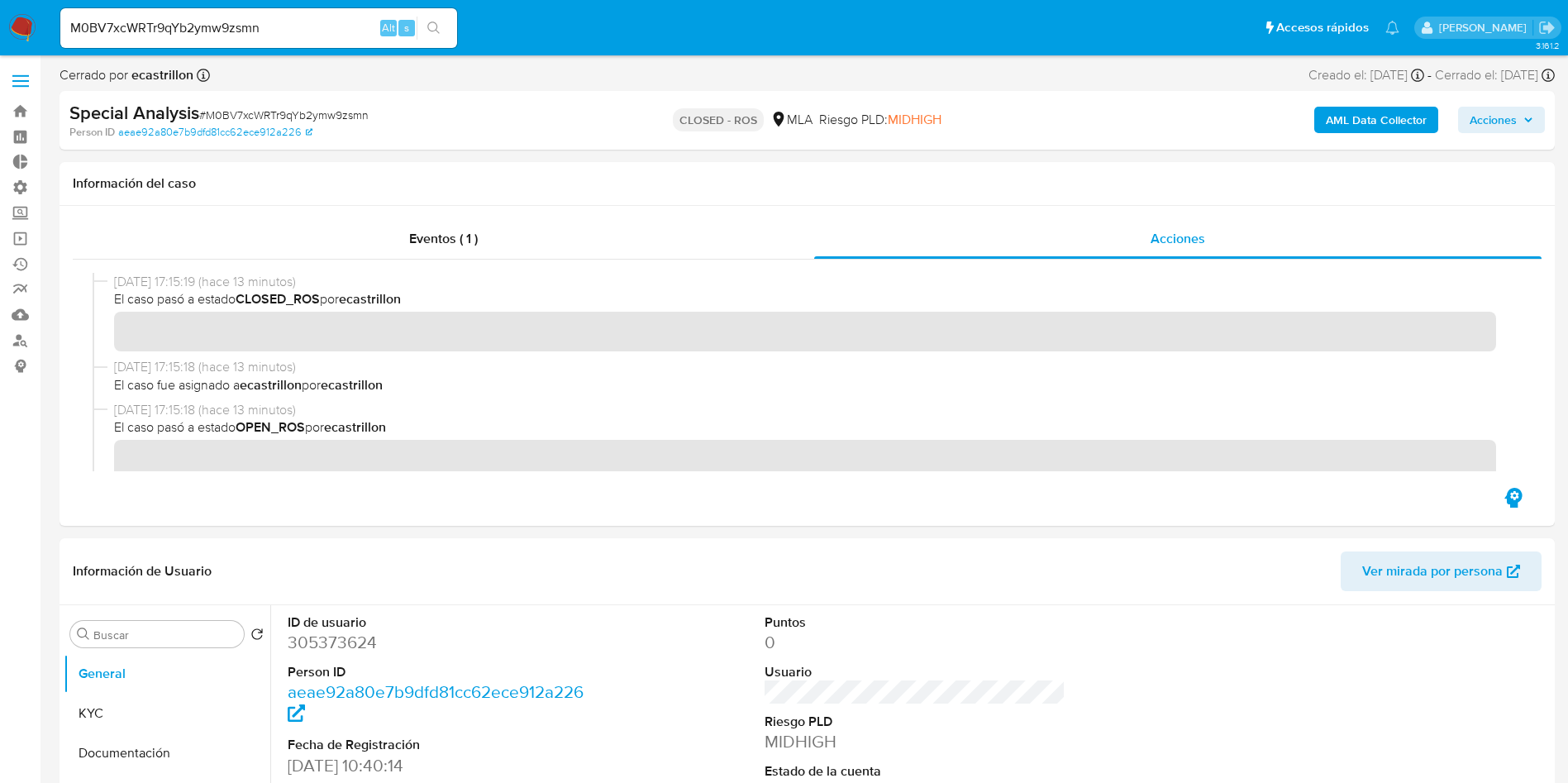
click at [352, 20] on input "M0BV7xcWRTr9qYb2ymw9zsmn" at bounding box center [259, 28] width 397 height 22
paste input "Zg8jbP90Nhob14BiXJOgGXgw"
type input "Zg8jbP90Nhob14BiXJOgGXgw"
click at [431, 24] on icon "search-icon" at bounding box center [433, 28] width 13 height 13
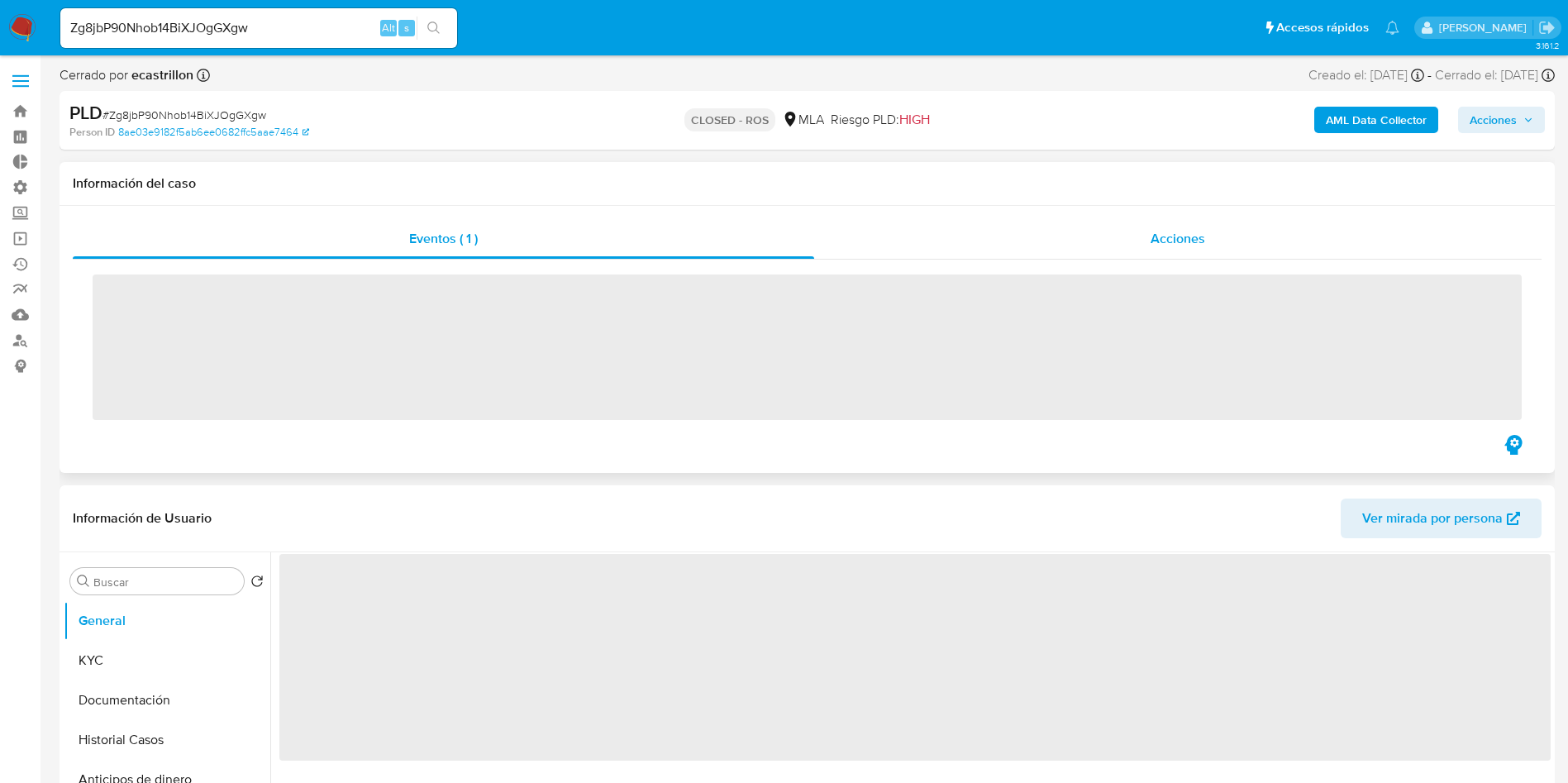
click at [1163, 245] on span "Acciones" at bounding box center [1178, 238] width 55 height 19
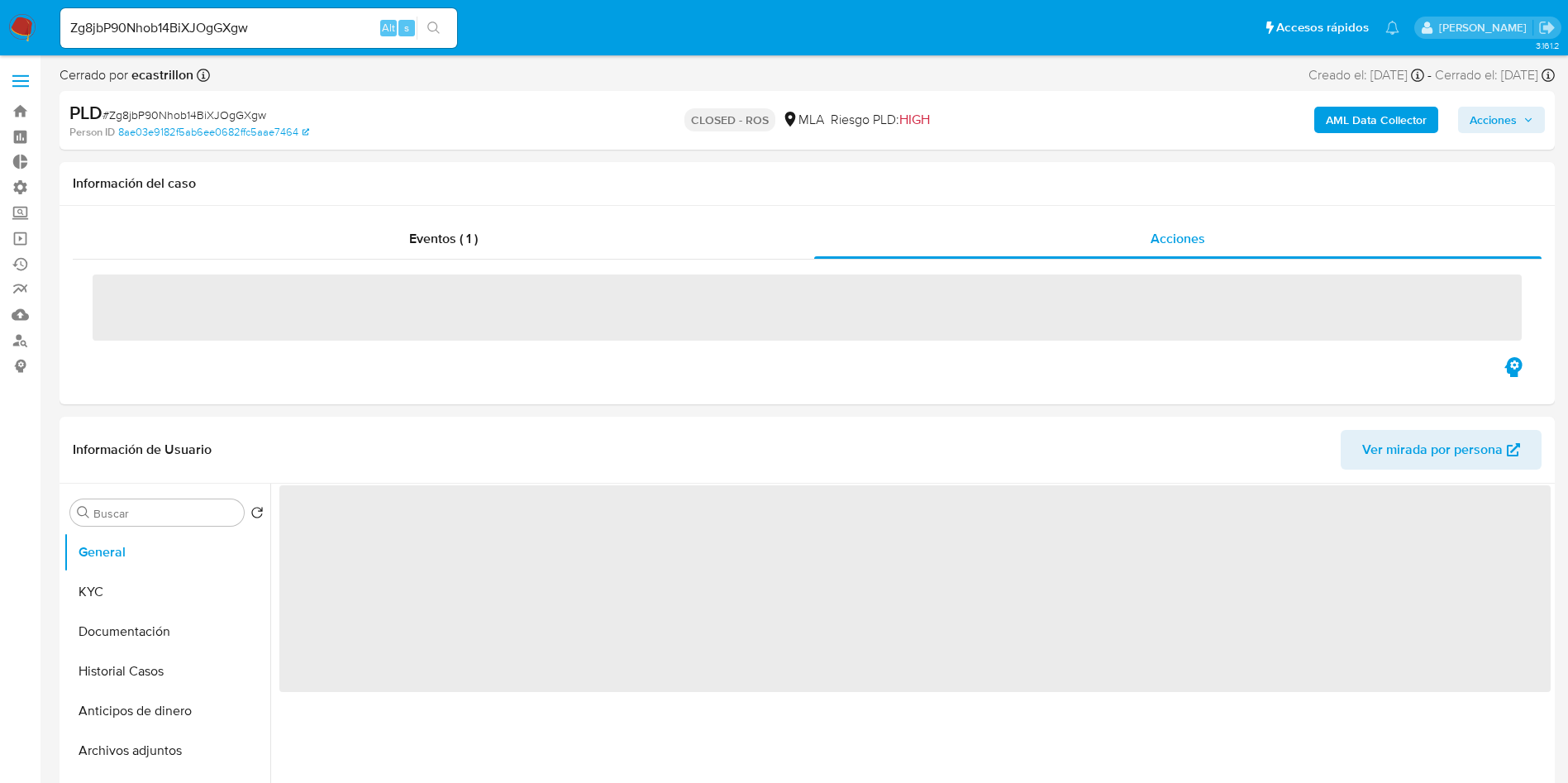
select select "10"
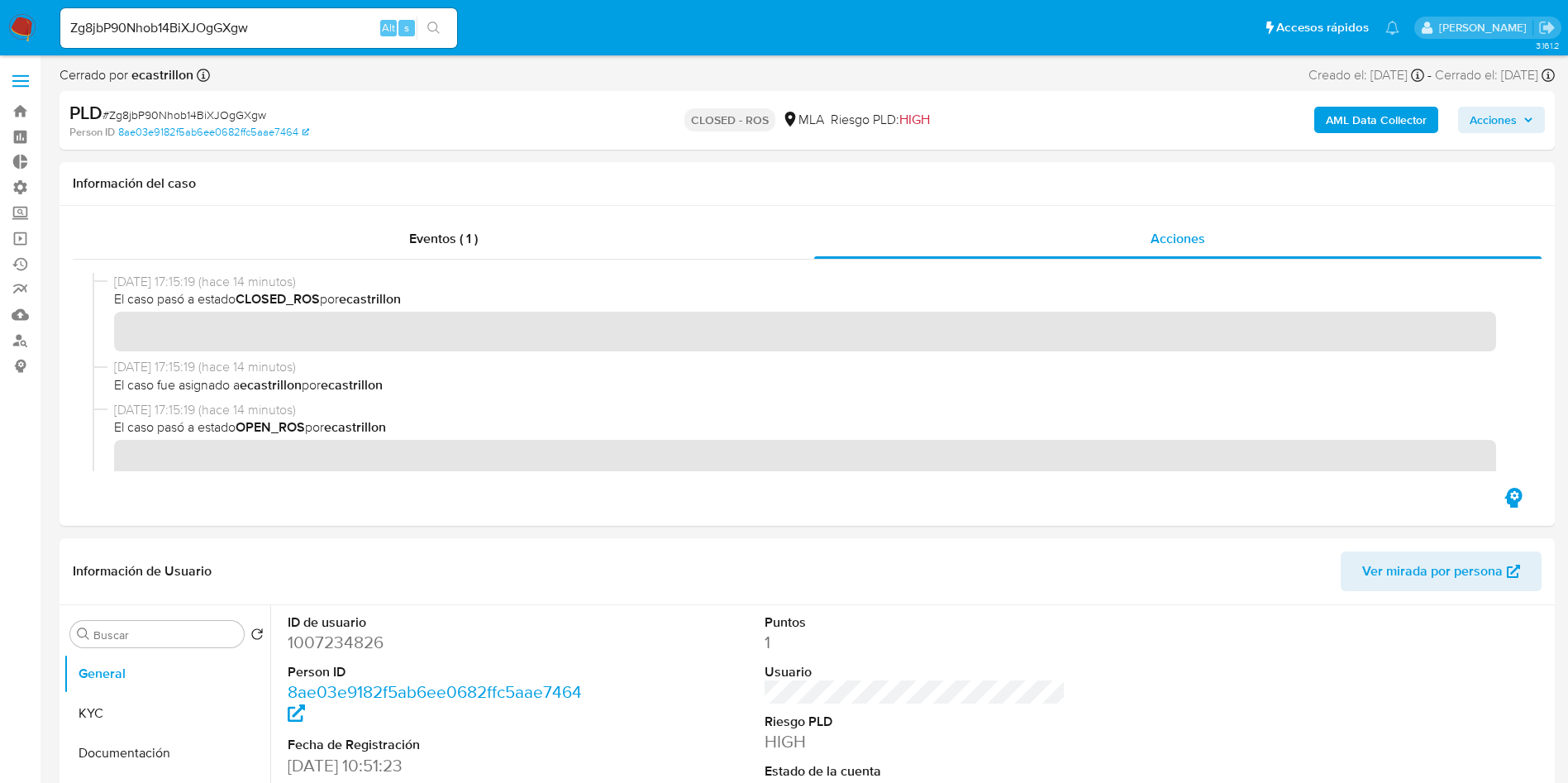
click at [363, 30] on input "Zg8jbP90Nhob14BiXJOgGXgw" at bounding box center [259, 28] width 397 height 22
paste input "tM3tbS5F3AoaKIhn7x7mWcM8"
type input "tM3tbS5F3AoaKIhn7x7mWcM8"
click at [436, 23] on icon "search-icon" at bounding box center [433, 28] width 12 height 12
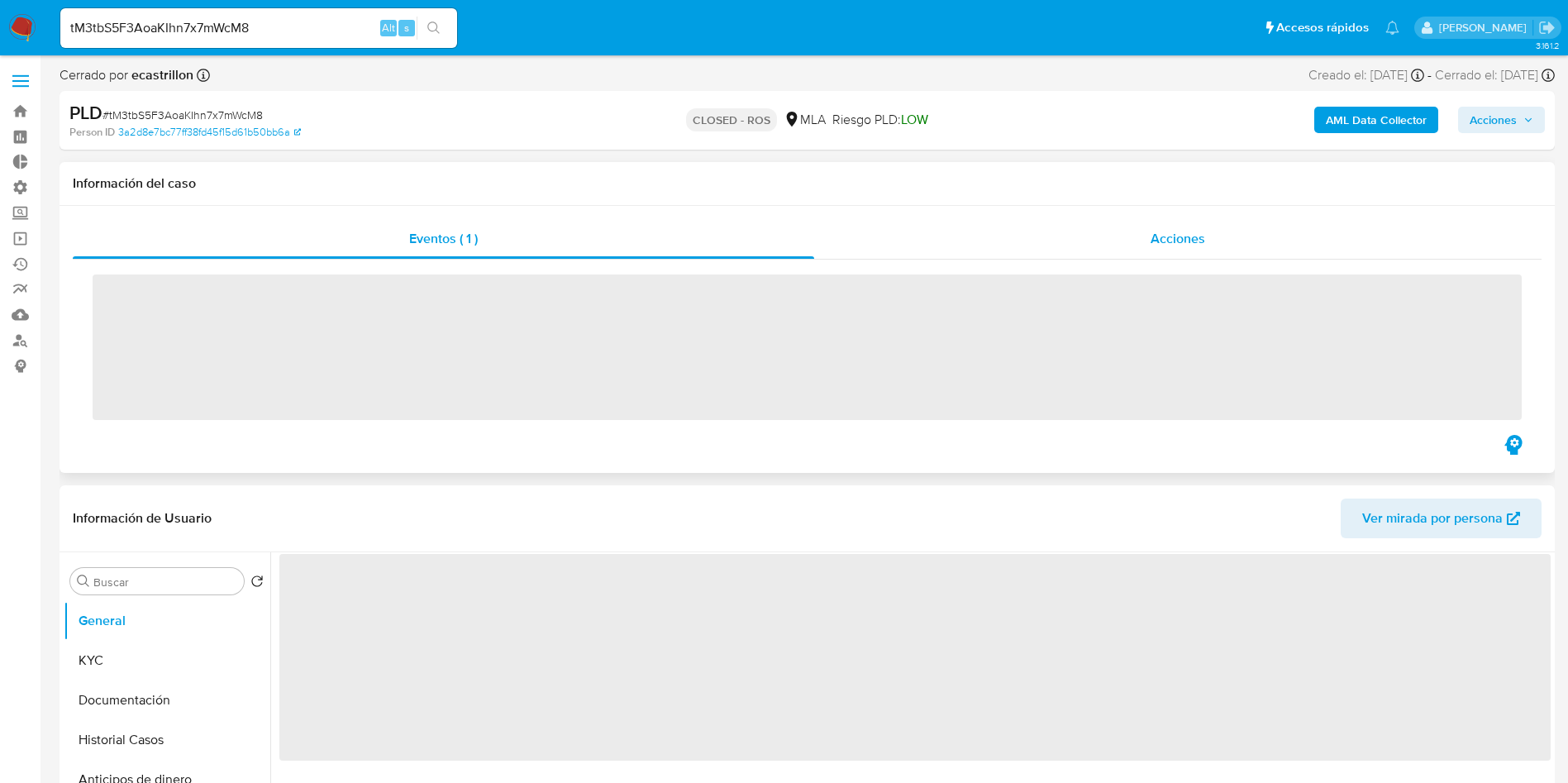
click at [1168, 252] on div "Acciones" at bounding box center [1178, 240] width 728 height 40
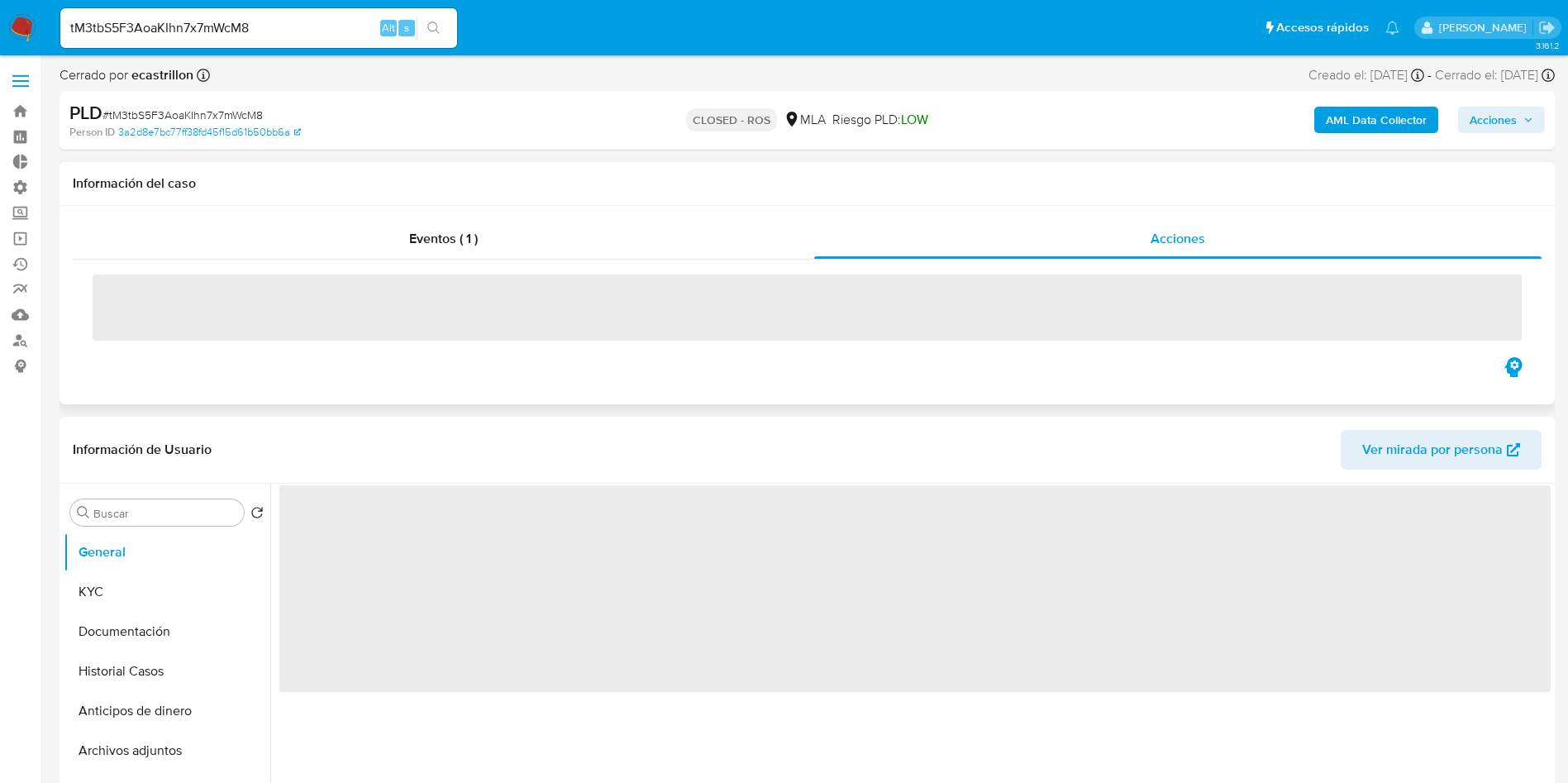
select select "10"
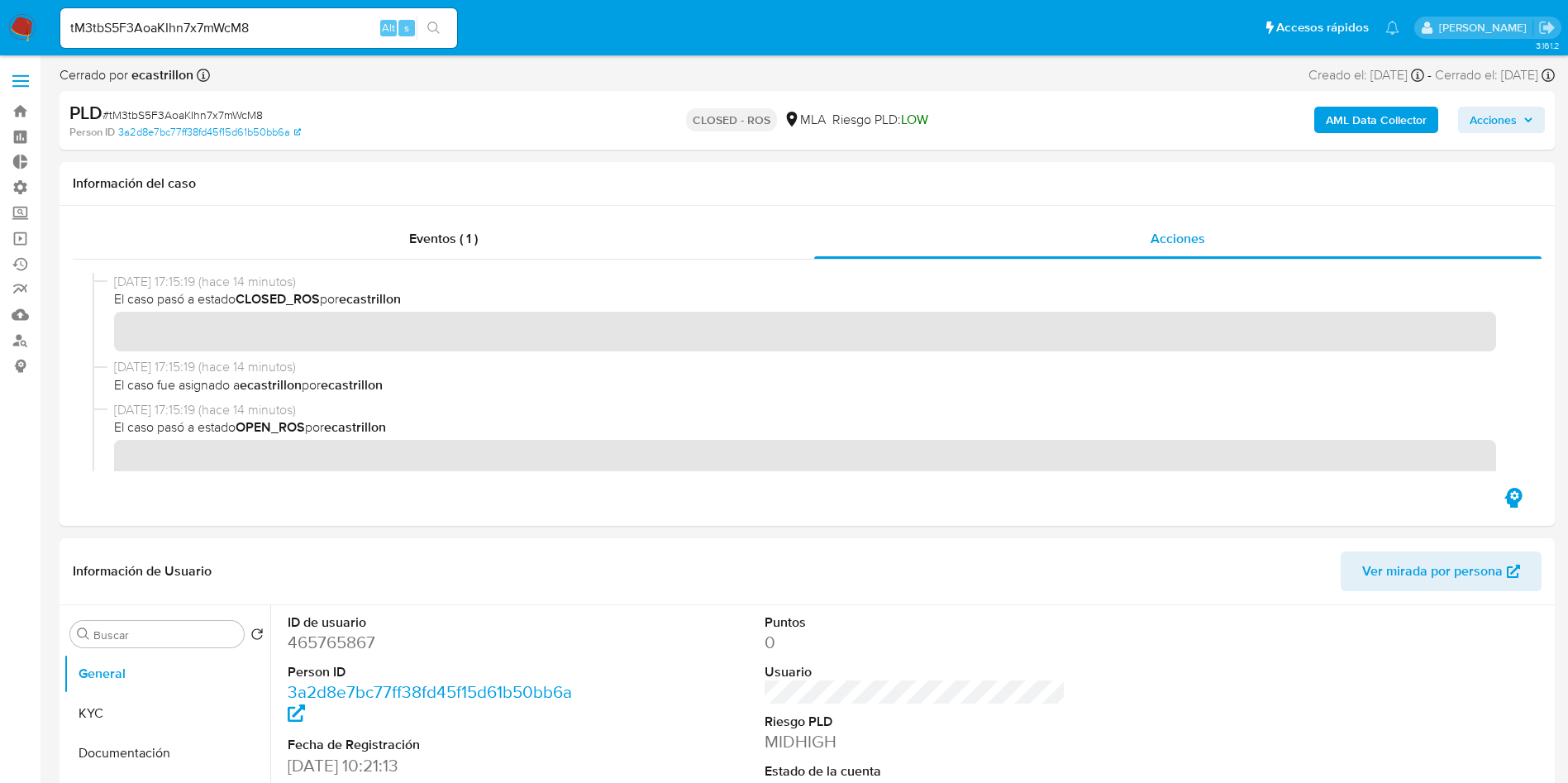
click at [306, 36] on input "tM3tbS5F3AoaKIhn7x7mWcM8" at bounding box center [259, 28] width 397 height 22
paste input "0bFPDHO2aoTjBzWdp8R4TBir"
type input "0bFPDHO2aoTjBzWdp8R4TBir"
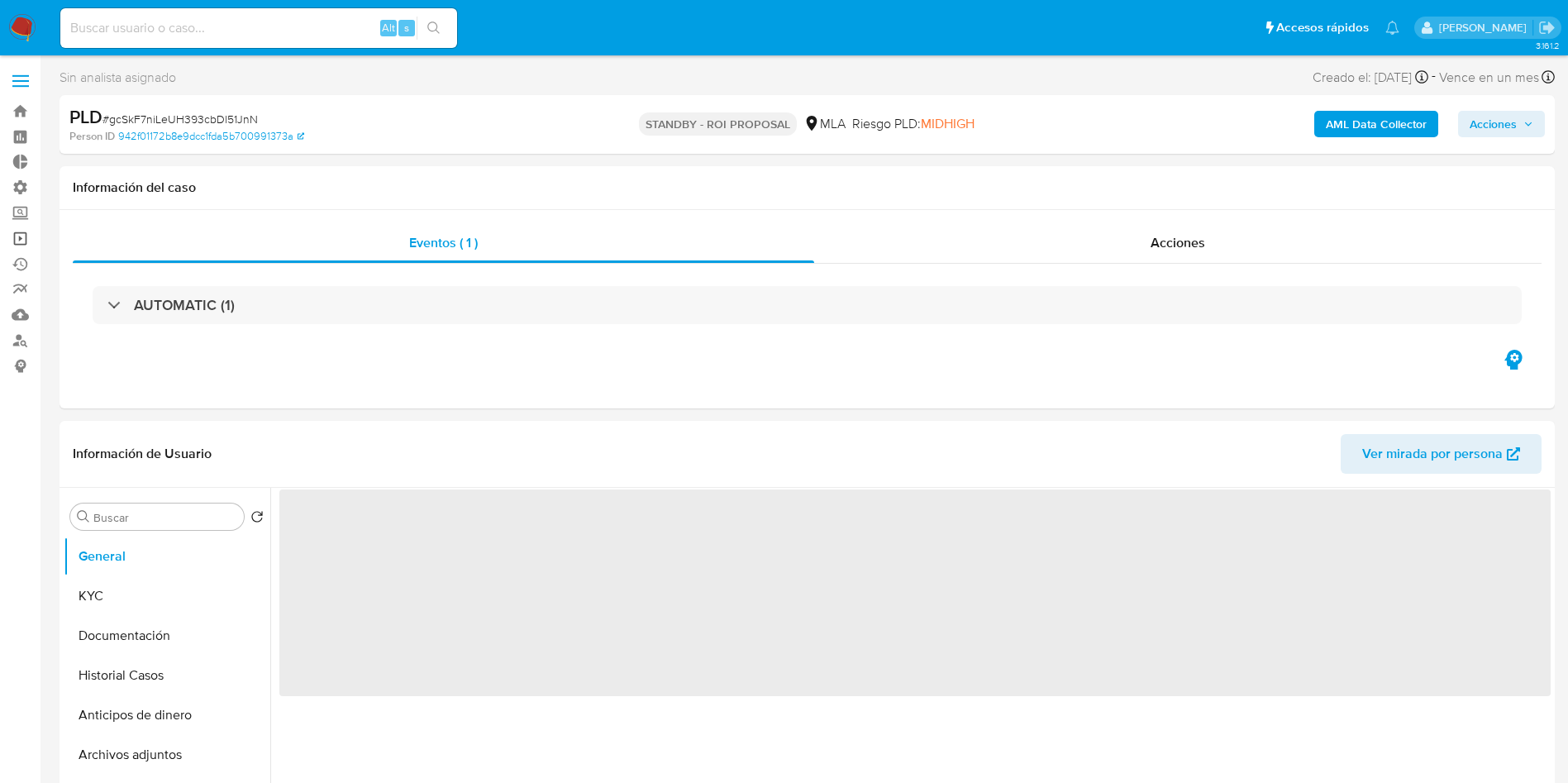
click at [14, 238] on link "Operaciones masivas" at bounding box center [98, 239] width 197 height 26
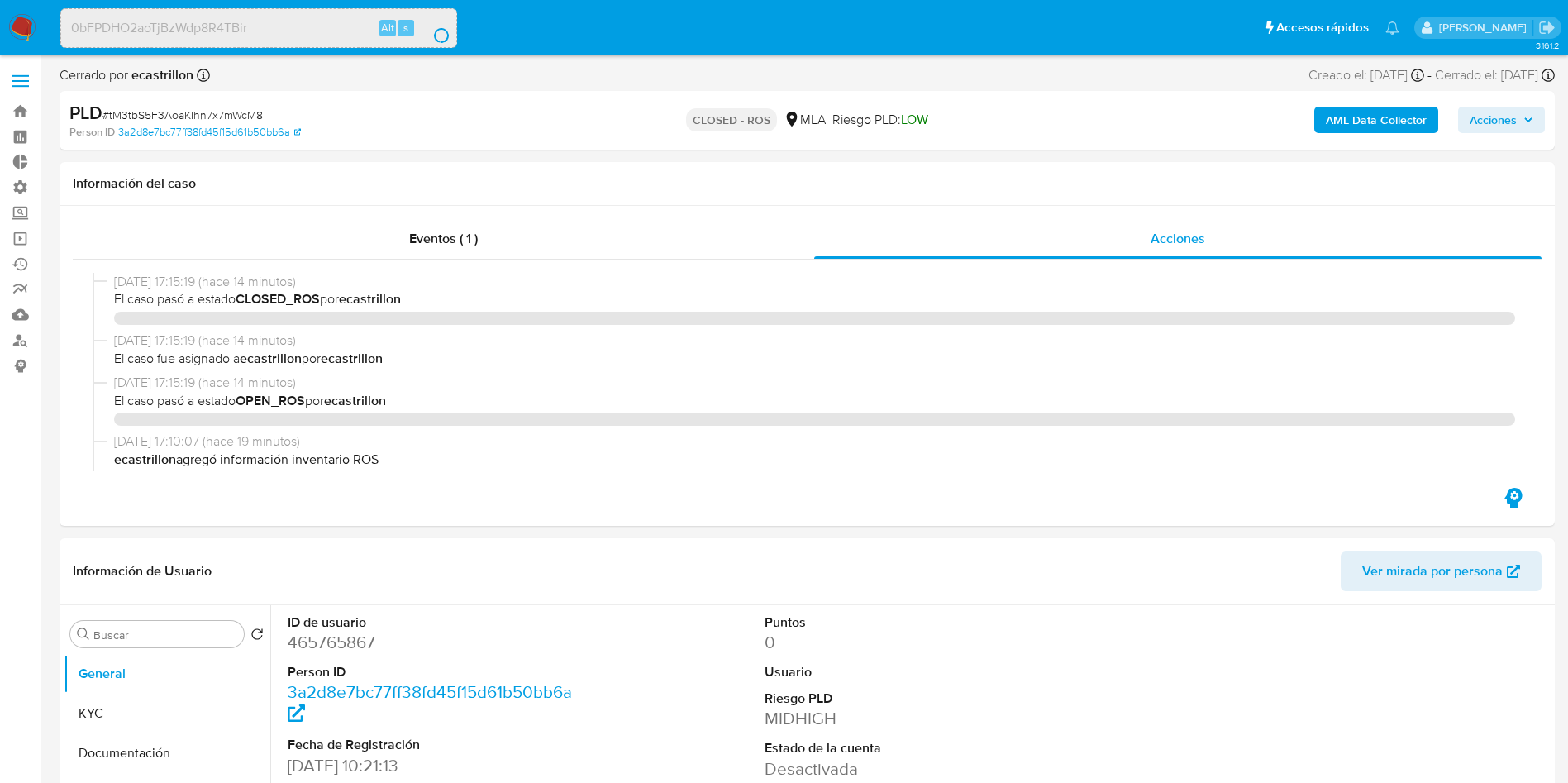
select select "10"
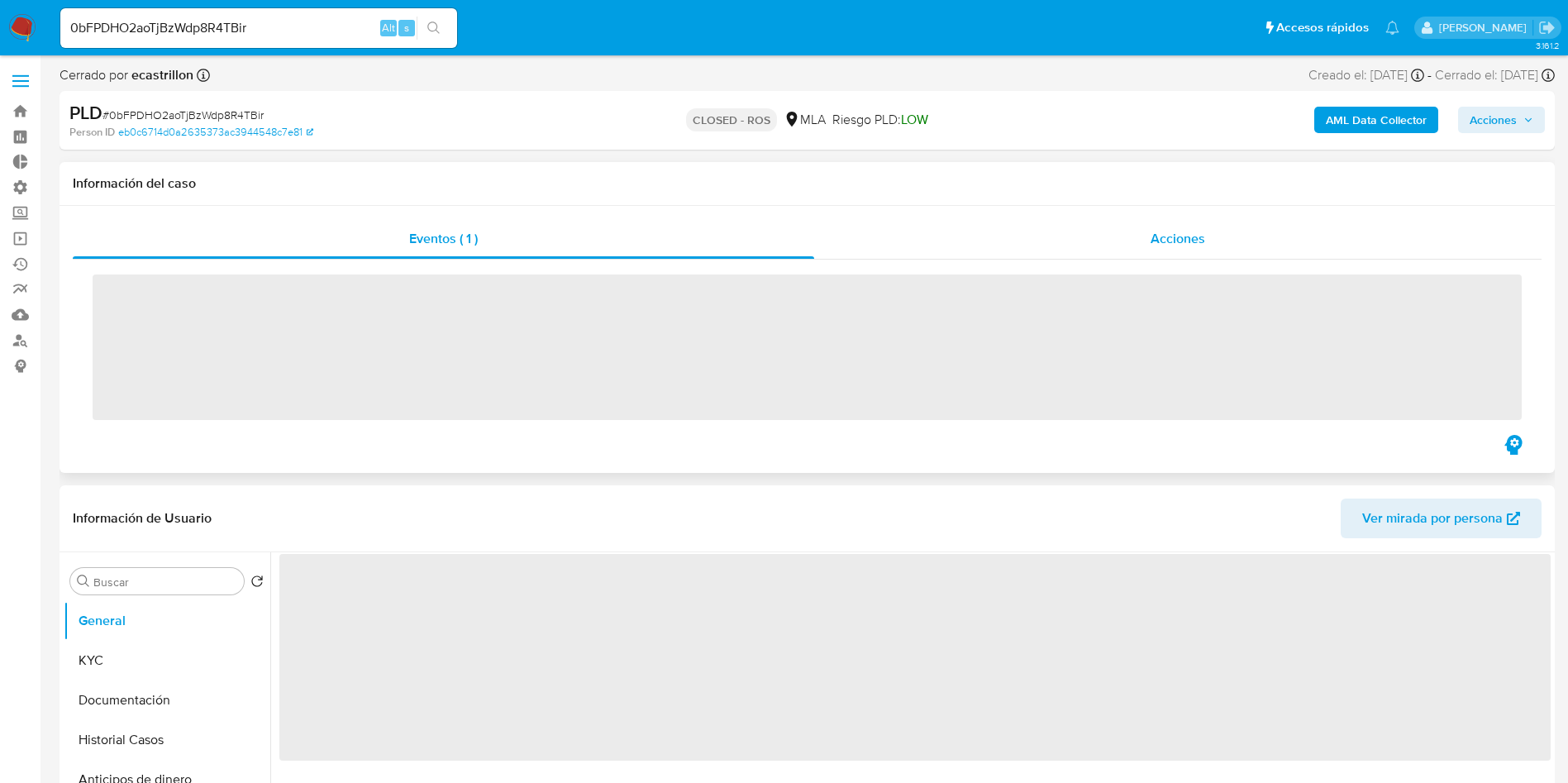
click at [1223, 245] on div "Acciones" at bounding box center [1178, 240] width 728 height 40
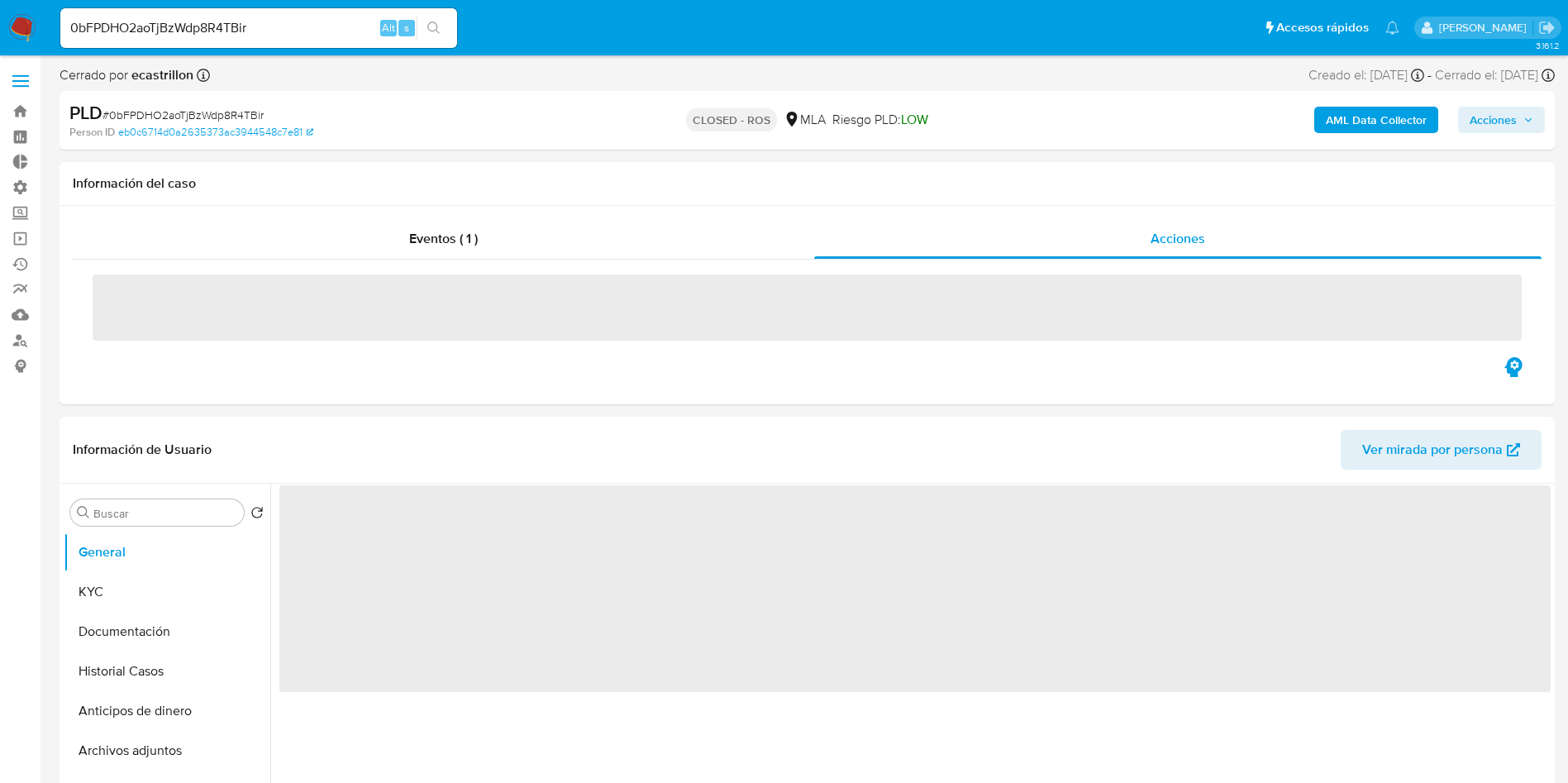
select select "10"
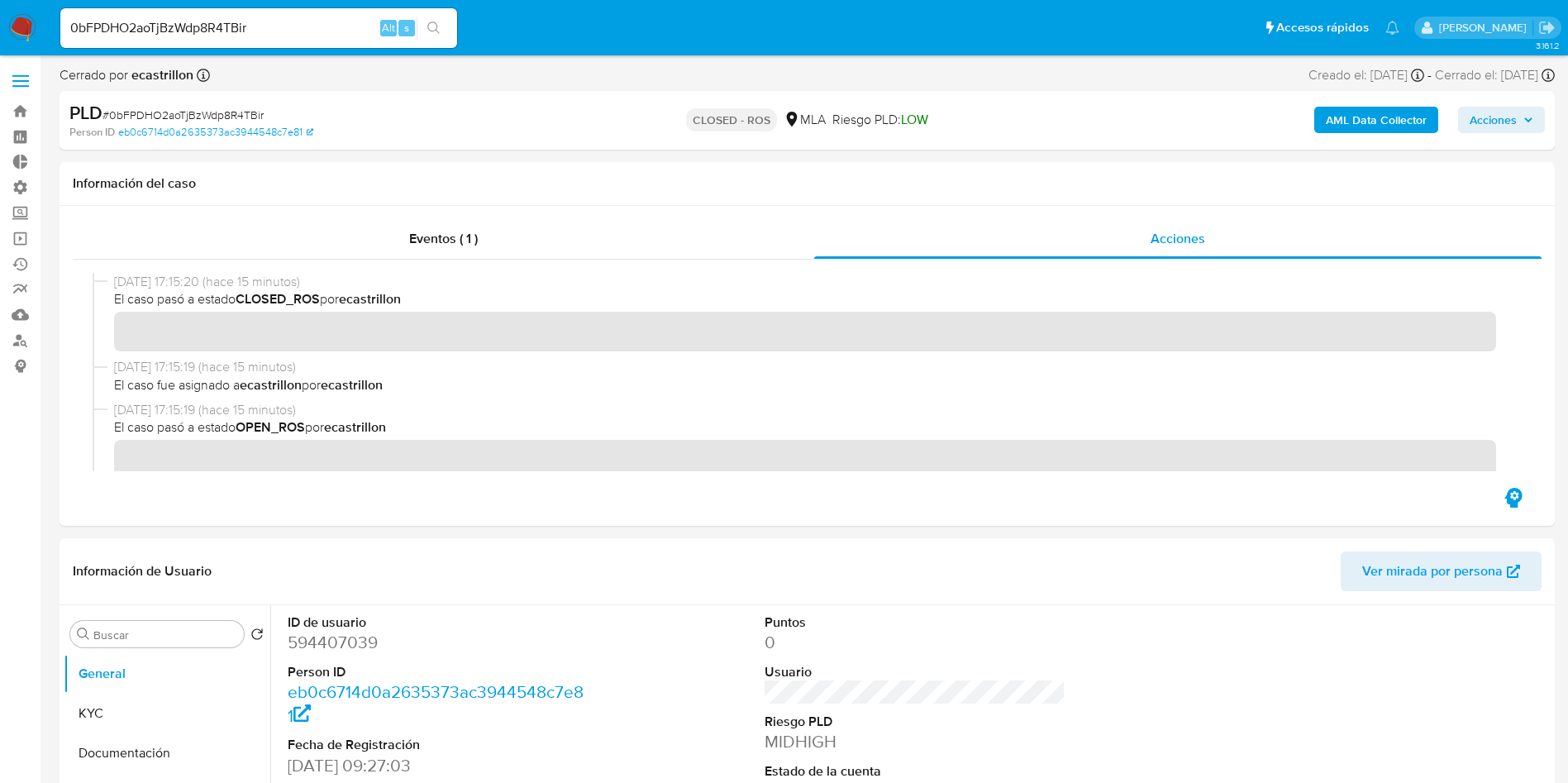
click at [329, 23] on input "0bFPDHO2aoTjBzWdp8R4TBir" at bounding box center [259, 28] width 397 height 22
paste input "H54plFcM5ItFurY0yiKyAaqn"
type input "H54plFcM5ItFurY0yiKyAaqn"
click at [431, 35] on button "search-icon" at bounding box center [433, 28] width 34 height 23
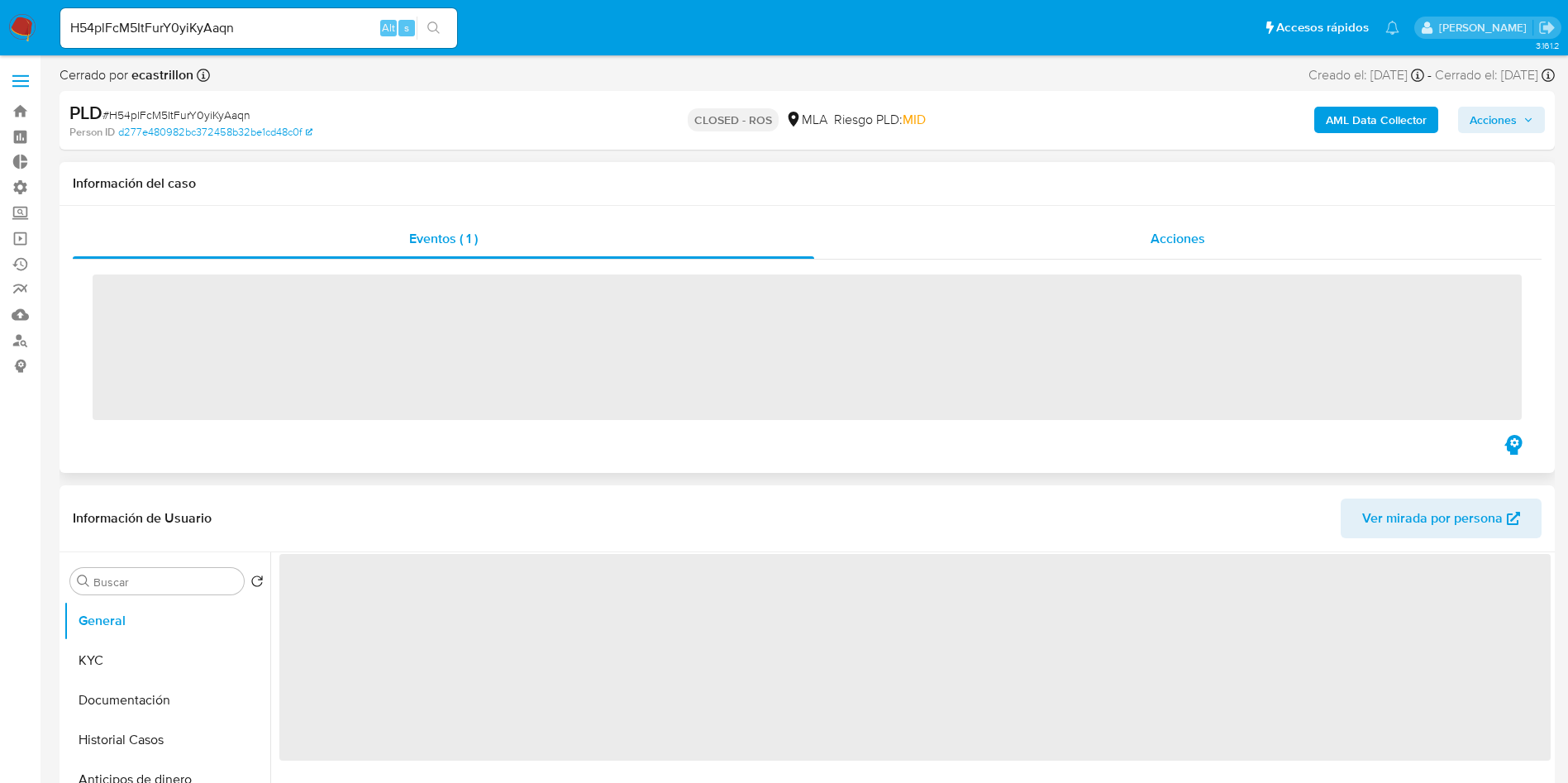
click at [1162, 229] on span "Acciones" at bounding box center [1178, 238] width 55 height 19
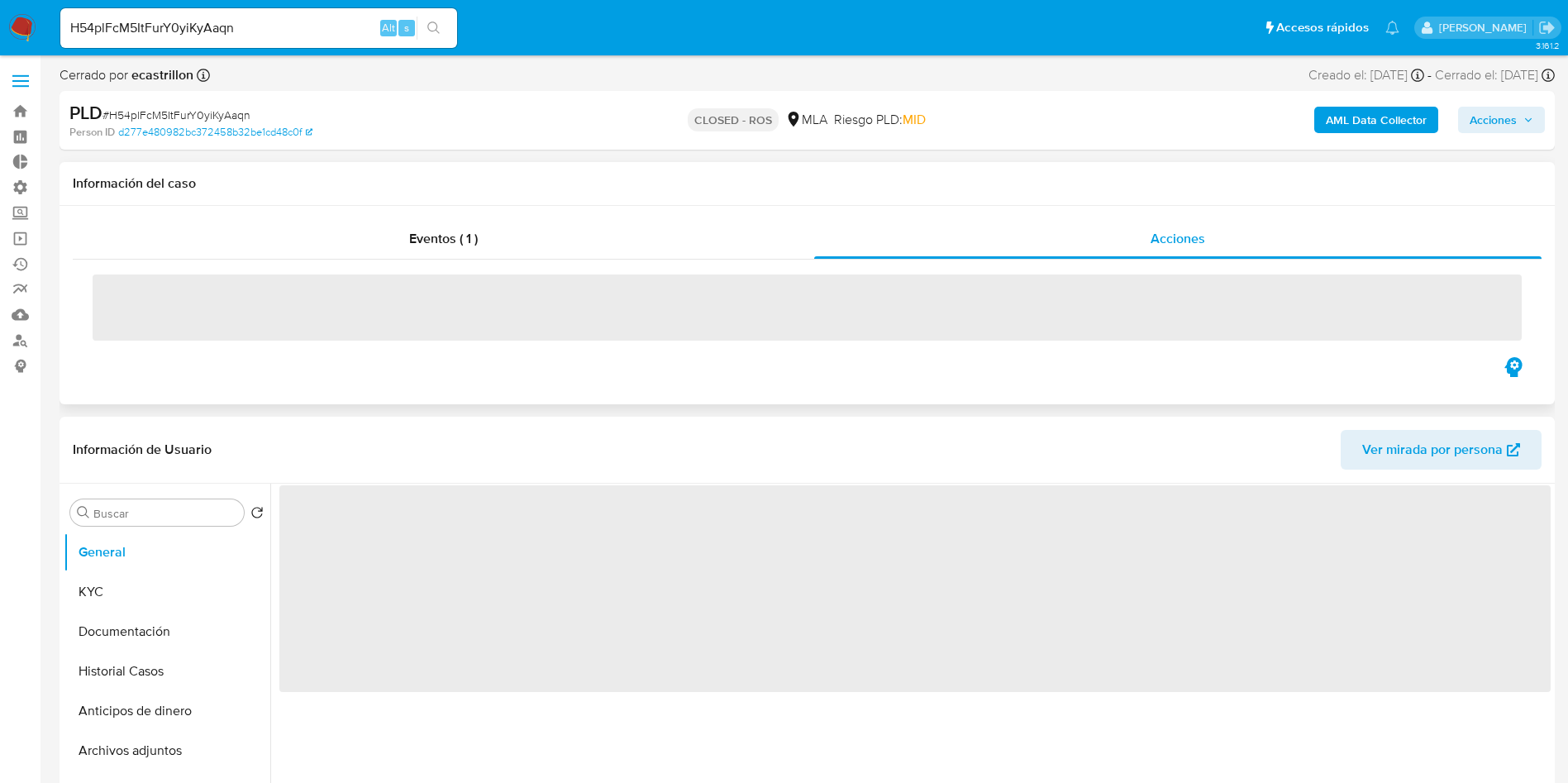
select select "10"
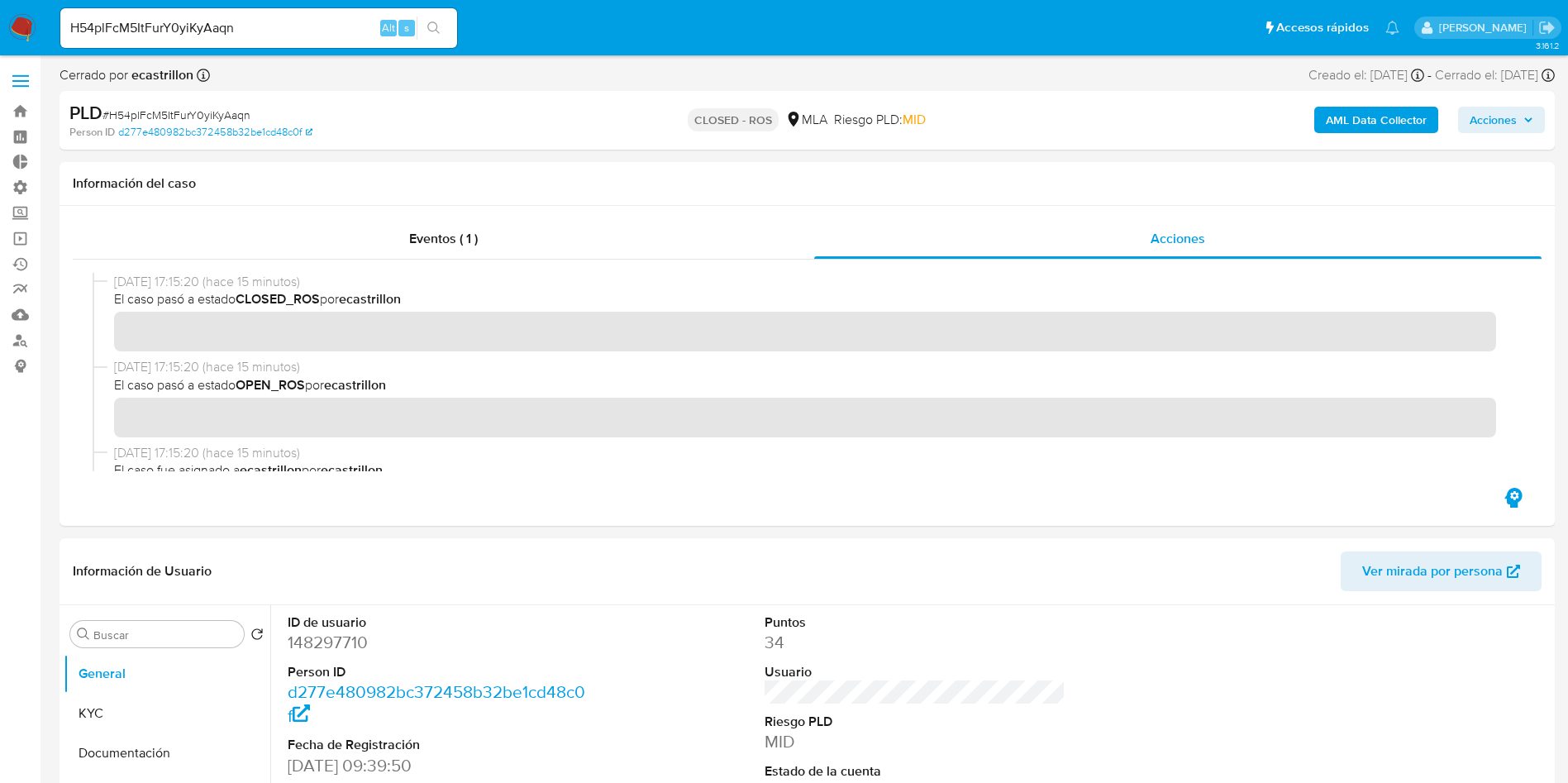
click at [302, 29] on input "H54plFcM5ItFurY0yiKyAaqn" at bounding box center [259, 28] width 397 height 22
paste input "JWgaQlp3h8B09rRt6QkPeq3T"
type input "JWgaQlp3h8B09rRt6QkPeq3T"
click at [429, 32] on icon "search-icon" at bounding box center [433, 28] width 13 height 13
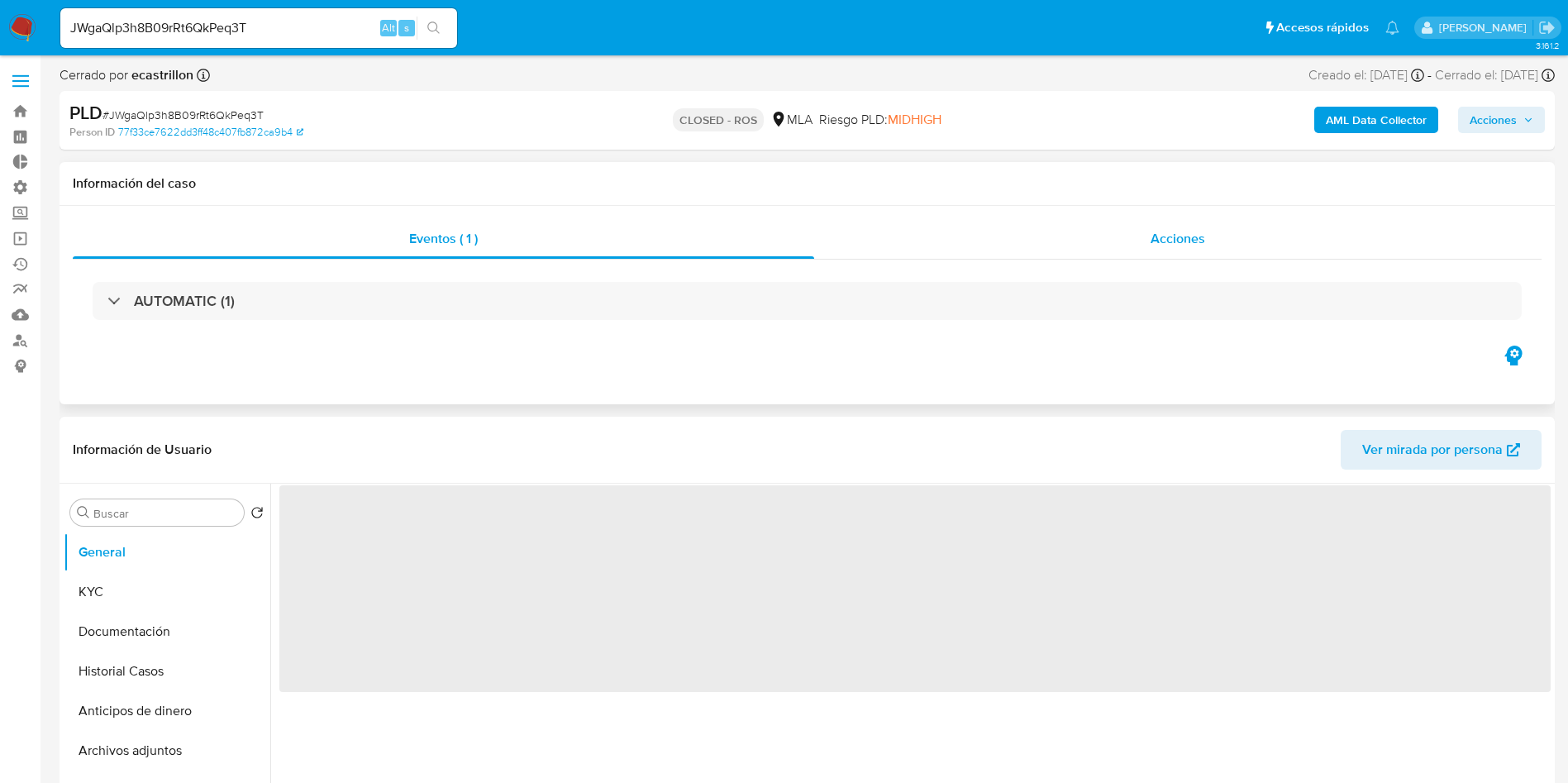
click at [1200, 239] on span "Acciones" at bounding box center [1178, 238] width 55 height 19
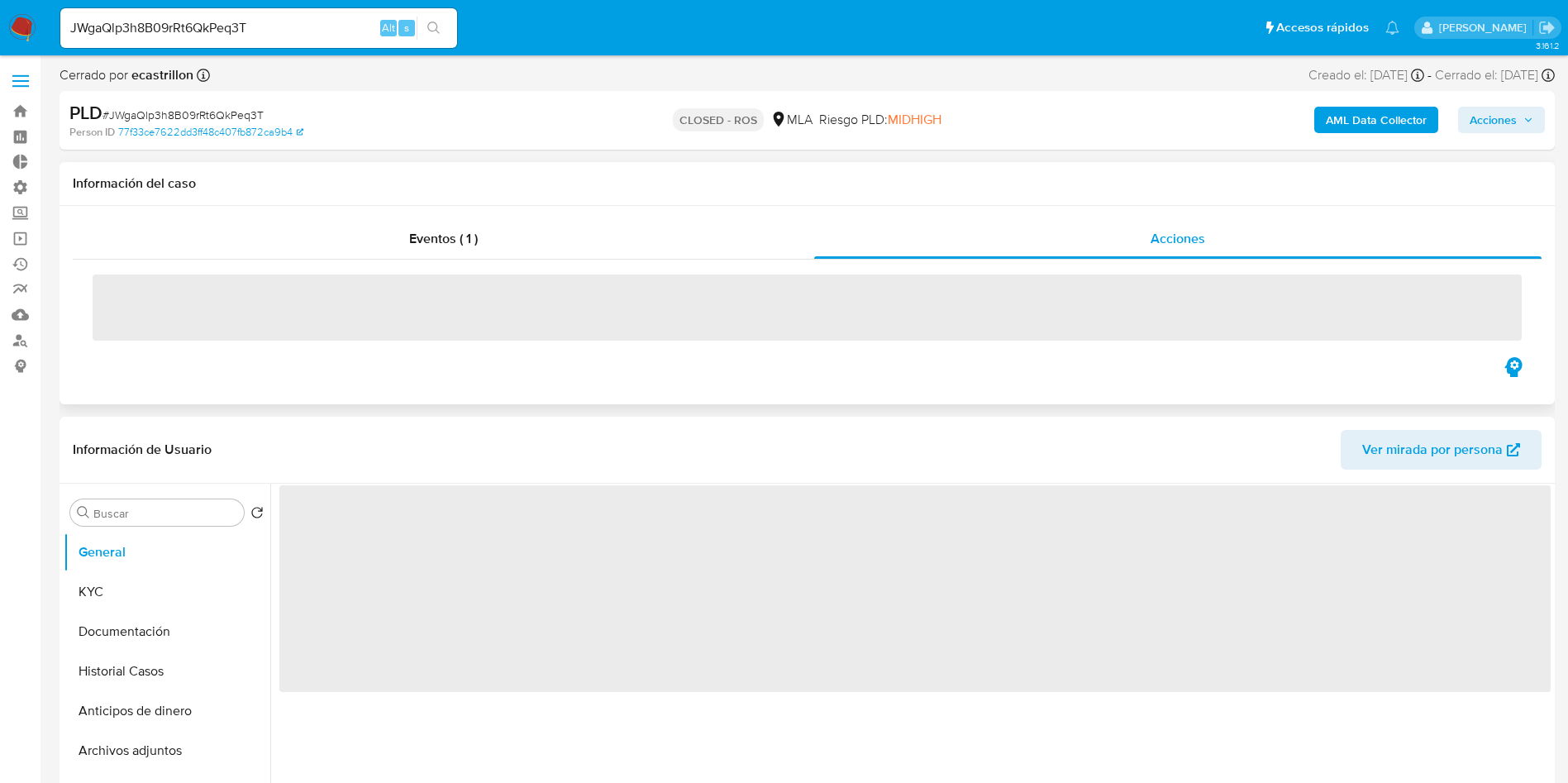
select select "10"
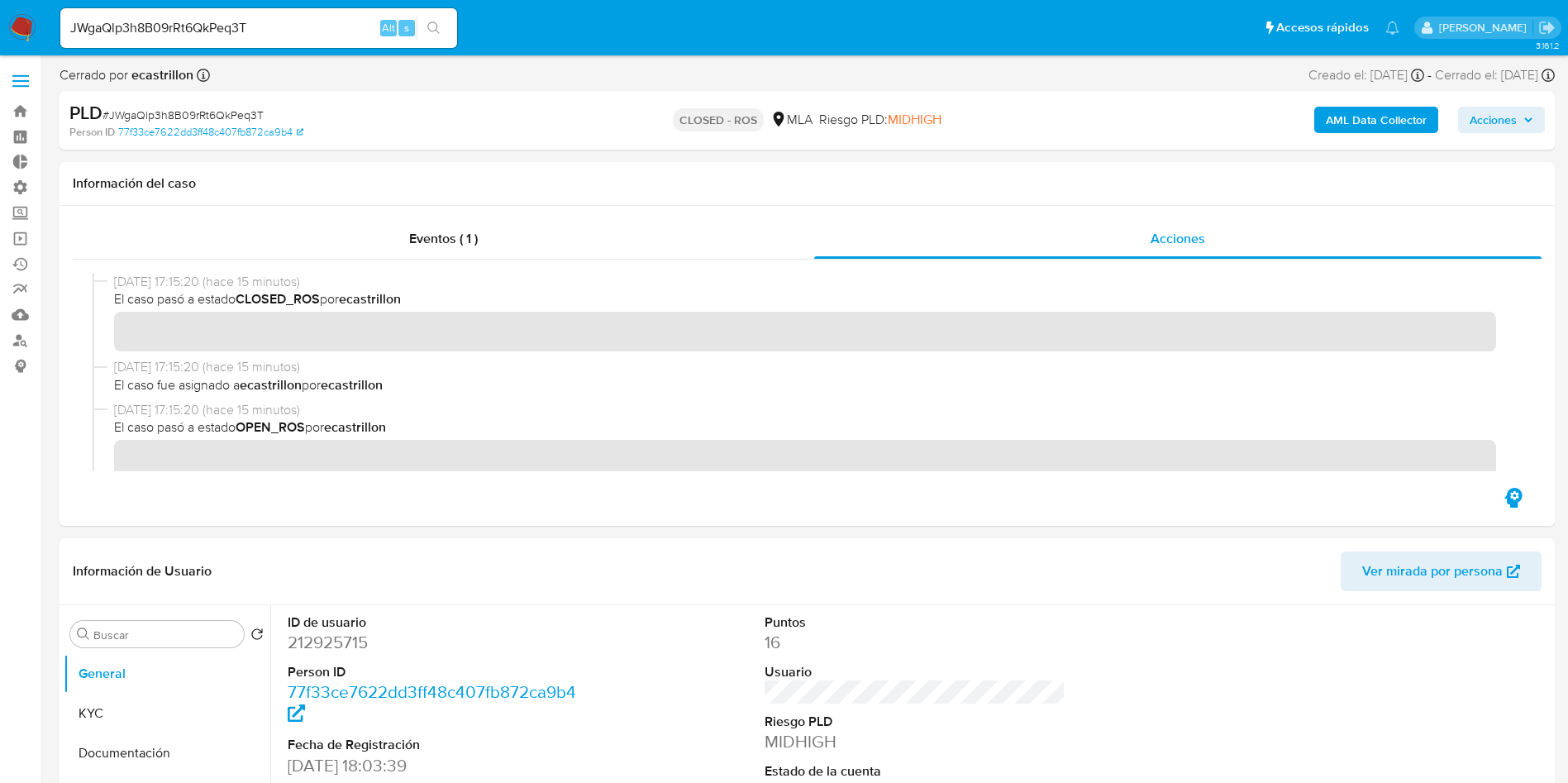
click at [277, 29] on input "JWgaQlp3h8B09rRt6QkPeq3T" at bounding box center [259, 28] width 397 height 22
paste input "Tve6npo63fzYGBCMmxevhou7"
type input "Tve6npo63fzYGBCMmxevhou7"
click at [425, 36] on button "search-icon" at bounding box center [433, 28] width 34 height 23
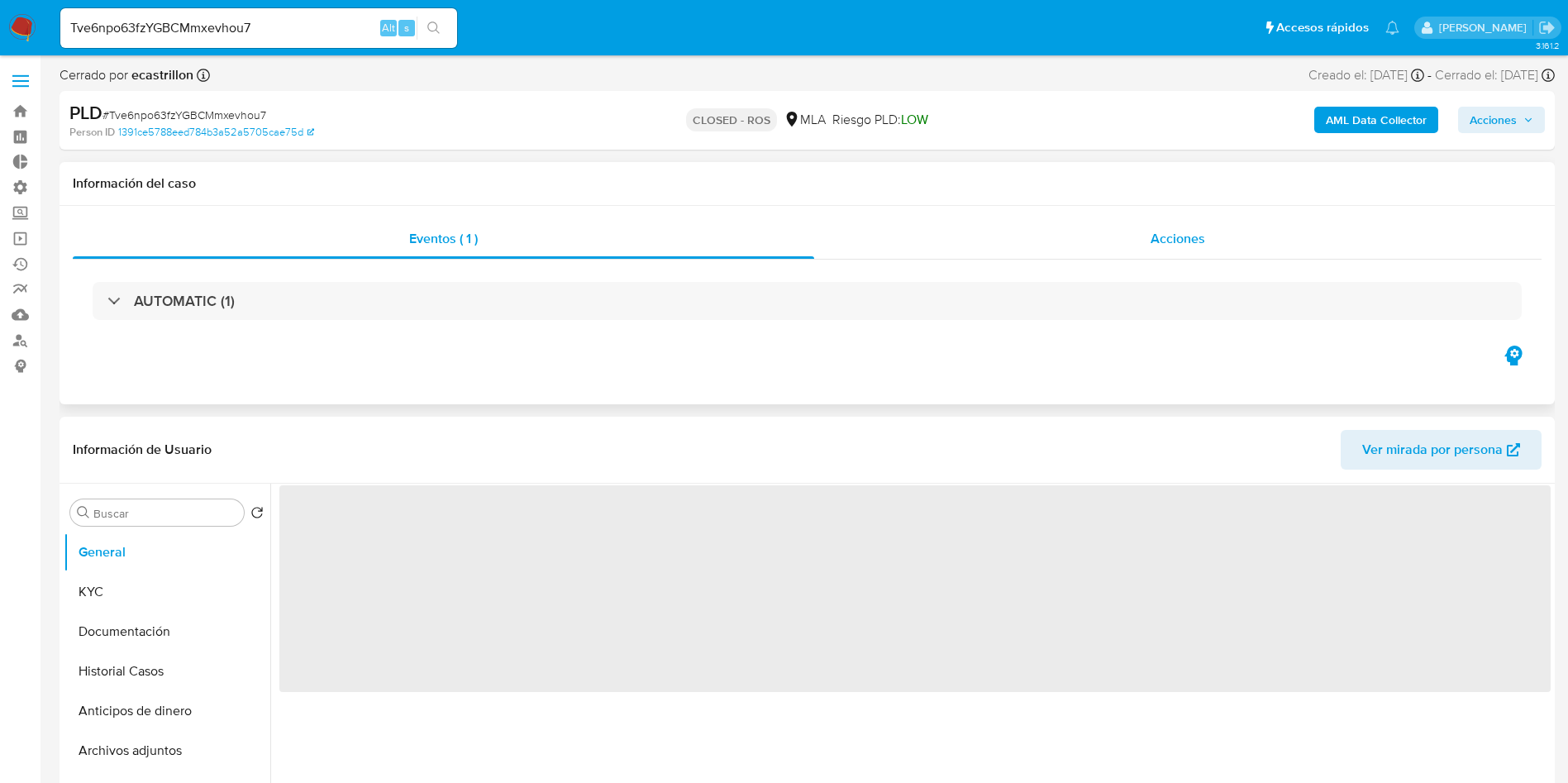
click at [1194, 248] on div "Acciones" at bounding box center [1178, 240] width 728 height 40
select select "10"
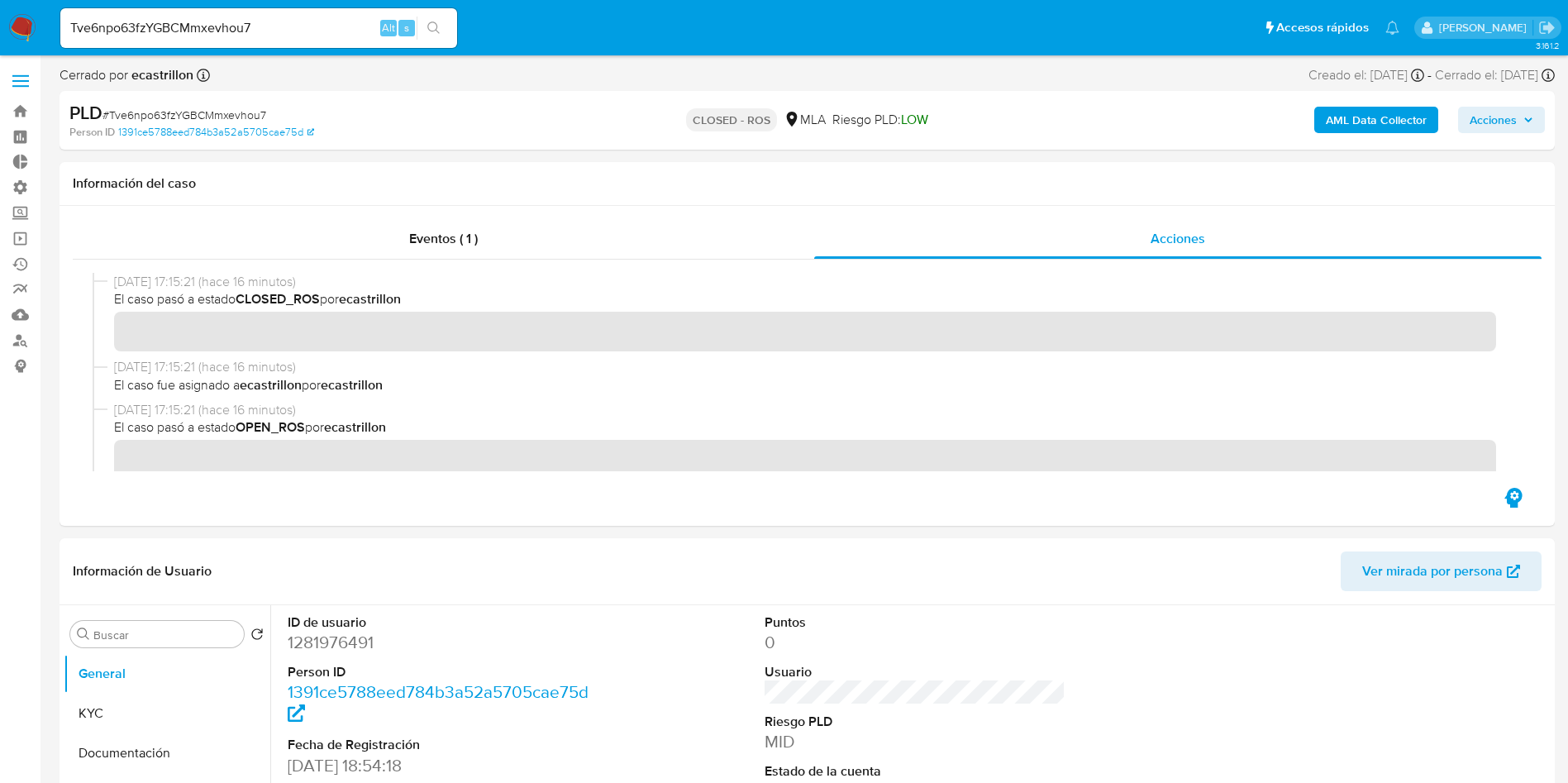
click at [294, 39] on div "Tve6npo63fzYGBCMmxevhou7 Alt s" at bounding box center [259, 28] width 397 height 40
click at [291, 31] on input "Tve6npo63fzYGBCMmxevhou7" at bounding box center [259, 28] width 397 height 22
paste input "kHnTmicBfJNCSjjc65n2g1Cg"
type input "kHnTmicBfJNCSjjc65n2g1Cg"
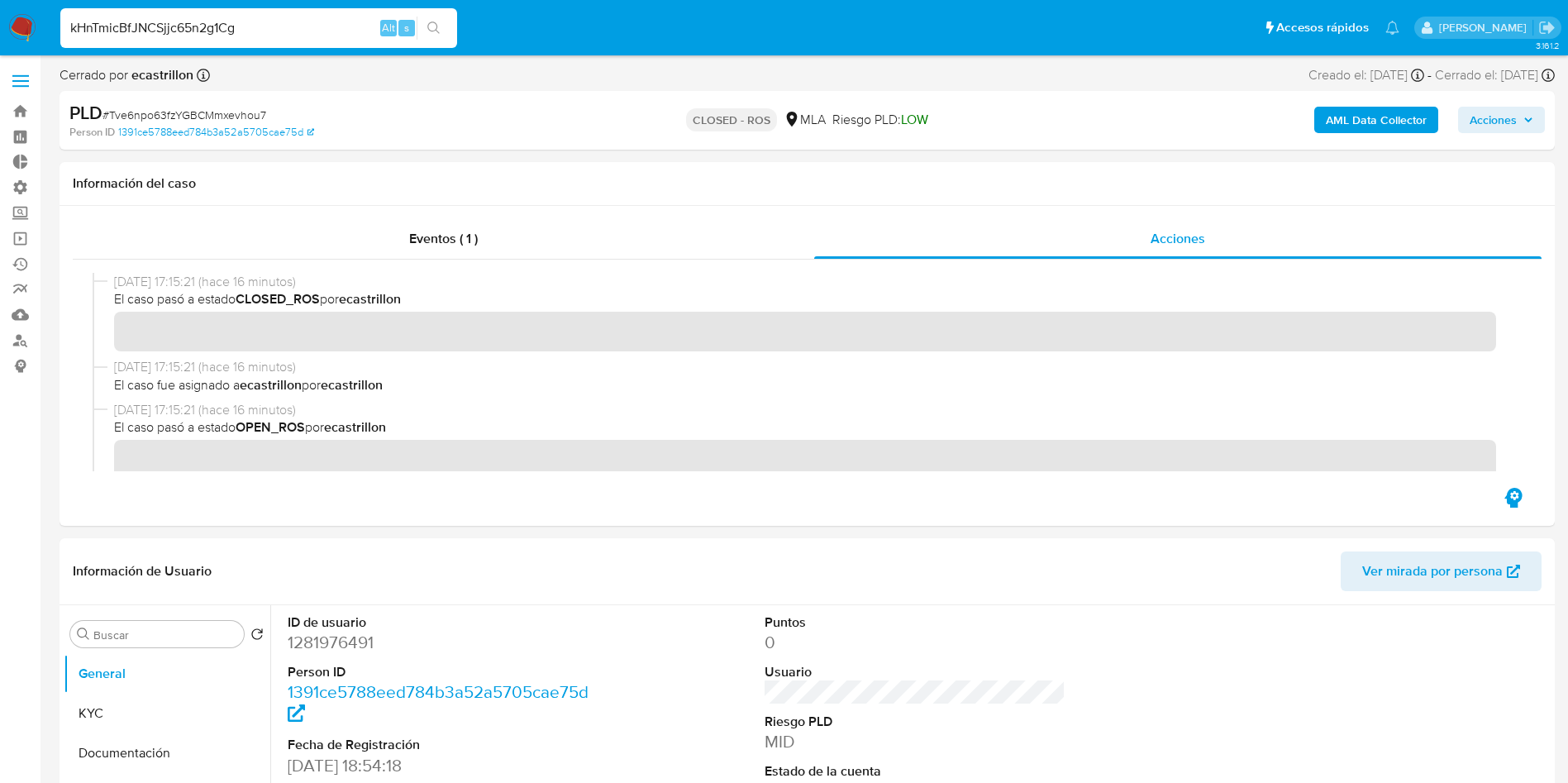
click at [442, 32] on button "search-icon" at bounding box center [433, 28] width 34 height 23
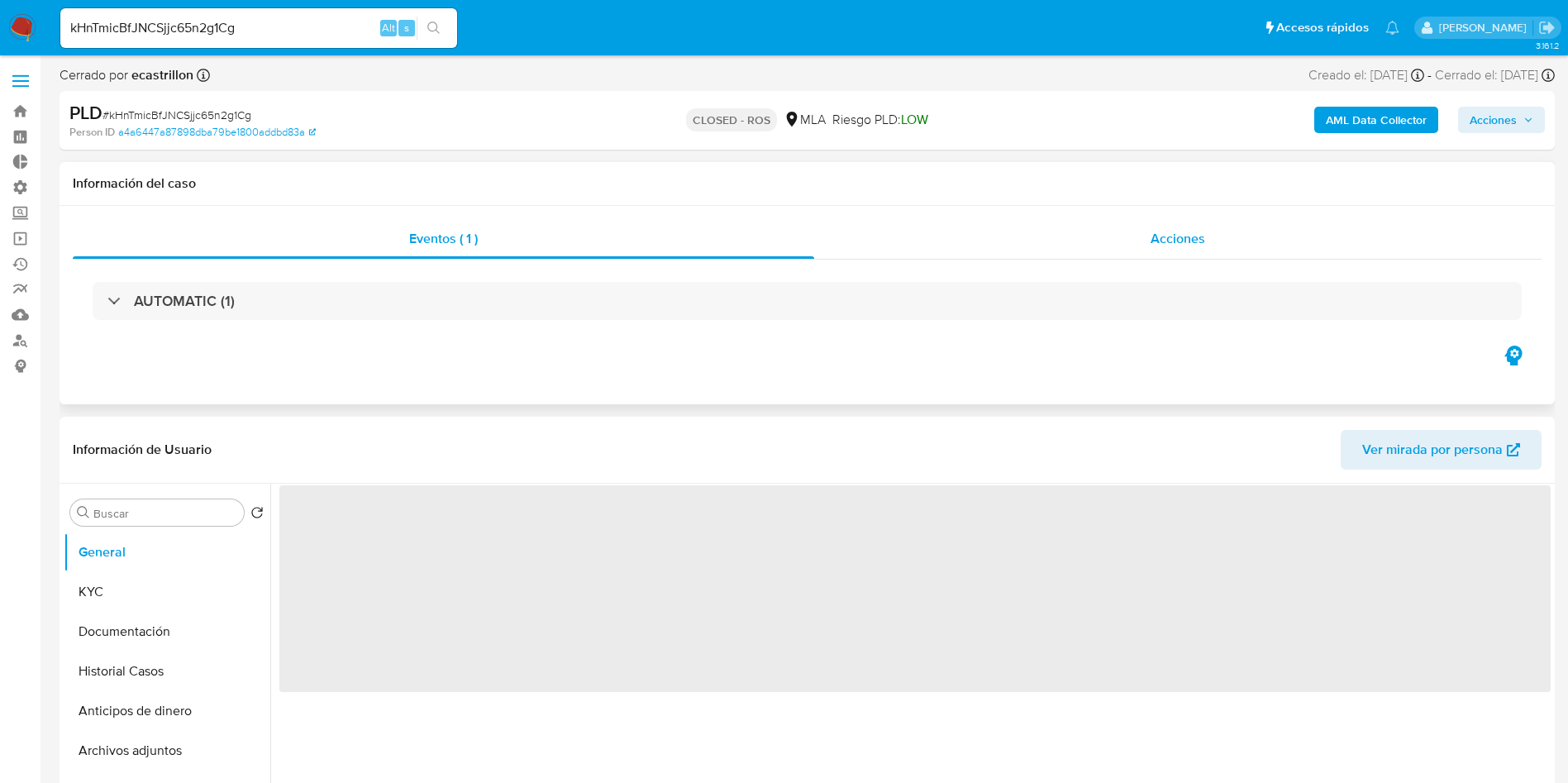
click at [1165, 248] on div "Acciones" at bounding box center [1178, 240] width 728 height 40
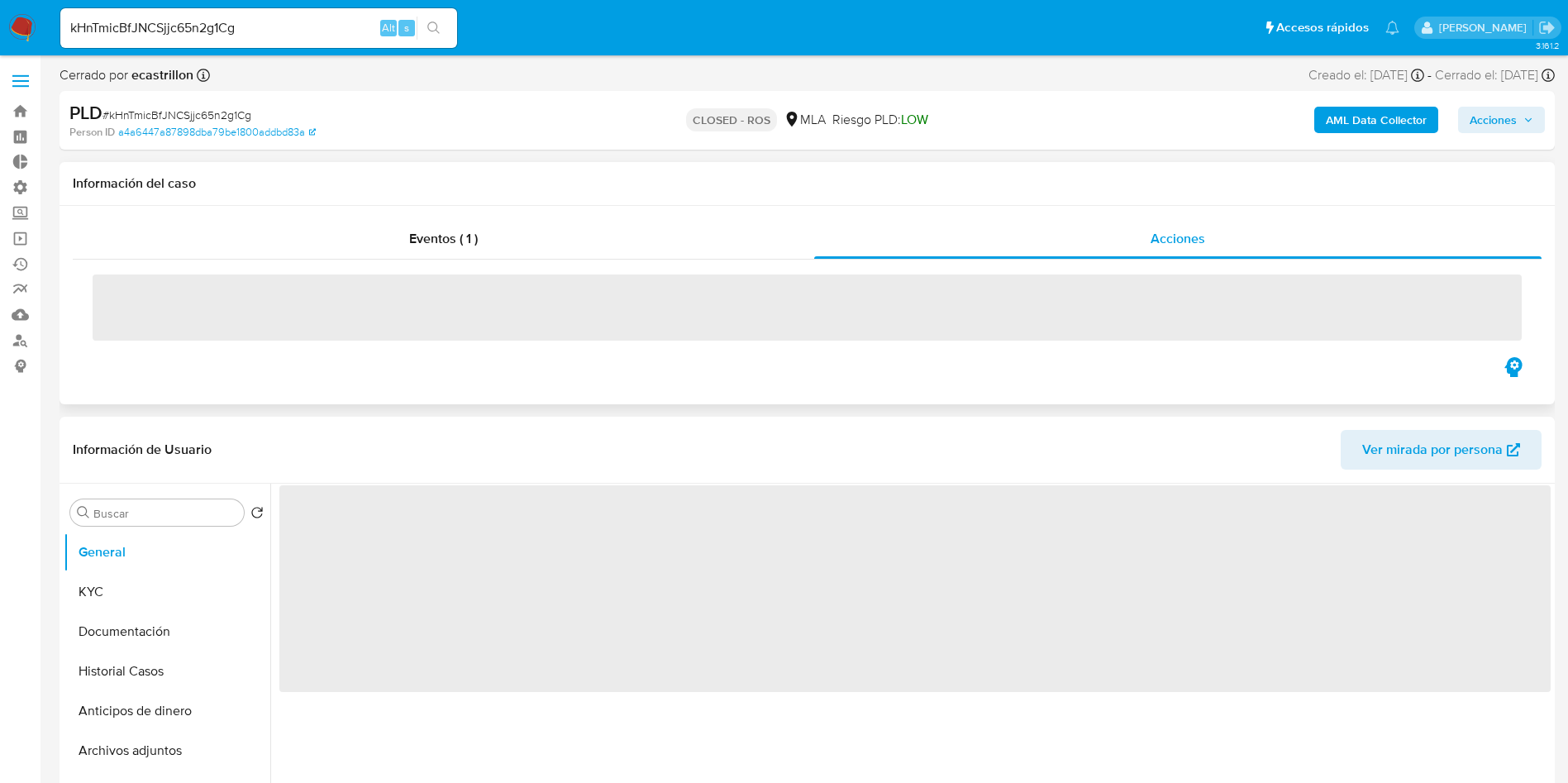
select select "10"
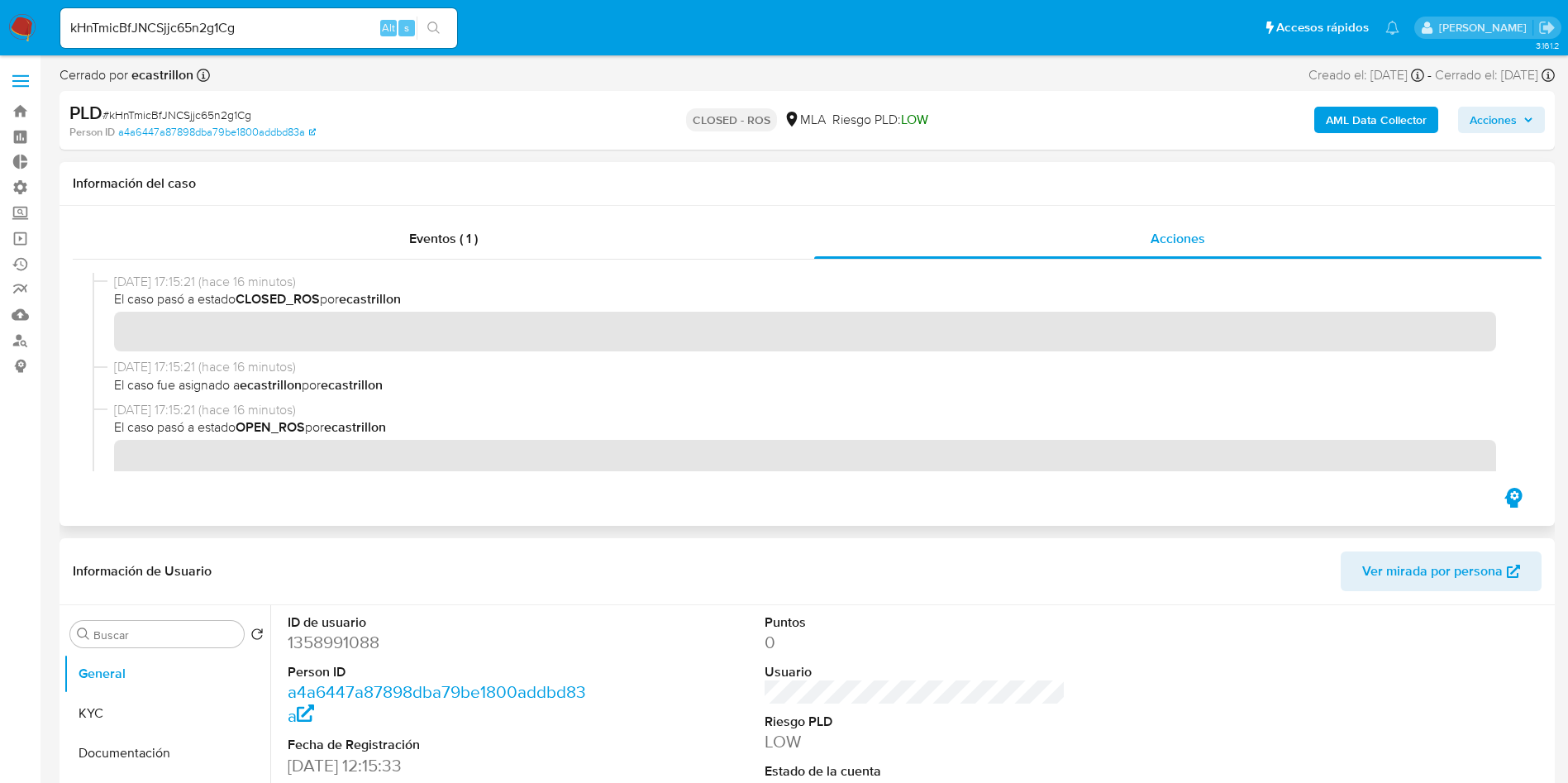
click at [272, 31] on input "kHnTmicBfJNCSjjc65n2g1Cg" at bounding box center [259, 28] width 397 height 22
paste input "HUrurAz8vjtCX03HazOXrqiO"
type input "HUrurAz8vjtCX03HazOXrqiO"
click at [434, 26] on icon "search-icon" at bounding box center [433, 28] width 13 height 13
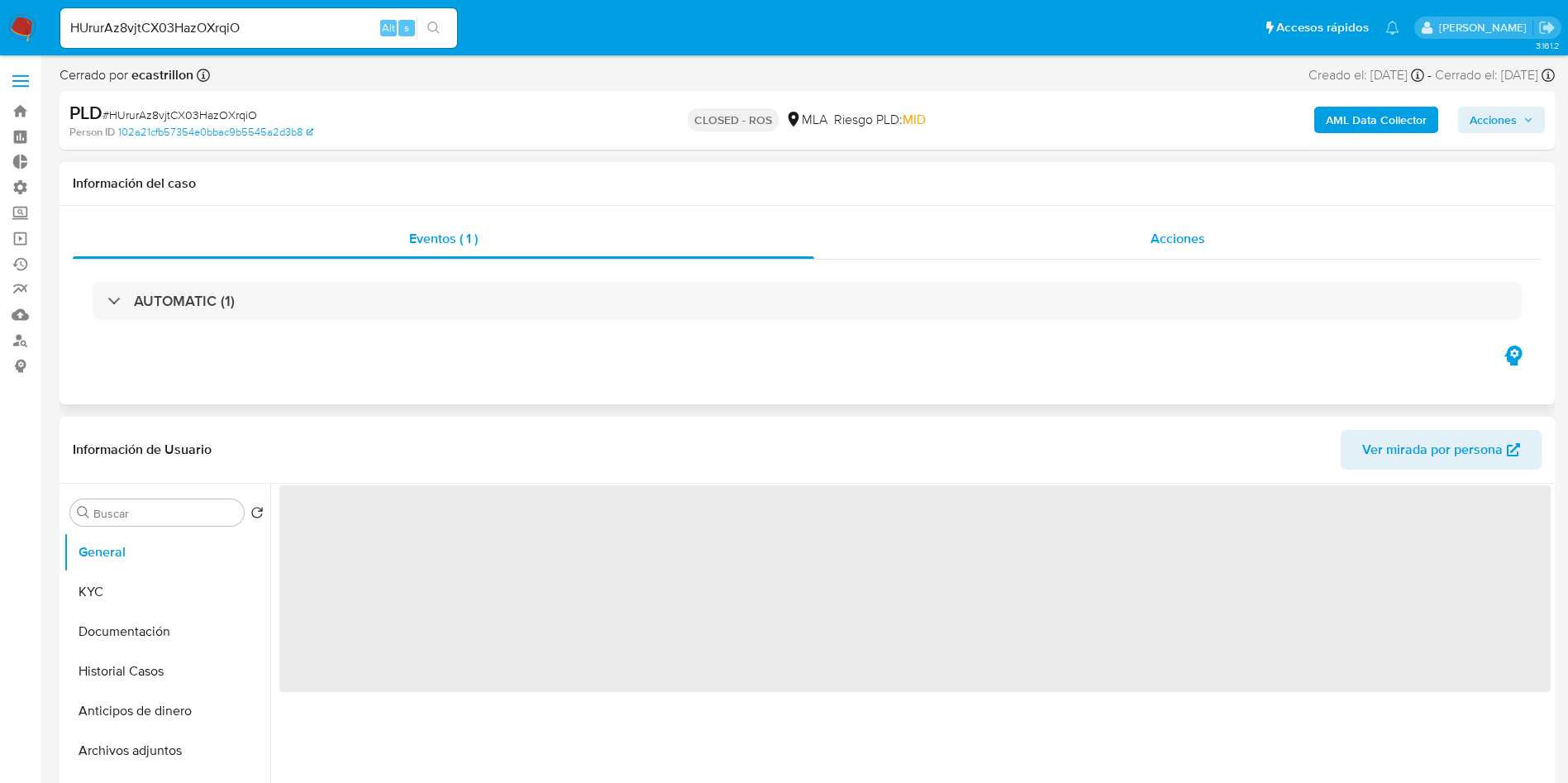
select select "10"
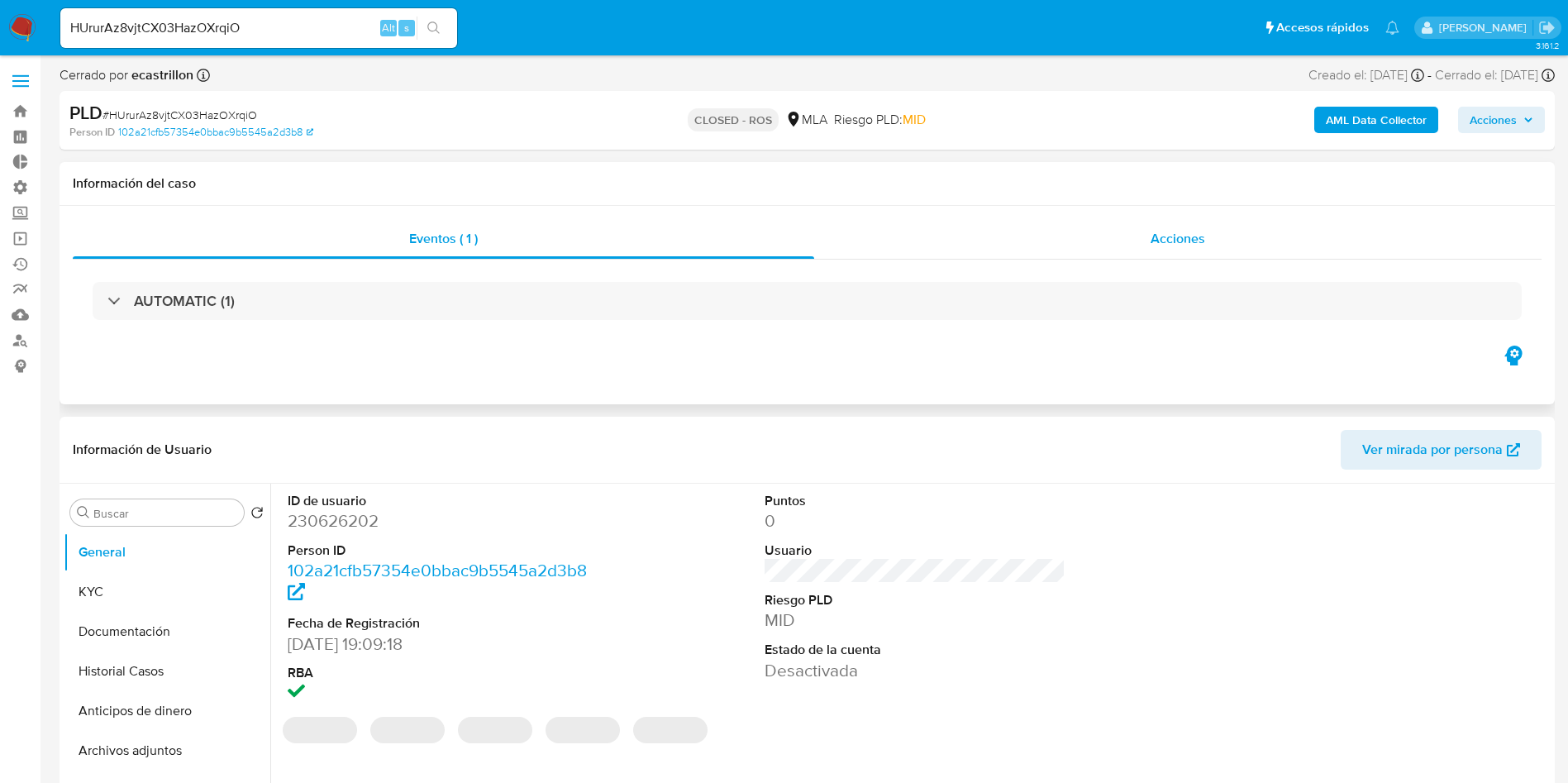
click at [1208, 251] on div "Acciones" at bounding box center [1178, 240] width 728 height 40
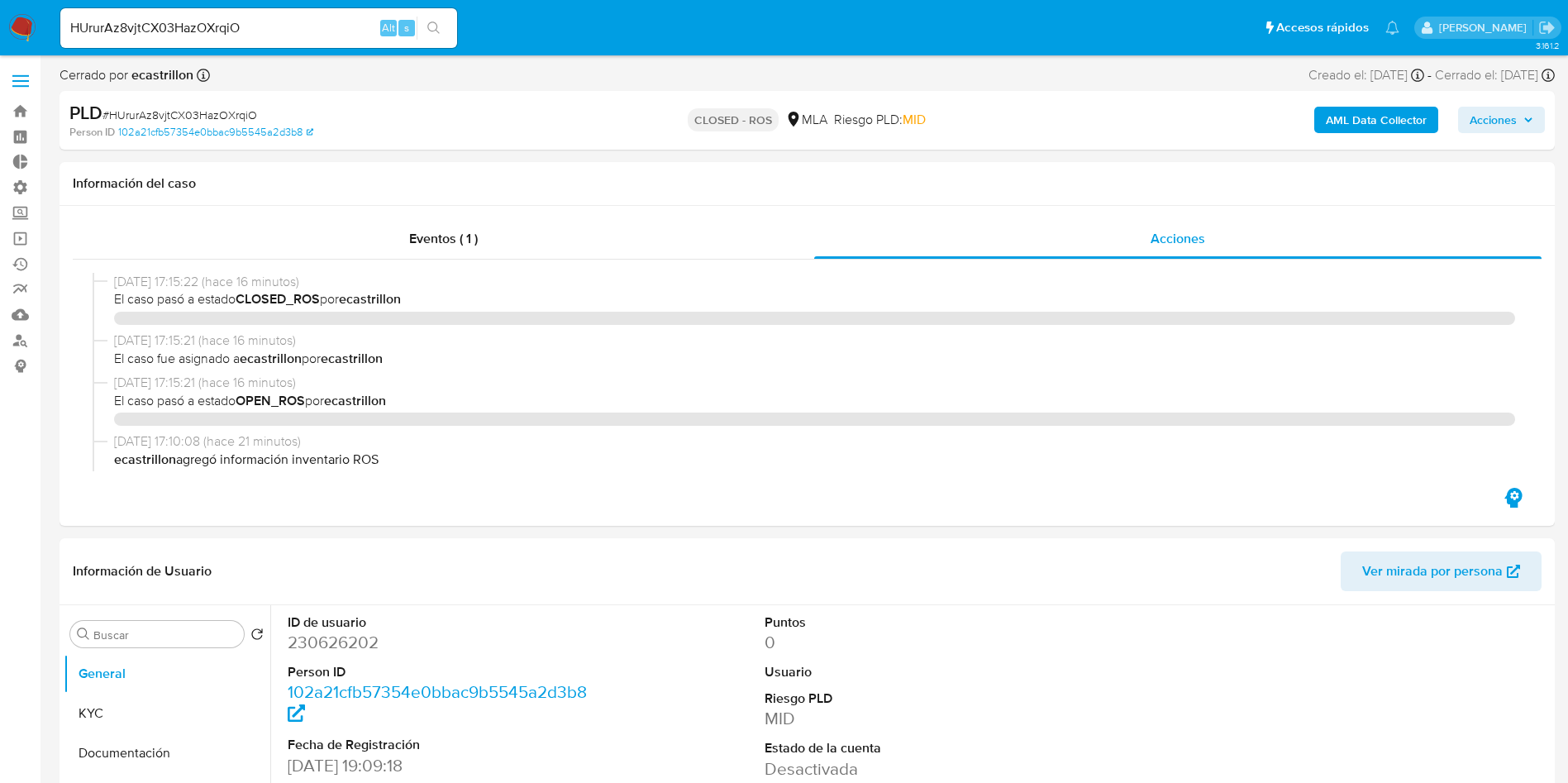
select select "10"
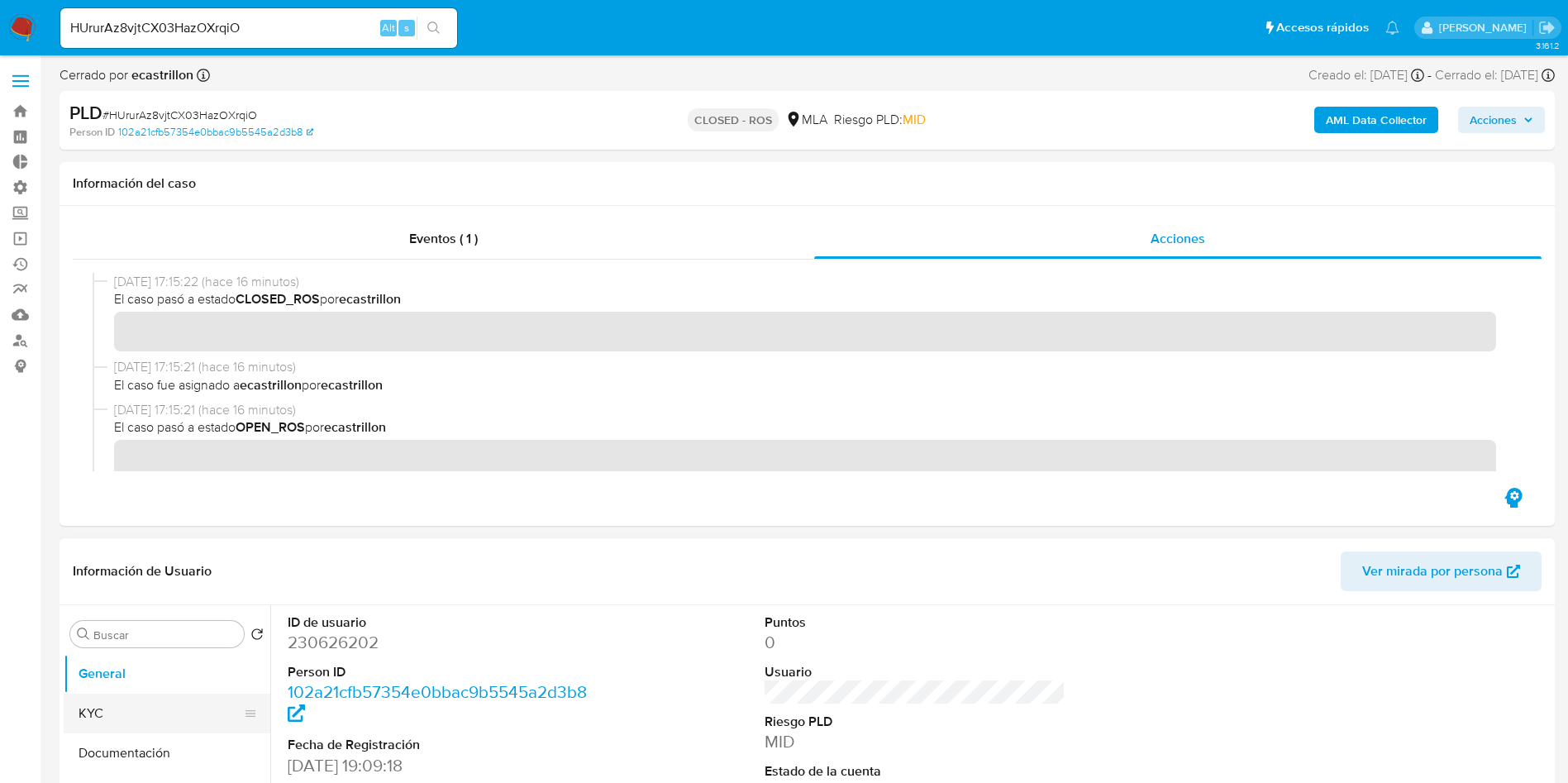
click at [87, 718] on button "KYC" at bounding box center [161, 714] width 194 height 40
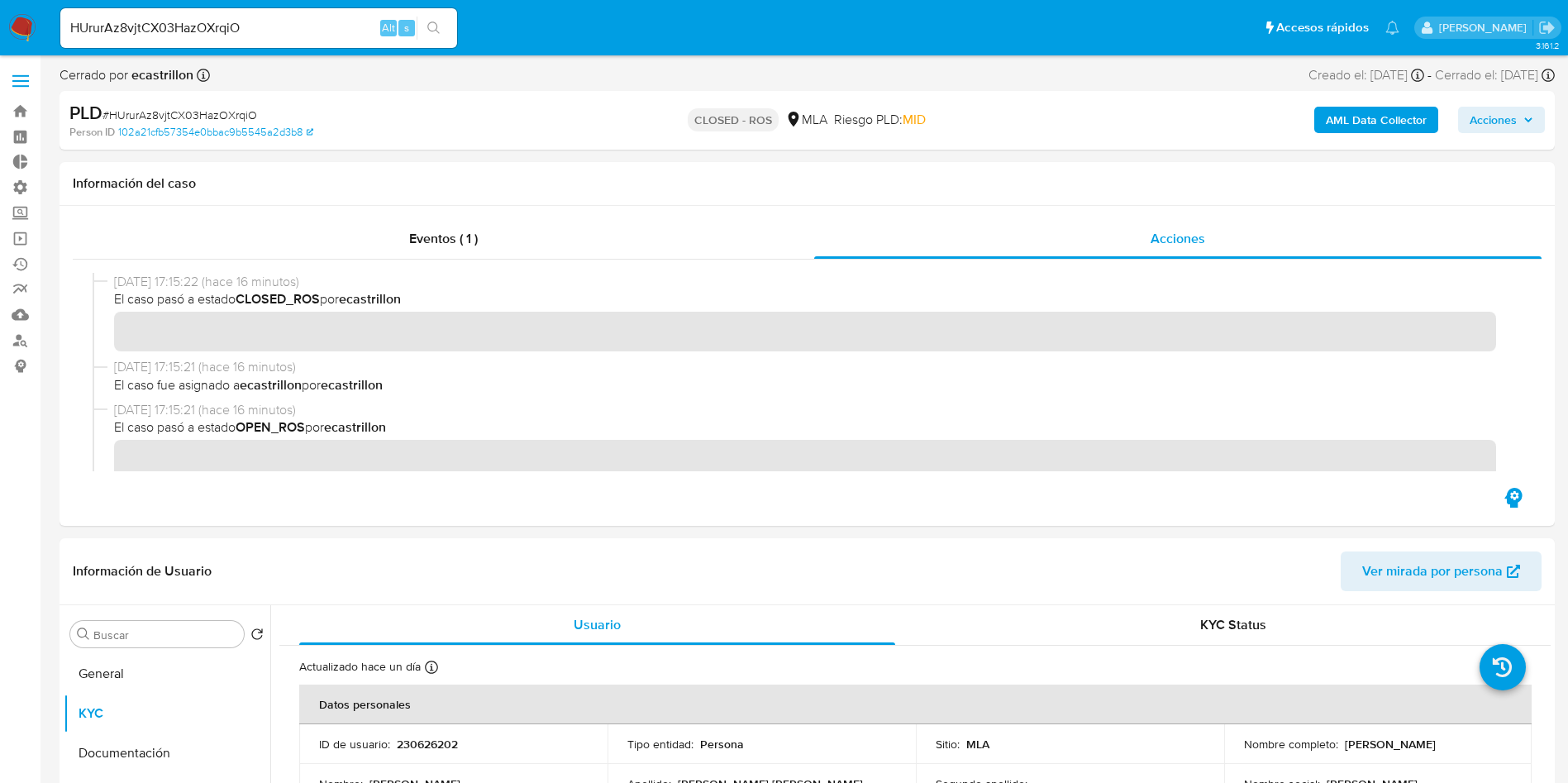
click at [295, 43] on div "HUrurAz8vjtCX03HazOXrqiO Alt s" at bounding box center [259, 28] width 397 height 40
click at [294, 31] on input "HUrurAz8vjtCX03HazOXrqiO" at bounding box center [259, 28] width 397 height 22
paste input "g0U1RdhclnXiehCnxPh8U71u"
type input "g0U1RdhclnXiehCnxPh8U71u"
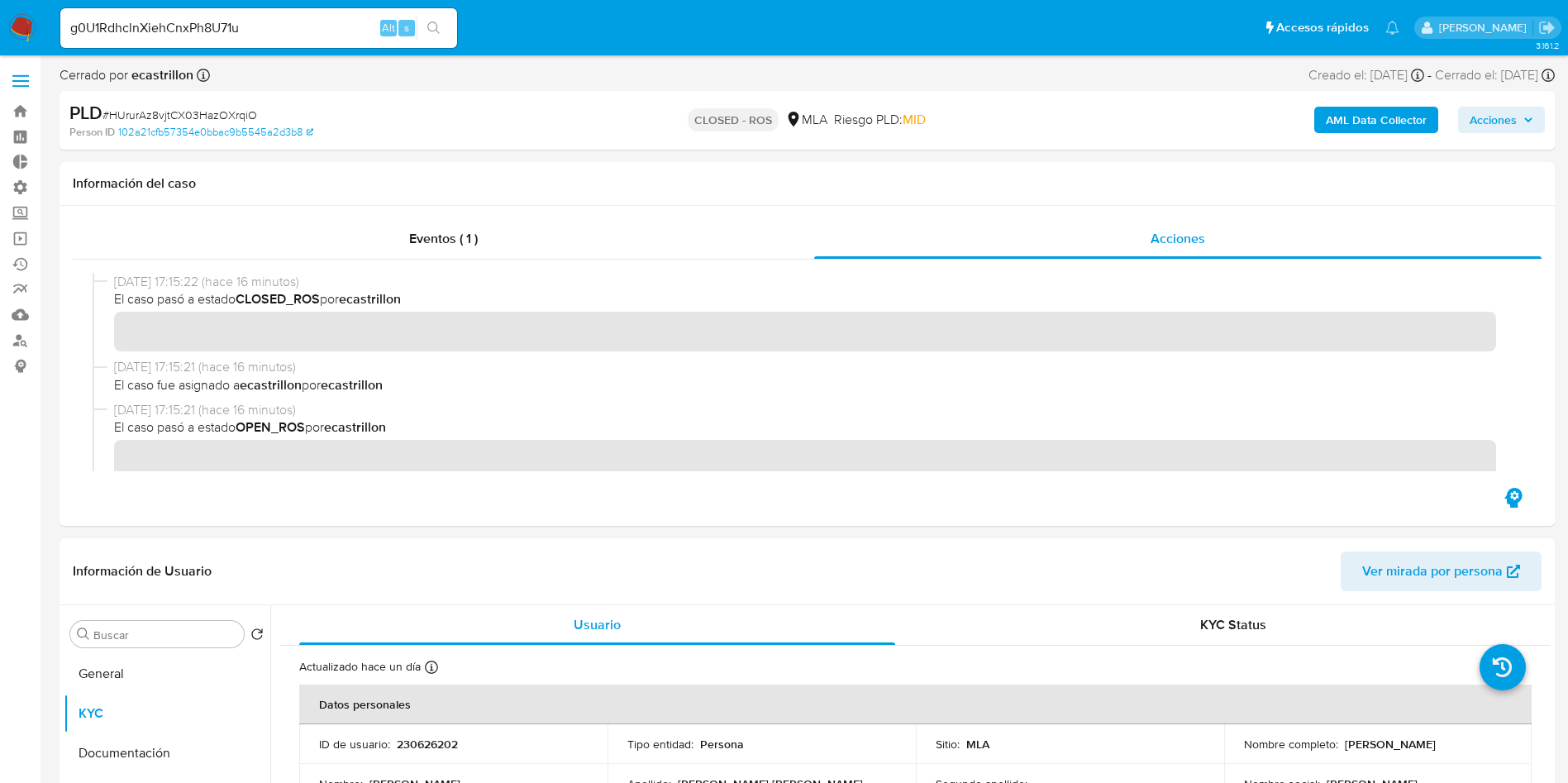
click at [432, 27] on icon "search-icon" at bounding box center [433, 28] width 13 height 13
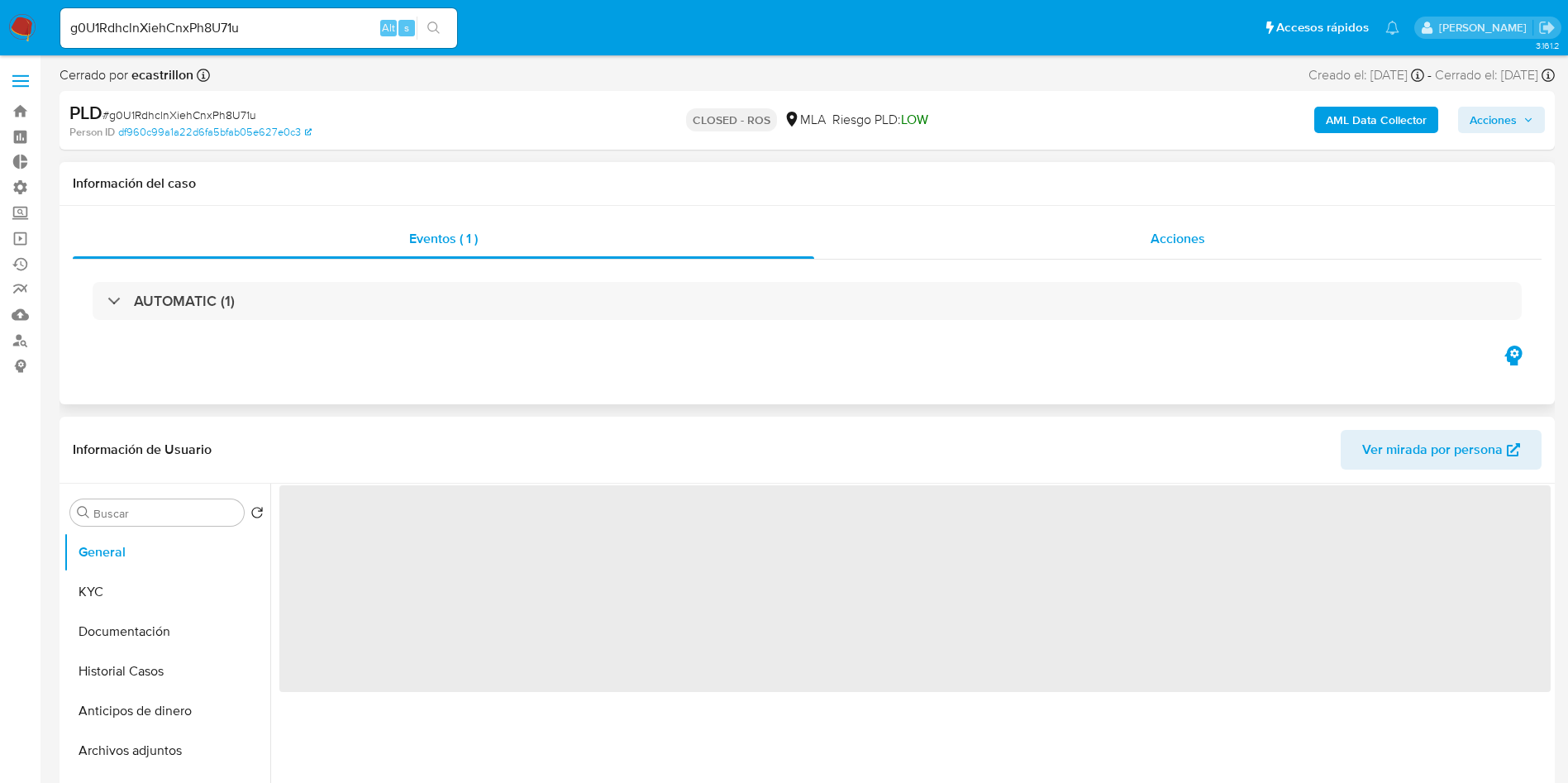
click at [1211, 237] on div "Acciones" at bounding box center [1178, 240] width 728 height 40
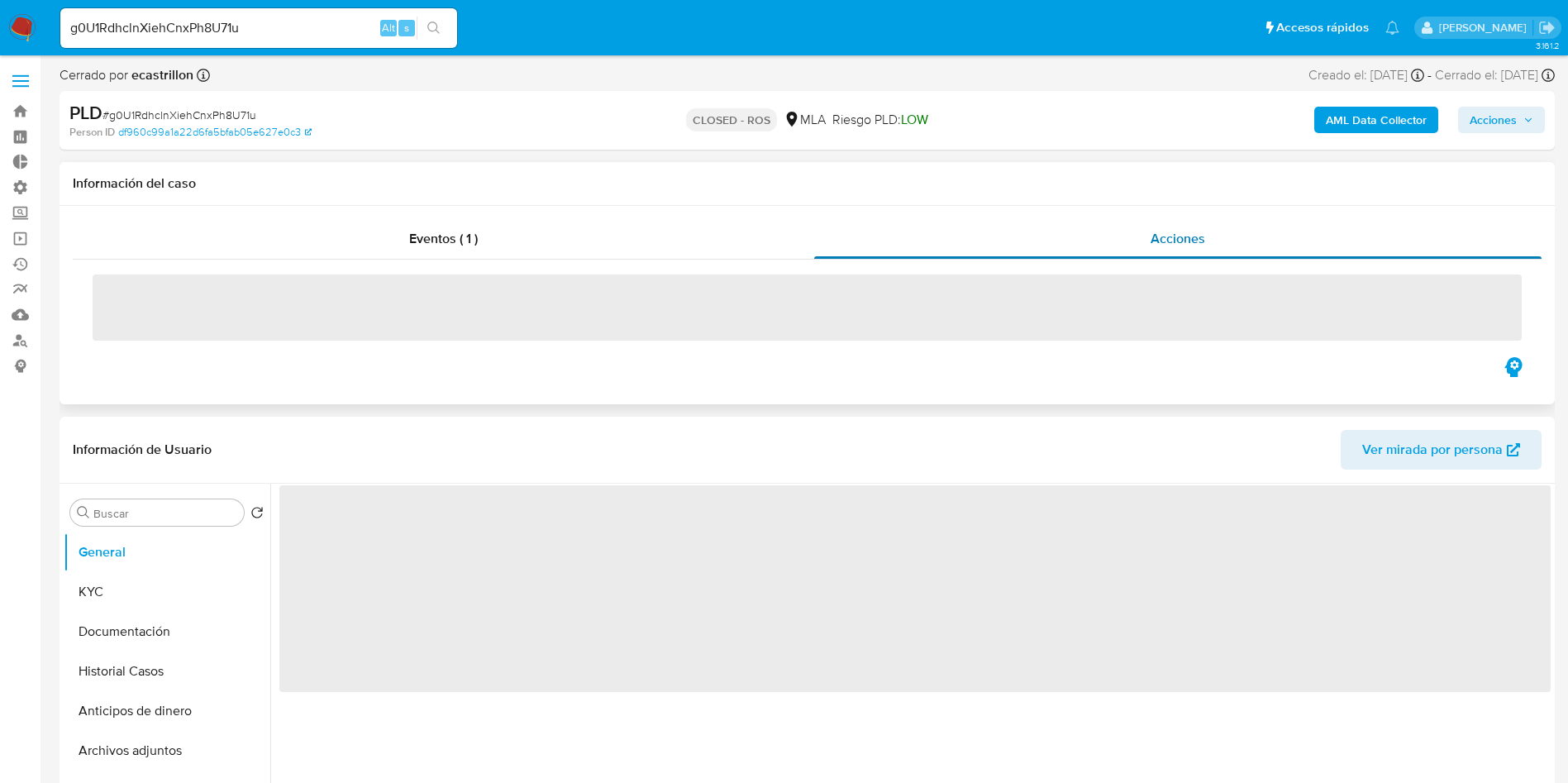
select select "10"
